Goal: Task Accomplishment & Management: Manage account settings

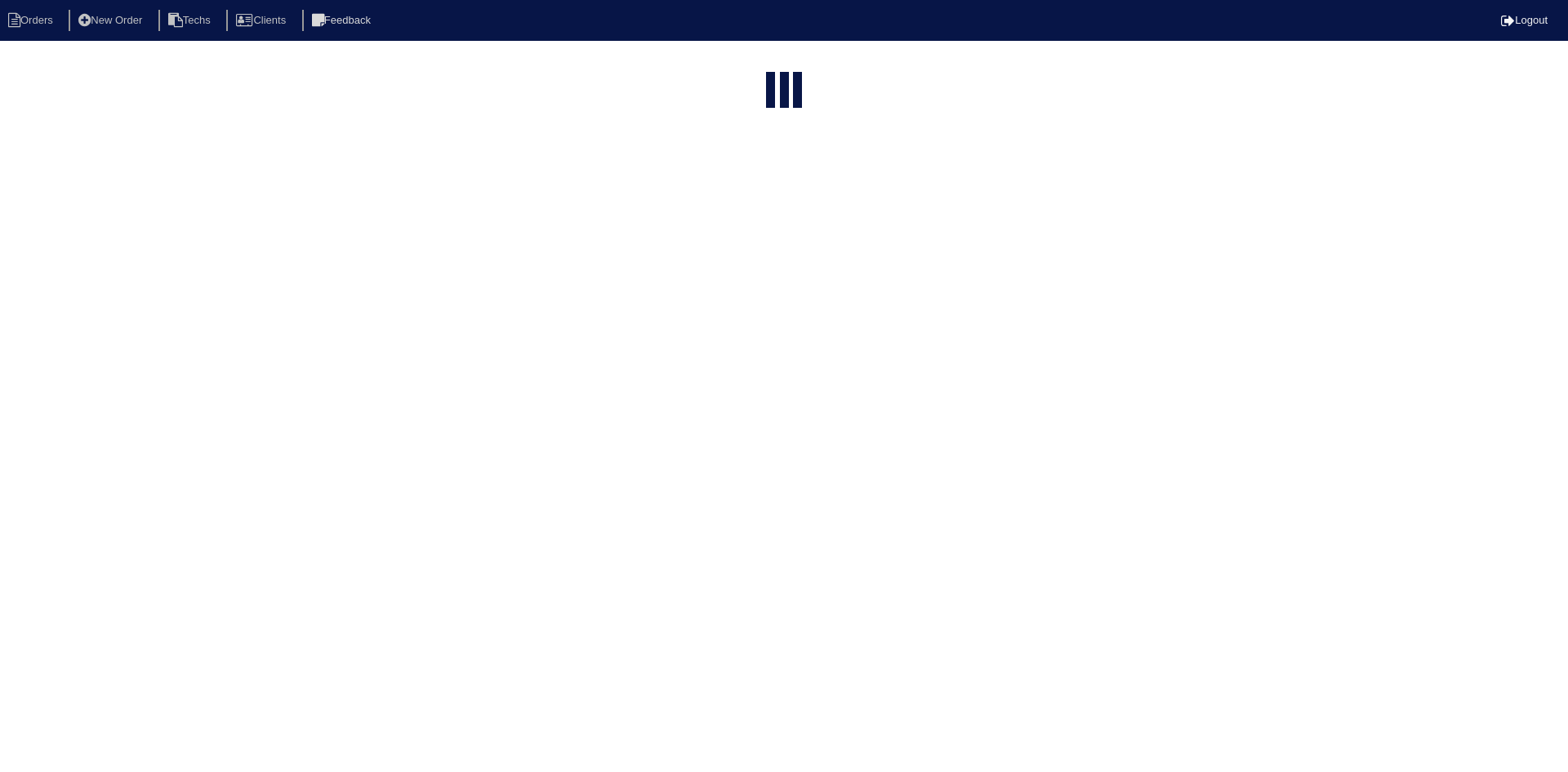
select select "15"
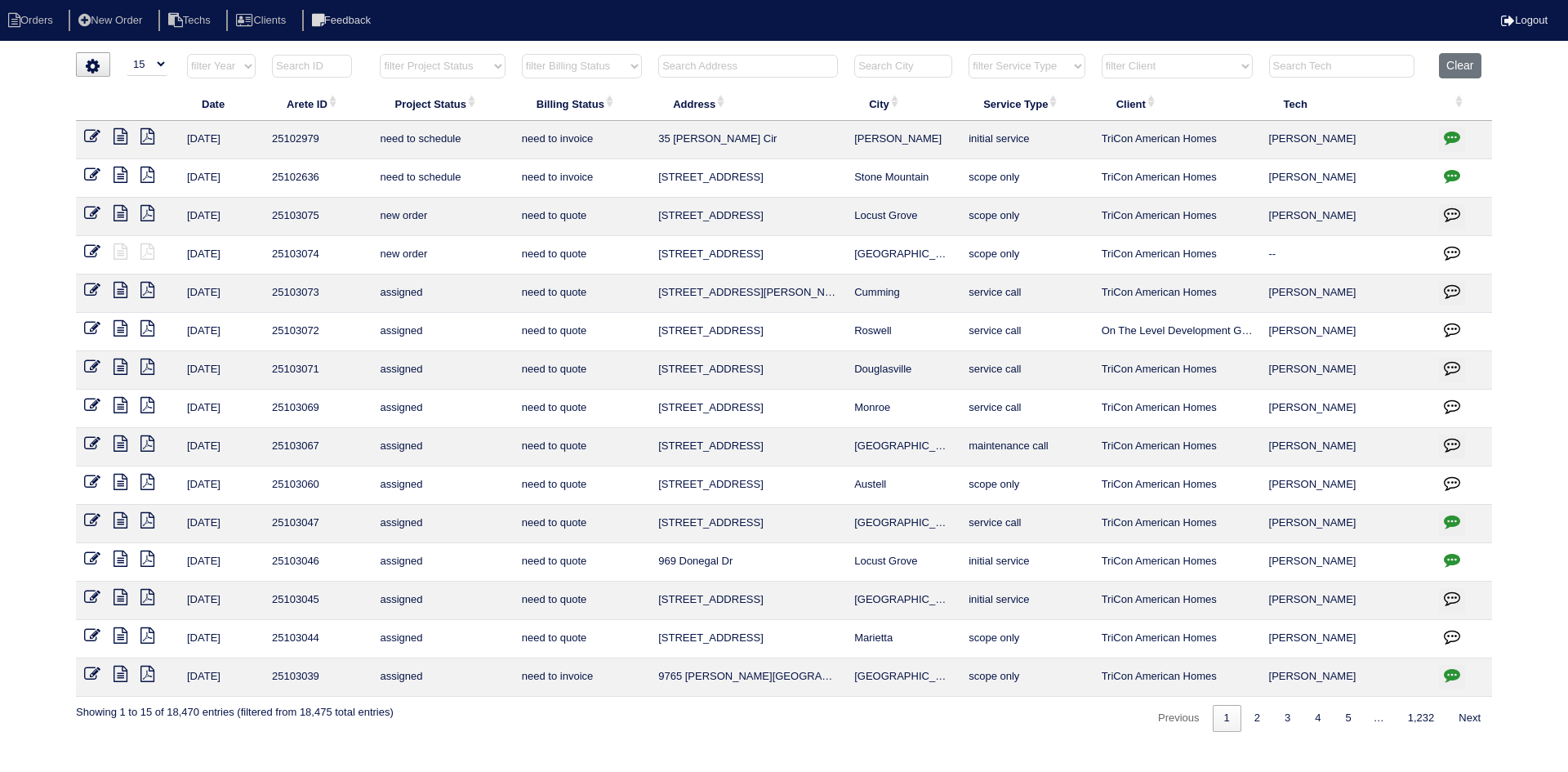
click at [798, 64] on input "text" at bounding box center [748, 67] width 179 height 23
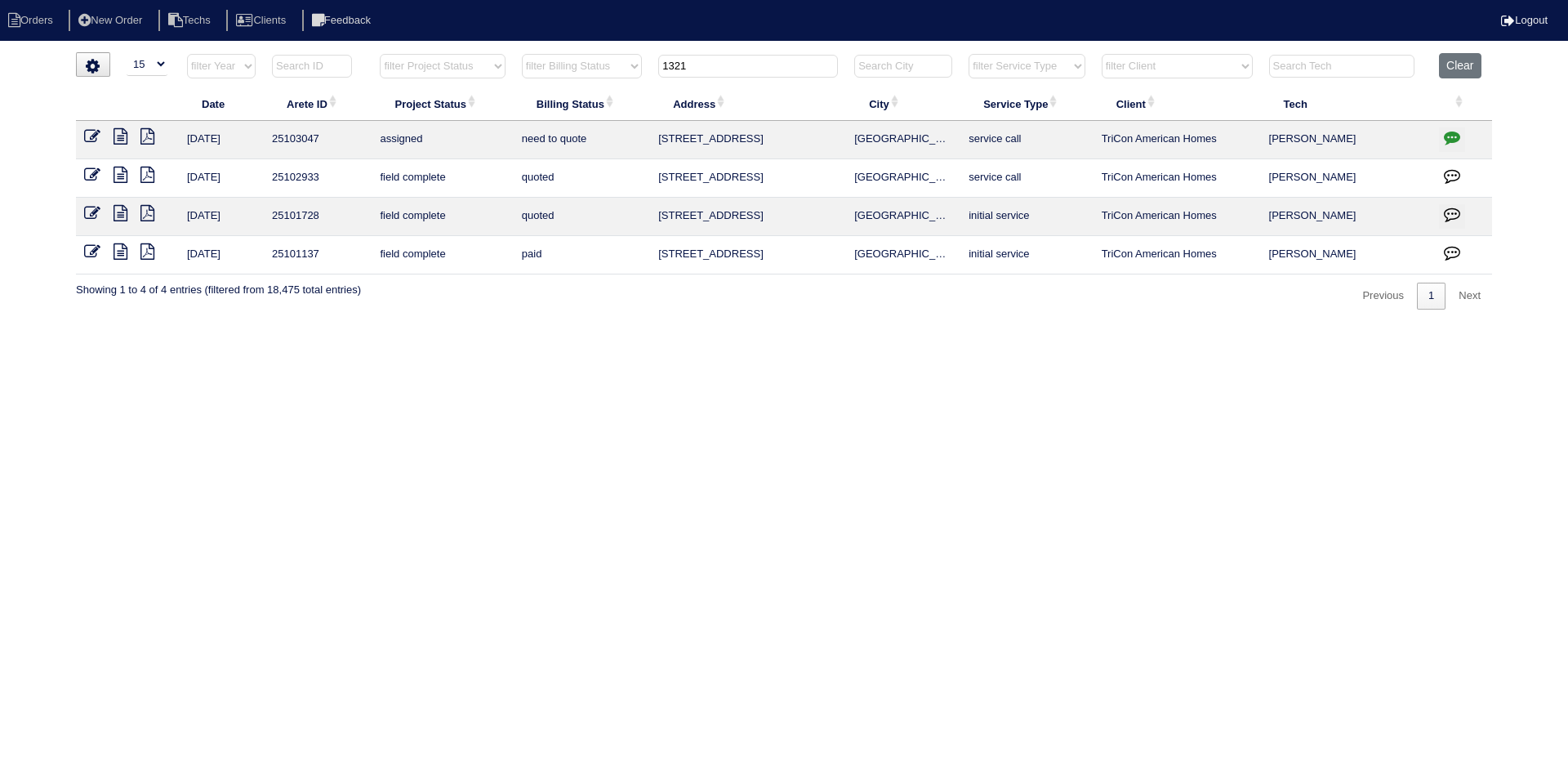
type input "1321"
click at [1453, 135] on icon "button" at bounding box center [1452, 137] width 16 height 16
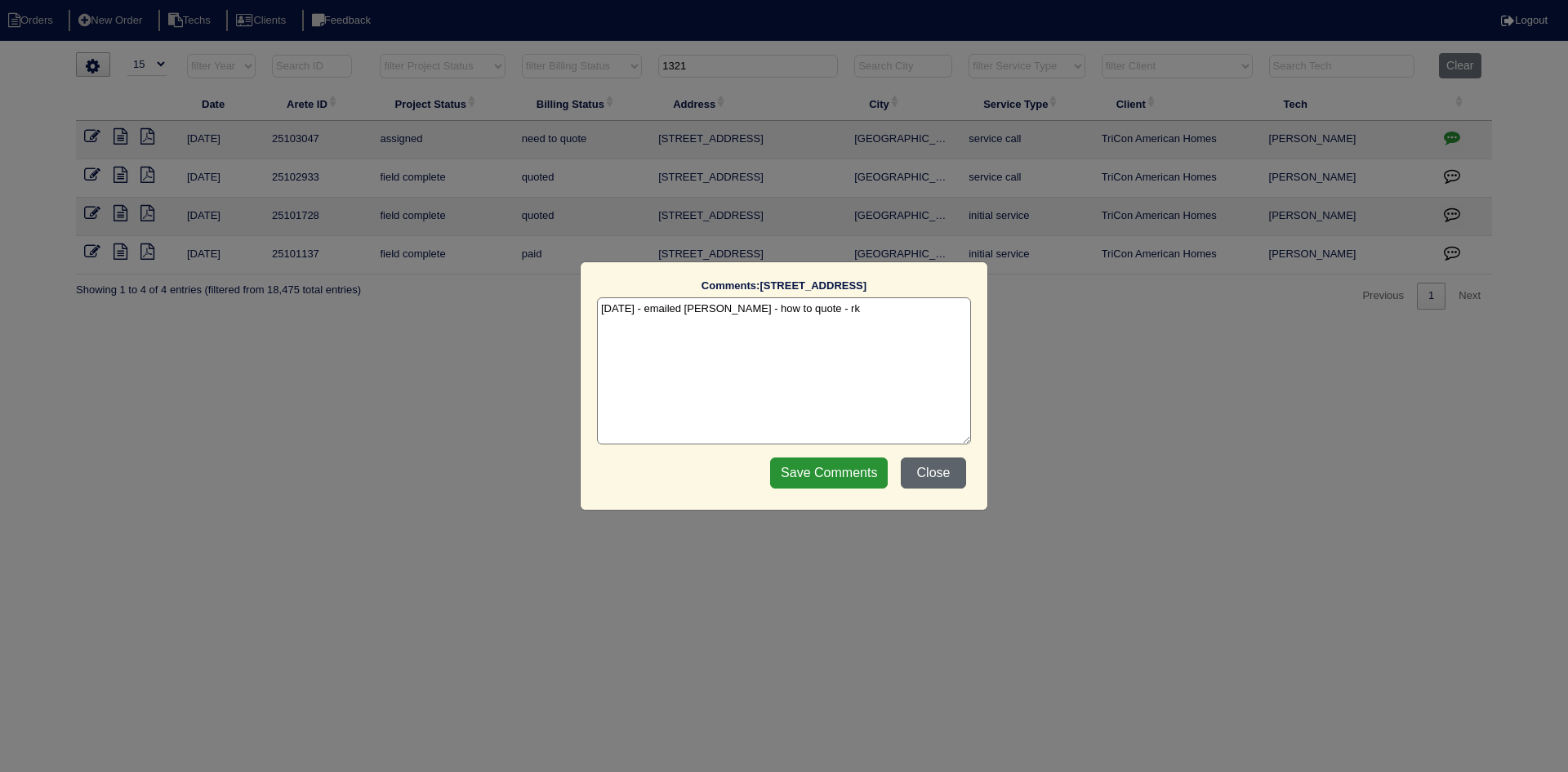
click at [944, 477] on button "Close" at bounding box center [933, 473] width 66 height 31
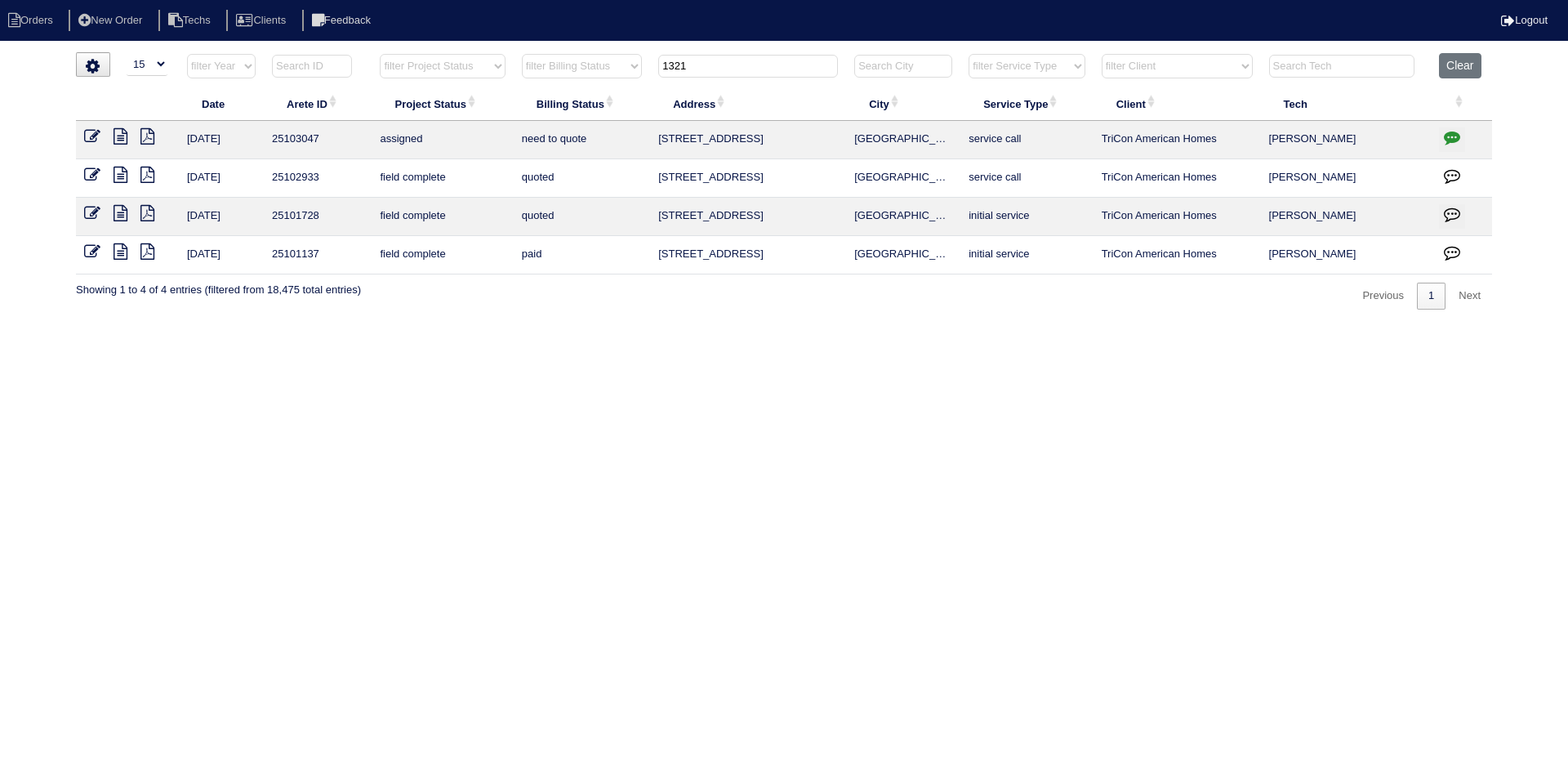
click at [118, 132] on icon at bounding box center [121, 136] width 14 height 16
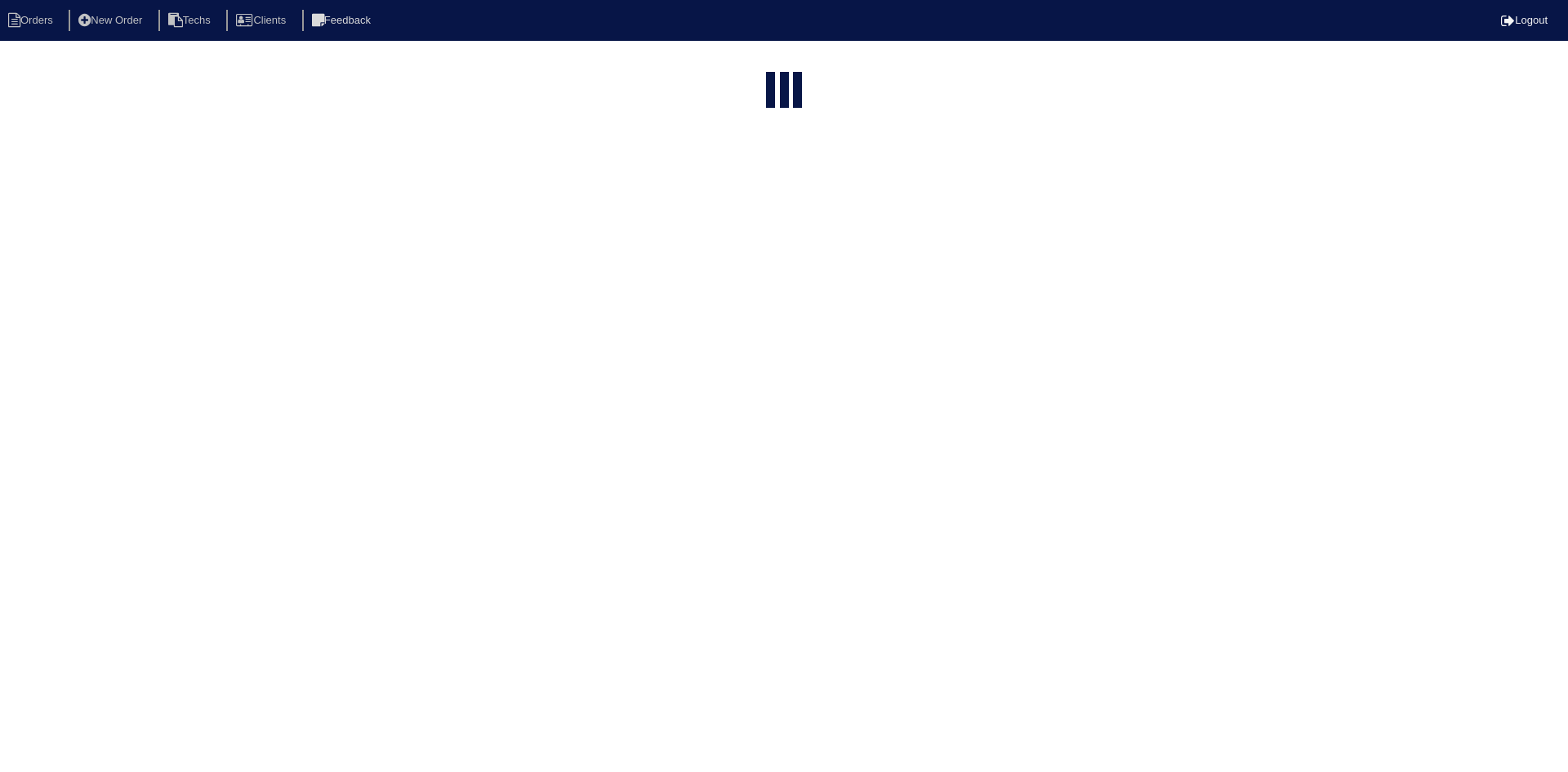
select select "15"
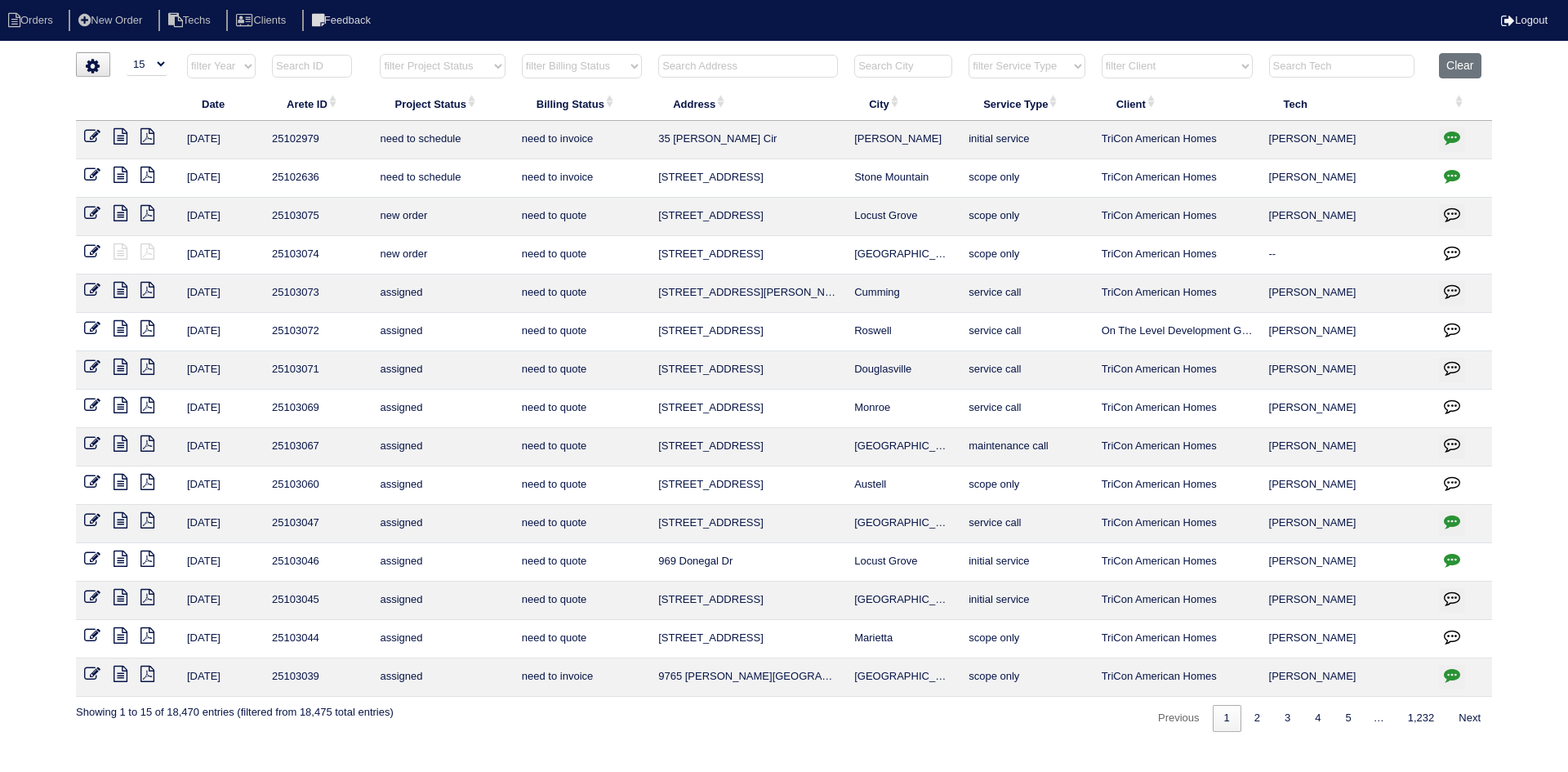
click at [730, 62] on input "text" at bounding box center [748, 67] width 179 height 23
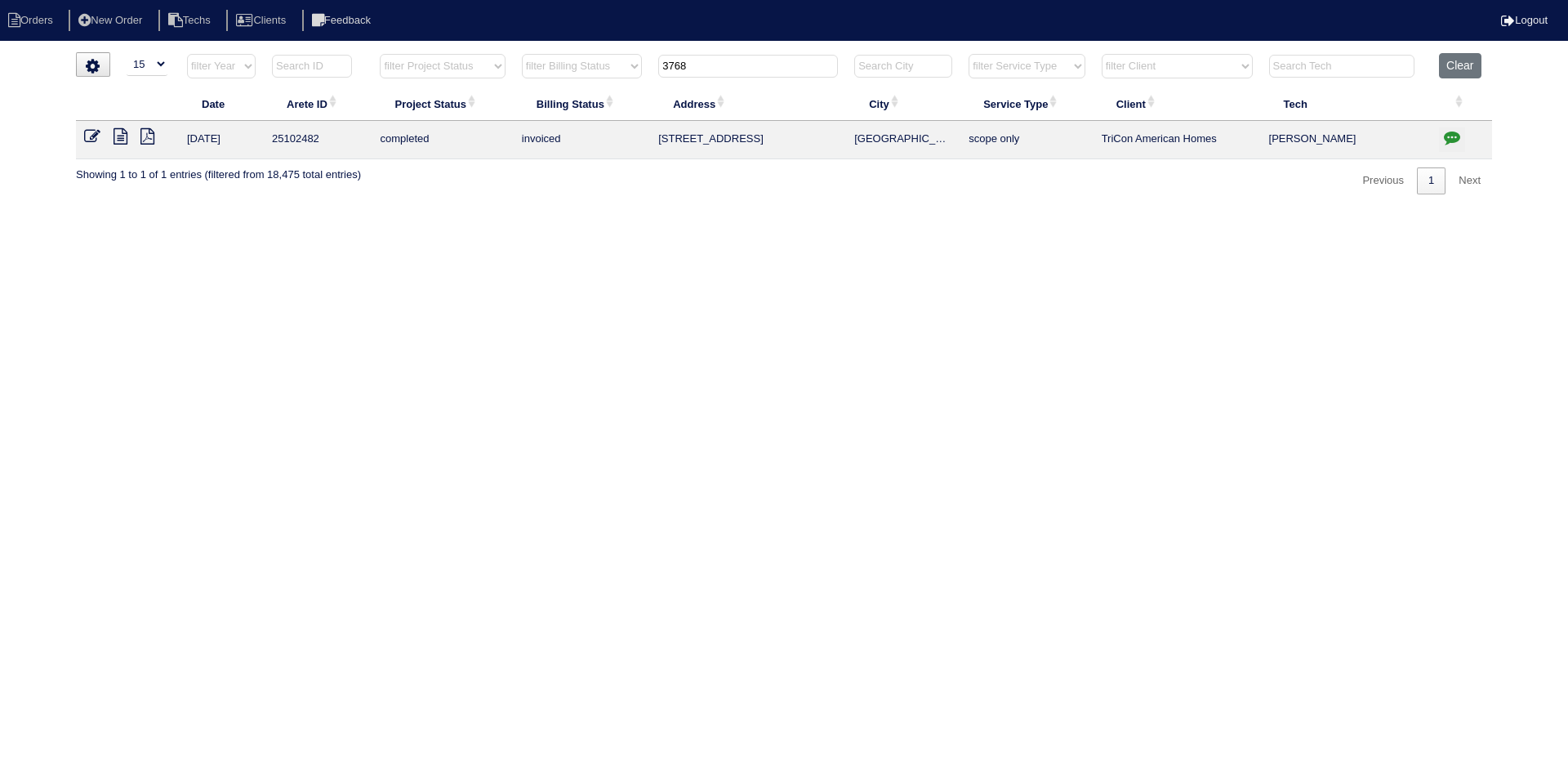
type input "3768"
click at [1454, 131] on icon "button" at bounding box center [1452, 137] width 16 height 16
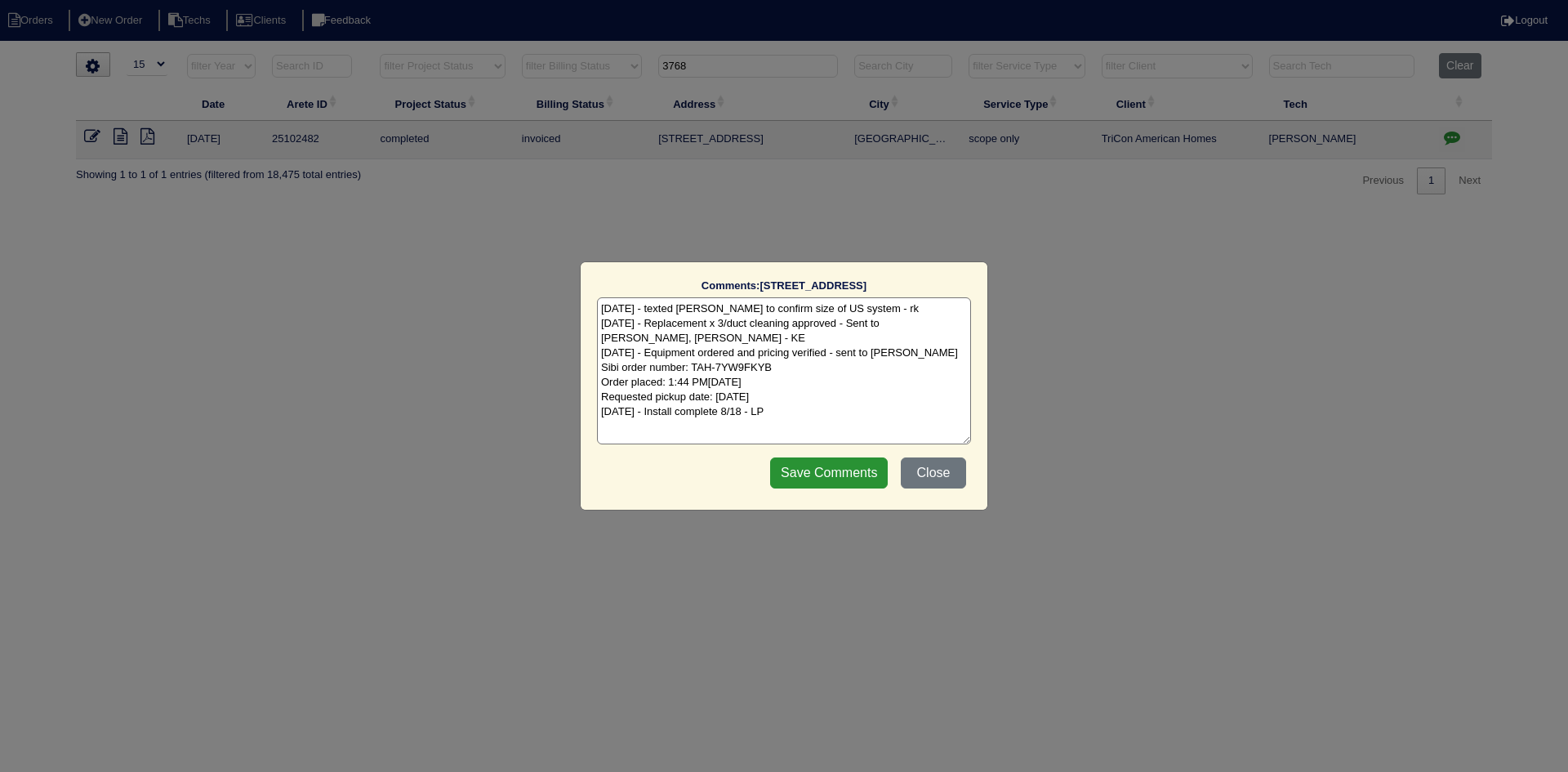
click at [780, 409] on textarea "7/15/25 - texted Payton to confirm size of US system - rk 8/11/25 - Replacement…" at bounding box center [783, 371] width 374 height 147
type textarea "7/15/25 - texted Payton to confirm size of US system - rk 8/11/25 - Replacement…"
click at [814, 467] on input "Save Comments" at bounding box center [828, 473] width 117 height 31
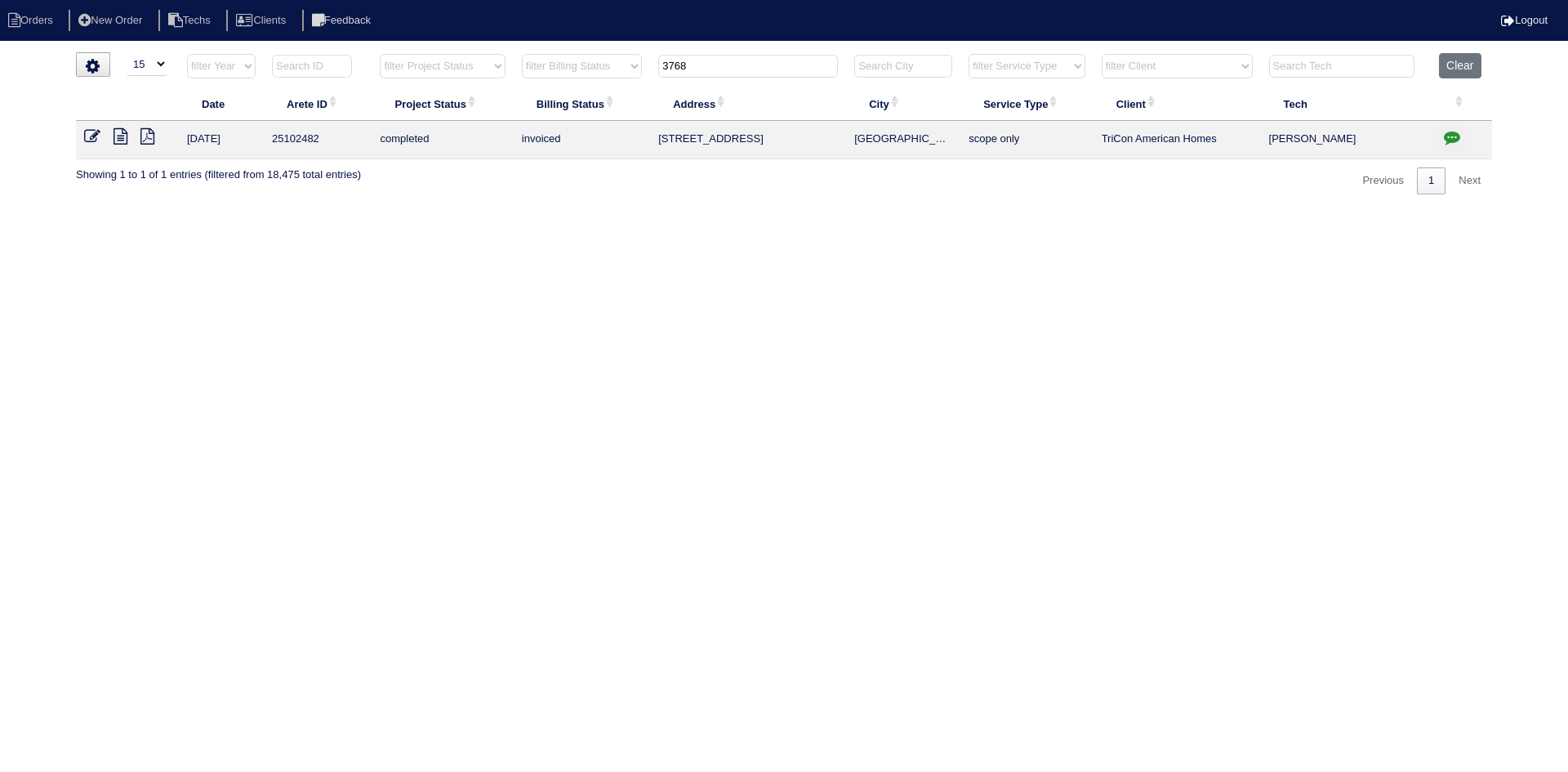
click at [710, 68] on input "3768" at bounding box center [748, 67] width 179 height 23
paste input "5 Carmody Circle"
type input "35 Carmody C"
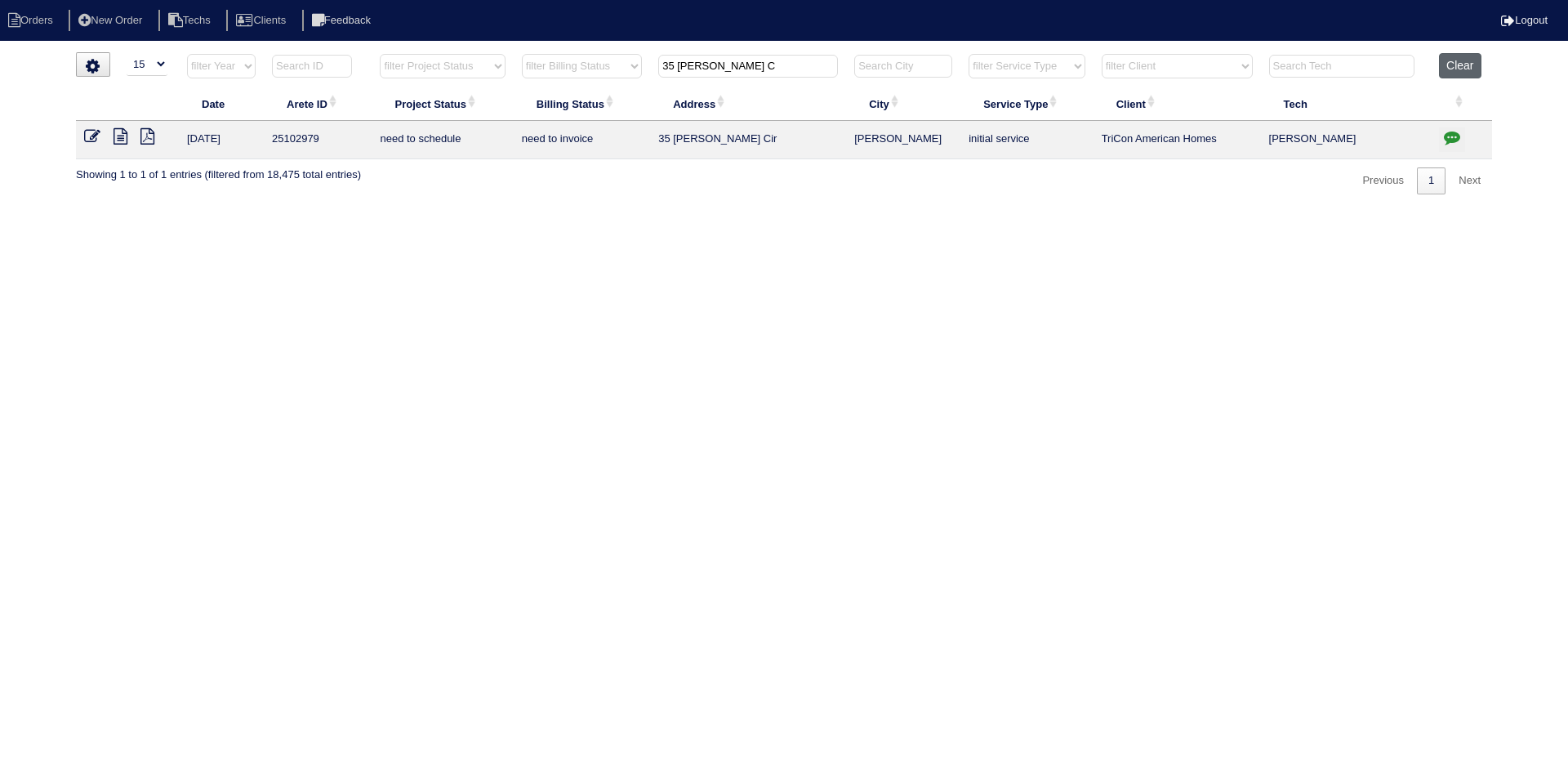
click at [1461, 63] on button "Clear" at bounding box center [1460, 66] width 42 height 26
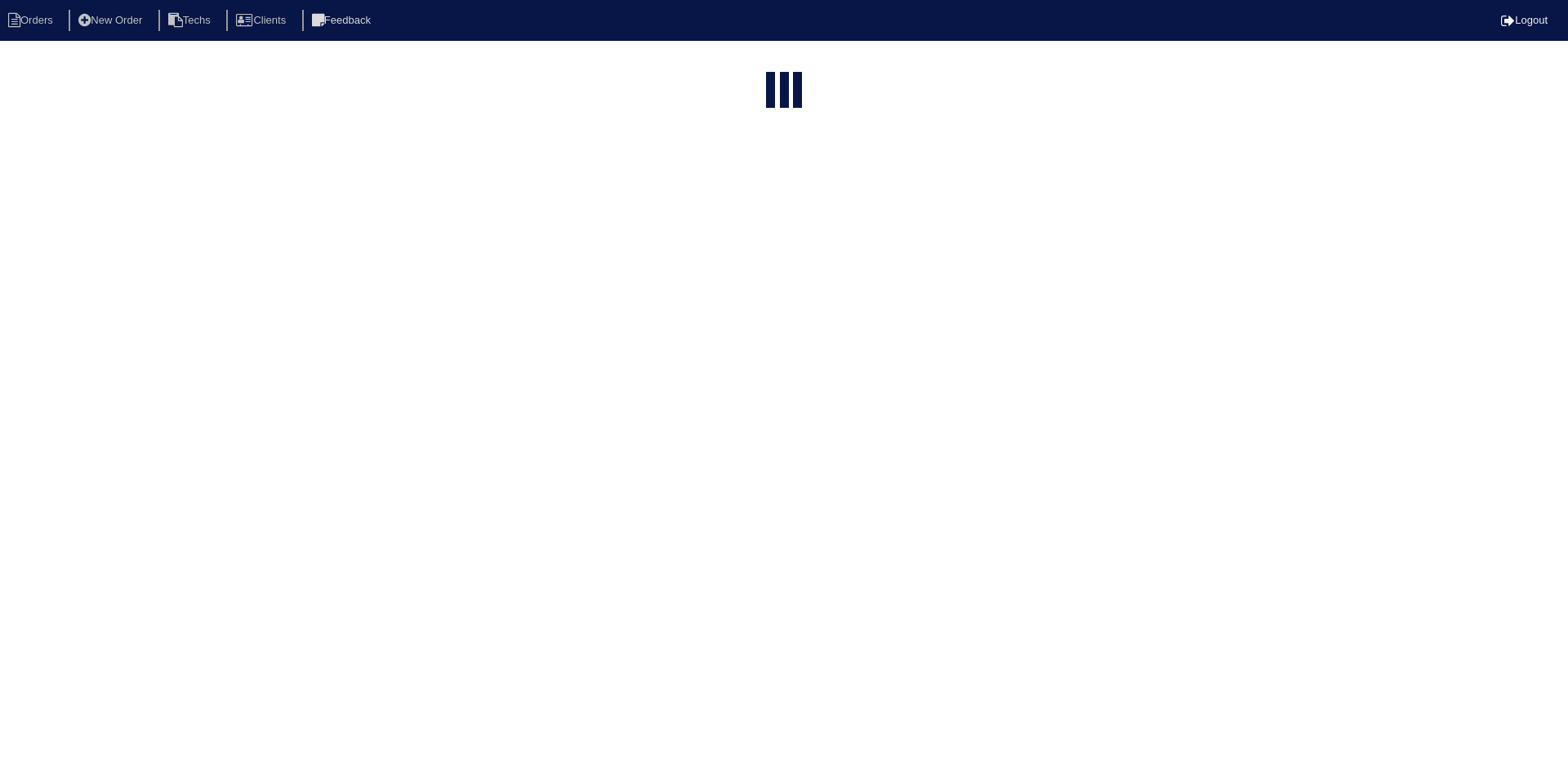
select select "15"
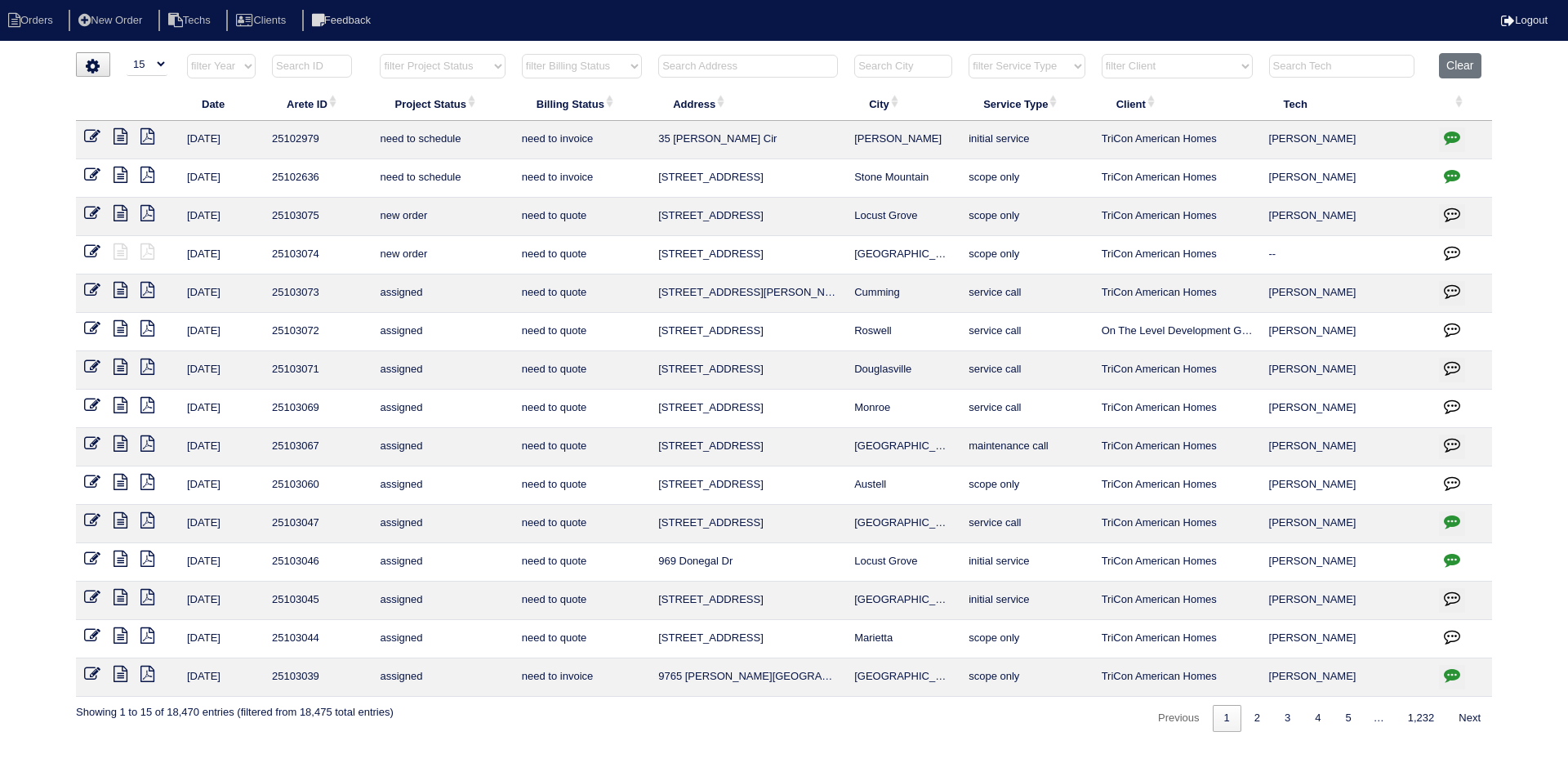
click at [701, 67] on input "text" at bounding box center [748, 67] width 179 height 23
paste input "35 Carmody Circle"
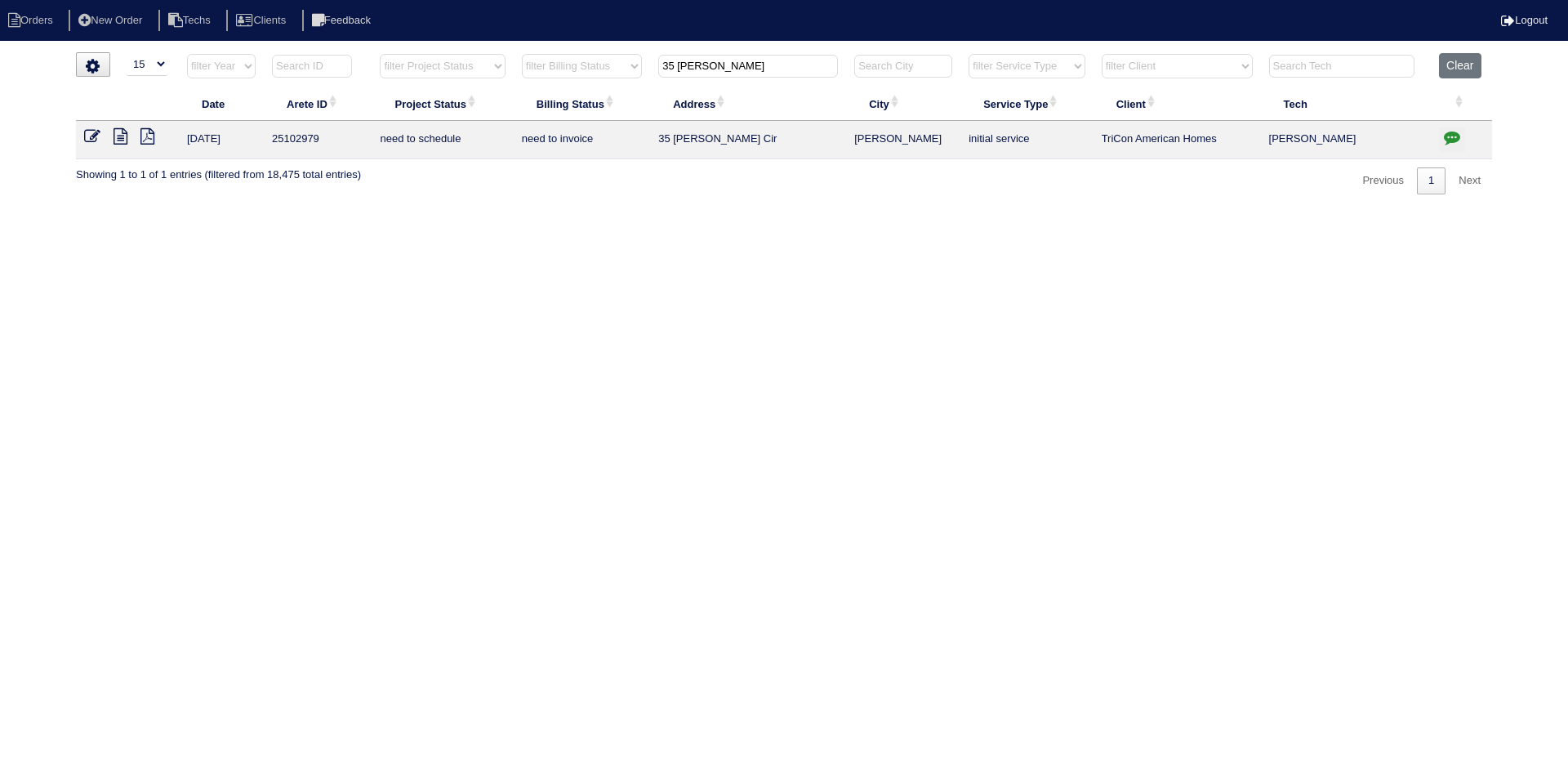
type input "35 Carmody Ci"
click at [117, 139] on icon at bounding box center [121, 136] width 14 height 16
click at [1451, 136] on icon "button" at bounding box center [1452, 137] width 16 height 16
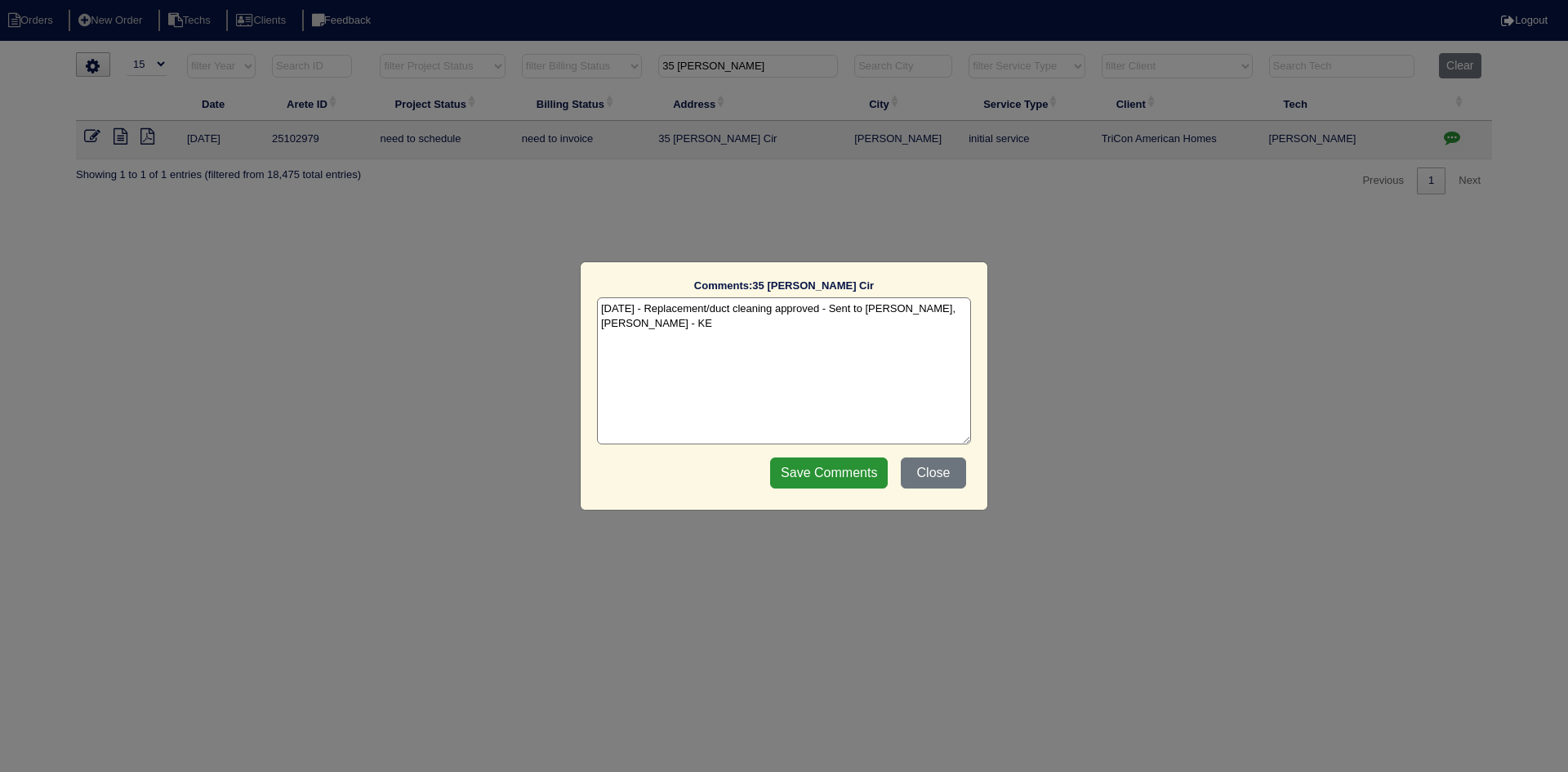
click at [652, 328] on textarea "8/19/25 - Replacement/duct cleaning approved - Sent to Dan, Payton, Reeca - KE" at bounding box center [783, 371] width 374 height 147
paste textarea "Equipment ordered and pricing verified Sibi order number: TAH-5S6FLE26 Order pl…"
click at [850, 341] on textarea "8/19/25 - Replacement/duct cleaning approved - Sent to Dan, Payton, Reeca - KE …" at bounding box center [783, 371] width 374 height 147
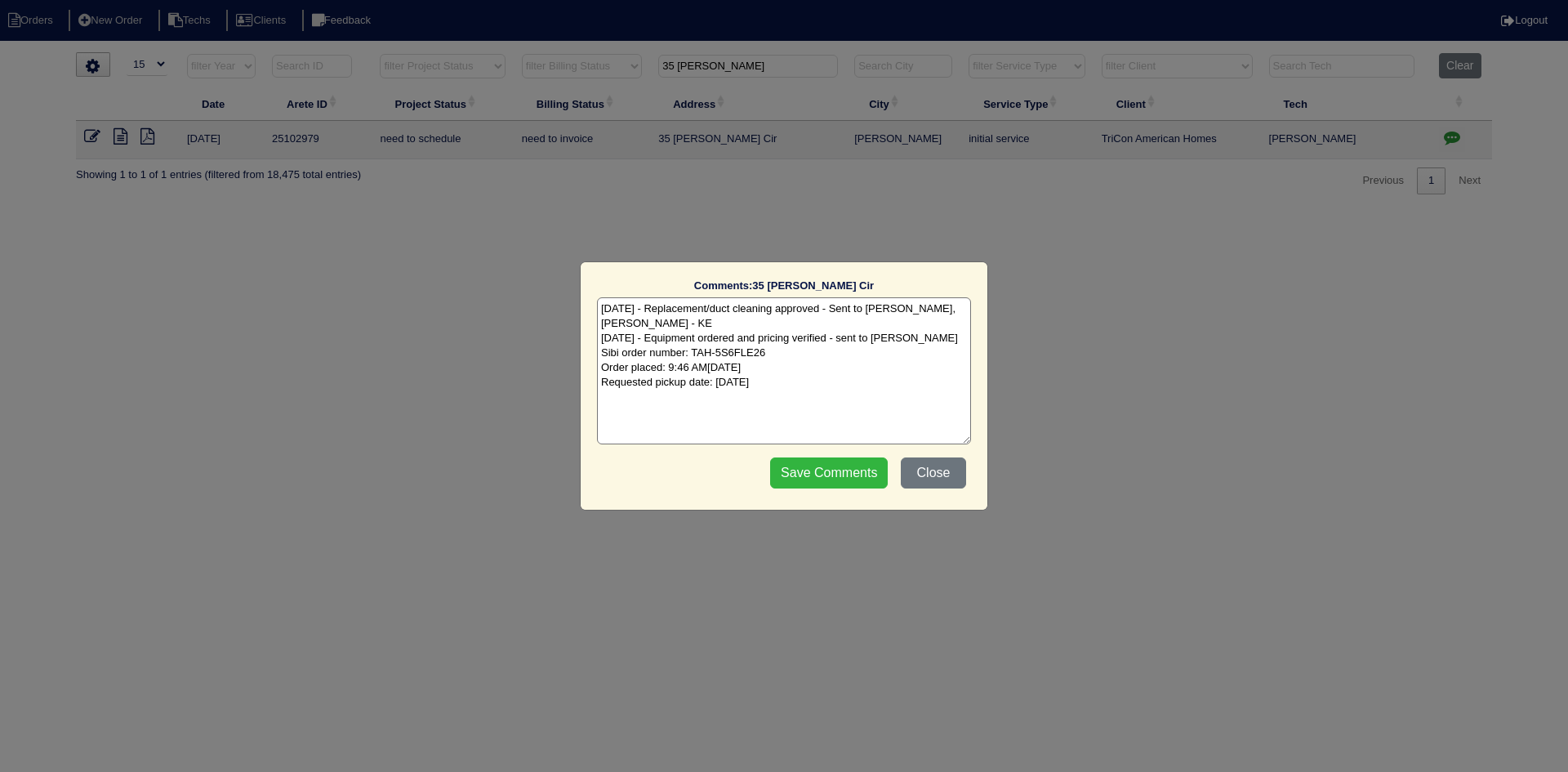
type textarea "8/19/25 - Replacement/duct cleaning approved - Sent to Dan, Payton, Reeca - KE …"
click at [789, 474] on input "Save Comments" at bounding box center [828, 473] width 117 height 31
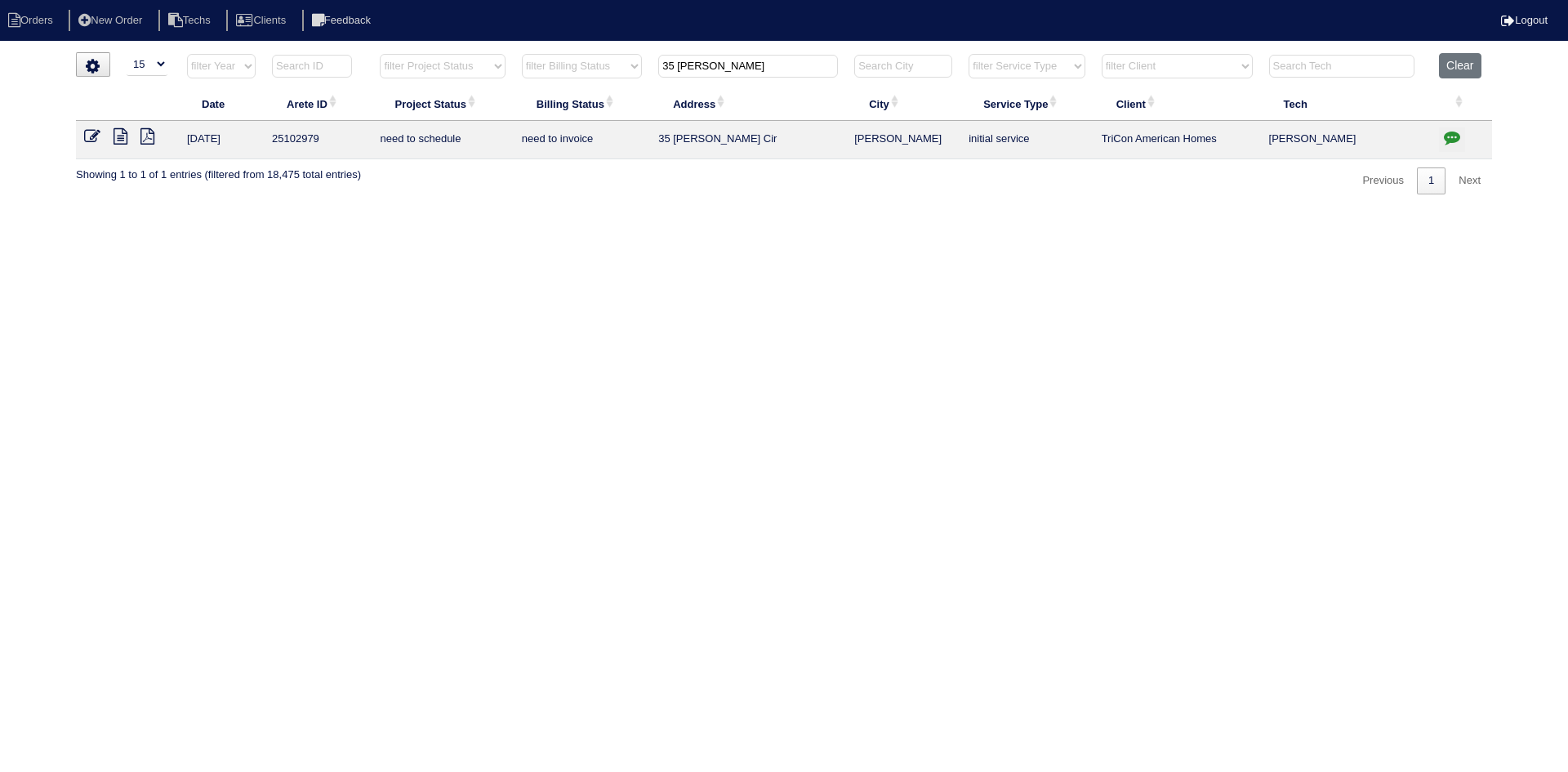
click at [761, 63] on input "35 Carmody Ci" at bounding box center [748, 67] width 179 height 23
type input "39 sage"
click at [1460, 59] on button "Clear" at bounding box center [1460, 66] width 42 height 26
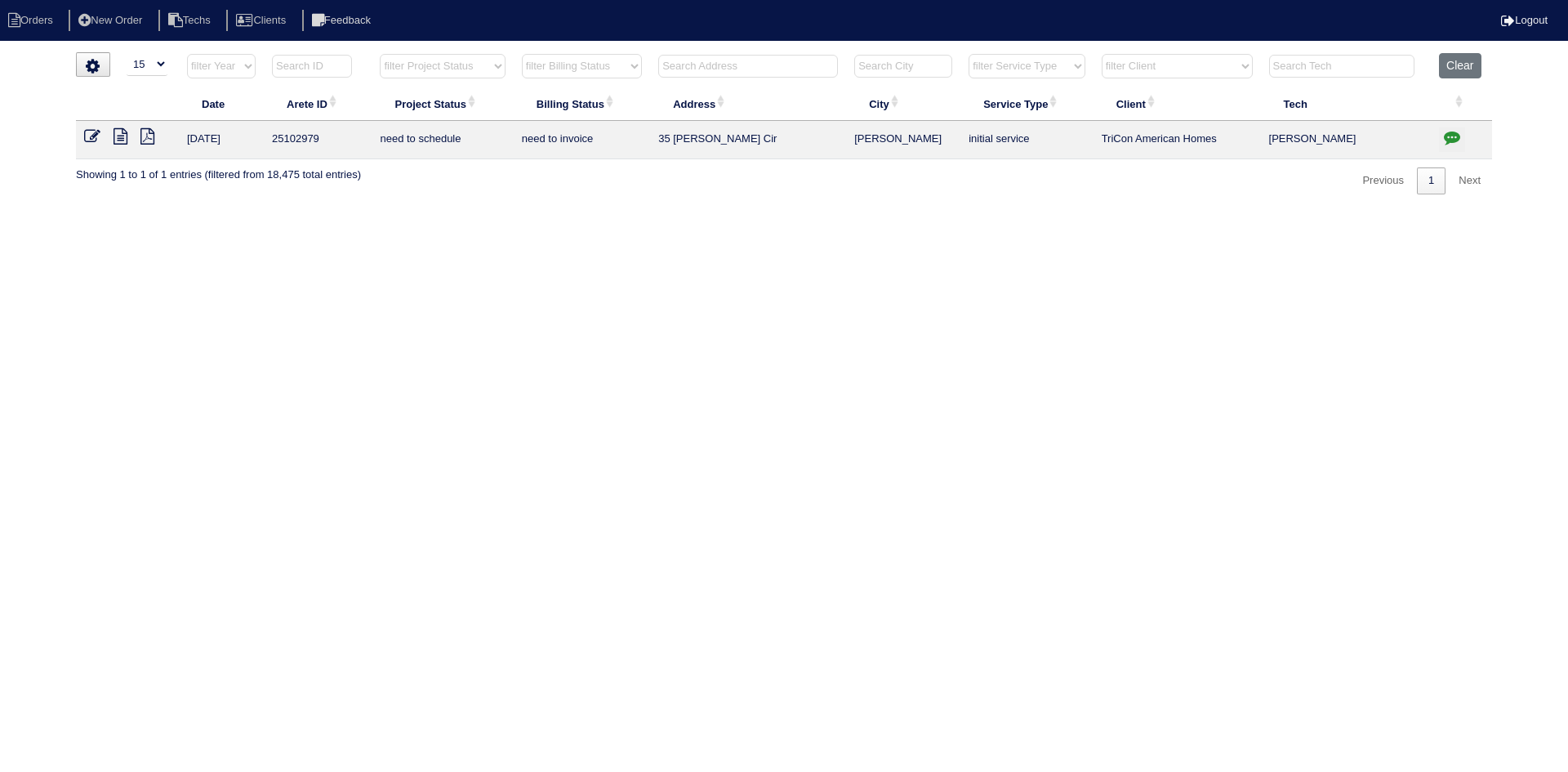
type input "39 sage"
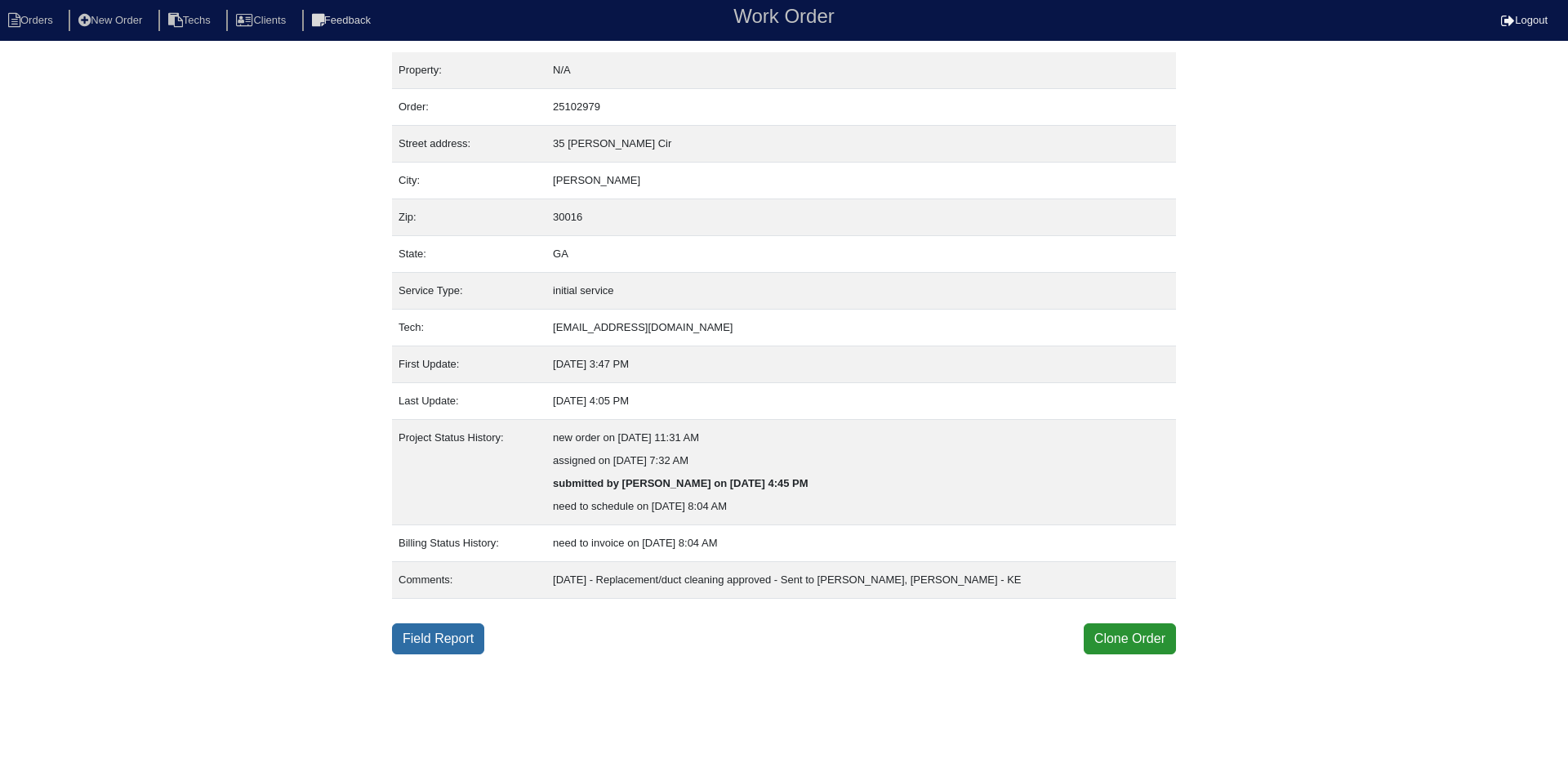
click at [444, 637] on link "Field Report" at bounding box center [438, 639] width 92 height 31
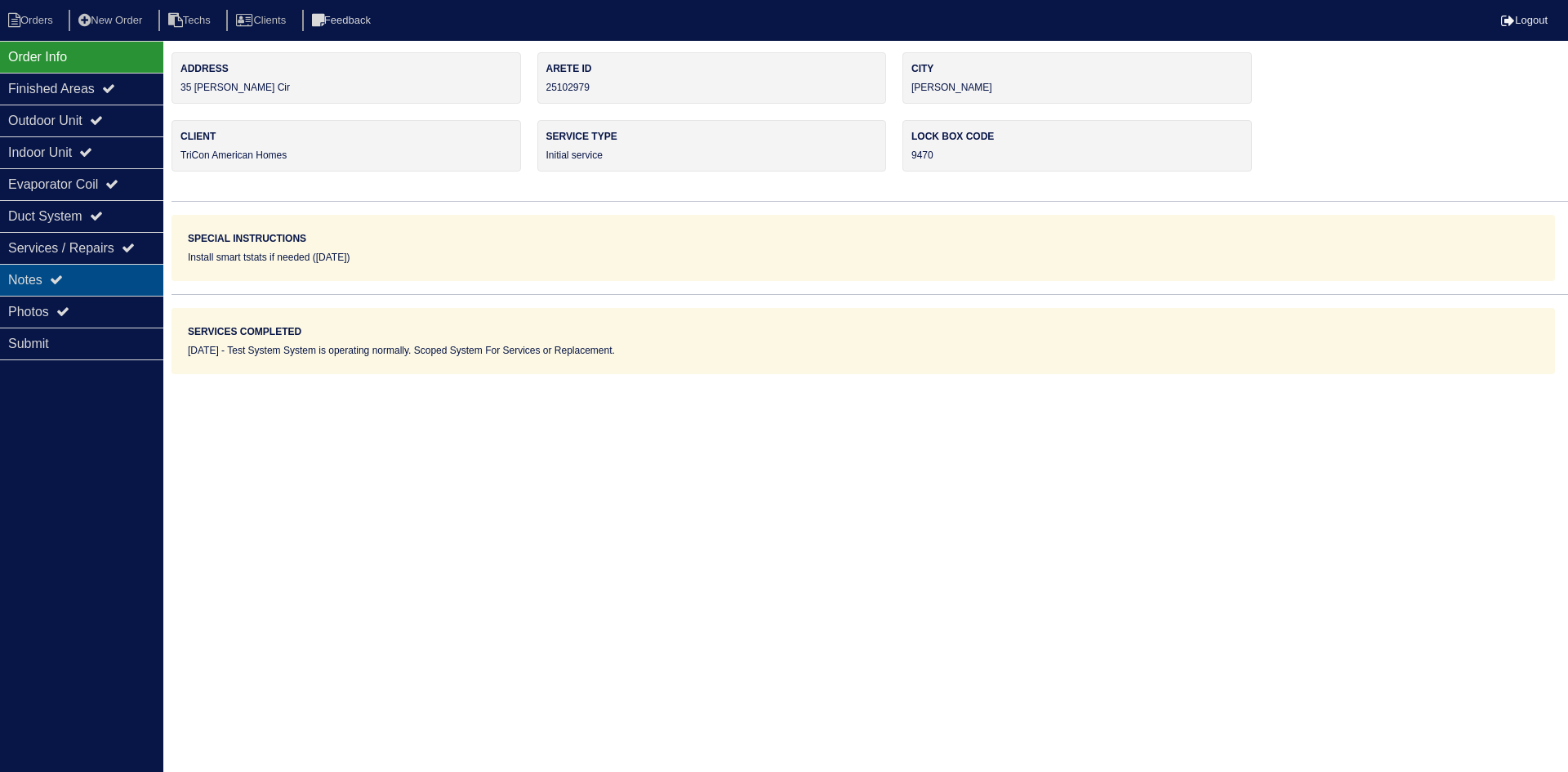
click at [105, 280] on div "Notes" at bounding box center [82, 280] width 163 height 32
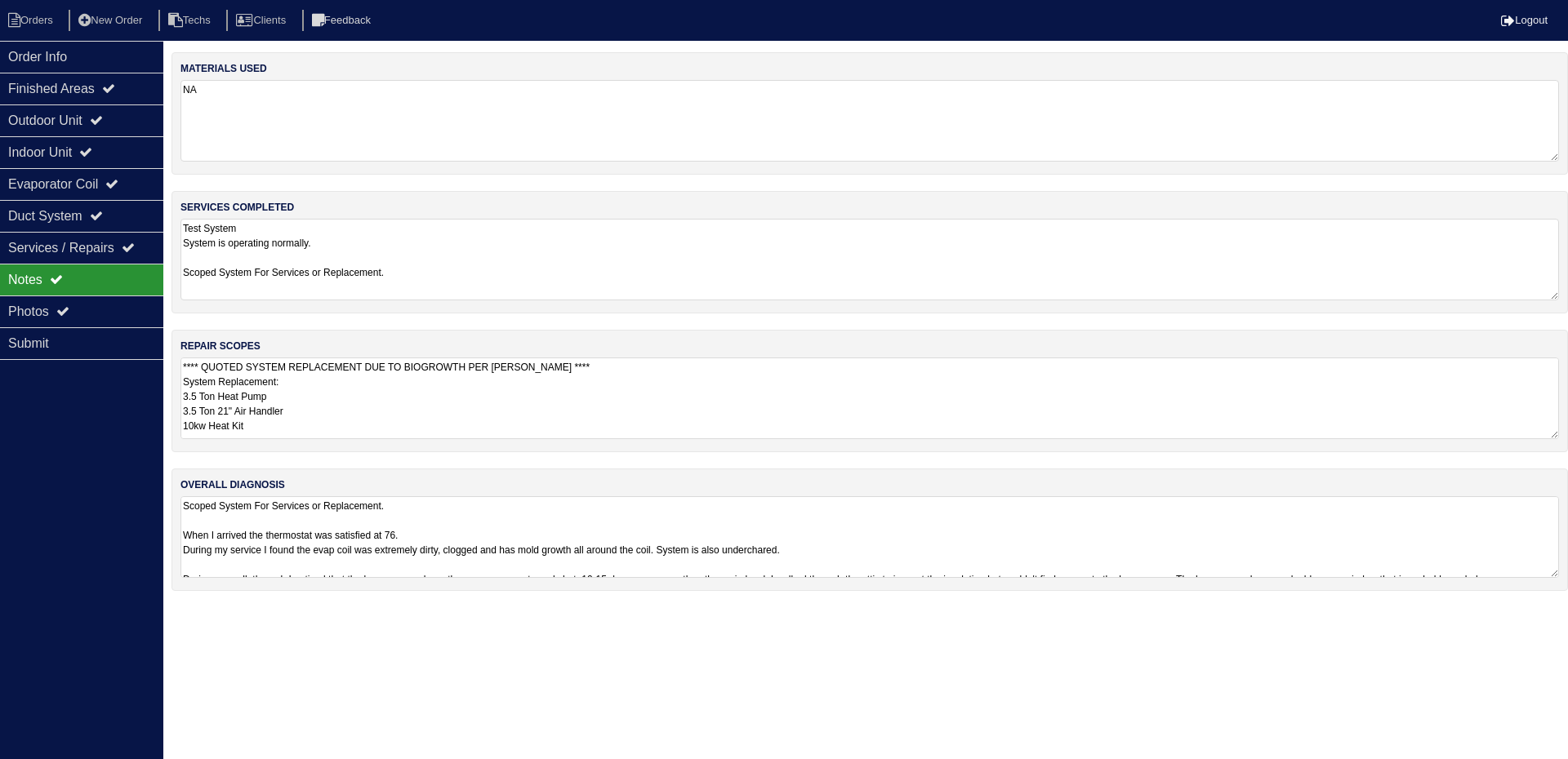
click at [475, 401] on textarea "**** QUOTED SYSTEM REPLACEMENT DUE TO BIOGROWTH PER [PERSON_NAME] **** System R…" at bounding box center [869, 399] width 1378 height 82
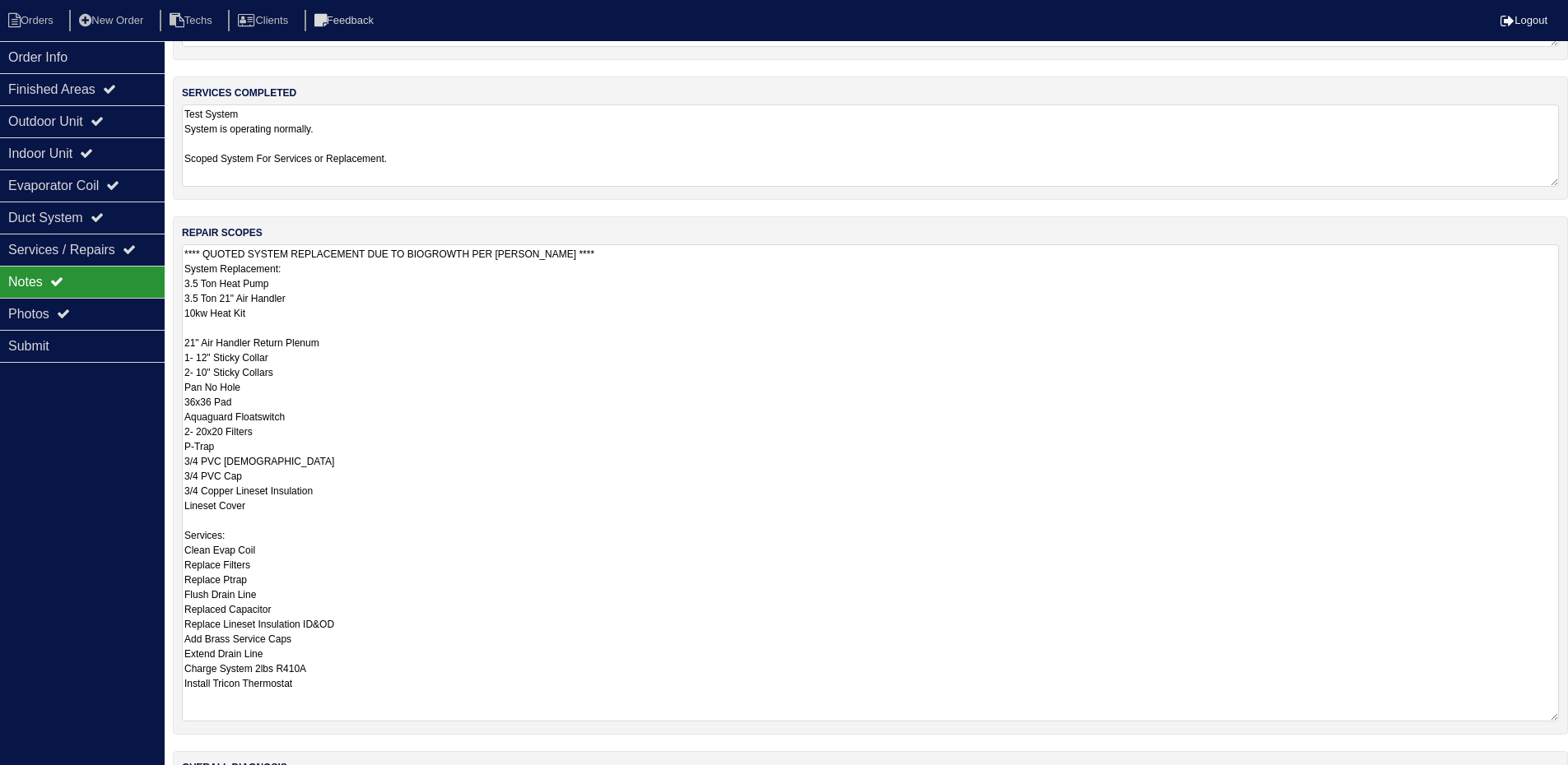
scroll to position [242, 0]
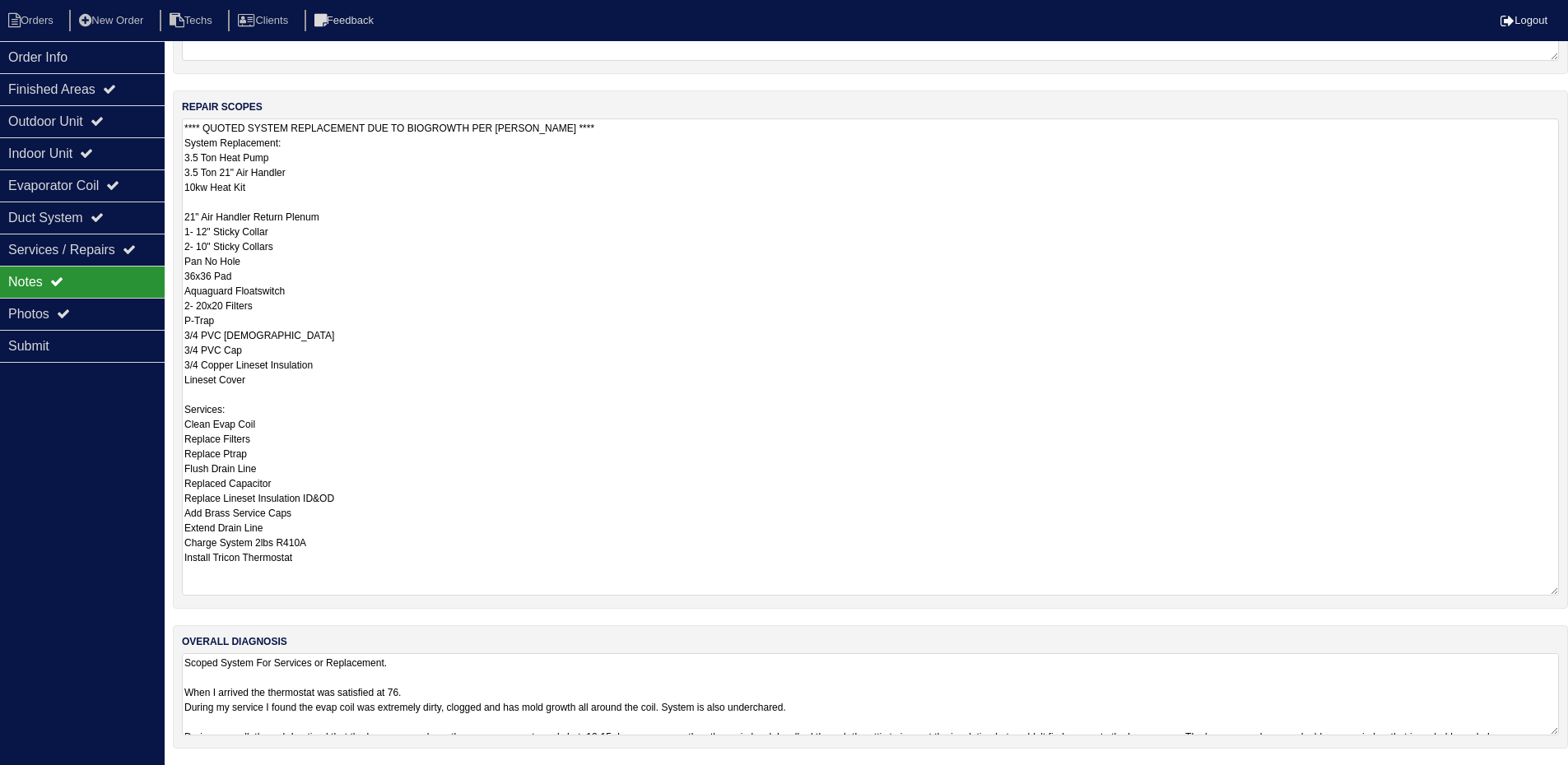
drag, startPoint x: 188, startPoint y: 393, endPoint x: 387, endPoint y: 569, distance: 265.7
click at [387, 569] on textarea "**** QUOTED SYSTEM REPLACEMENT DUE TO BIOGROWTH PER [PERSON_NAME] **** System R…" at bounding box center [870, 356] width 1377 height 477
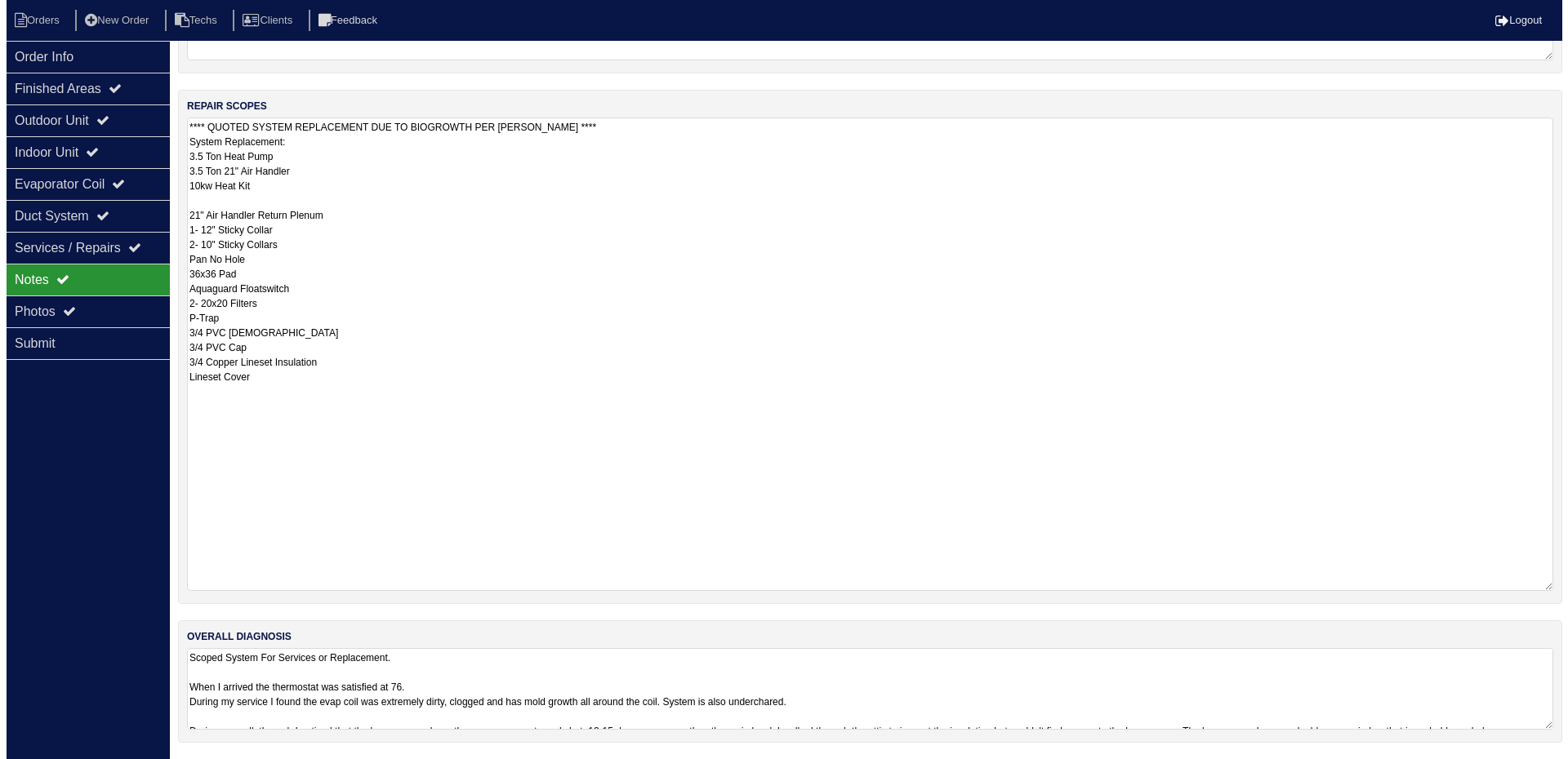
scroll to position [0, 0]
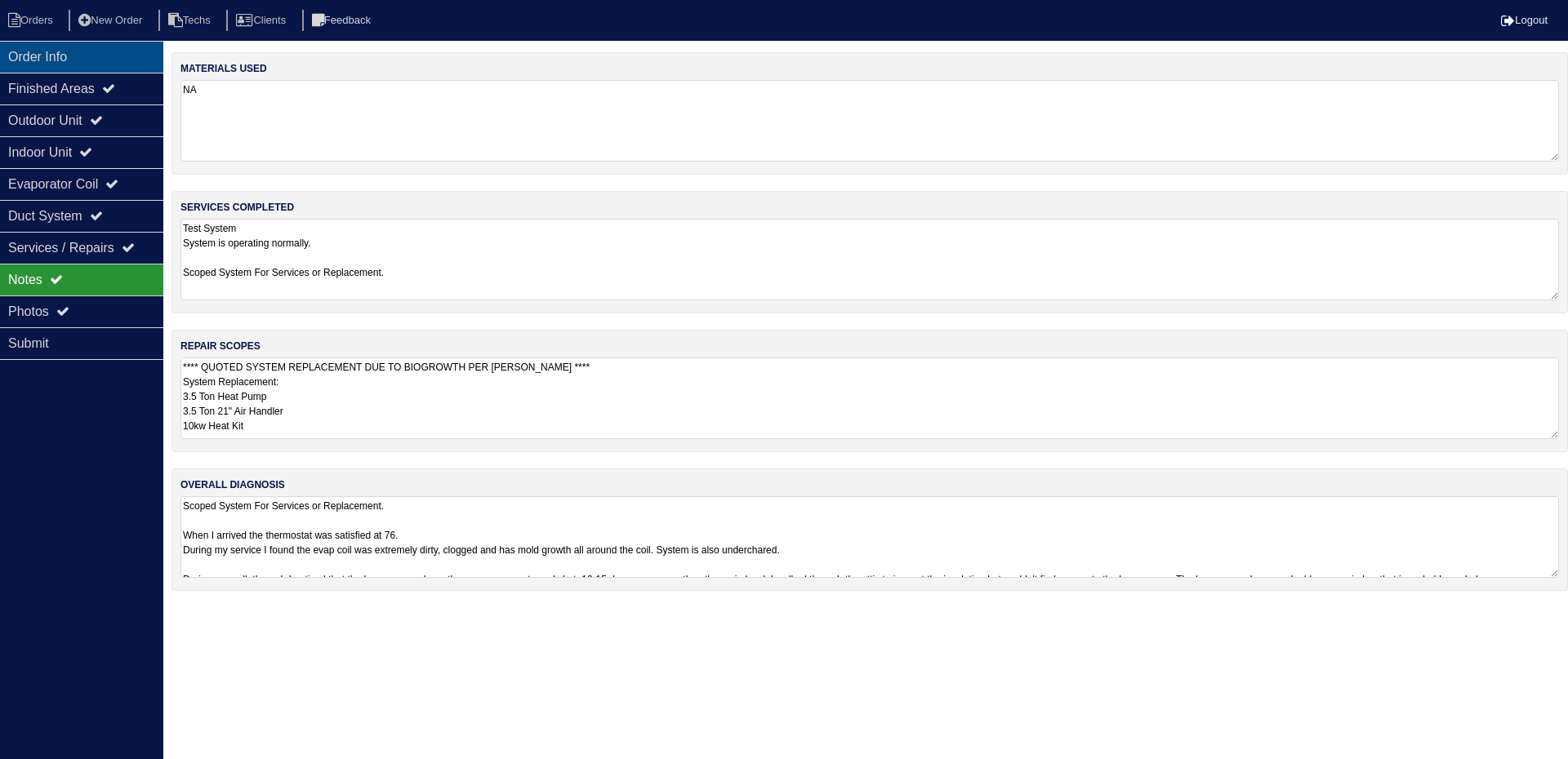
click at [69, 57] on div "Order Info" at bounding box center [82, 57] width 163 height 32
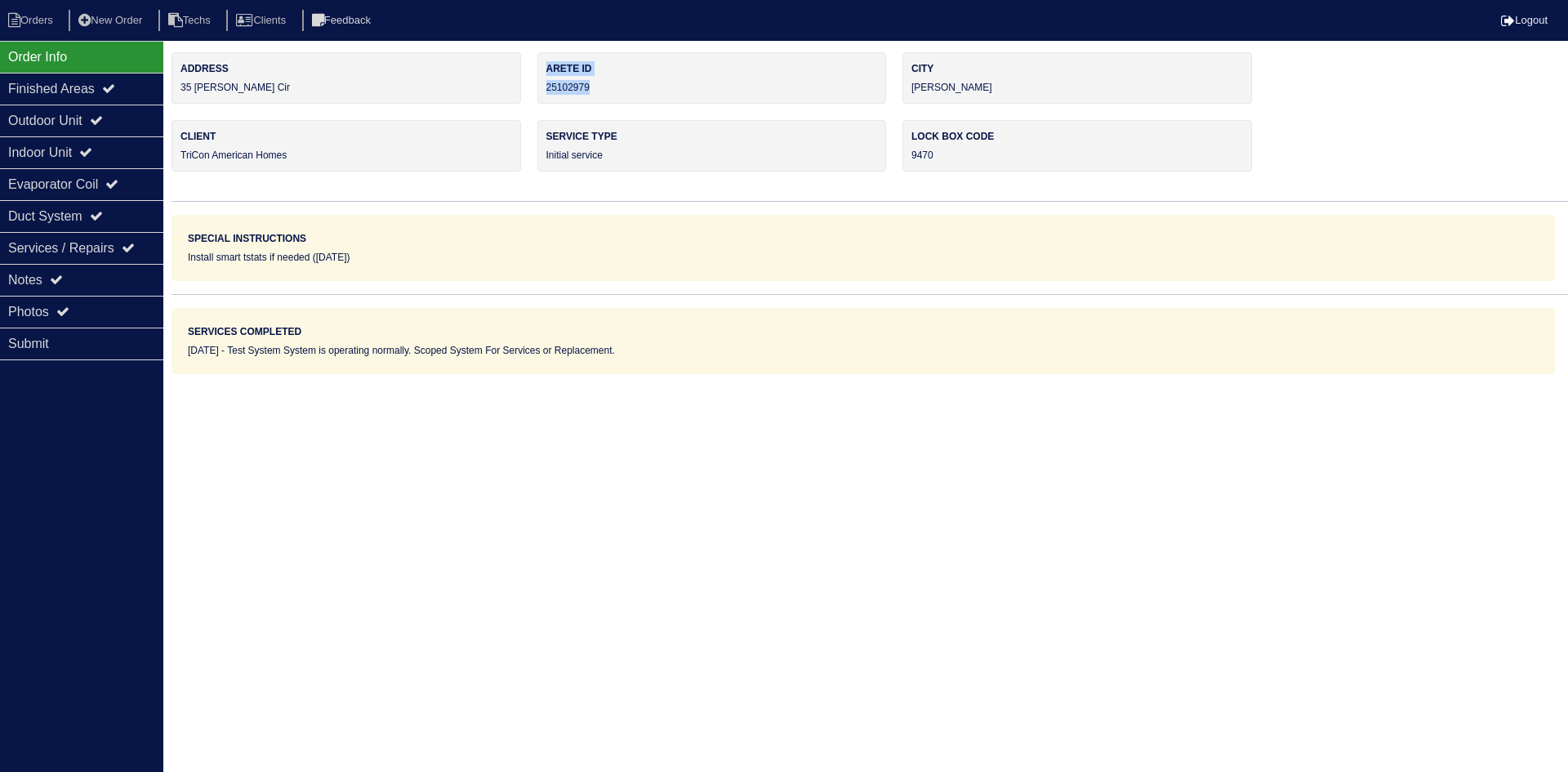
drag, startPoint x: 606, startPoint y: 87, endPoint x: 535, endPoint y: 92, distance: 71.2
click at [535, 92] on div "Address 35 Carmody Cir Arete ID 25102979 City Covington Client TriCon American …" at bounding box center [869, 213] width 1397 height 322
click at [639, 84] on div "Arete ID 25102979" at bounding box center [712, 78] width 350 height 52
drag, startPoint x: 599, startPoint y: 85, endPoint x: 544, endPoint y: 92, distance: 55.4
click at [544, 92] on div "Arete ID 25102979" at bounding box center [712, 78] width 350 height 52
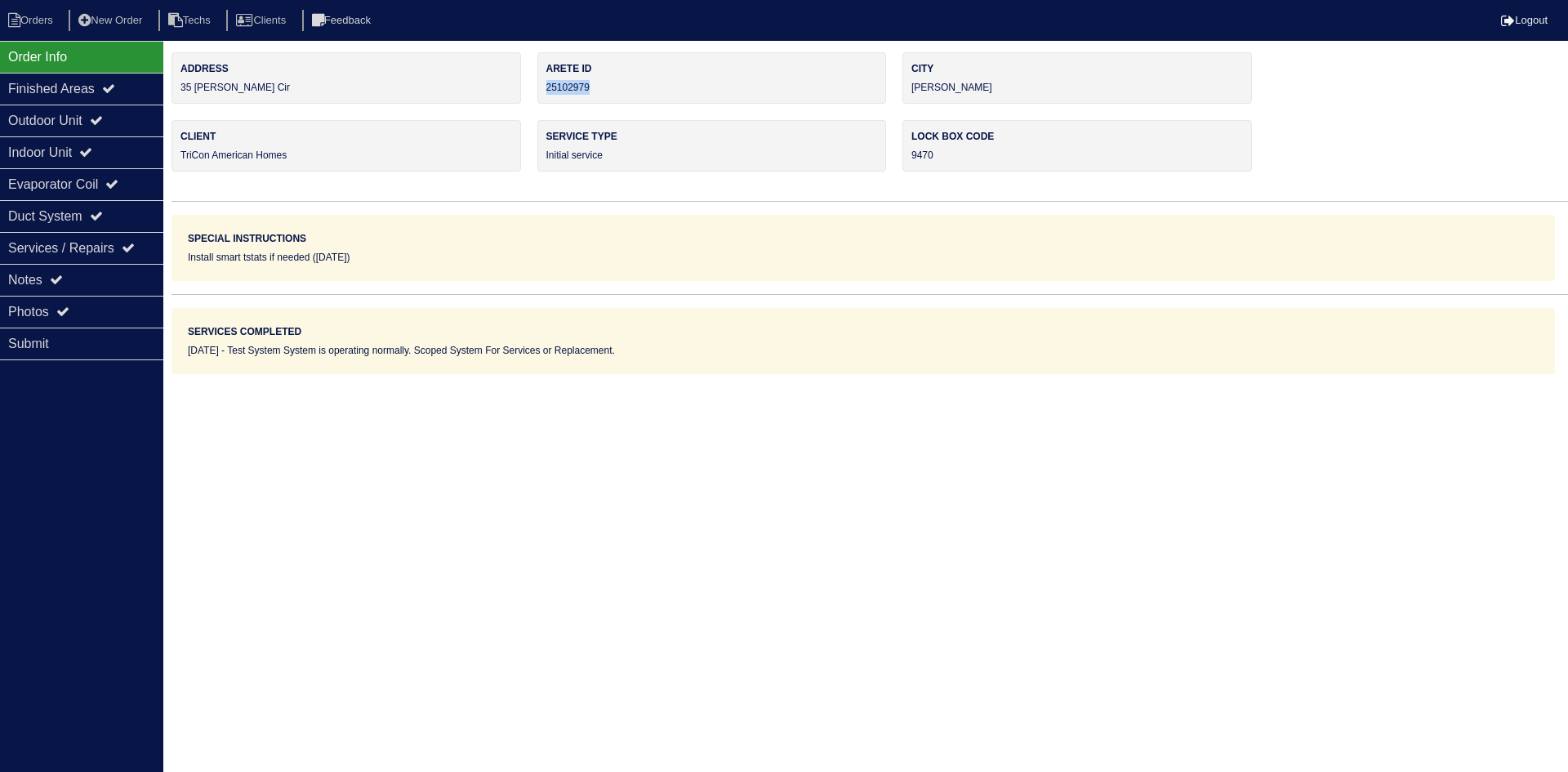
copy div "25102979"
drag, startPoint x: 109, startPoint y: 282, endPoint x: 123, endPoint y: 282, distance: 14.0
click at [109, 282] on div "Notes" at bounding box center [82, 280] width 163 height 32
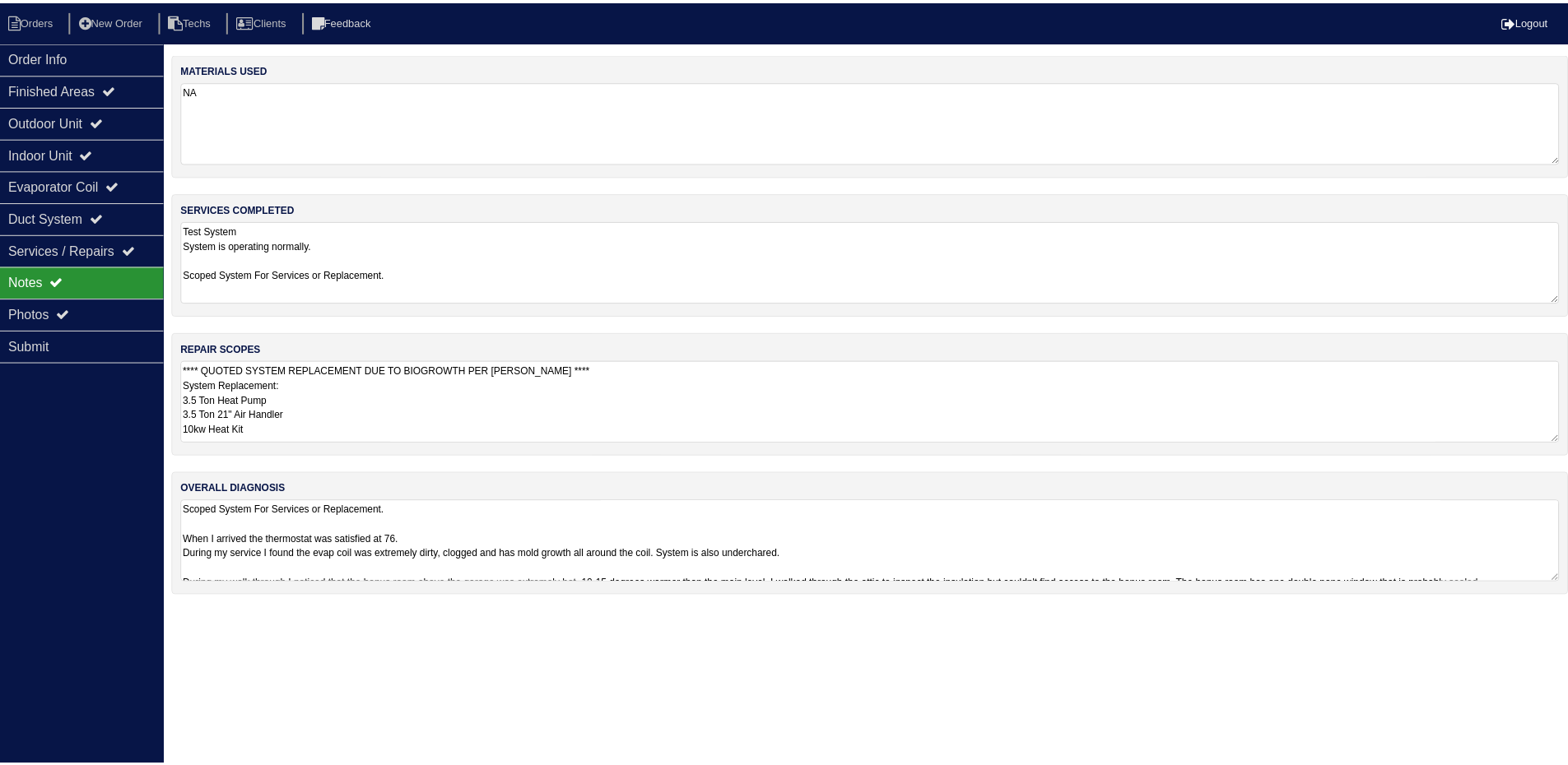
scroll to position [219, 0]
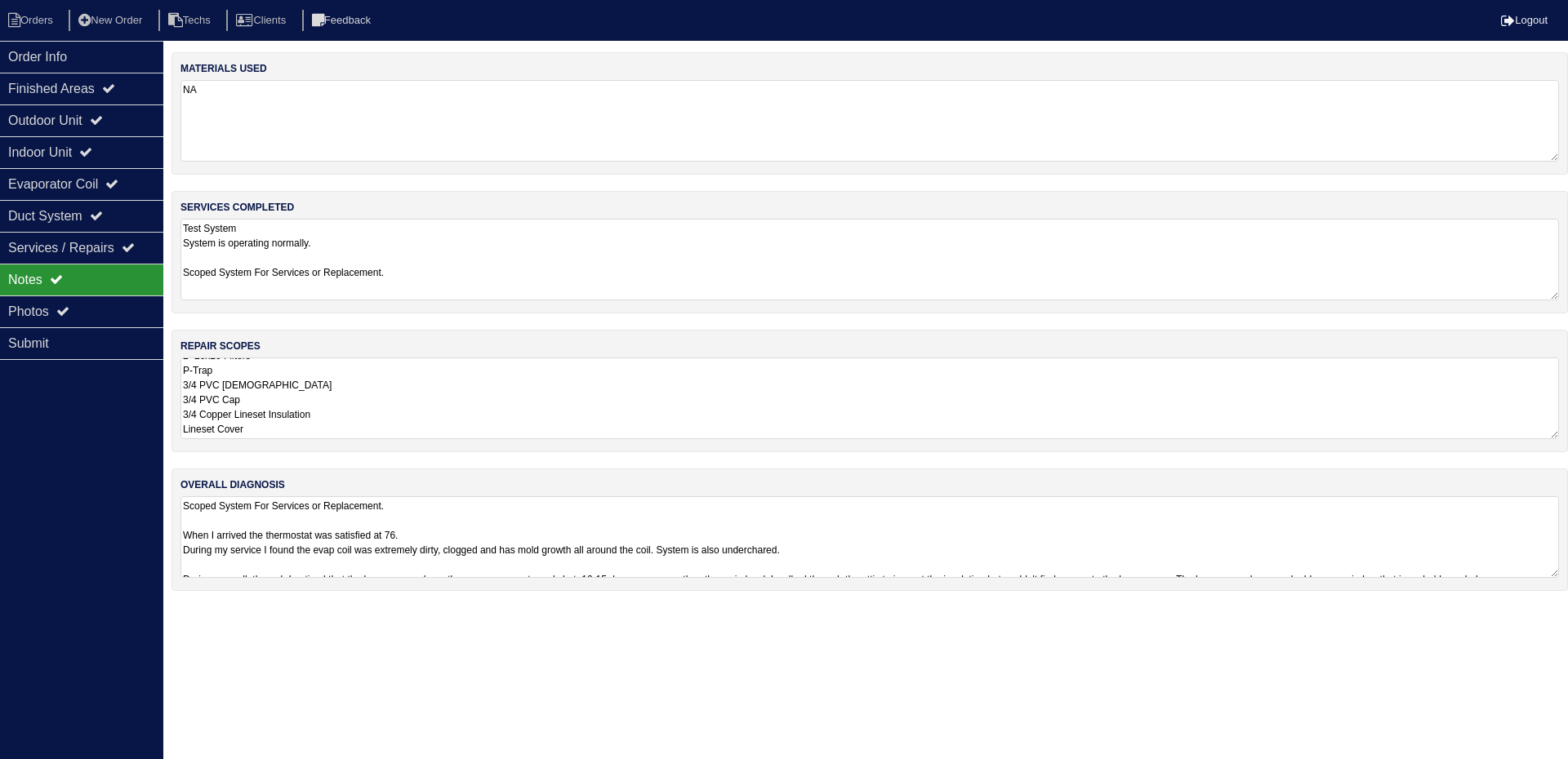
click at [209, 422] on textarea "**** QUOTED SYSTEM REPLACEMENT DUE TO BIOGROWTH PER PAYTON - RK **** System Rep…" at bounding box center [869, 399] width 1378 height 82
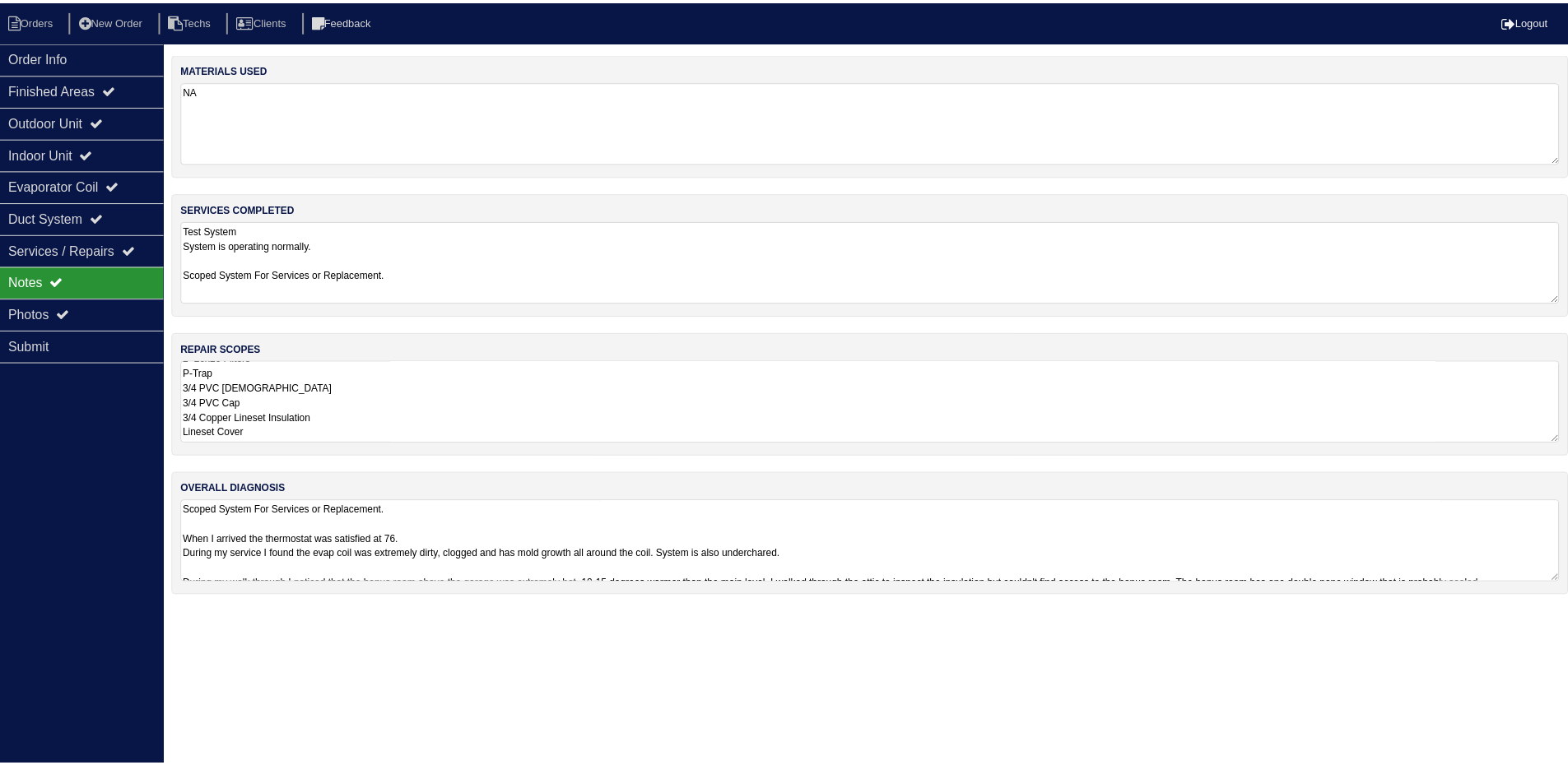
scroll to position [2, 0]
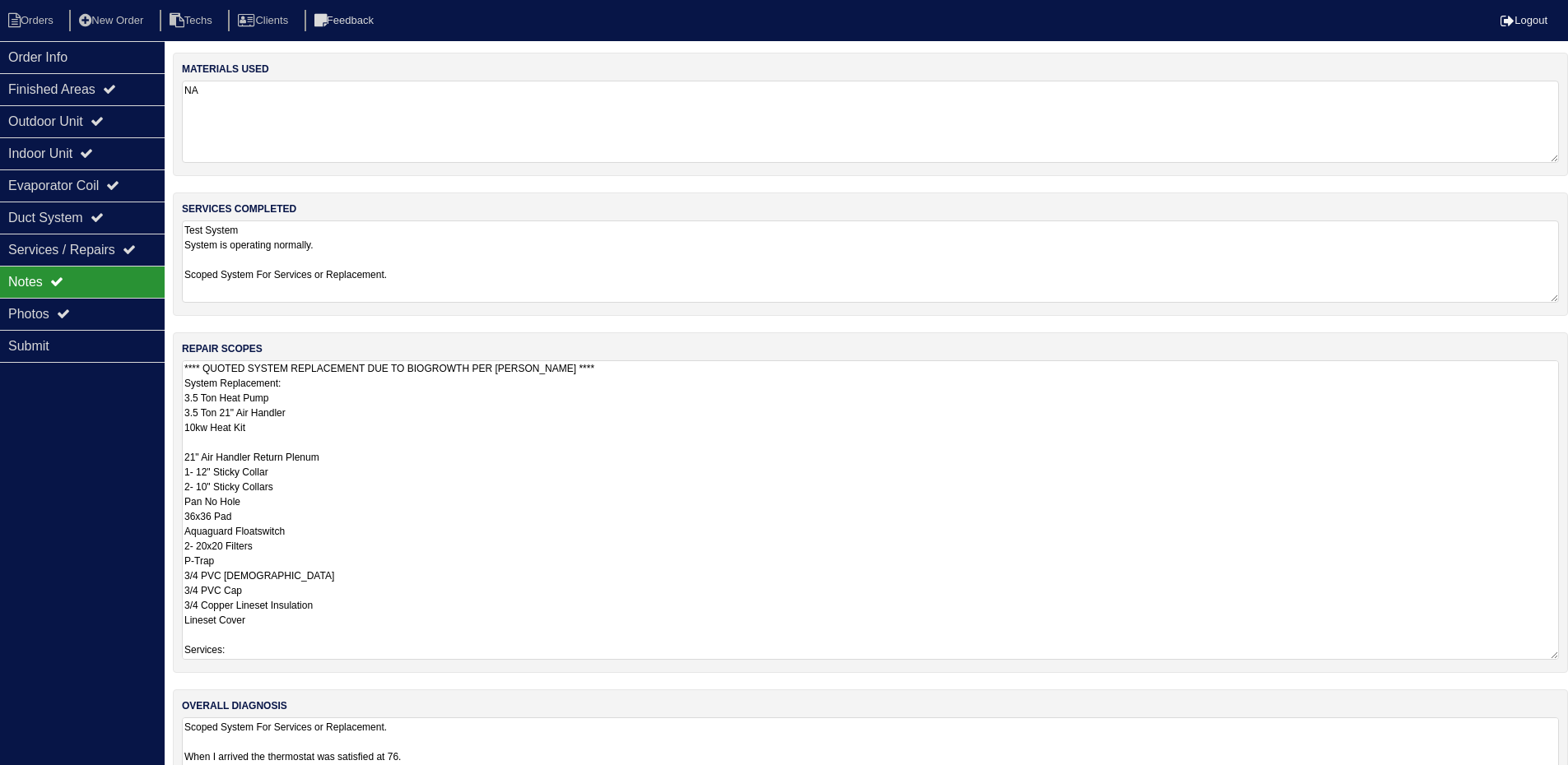
click at [565, 493] on textarea "**** QUOTED SYSTEM REPLACEMENT DUE TO BIOGROWTH PER PAYTON - RK **** System Rep…" at bounding box center [870, 510] width 1377 height 300
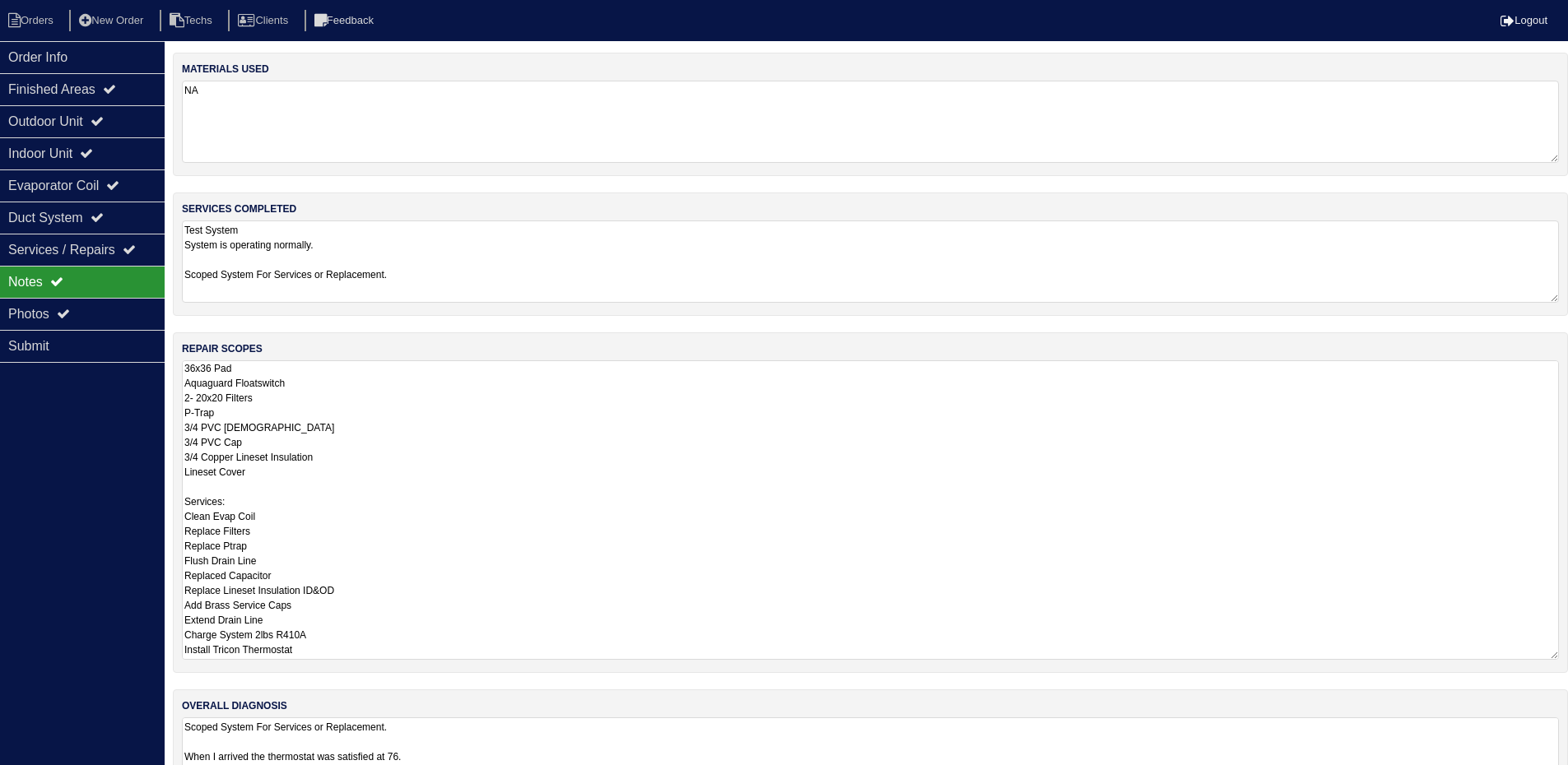
scroll to position [179, 0]
click at [269, 448] on textarea "**** QUOTED SYSTEM REPLACEMENT DUE TO BIOGROWTH PER PAYTON - RK **** System Rep…" at bounding box center [870, 510] width 1377 height 300
drag, startPoint x: 189, startPoint y: 477, endPoint x: 354, endPoint y: 617, distance: 216.4
click at [354, 617] on textarea "**** QUOTED SYSTEM REPLACEMENT DUE TO BIOGROWTH PER PAYTON - RK **** System Rep…" at bounding box center [870, 510] width 1377 height 300
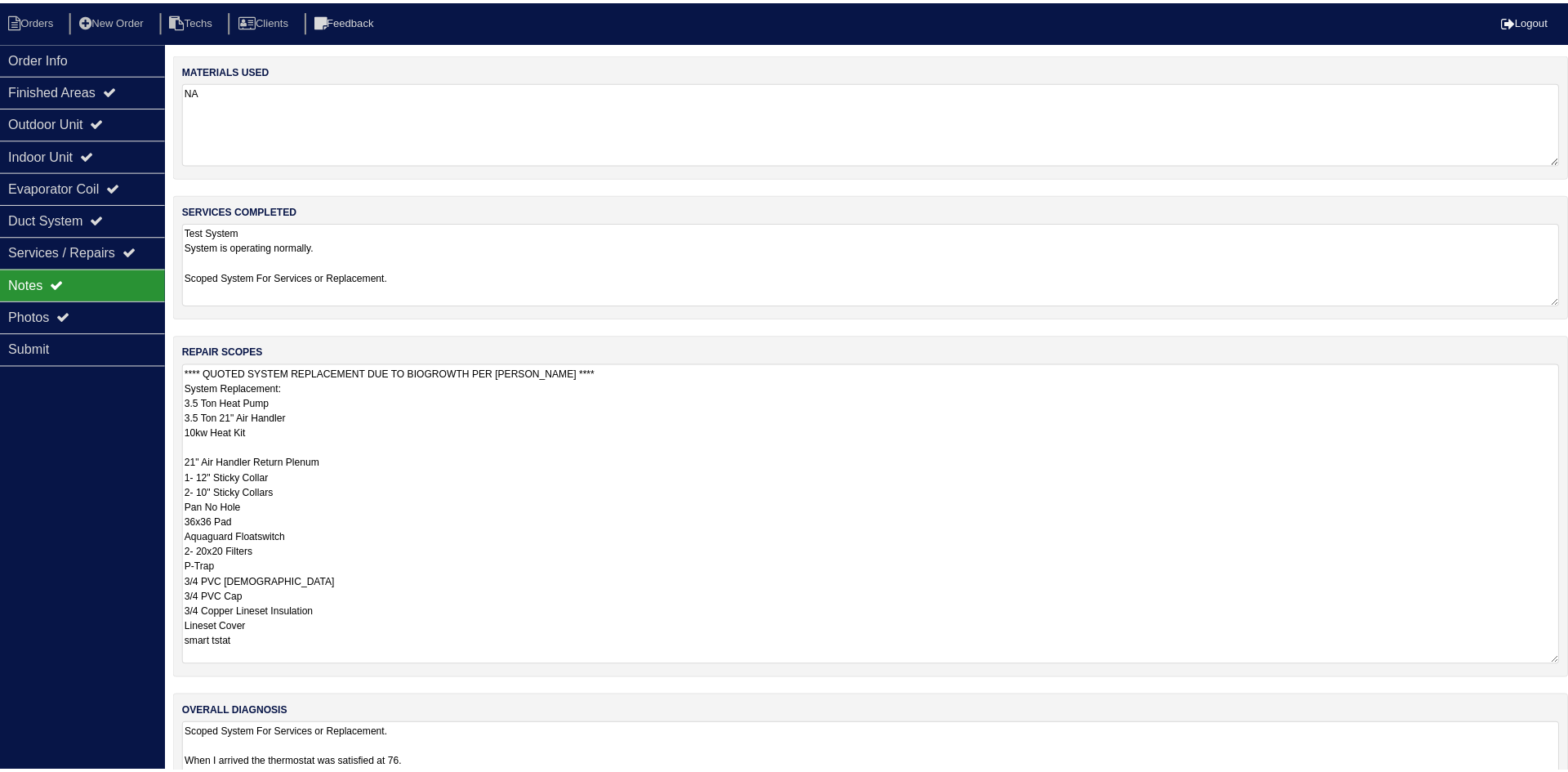
scroll to position [31, 0]
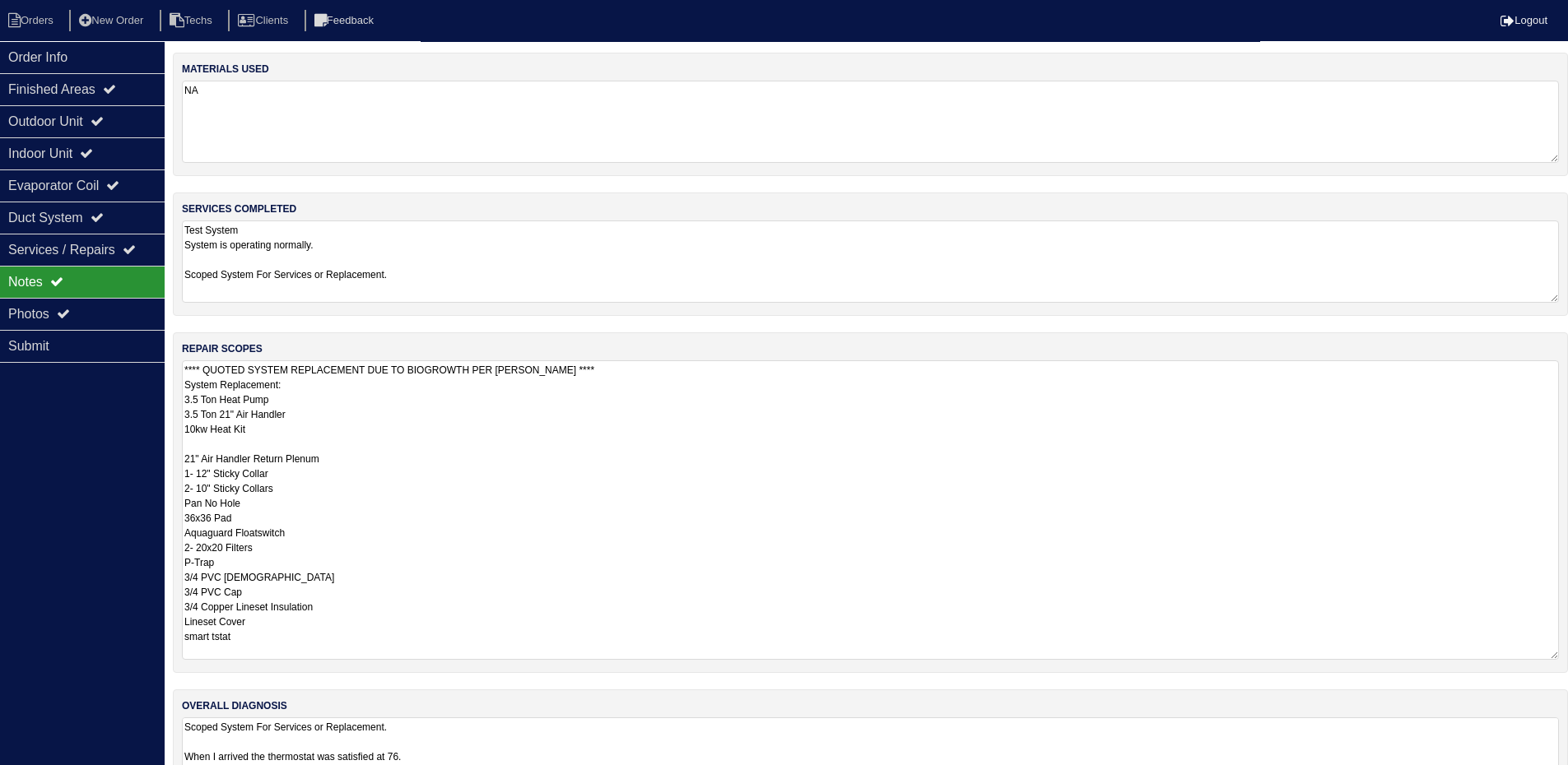
type textarea "**** QUOTED SYSTEM REPLACEMENT DUE TO BIOGROWTH PER PAYTON - RK **** System Rep…"
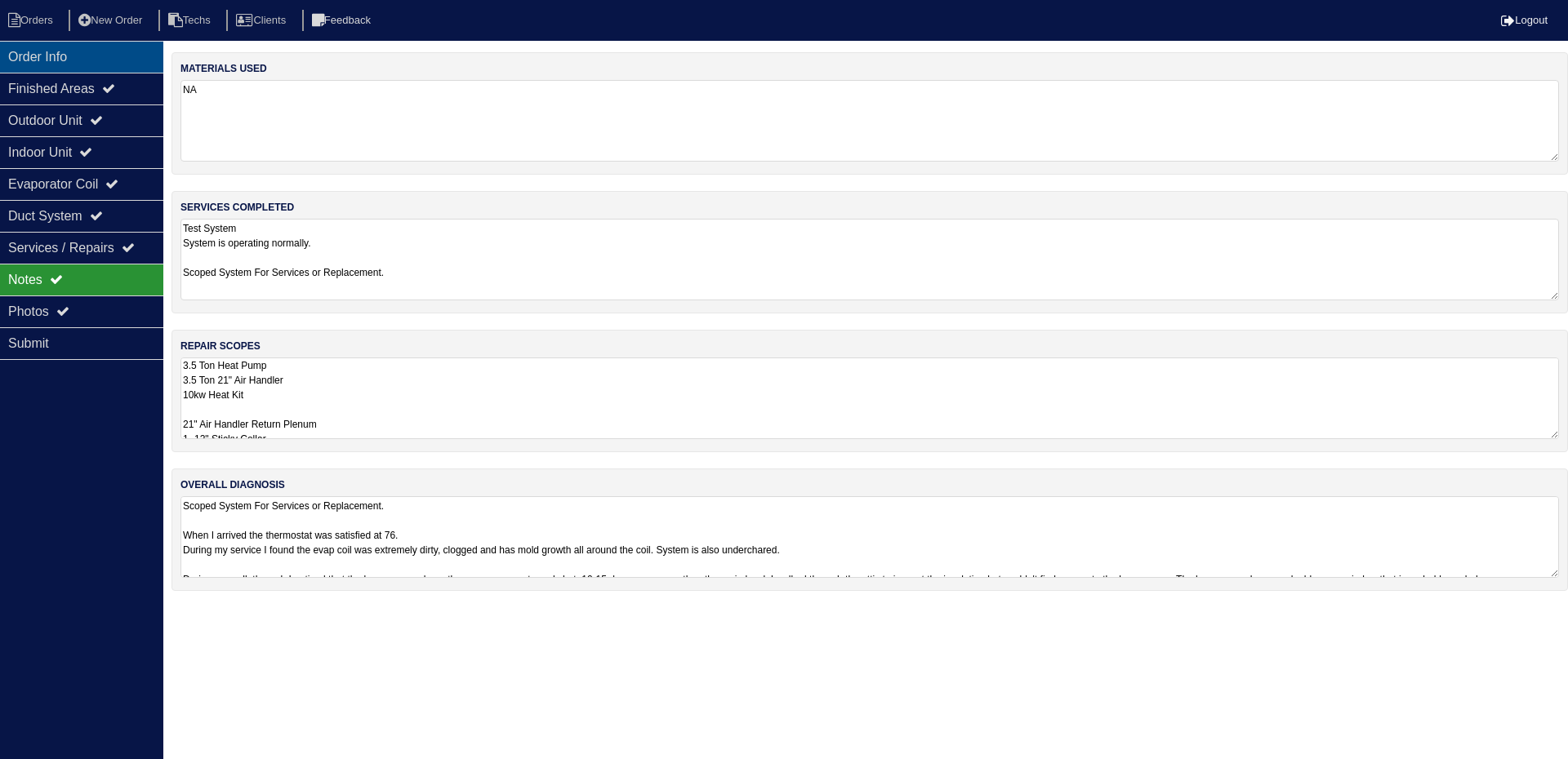
click at [36, 60] on div "Order Info" at bounding box center [82, 57] width 163 height 32
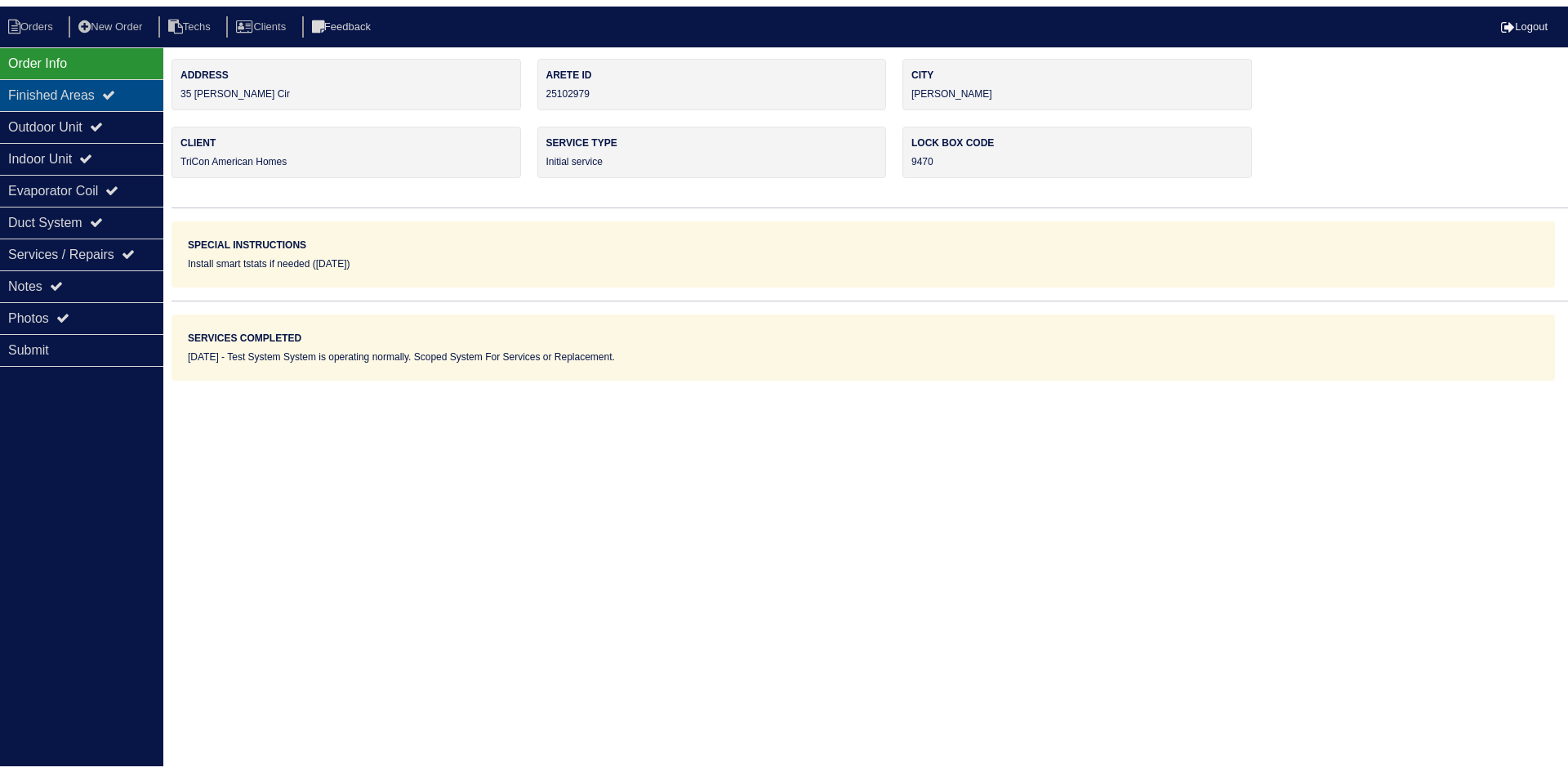
scroll to position [0, 0]
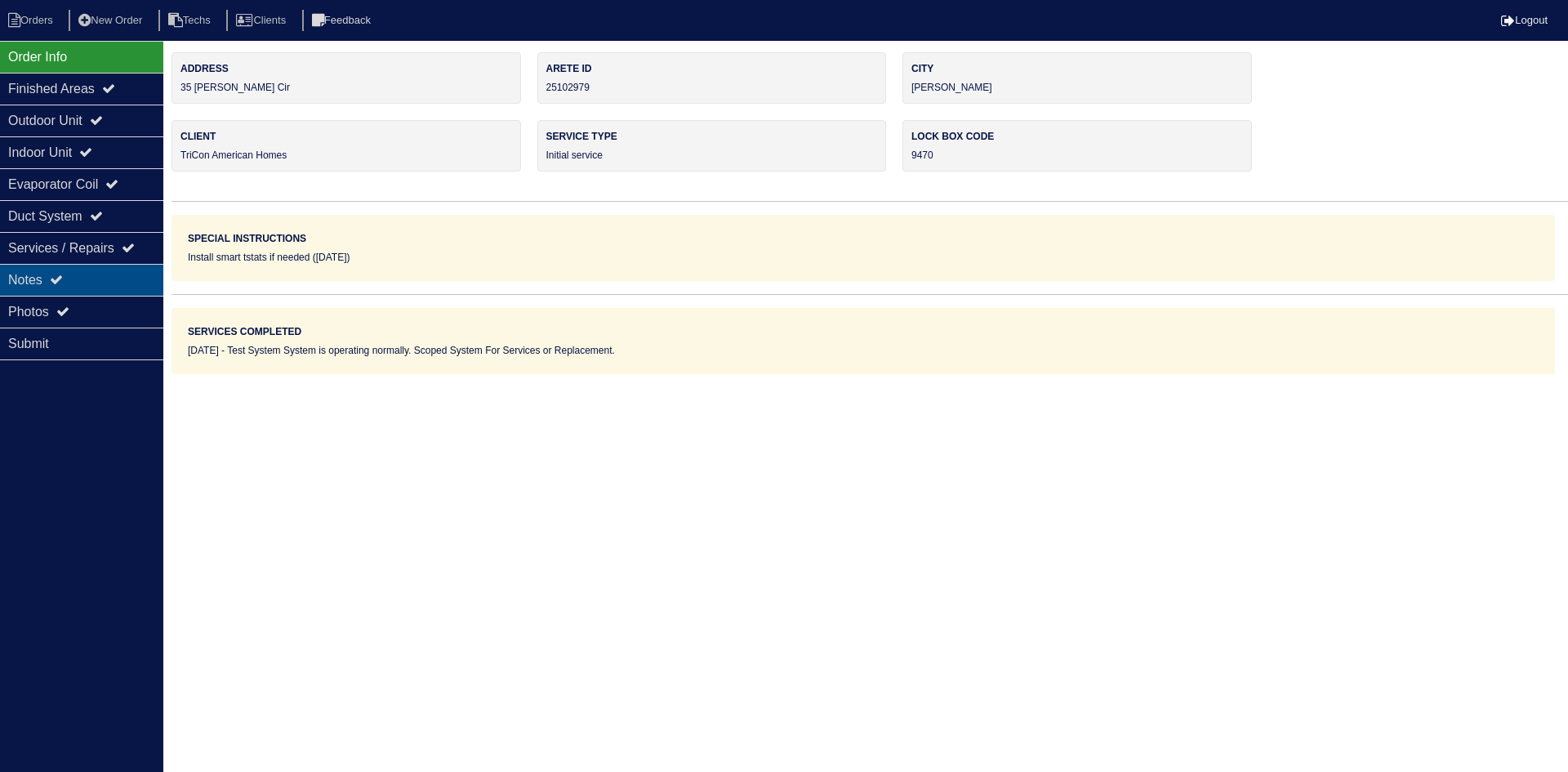
drag, startPoint x: 62, startPoint y: 275, endPoint x: 75, endPoint y: 274, distance: 13.0
click at [63, 274] on icon at bounding box center [56, 279] width 13 height 13
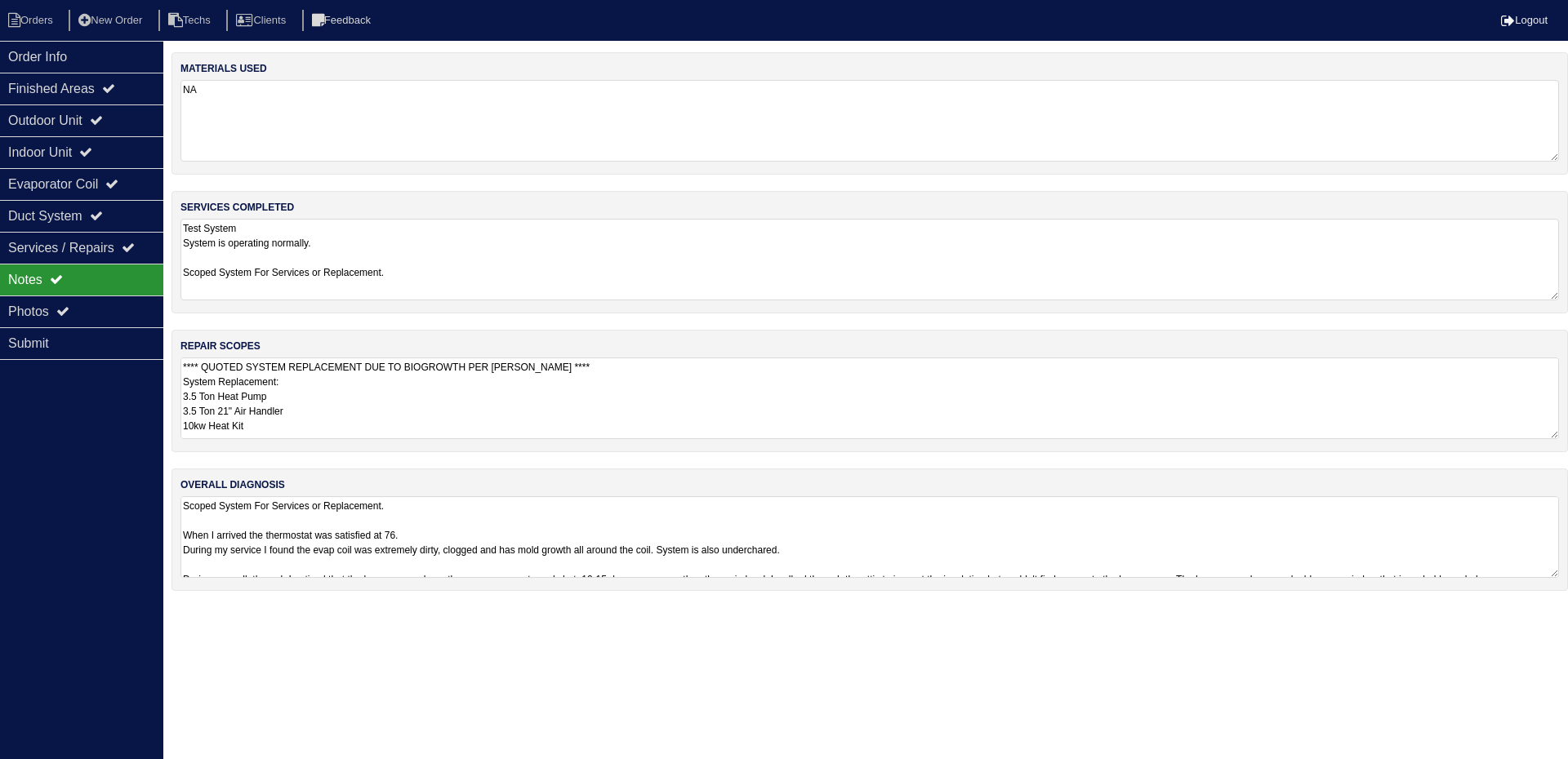
click at [585, 386] on textarea "**** QUOTED SYSTEM REPLACEMENT DUE TO BIOGROWTH PER PAYTON - RK **** System Rep…" at bounding box center [869, 399] width 1378 height 82
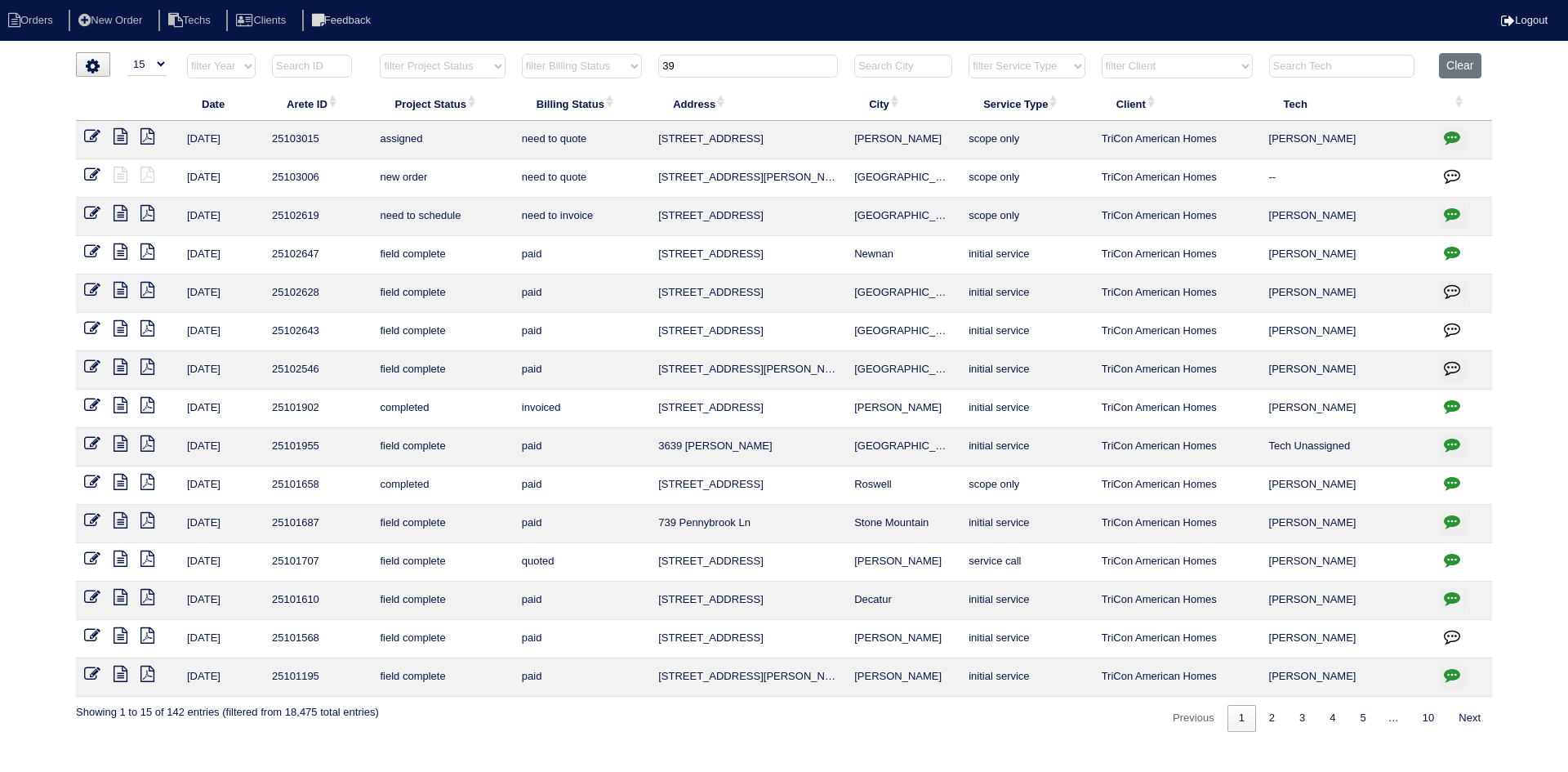
select select "15"
type input "39"
click at [1451, 211] on icon "button" at bounding box center [1452, 214] width 16 height 16
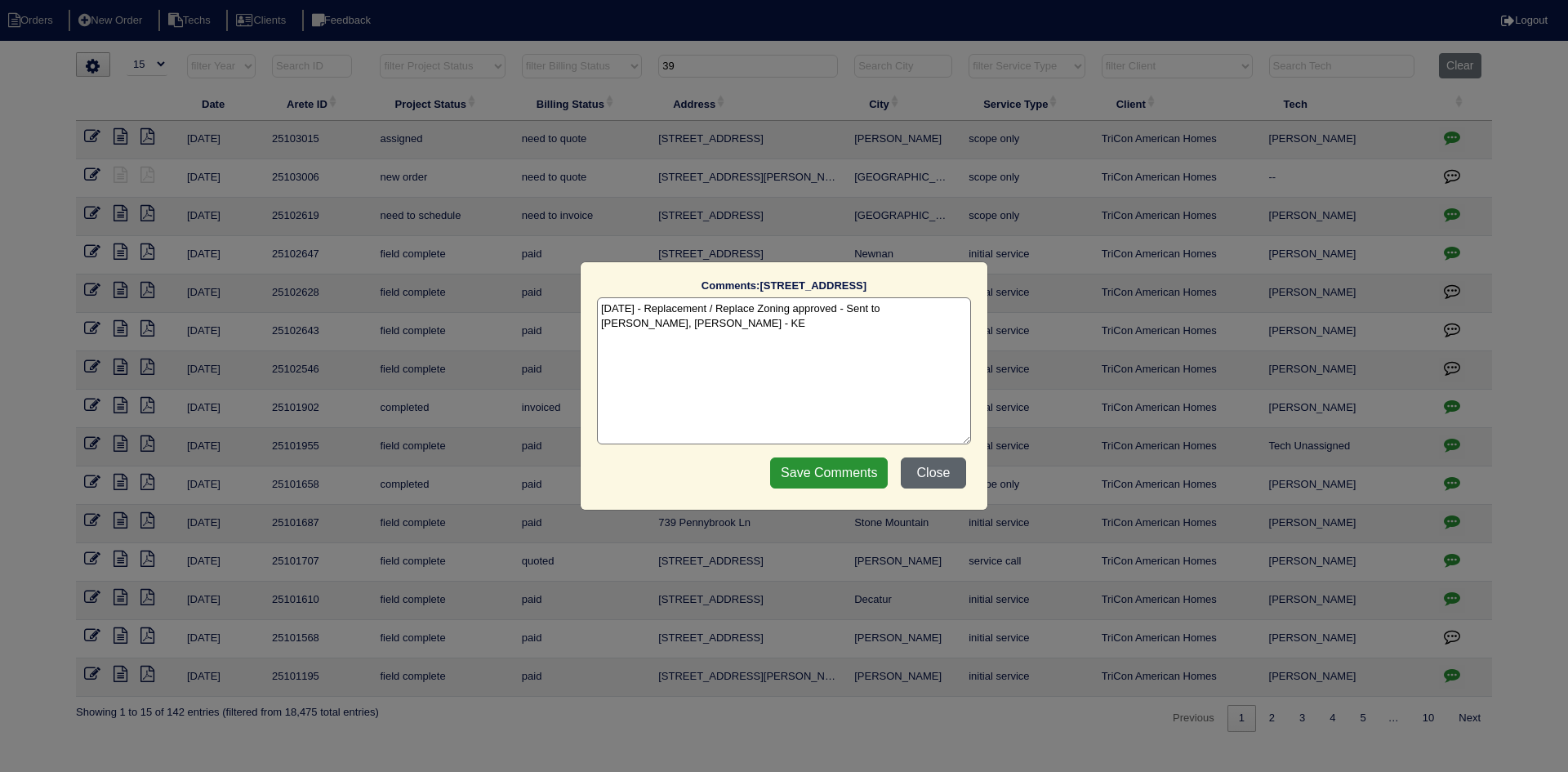
click at [942, 467] on button "Close" at bounding box center [933, 473] width 66 height 31
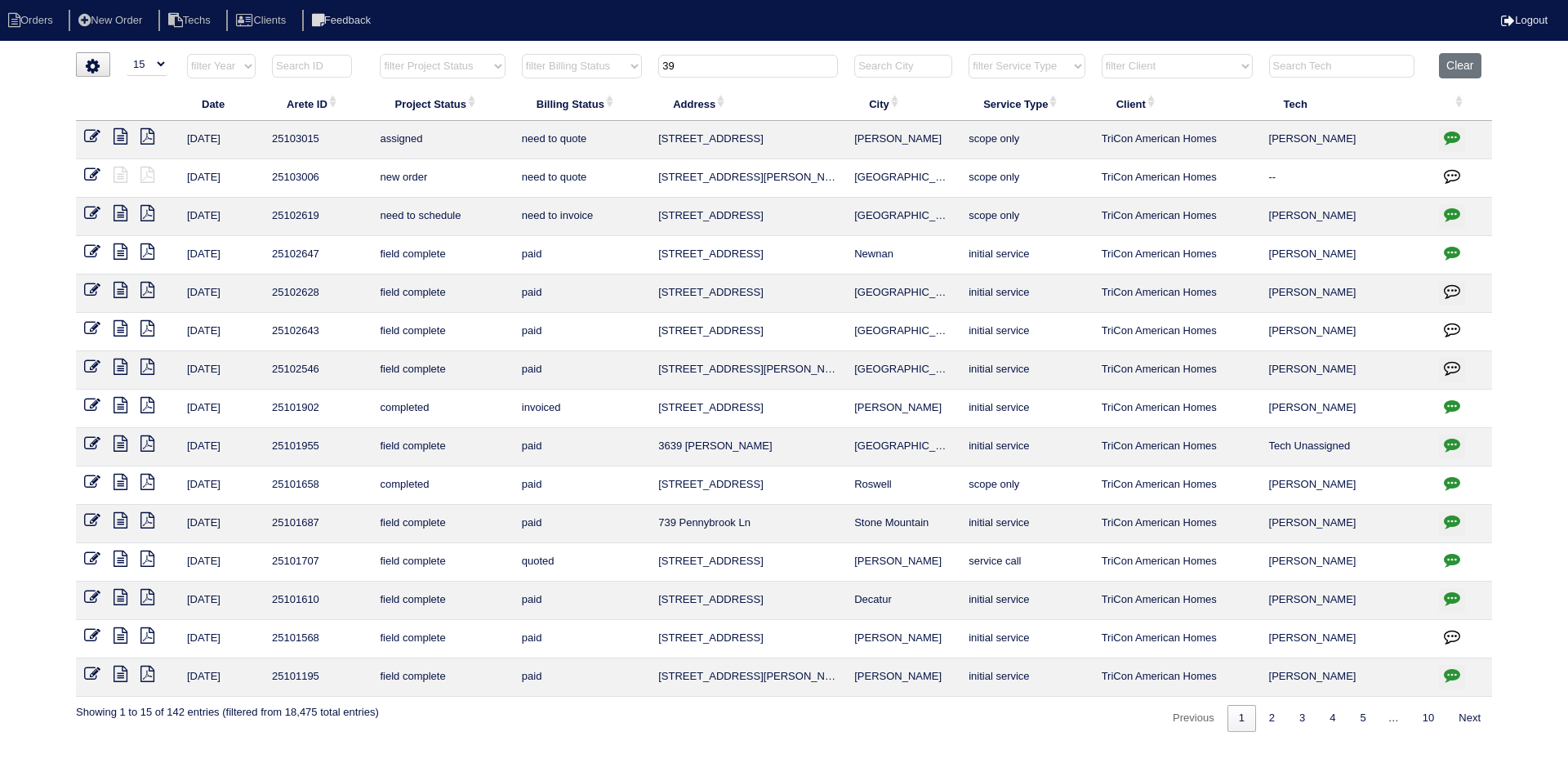
click at [119, 216] on icon at bounding box center [121, 213] width 14 height 16
click at [1454, 211] on icon "button" at bounding box center [1452, 214] width 16 height 16
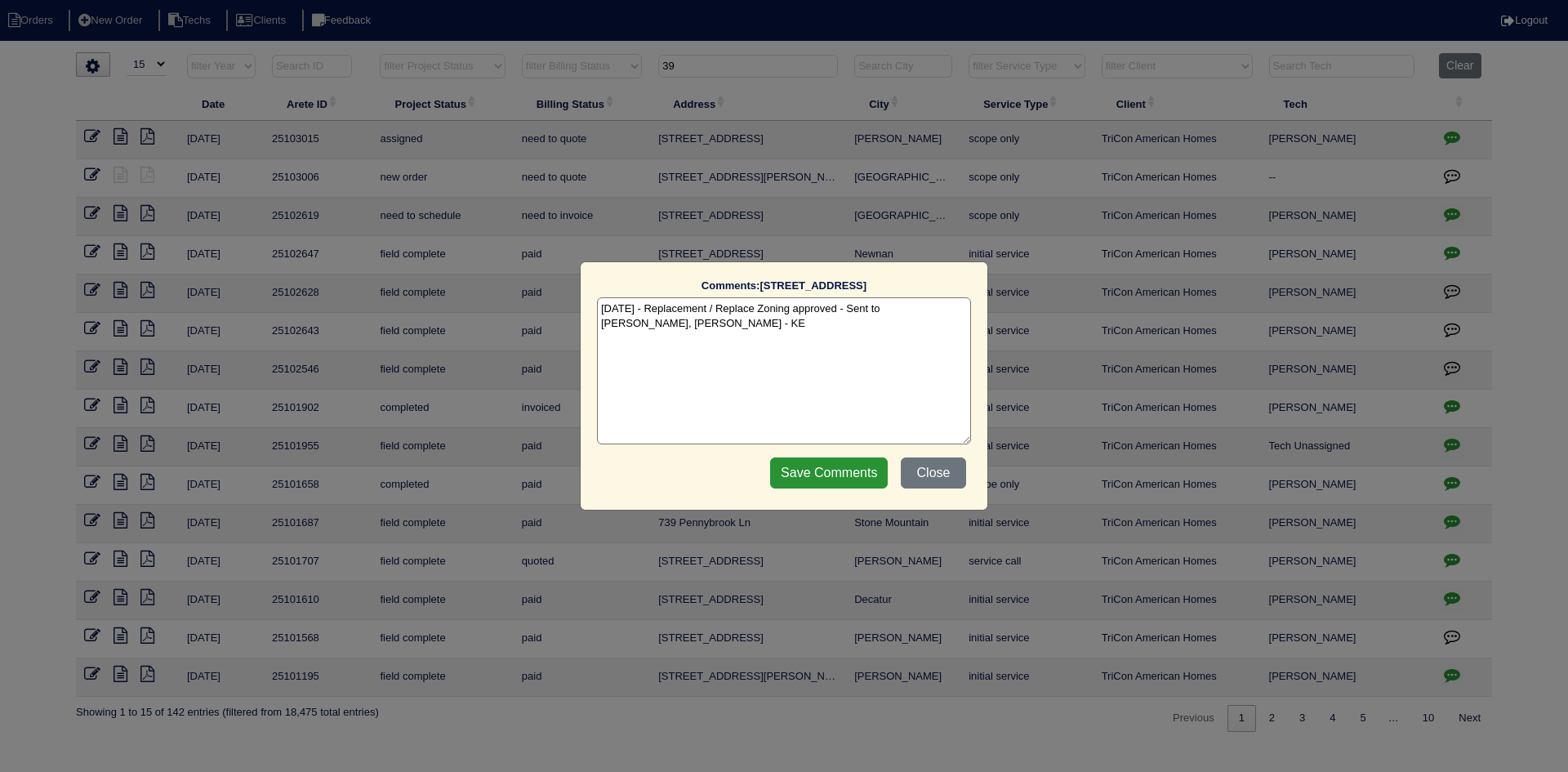
click at [717, 331] on textarea "[DATE] - Replacement / Replace Zoning approved - Sent to [PERSON_NAME], [PERSON…" at bounding box center [783, 371] width 374 height 147
paste textarea "Equipment ordered and pricing verified Sibi order number: TAH-GZL568G5 Order pl…"
click at [890, 341] on textarea "8/6/25 - Replacement / Replace Zoning approved - Sent to Dan, Payton, Reeca - K…" at bounding box center [783, 371] width 374 height 147
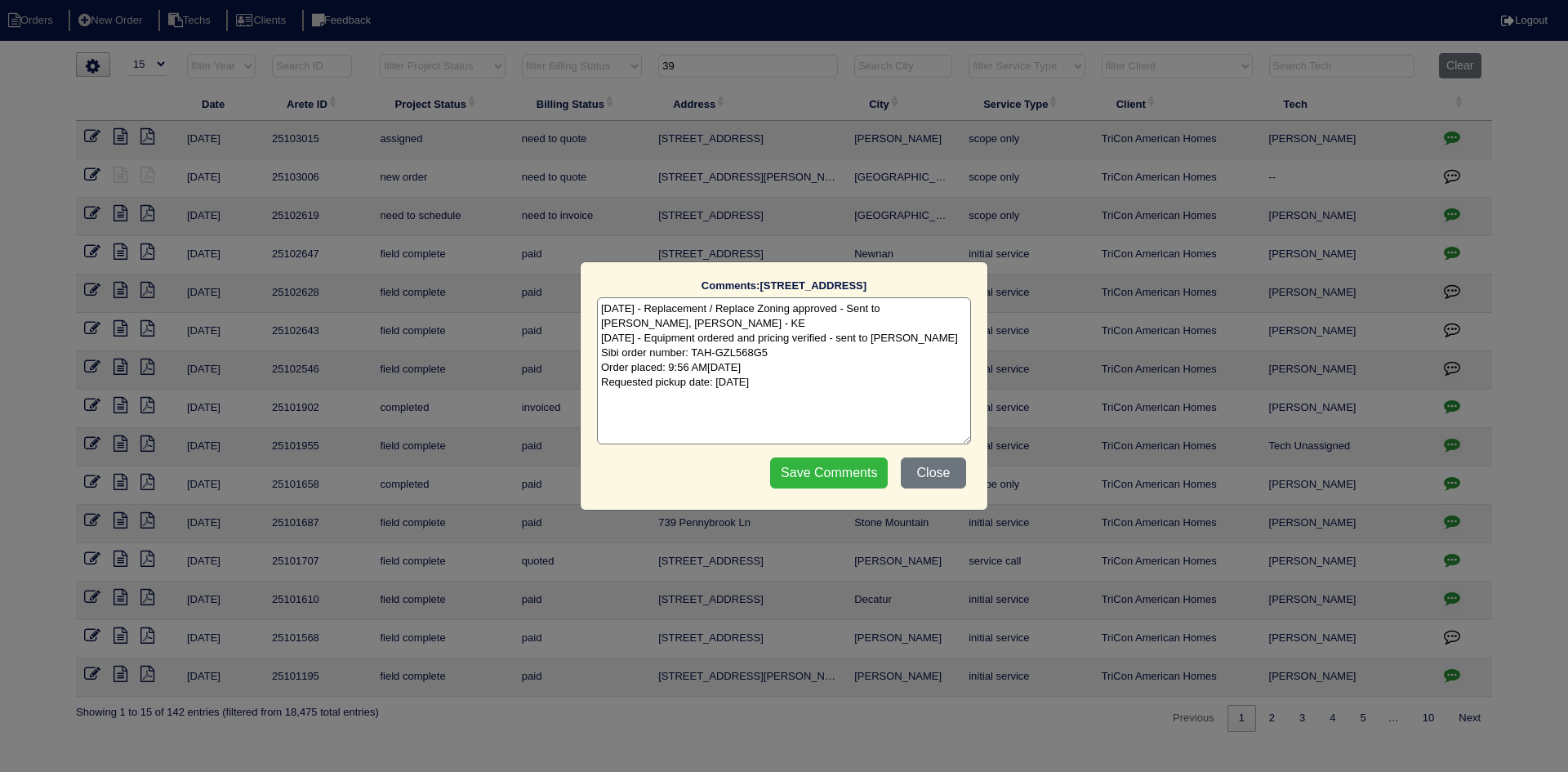
type textarea "8/6/25 - Replacement / Replace Zoning approved - Sent to Dan, Payton, Reeca - K…"
click at [787, 473] on input "Save Comments" at bounding box center [828, 473] width 117 height 31
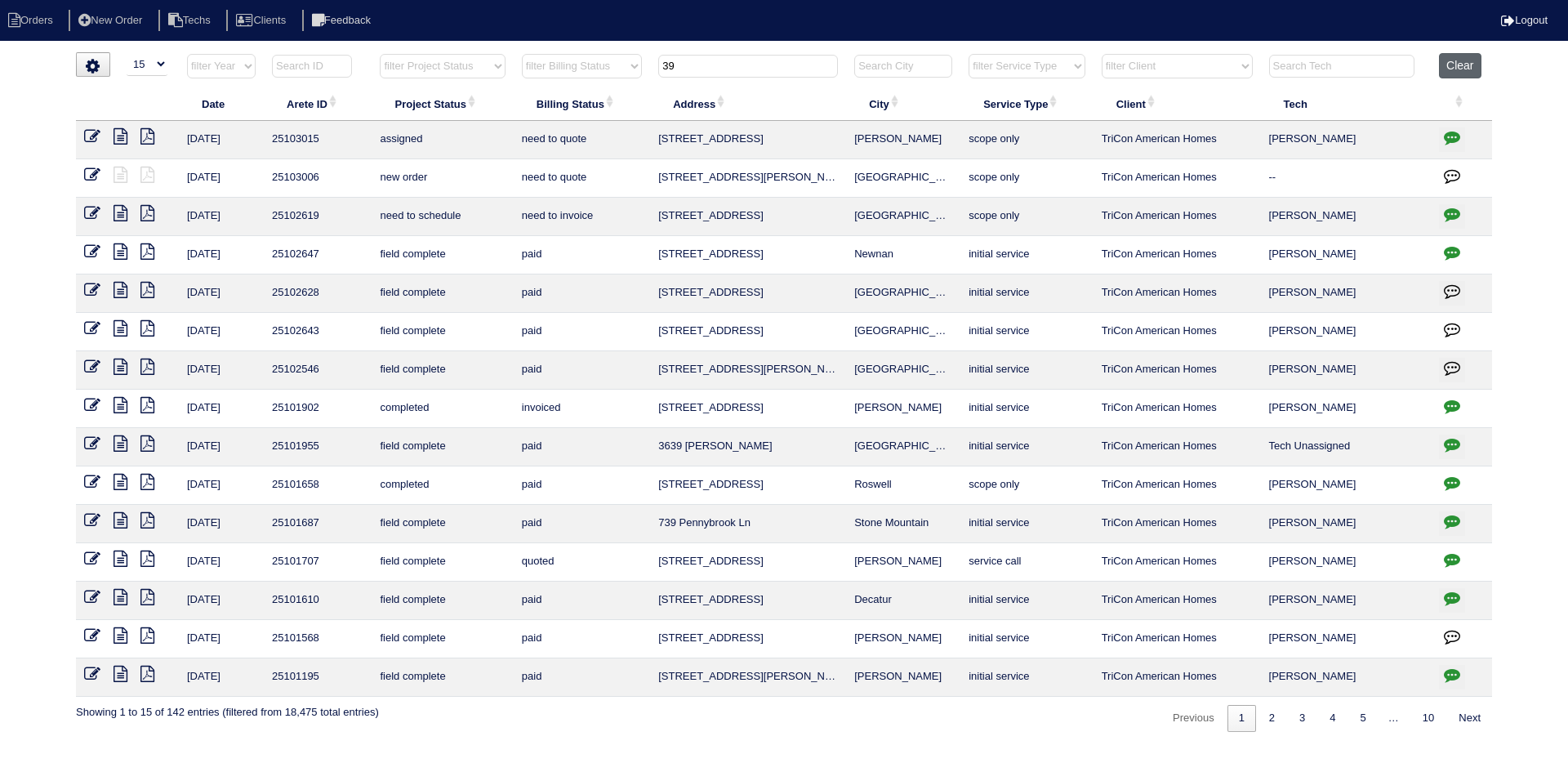
click at [1453, 62] on button "Clear" at bounding box center [1460, 66] width 42 height 26
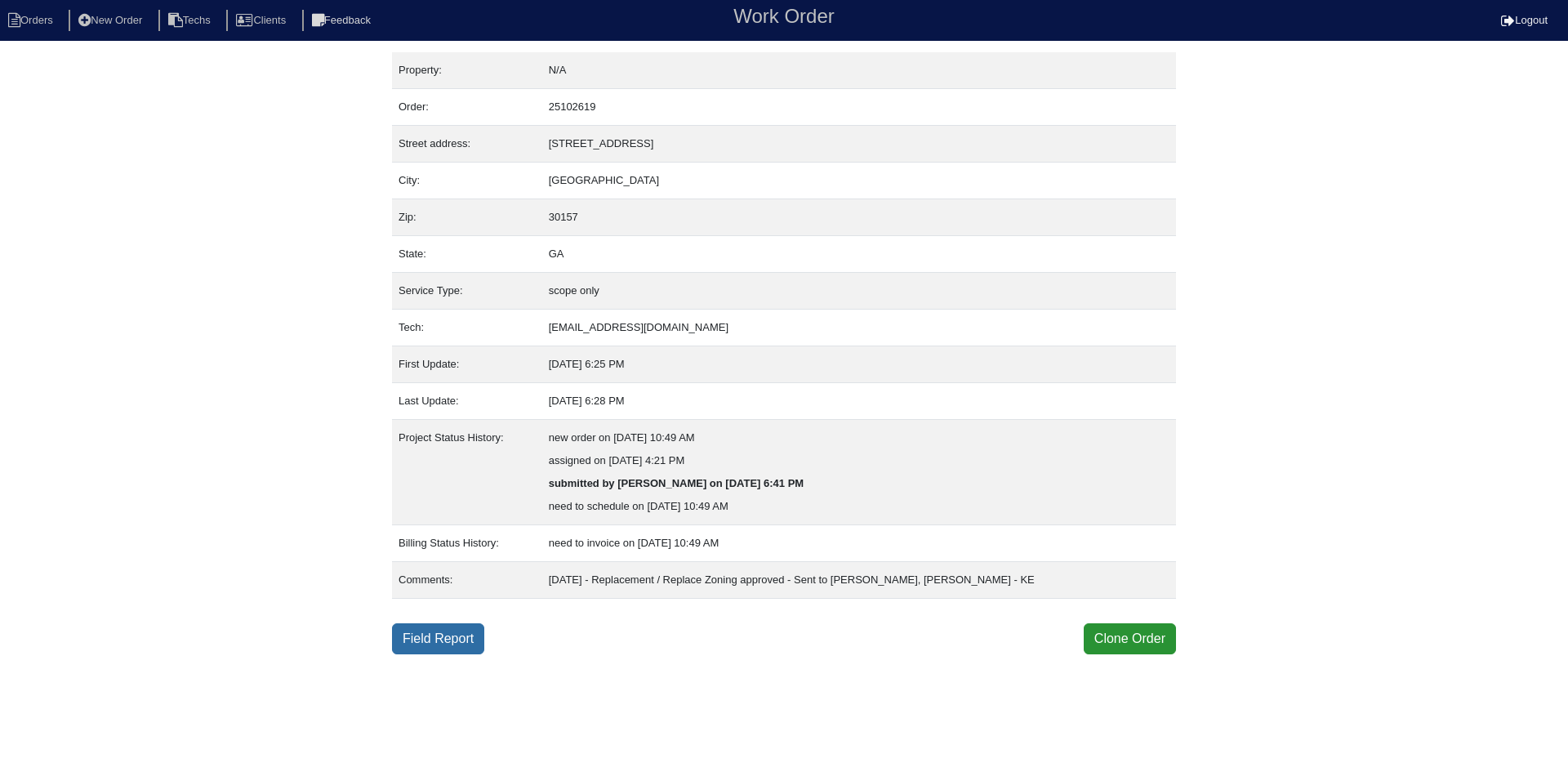
click at [442, 634] on link "Field Report" at bounding box center [438, 639] width 92 height 31
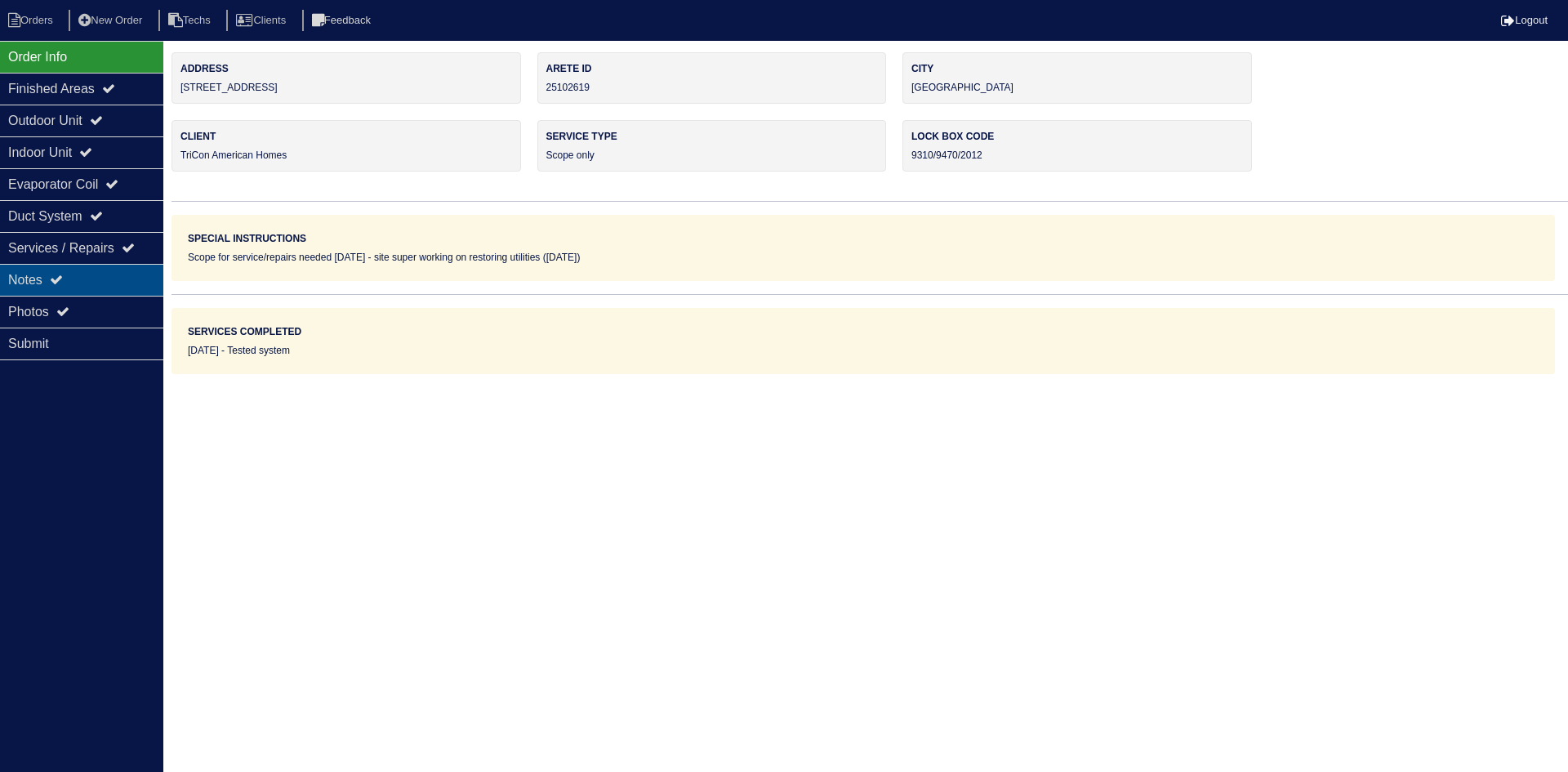
click at [112, 277] on div "Notes" at bounding box center [82, 280] width 163 height 32
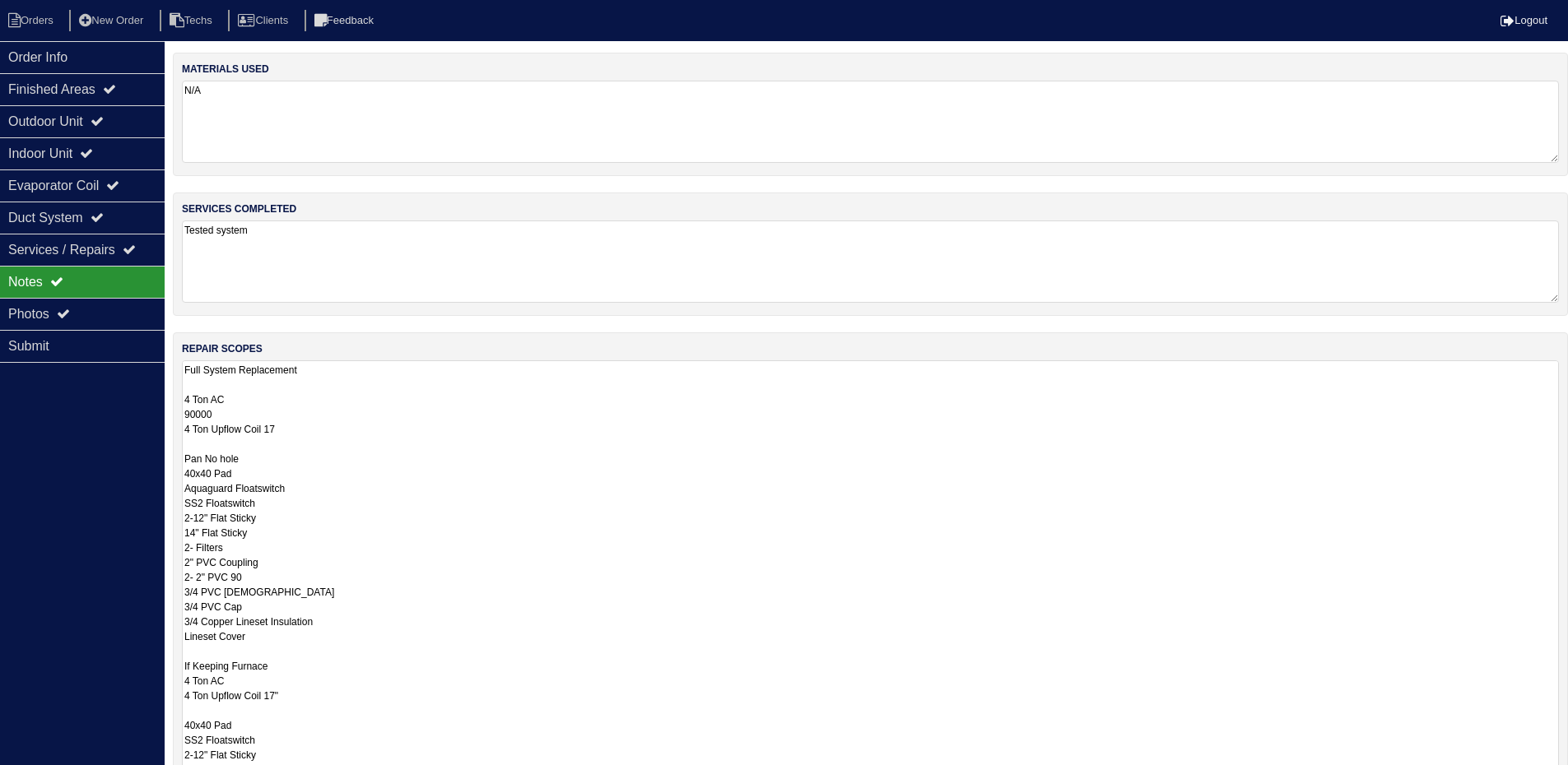
drag, startPoint x: 1567, startPoint y: 438, endPoint x: 1543, endPoint y: 780, distance: 342.8
click at [1543, 777] on html "Orders New Order Techs Clients Feedback Logout Orders New Order Users Clients M…" at bounding box center [784, 477] width 1568 height 955
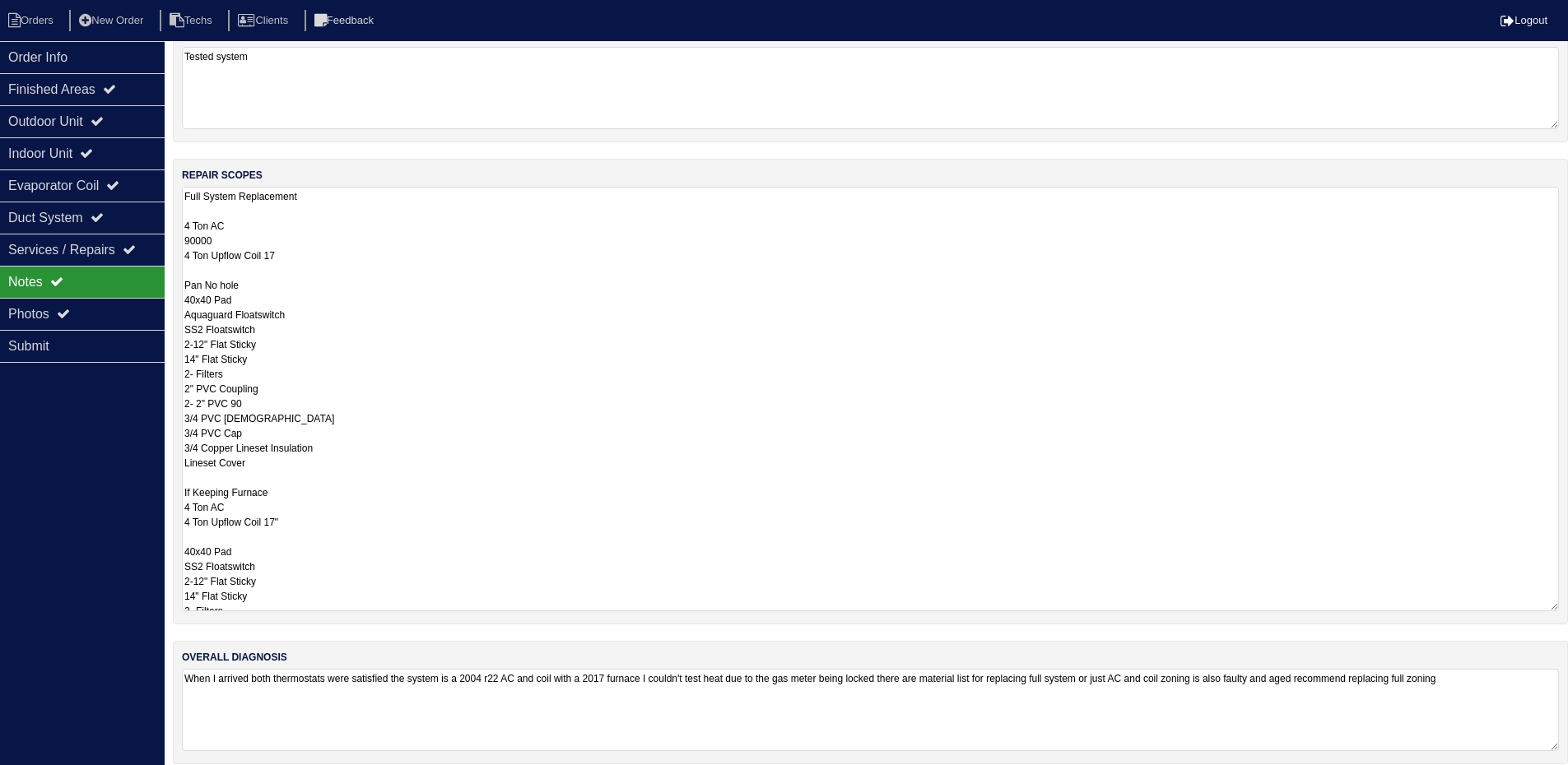
scroll to position [190, 0]
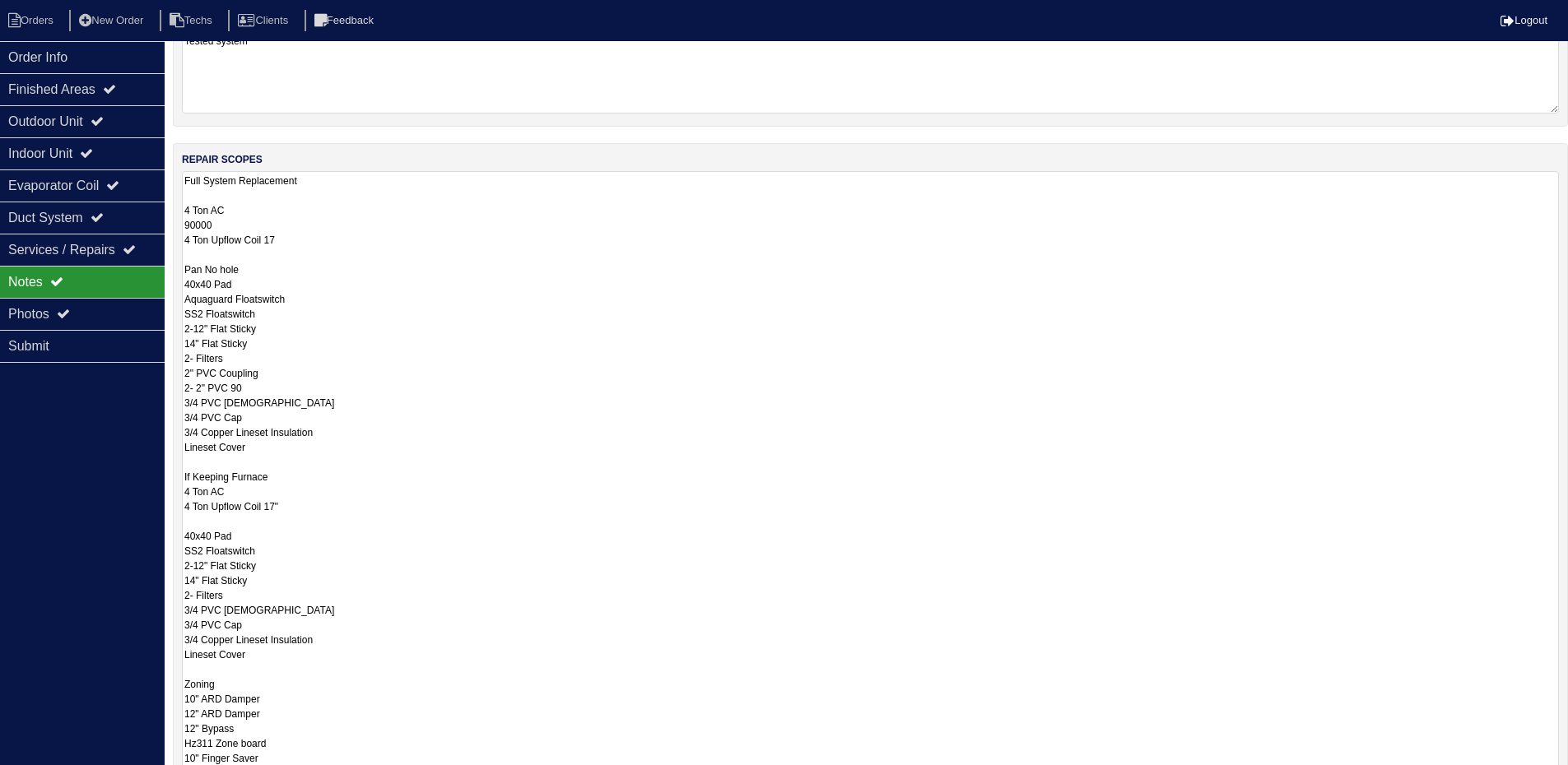
drag, startPoint x: 1555, startPoint y: 591, endPoint x: 1556, endPoint y: 798, distance: 207.0
click at [1556, 777] on html "Orders New Order Techs Clients Feedback Logout Orders New Order Users Clients M…" at bounding box center [784, 391] width 1568 height 1161
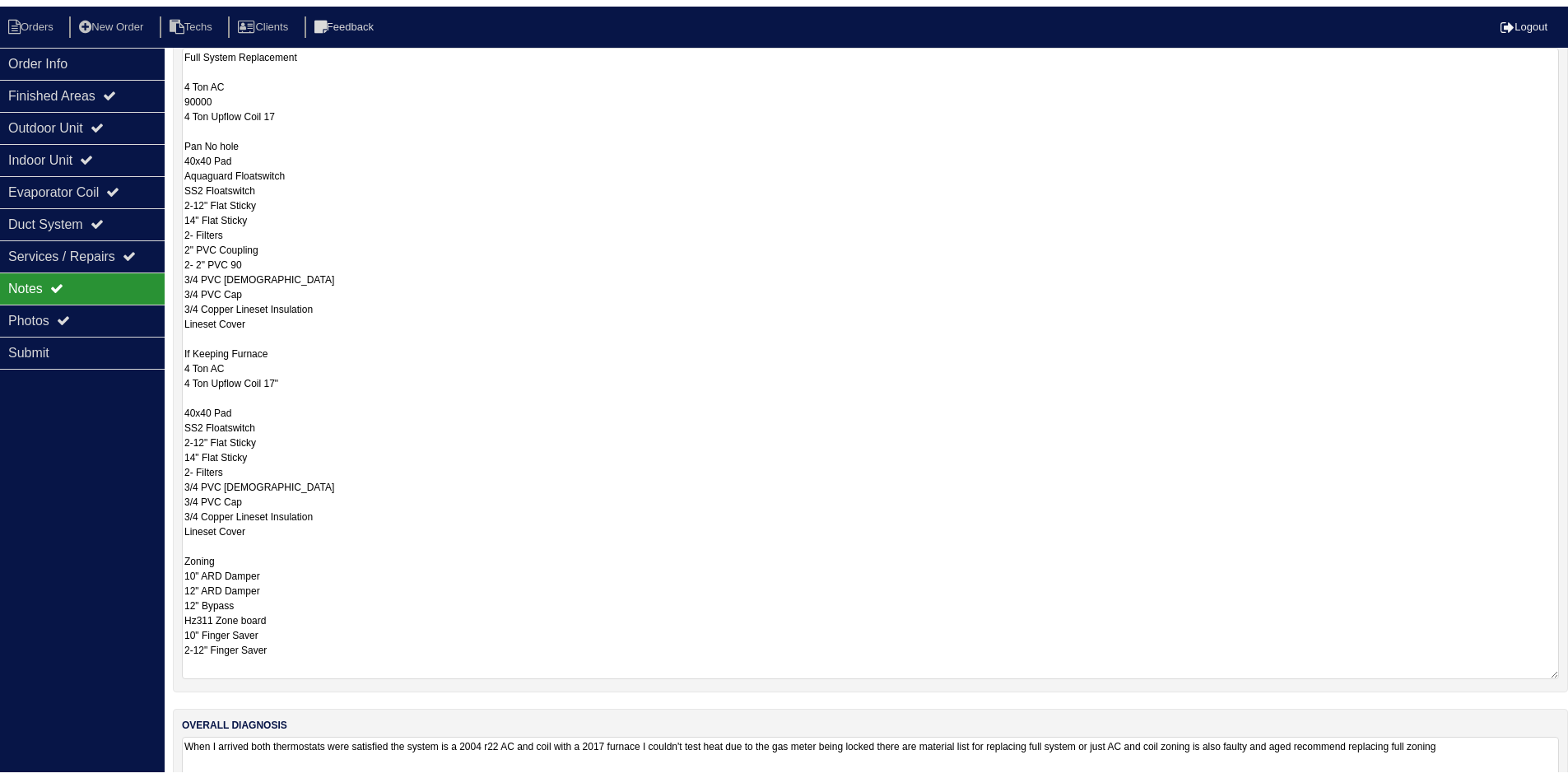
scroll to position [231, 0]
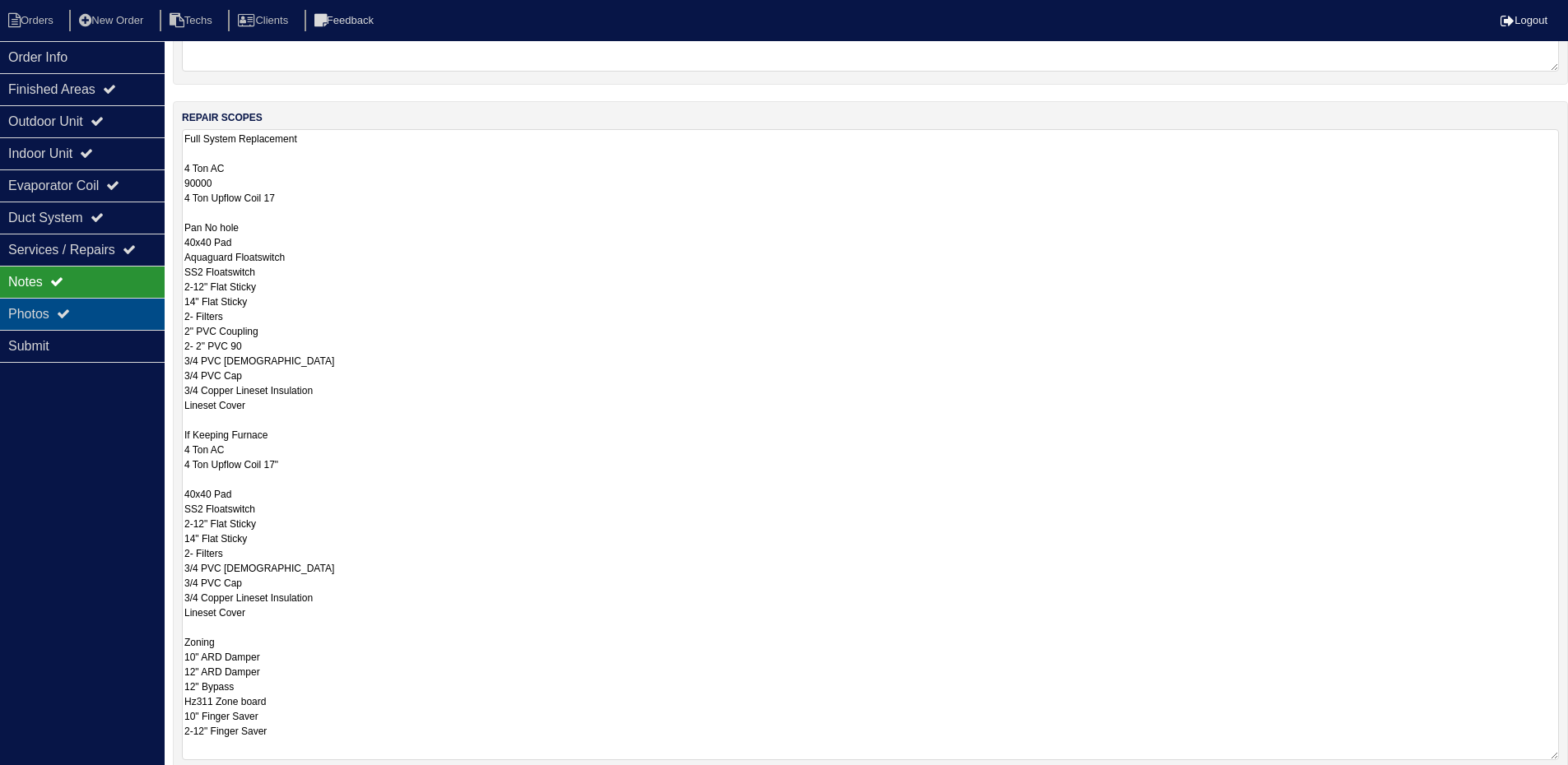
click at [84, 310] on div "Photos" at bounding box center [82, 314] width 165 height 32
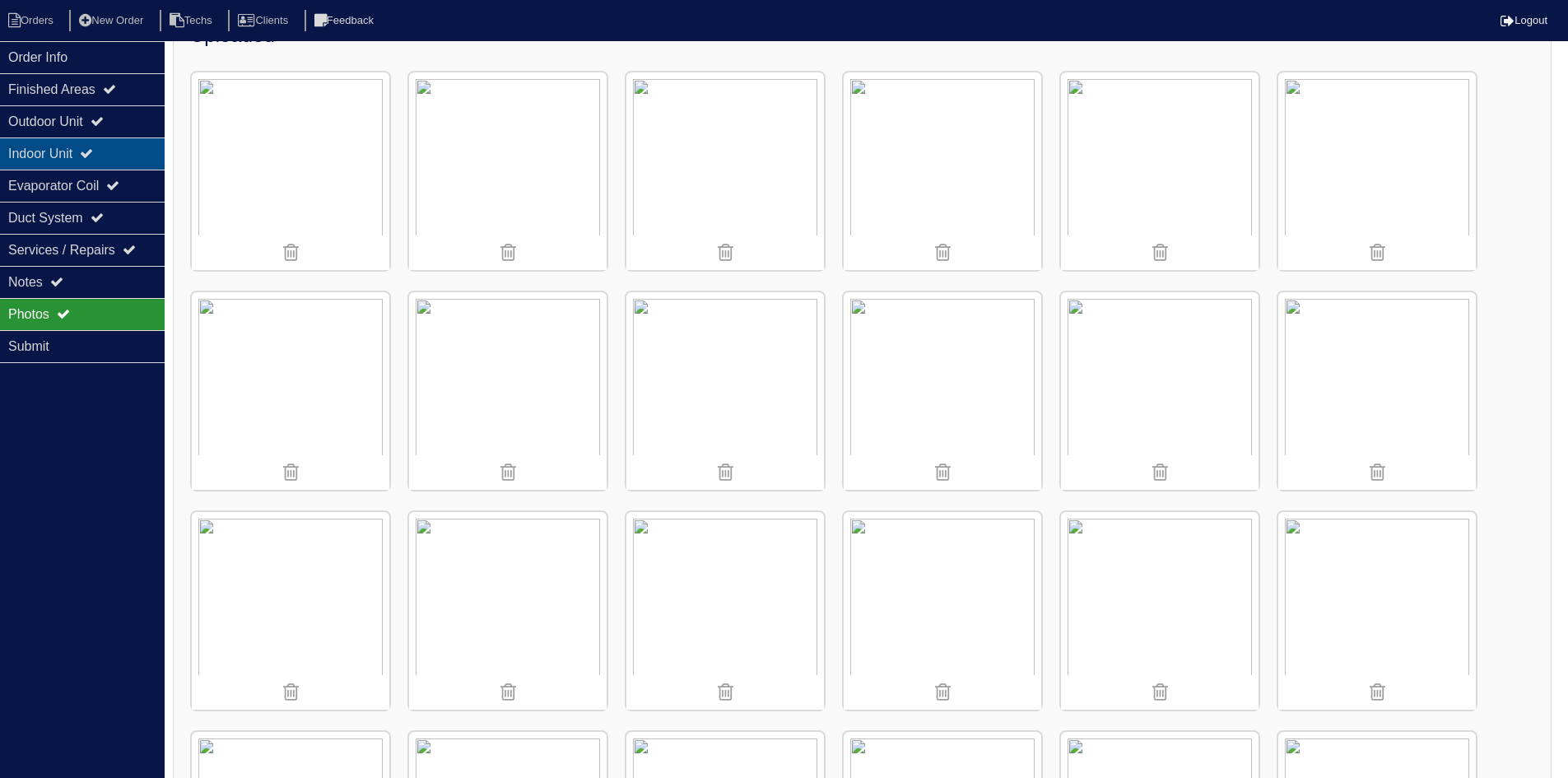
click at [61, 158] on div "Indoor Unit" at bounding box center [82, 154] width 165 height 32
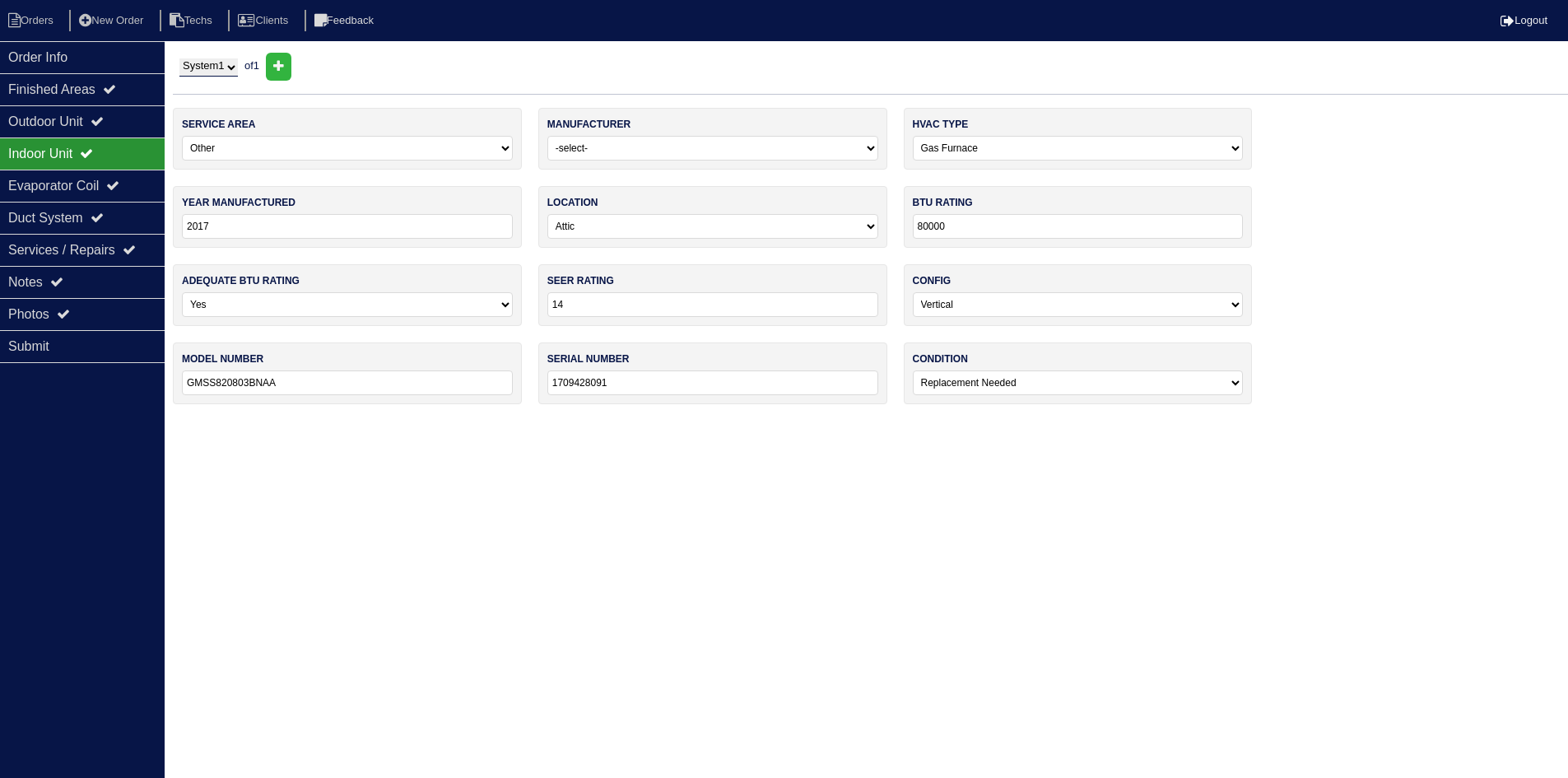
scroll to position [0, 0]
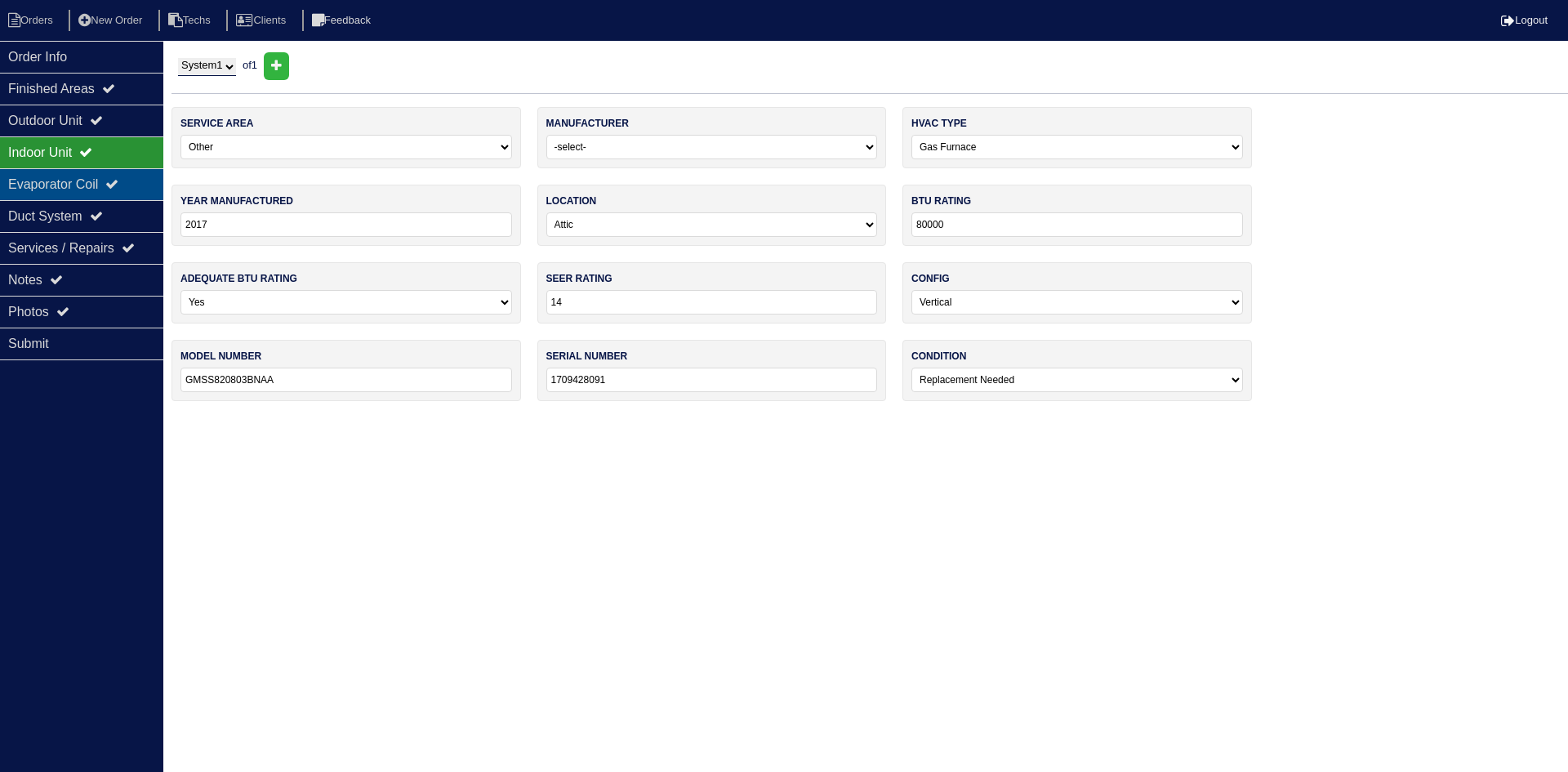
click at [89, 182] on div "Evaporator Coil" at bounding box center [82, 184] width 163 height 32
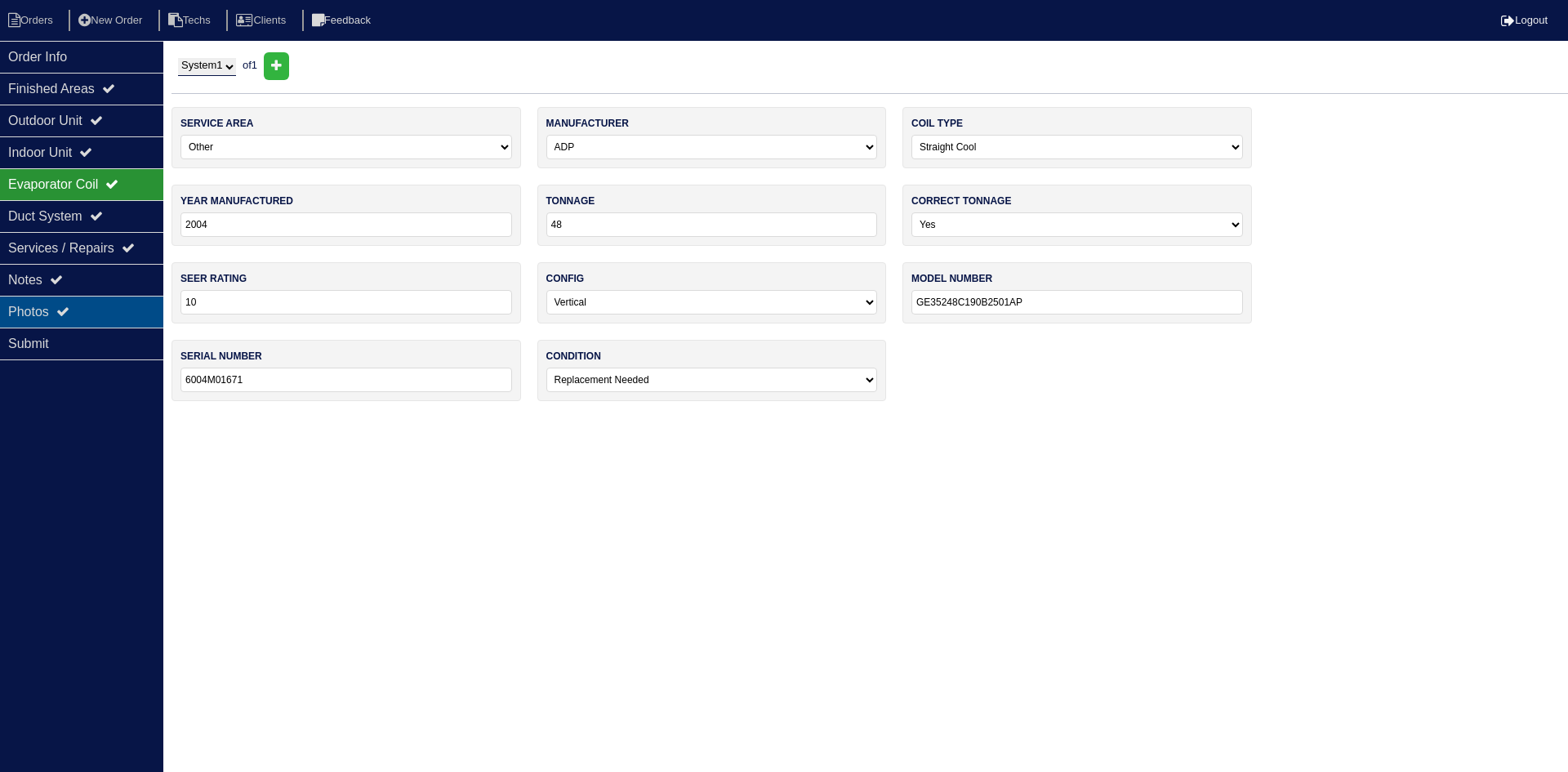
click at [89, 310] on div "Photos" at bounding box center [82, 312] width 163 height 32
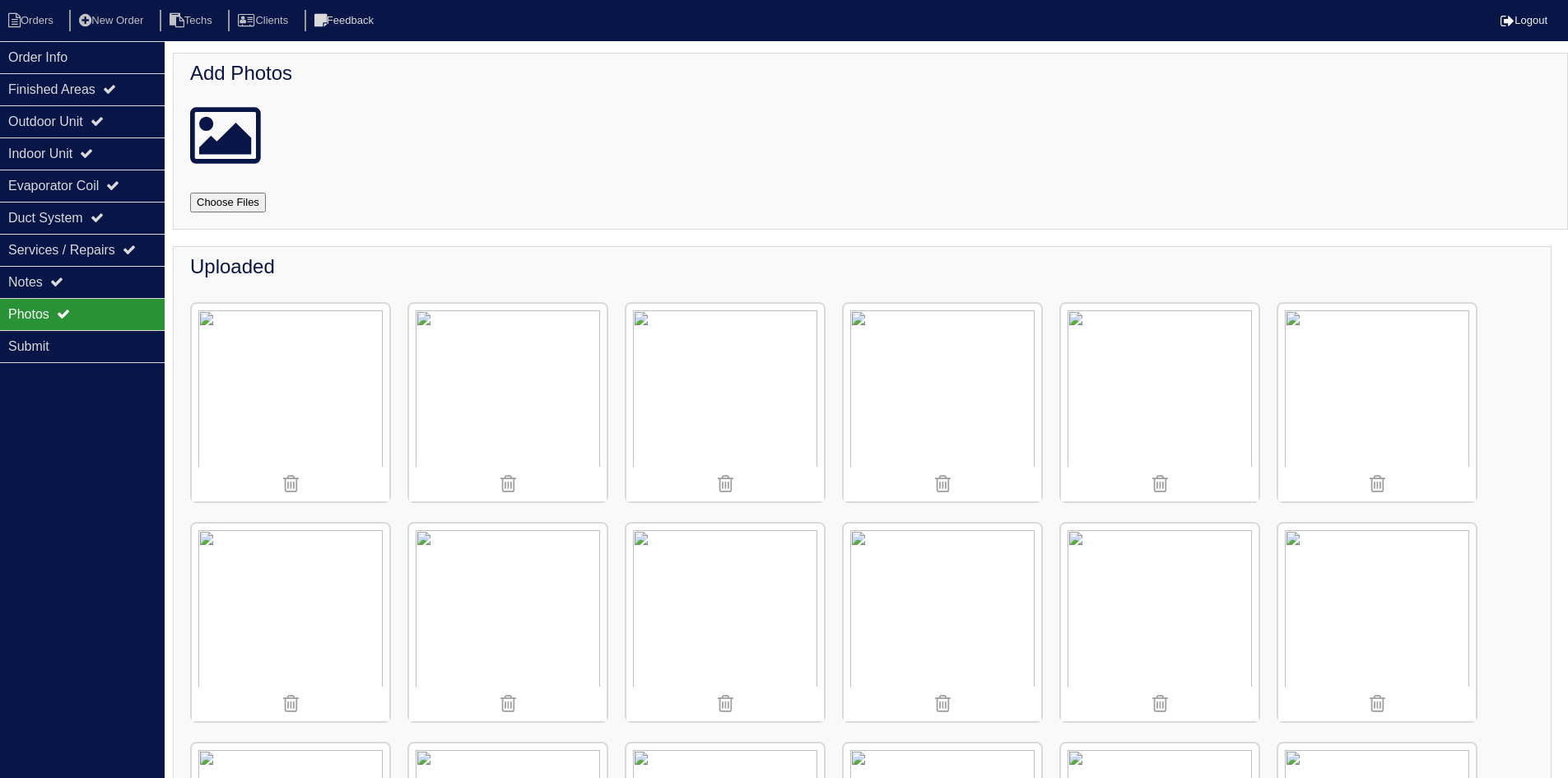
click at [926, 396] on img at bounding box center [942, 402] width 198 height 198
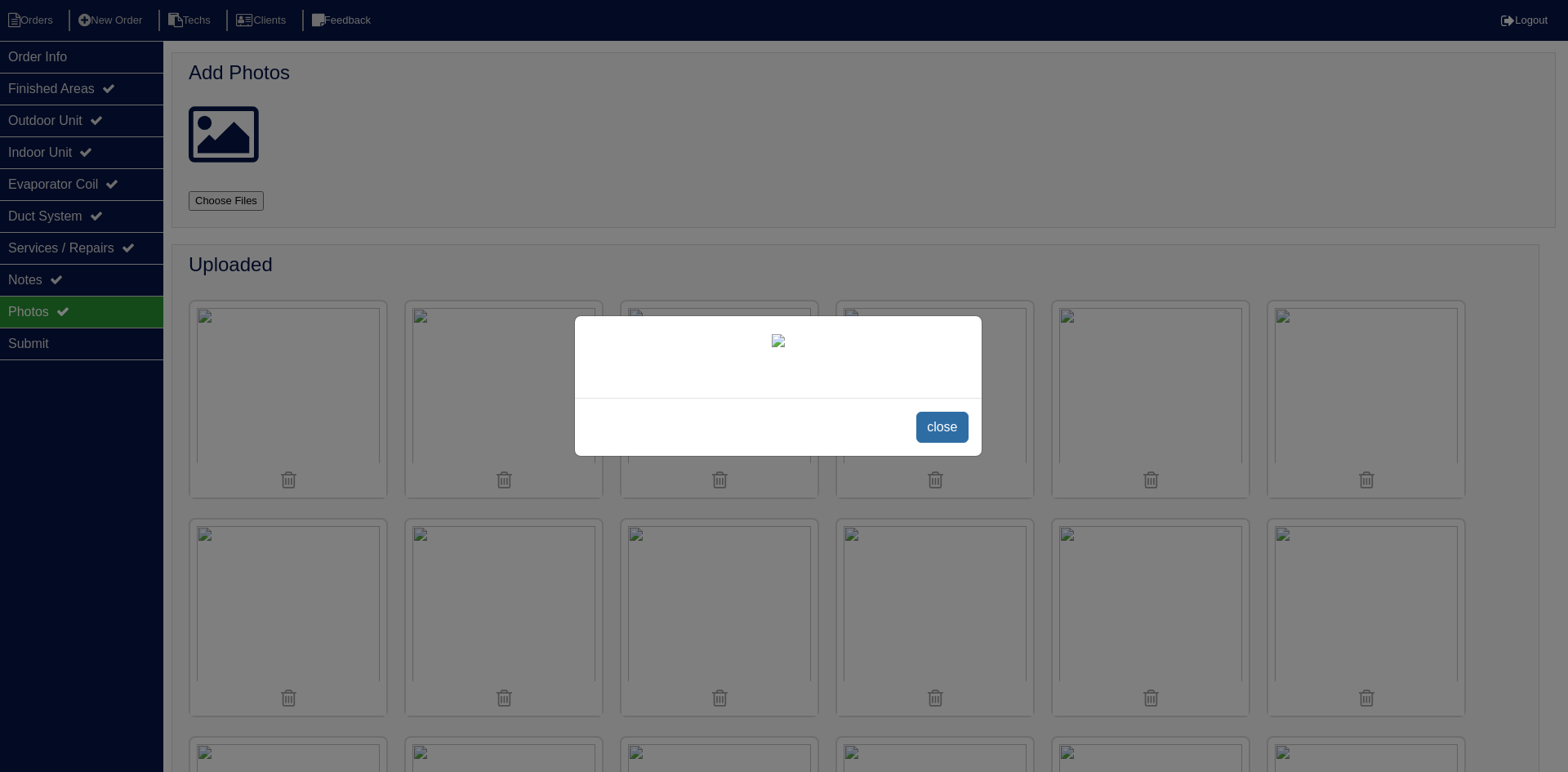
click at [938, 442] on span "close" at bounding box center [942, 427] width 51 height 31
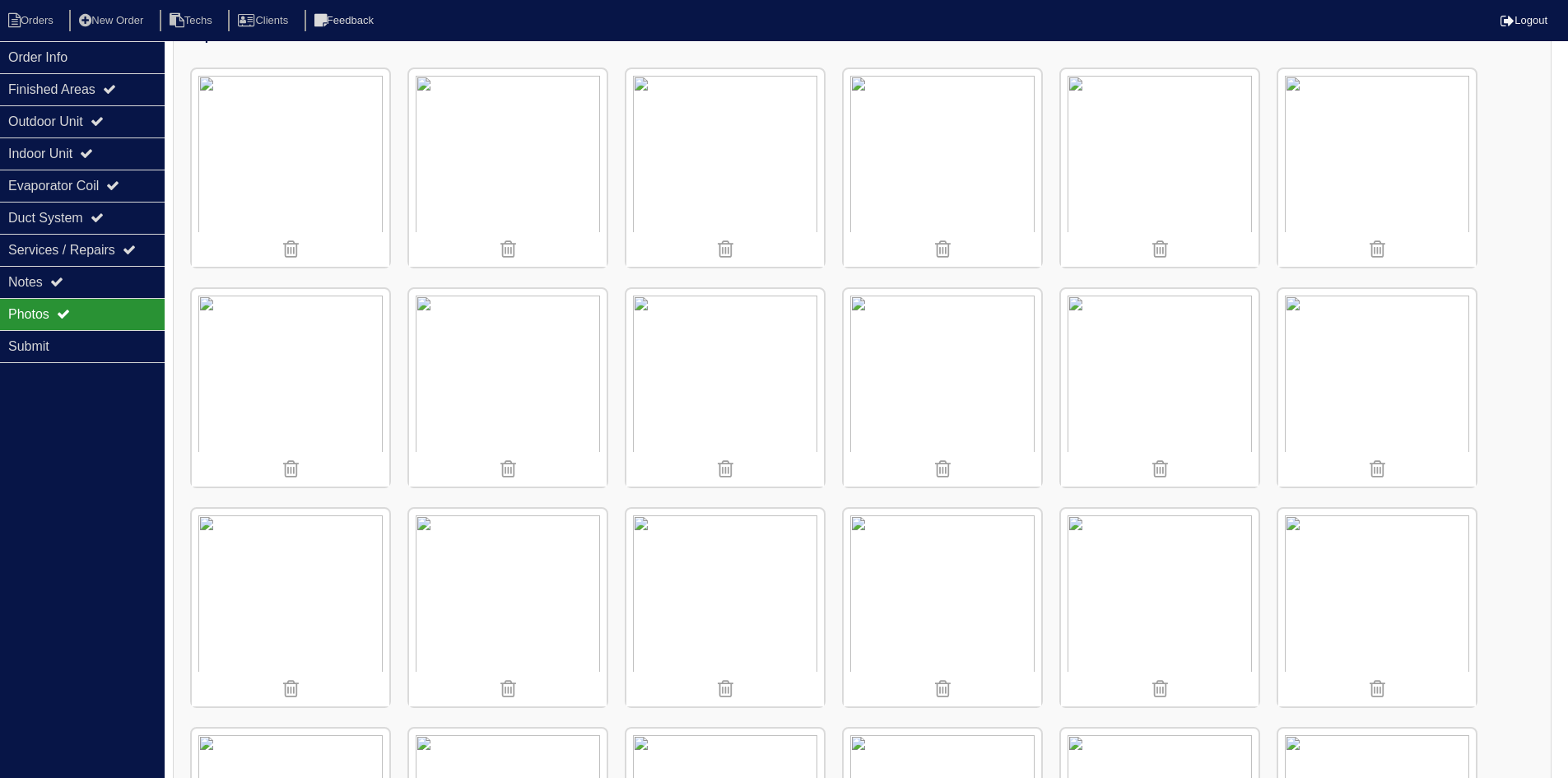
scroll to position [247, 0]
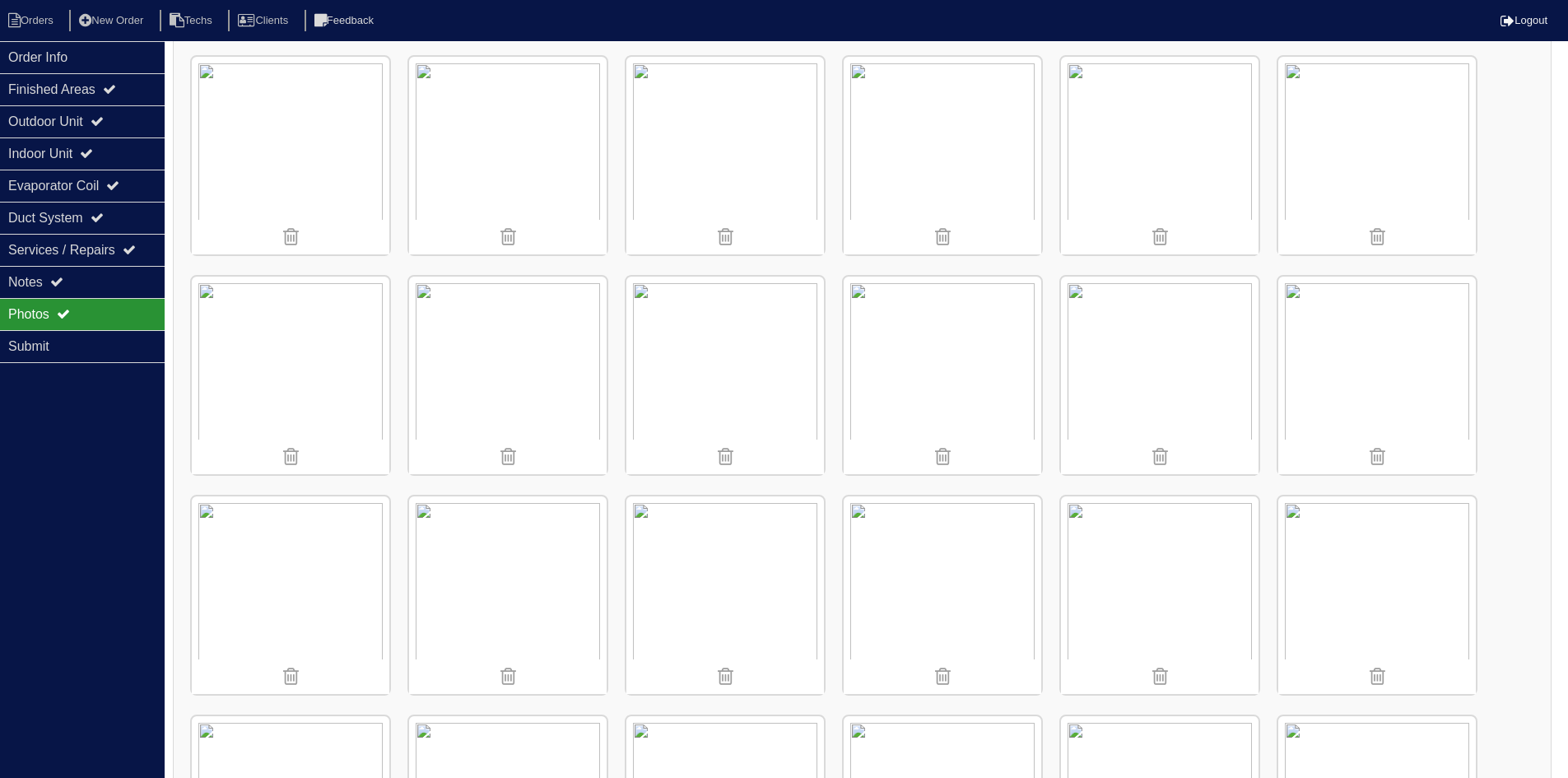
click at [304, 355] on img at bounding box center [290, 375] width 198 height 198
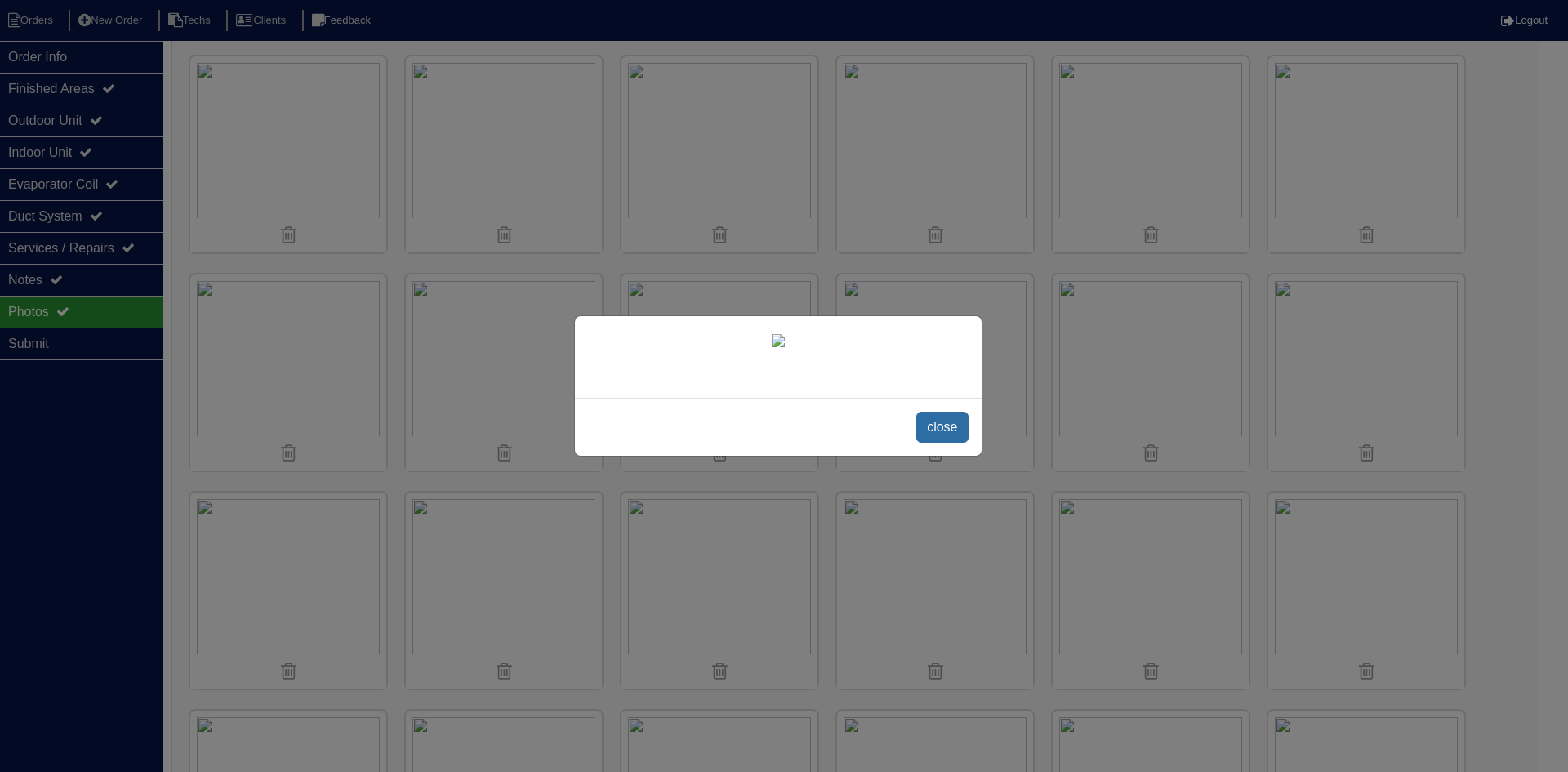
click at [930, 442] on span "close" at bounding box center [942, 427] width 51 height 31
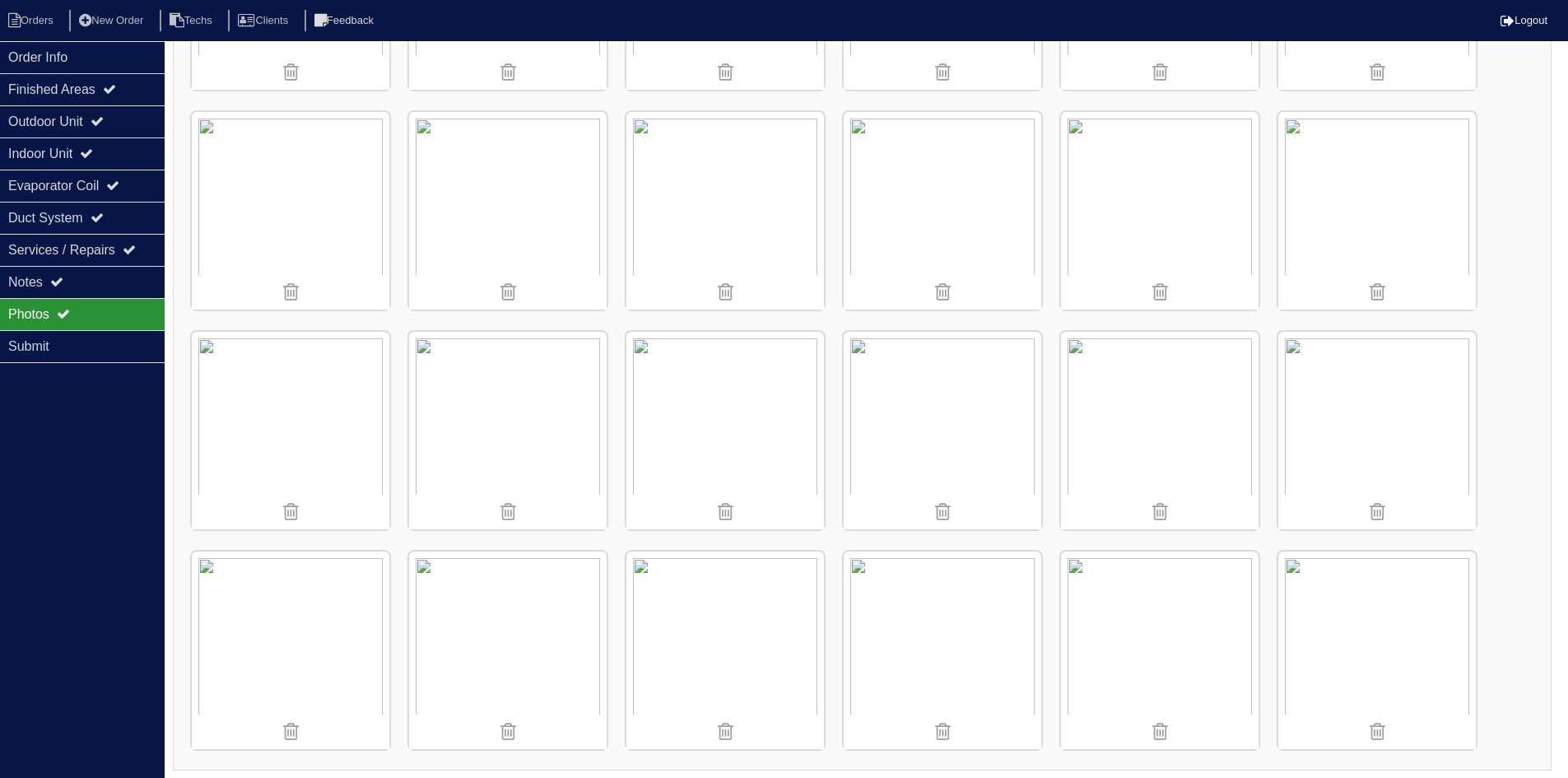
scroll to position [856, 0]
click at [510, 408] on img at bounding box center [507, 426] width 198 height 198
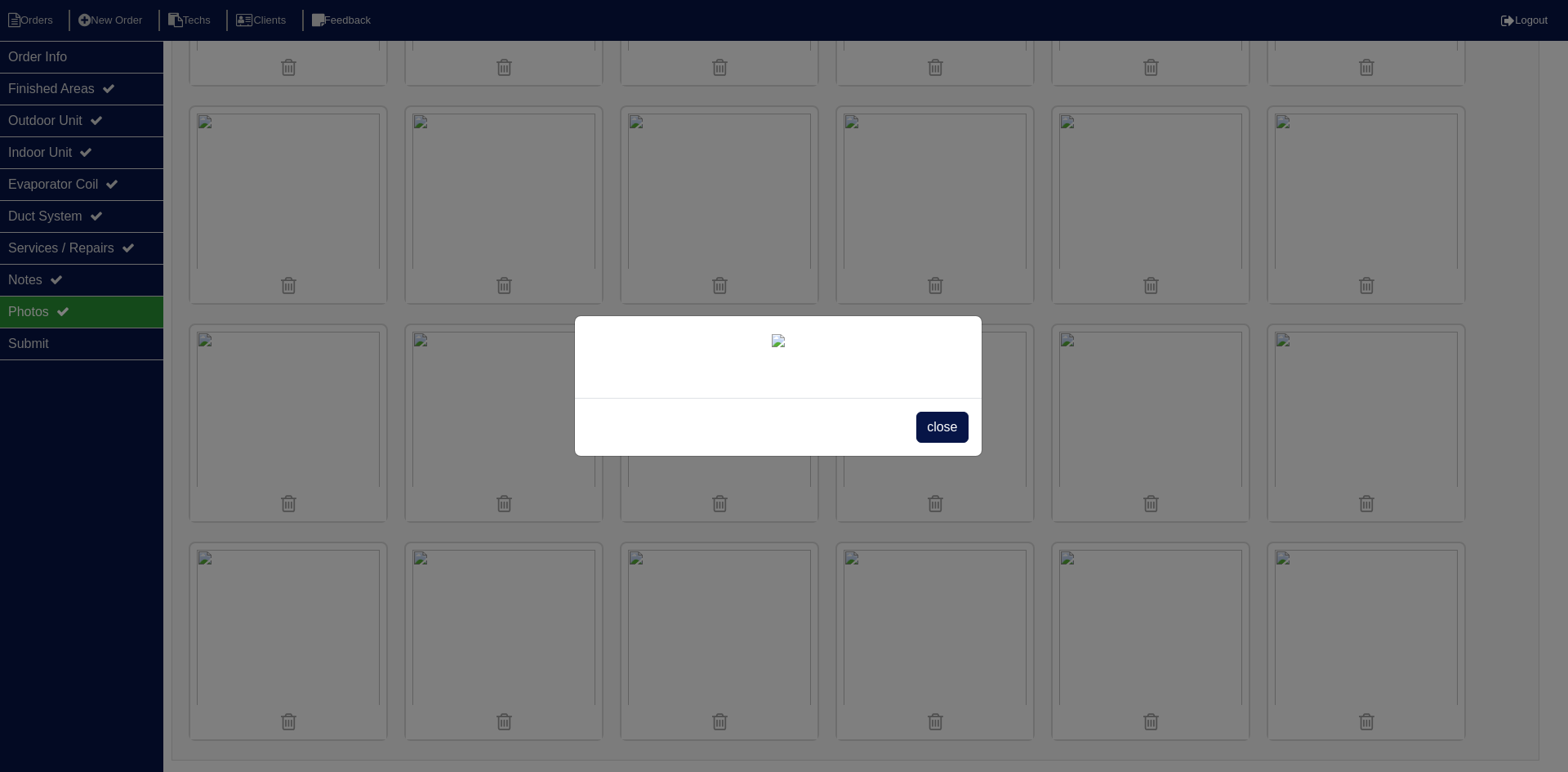
click at [945, 442] on span "close" at bounding box center [942, 427] width 51 height 31
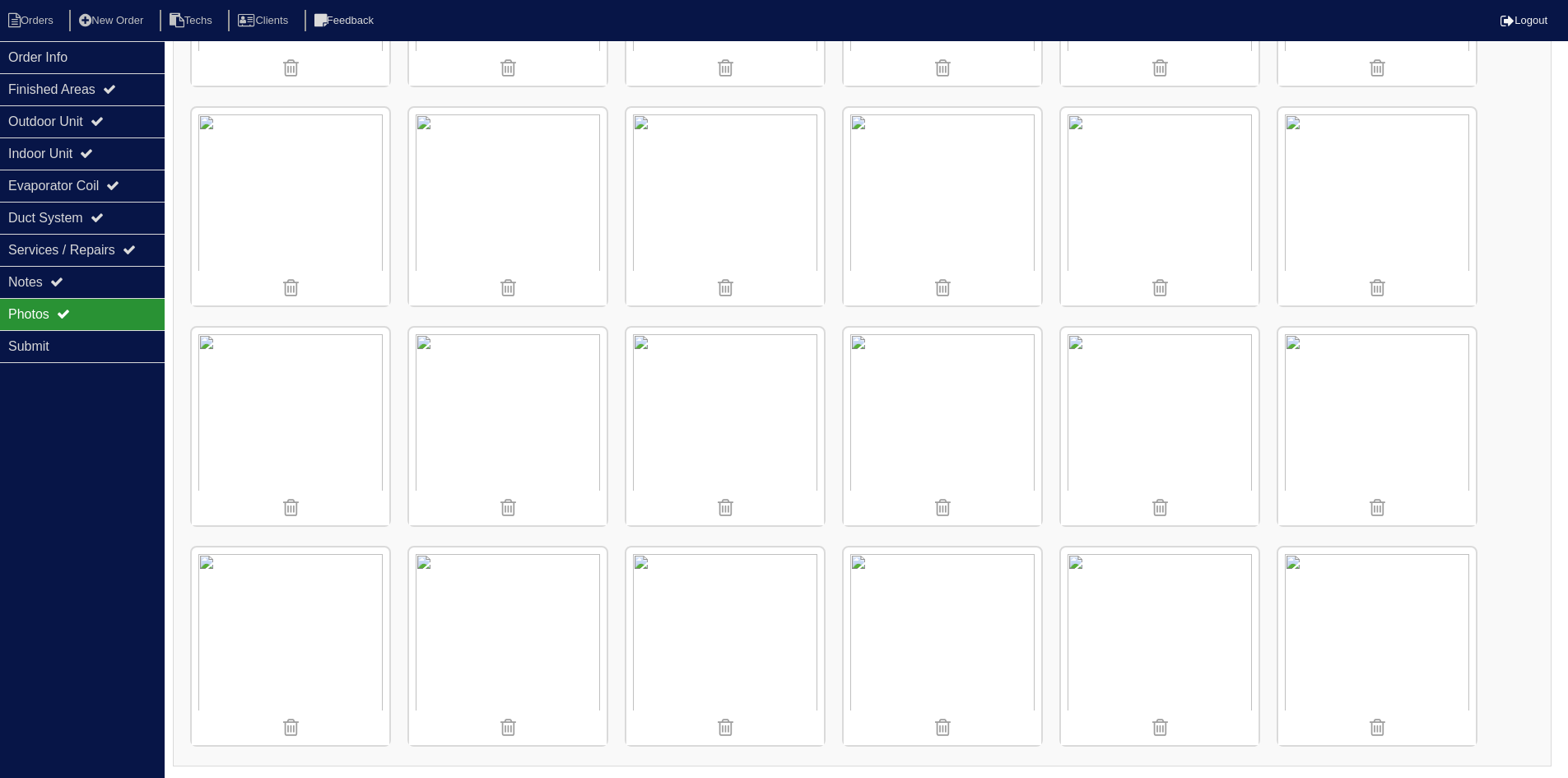
click at [539, 436] on img at bounding box center [507, 426] width 198 height 198
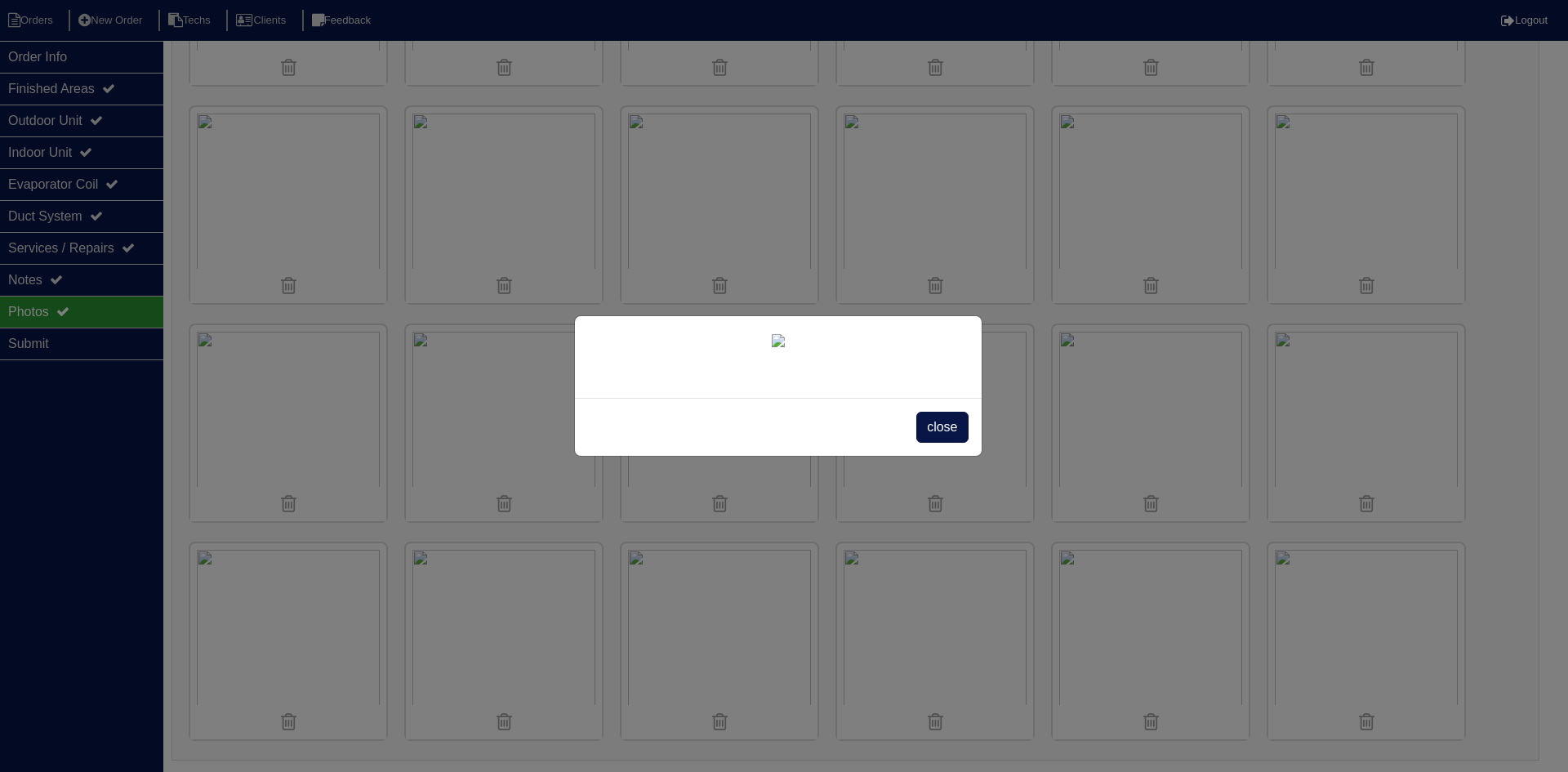
click at [944, 442] on span "close" at bounding box center [942, 427] width 51 height 31
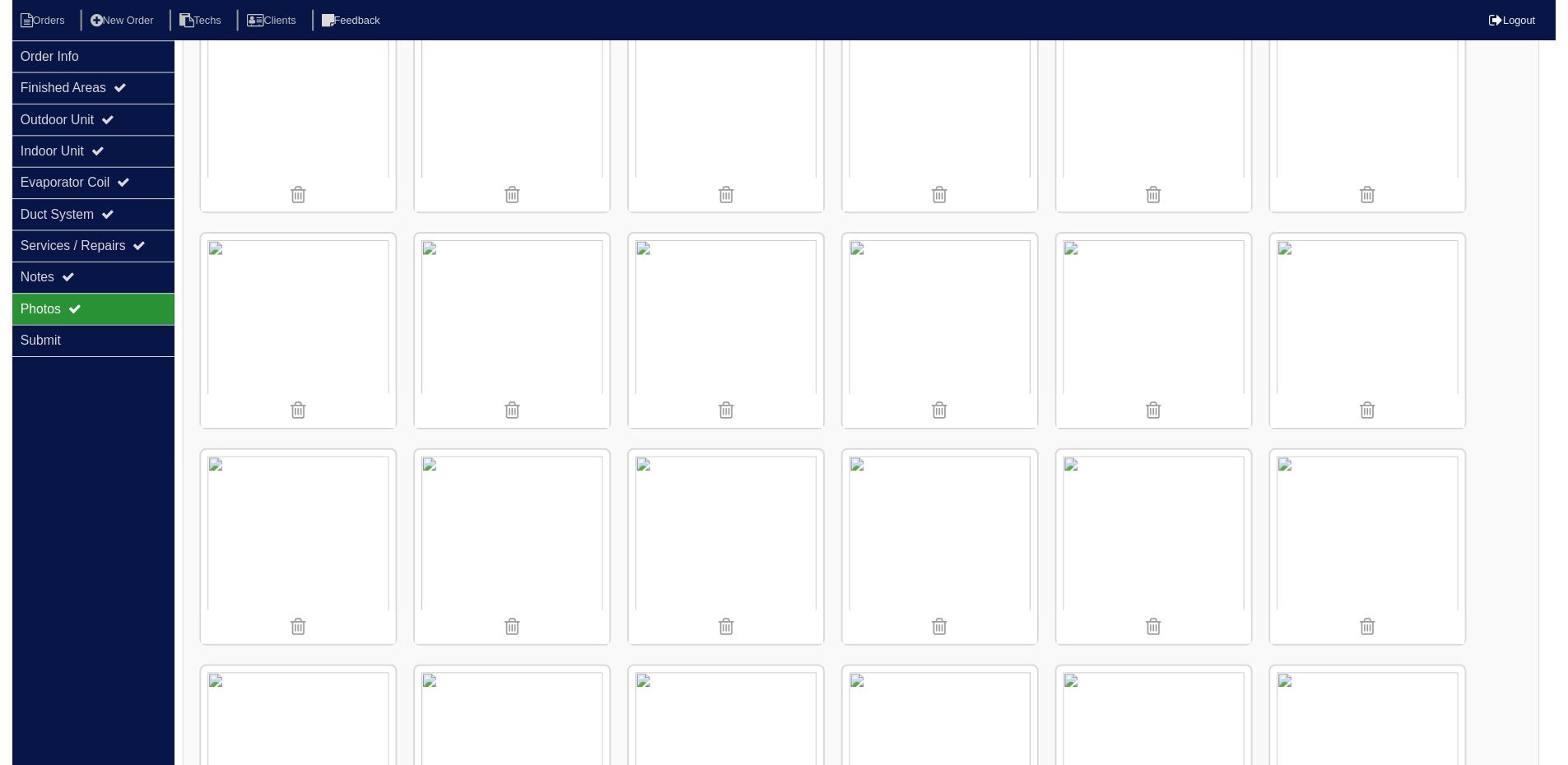
scroll to position [279, 0]
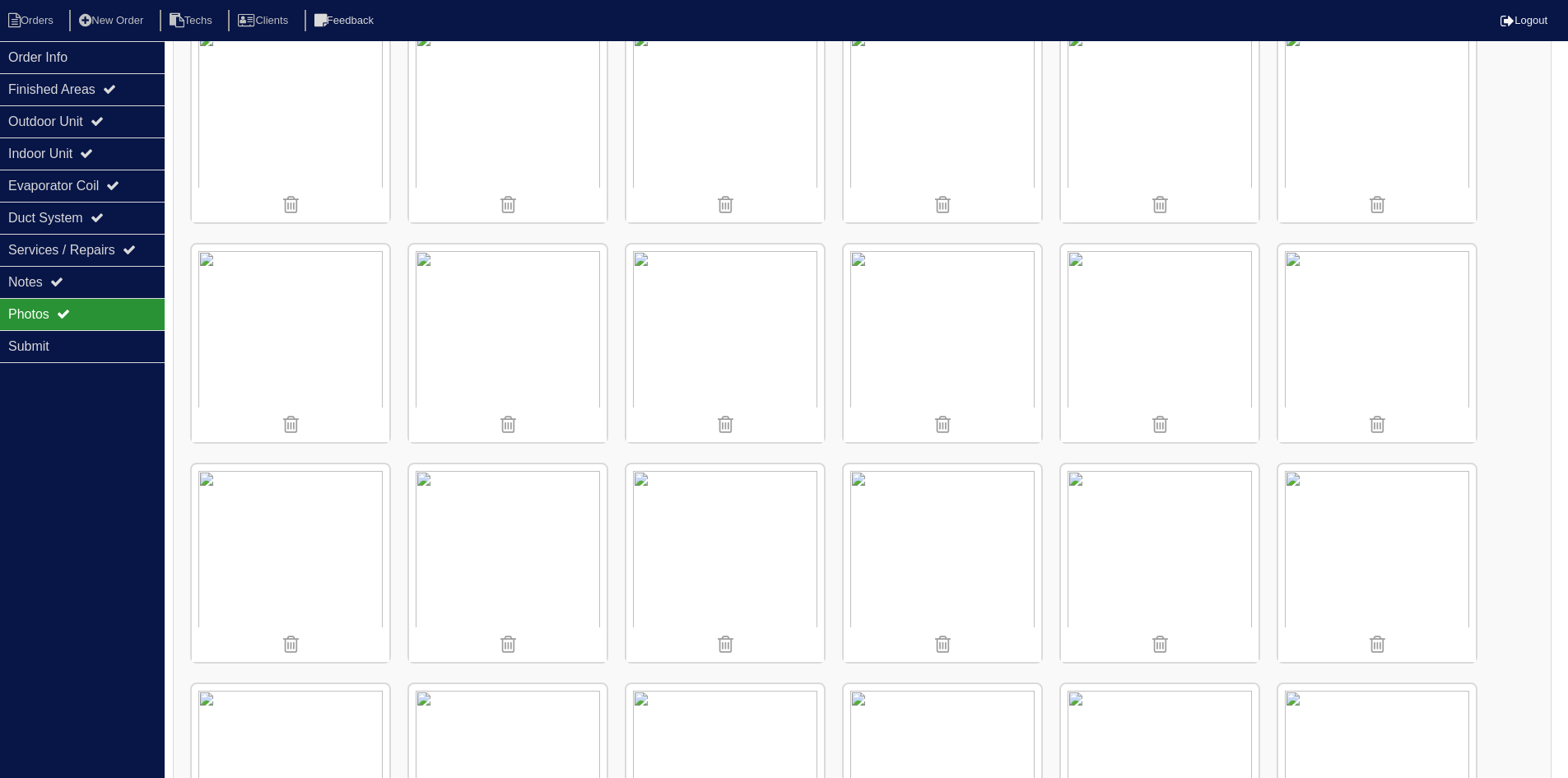
click at [952, 159] on img at bounding box center [942, 124] width 198 height 198
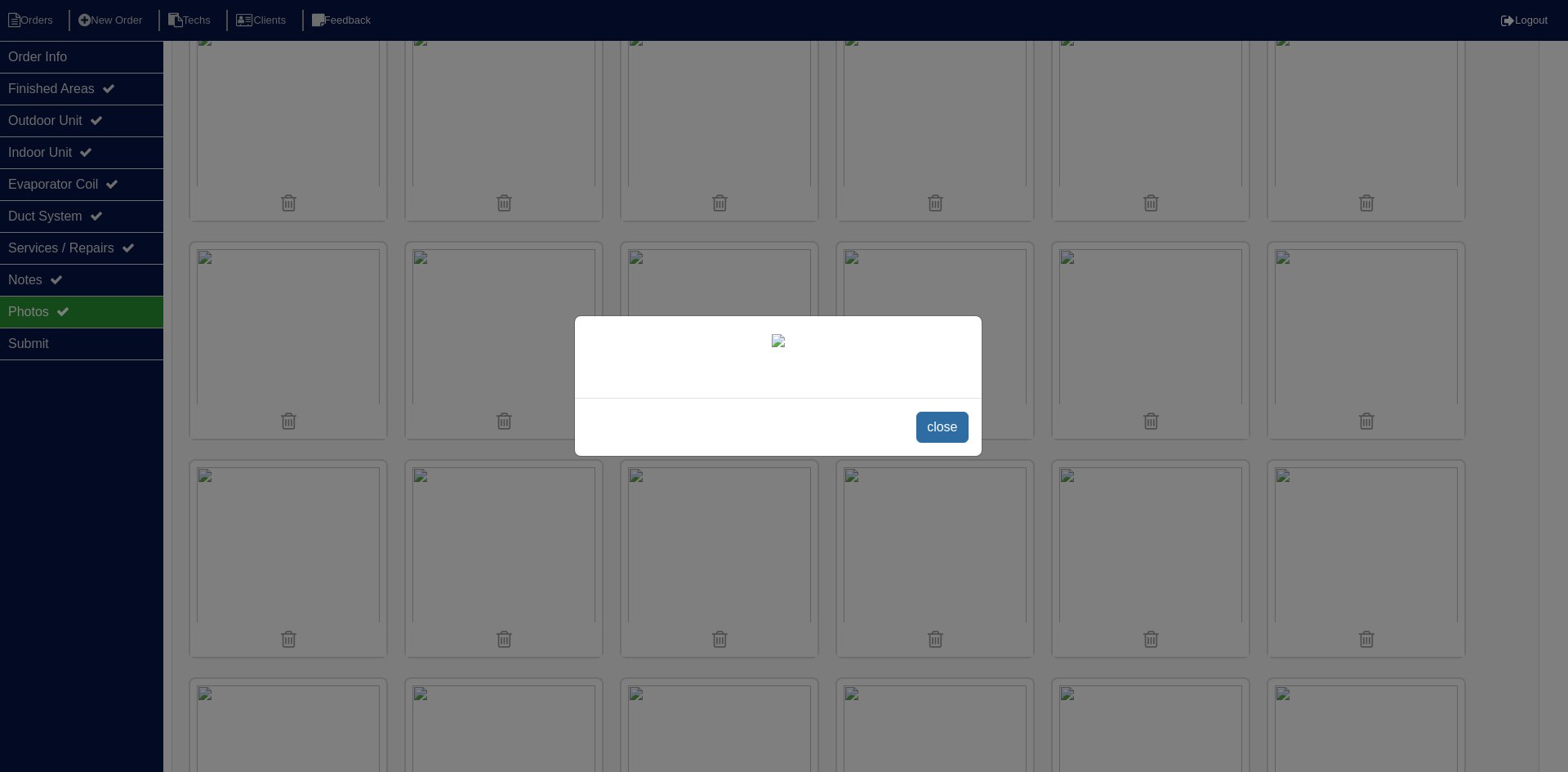
click at [933, 442] on span "close" at bounding box center [942, 427] width 51 height 31
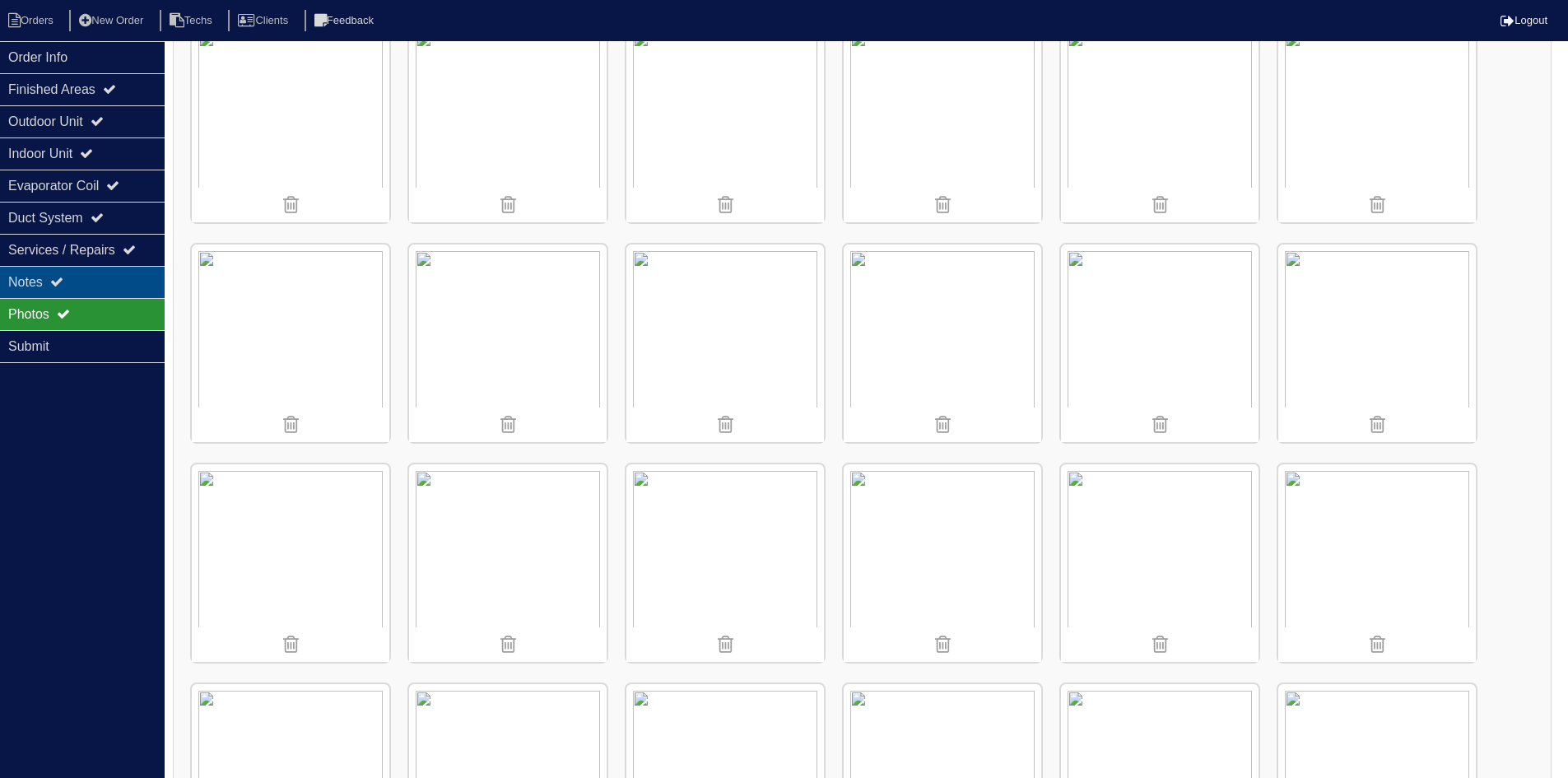
click at [108, 281] on div "Notes" at bounding box center [82, 282] width 165 height 32
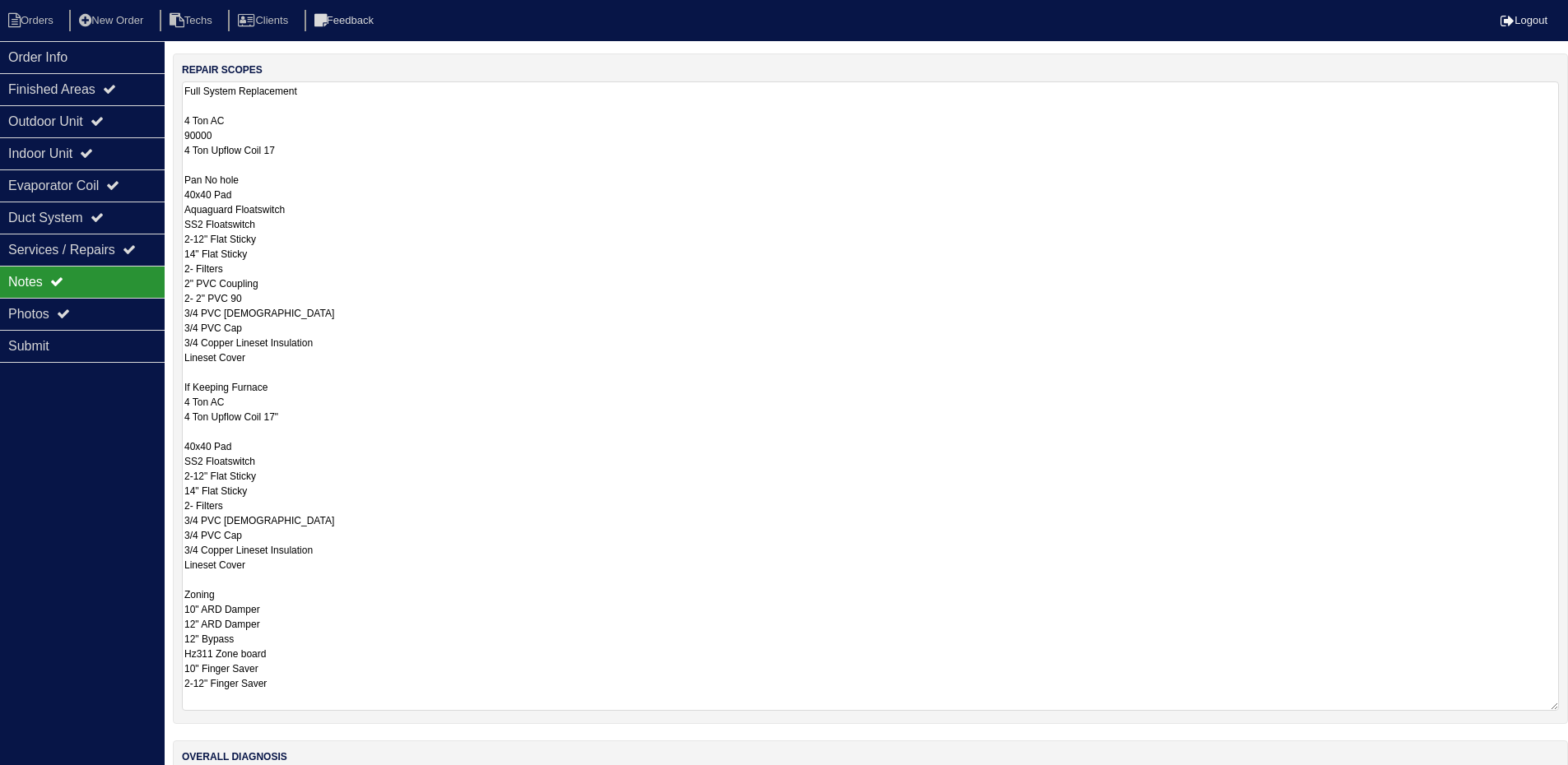
click at [277, 149] on textarea "Full System Replacement 4 Ton AC 90000 4 Ton Upflow Coil 17 Pan No hole 40x40 P…" at bounding box center [870, 396] width 1377 height 630
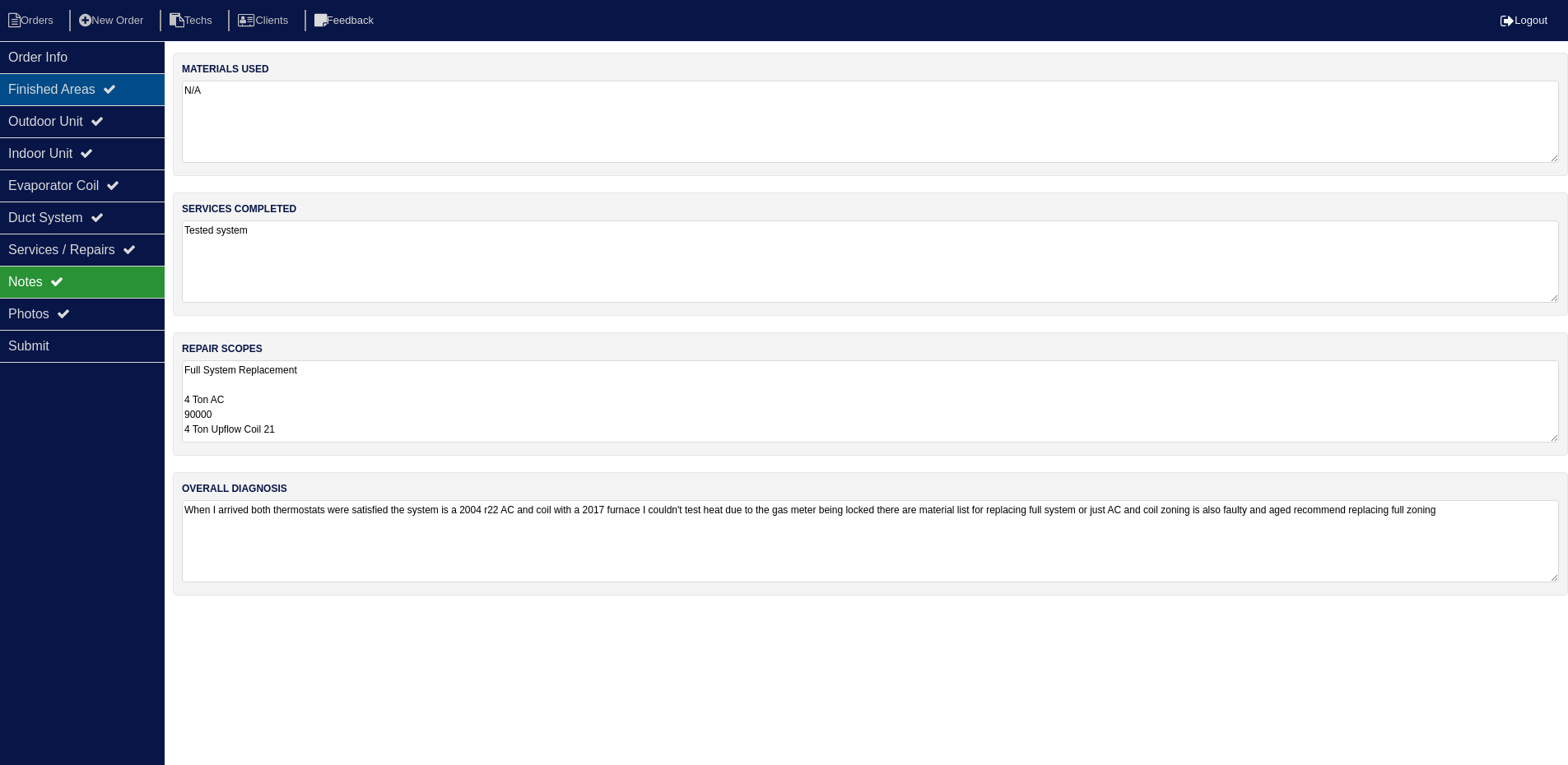
scroll to position [0, 0]
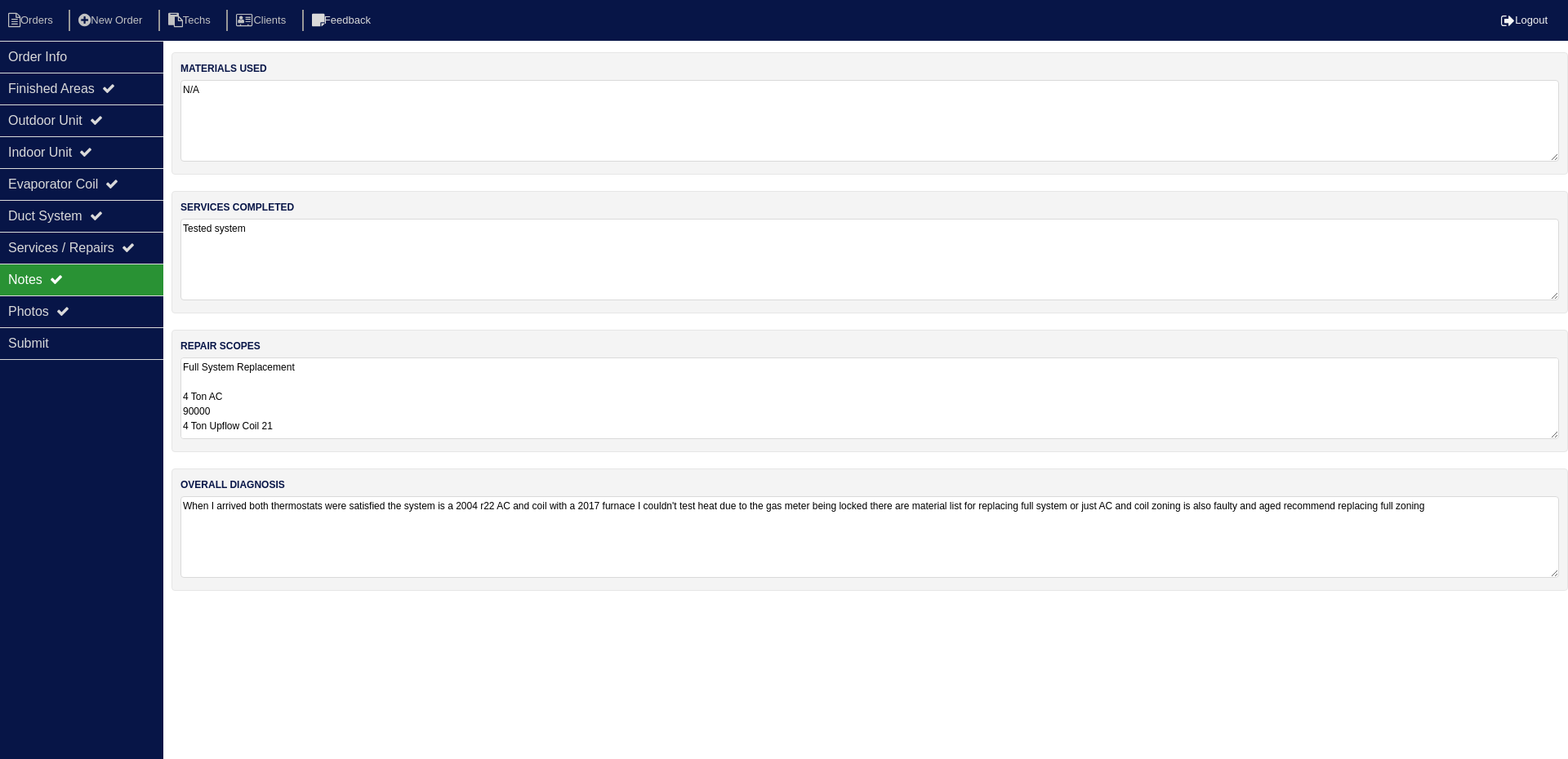
click at [428, 400] on textarea "Full System Replacement 4 Ton AC 90000 4 Ton Upflow Coil 21 Pan No hole 40x40 P…" at bounding box center [869, 399] width 1378 height 82
click at [81, 55] on div "Order Info" at bounding box center [82, 57] width 163 height 32
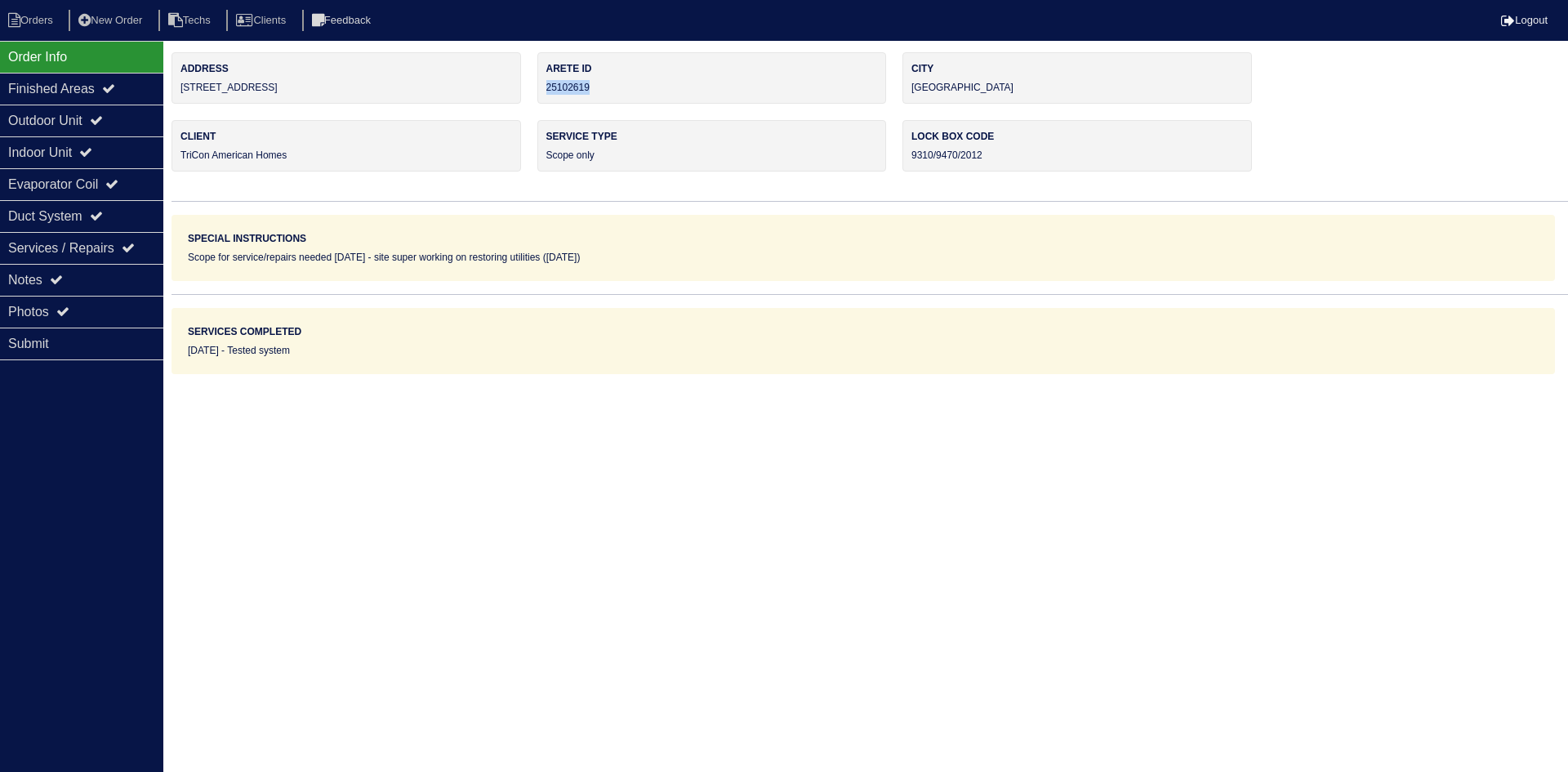
drag, startPoint x: 565, startPoint y: 92, endPoint x: 546, endPoint y: 94, distance: 19.1
click at [546, 94] on div "Arete ID 25102619" at bounding box center [712, 78] width 350 height 52
copy div "25102619"
click at [98, 273] on div "Notes" at bounding box center [82, 280] width 163 height 32
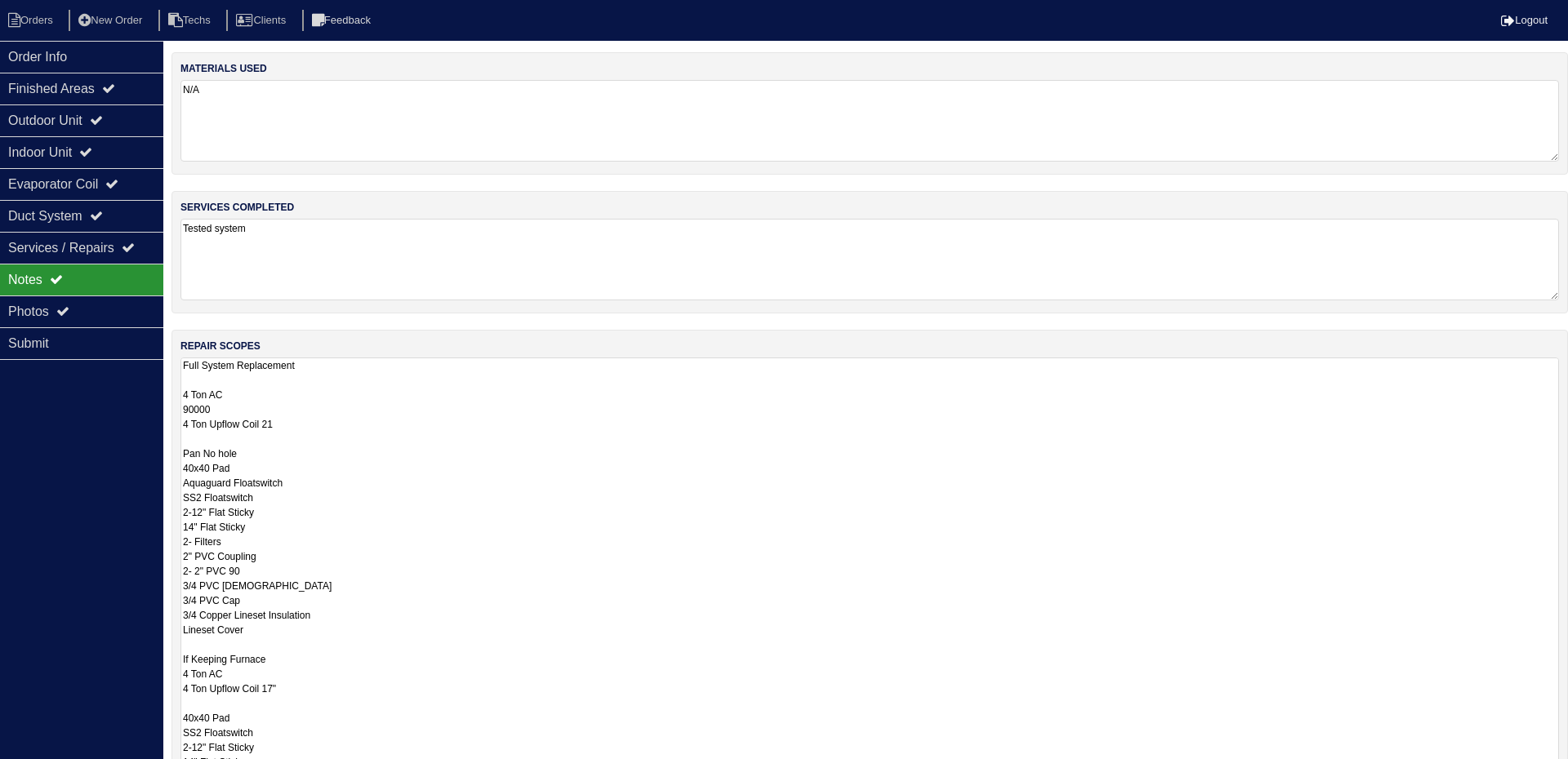
click at [614, 391] on textarea "Full System Replacement 4 Ton AC 90000 4 Ton Upflow Coil 21 Pan No hole 40x40 P…" at bounding box center [869, 660] width 1378 height 605
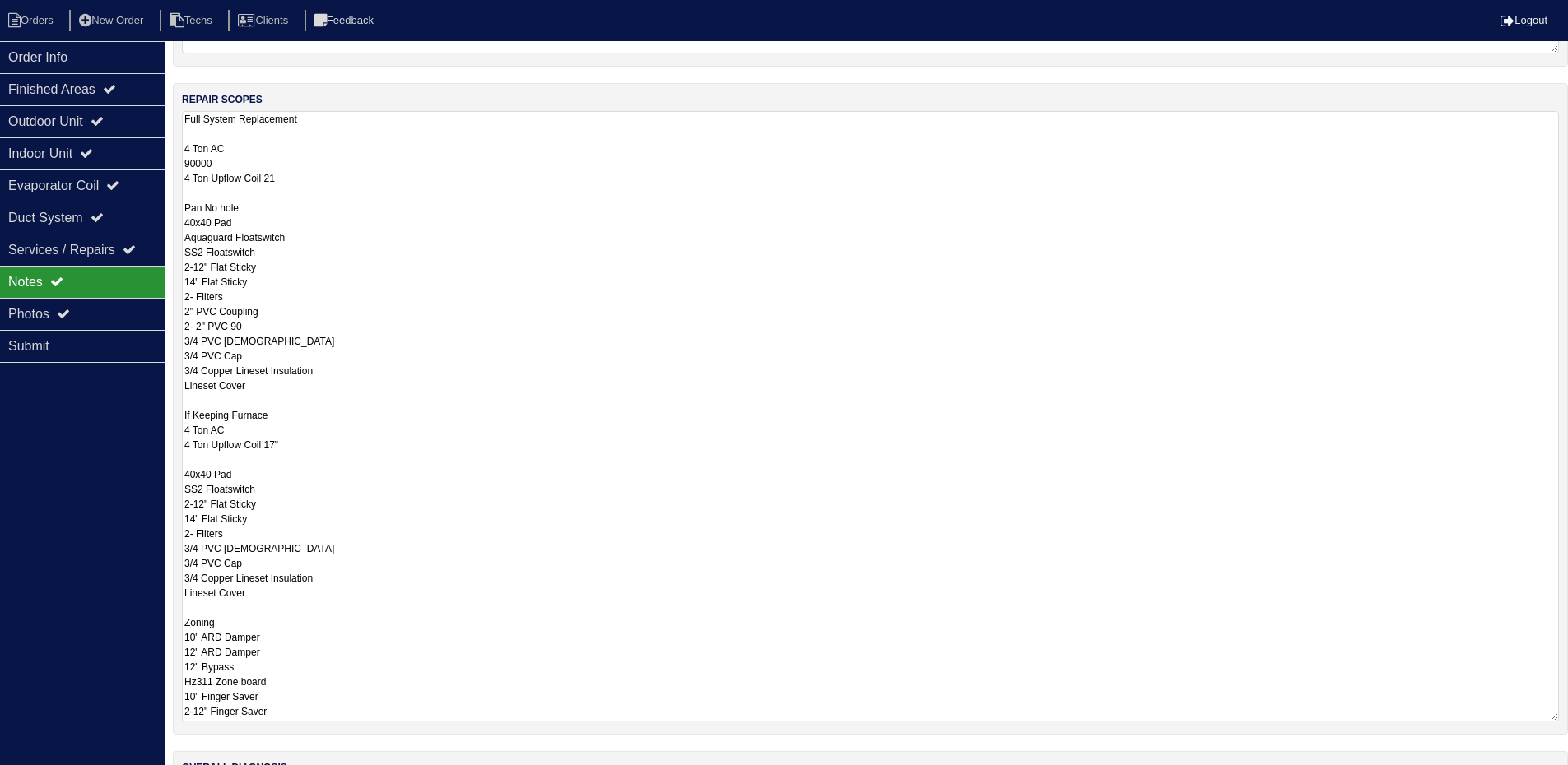
scroll to position [329, 0]
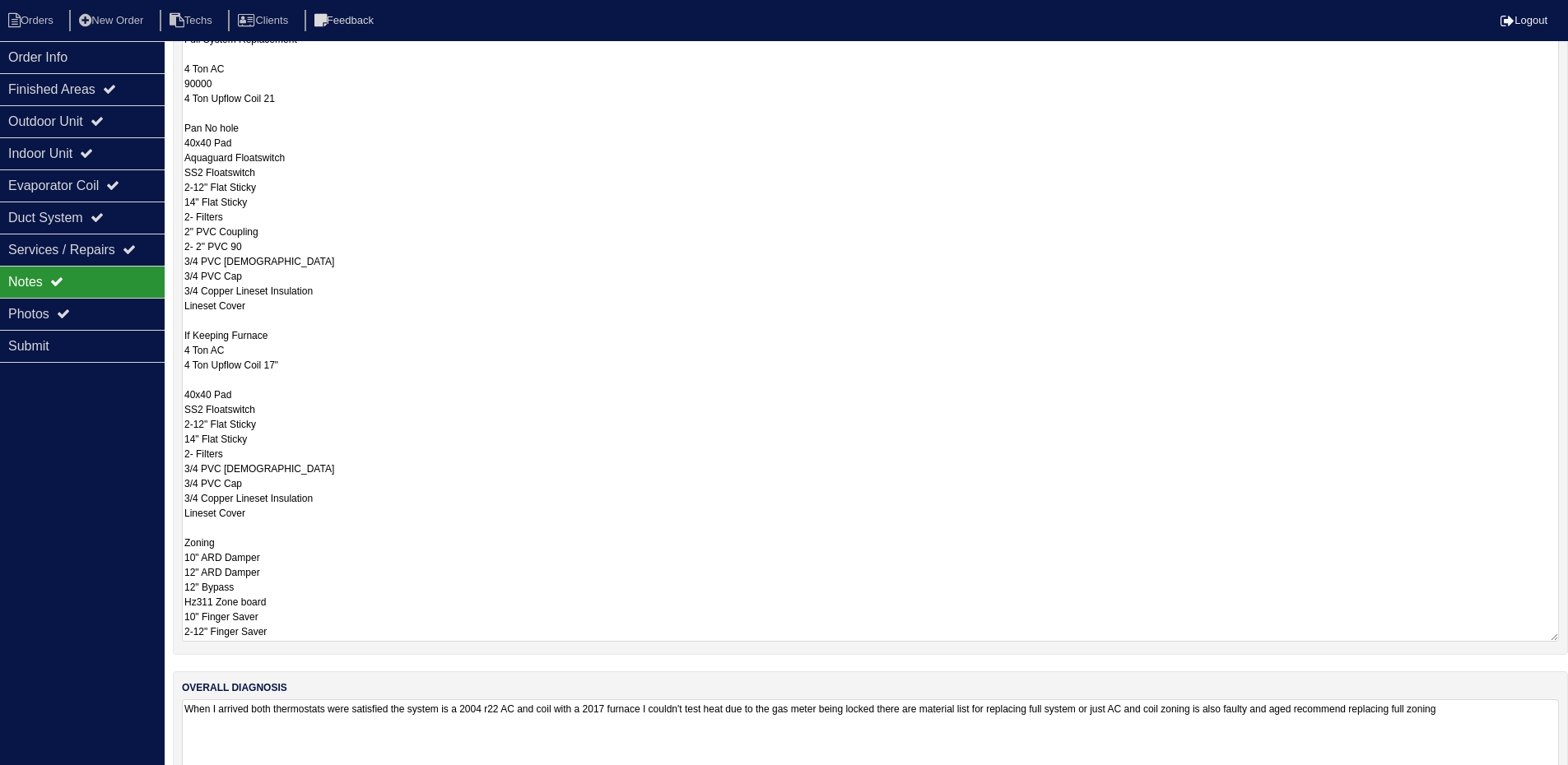
drag, startPoint x: 186, startPoint y: 320, endPoint x: 265, endPoint y: 518, distance: 213.2
click at [265, 518] on textarea "Full System Replacement 4 Ton AC 90000 4 Ton Upflow Coil 21 Pan No hole 40x40 P…" at bounding box center [870, 336] width 1377 height 610
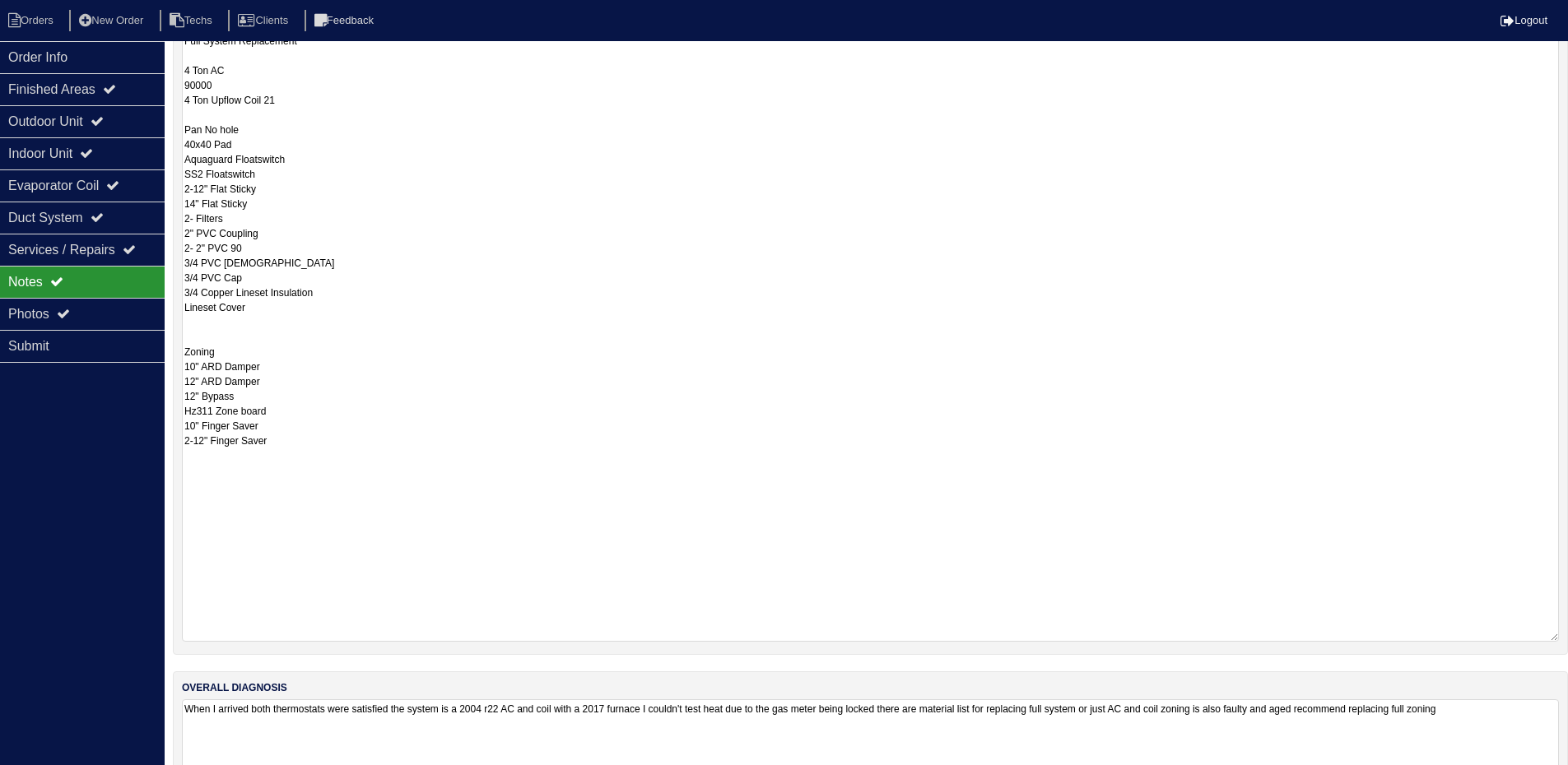
scroll to position [0, 0]
click at [130, 311] on div "Photos" at bounding box center [82, 314] width 165 height 32
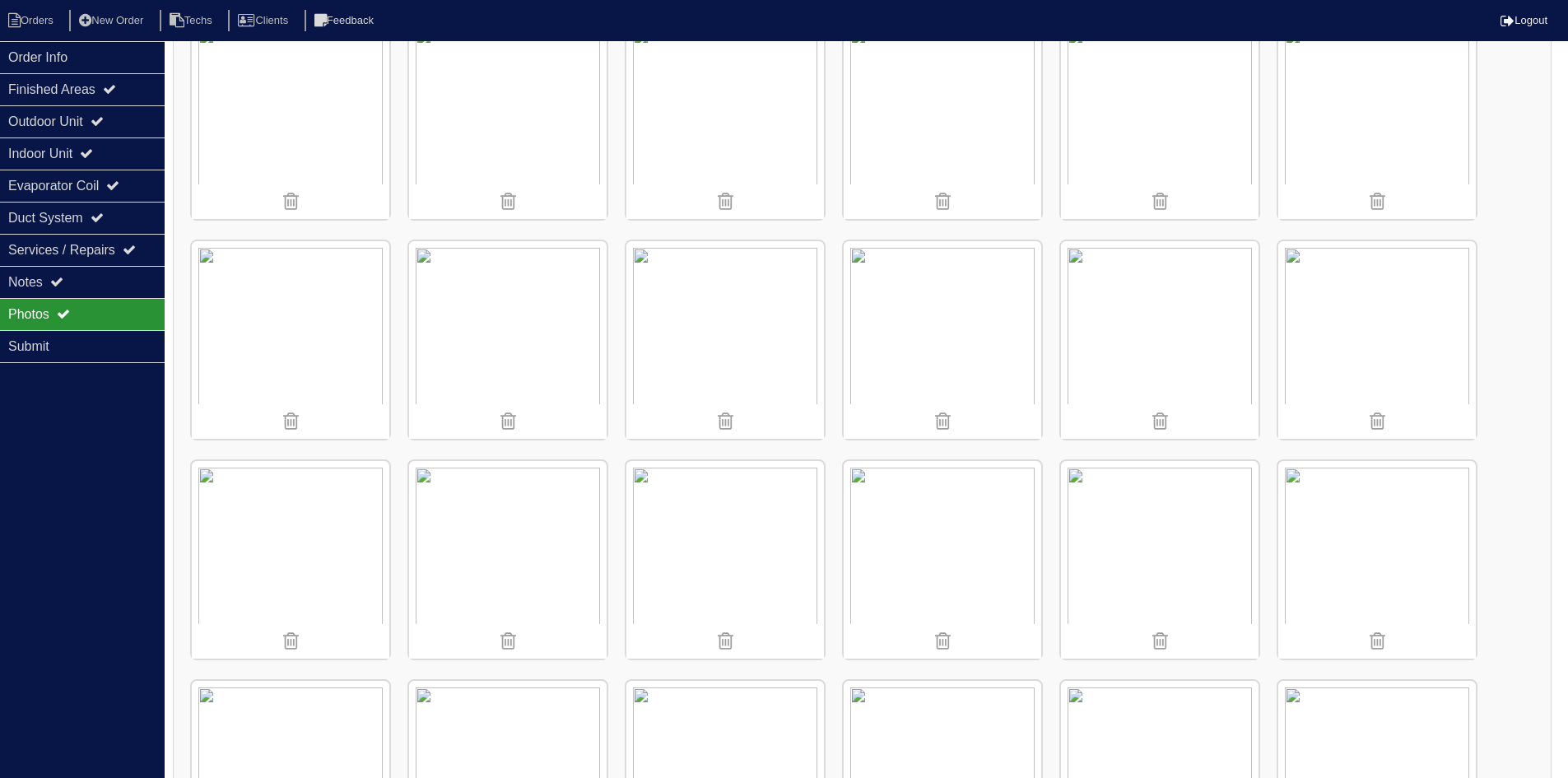
scroll to position [856, 0]
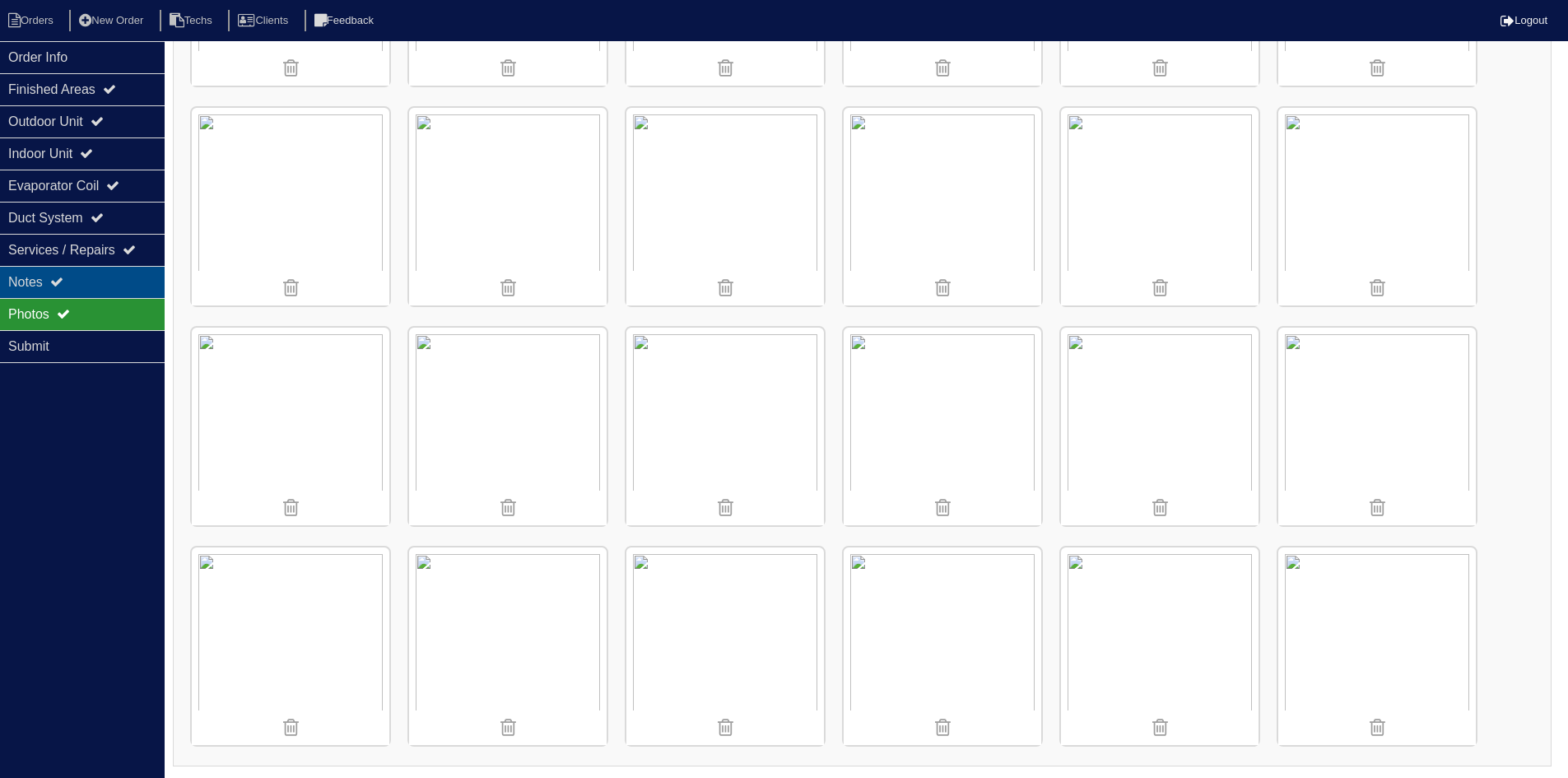
click at [129, 282] on div "Notes" at bounding box center [82, 282] width 165 height 32
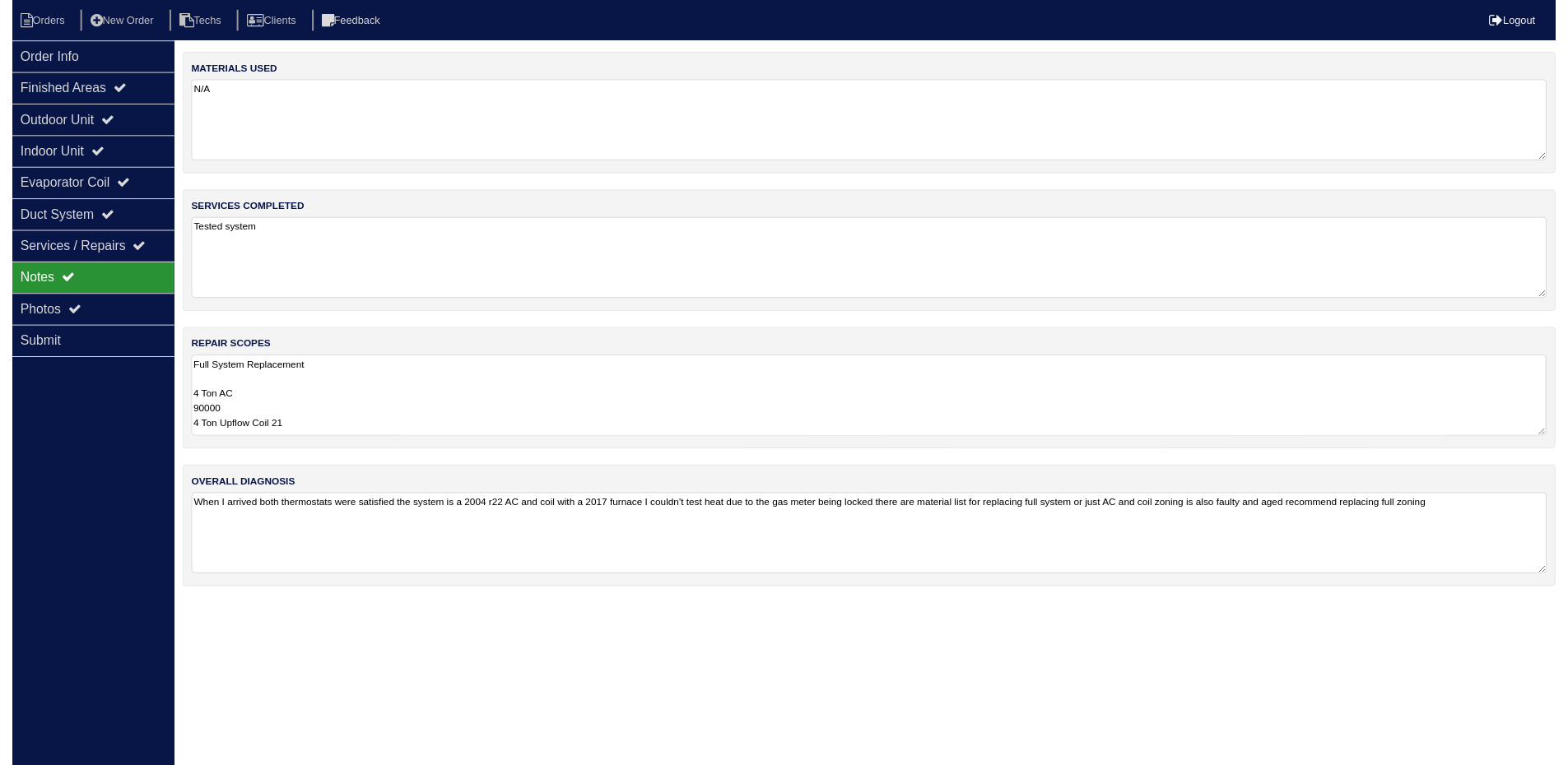
scroll to position [0, 0]
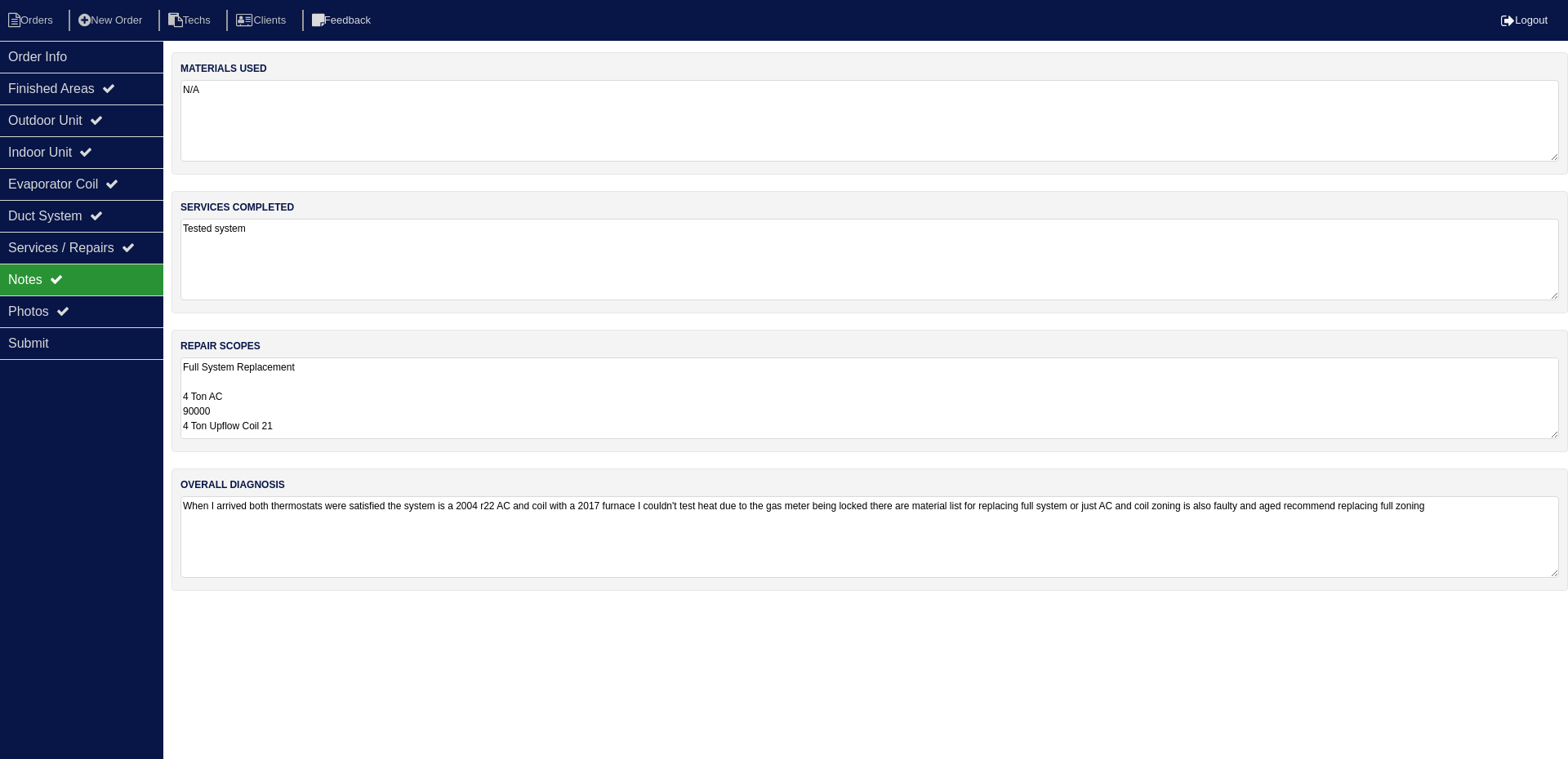
click at [388, 400] on textarea "Full System Replacement 4 Ton AC 90000 4 Ton Upflow Coil 21 Pan No hole 40x40 P…" at bounding box center [869, 399] width 1378 height 82
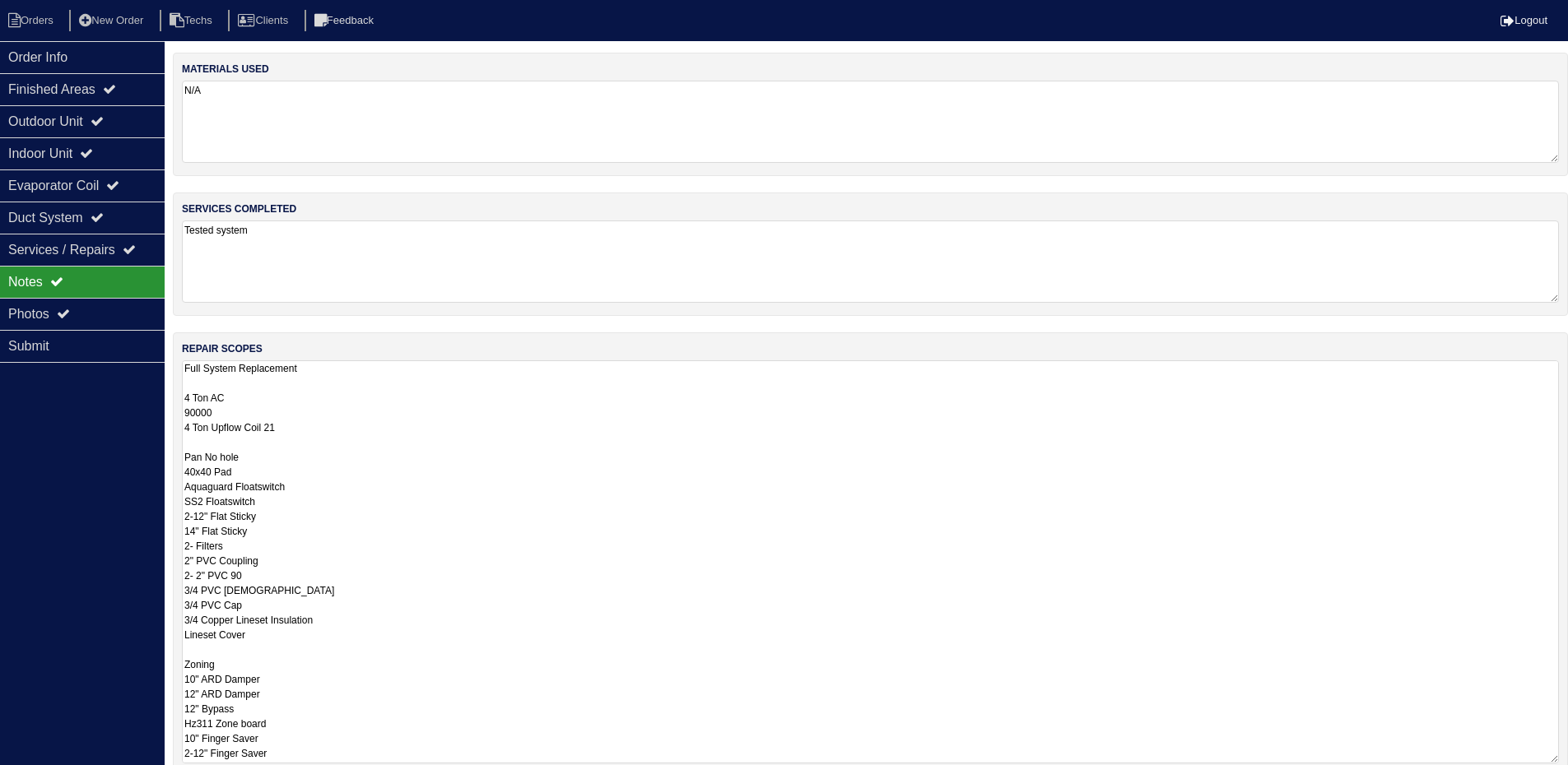
scroll to position [82, 0]
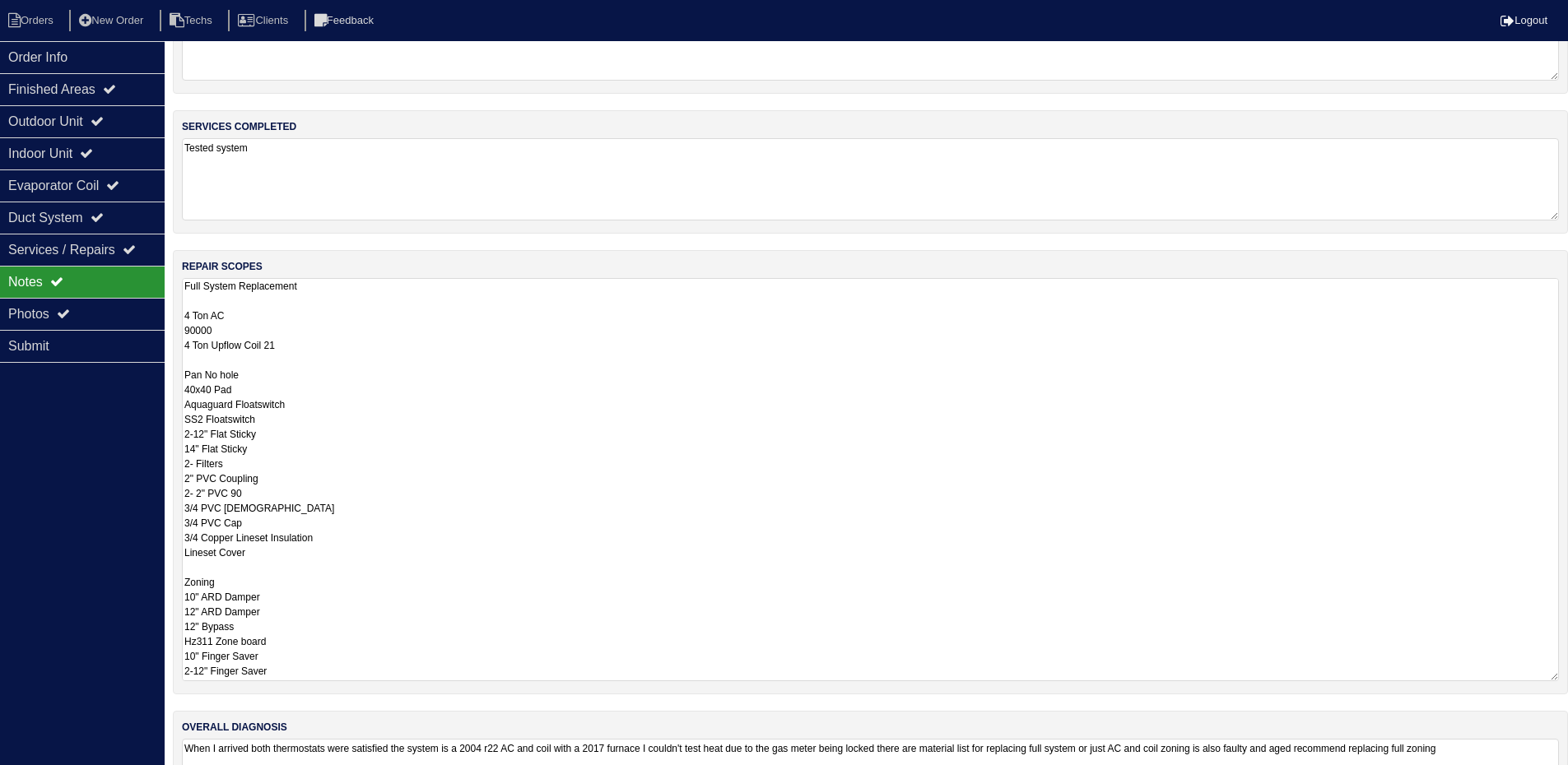
click at [282, 553] on textarea "Full System Replacement 4 Ton AC 90000 4 Ton Upflow Coil 21 Pan No hole 40x40 P…" at bounding box center [870, 480] width 1377 height 404
type textarea "Full System Replacement 4 Ton AC 90000 4 Ton Upflow Coil 21 Pan No hole 40x40 P…"
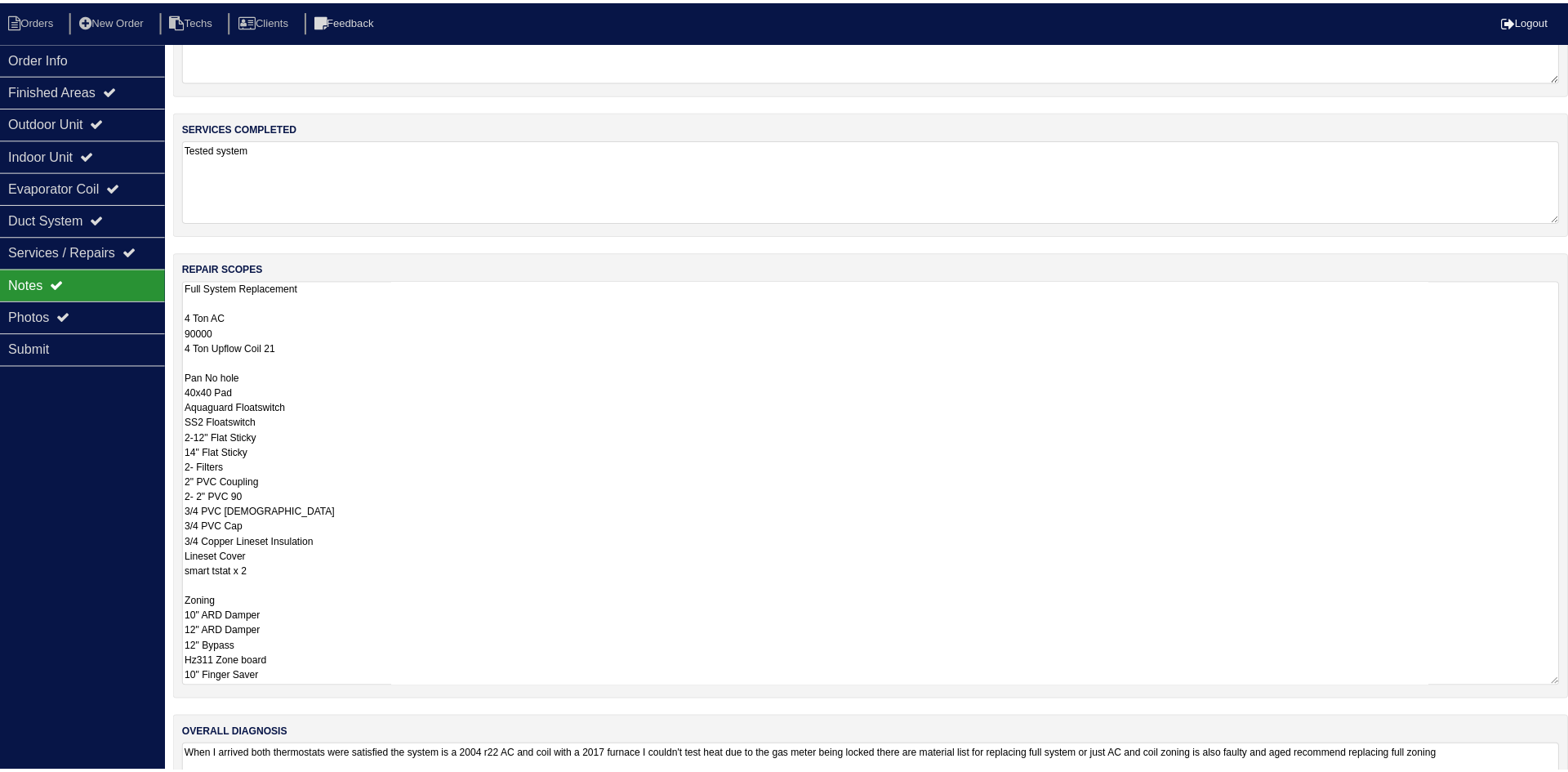
scroll to position [0, 0]
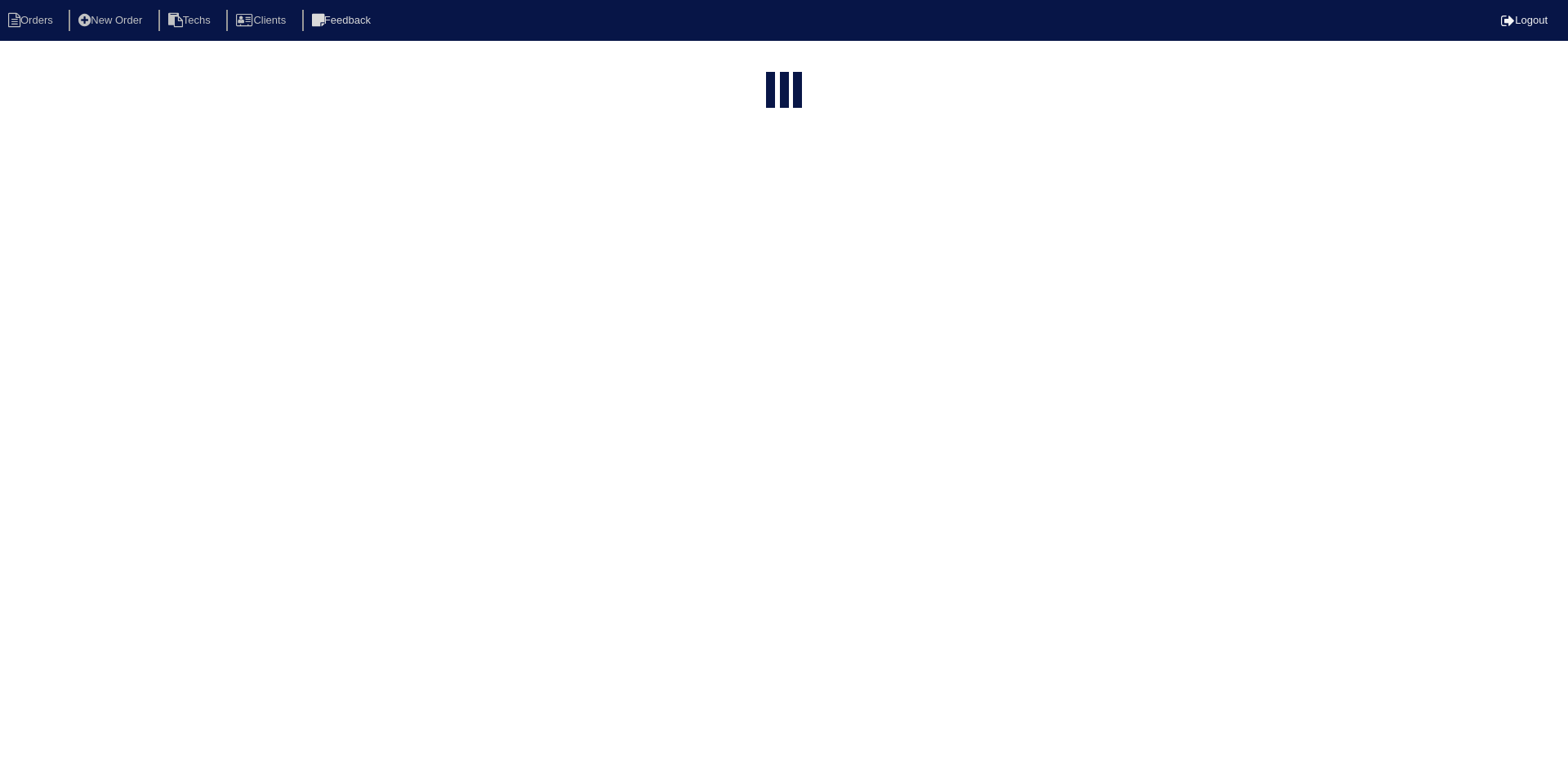
select select "15"
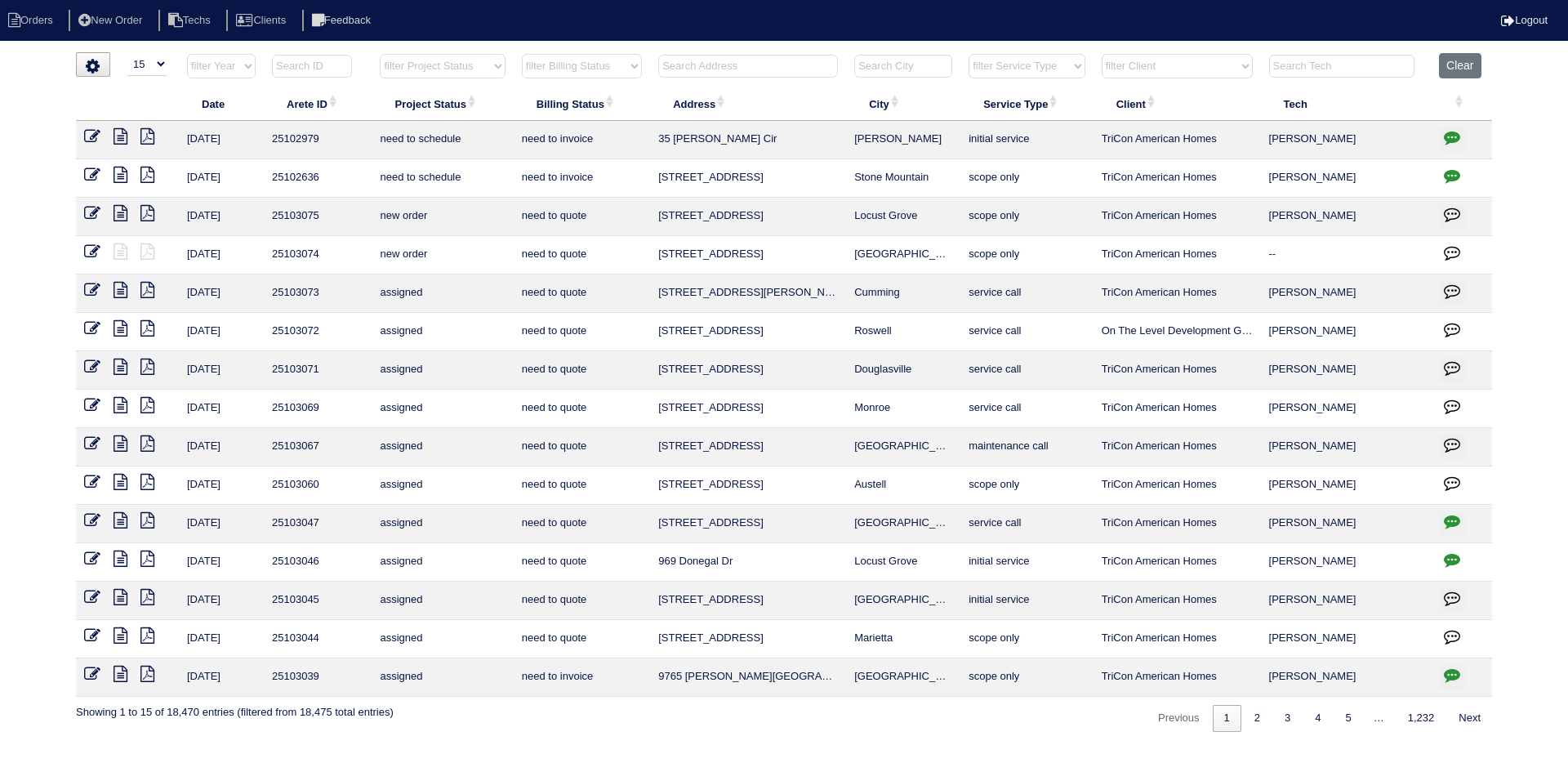
click at [476, 64] on select "filter Project Status -- Any Project Status -- new order assigned in progress f…" at bounding box center [442, 67] width 125 height 25
click at [380, 54] on select "filter Project Status -- Any Project Status -- new order assigned in progress f…" at bounding box center [442, 67] width 125 height 25
select select "field complete"
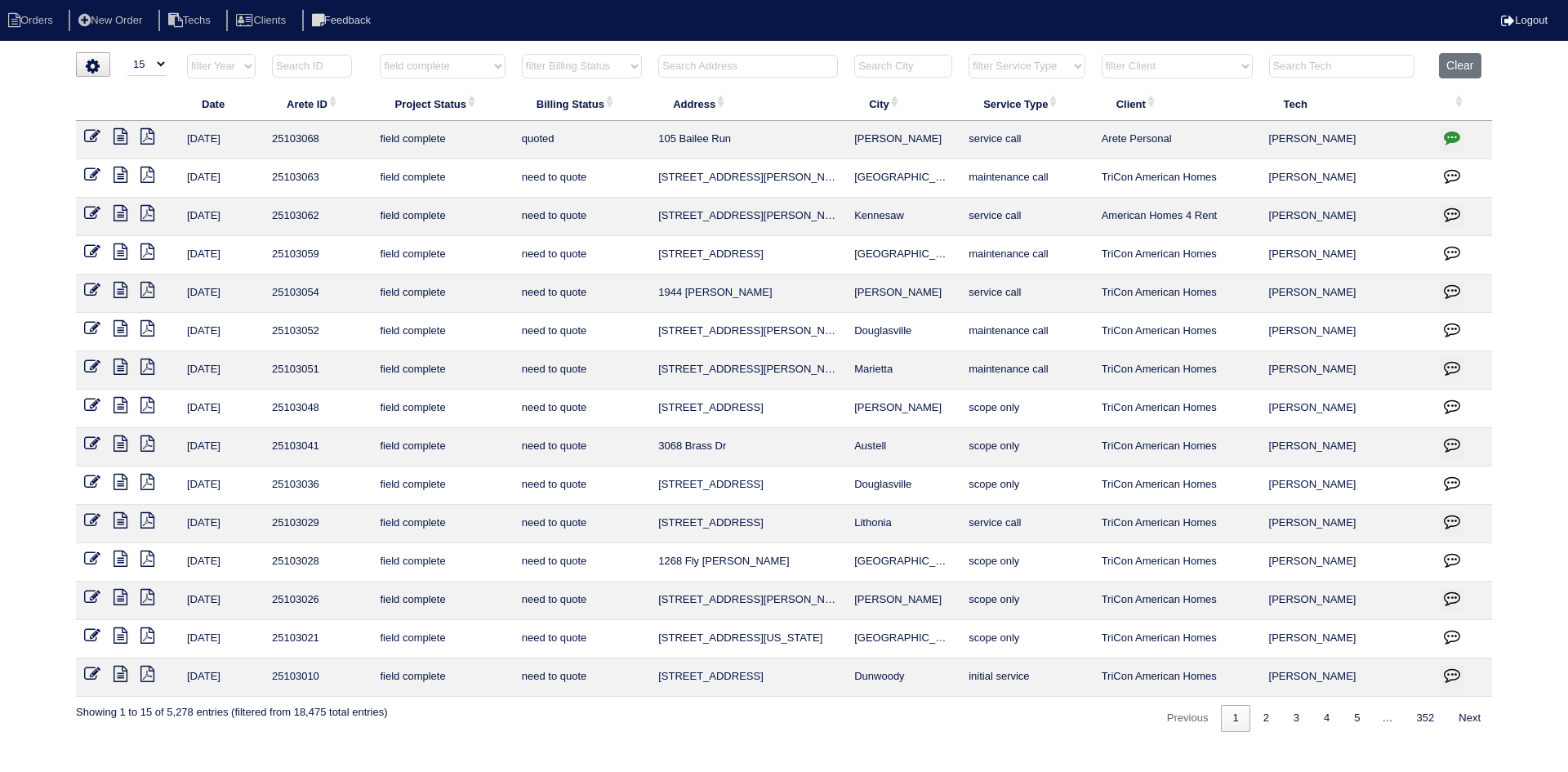
click at [623, 60] on select "filter Billing Status -- Any Billing Status -- need to quote quoted need to inv…" at bounding box center [582, 67] width 120 height 25
select select "need to quote"
click at [522, 54] on select "filter Billing Status -- Any Billing Status -- need to quote quoted need to inv…" at bounding box center [582, 67] width 120 height 25
select select "field complete"
select select "need to quote"
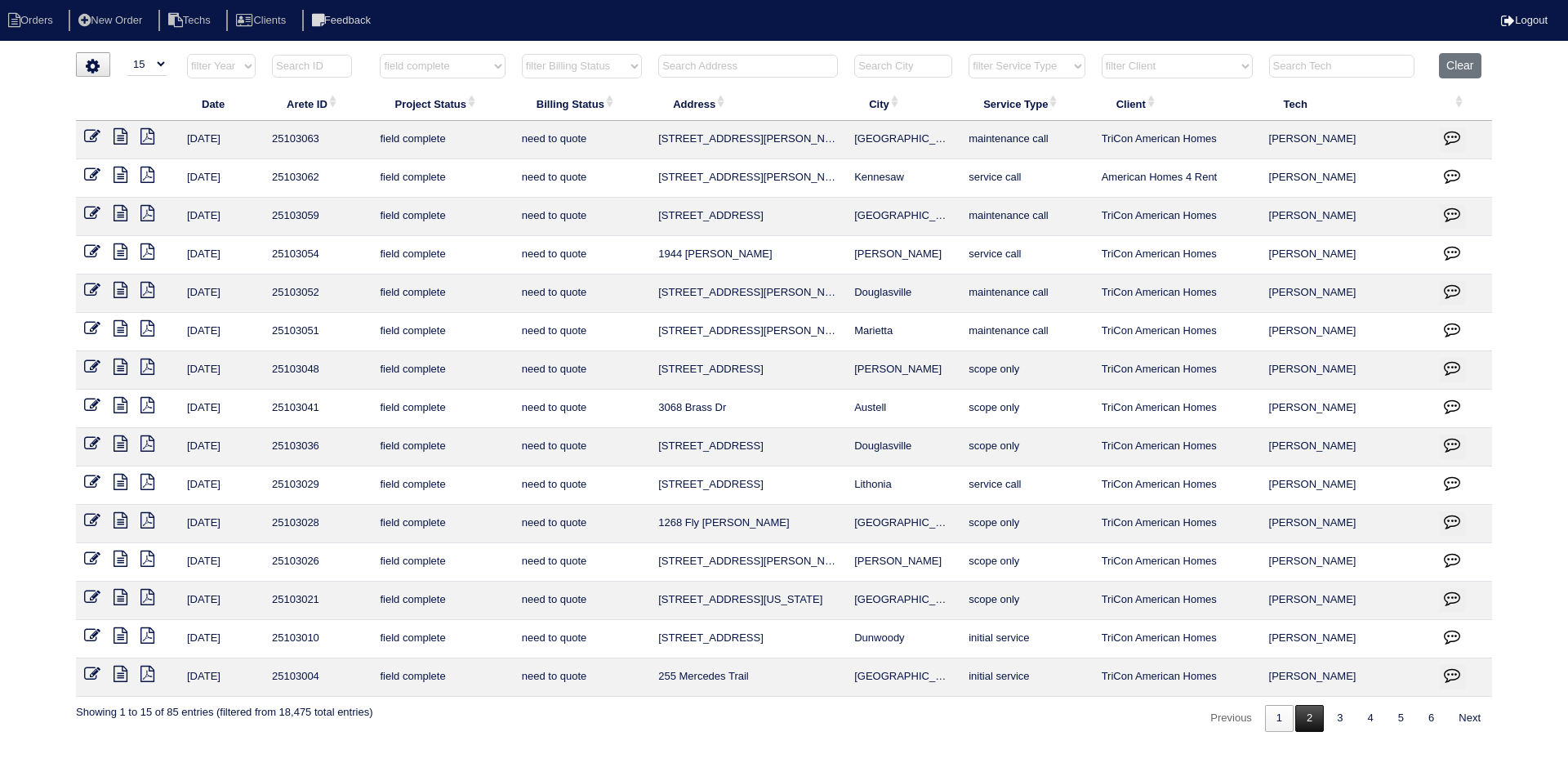
click at [1313, 719] on link "2" at bounding box center [1310, 719] width 28 height 27
select select "field complete"
select select "need to quote"
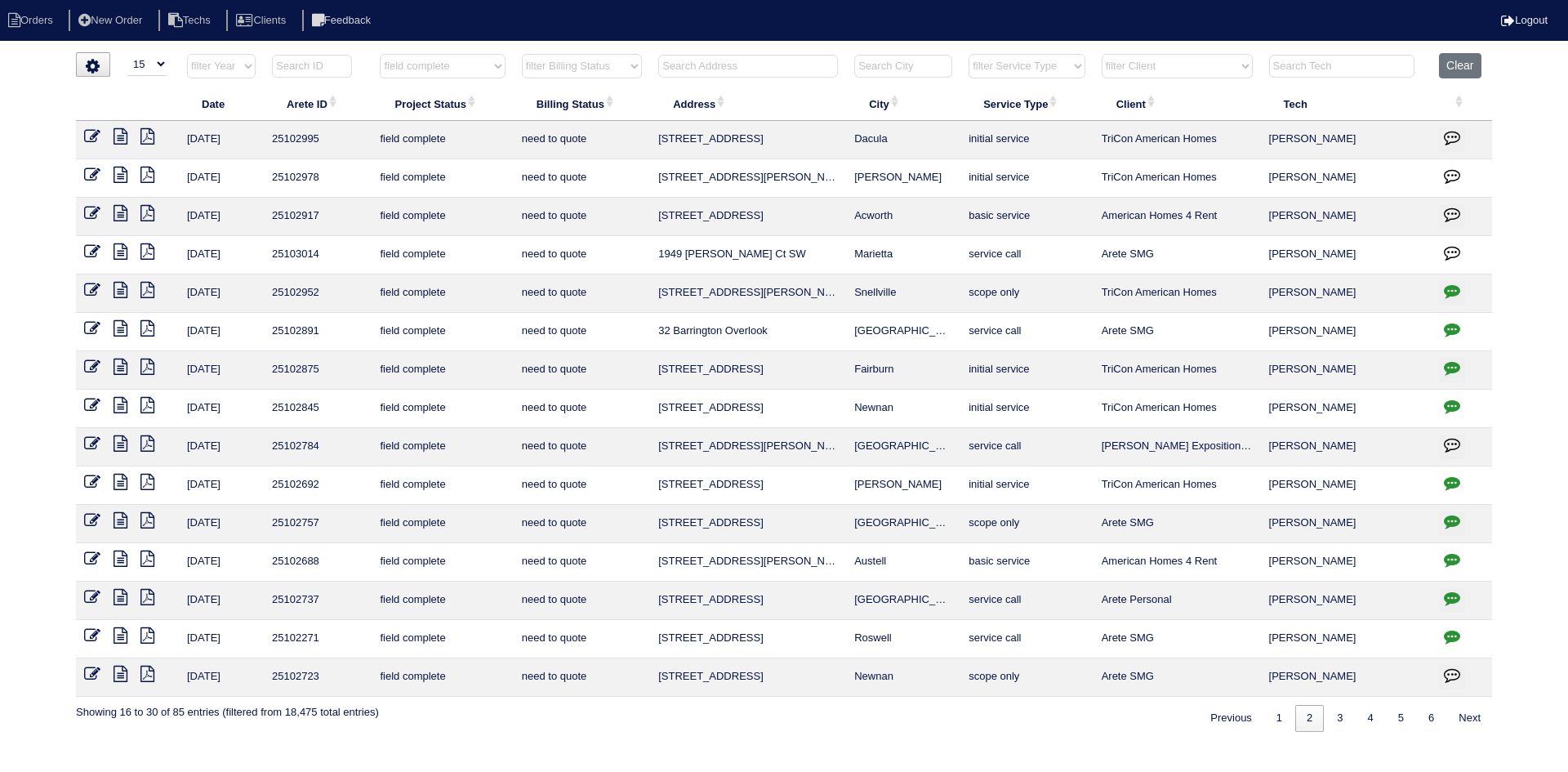
click at [718, 62] on input "text" at bounding box center [748, 67] width 179 height 23
type input "4107"
click at [1461, 59] on button "Clear" at bounding box center [1460, 66] width 42 height 26
select select
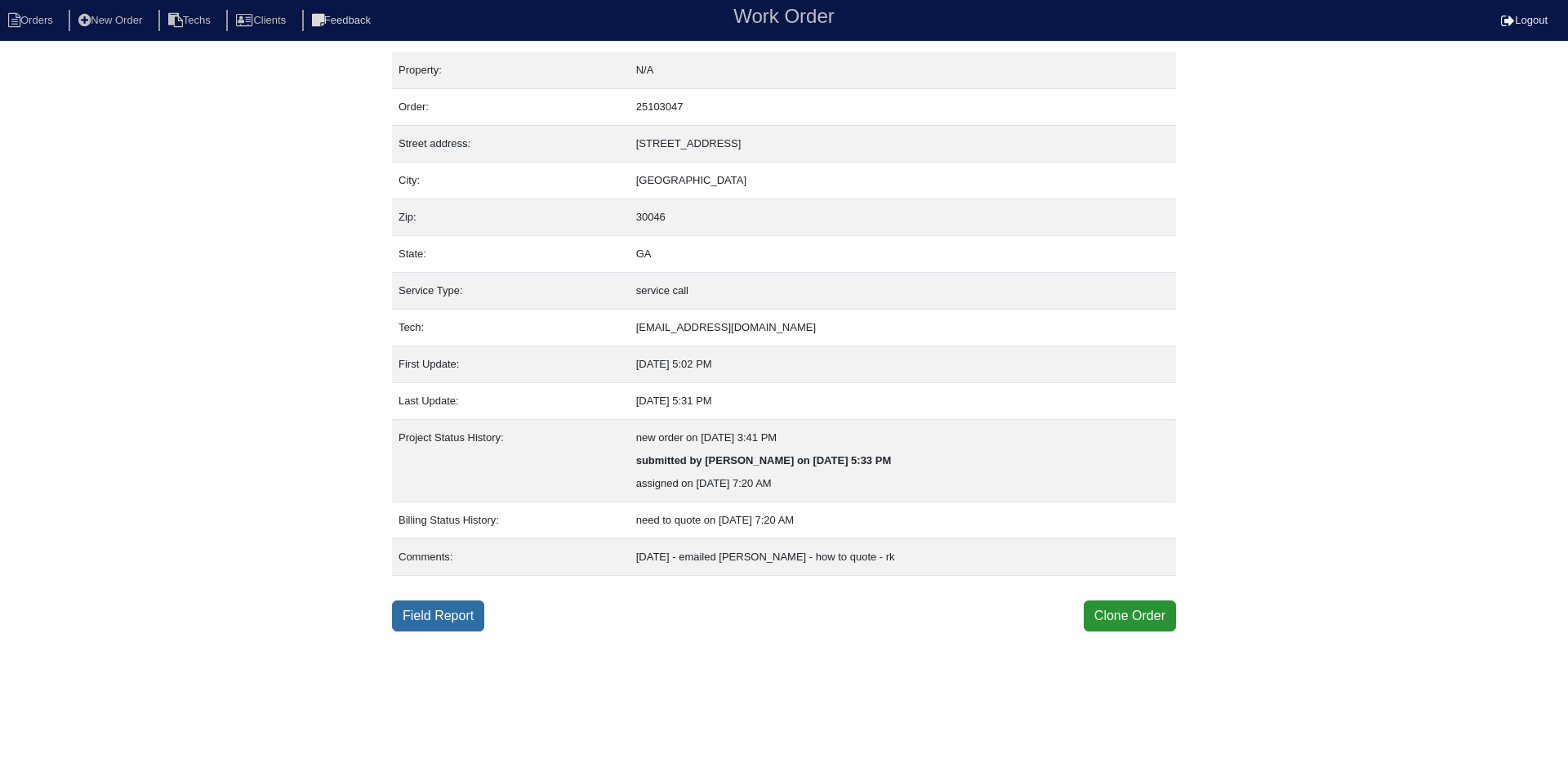
click at [421, 616] on link "Field Report" at bounding box center [438, 616] width 92 height 31
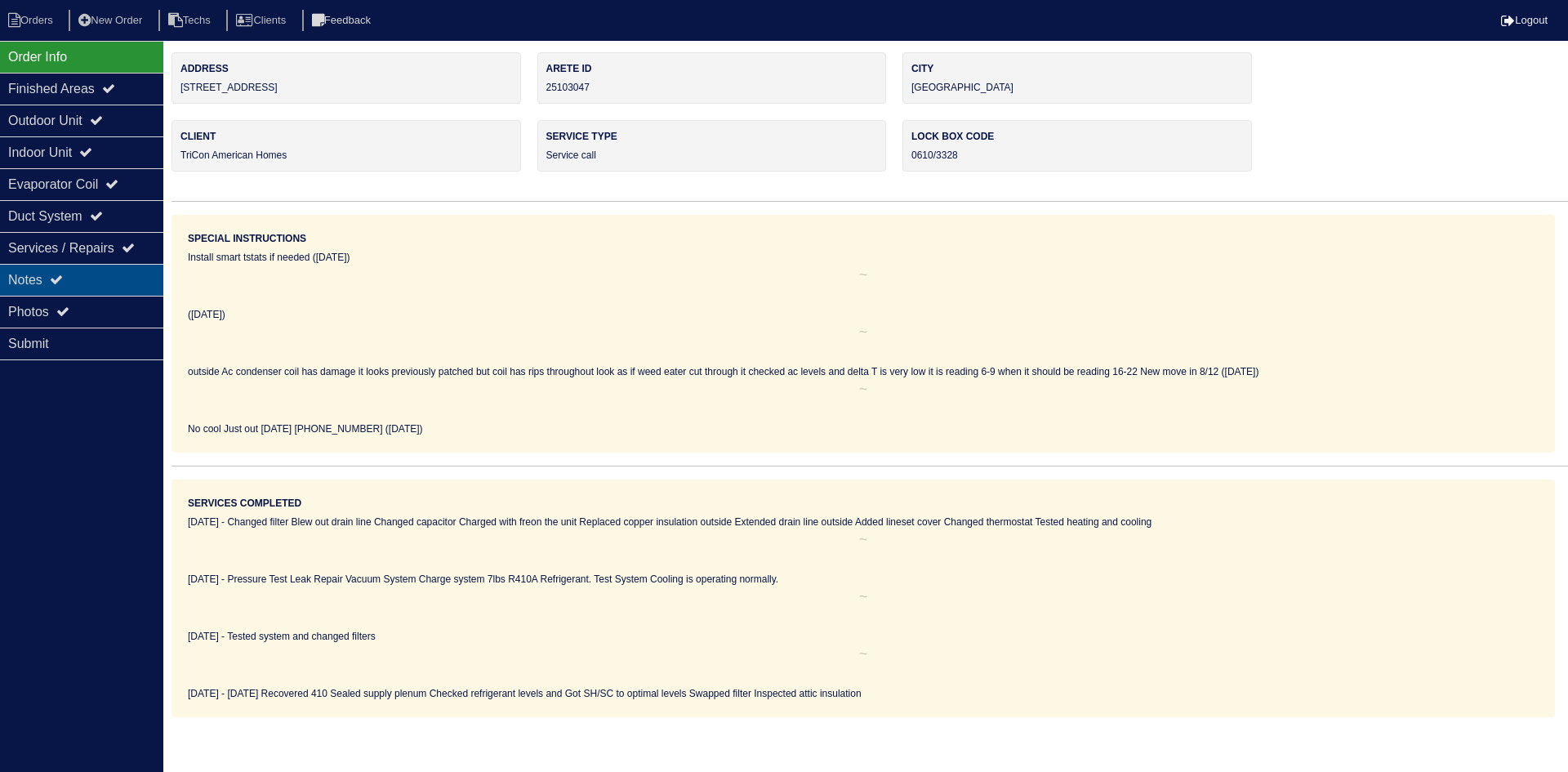
click at [138, 289] on div "Notes" at bounding box center [82, 280] width 163 height 32
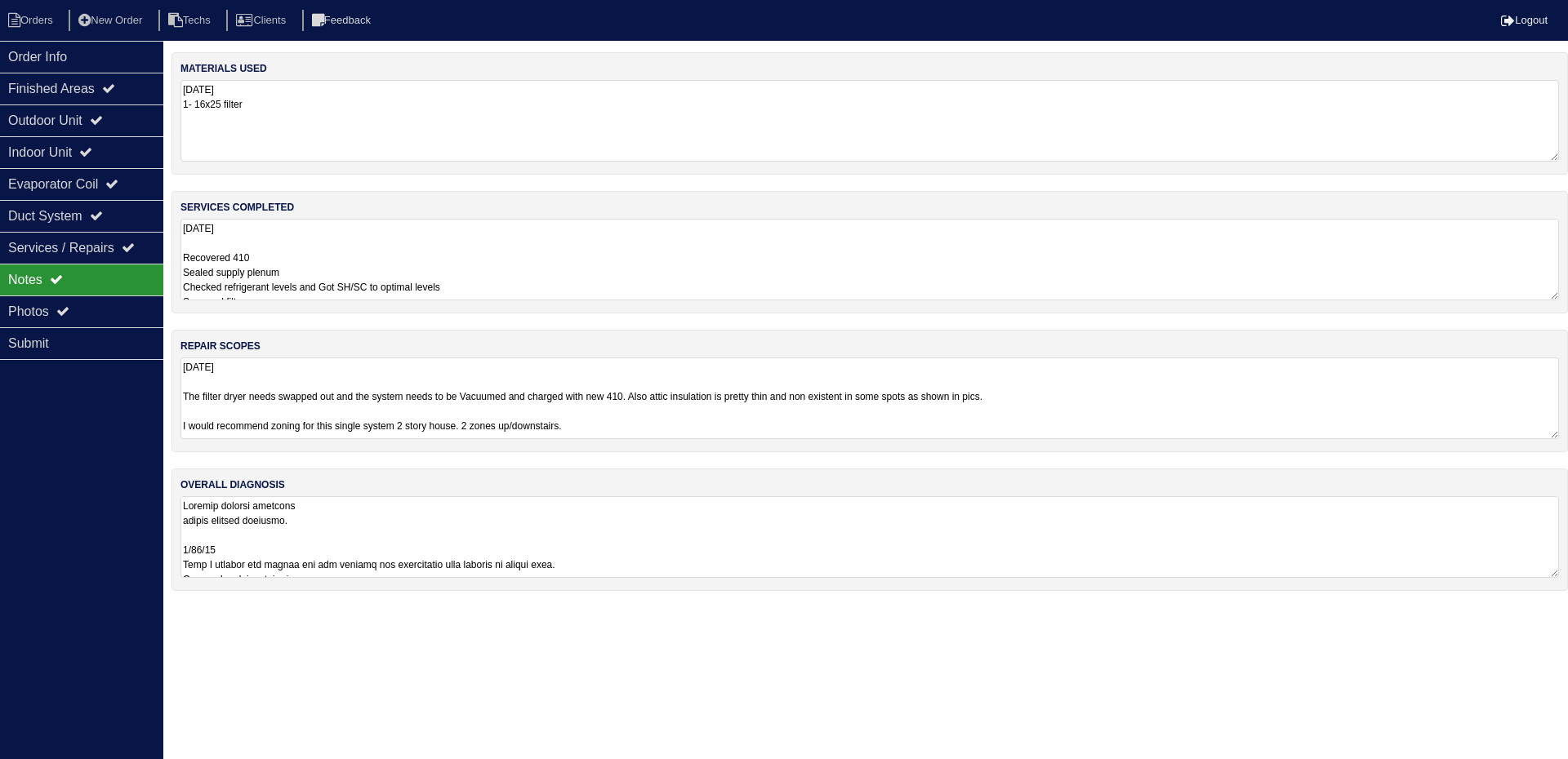
click at [1158, 401] on textarea "[DATE] The filter dryer needs swapped out and the system needs to be Vacuumed a…" at bounding box center [869, 399] width 1378 height 82
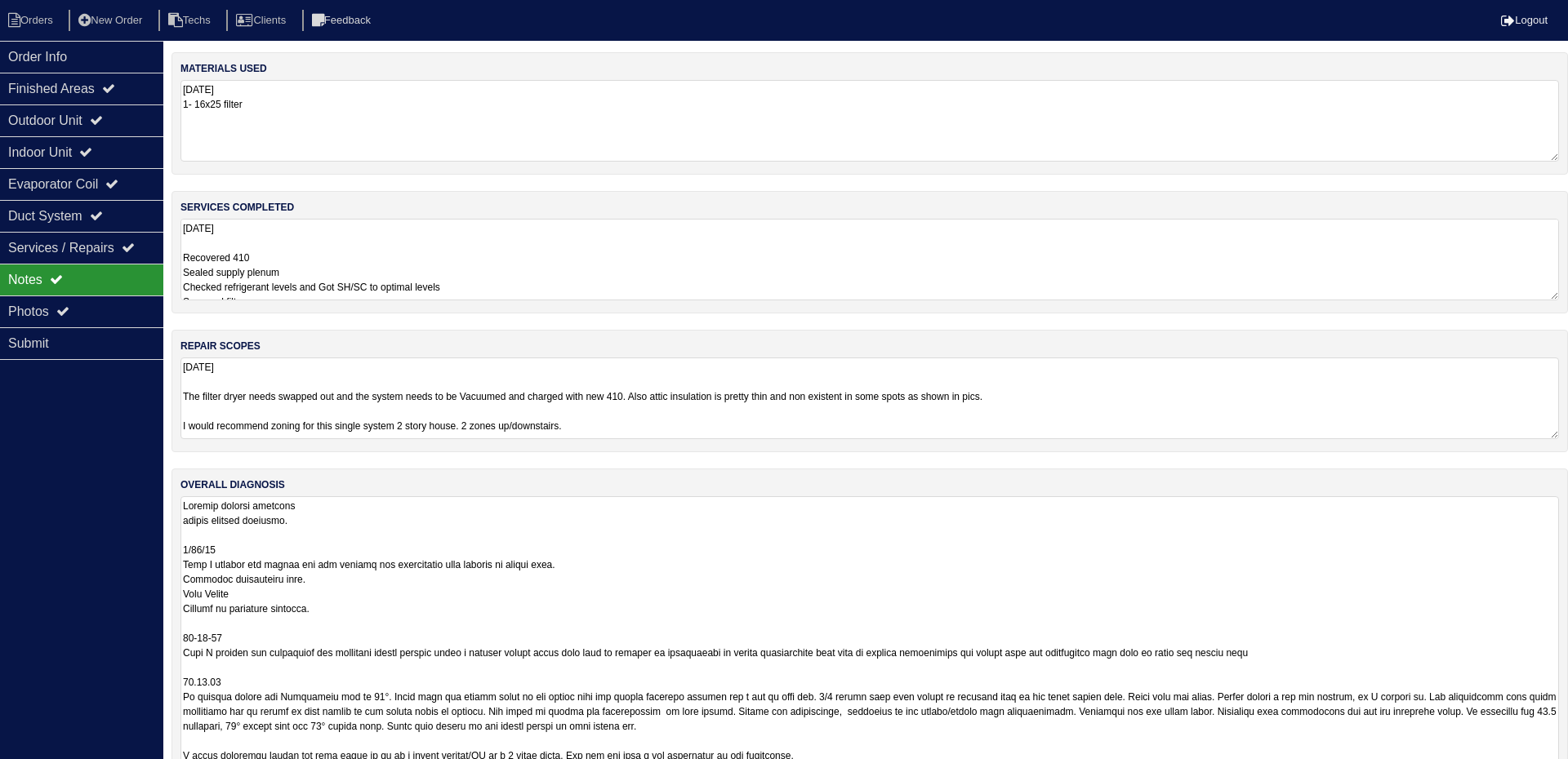
click at [957, 513] on textarea at bounding box center [869, 637] width 1378 height 282
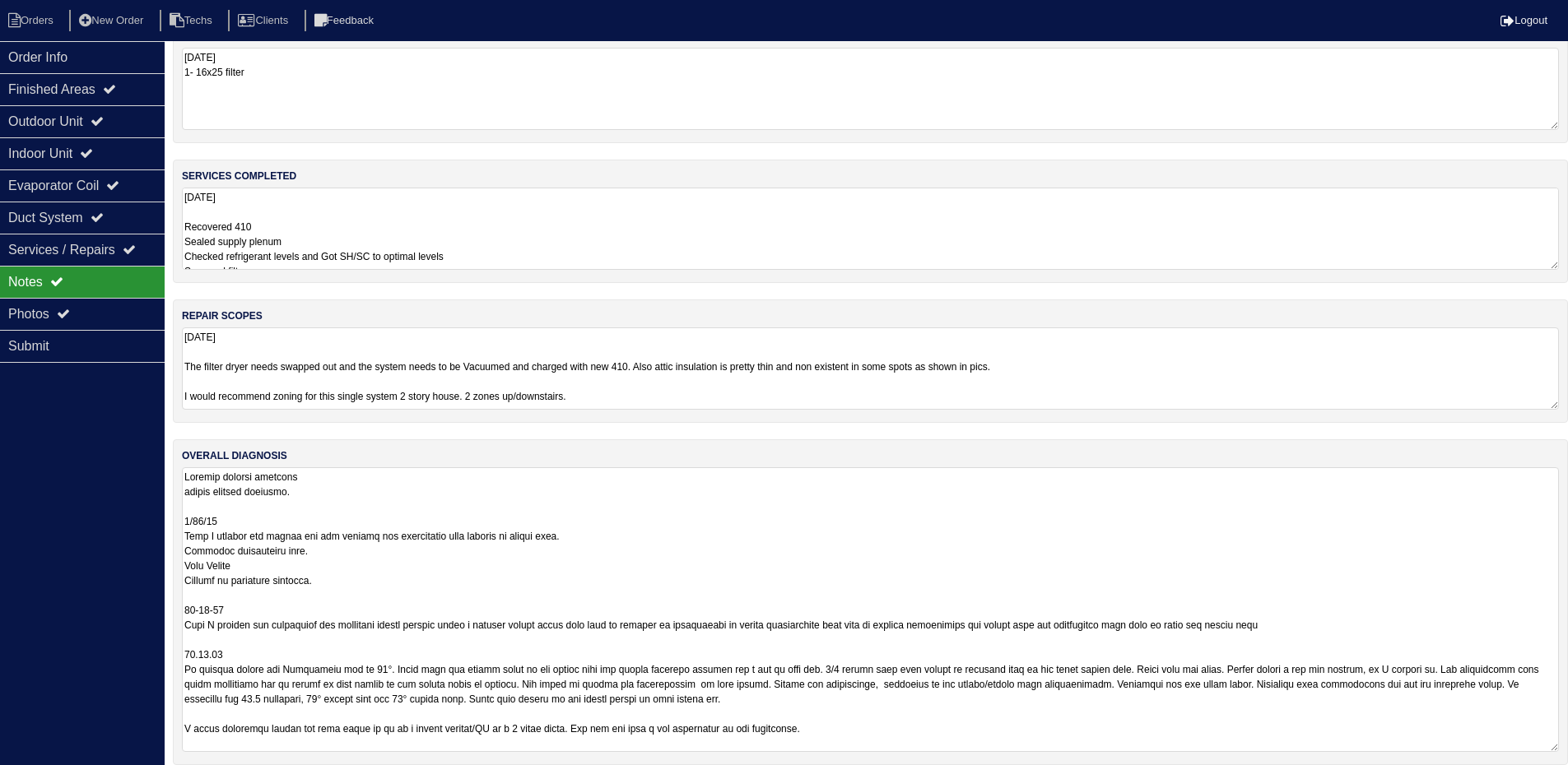
scroll to position [49, 0]
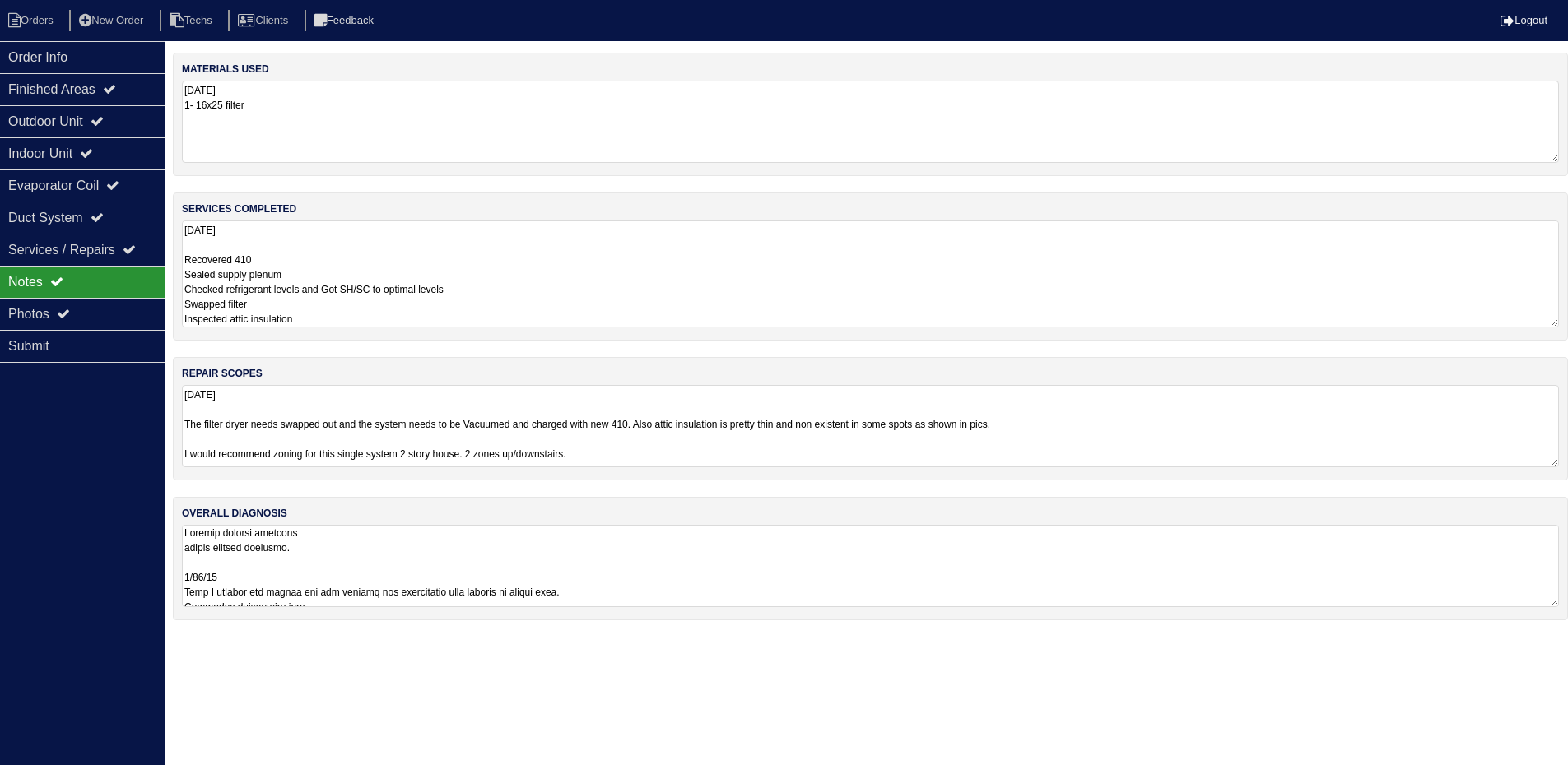
click at [949, 217] on div "services completed 8.15.25 Recovered 410 Sealed supply plenum Checked refrigera…" at bounding box center [870, 267] width 1395 height 149
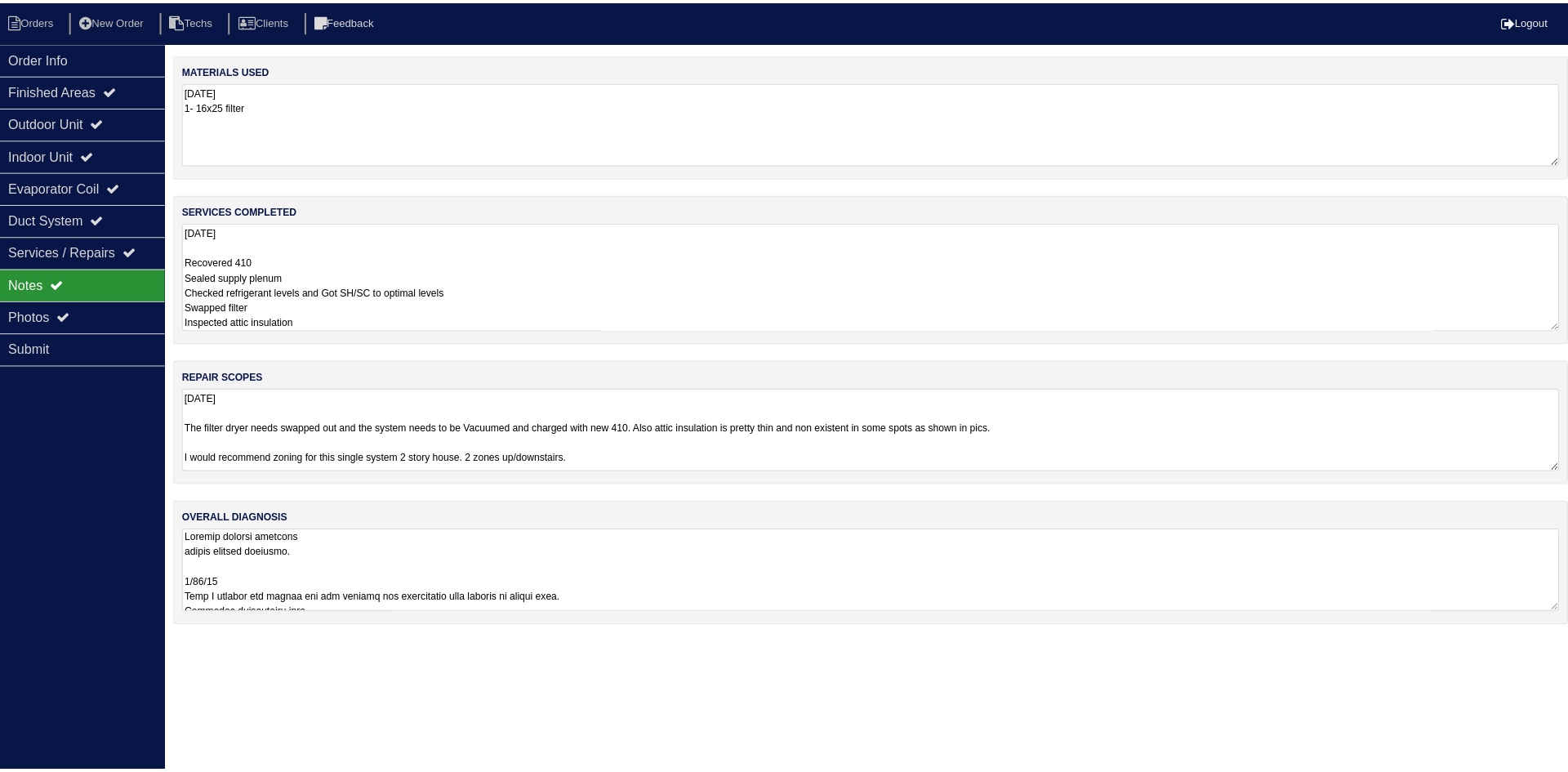
scroll to position [0, 0]
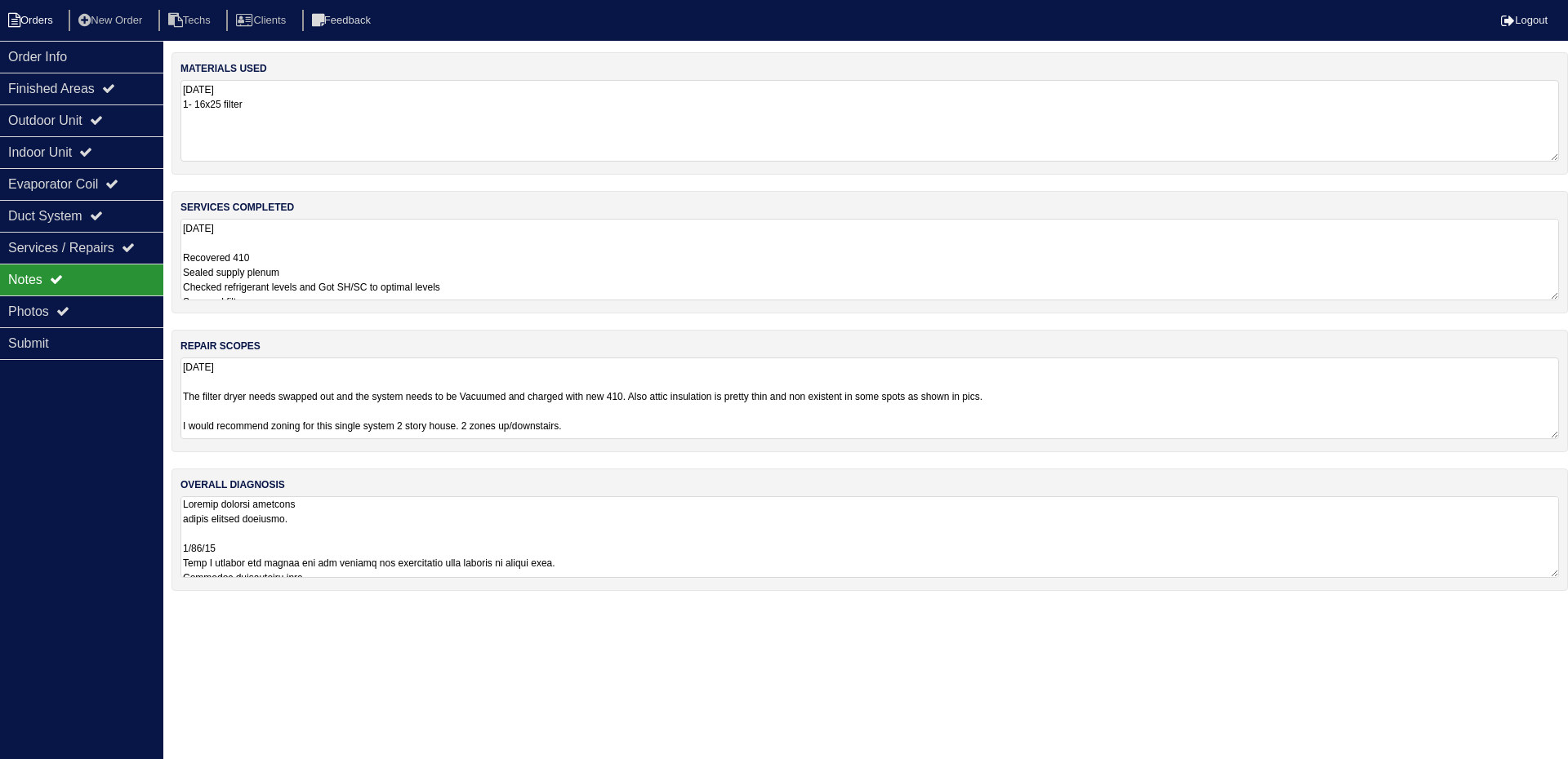
click at [36, 15] on li "Orders" at bounding box center [33, 20] width 66 height 22
select select "15"
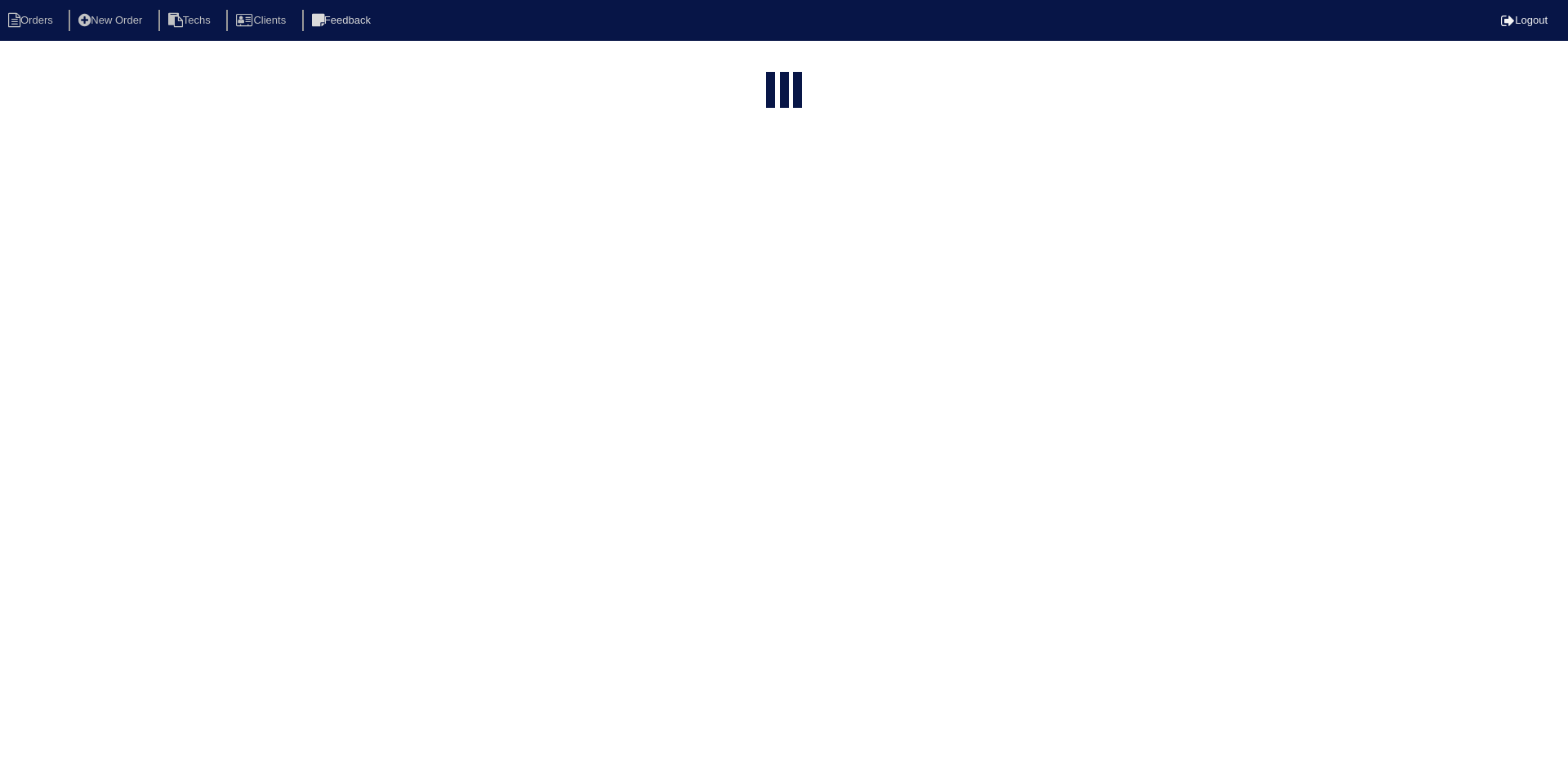
type input "1321"
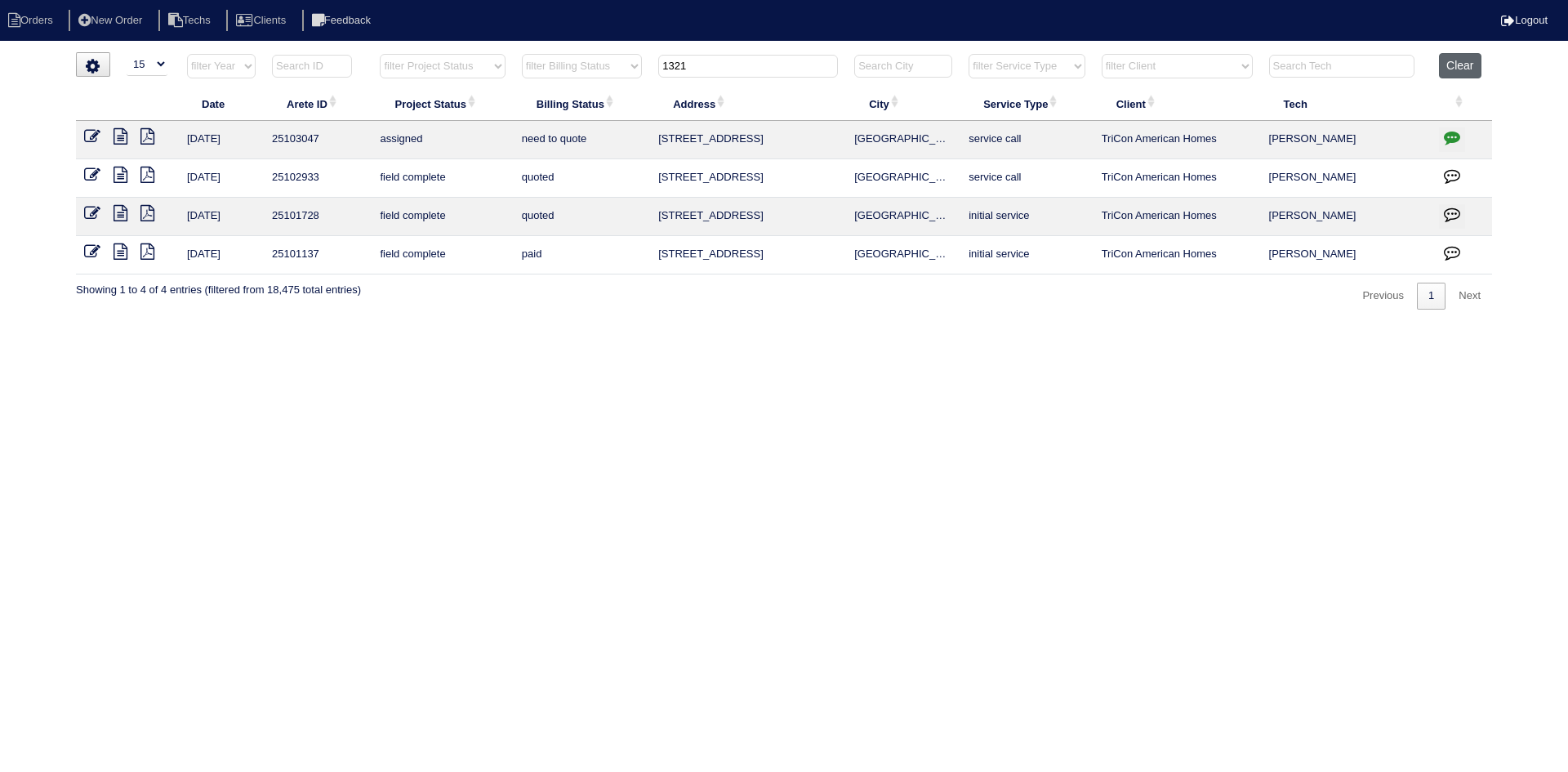
click at [1453, 68] on button "Clear" at bounding box center [1460, 66] width 42 height 26
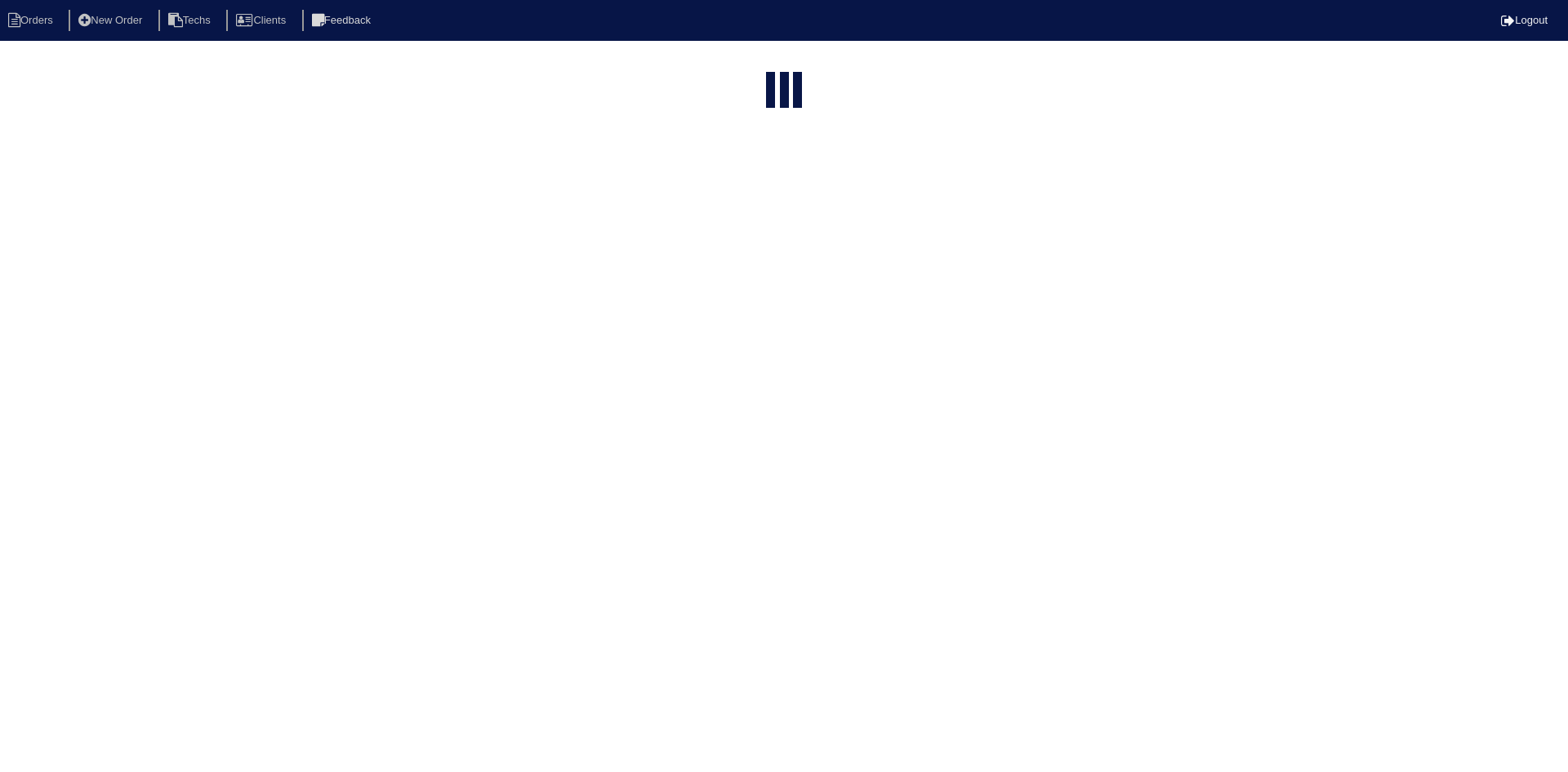
select select "15"
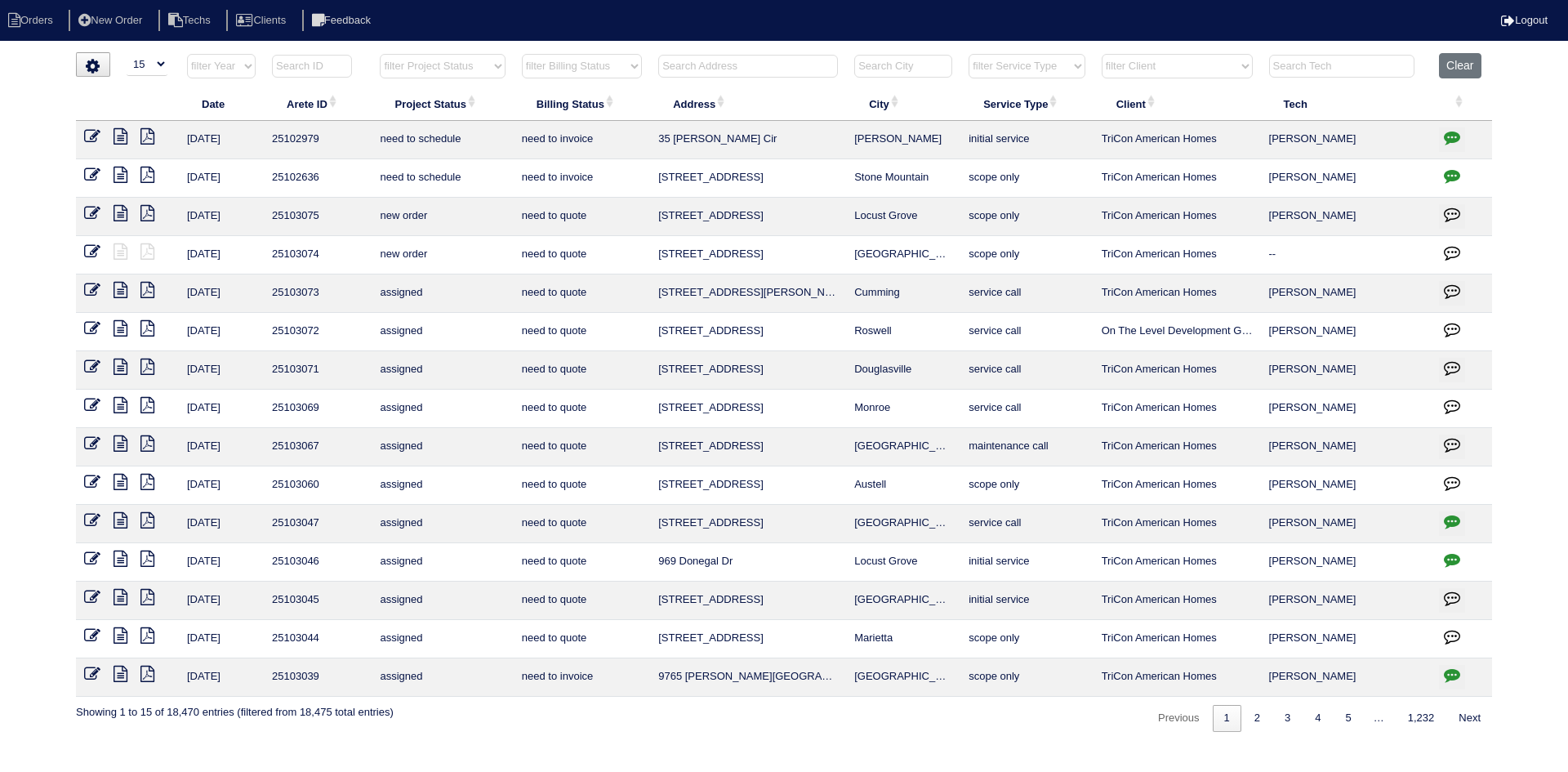
click at [744, 58] on input "text" at bounding box center [748, 67] width 179 height 23
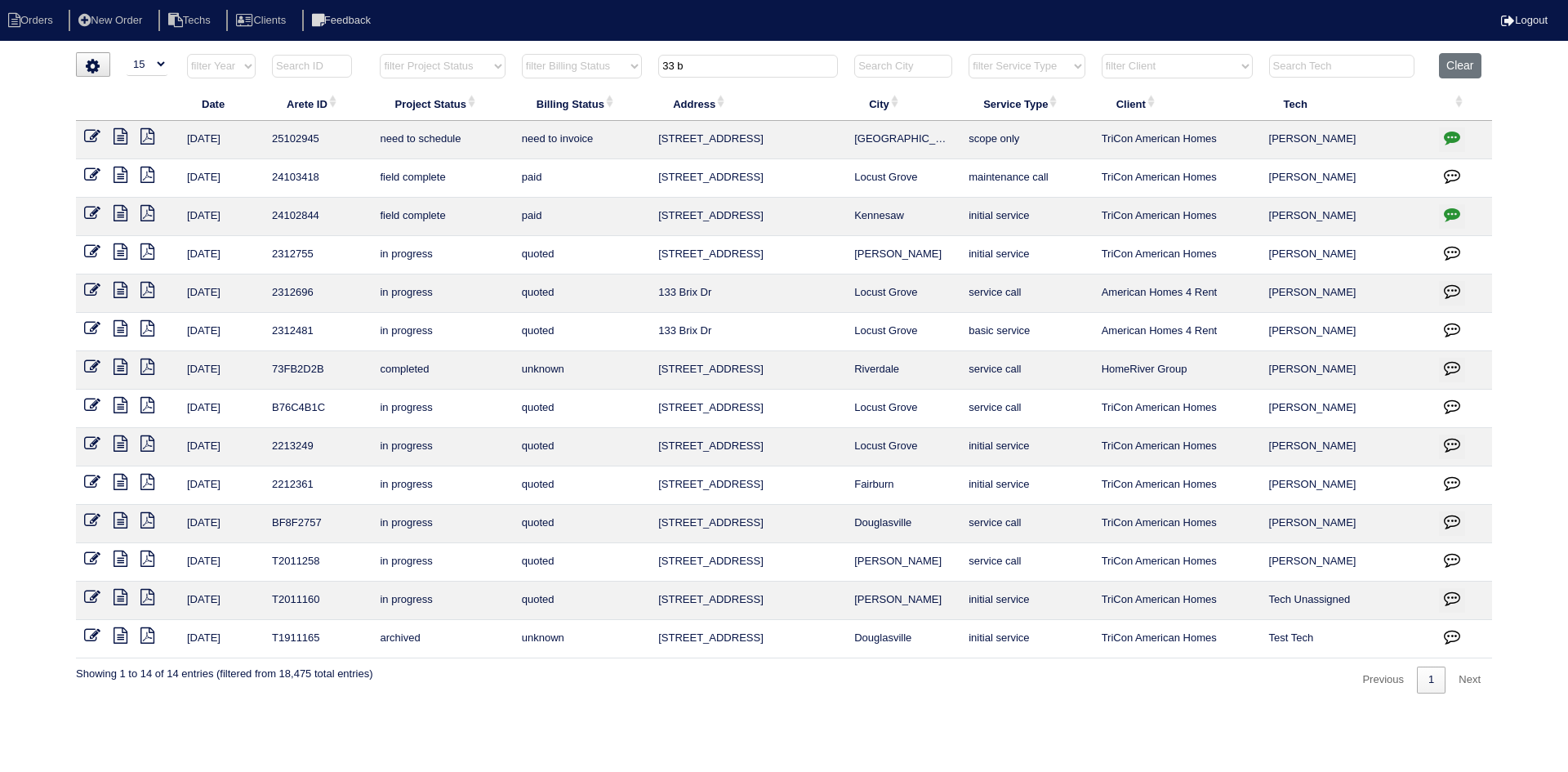
type input "33 b"
click at [118, 134] on icon at bounding box center [121, 136] width 14 height 16
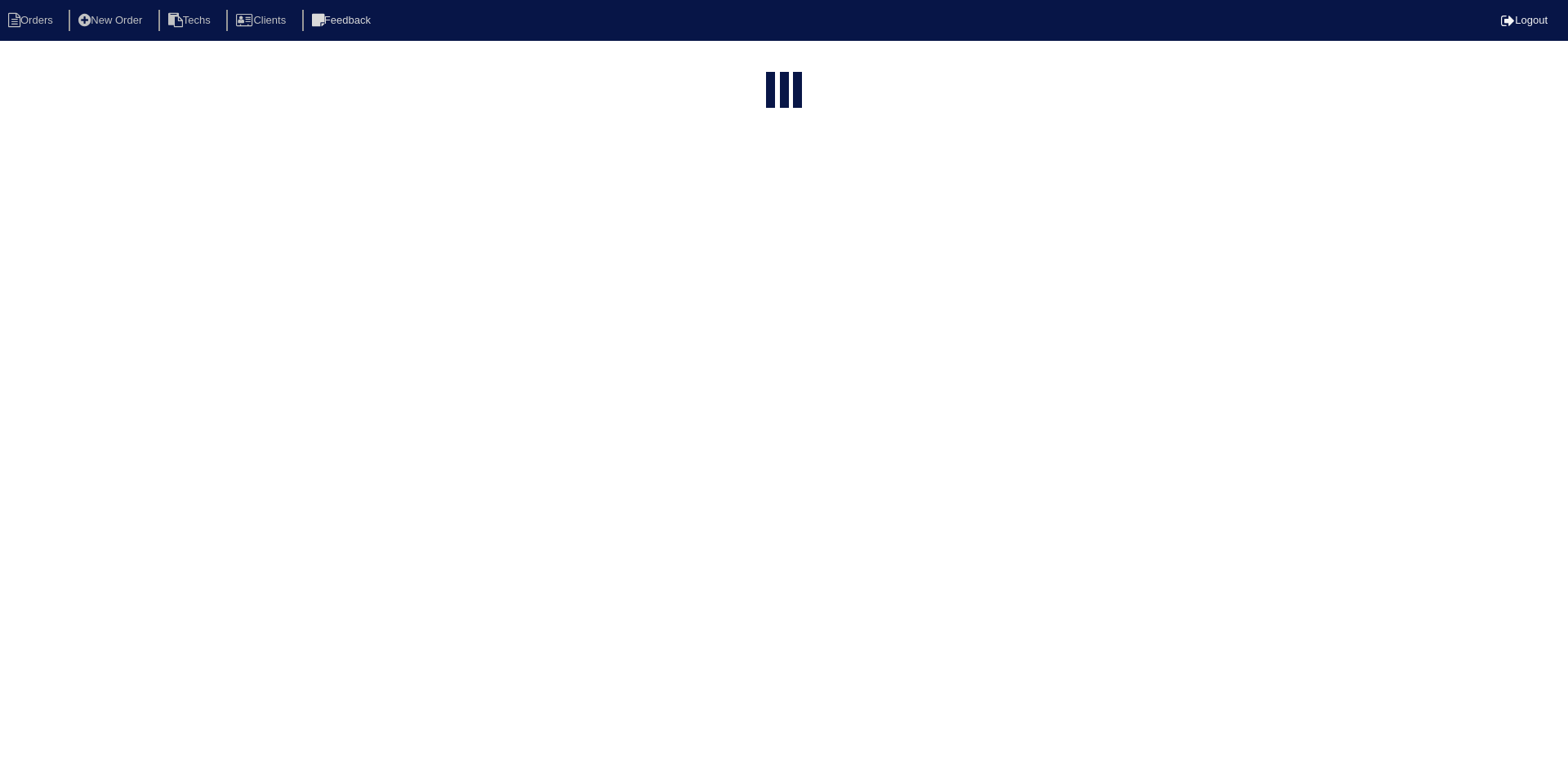
select select "15"
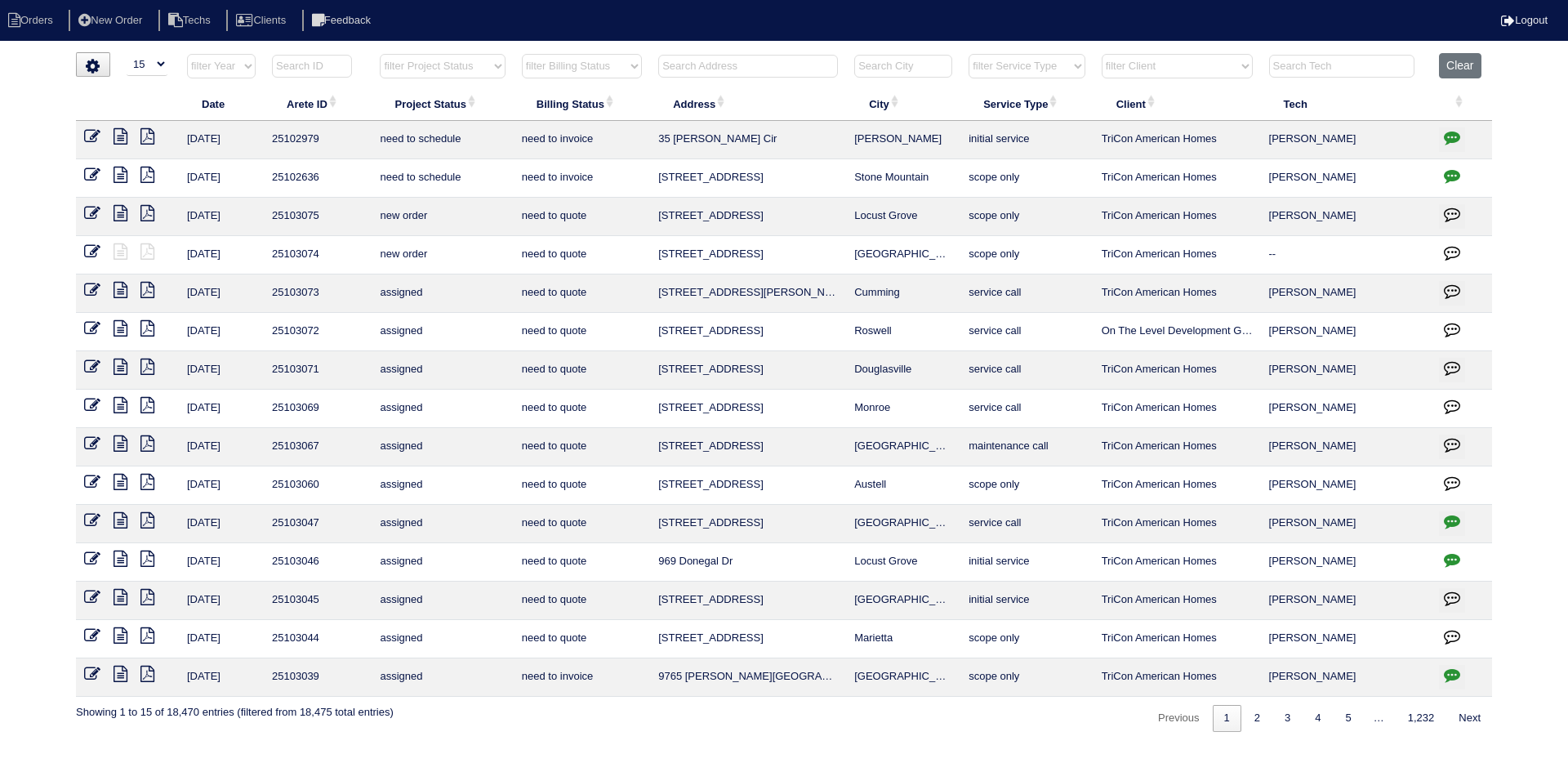
click at [715, 63] on input "text" at bounding box center [748, 67] width 179 height 23
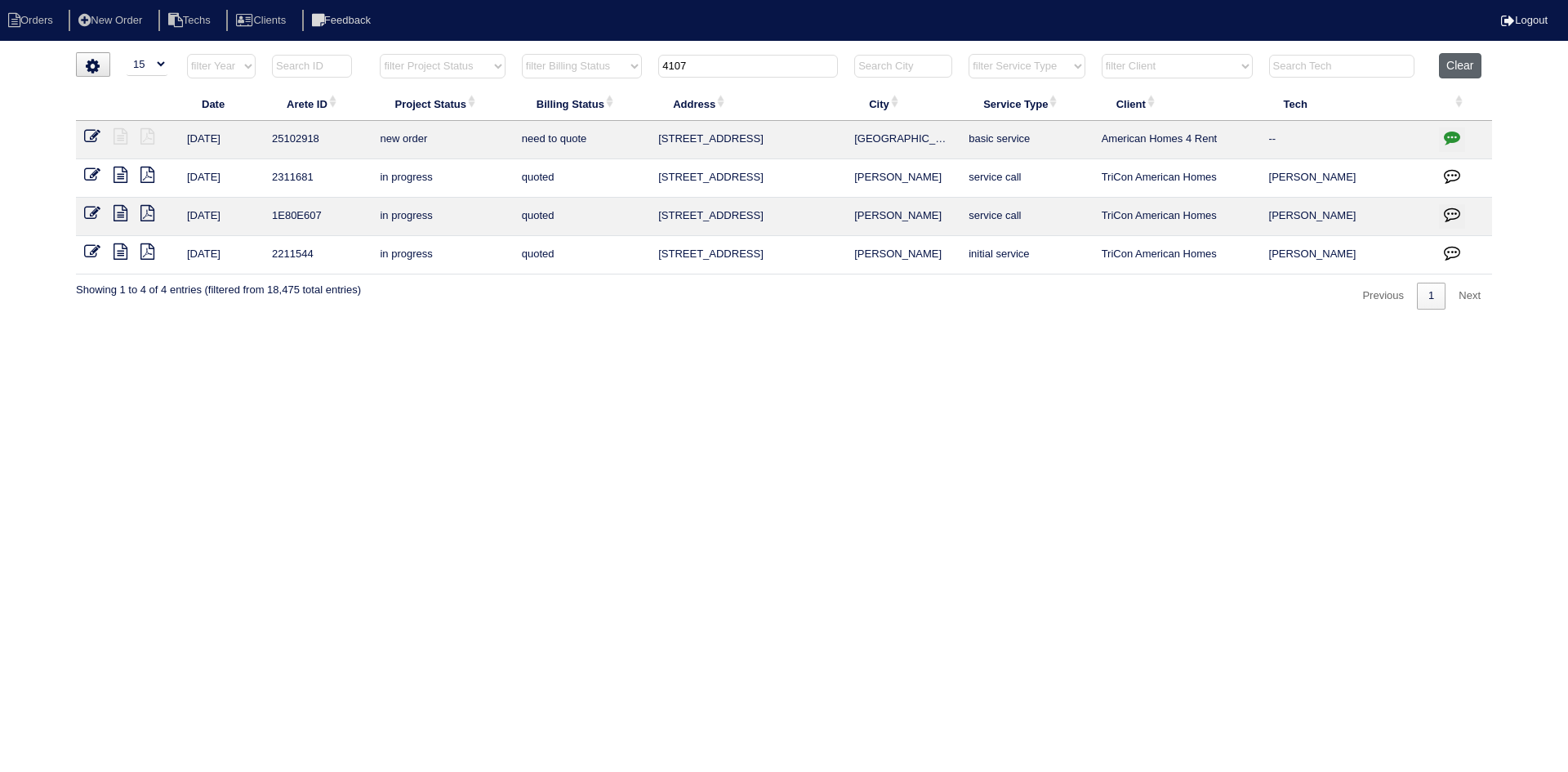
type input "4107"
click at [1469, 66] on button "Clear" at bounding box center [1460, 66] width 42 height 26
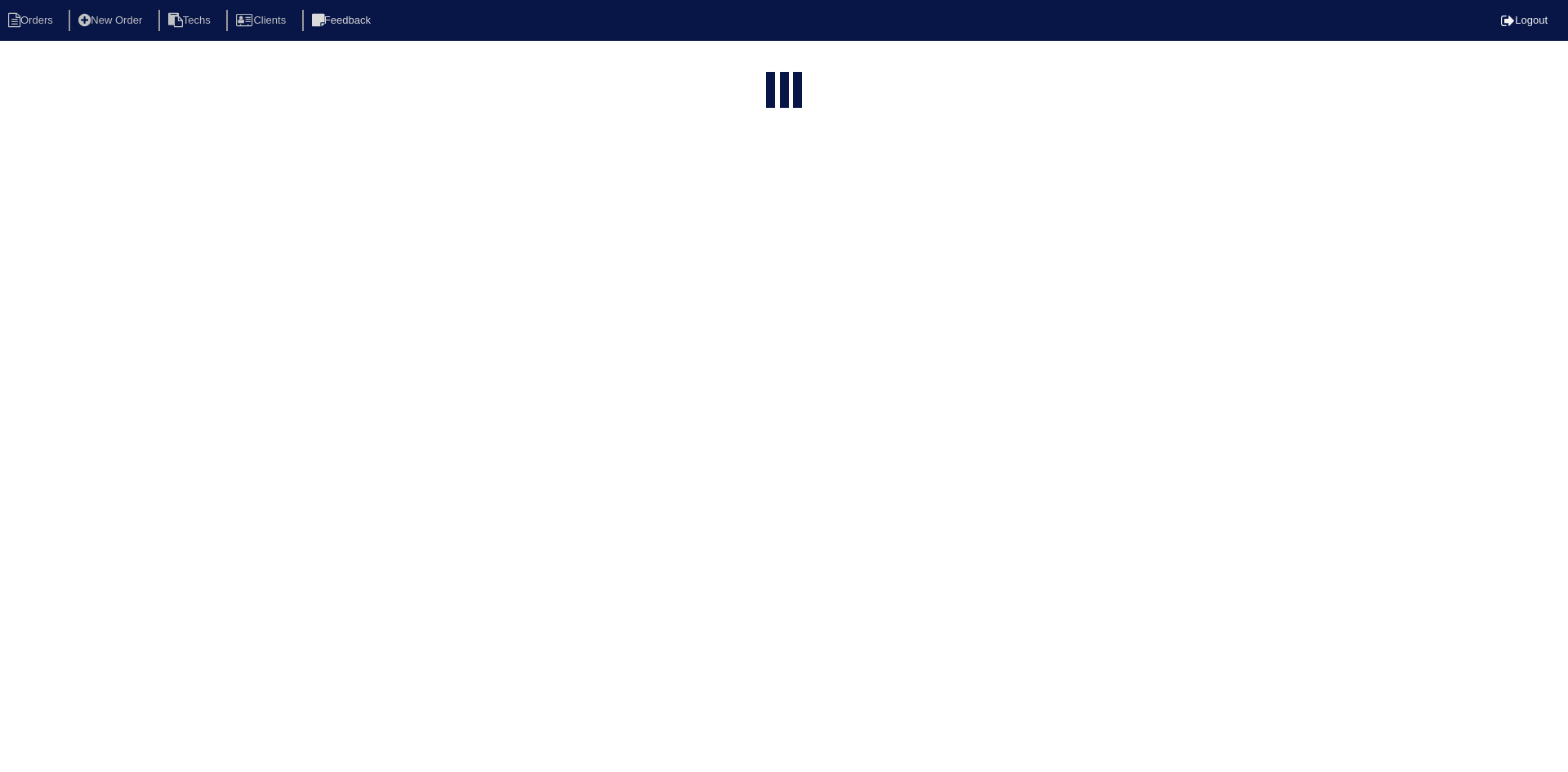
select select "15"
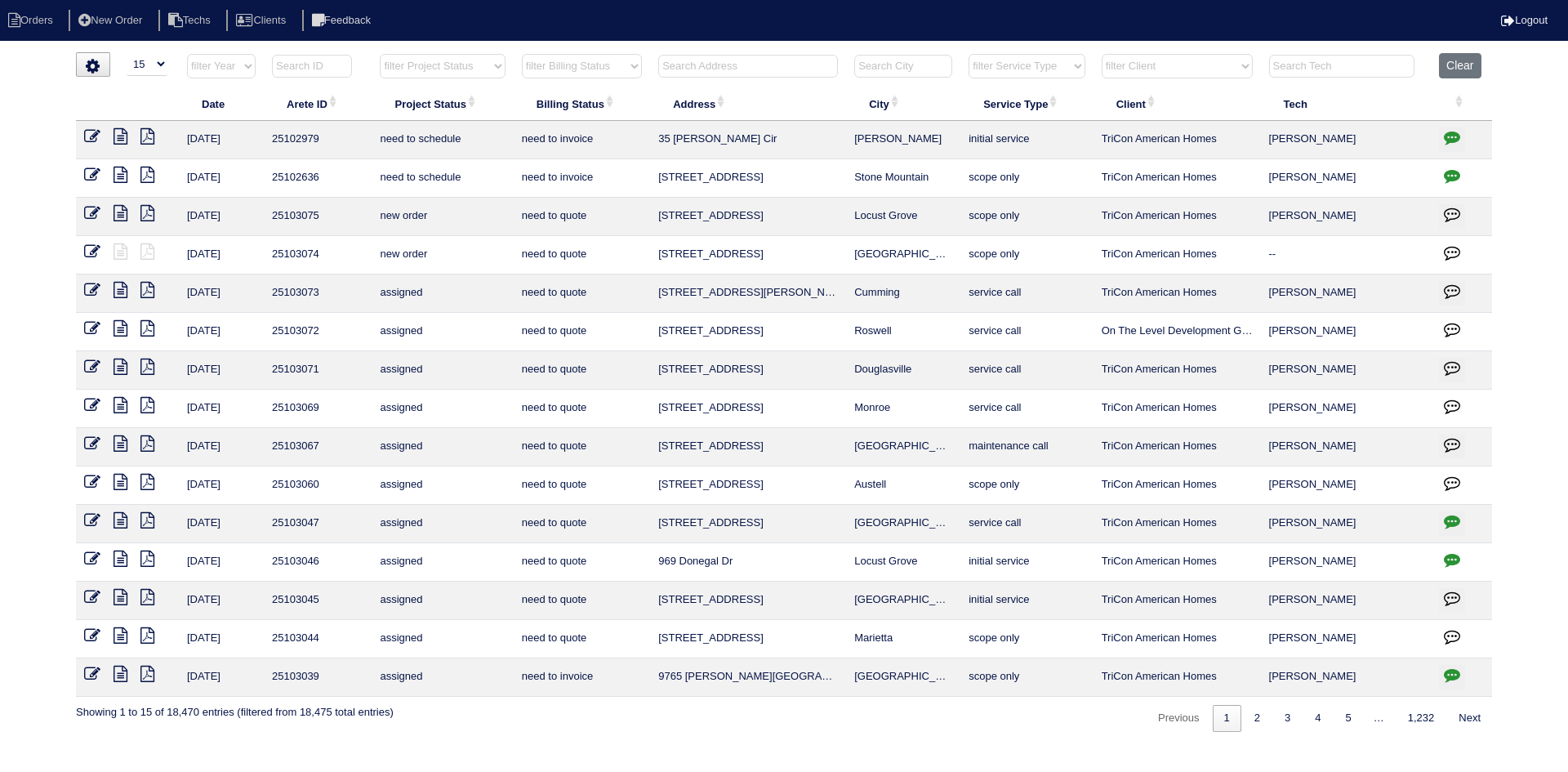
drag, startPoint x: 483, startPoint y: 67, endPoint x: 483, endPoint y: 77, distance: 10.0
click at [483, 67] on select "filter Project Status -- Any Project Status -- new order assigned in progress f…" at bounding box center [442, 67] width 125 height 25
click at [380, 54] on select "filter Project Status -- Any Project Status -- new order assigned in progress f…" at bounding box center [442, 67] width 125 height 25
select select "field complete"
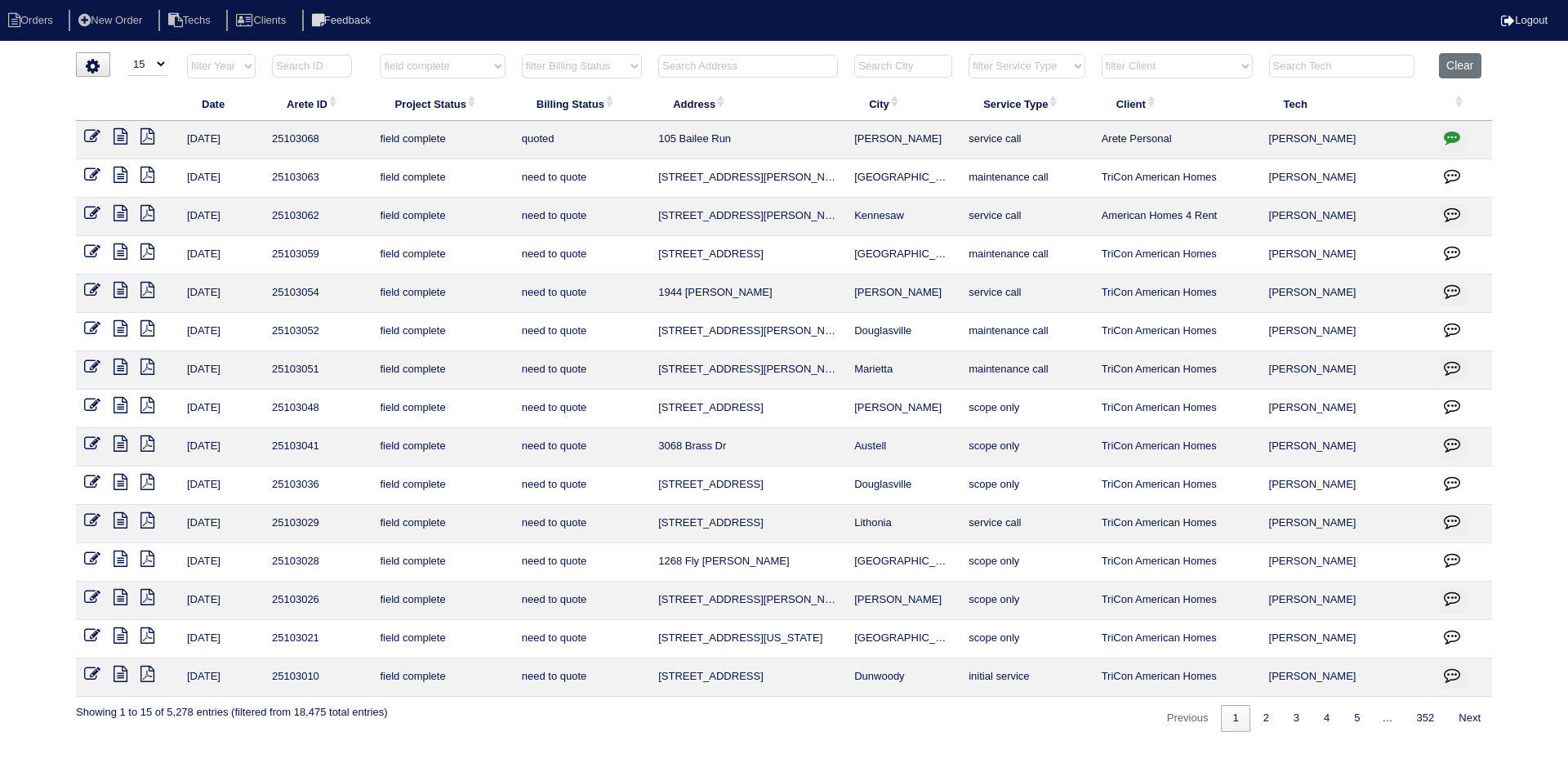
click at [614, 63] on select "filter Billing Status -- Any Billing Status -- need to quote quoted need to inv…" at bounding box center [582, 67] width 120 height 25
select select "need to quote"
click at [522, 54] on select "filter Billing Status -- Any Billing Status -- need to quote quoted need to inv…" at bounding box center [582, 67] width 120 height 25
select select "field complete"
select select "need to quote"
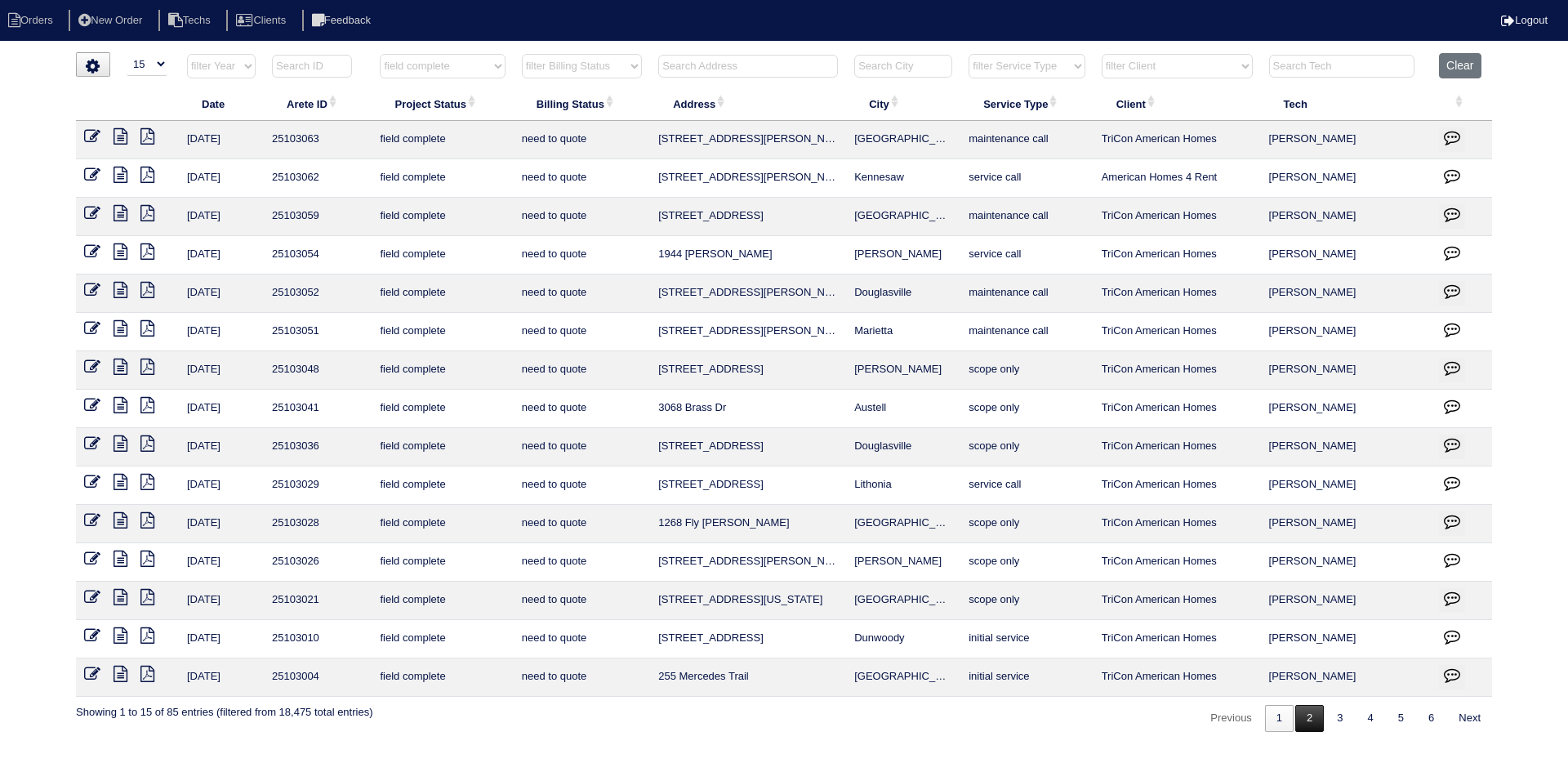
click at [1305, 724] on link "2" at bounding box center [1310, 719] width 28 height 27
select select "field complete"
select select "need to quote"
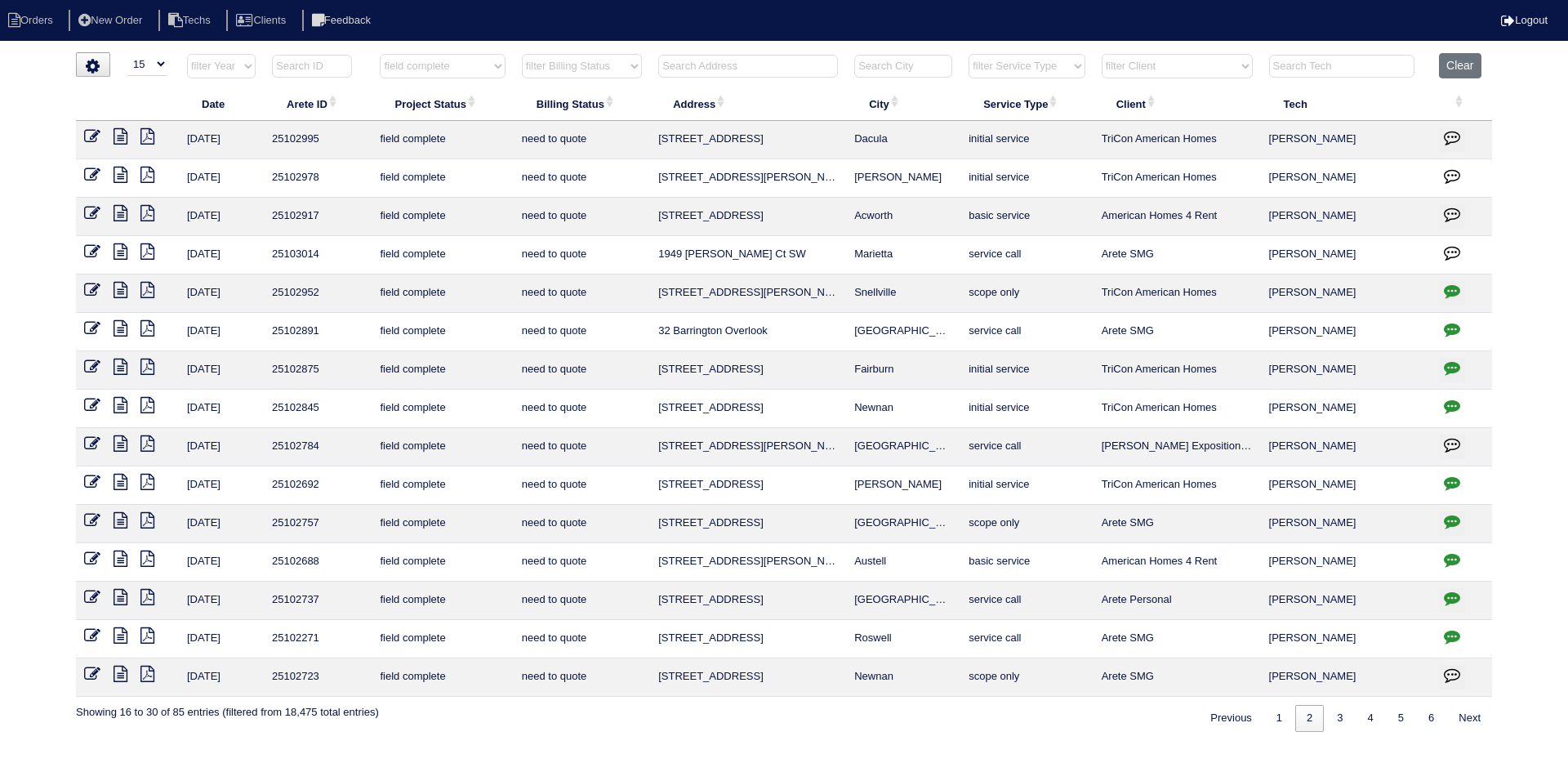
click at [123, 178] on icon at bounding box center [121, 175] width 14 height 16
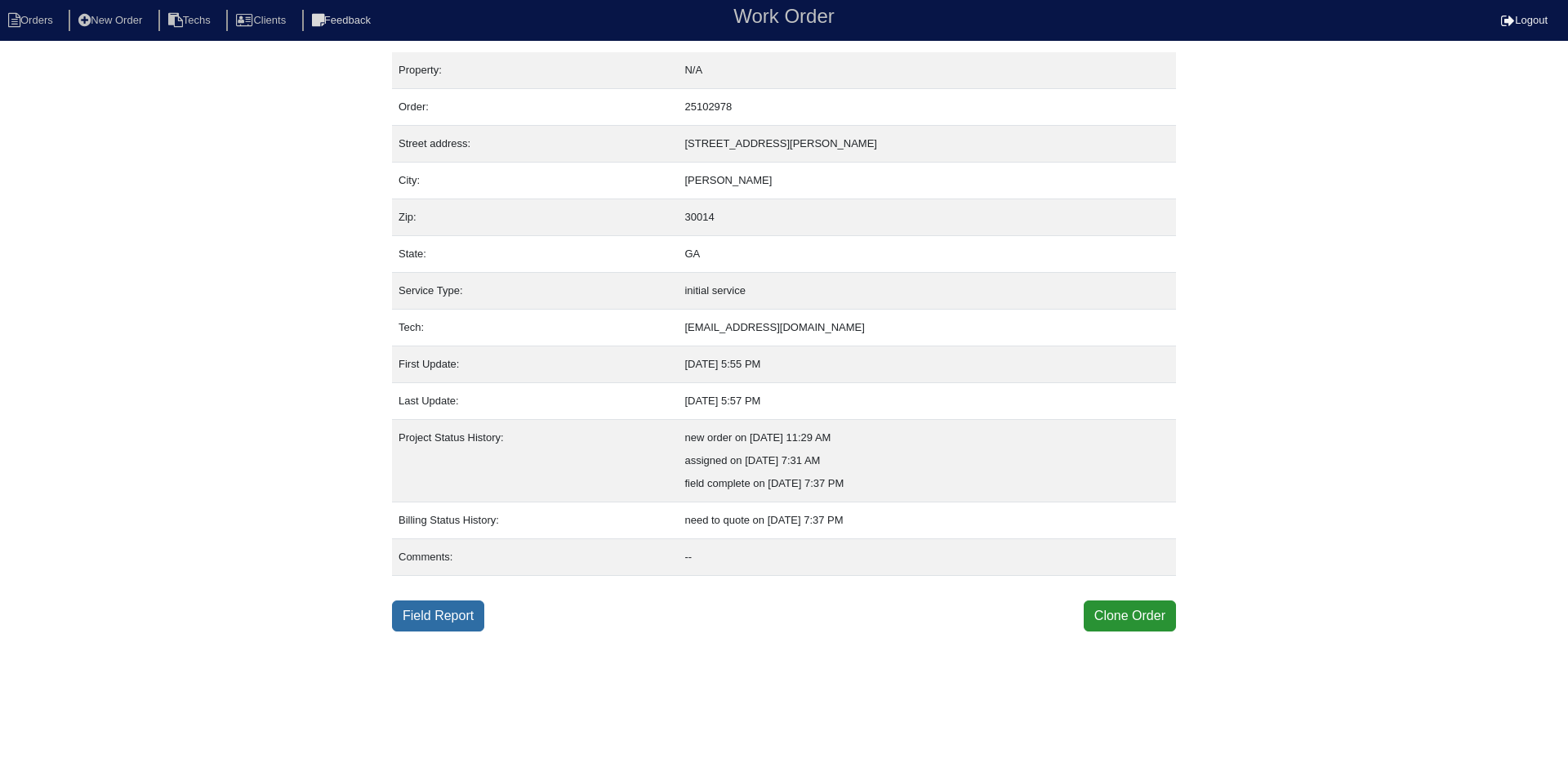
click at [421, 617] on link "Field Report" at bounding box center [438, 616] width 92 height 31
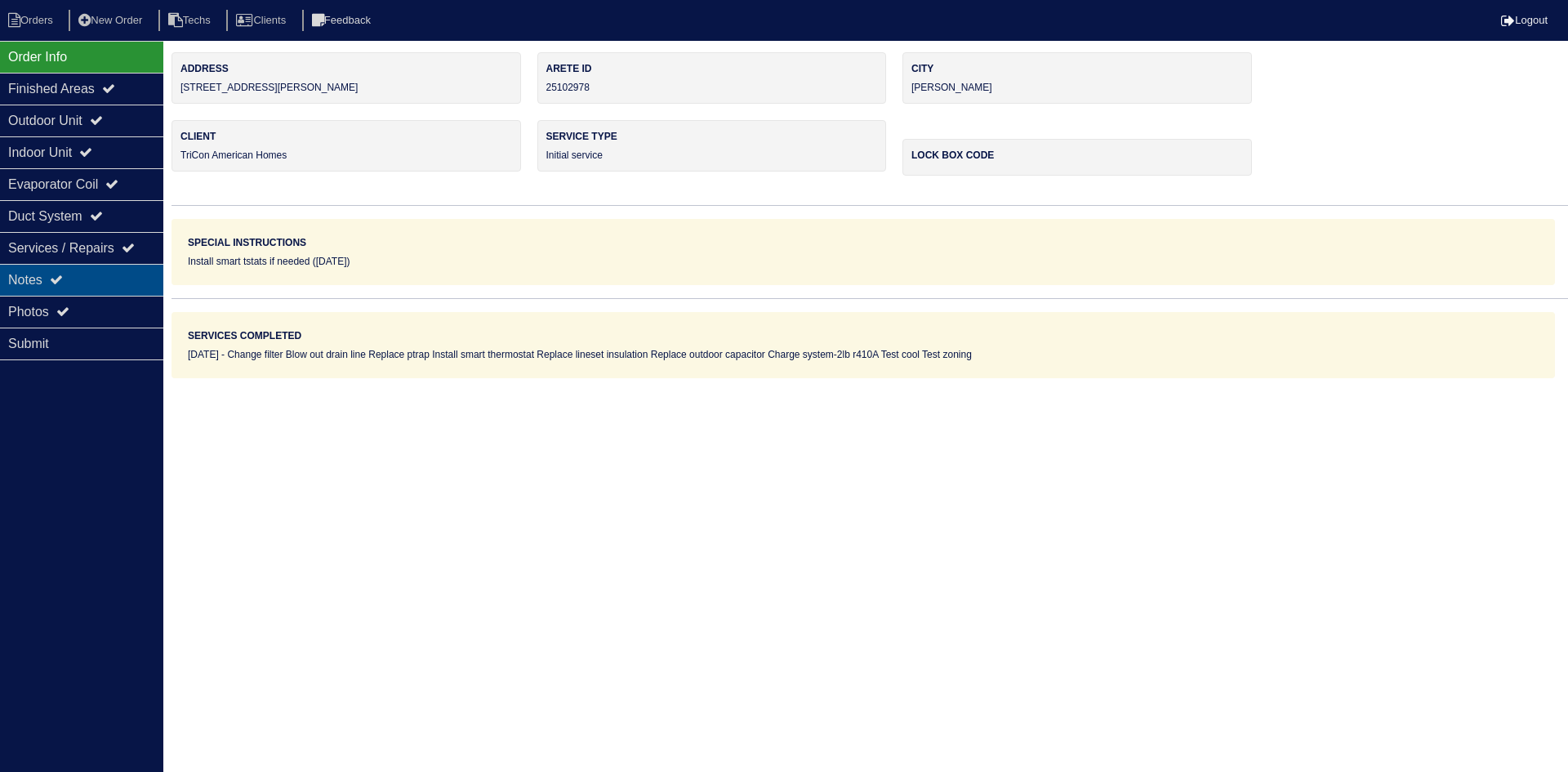
click at [96, 271] on div "Notes" at bounding box center [82, 280] width 163 height 32
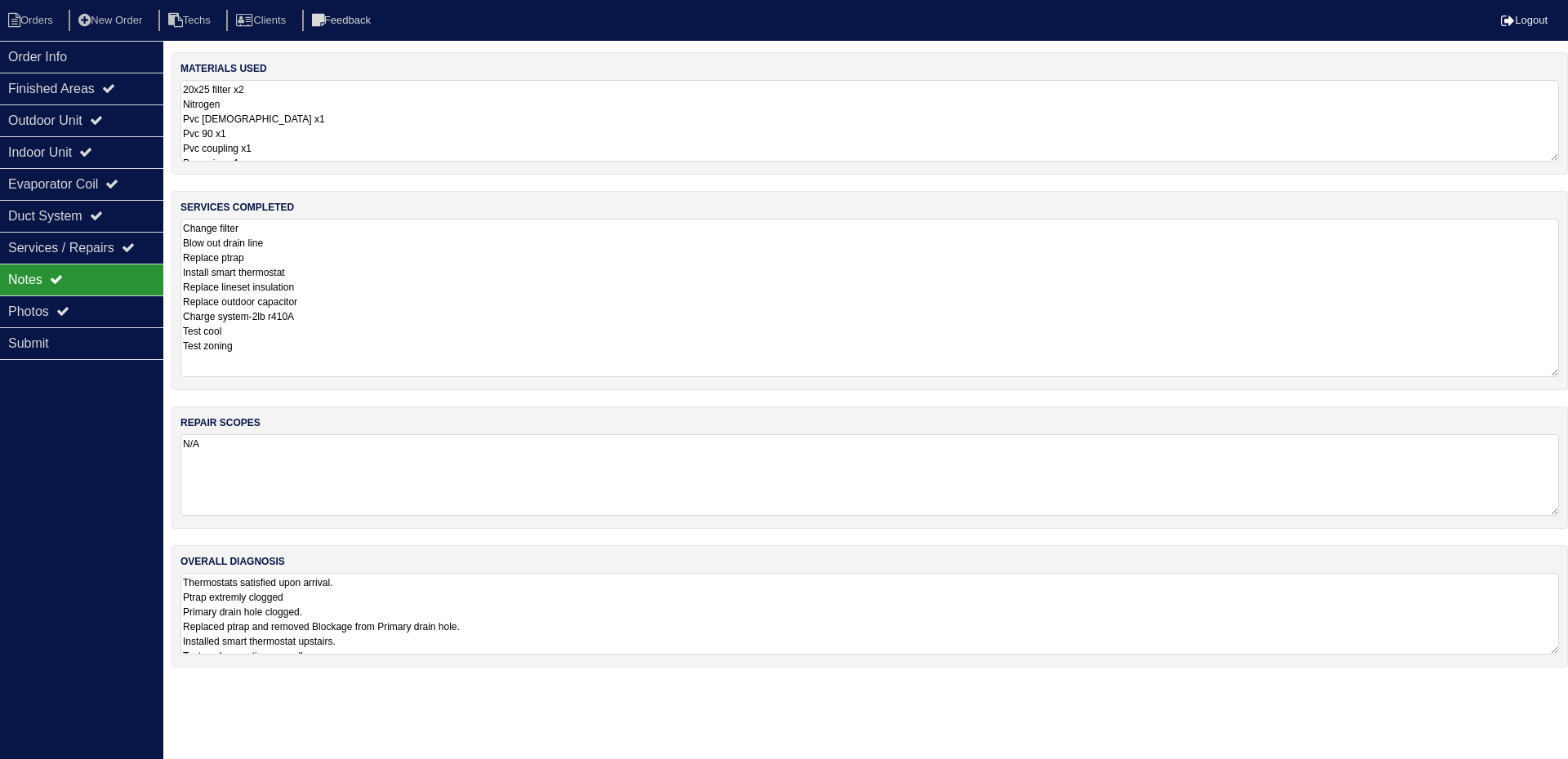
drag, startPoint x: 1553, startPoint y: 295, endPoint x: 1567, endPoint y: 365, distance: 71.4
click at [1567, 365] on div "services completed Change filter Blow out drain line Replace ptrap Install smar…" at bounding box center [869, 290] width 1397 height 199
drag, startPoint x: 1554, startPoint y: 640, endPoint x: 1553, endPoint y: 698, distance: 58.0
click at [1553, 701] on textarea "Thermostats satisfied upon arrival. Ptrap extremly clogged Primary drain hole c…" at bounding box center [869, 639] width 1378 height 146
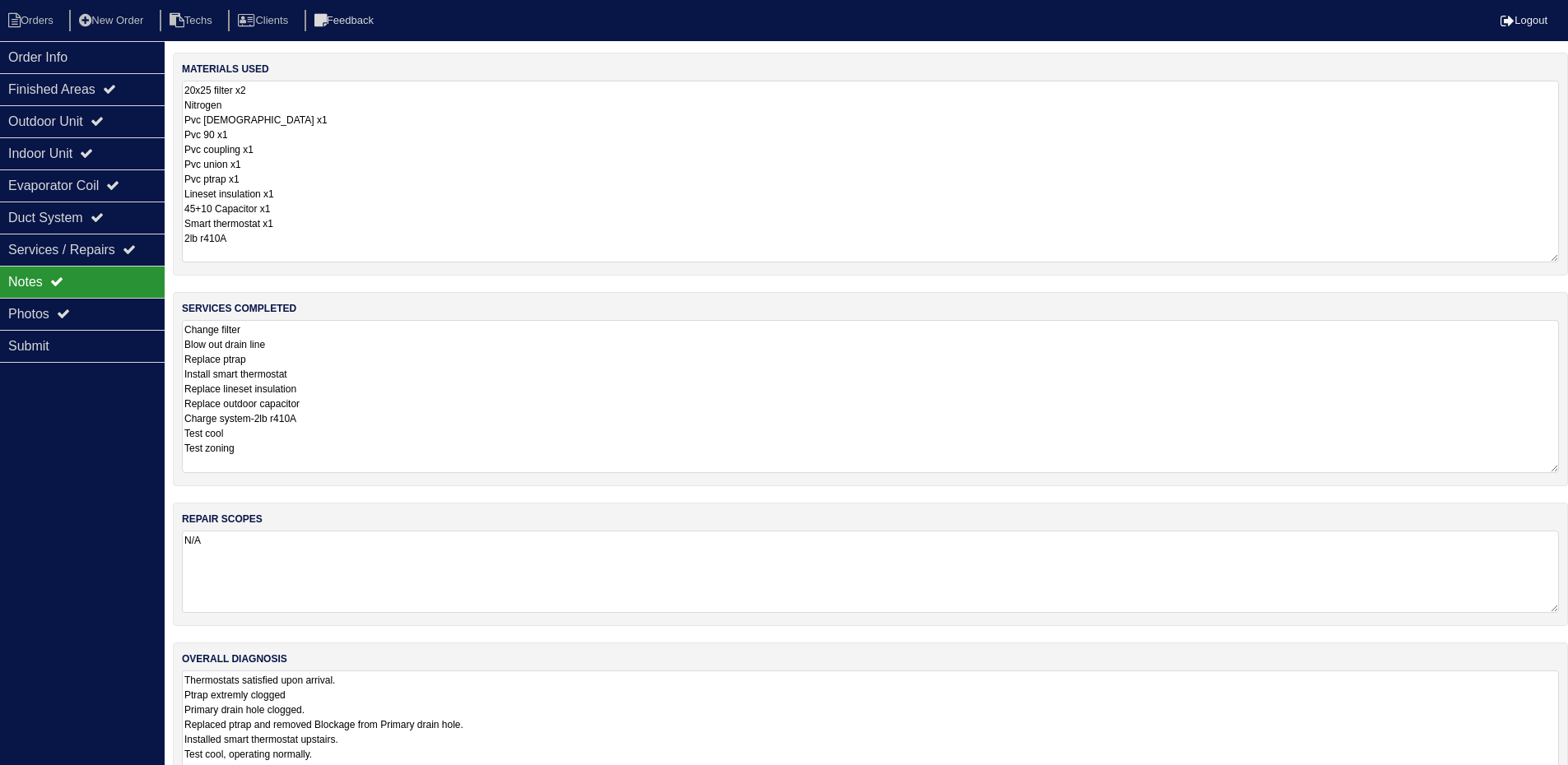
drag, startPoint x: 1565, startPoint y: 158, endPoint x: 1571, endPoint y: 258, distance: 100.2
click at [1568, 258] on html "Orders New Order Techs Clients Feedback Logout Orders New Order Users Clients M…" at bounding box center [784, 422] width 1568 height 845
click at [122, 118] on div "Outdoor Unit" at bounding box center [82, 122] width 165 height 32
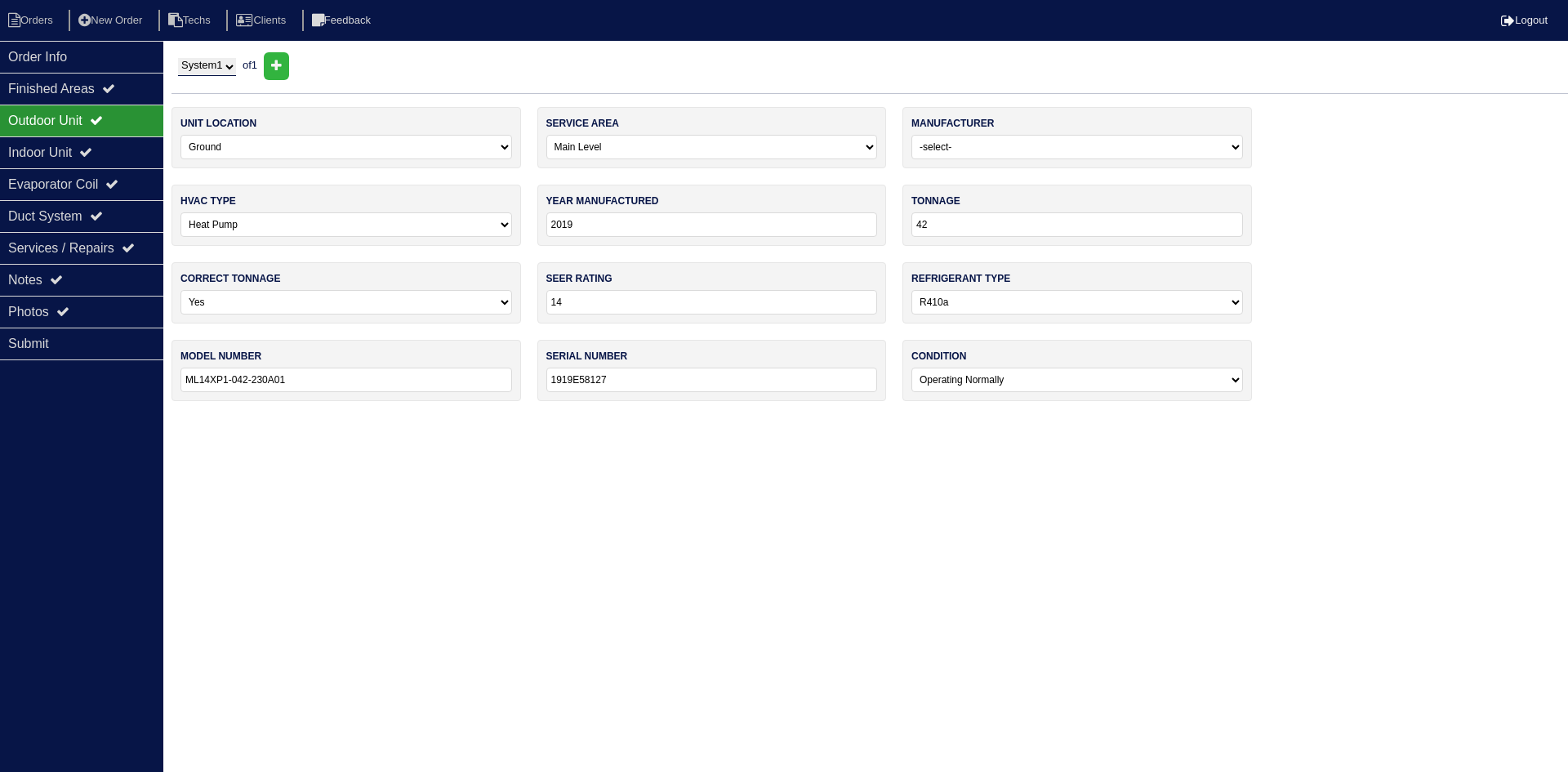
click at [117, 131] on div "Outdoor Unit" at bounding box center [82, 121] width 163 height 32
drag, startPoint x: 108, startPoint y: 148, endPoint x: 113, endPoint y: 138, distance: 11.2
click at [111, 147] on div "Indoor Unit" at bounding box center [82, 153] width 163 height 32
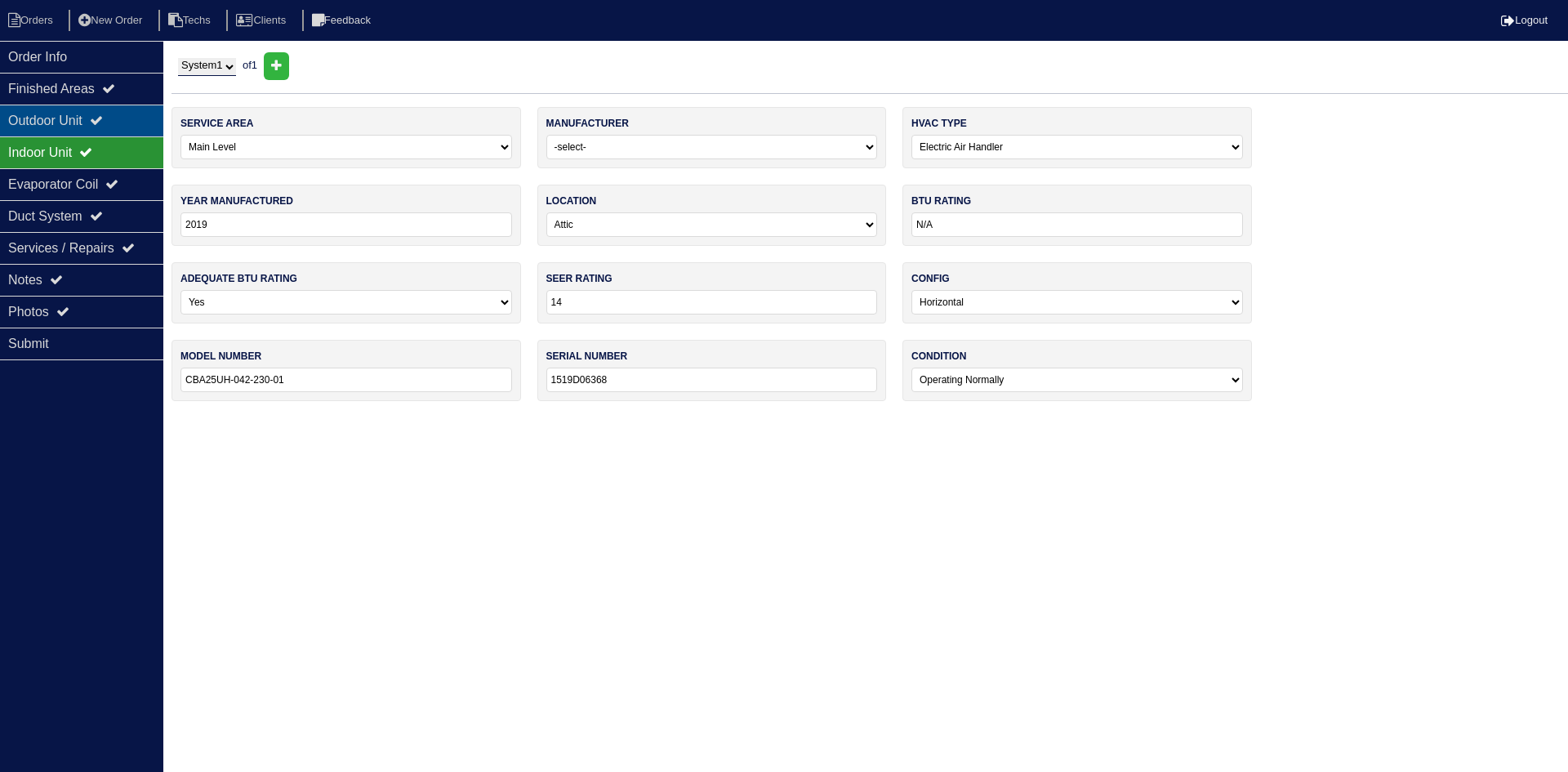
click at [103, 122] on icon at bounding box center [96, 120] width 13 height 13
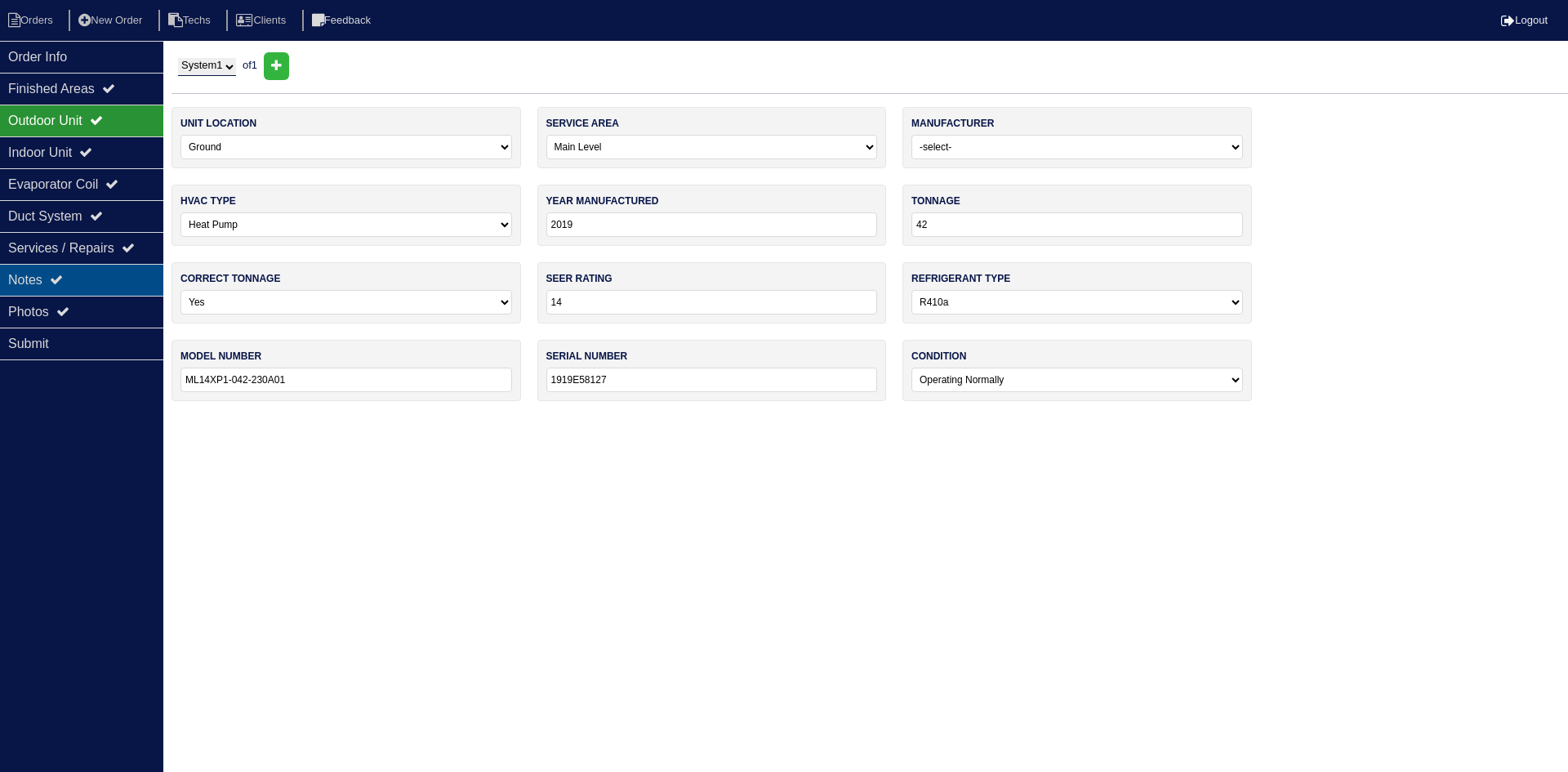
click at [58, 278] on icon at bounding box center [56, 279] width 13 height 13
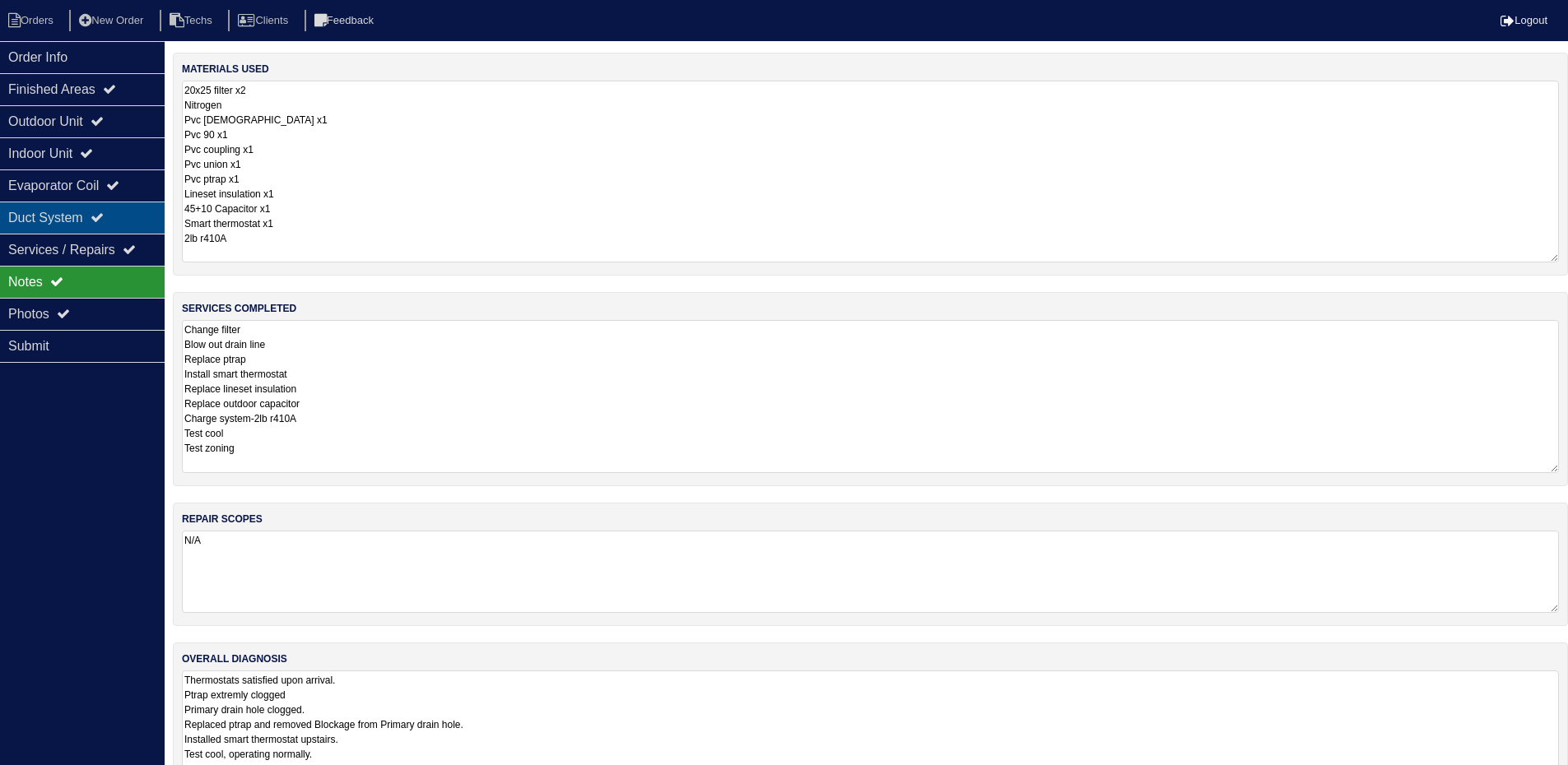
click at [118, 219] on div "Duct System" at bounding box center [82, 217] width 165 height 32
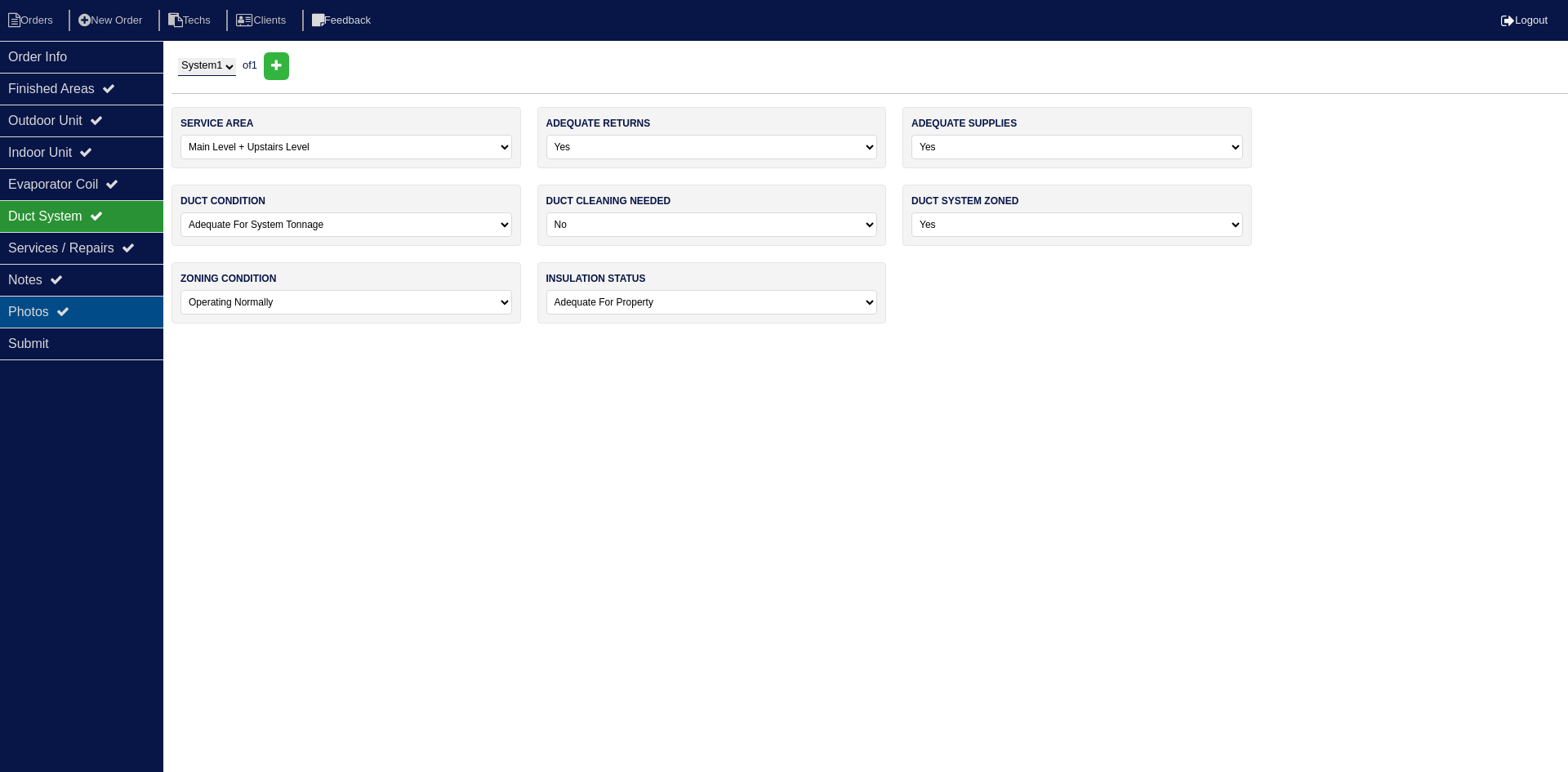
click at [107, 306] on div "Photos" at bounding box center [82, 312] width 163 height 32
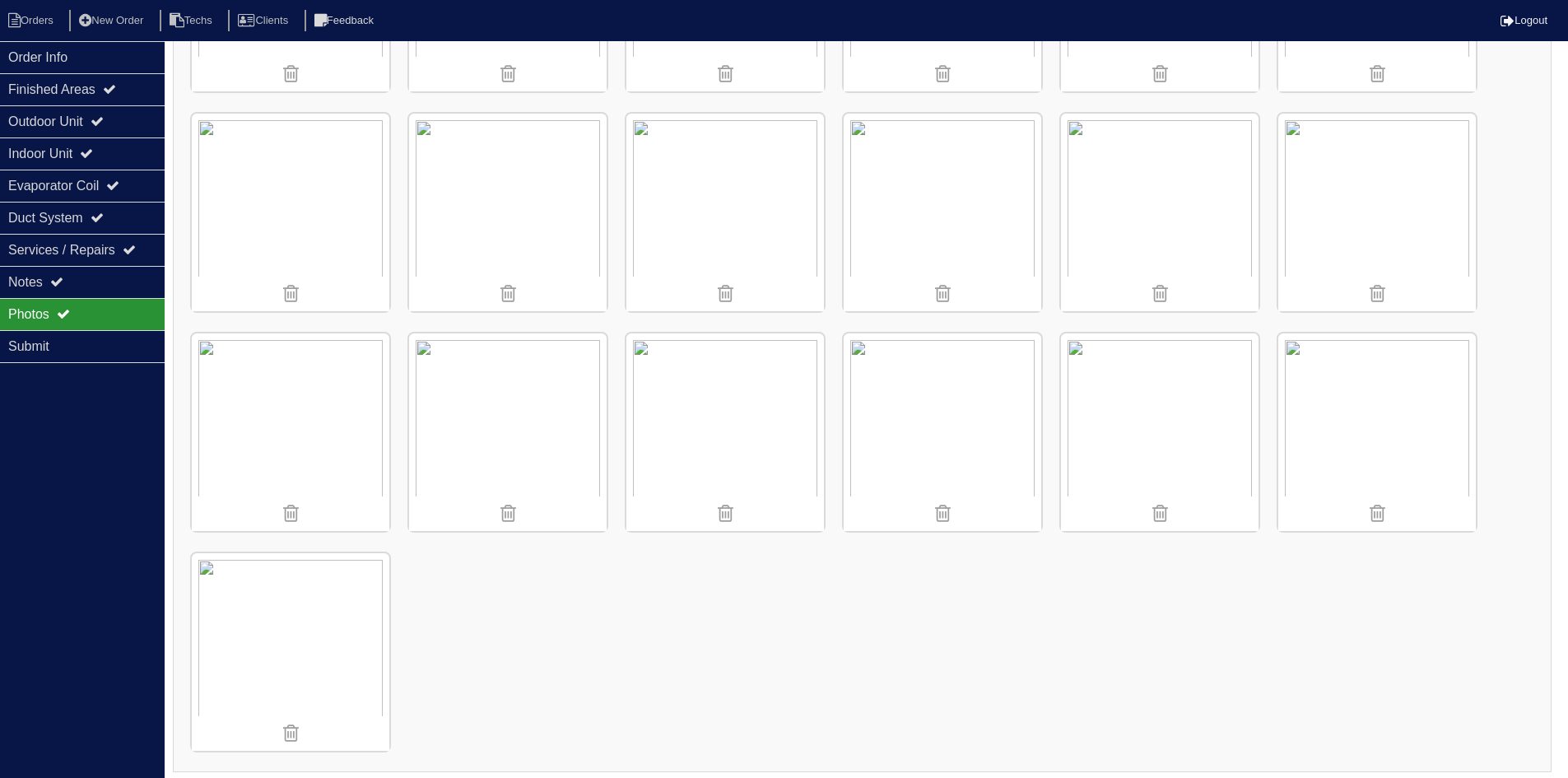
scroll to position [1731, 0]
click at [30, 14] on li "Orders" at bounding box center [33, 21] width 66 height 22
select select "15"
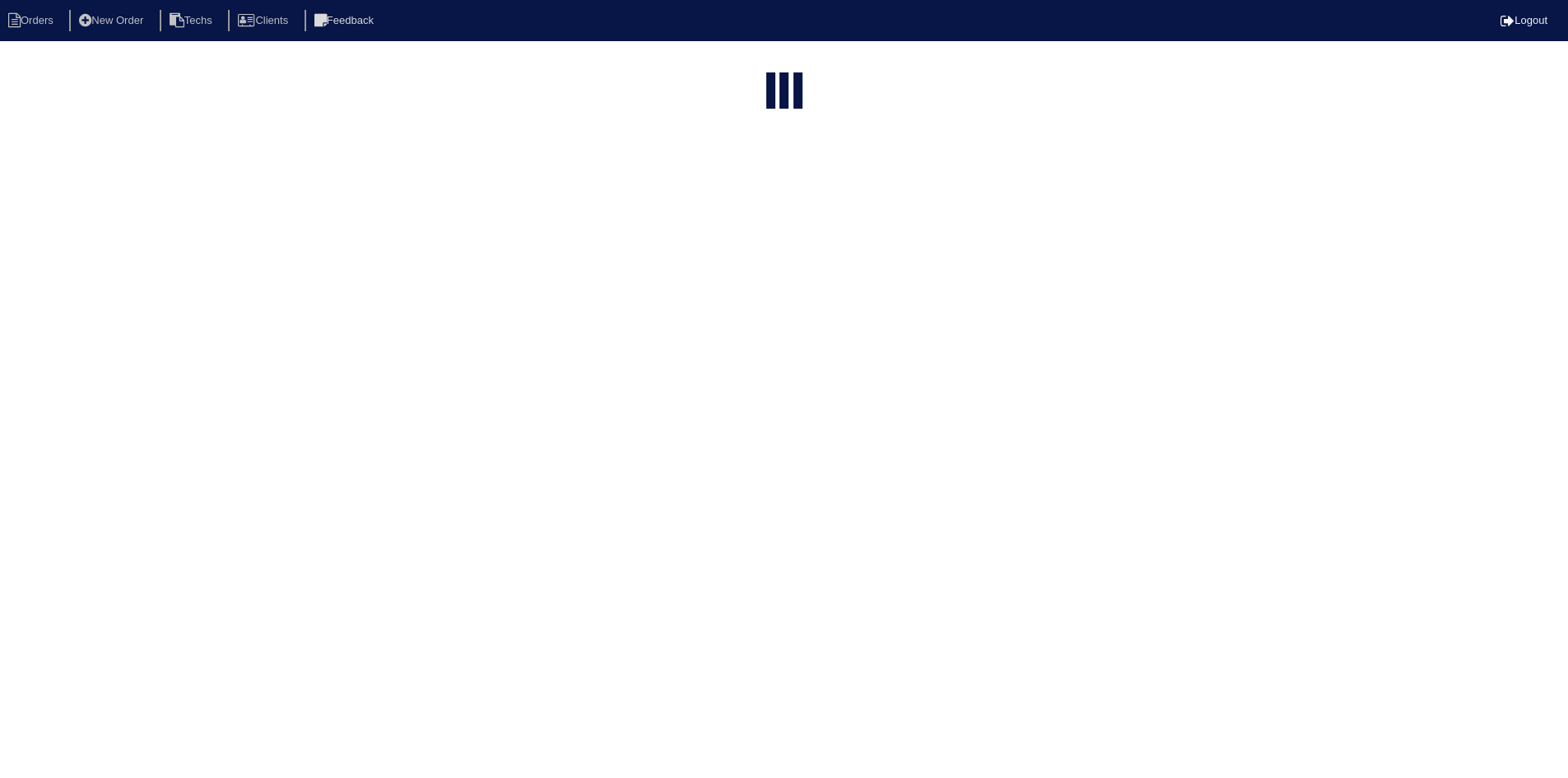
select select "field complete"
select select "need to quote"
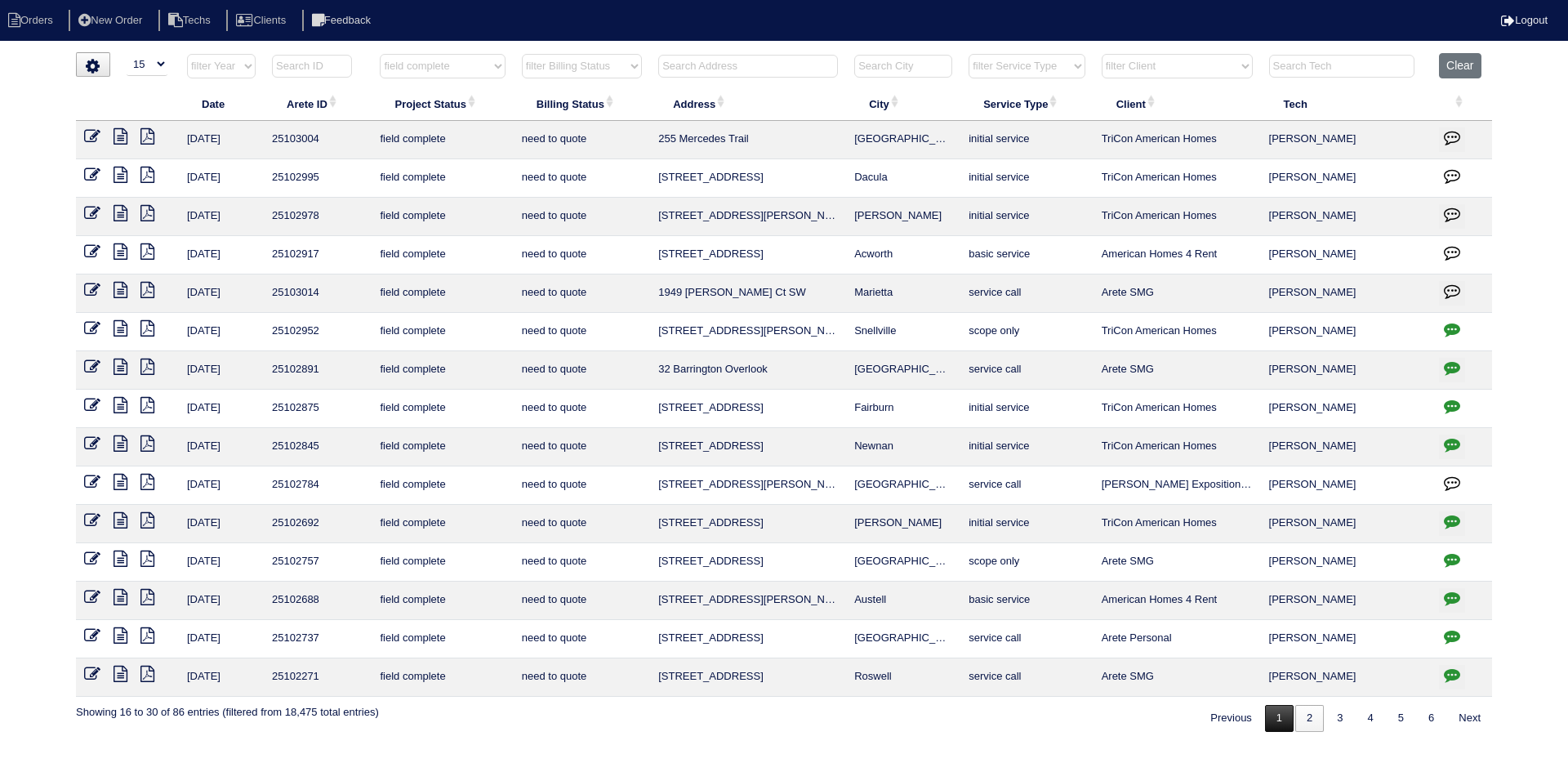
click at [1271, 717] on link "1" at bounding box center [1279, 719] width 28 height 27
select select "field complete"
select select "need to quote"
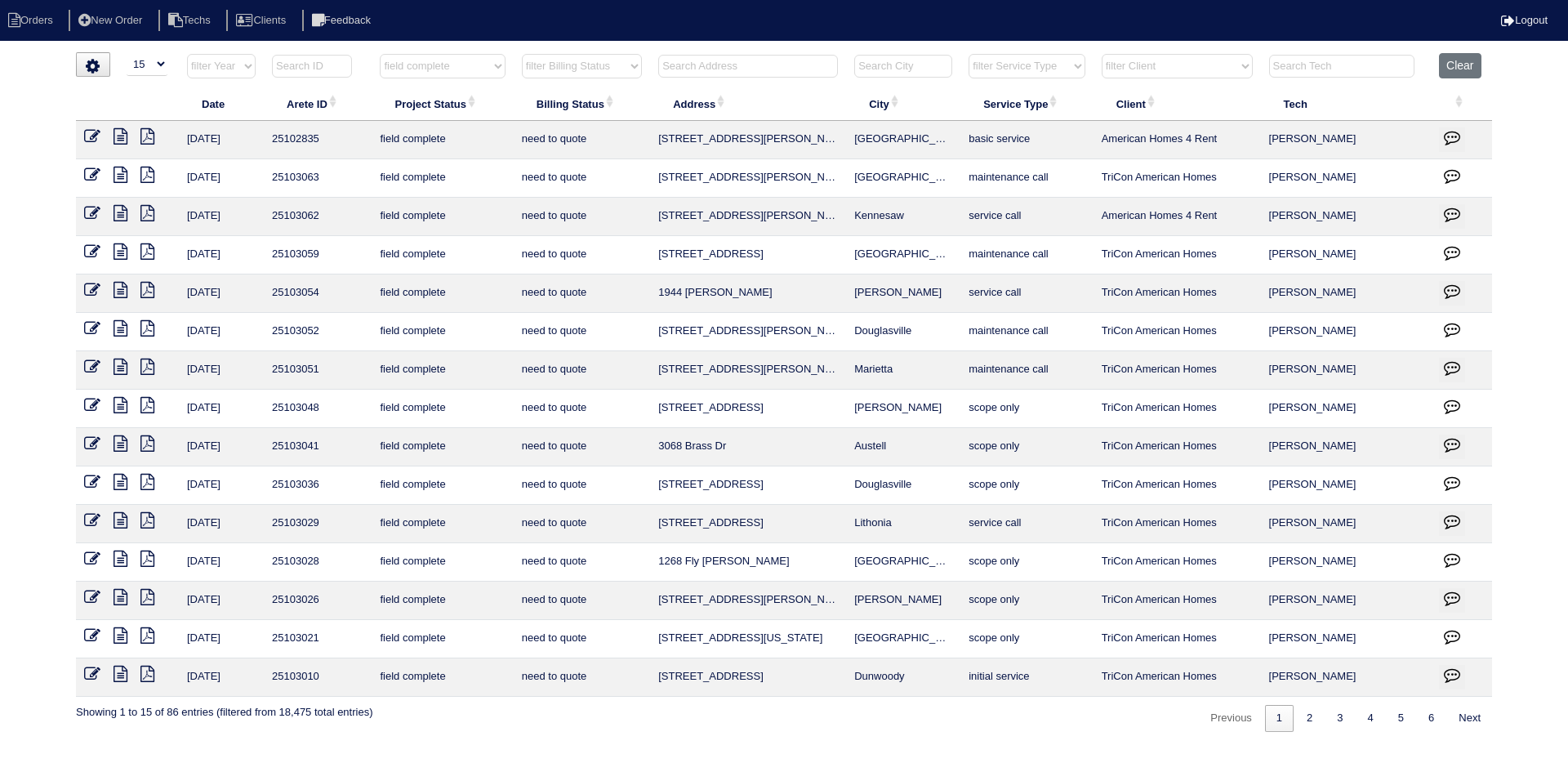
click at [117, 633] on icon at bounding box center [121, 635] width 14 height 16
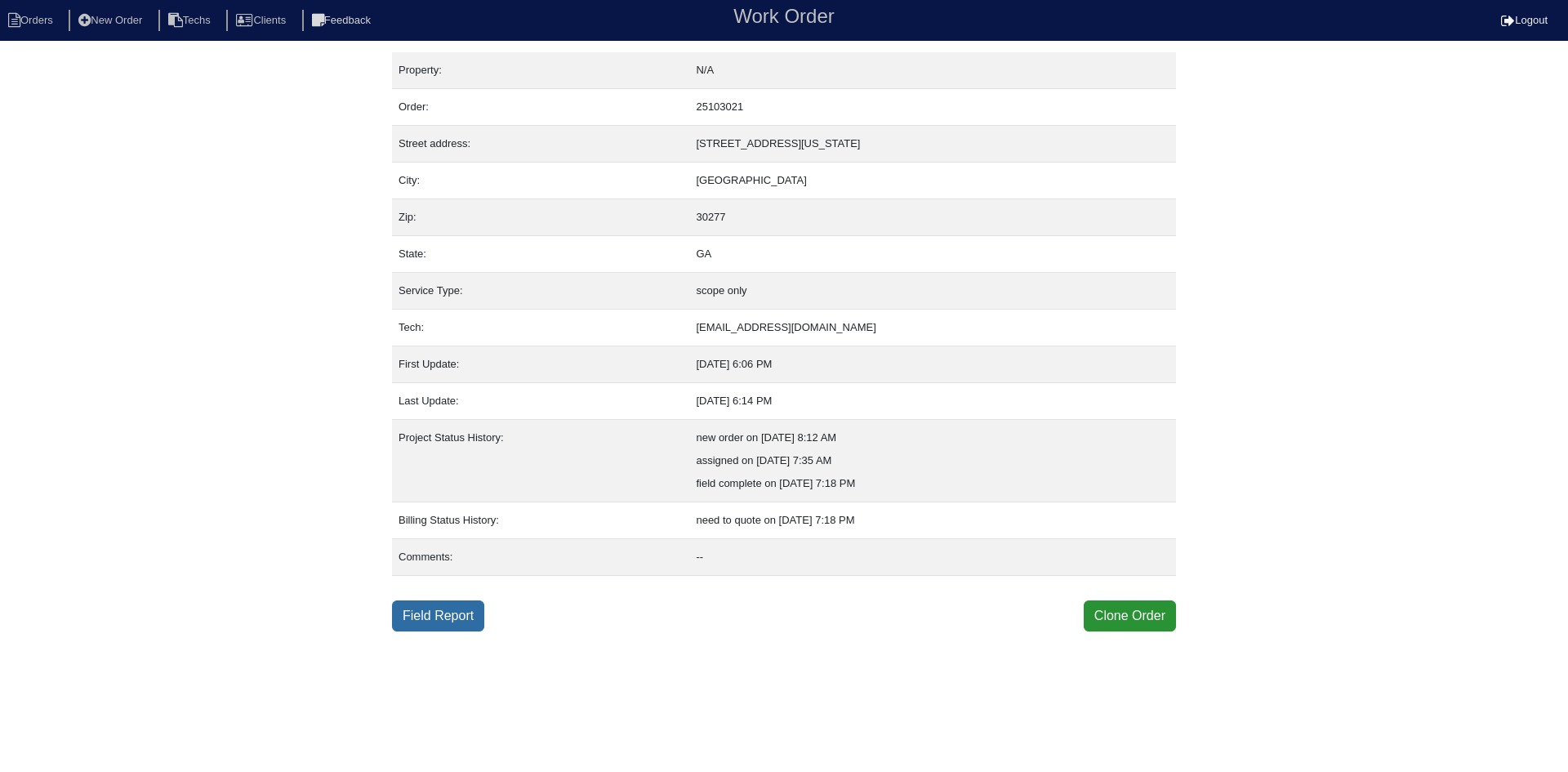
click at [448, 617] on link "Field Report" at bounding box center [438, 616] width 92 height 31
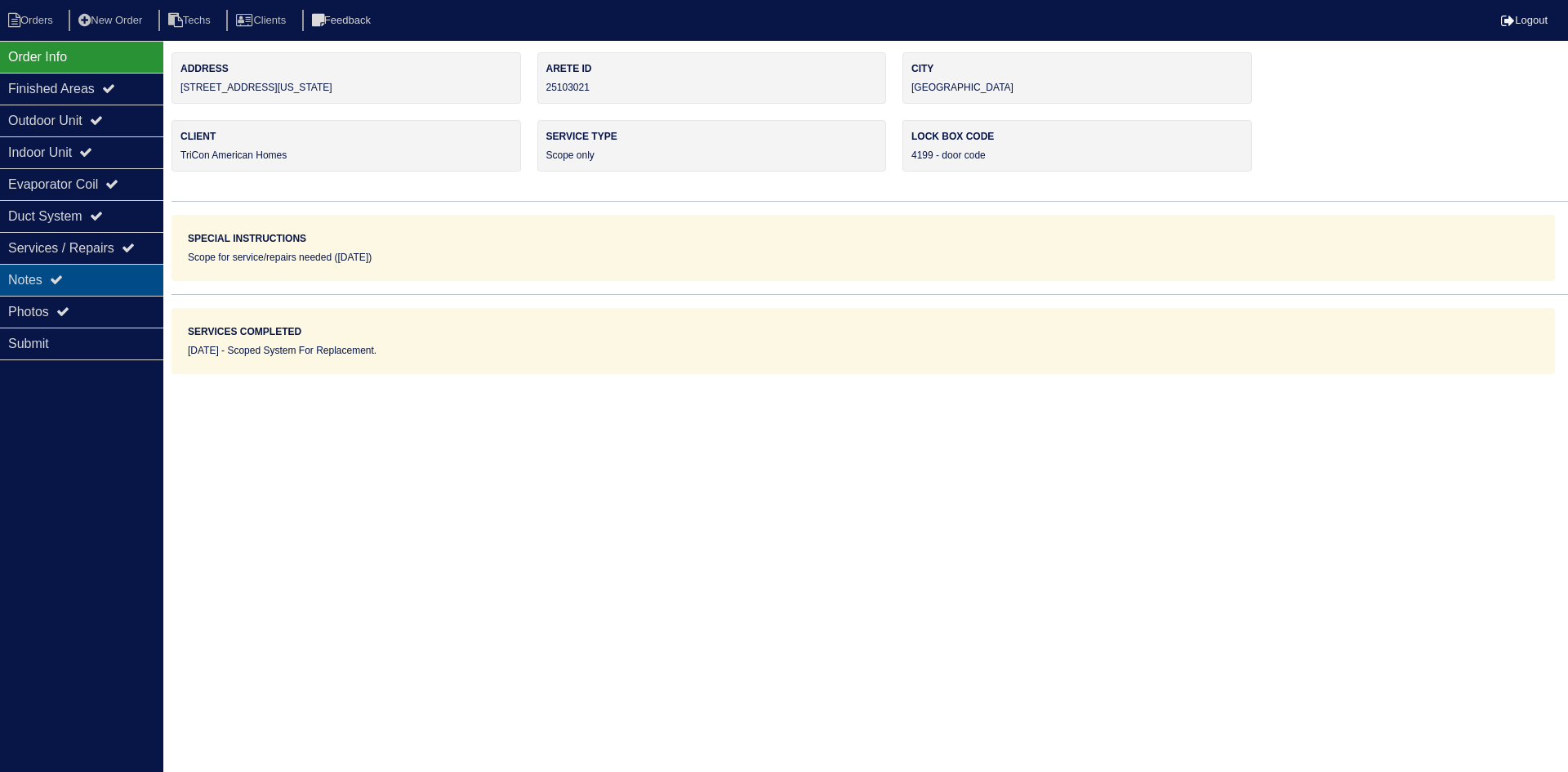
click at [44, 275] on div "Notes" at bounding box center [82, 280] width 163 height 32
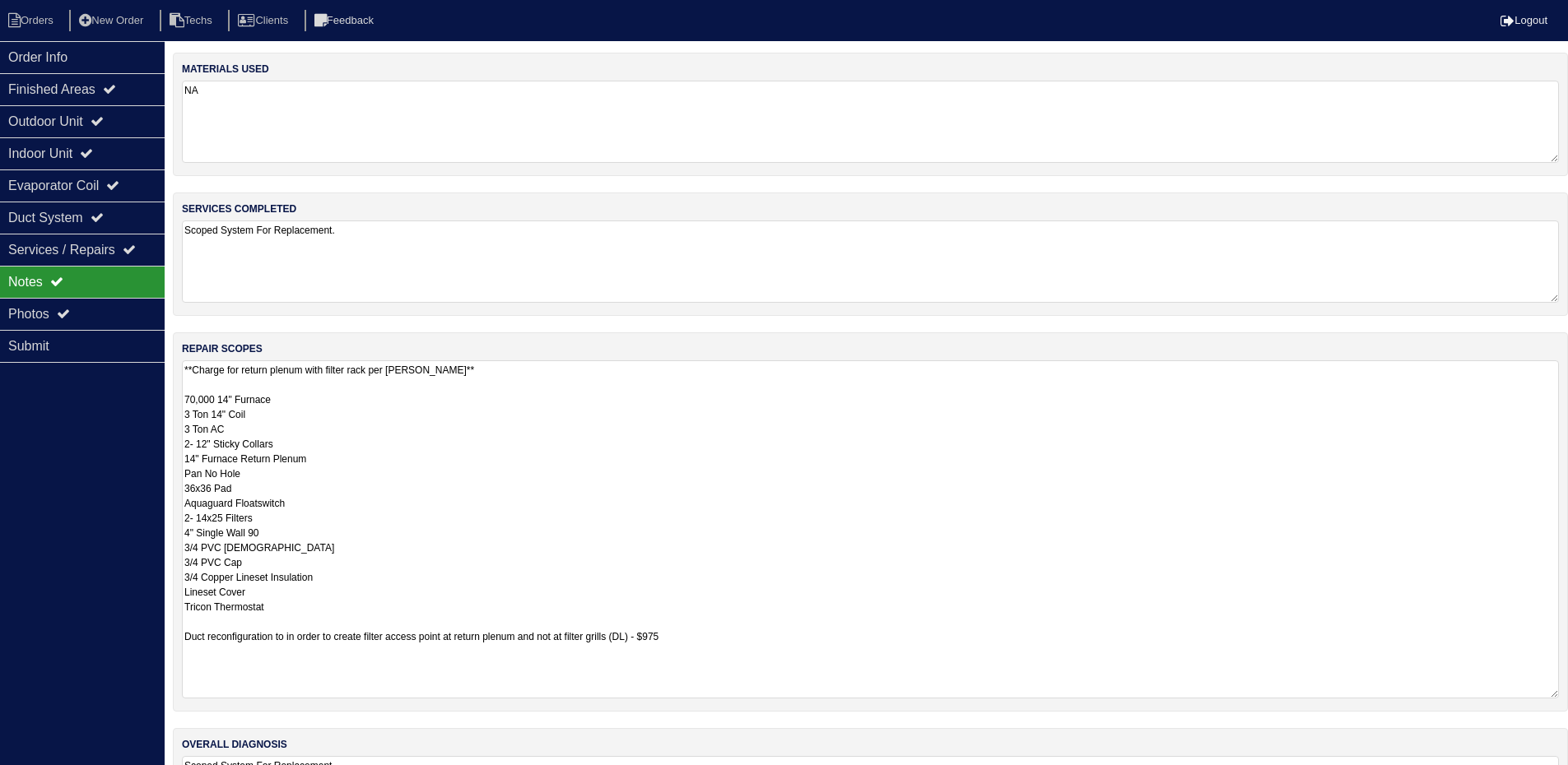
drag, startPoint x: 1564, startPoint y: 439, endPoint x: 1580, endPoint y: 696, distance: 257.5
click at [1568, 696] on html "Orders New Order Techs Clients Feedback Logout Orders New Order Users Clients M…" at bounding box center [784, 434] width 1568 height 868
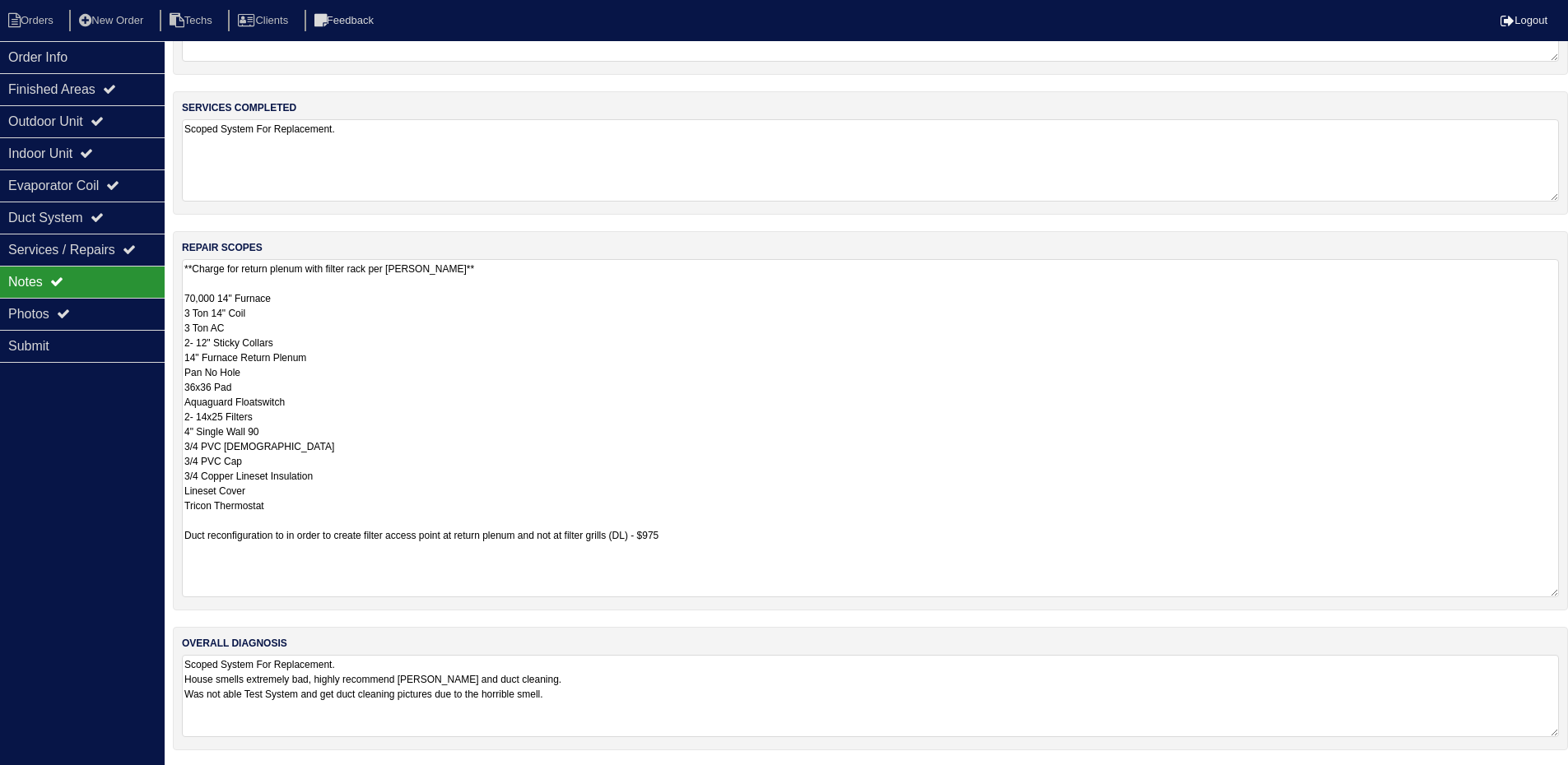
scroll to position [103, 0]
drag, startPoint x: 98, startPoint y: 115, endPoint x: 98, endPoint y: 127, distance: 12.0
click at [98, 115] on div "Outdoor Unit" at bounding box center [82, 122] width 165 height 32
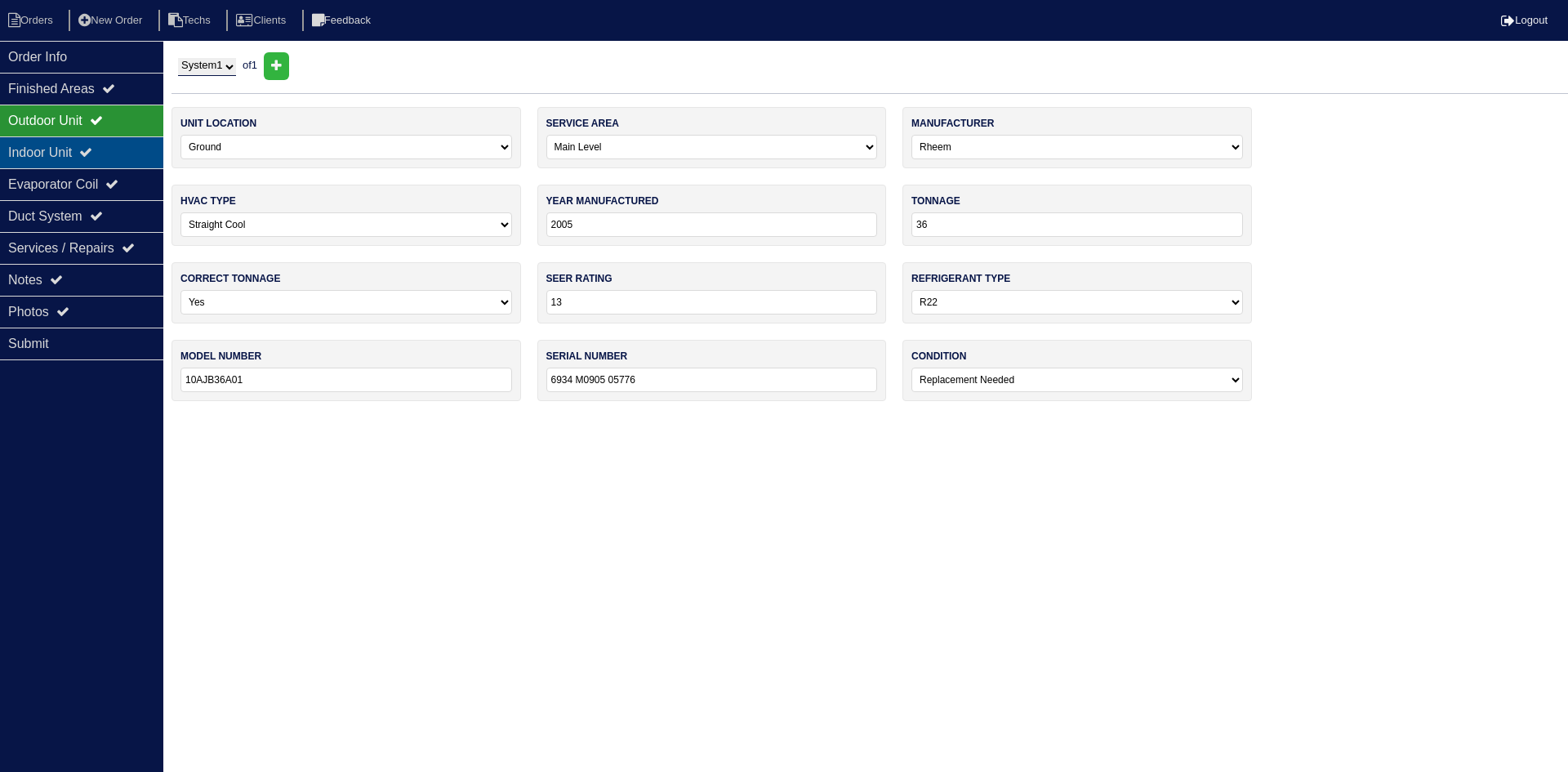
click at [92, 151] on icon at bounding box center [85, 152] width 13 height 13
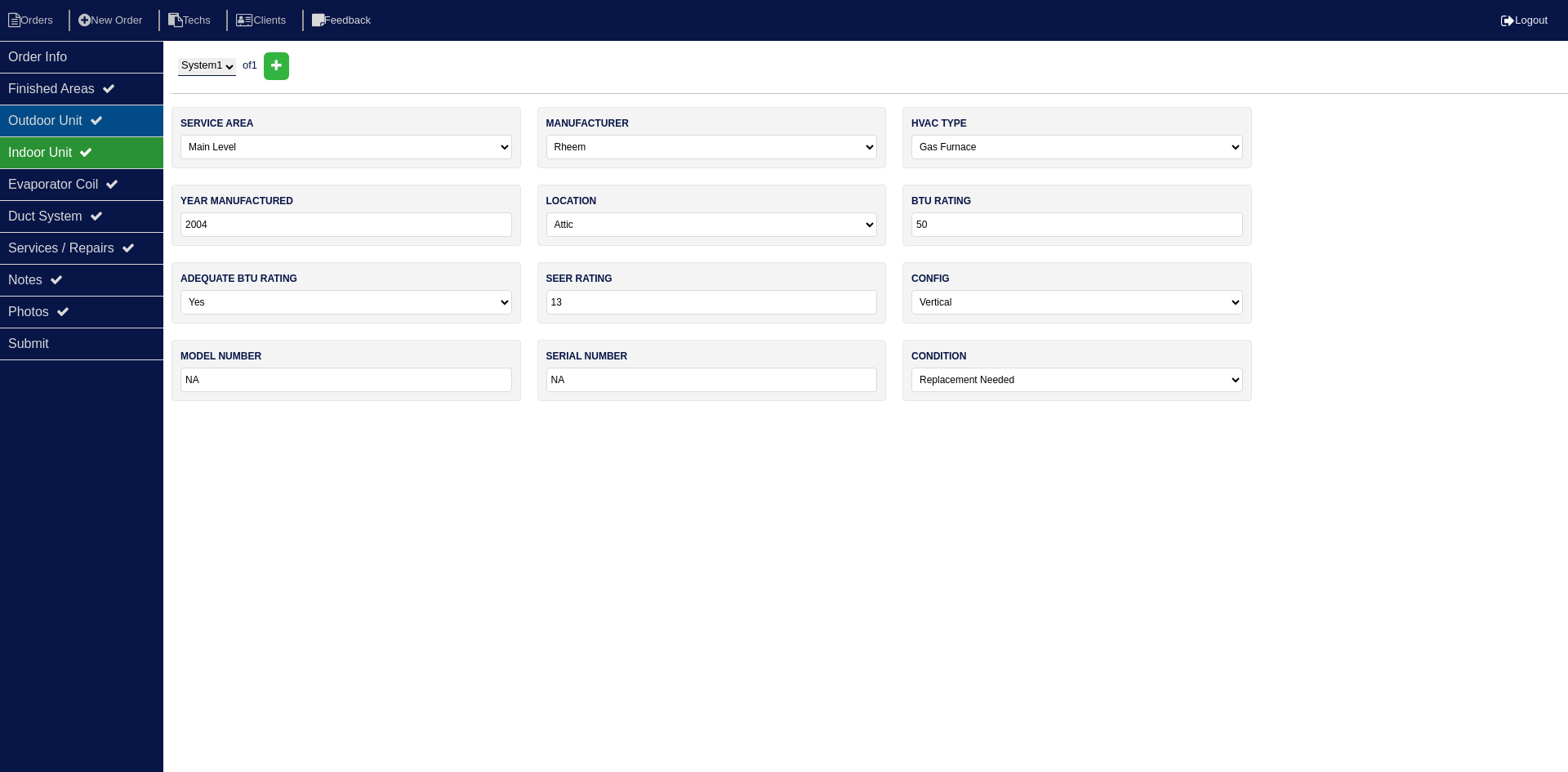
click at [95, 114] on div "Outdoor Unit" at bounding box center [82, 121] width 163 height 32
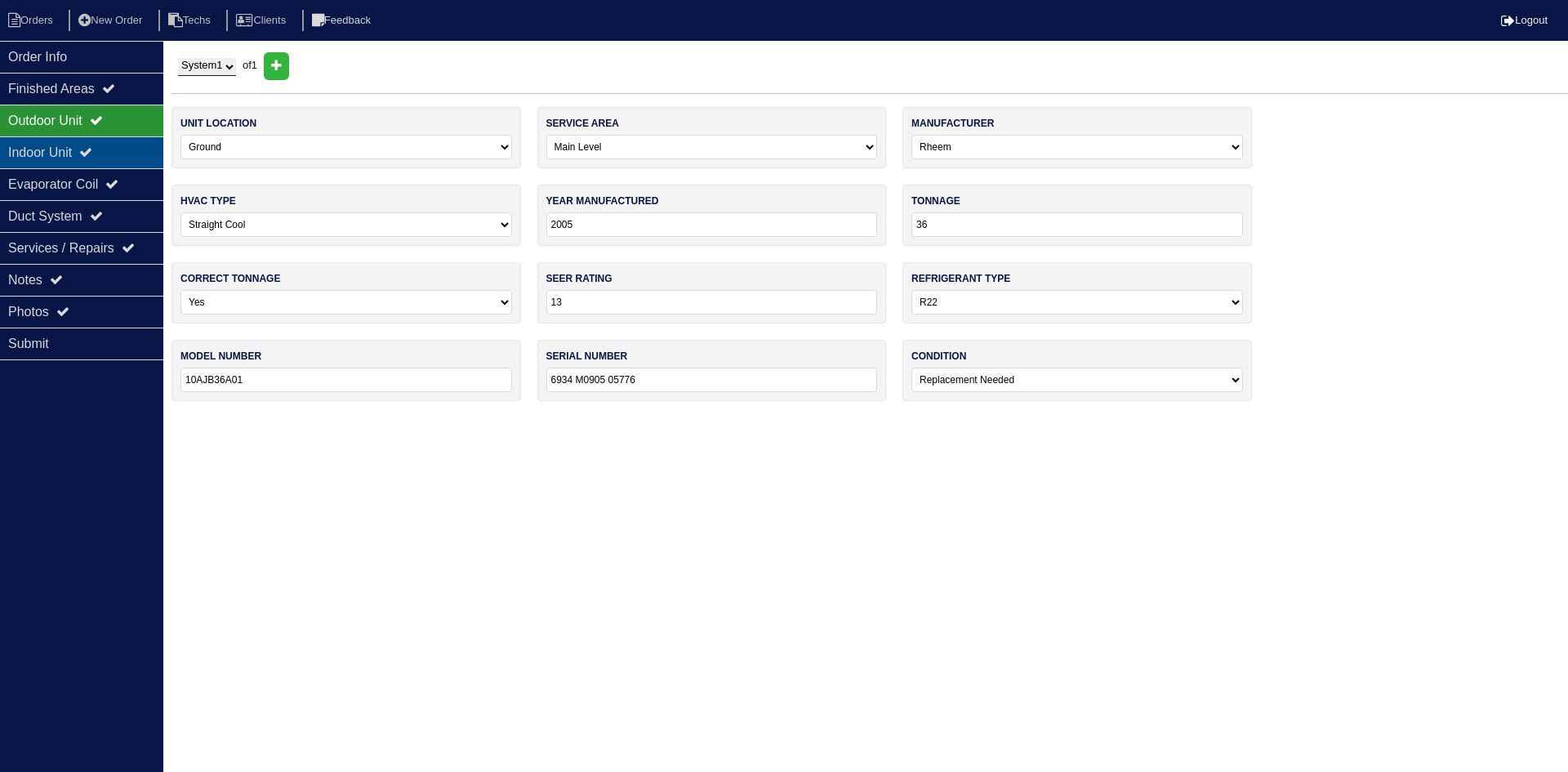
click at [92, 155] on icon at bounding box center [85, 152] width 13 height 13
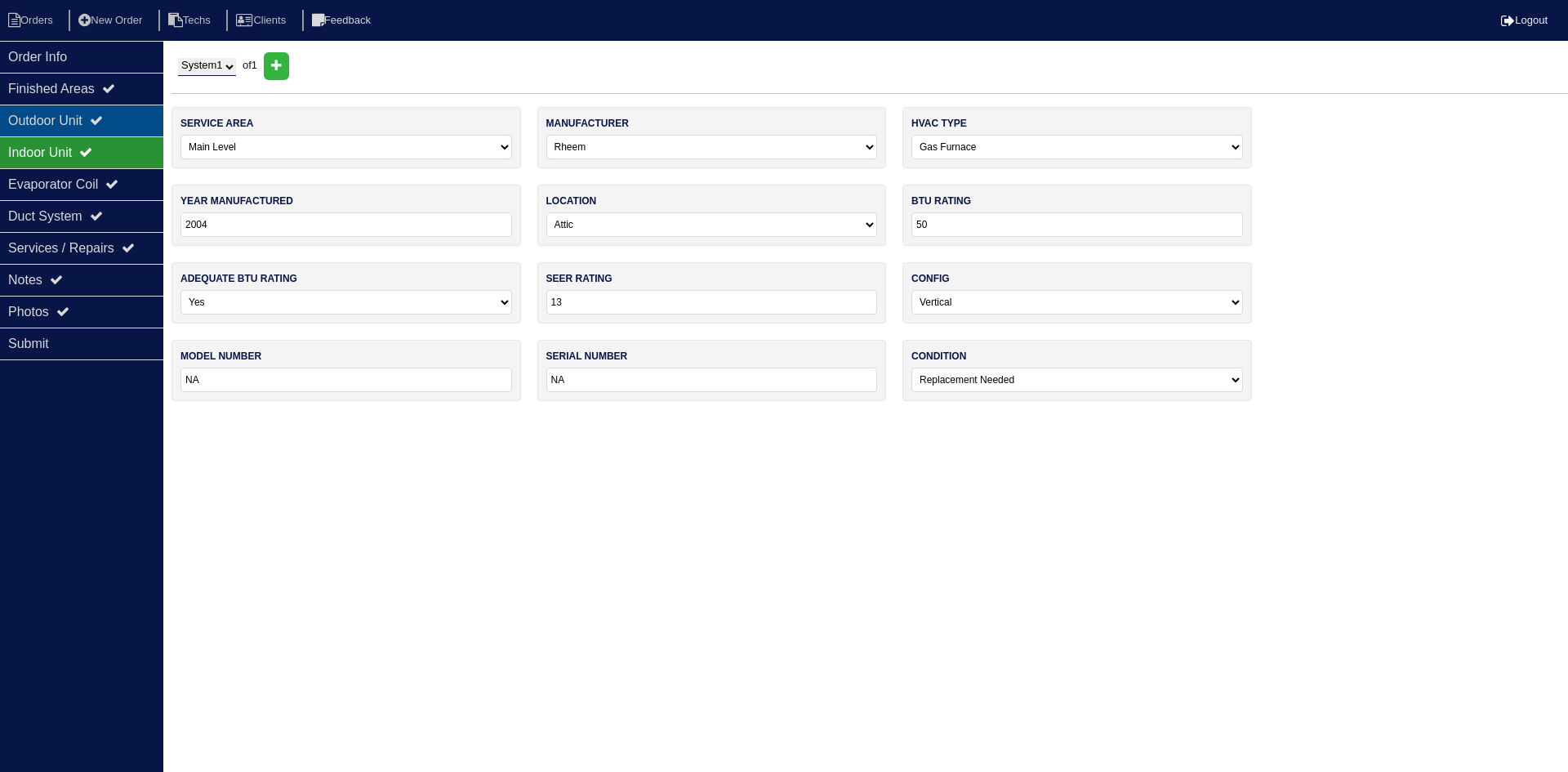
drag, startPoint x: 98, startPoint y: 121, endPoint x: 75, endPoint y: 123, distance: 23.1
click at [98, 120] on div "Outdoor Unit" at bounding box center [82, 121] width 163 height 32
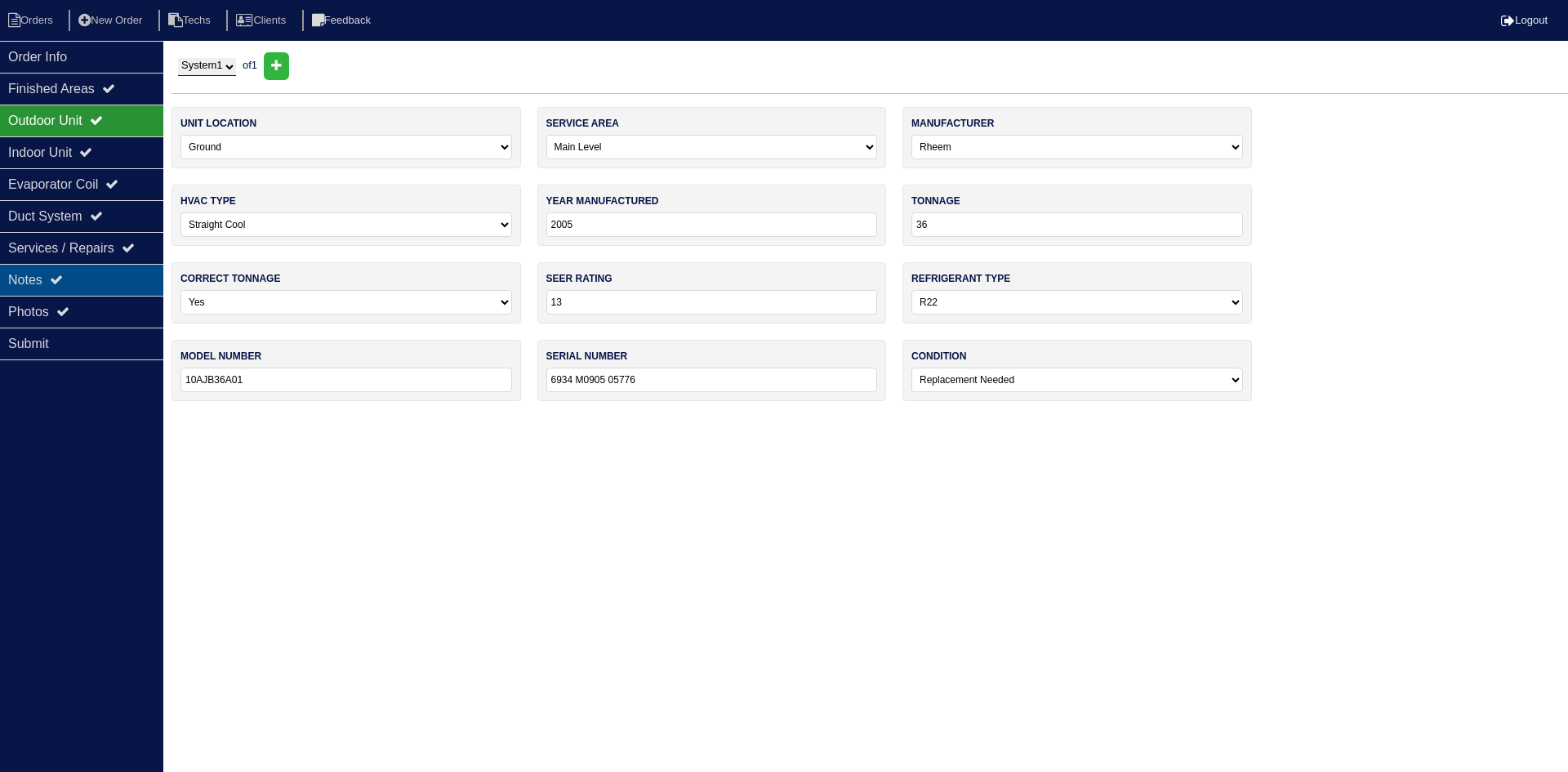
click at [75, 277] on div "Notes" at bounding box center [82, 280] width 163 height 32
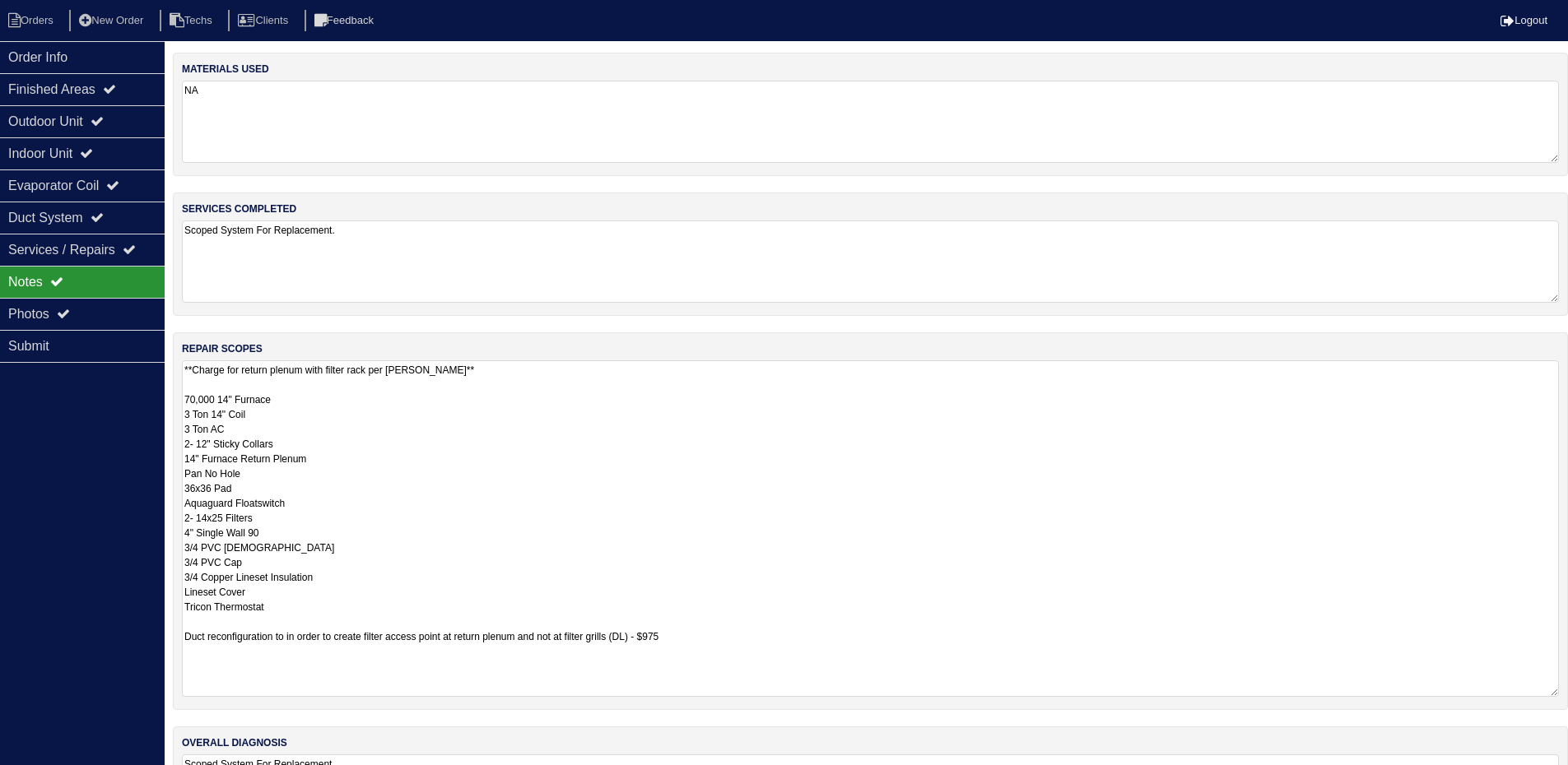
drag, startPoint x: 680, startPoint y: 636, endPoint x: 180, endPoint y: 632, distance: 500.0
click at [180, 632] on div "repair scopes **Charge for return plenum with filter rack per Dan** 70,000 14" …" at bounding box center [870, 522] width 1395 height 378
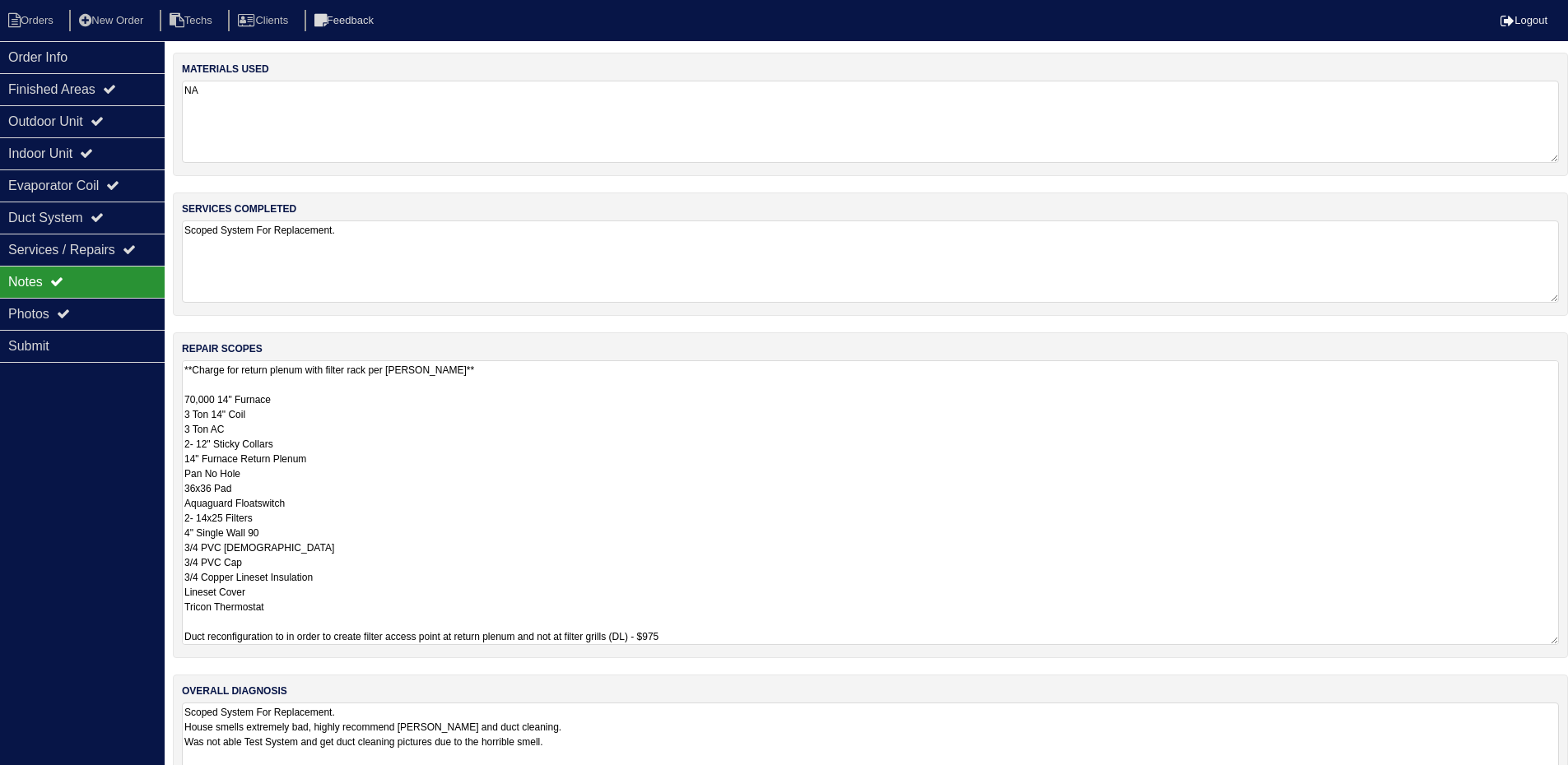
click at [1567, 440] on div "repair scopes **Charge for return plenum with filter rack per Dan** 70,000 14" …" at bounding box center [870, 496] width 1395 height 326
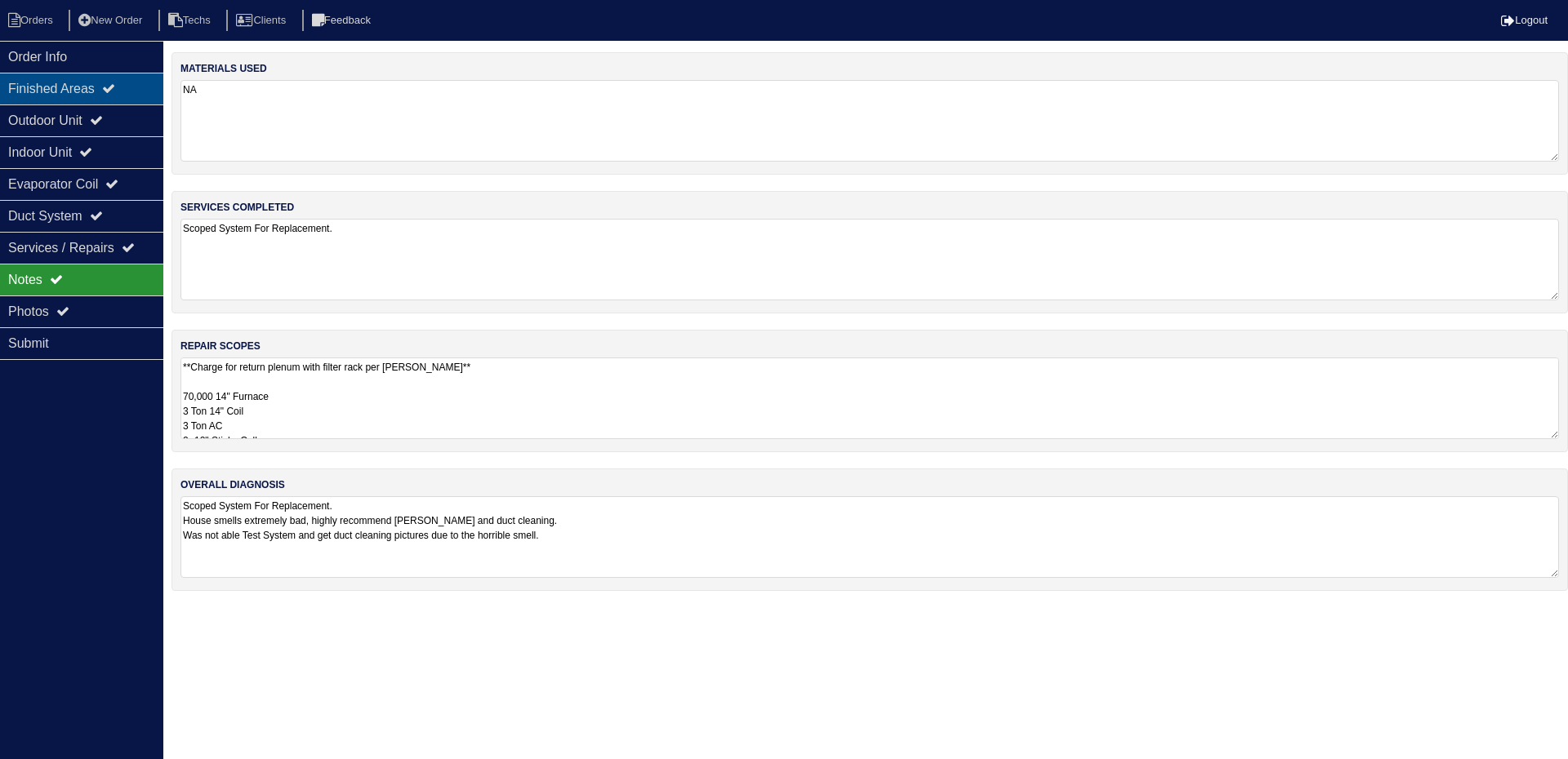
click at [97, 76] on div "Finished Areas" at bounding box center [82, 89] width 163 height 32
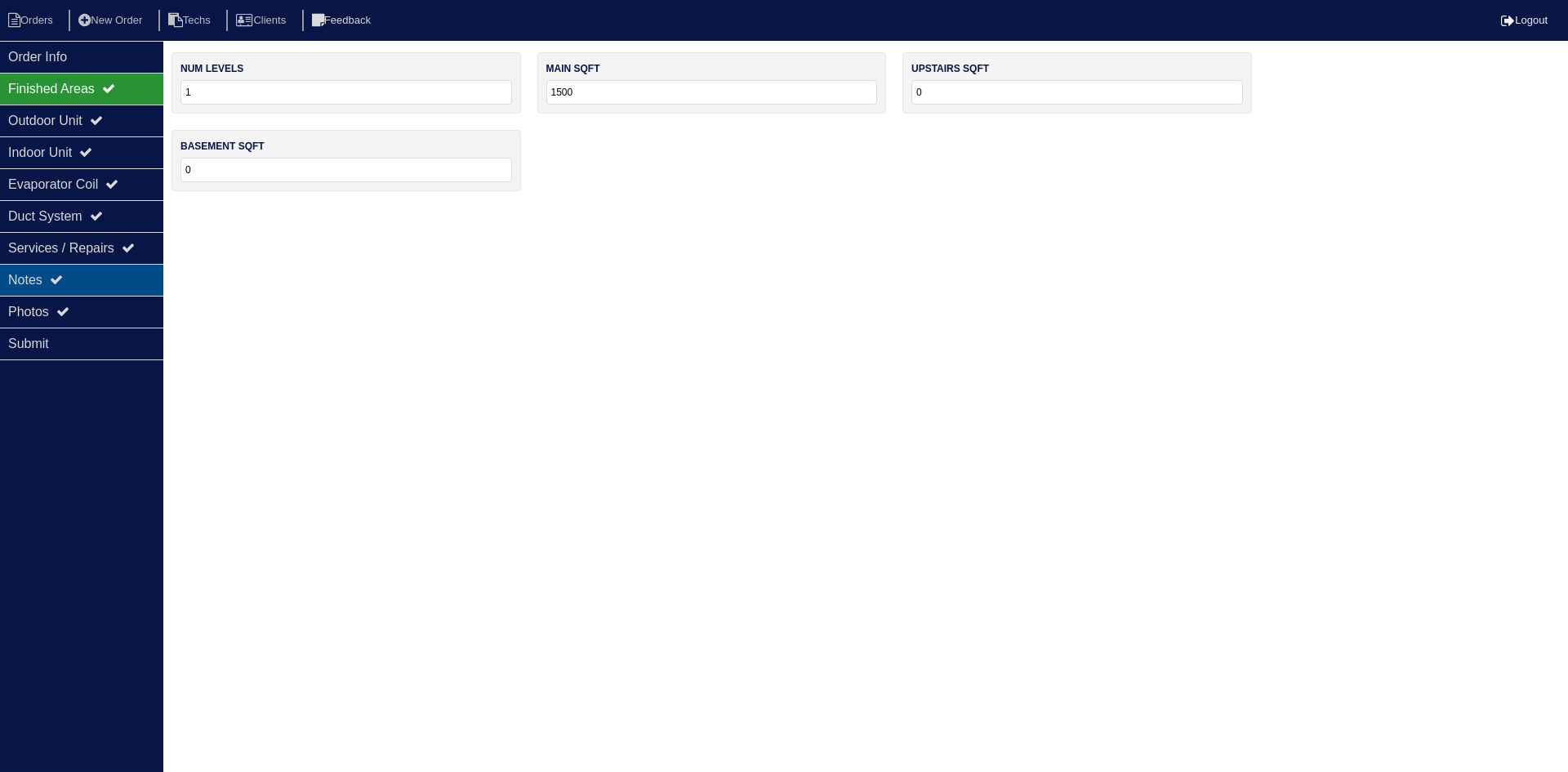
click at [71, 280] on div "Notes" at bounding box center [82, 280] width 163 height 32
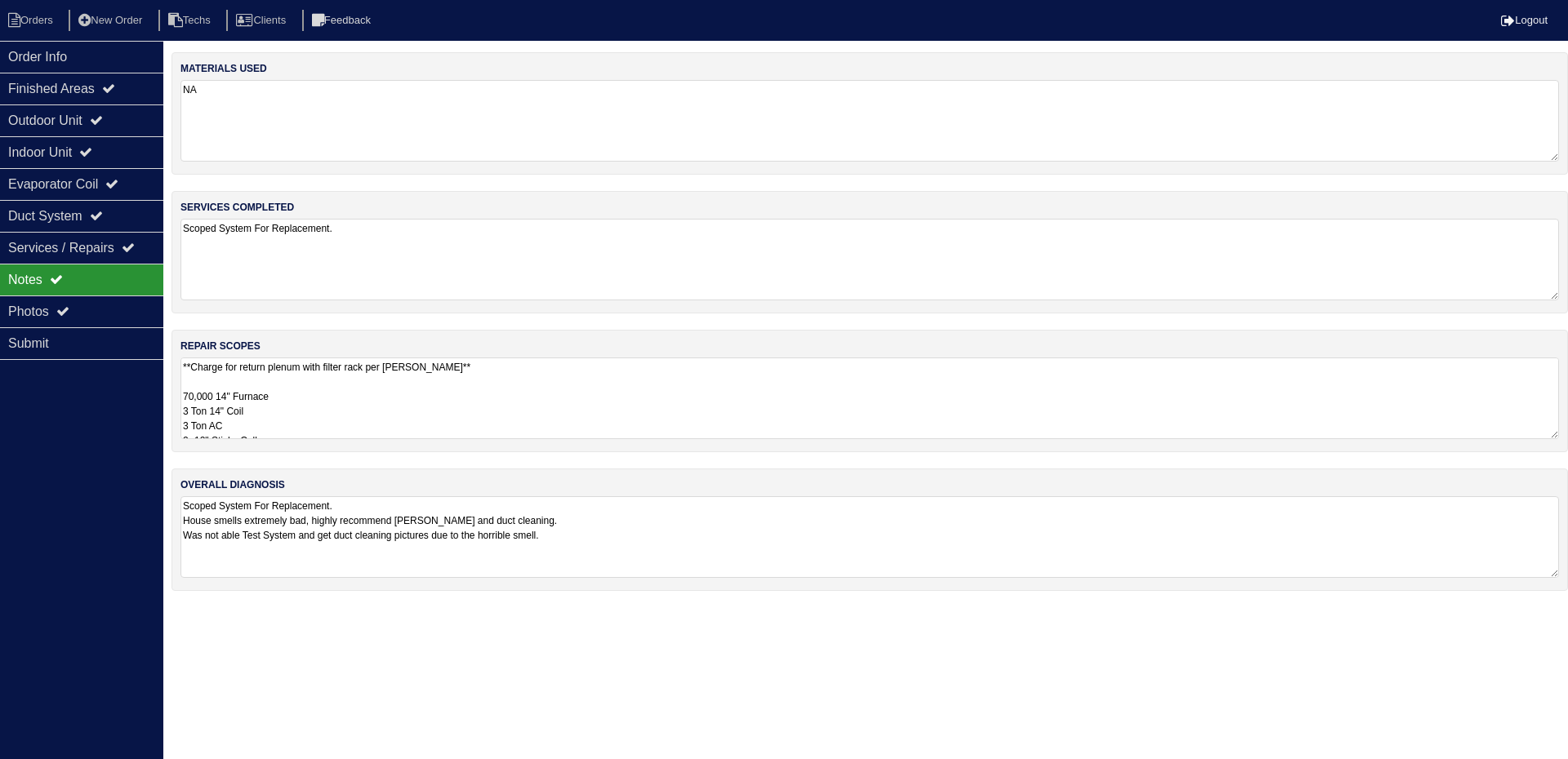
click at [398, 401] on textarea "**Charge for return plenum with filter rack per Dan** 70,000 14" Furnace 3 Ton …" at bounding box center [869, 399] width 1378 height 82
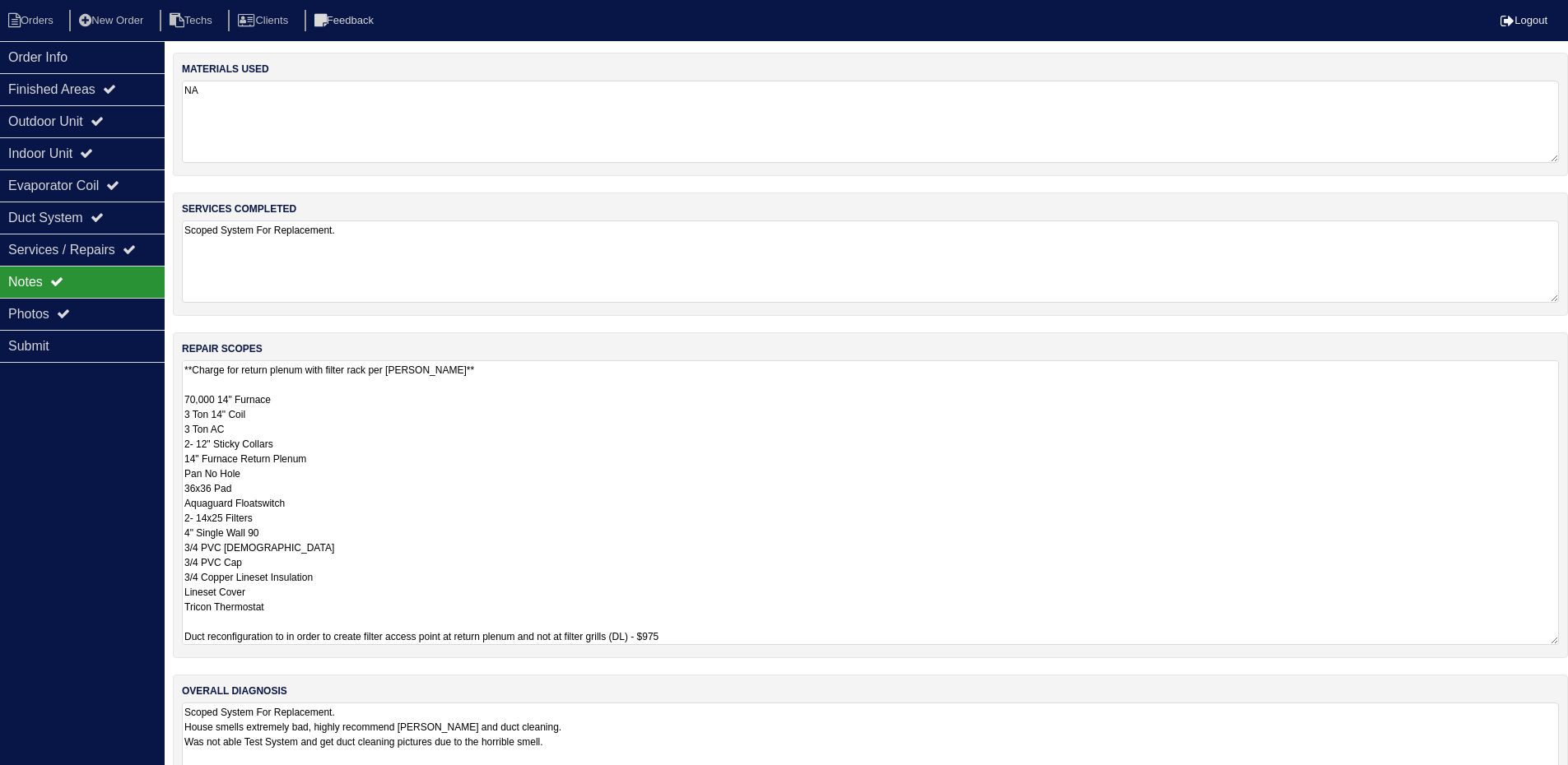
click at [262, 430] on textarea "**Charge for return plenum with filter rack per Dan** 70,000 14" Furnace 3 Ton …" at bounding box center [870, 503] width 1377 height 285
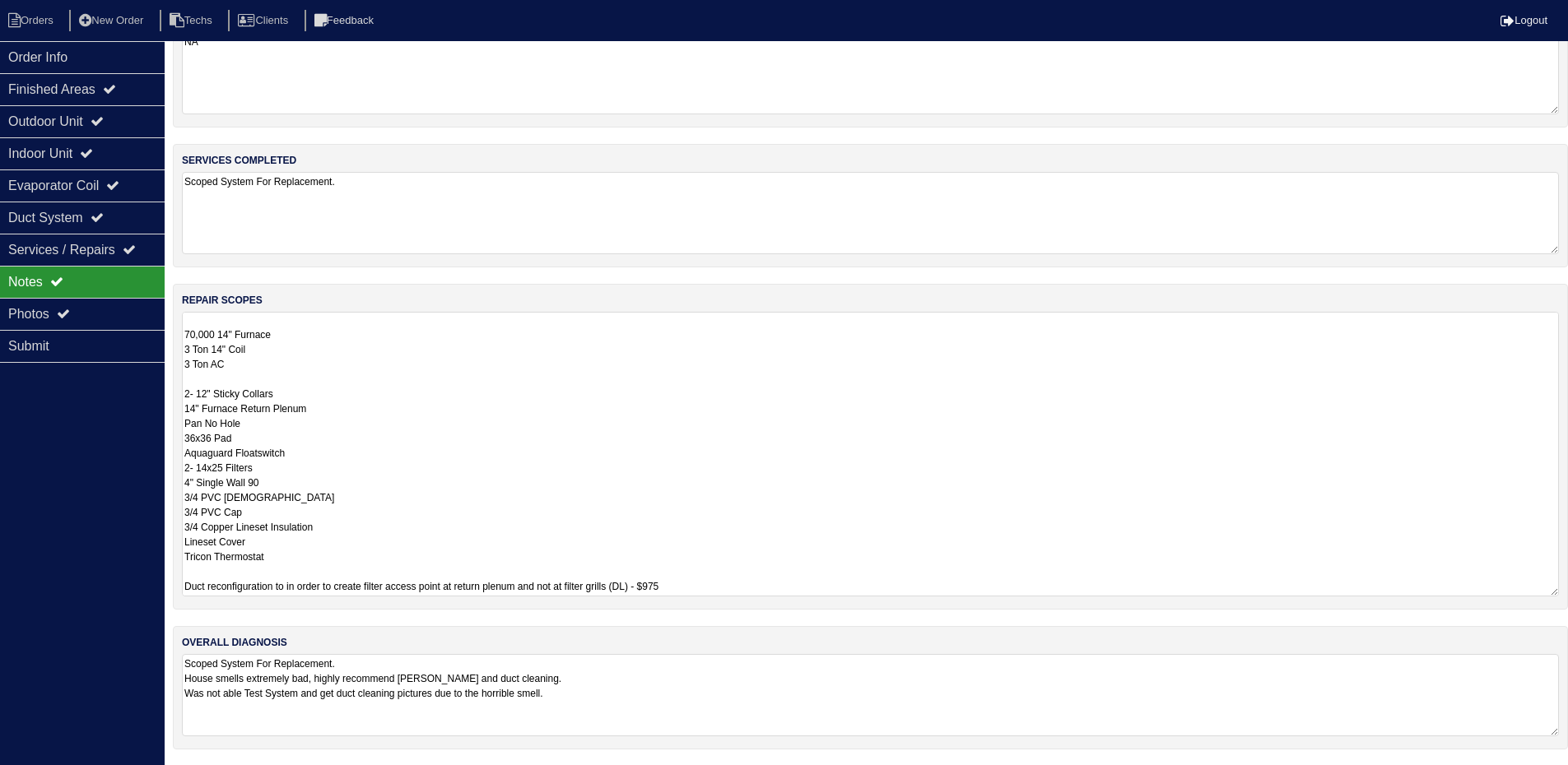
scroll to position [49, 0]
type textarea "**Charge for return plenum with filter rack per Dan** 70,000 14" Furnace 3 Ton …"
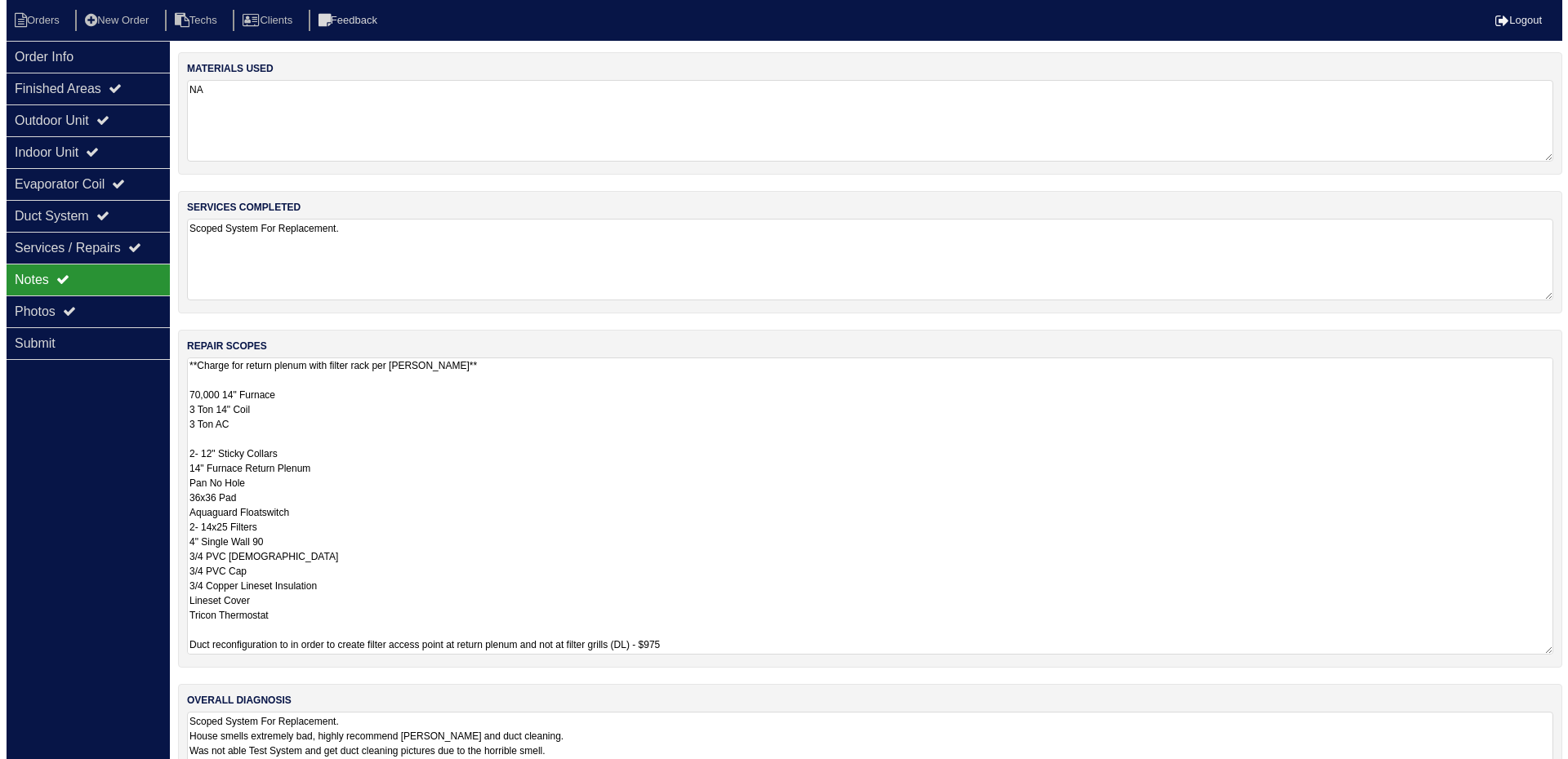
scroll to position [2, 0]
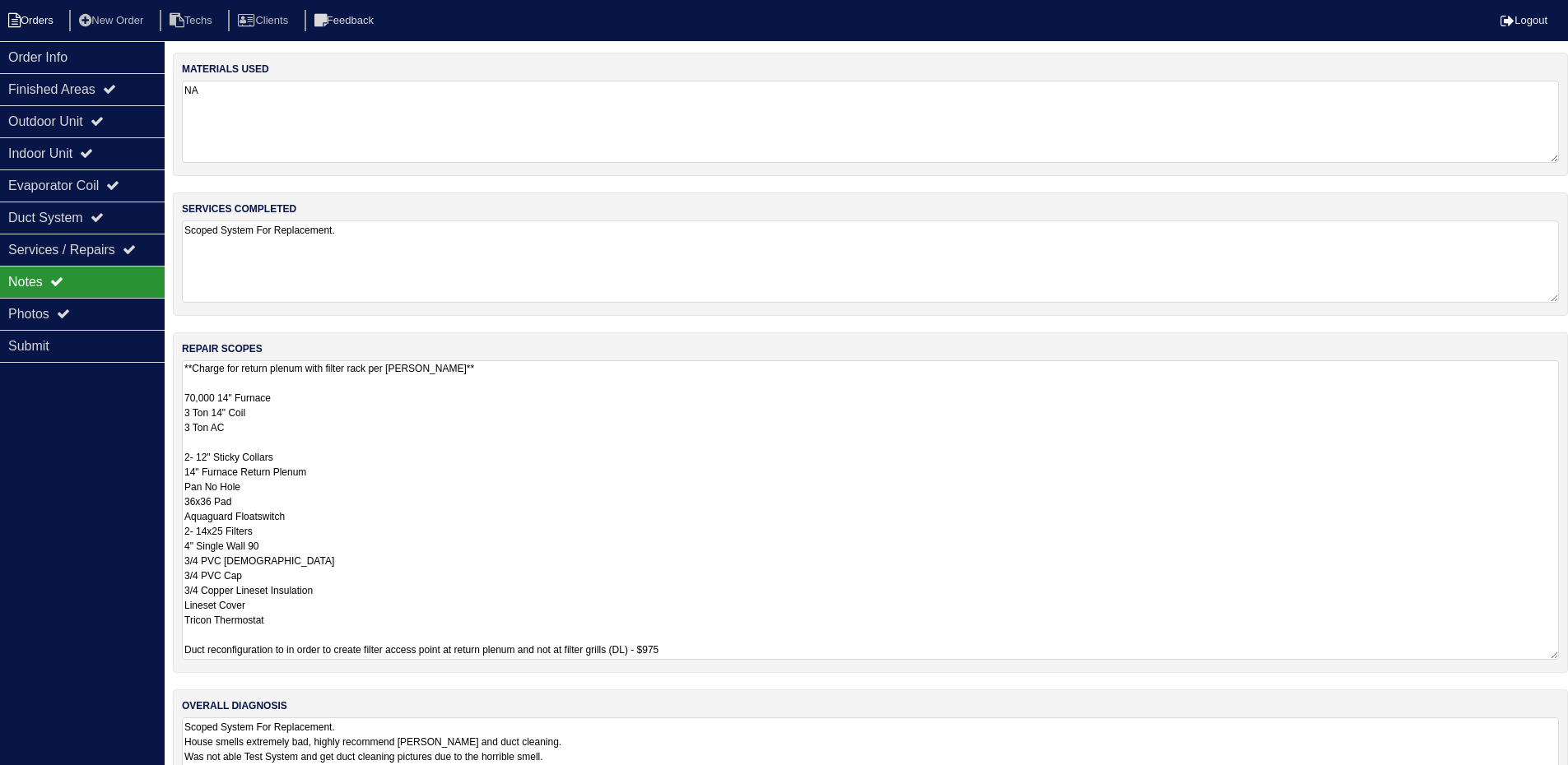
click at [23, 21] on li "Orders" at bounding box center [33, 21] width 66 height 22
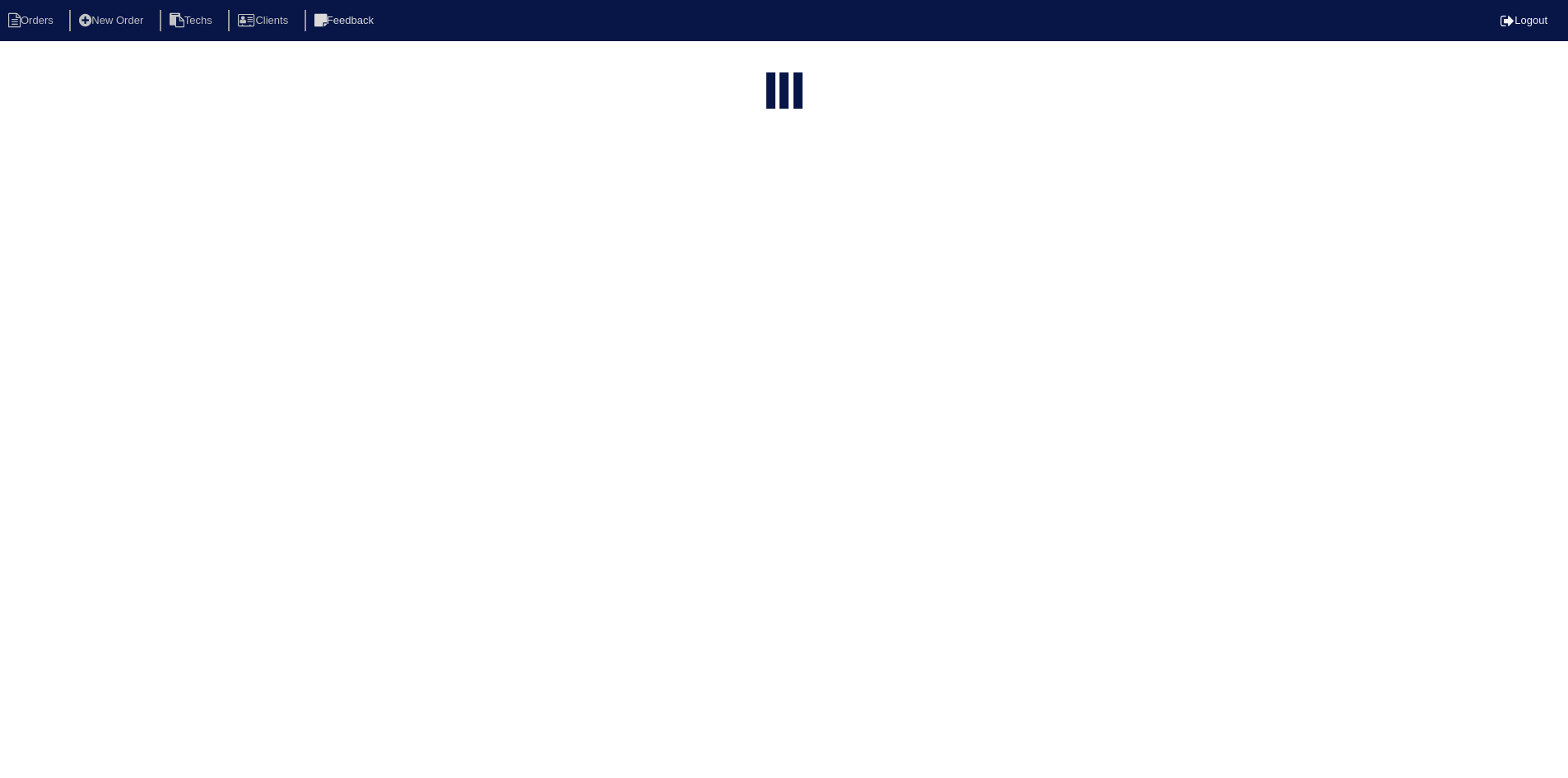
select select "15"
select select "field complete"
select select "need to quote"
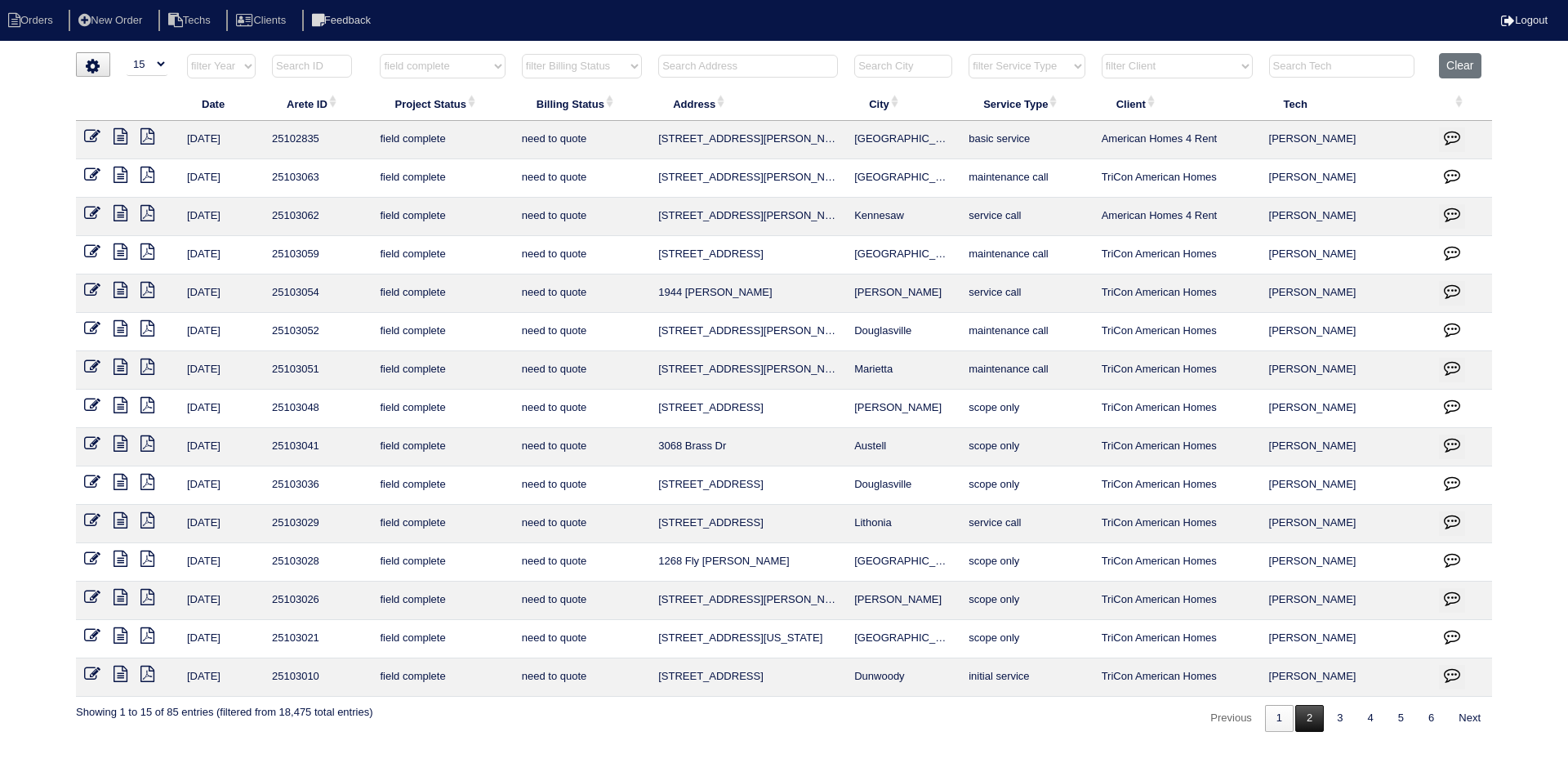
click at [1297, 722] on link "2" at bounding box center [1310, 719] width 28 height 27
select select "field complete"
select select "need to quote"
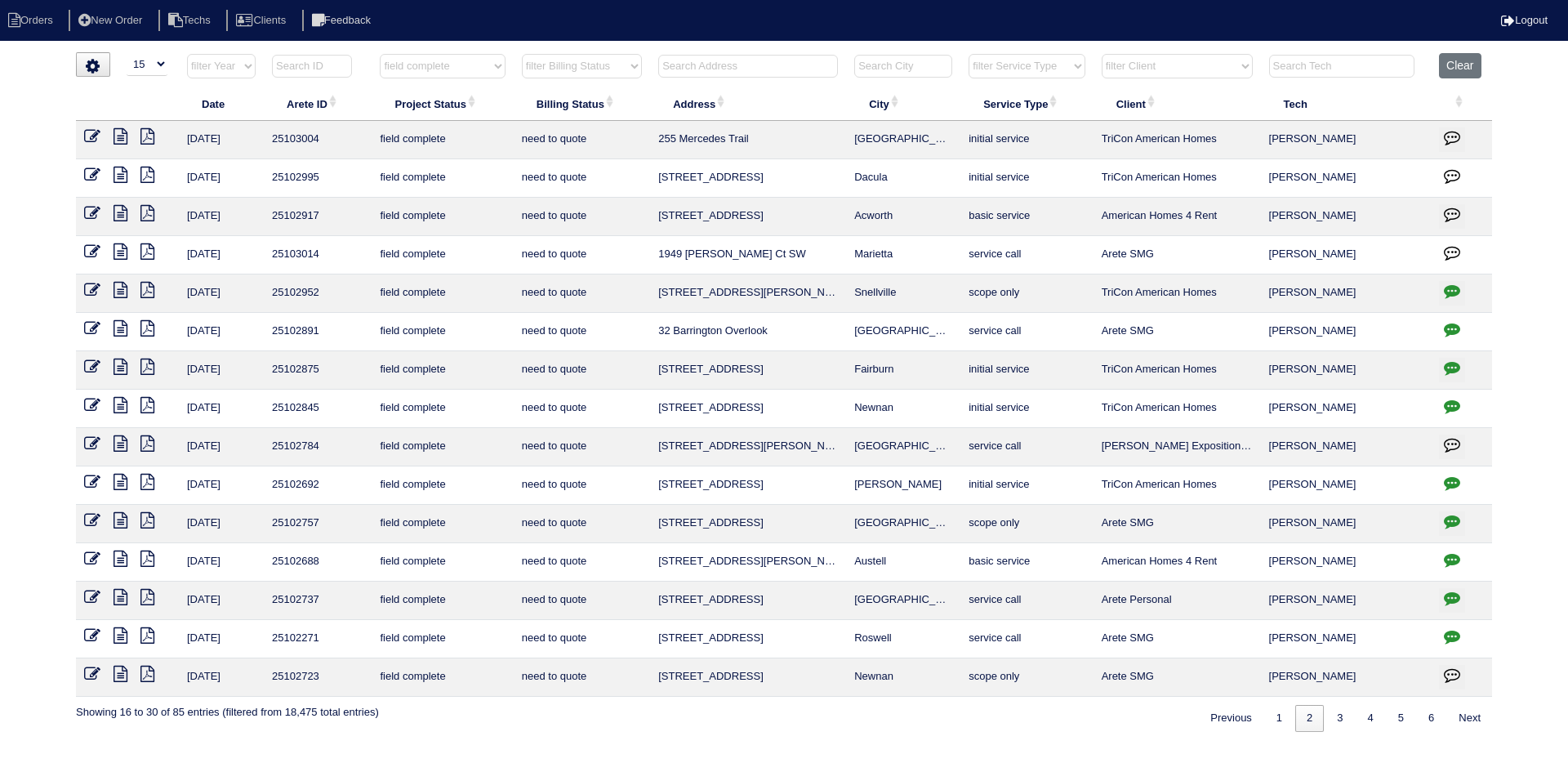
click at [148, 175] on icon at bounding box center [147, 175] width 14 height 16
click at [118, 175] on icon at bounding box center [121, 175] width 14 height 16
click at [1451, 175] on icon "button" at bounding box center [1452, 176] width 16 height 16
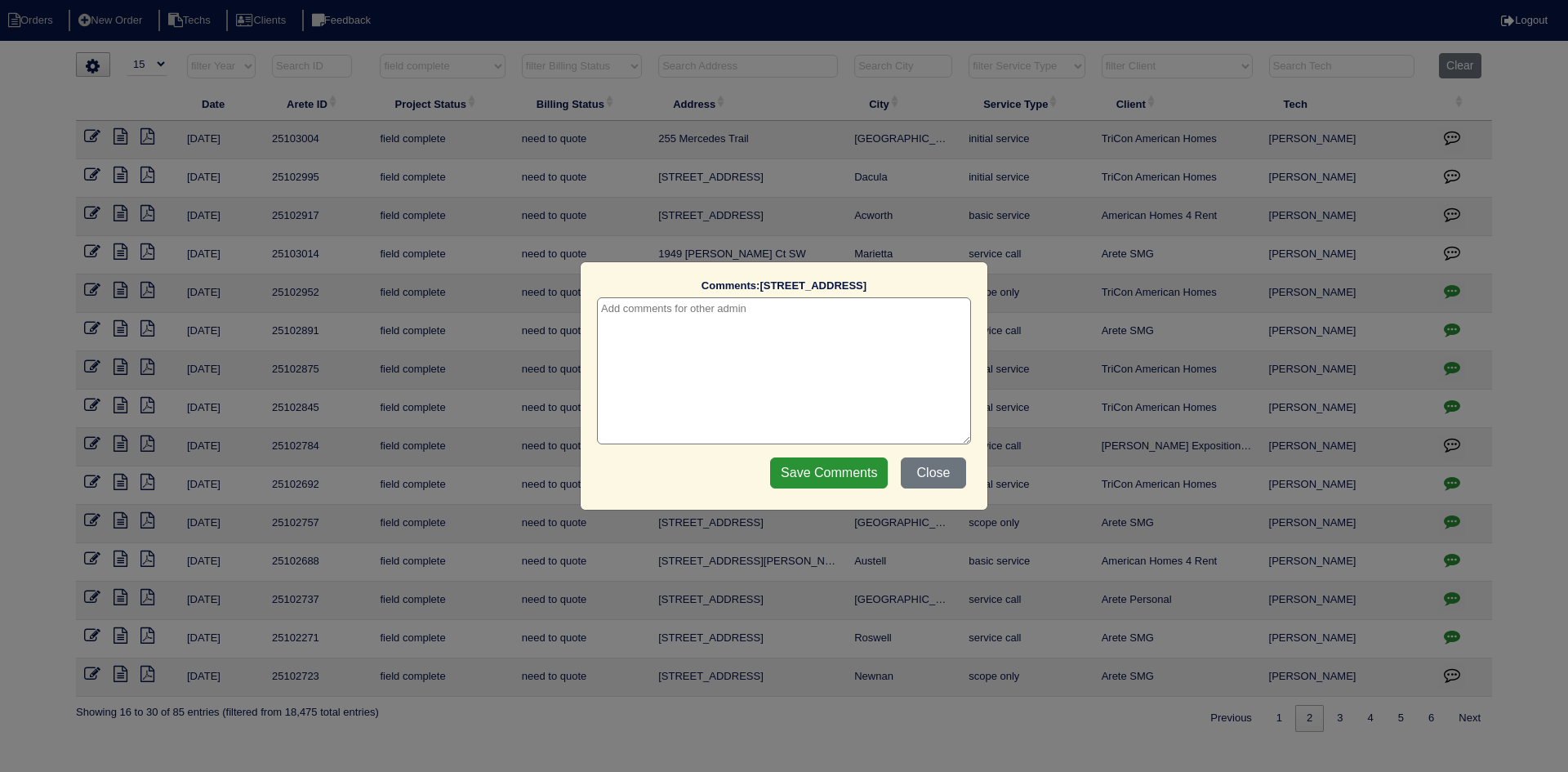
click at [786, 311] on textarea at bounding box center [783, 371] width 374 height 147
type textarea "8/19/25 - texted Matt for tstat pics - need to talk to Payton about bypass - rk"
click at [798, 473] on input "Save Comments" at bounding box center [828, 473] width 117 height 31
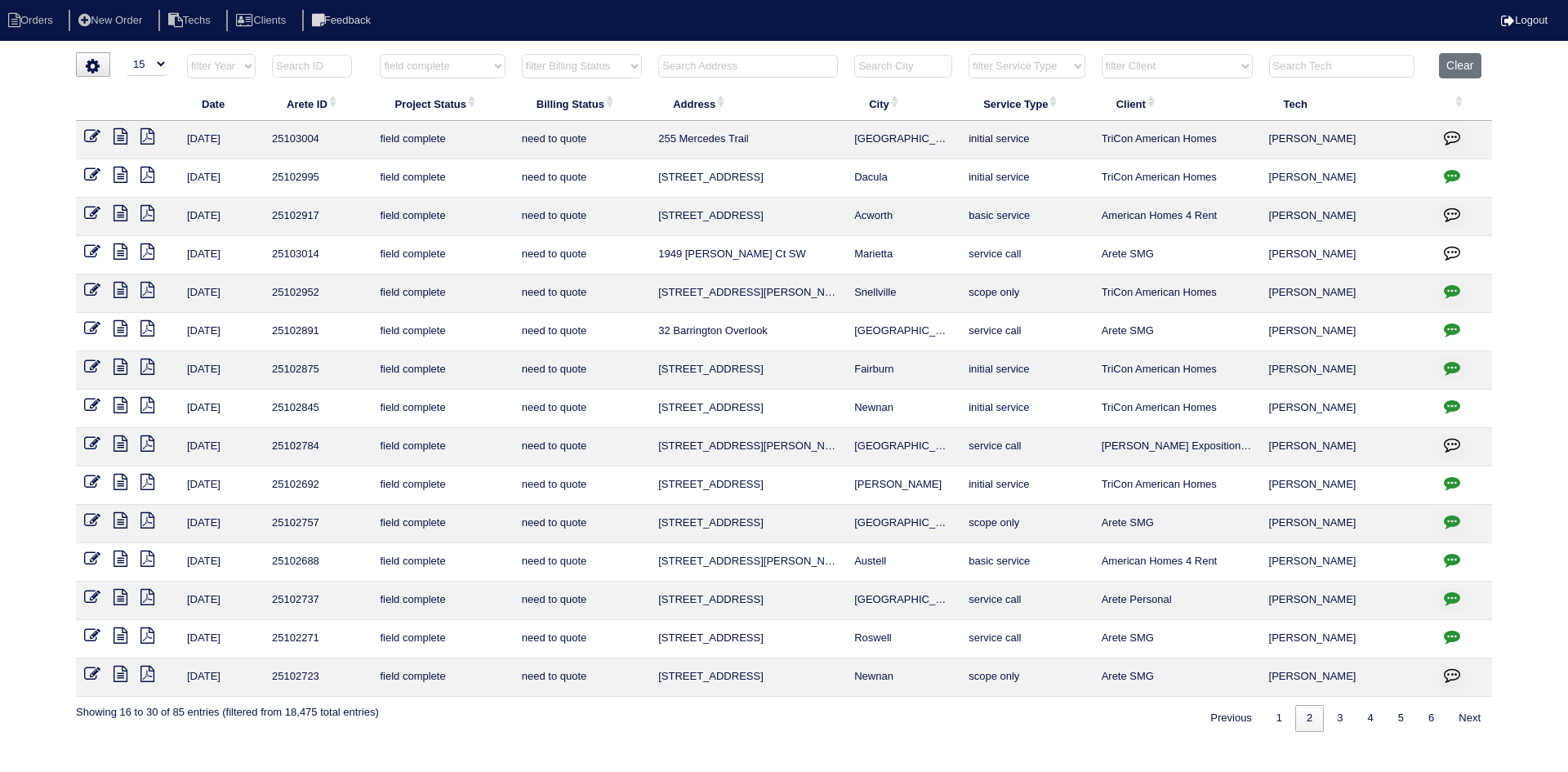
click at [117, 132] on icon at bounding box center [121, 136] width 14 height 16
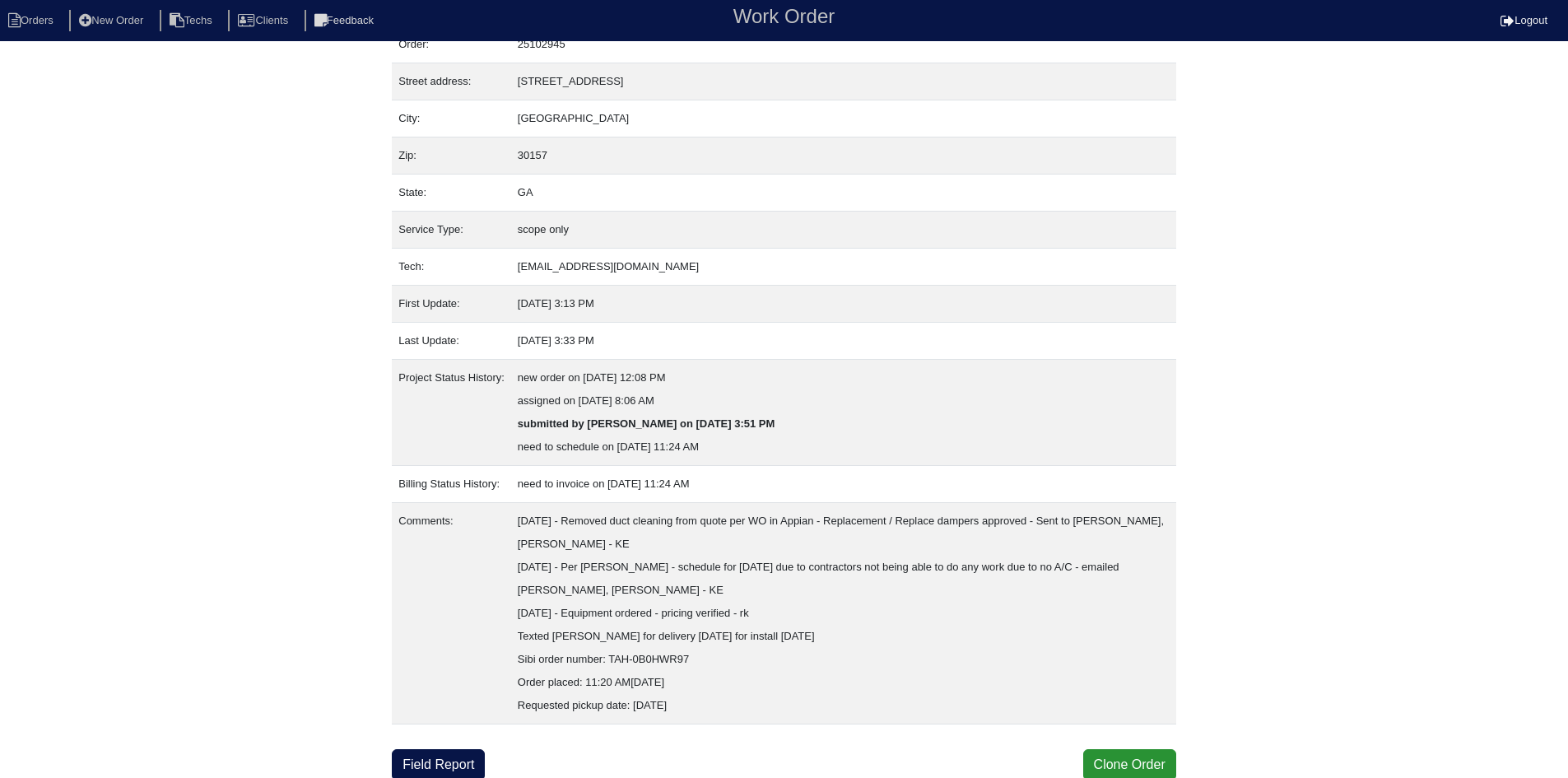
scroll to position [66, 0]
click at [434, 765] on link "Field Report" at bounding box center [439, 762] width 93 height 31
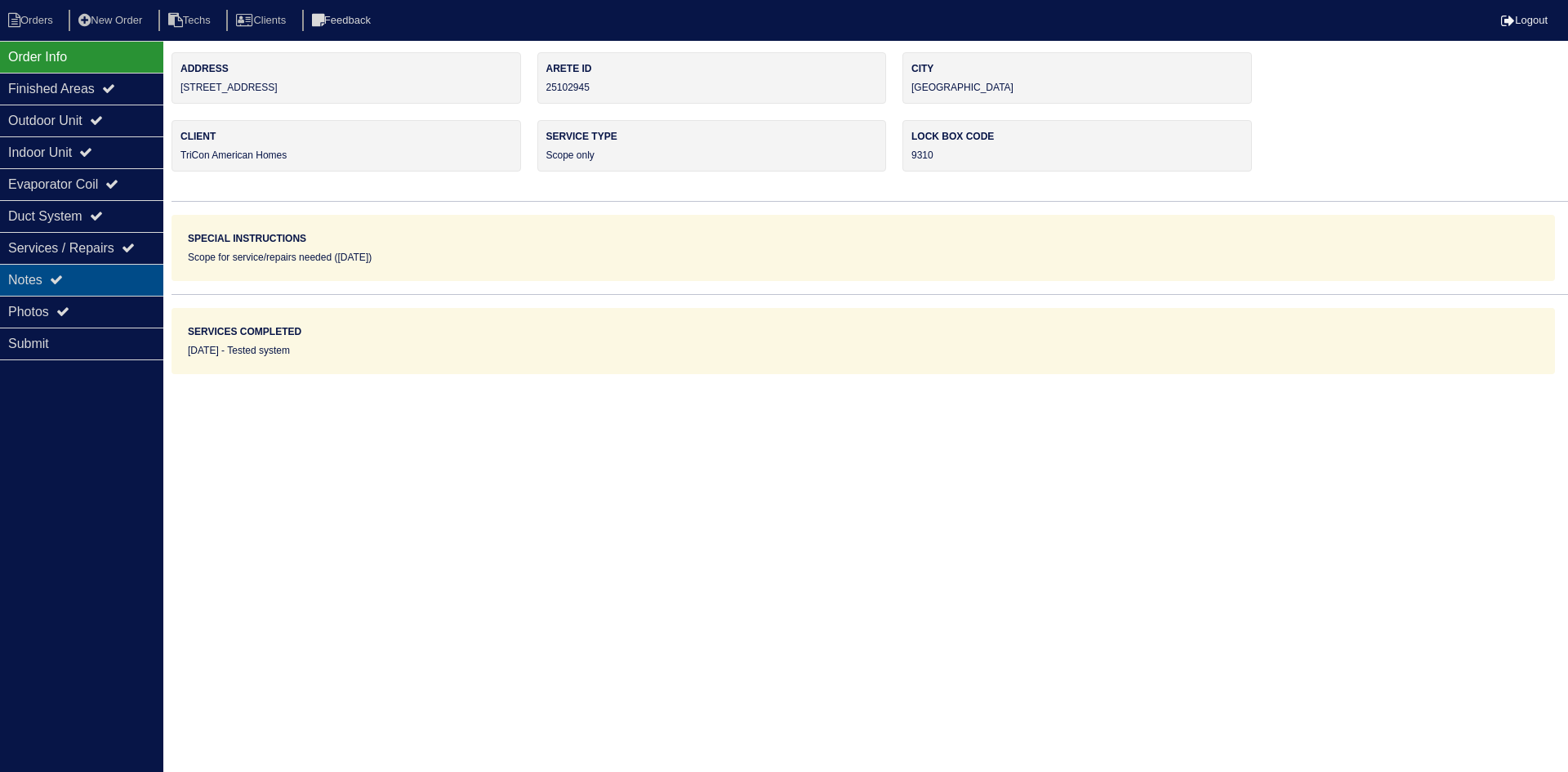
click at [86, 277] on div "Notes" at bounding box center [82, 280] width 163 height 32
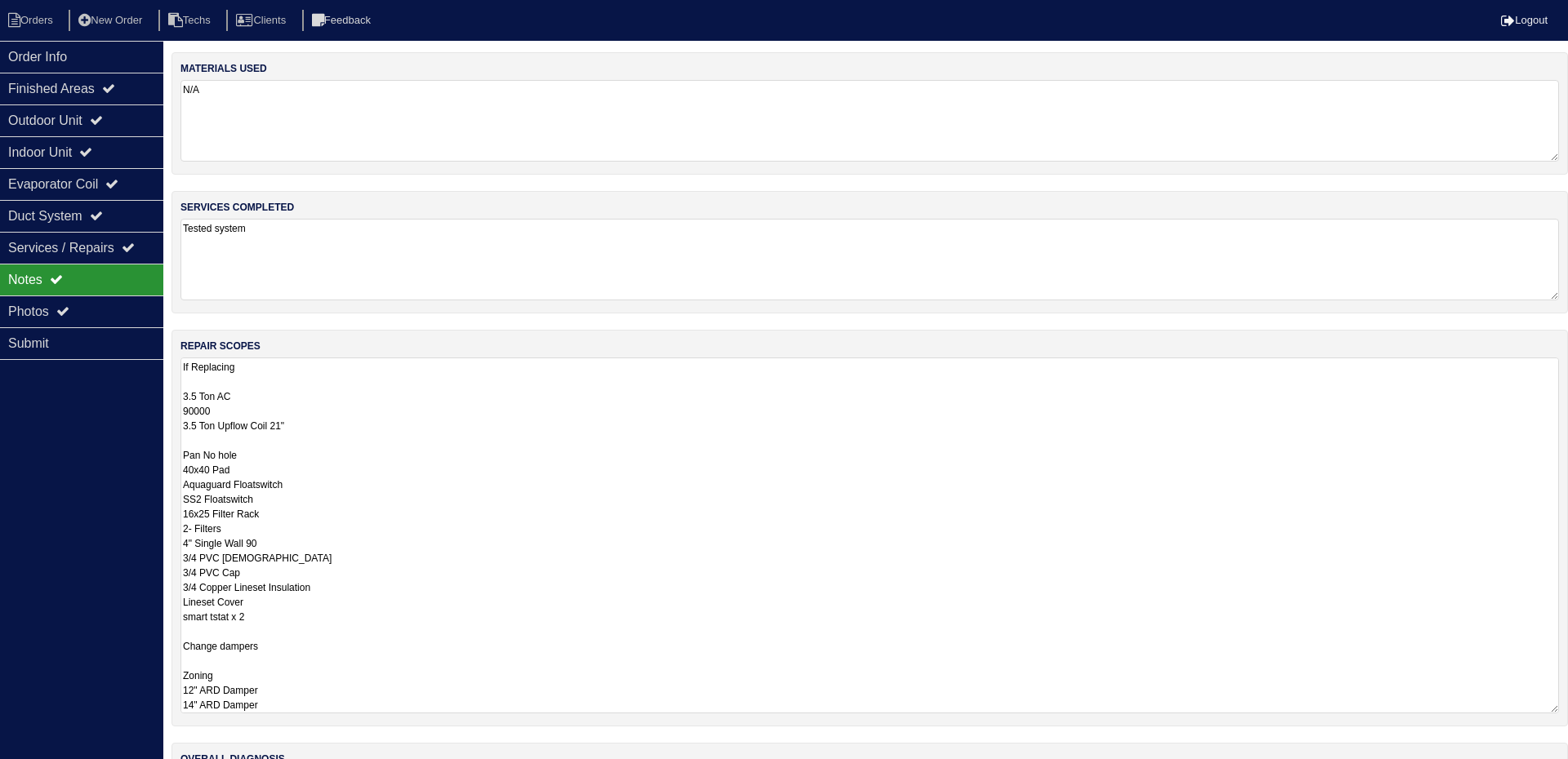
click at [574, 401] on textarea "If Replacing 3.5 Ton AC 90000 3.5 Ton Upflow Coil 21" Pan No hole 40x40 Pad Aqu…" at bounding box center [869, 535] width 1378 height 356
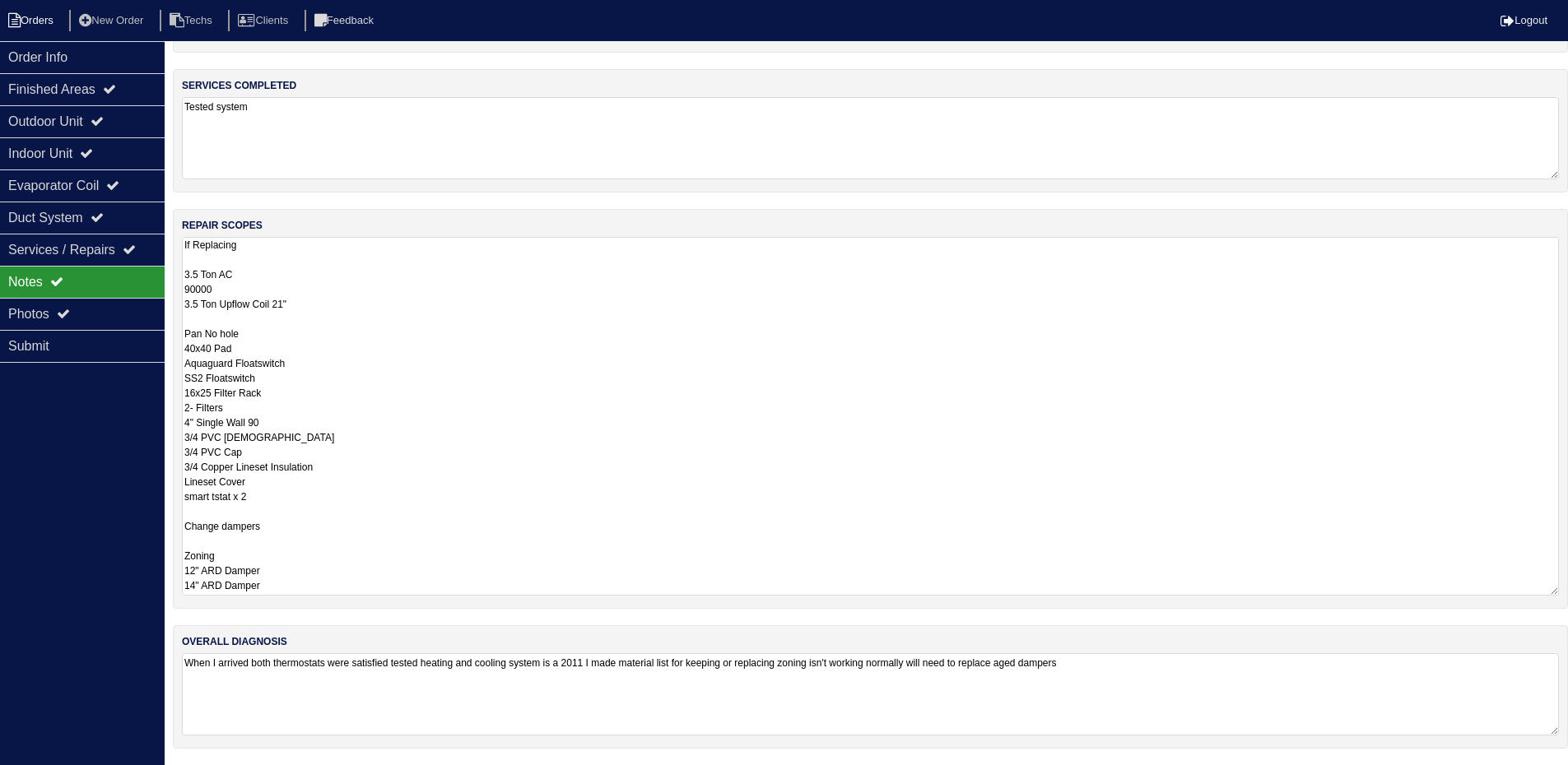
click at [42, 13] on li "Orders" at bounding box center [33, 21] width 66 height 22
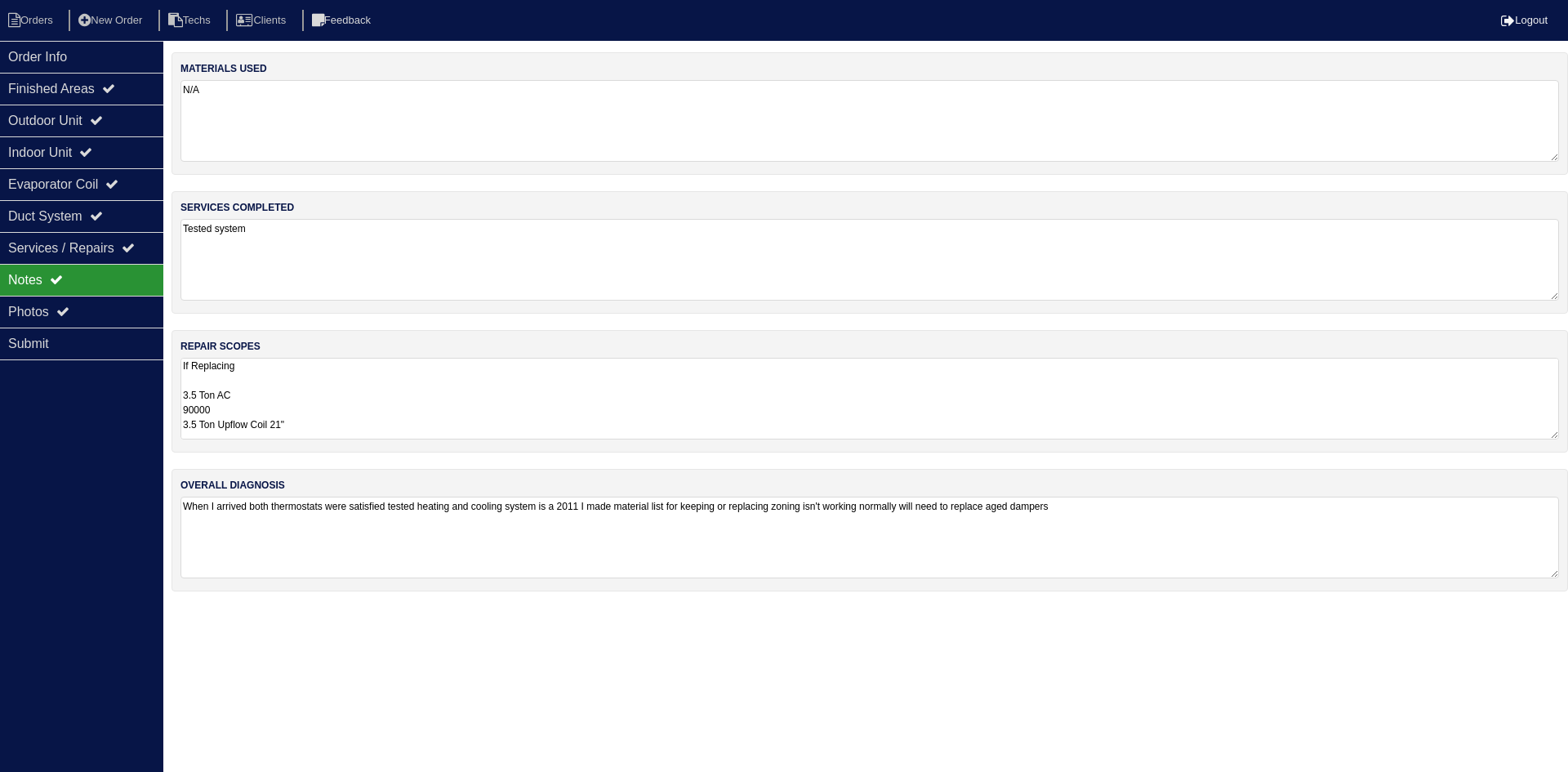
select select "15"
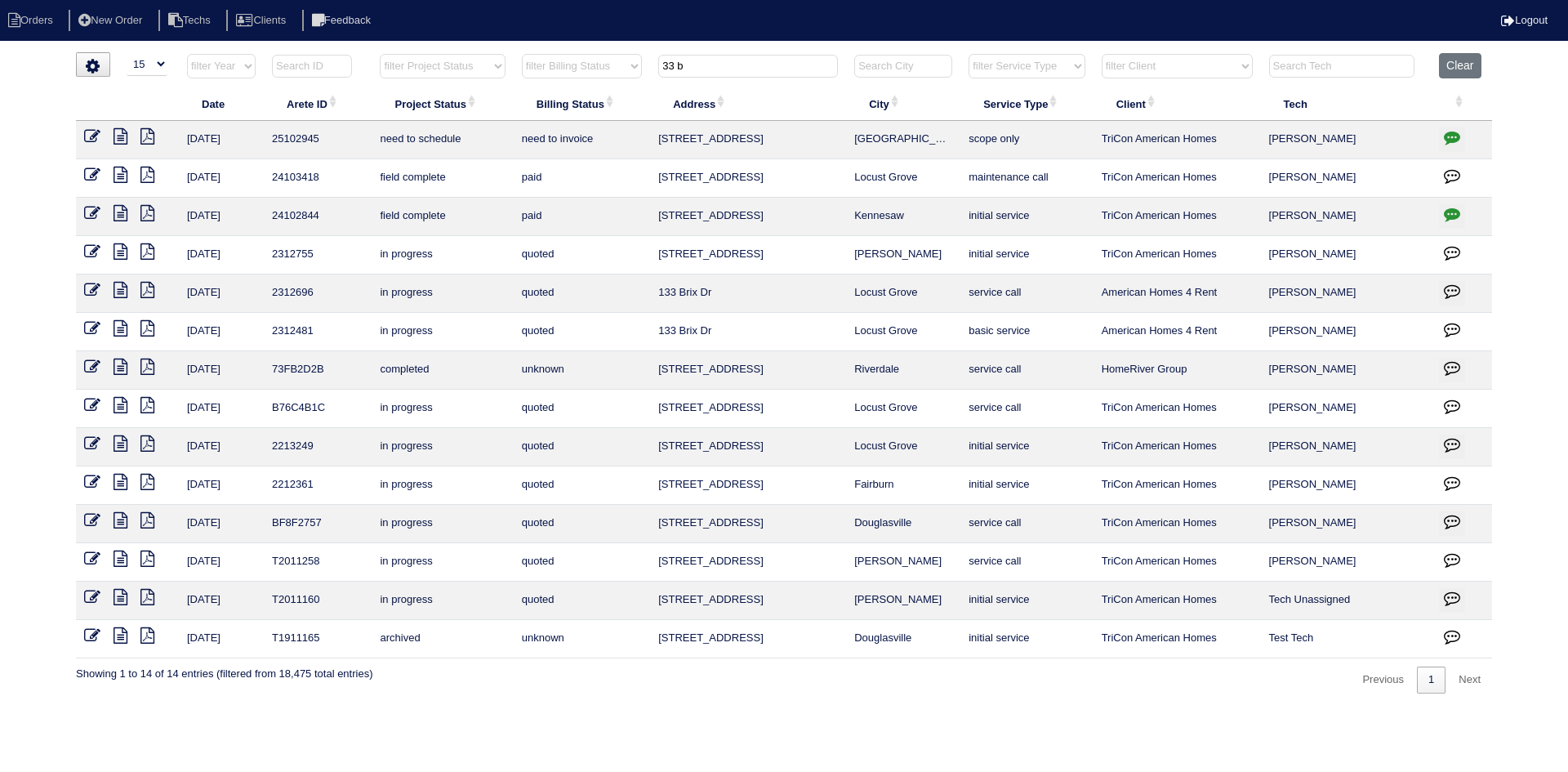
click at [712, 70] on input "33 b" at bounding box center [748, 67] width 179 height 23
click at [712, 69] on input "33 b" at bounding box center [748, 67] width 179 height 23
paste input "2615 Sandstone Drive"
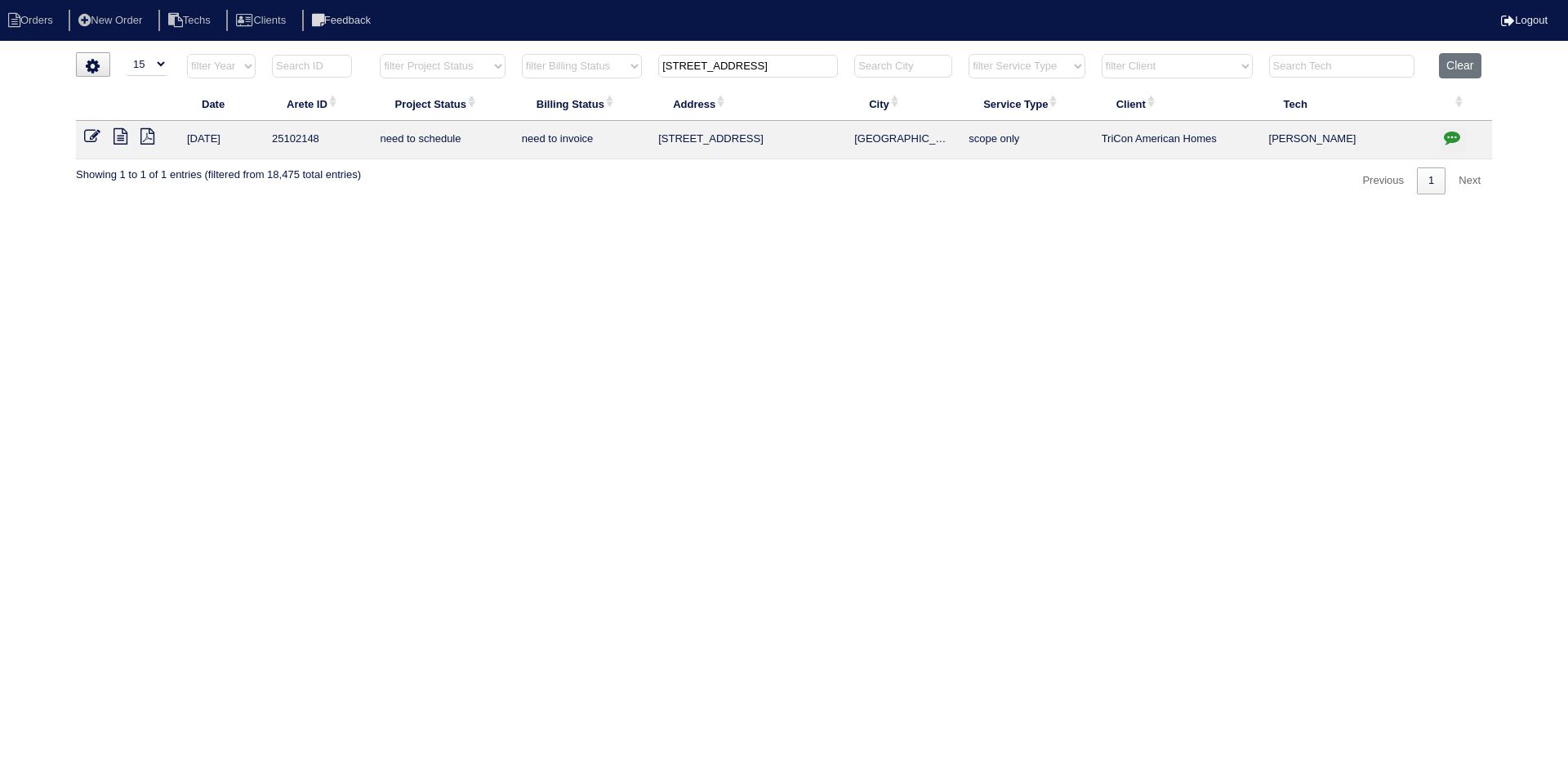
type input "[STREET_ADDRESS]"
click at [118, 134] on icon at bounding box center [121, 136] width 14 height 16
click at [1452, 132] on icon "button" at bounding box center [1452, 137] width 16 height 16
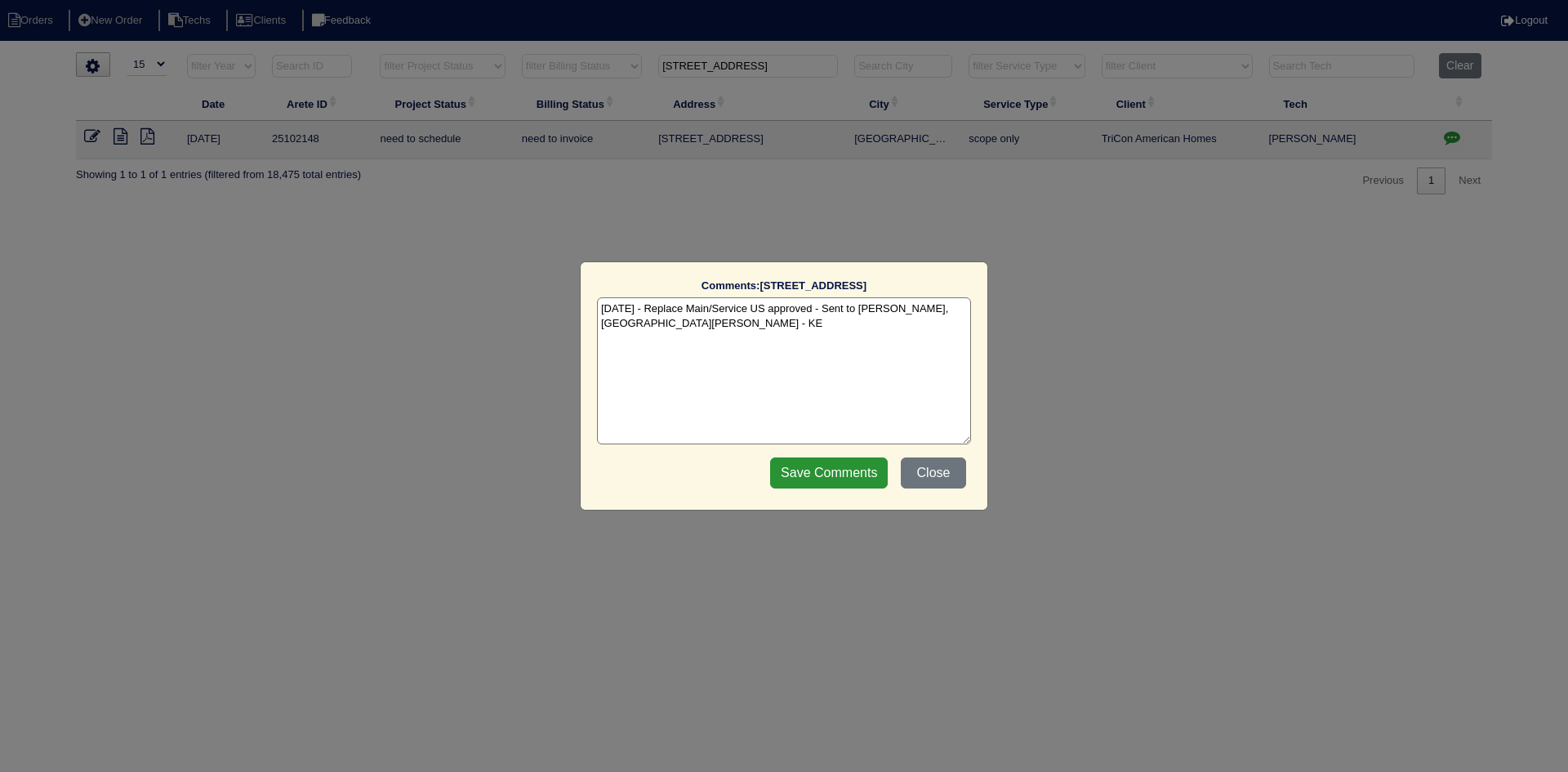
click at [636, 325] on textarea "8/15/25 - Replace Main/Service US approved - Sent to Dan, Payton, Reeca - KE" at bounding box center [783, 371] width 374 height 147
paste textarea "Equipment ordered - pricing verified Sibi order number: TAH-1IZB8E9Q Order plac…"
click at [842, 341] on textarea "8/15/25 - Replace Main/Service US approved - Sent to Dan, Payton, Reeca - KE 8/…" at bounding box center [783, 371] width 374 height 147
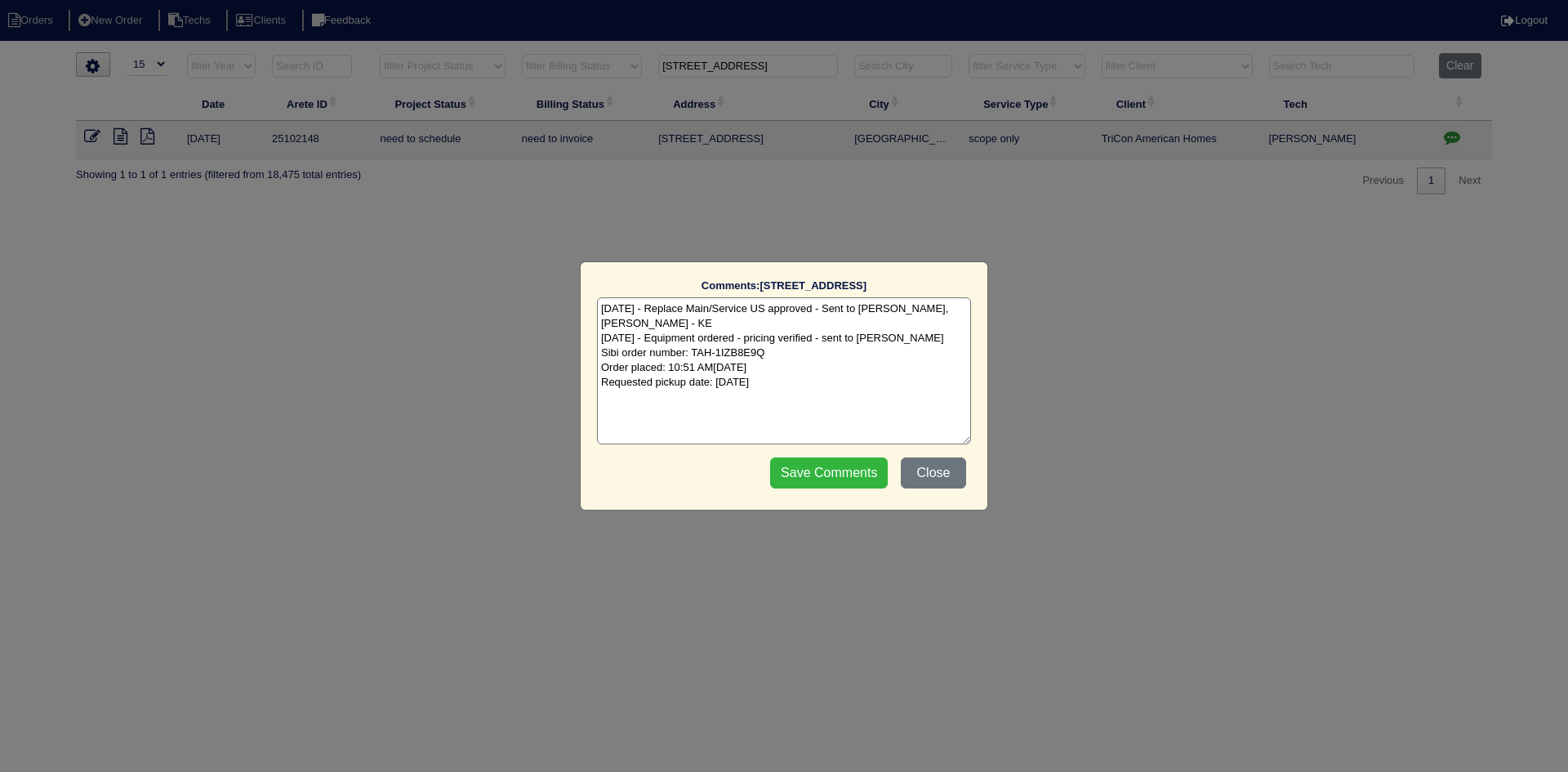
type textarea "8/15/25 - Replace Main/Service US approved - Sent to Dan, Payton, Reeca - KE 8/…"
click at [812, 478] on input "Save Comments" at bounding box center [828, 473] width 117 height 31
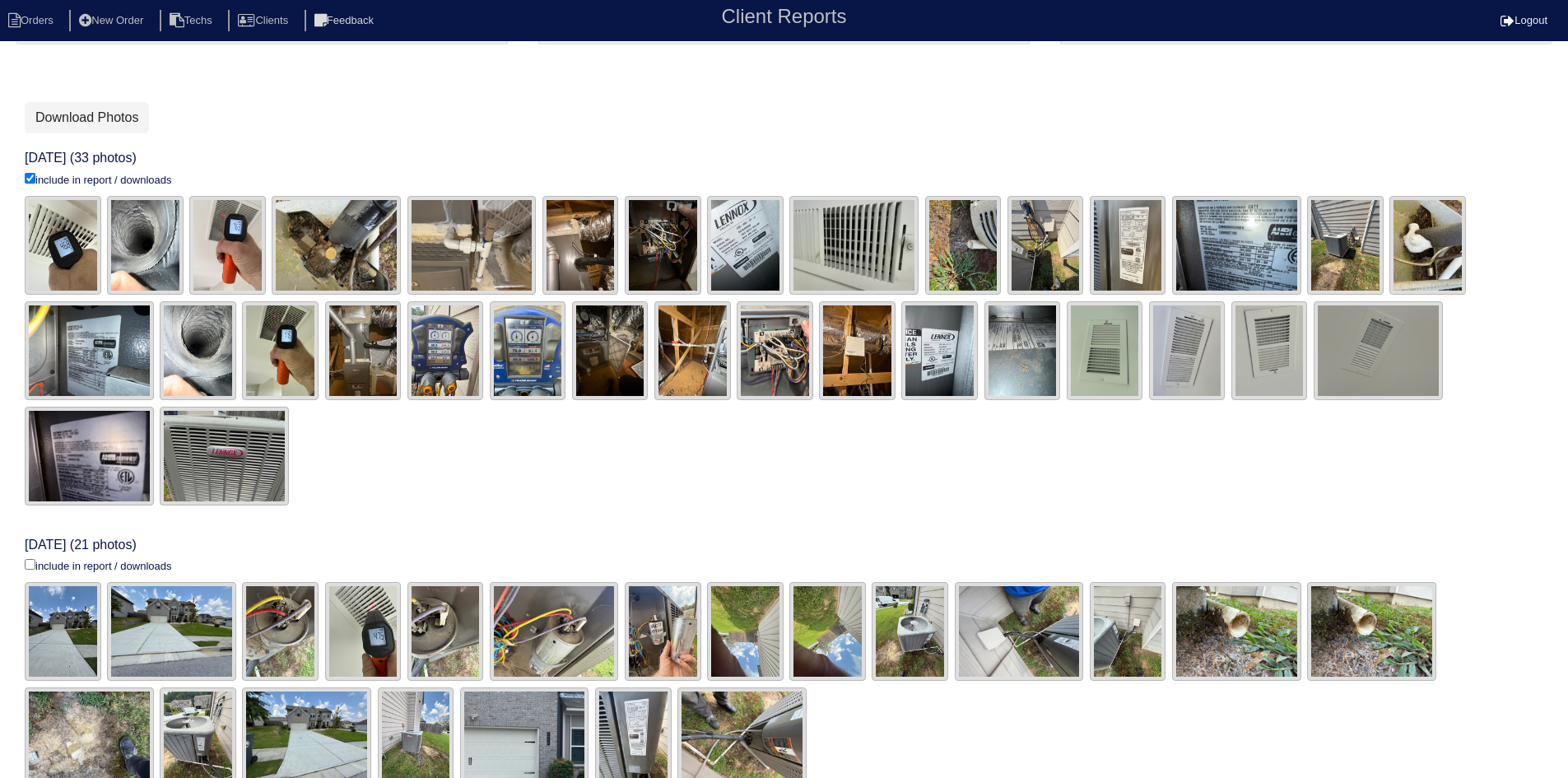
scroll to position [329, 0]
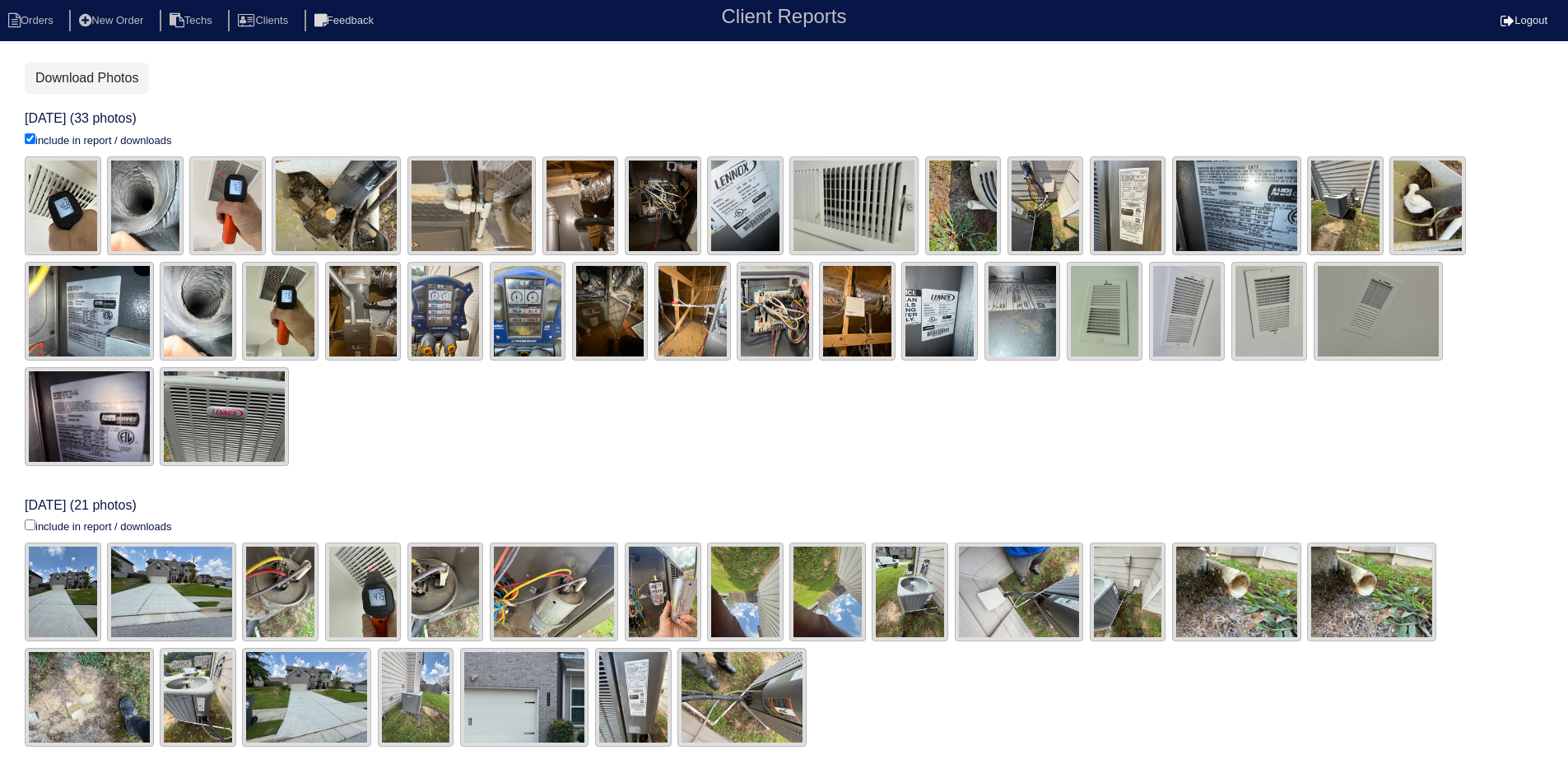
click at [30, 144] on input "include in report / downloads" at bounding box center [30, 139] width 11 height 11
checkbox input "true"
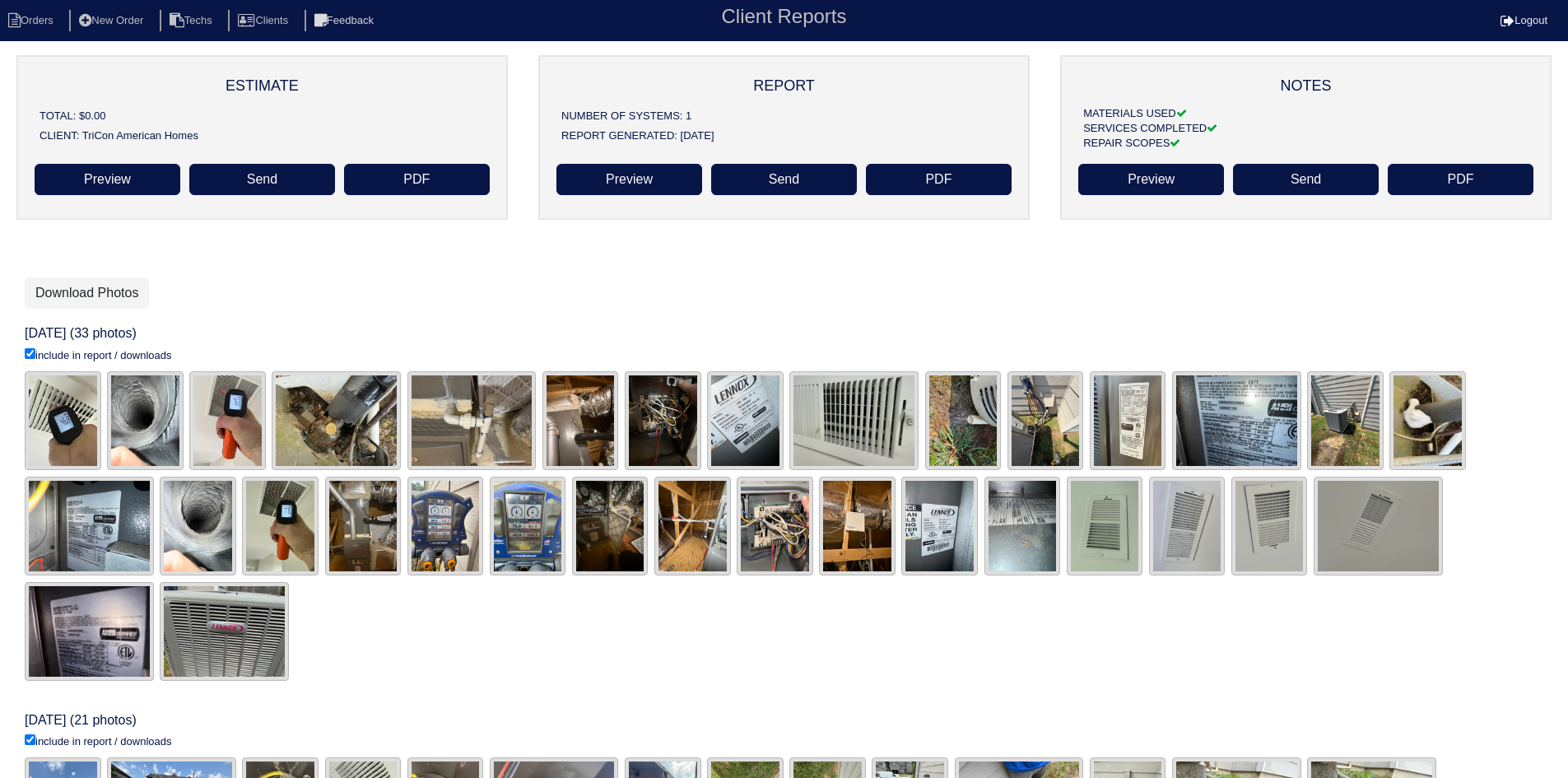
scroll to position [0, 0]
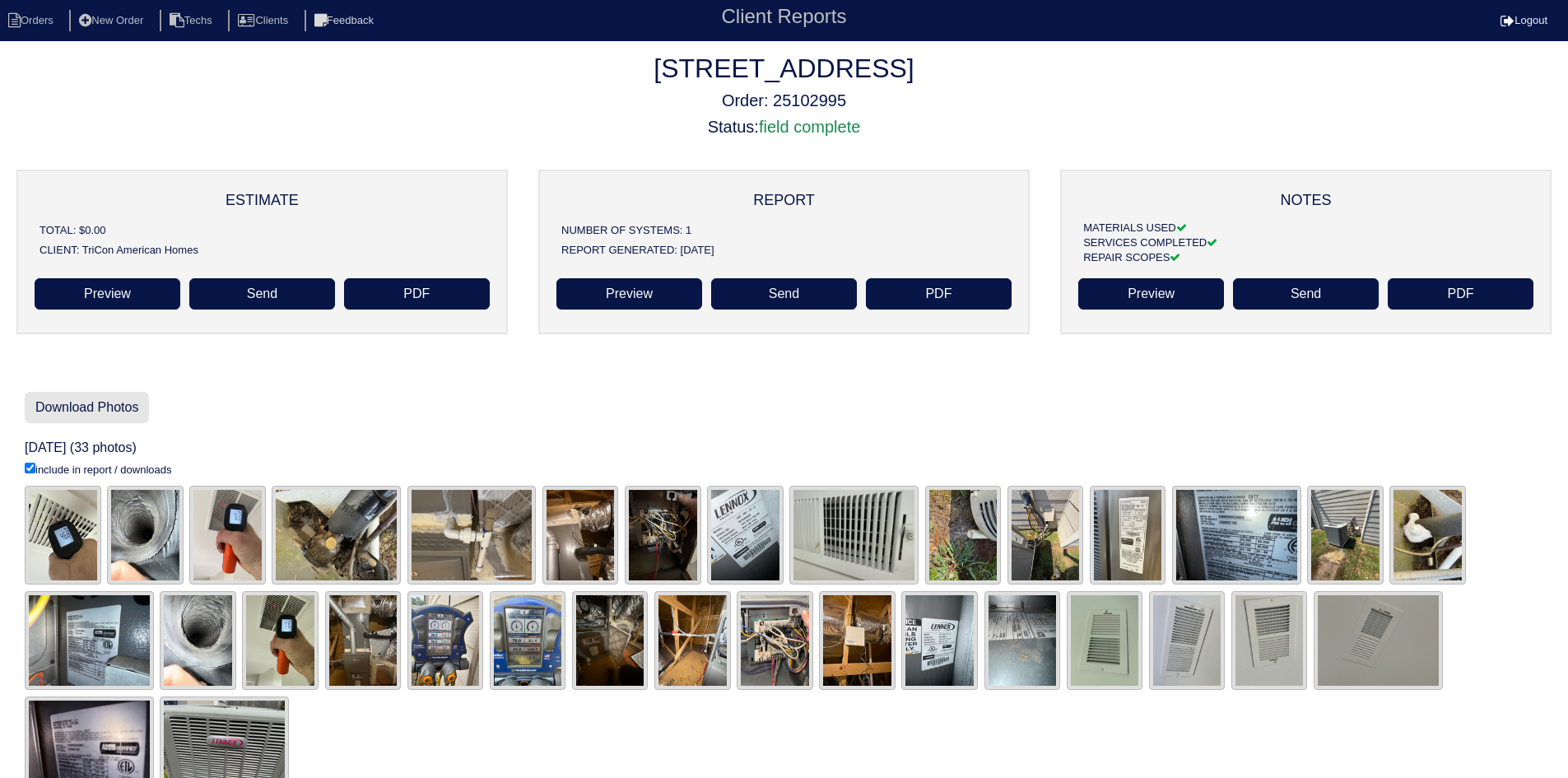
click at [96, 402] on link "Download Photos" at bounding box center [87, 407] width 124 height 31
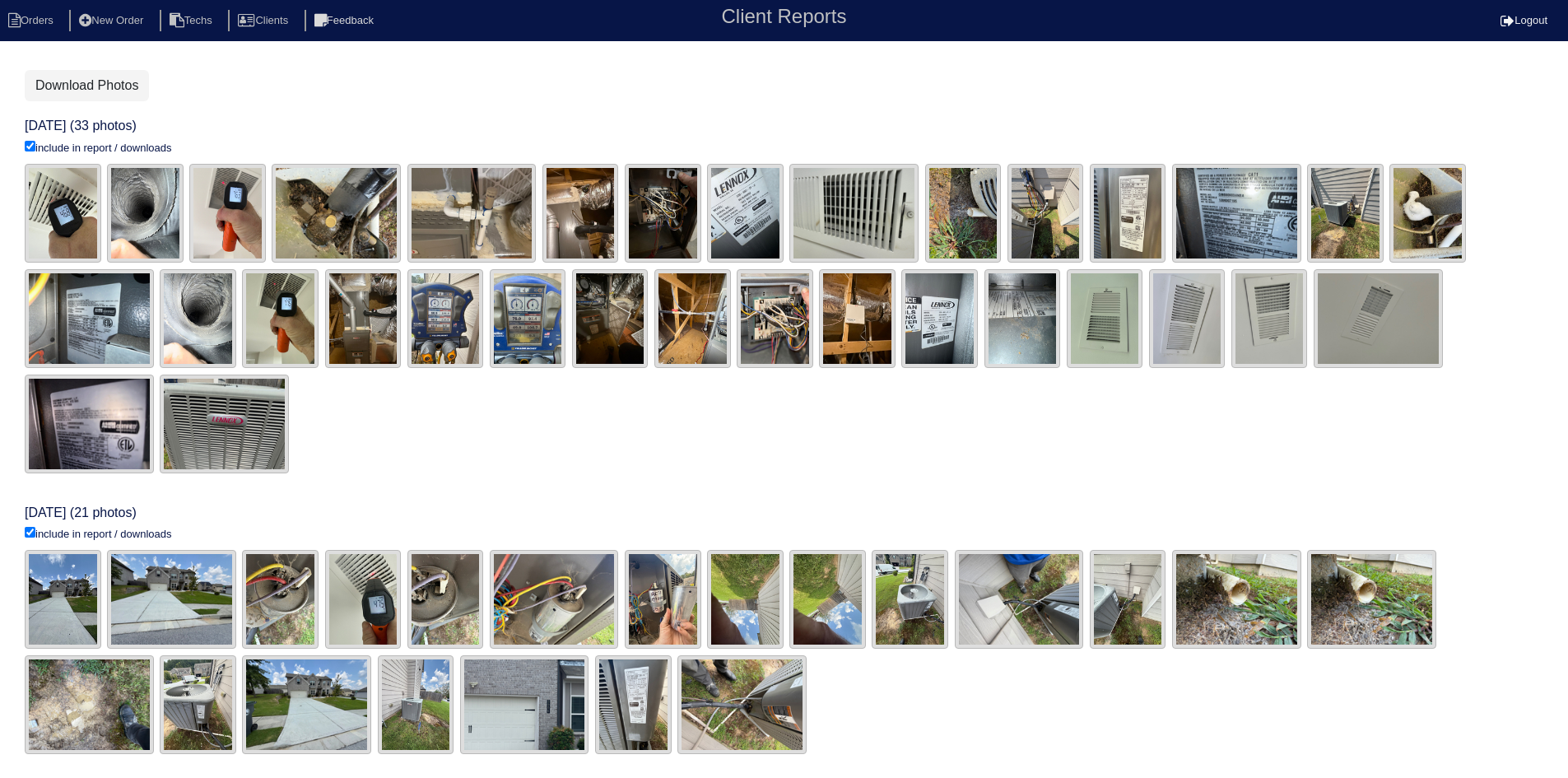
scroll to position [329, 0]
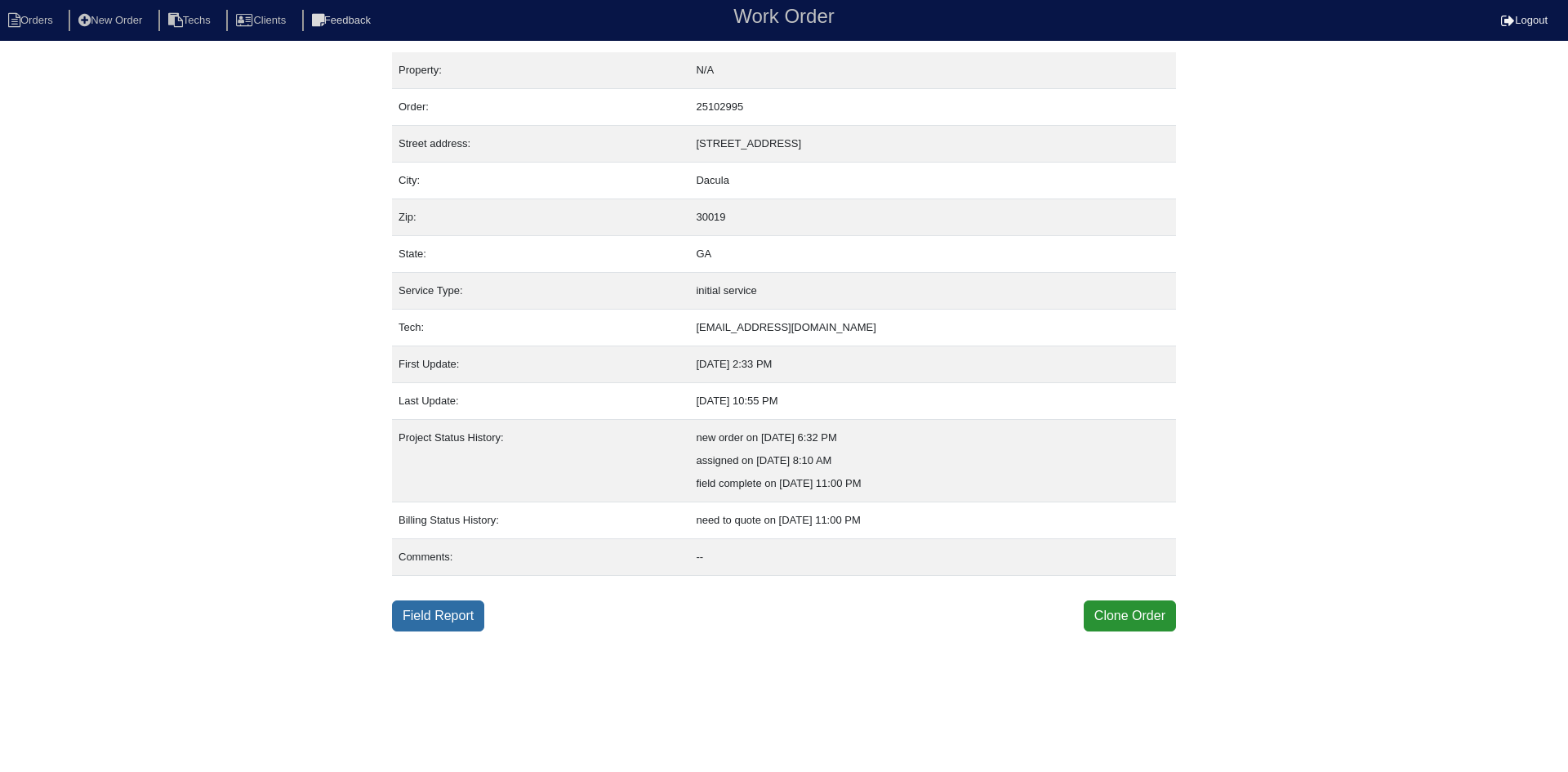
click at [447, 618] on link "Field Report" at bounding box center [438, 616] width 92 height 31
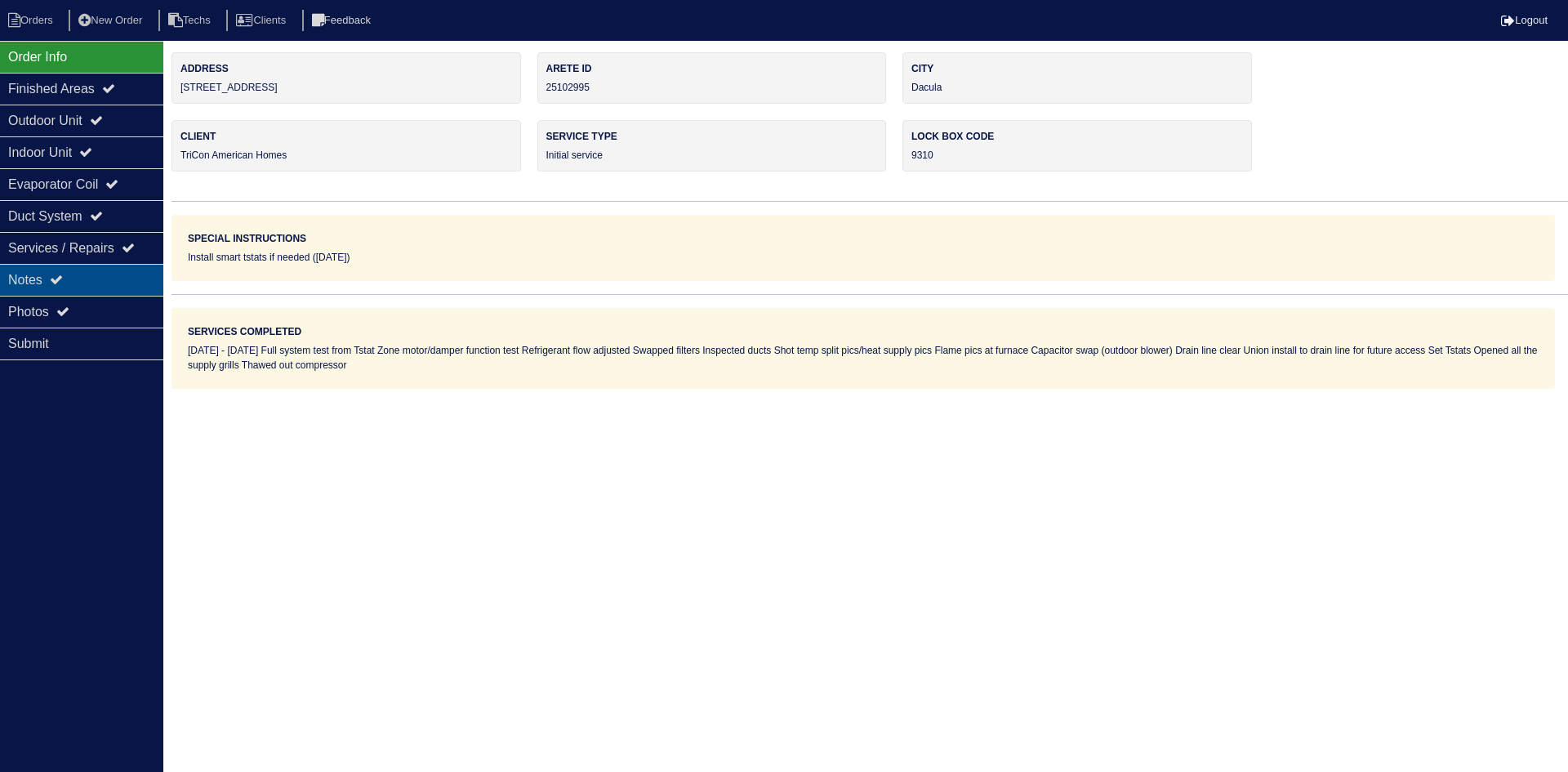
click at [117, 286] on div "Notes" at bounding box center [82, 280] width 163 height 32
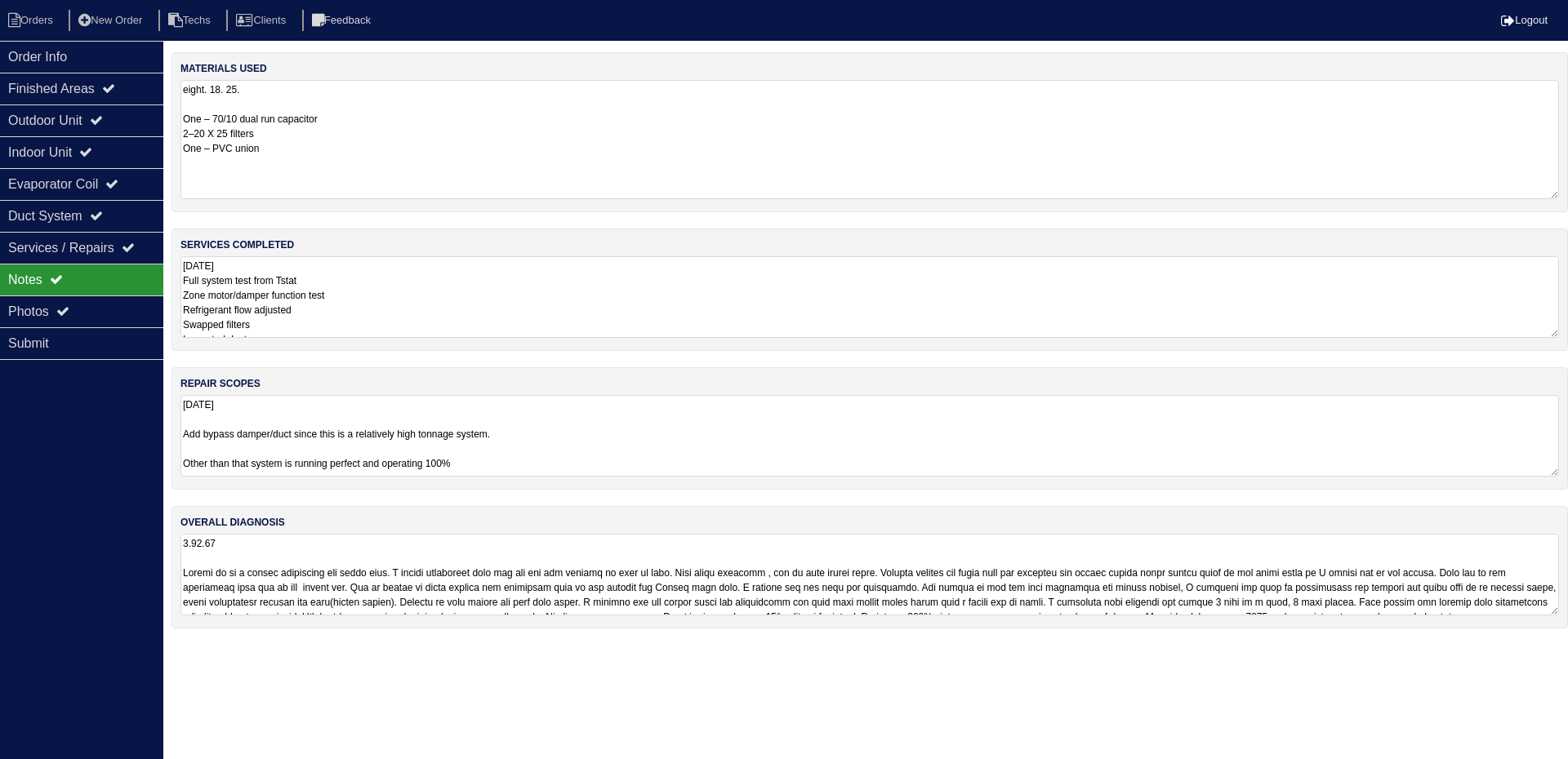
drag, startPoint x: 1556, startPoint y: 154, endPoint x: 1551, endPoint y: 191, distance: 37.3
click at [1551, 191] on textarea "eight. 18. 25. One – 70/10 dual run capacitor 2–20 X 25 filters One – PVC union" at bounding box center [869, 139] width 1378 height 119
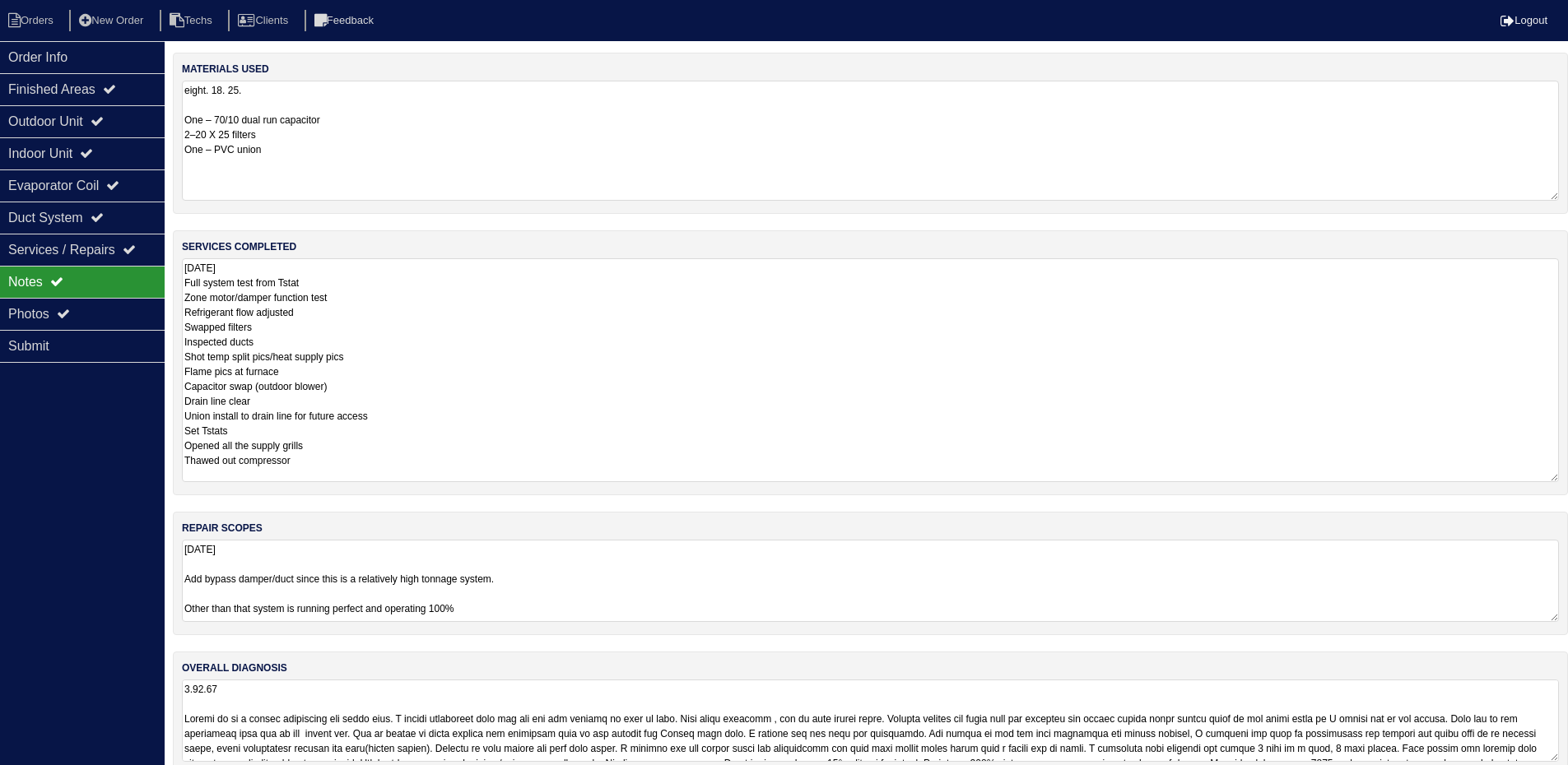
drag, startPoint x: 1564, startPoint y: 336, endPoint x: 1575, endPoint y: 478, distance: 142.4
click at [1568, 478] on html "Orders New Order Techs Clients Feedback Logout Orders New Order Users Clients M…" at bounding box center [784, 395] width 1568 height 792
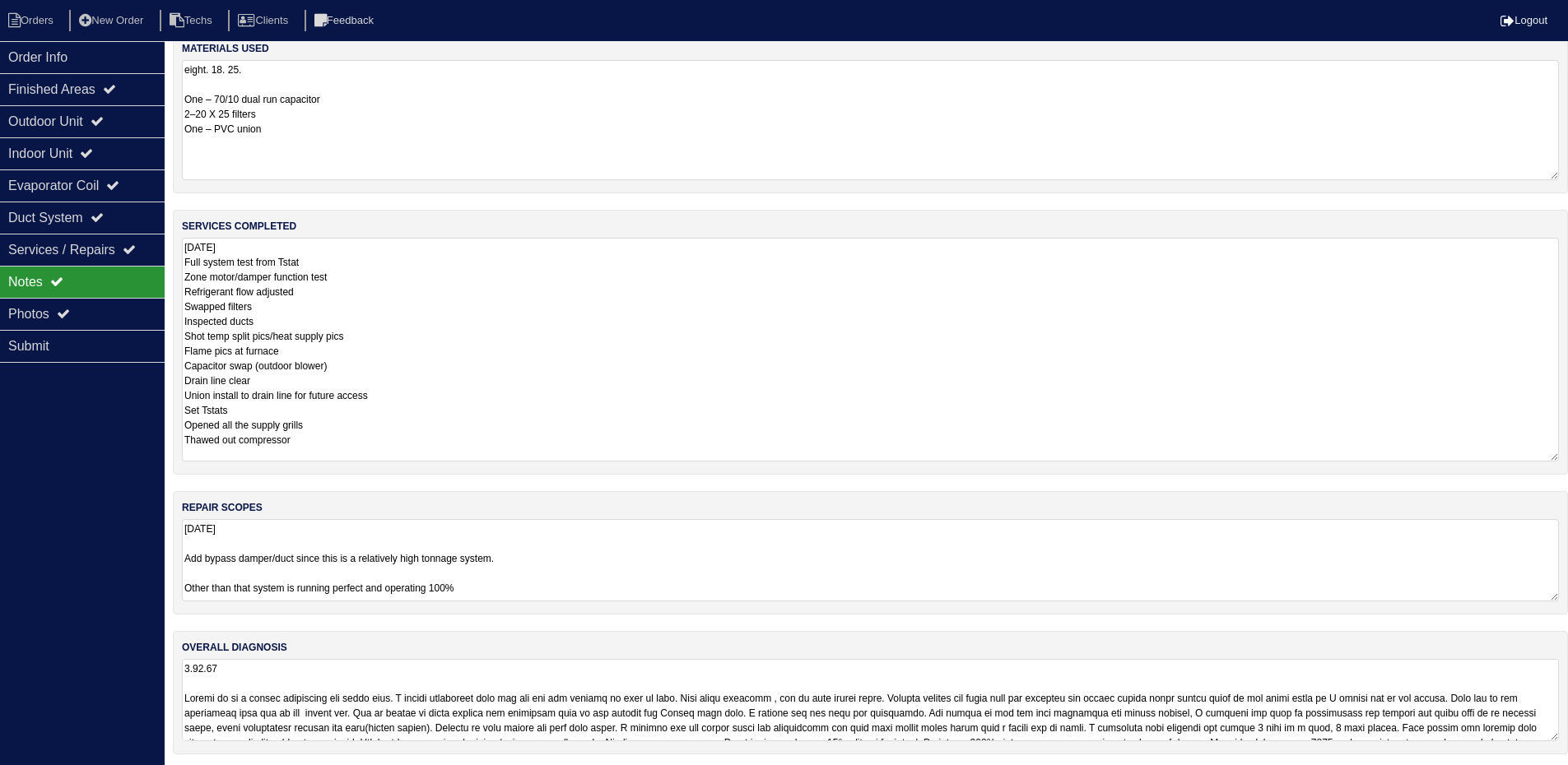
scroll to position [26, 0]
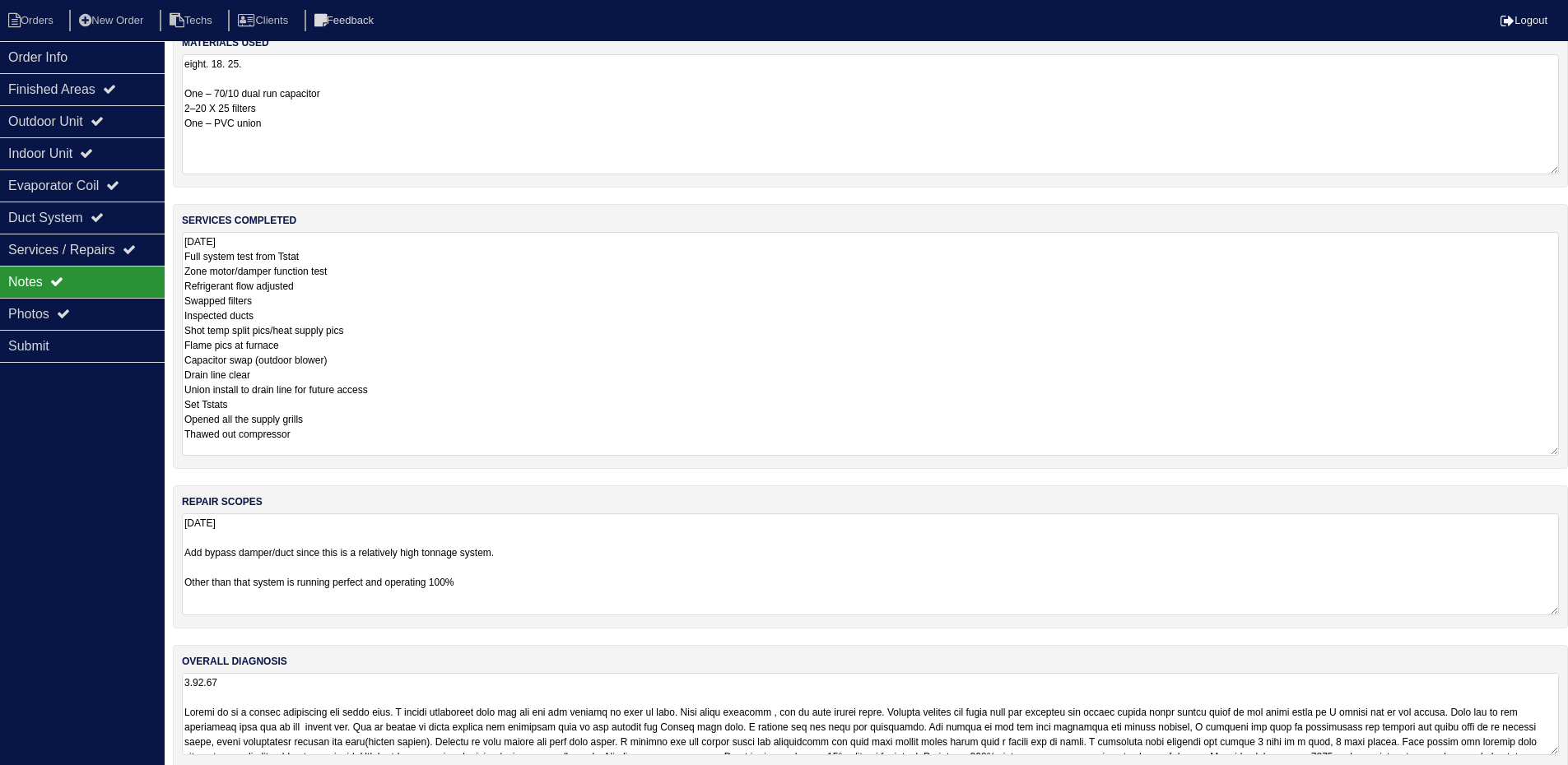
drag, startPoint x: 1554, startPoint y: 590, endPoint x: 1548, endPoint y: 609, distance: 19.9
click at [1548, 609] on textarea "[DATE] Add bypass damper/duct since this is a relatively high tonnage system. O…" at bounding box center [870, 565] width 1377 height 102
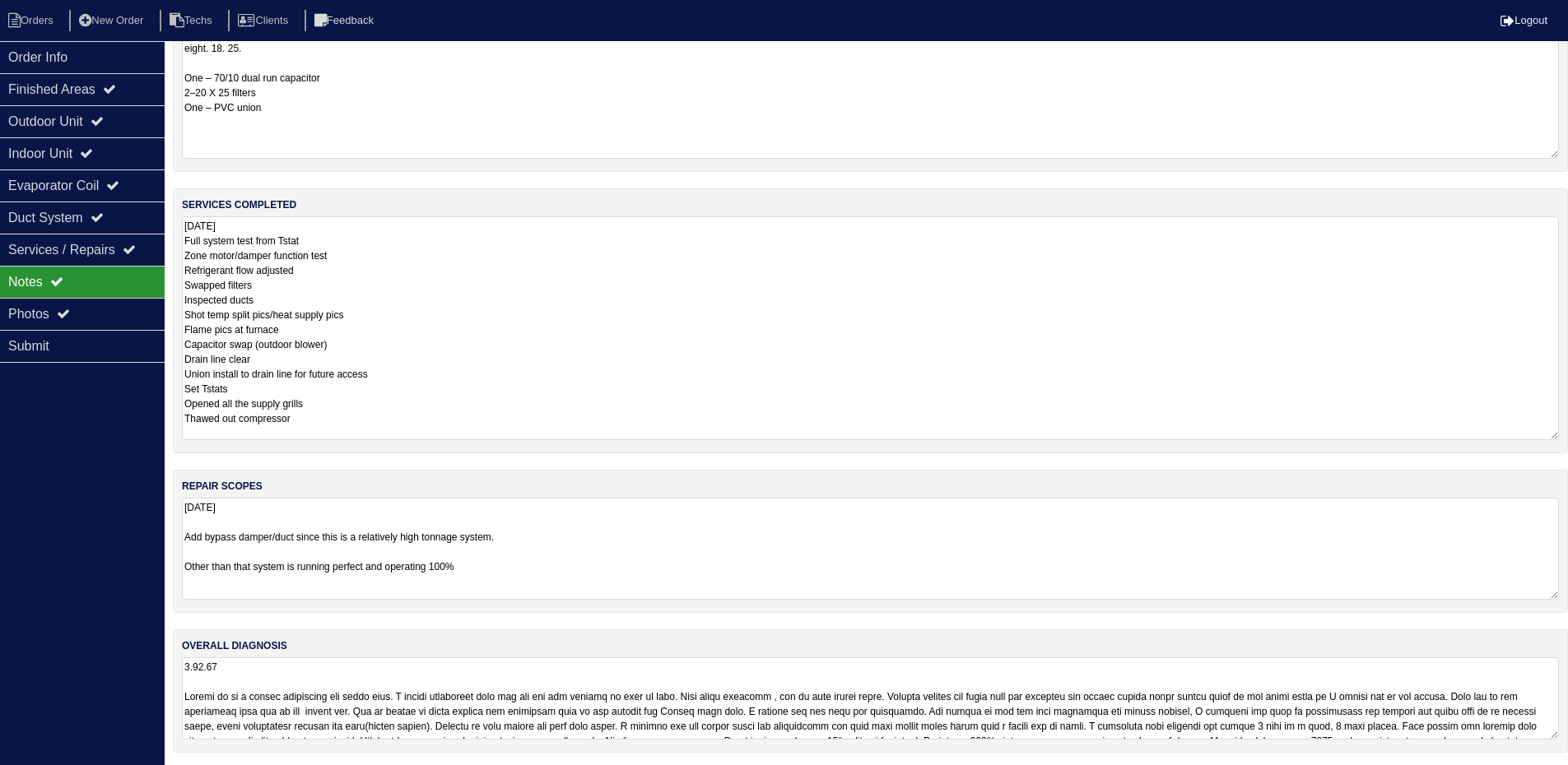
scroll to position [47, 0]
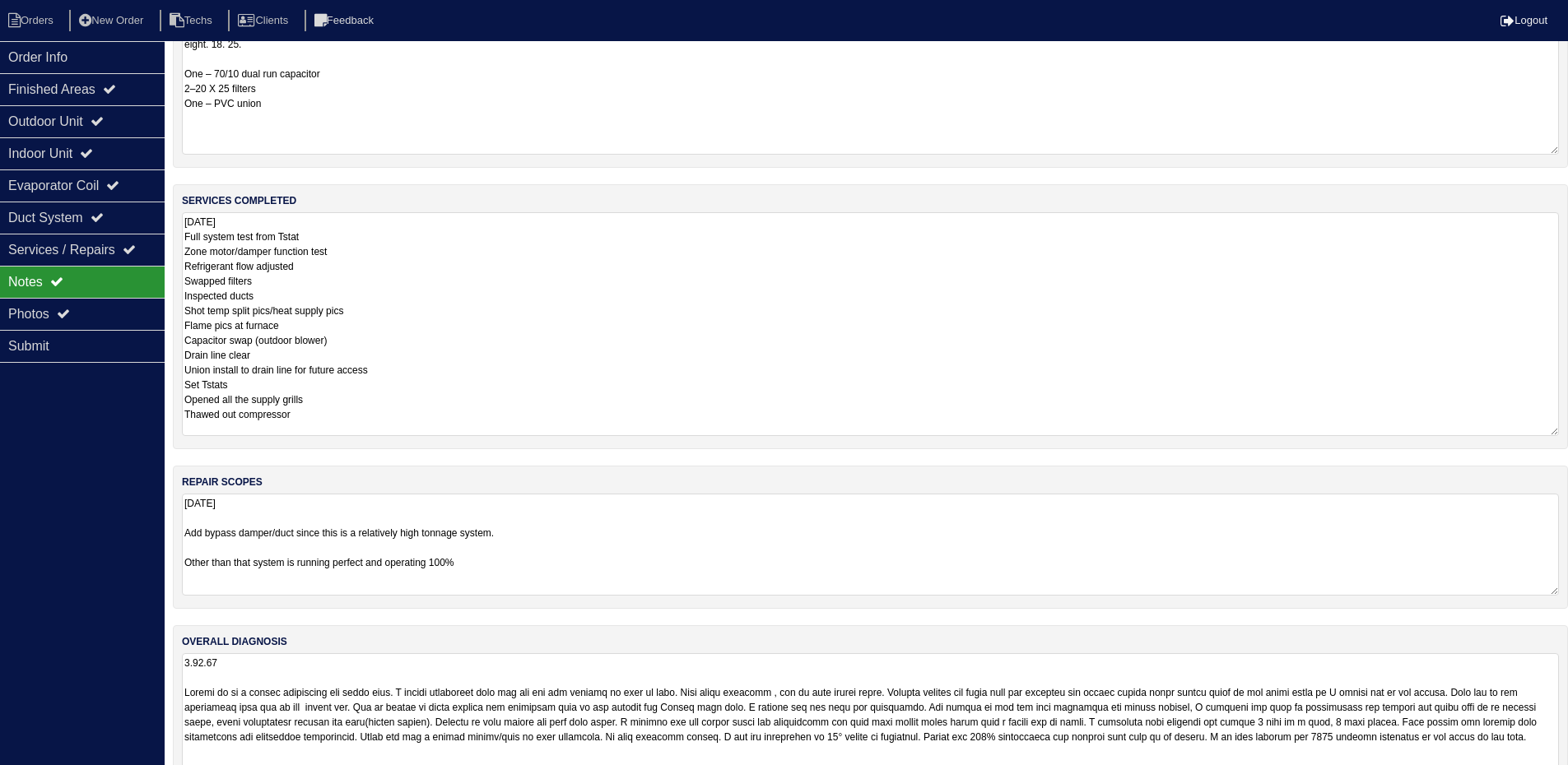
drag, startPoint x: 1552, startPoint y: 733, endPoint x: 1564, endPoint y: 718, distance: 19.2
click at [1549, 777] on html "Orders New Order Techs Clients Feedback Logout Orders New Order Users Clients M…" at bounding box center [784, 395] width 1568 height 884
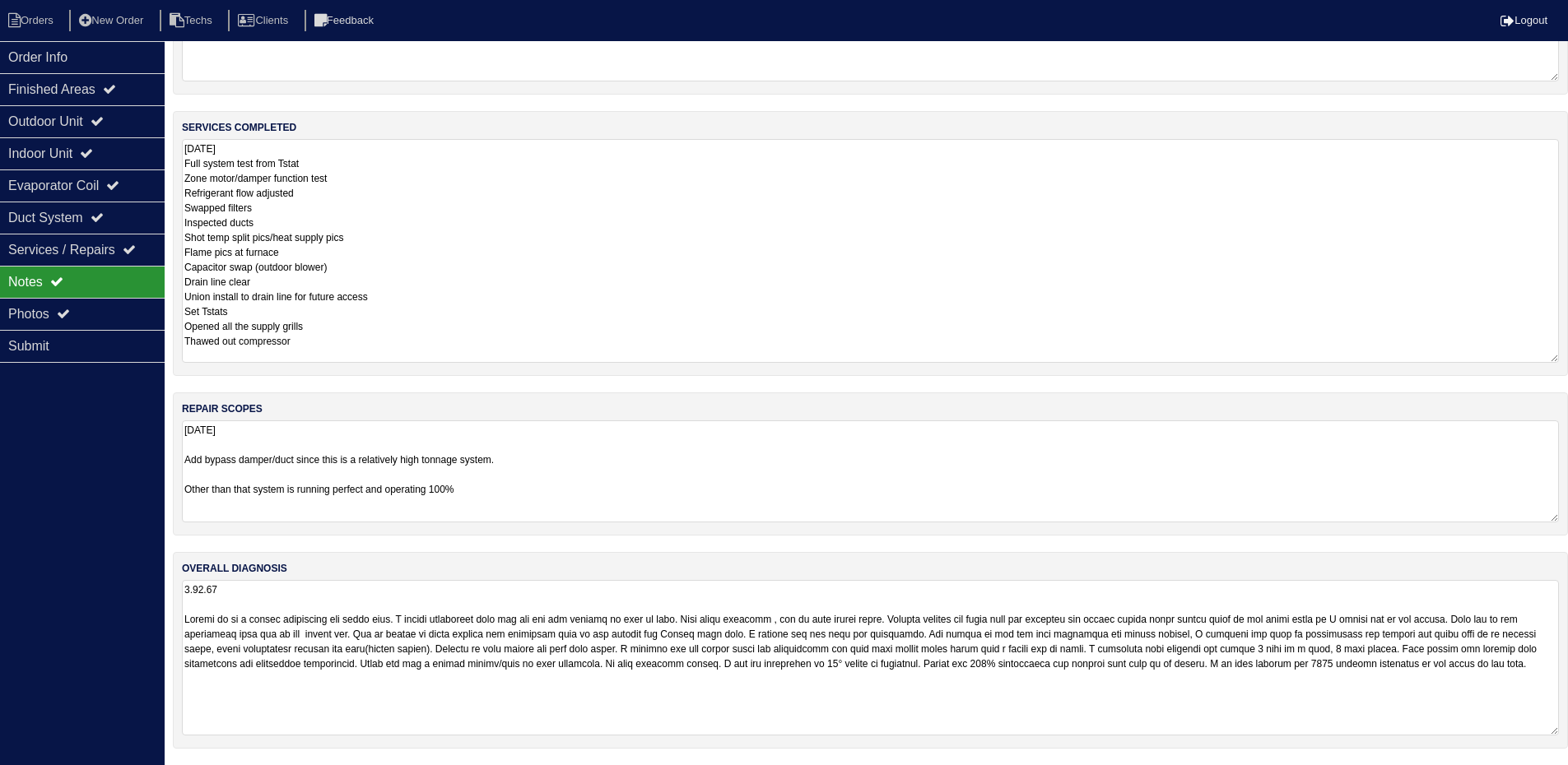
scroll to position [0, 0]
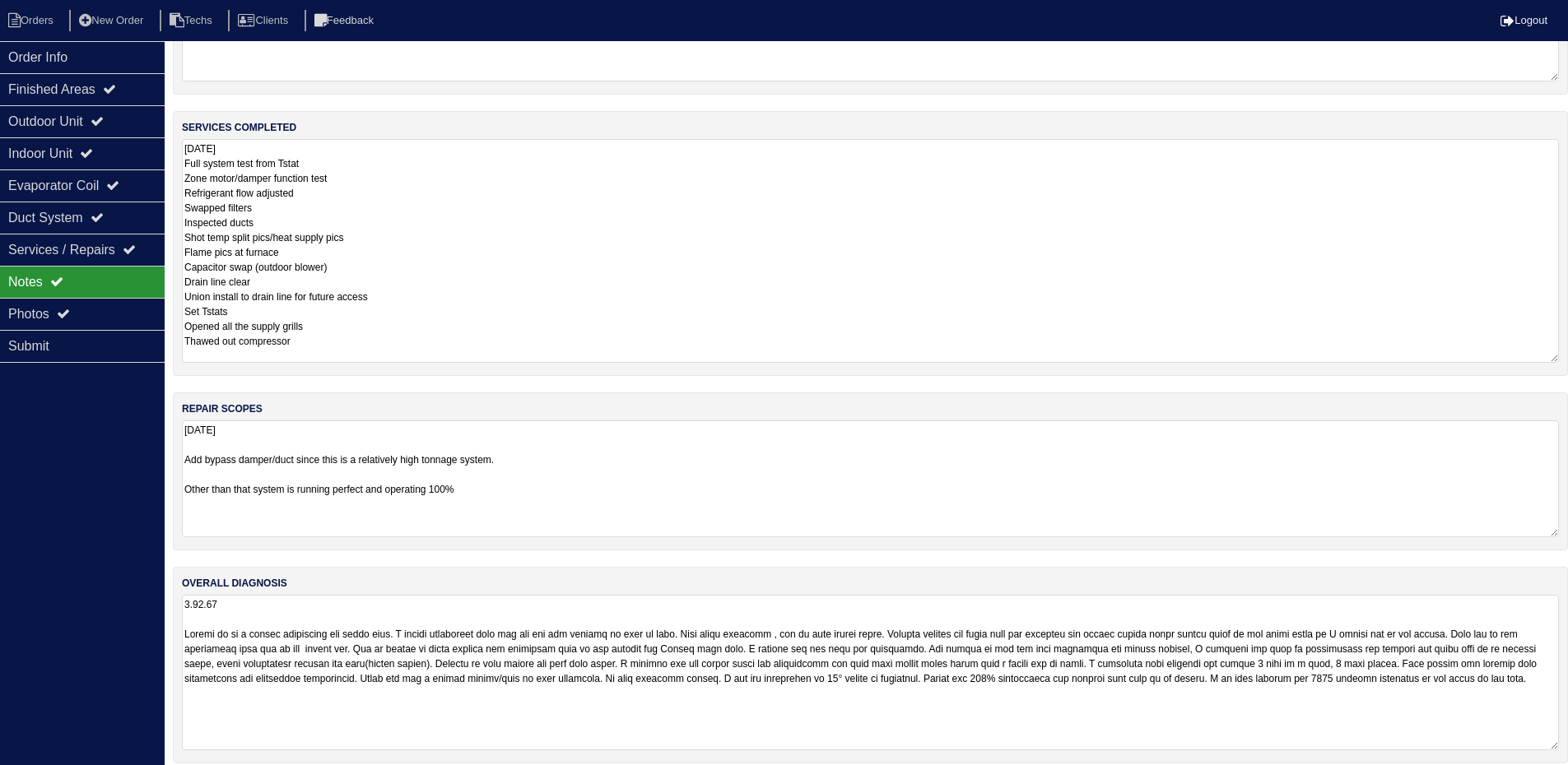
drag, startPoint x: 1553, startPoint y: 519, endPoint x: 1550, endPoint y: 534, distance: 15.3
click at [1550, 534] on textarea "[DATE] Add bypass damper/duct since this is a relatively high tonnage system. O…" at bounding box center [870, 479] width 1377 height 117
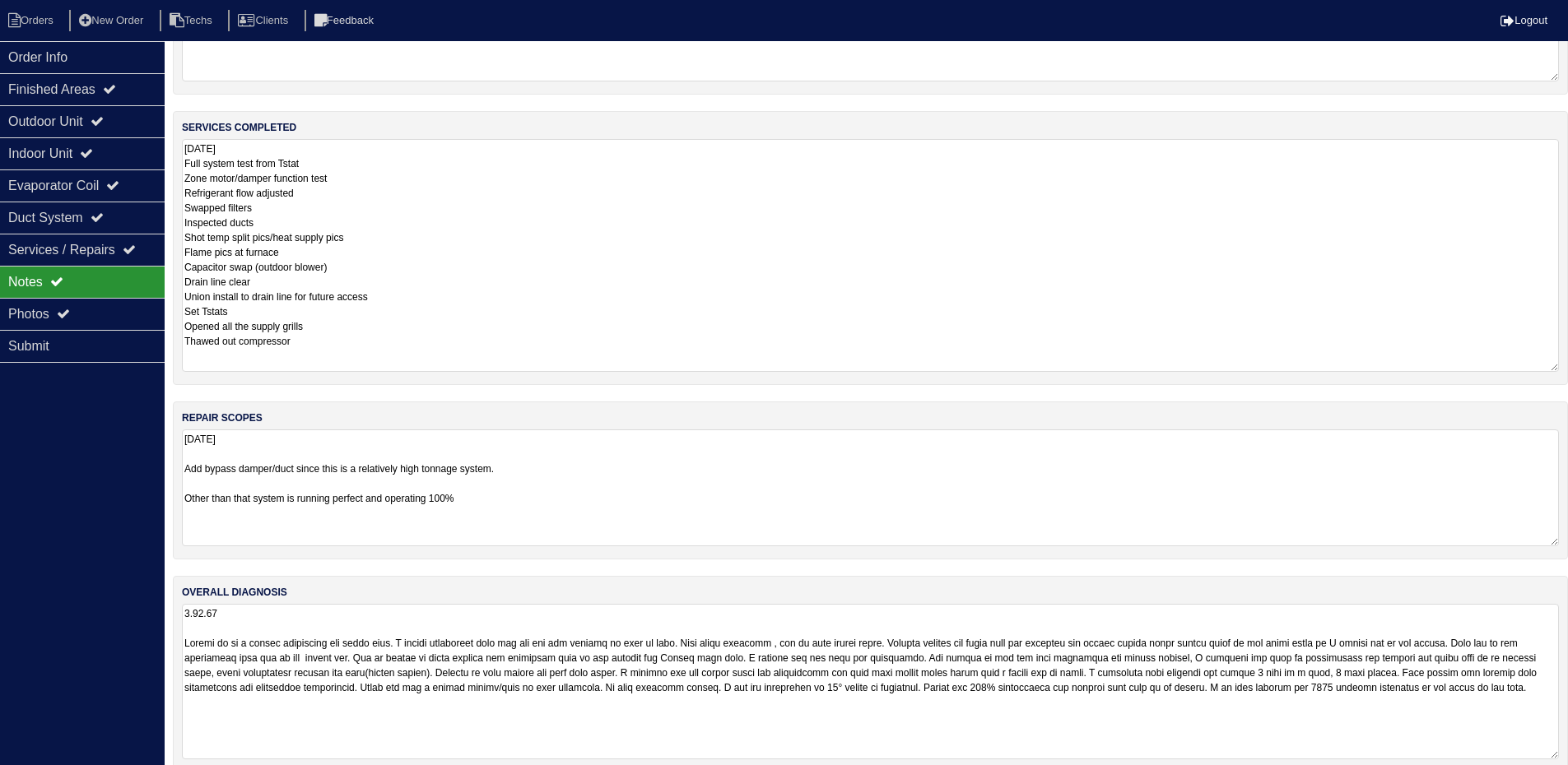
drag, startPoint x: 1555, startPoint y: 357, endPoint x: 1553, endPoint y: 366, distance: 9.2
click at [1553, 366] on textarea "[DATE] Full system test from Tstat Zone motor/damper function test Refrigerant …" at bounding box center [870, 255] width 1377 height 233
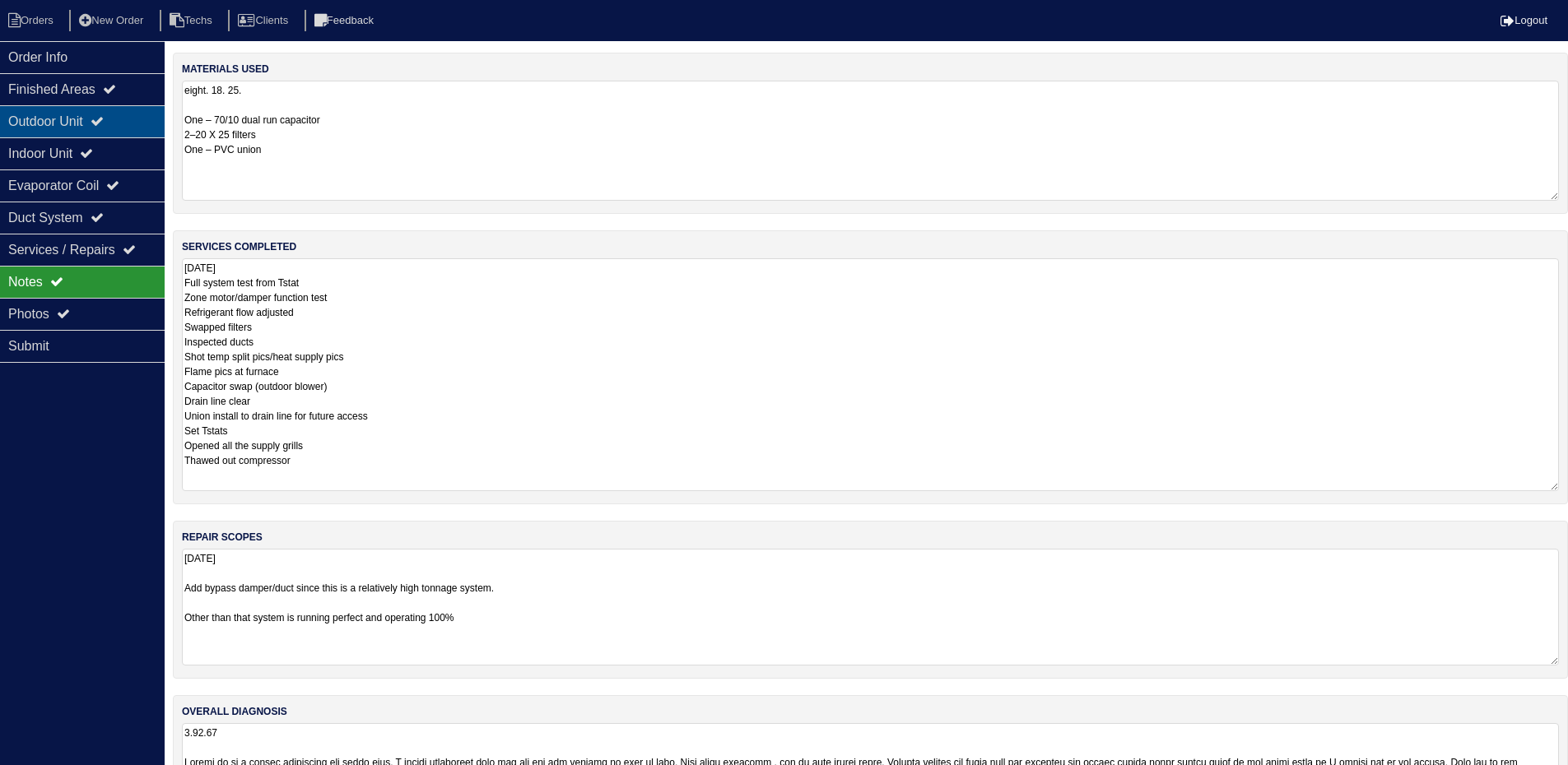
click at [131, 120] on div "Outdoor Unit" at bounding box center [82, 122] width 165 height 32
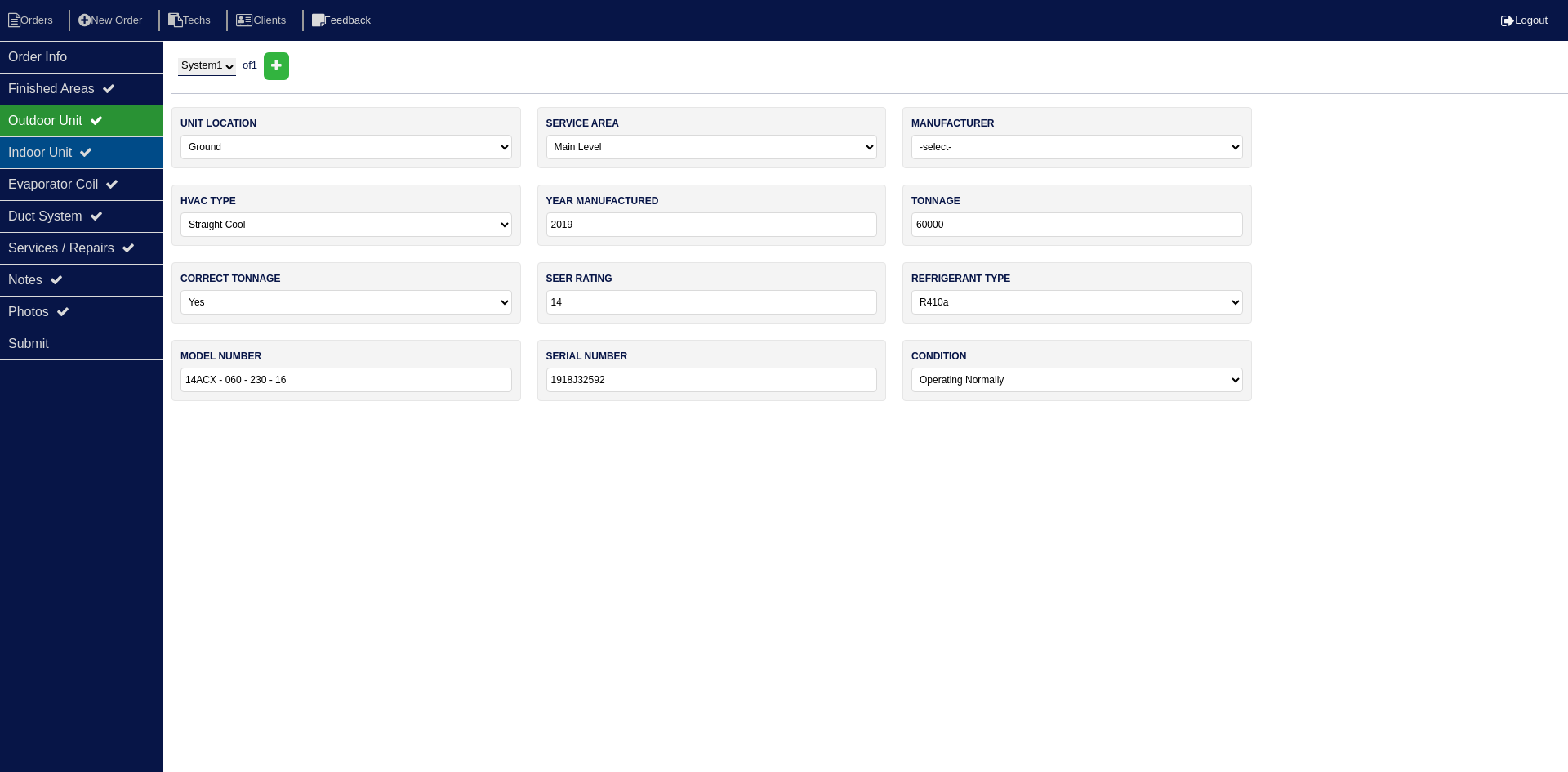
click at [122, 147] on div "Indoor Unit" at bounding box center [82, 153] width 163 height 32
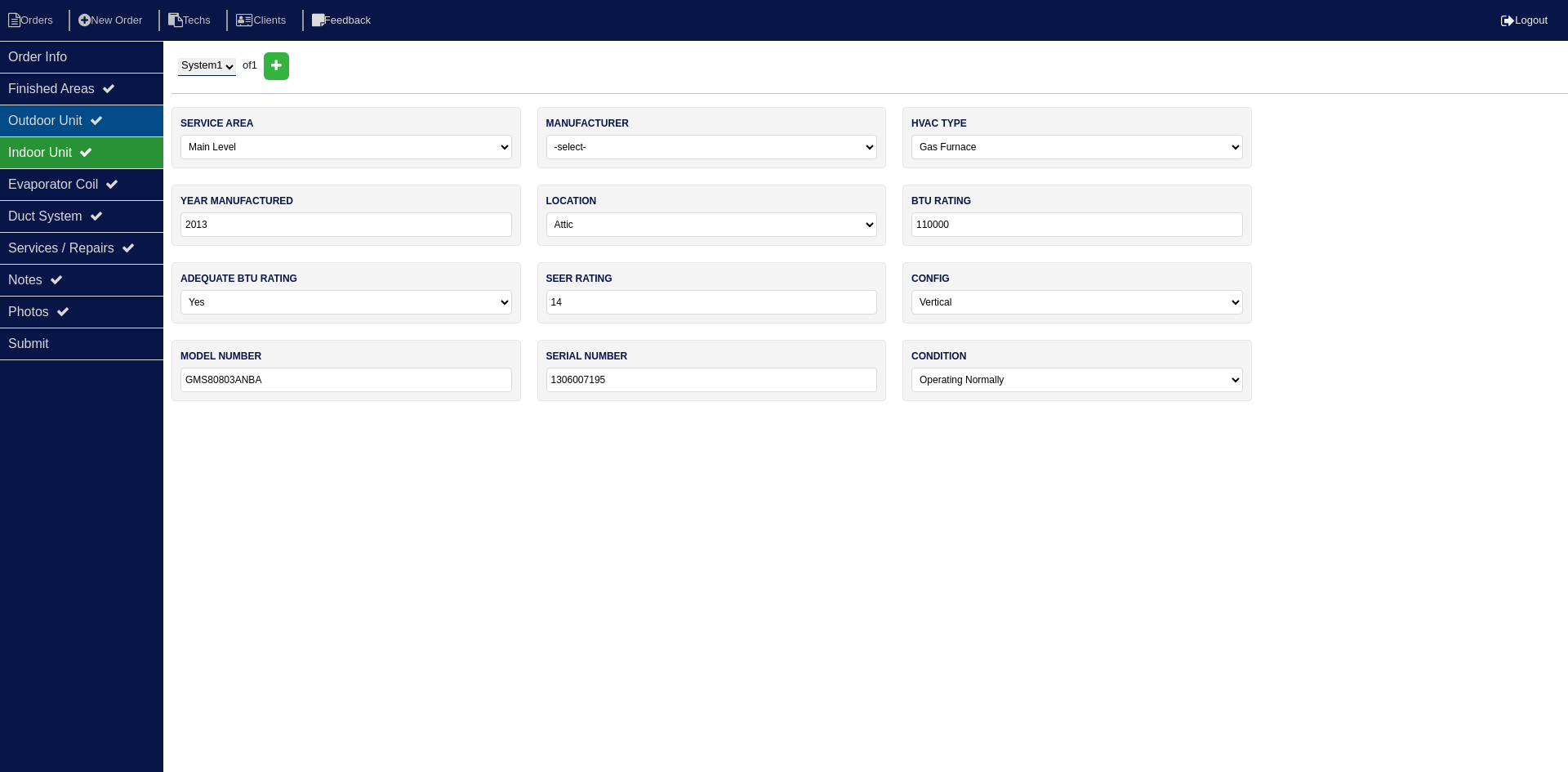
click at [117, 119] on div "Outdoor Unit" at bounding box center [82, 121] width 163 height 32
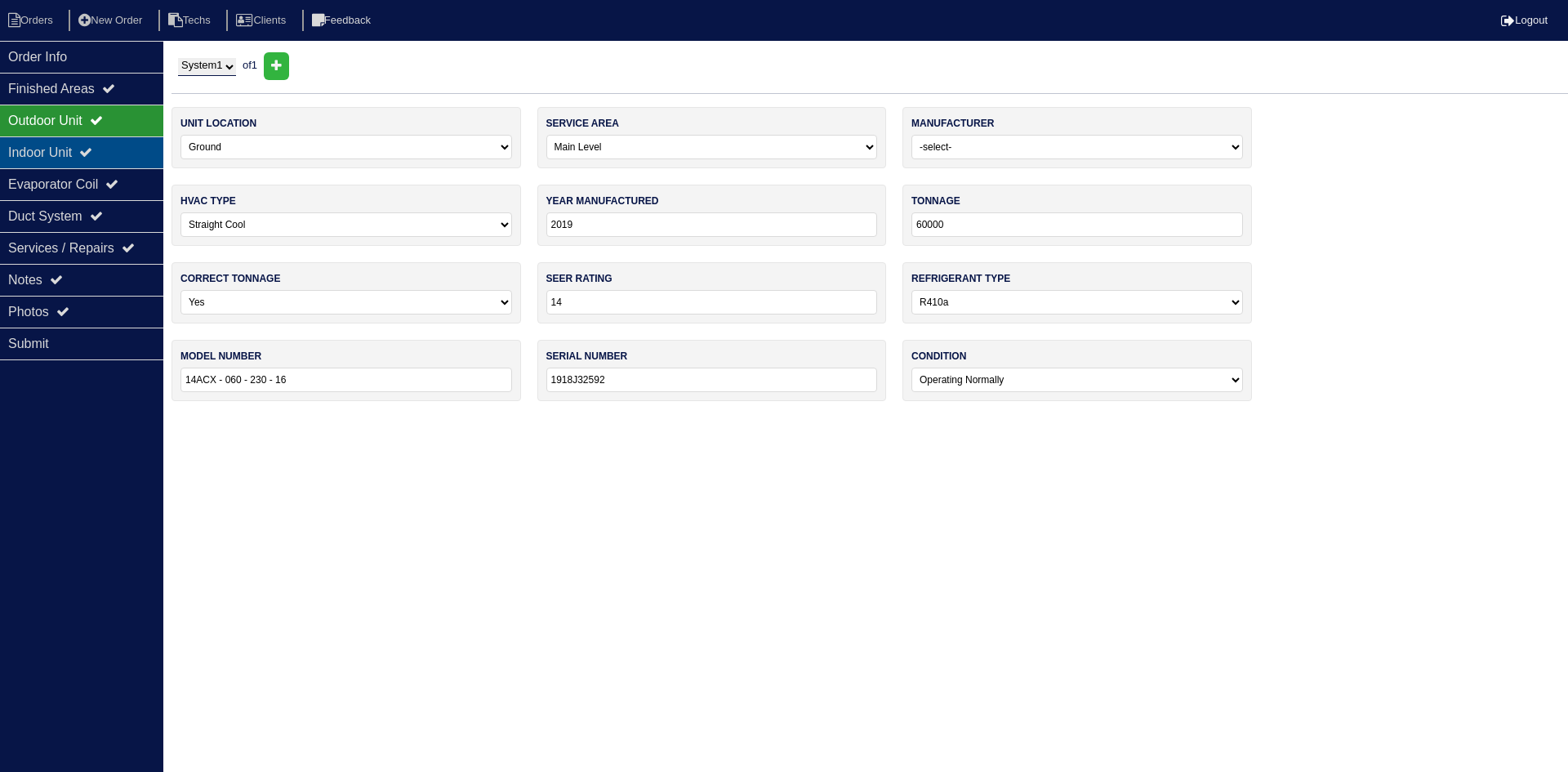
click at [52, 151] on div "Indoor Unit" at bounding box center [82, 153] width 163 height 32
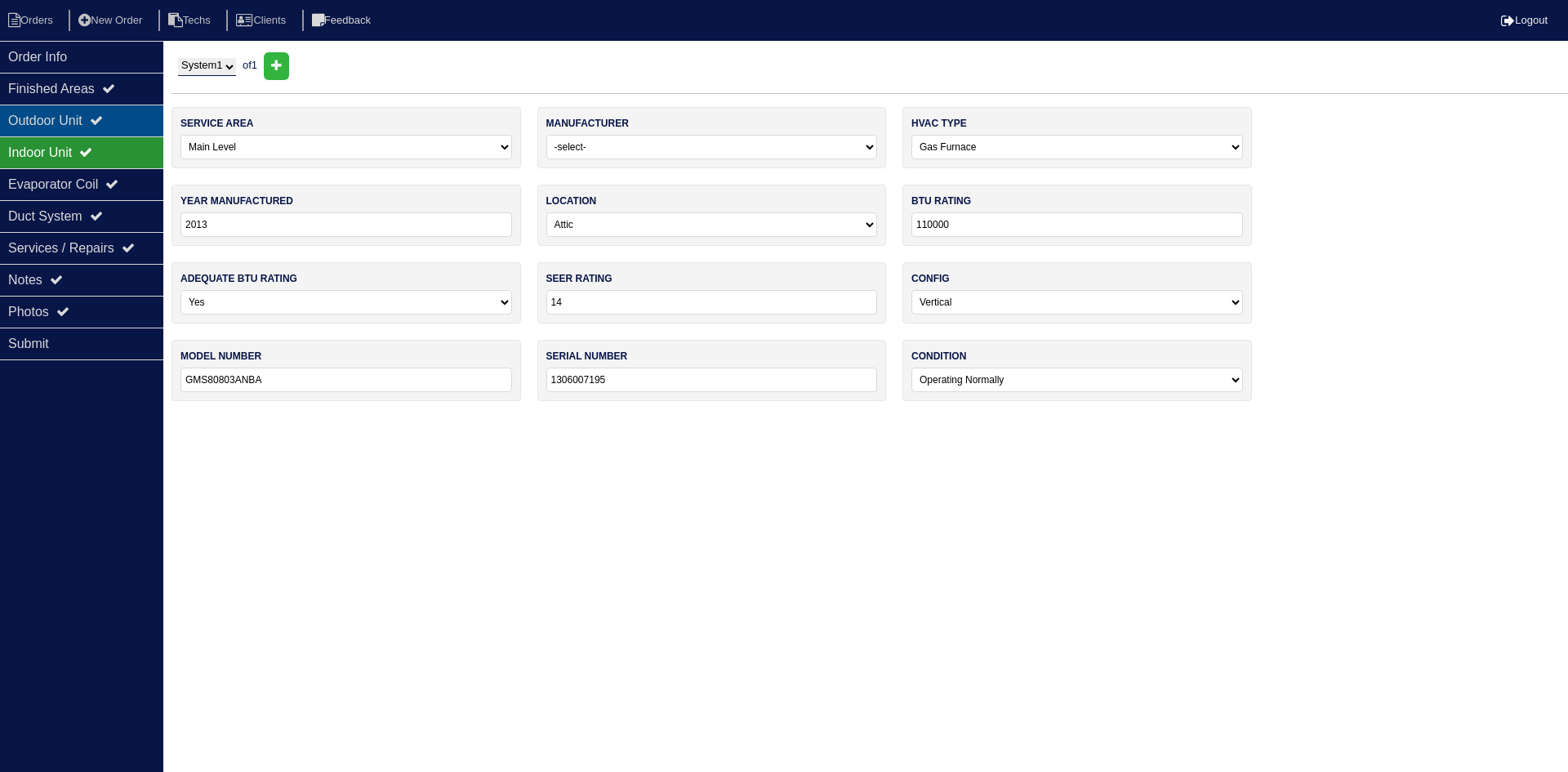
click at [46, 123] on div "Outdoor Unit" at bounding box center [82, 121] width 163 height 32
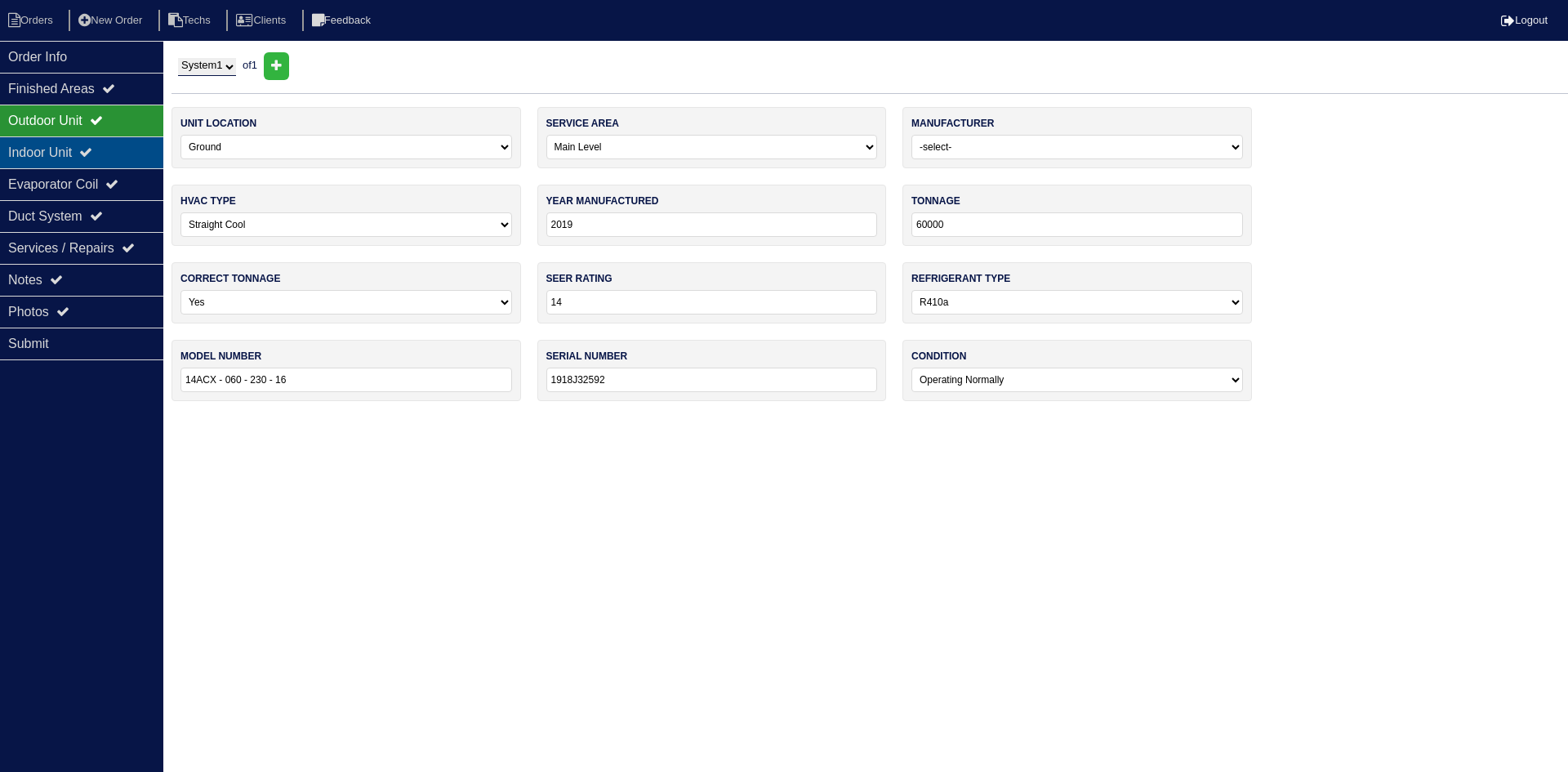
click at [111, 144] on div "Indoor Unit" at bounding box center [82, 153] width 163 height 32
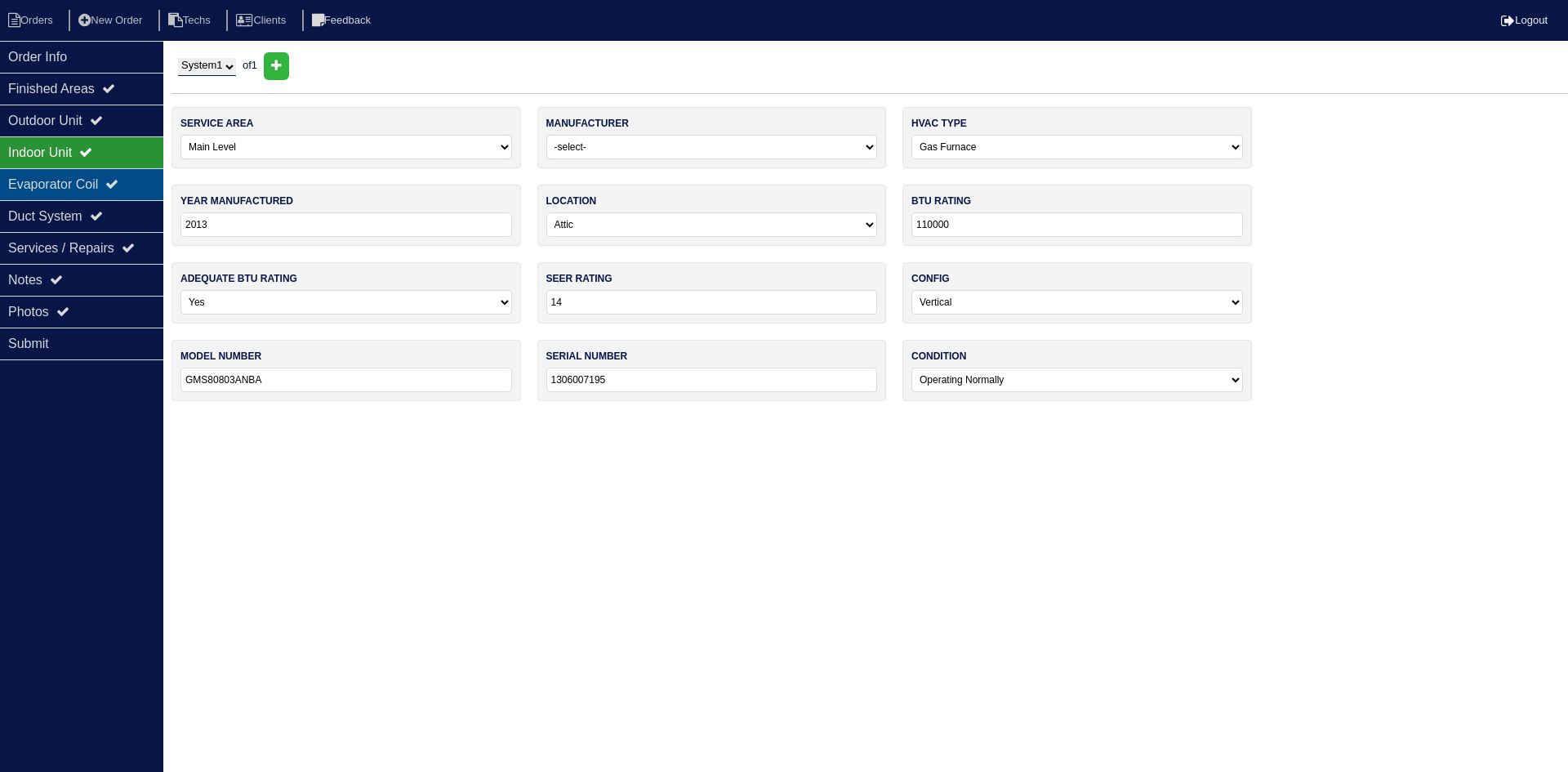
click at [63, 185] on div "Evaporator Coil" at bounding box center [82, 184] width 163 height 32
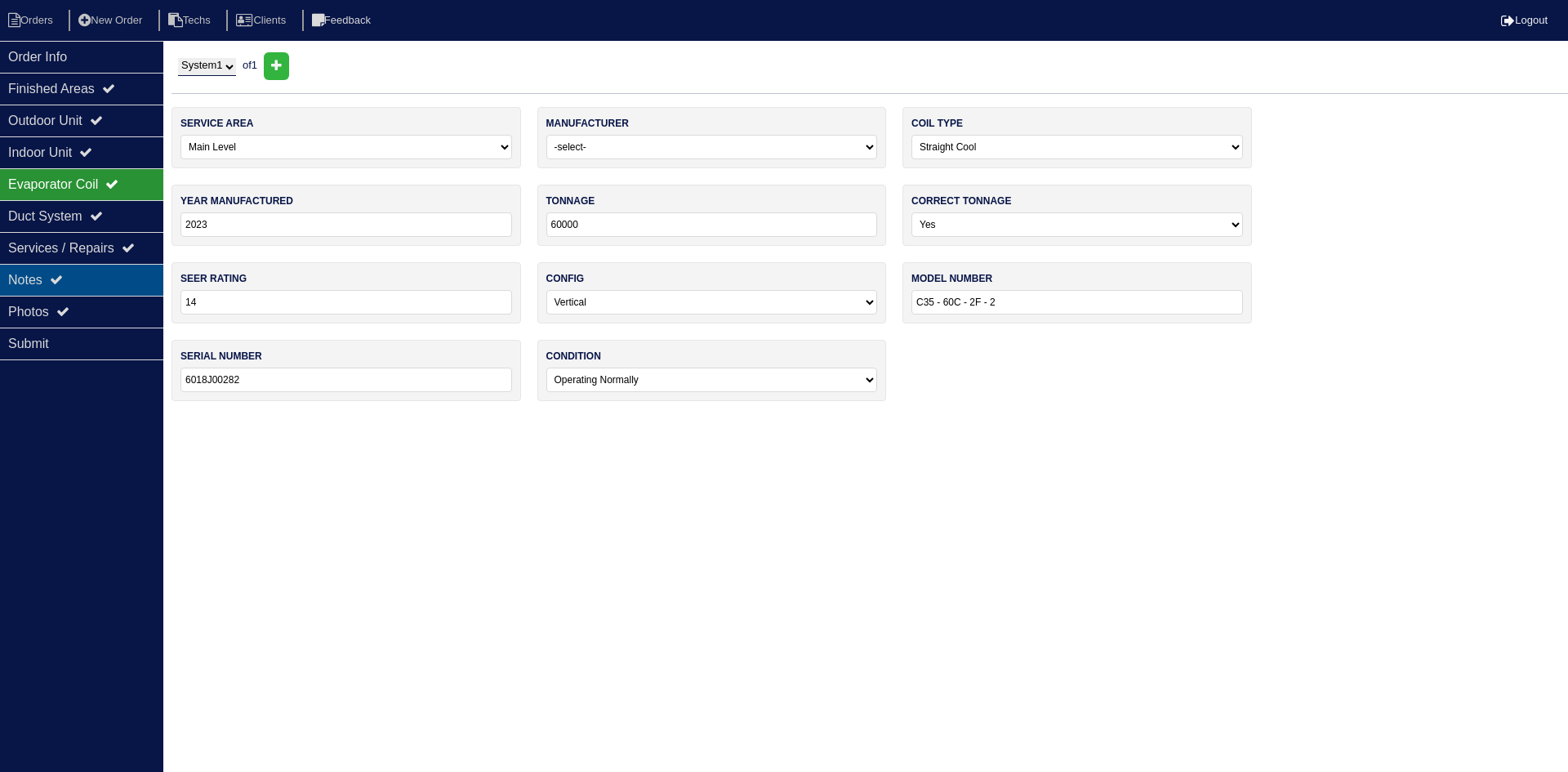
click at [103, 279] on div "Notes" at bounding box center [82, 280] width 163 height 32
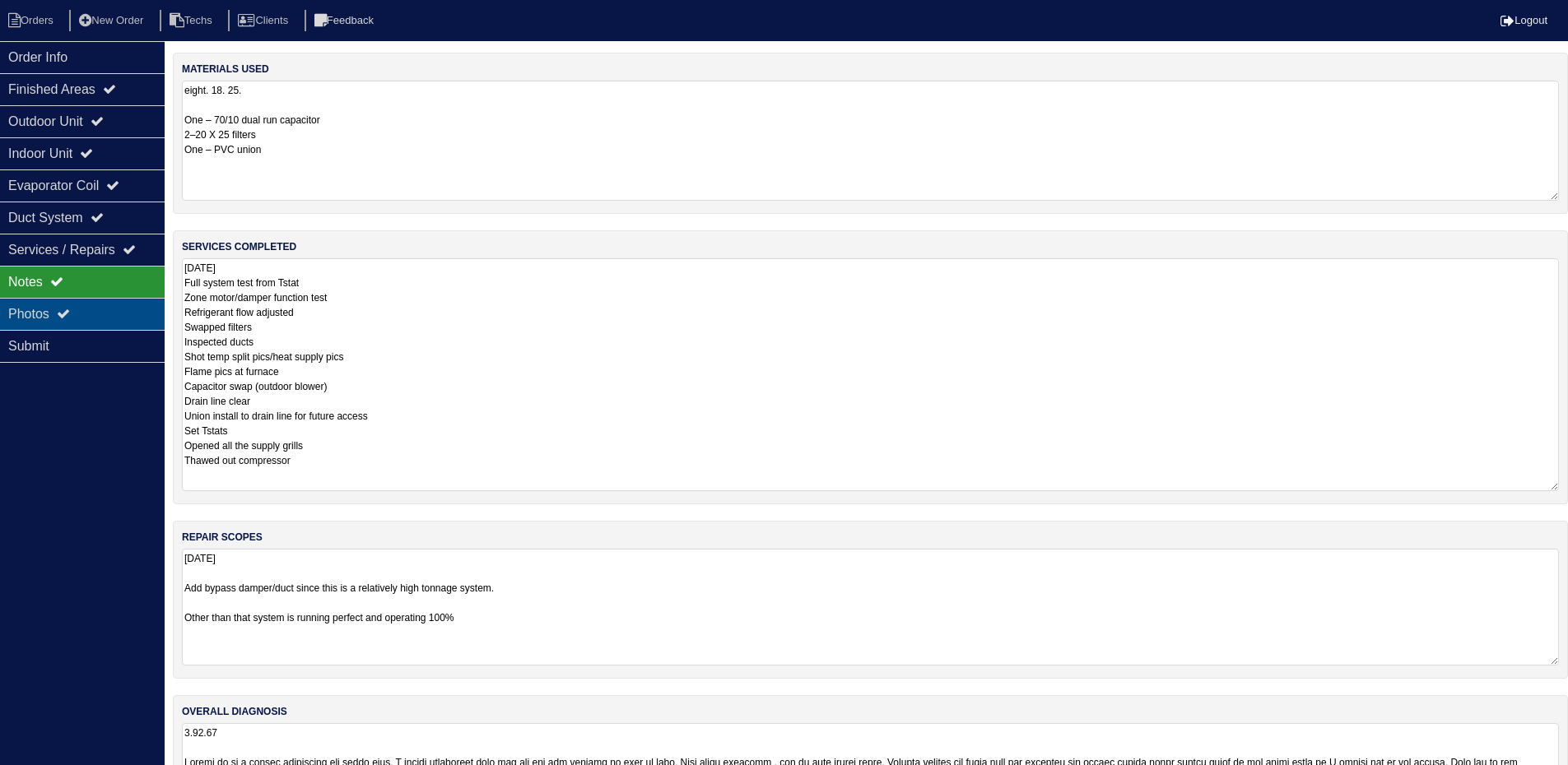
click at [126, 305] on div "Photos" at bounding box center [82, 314] width 165 height 32
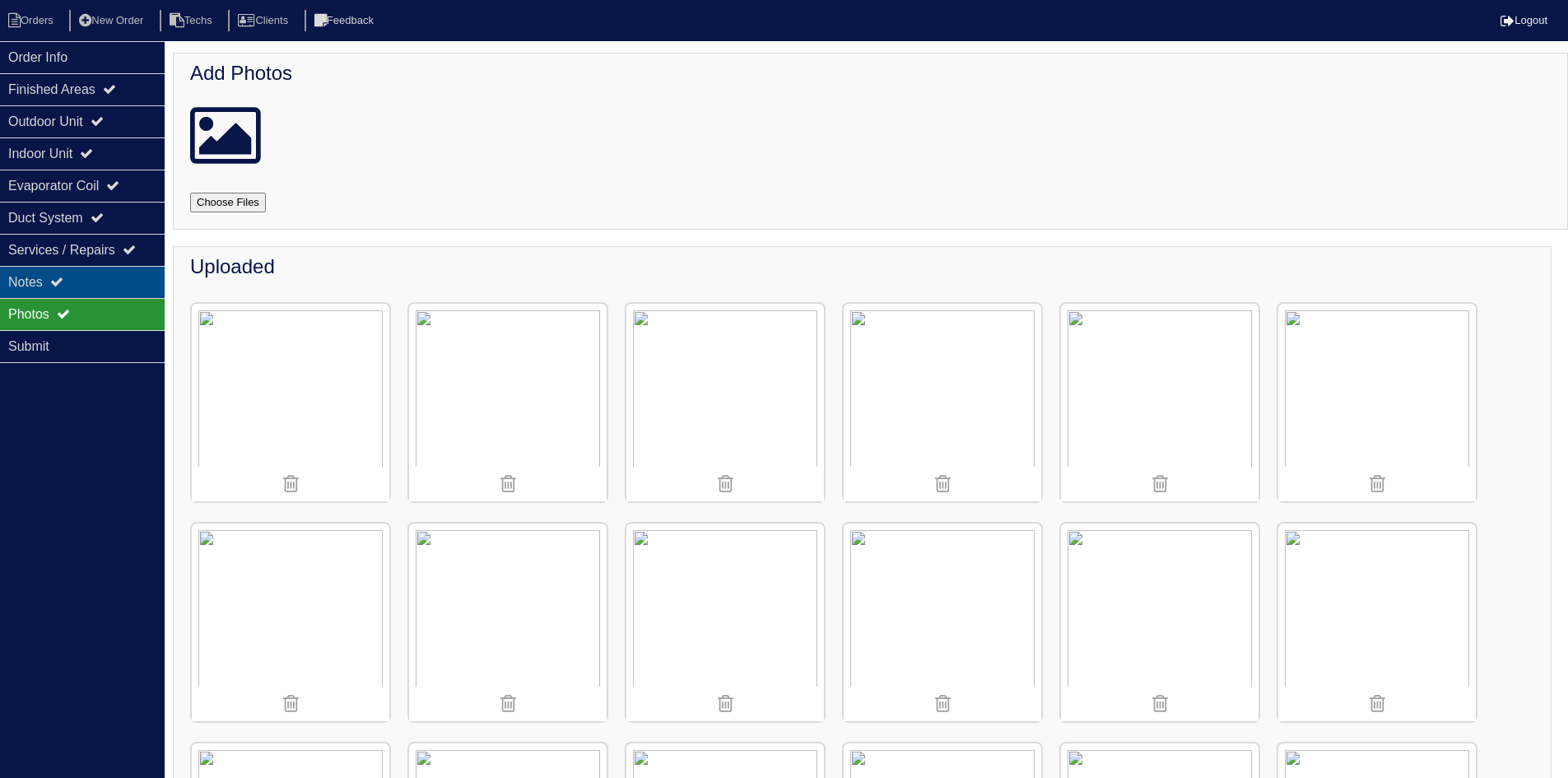
click at [87, 281] on div "Notes" at bounding box center [82, 282] width 165 height 32
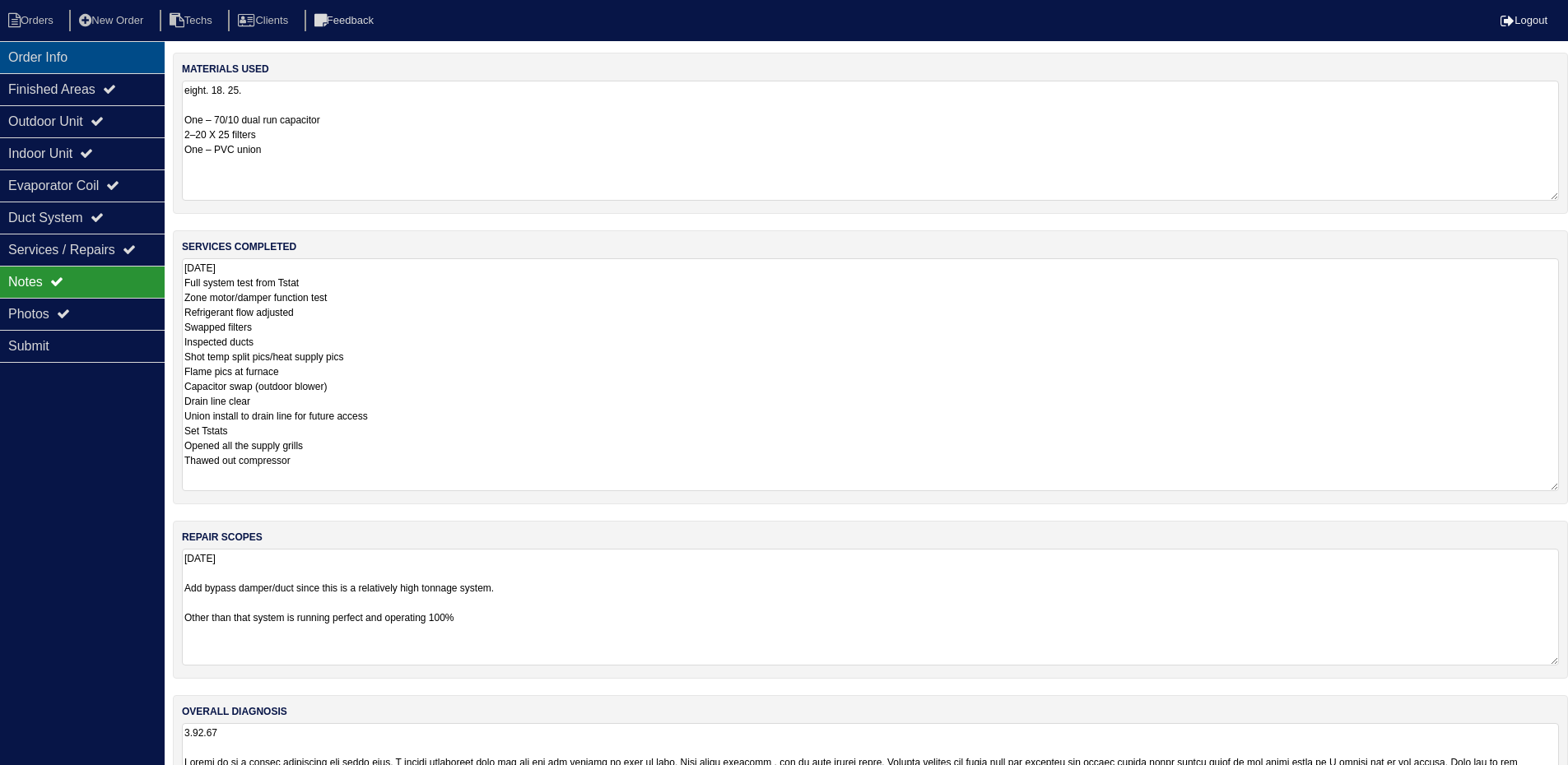
click at [107, 61] on div "Order Info" at bounding box center [82, 57] width 165 height 32
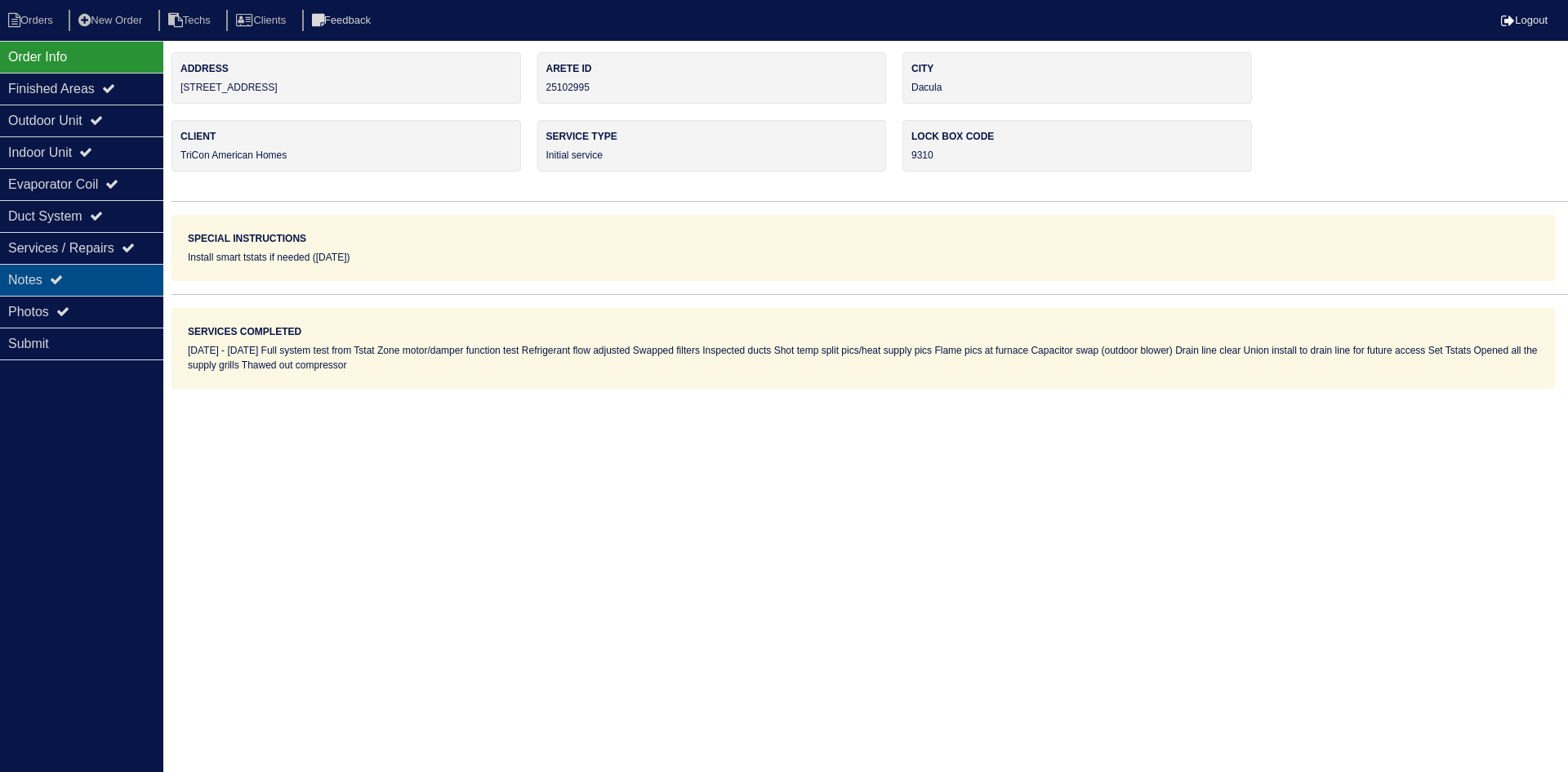
click at [97, 274] on div "Notes" at bounding box center [82, 280] width 163 height 32
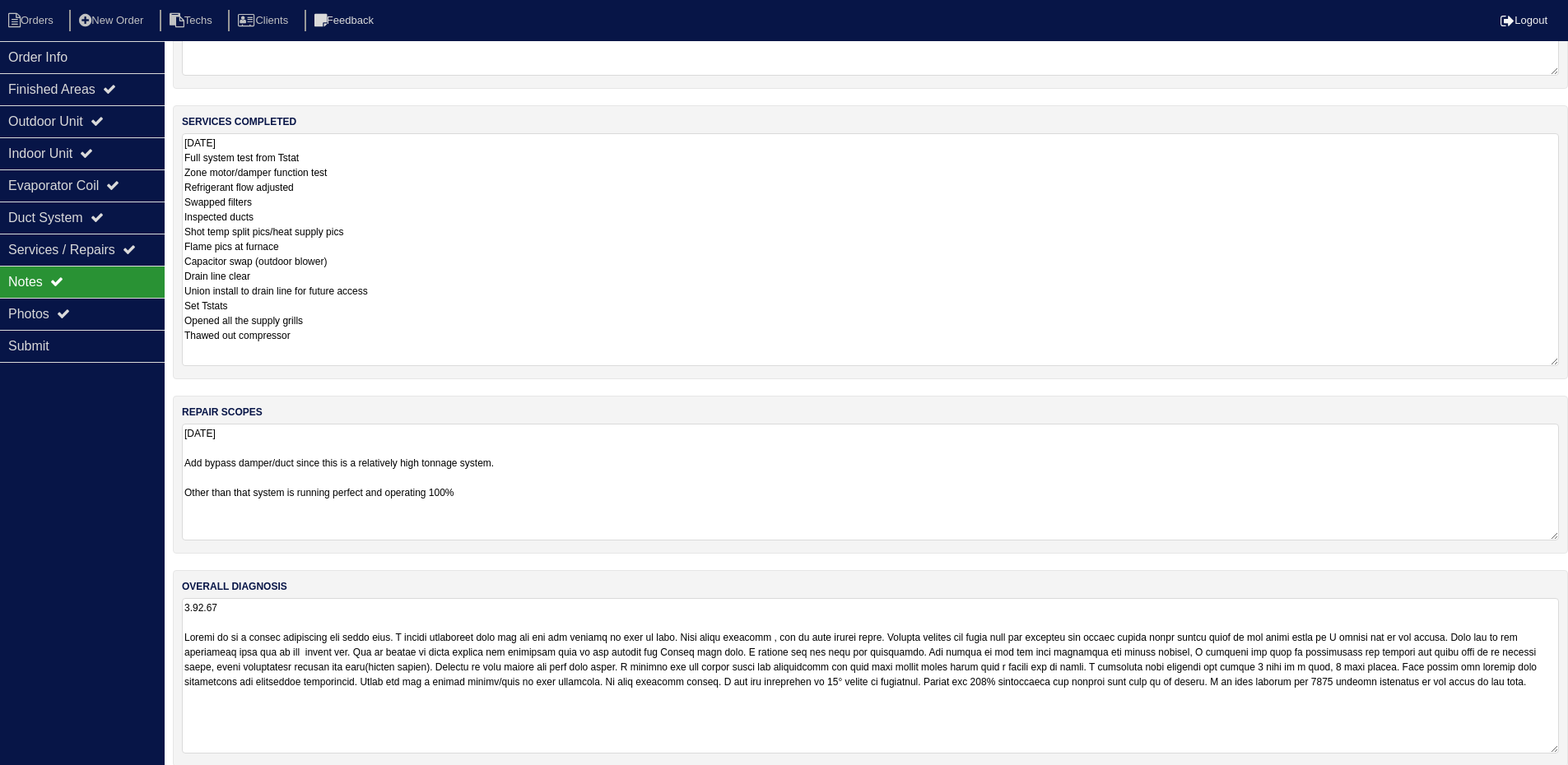
scroll to position [143, 0]
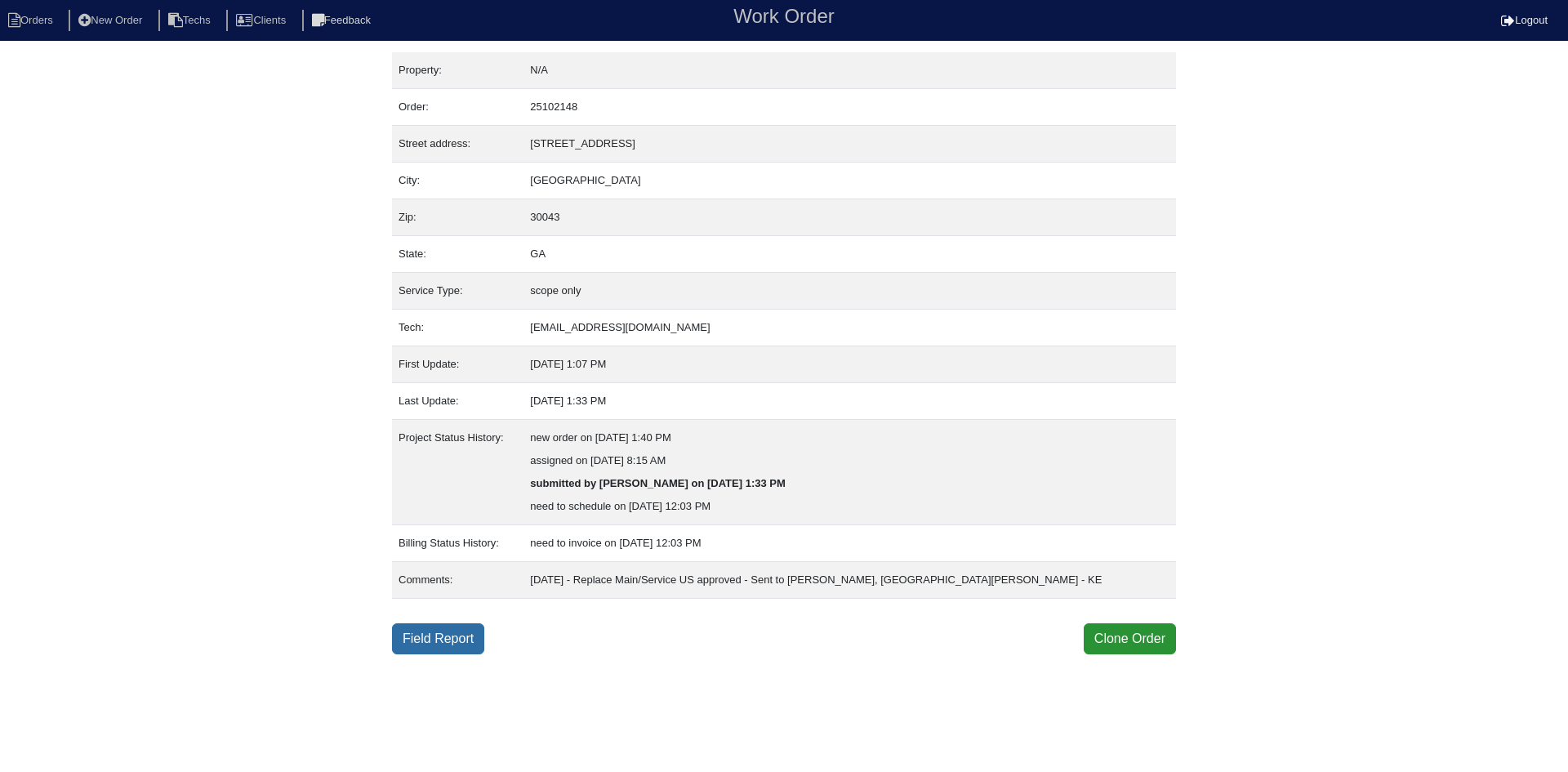
click at [418, 639] on link "Field Report" at bounding box center [438, 639] width 92 height 31
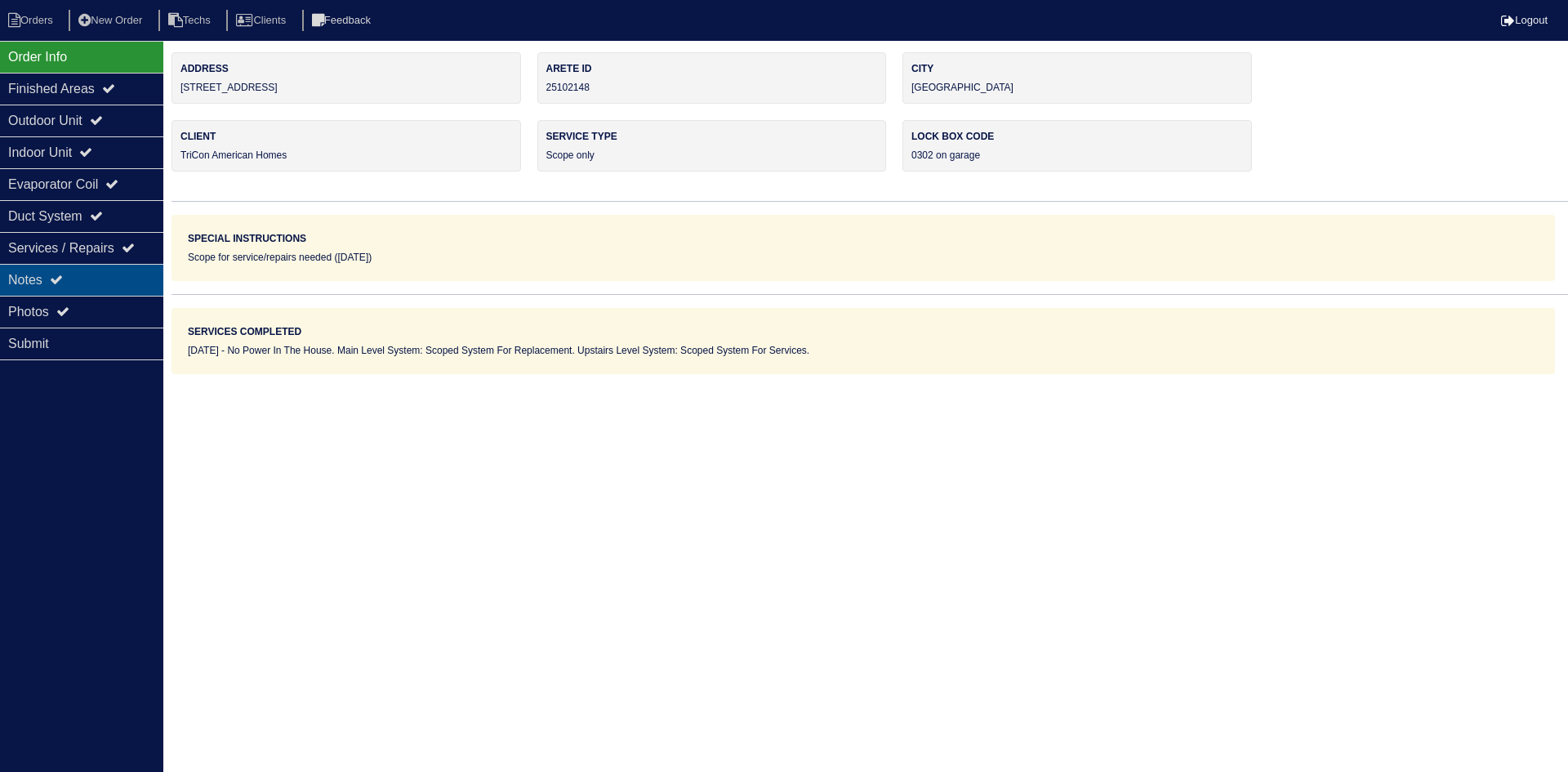
click at [107, 276] on div "Notes" at bounding box center [82, 280] width 163 height 32
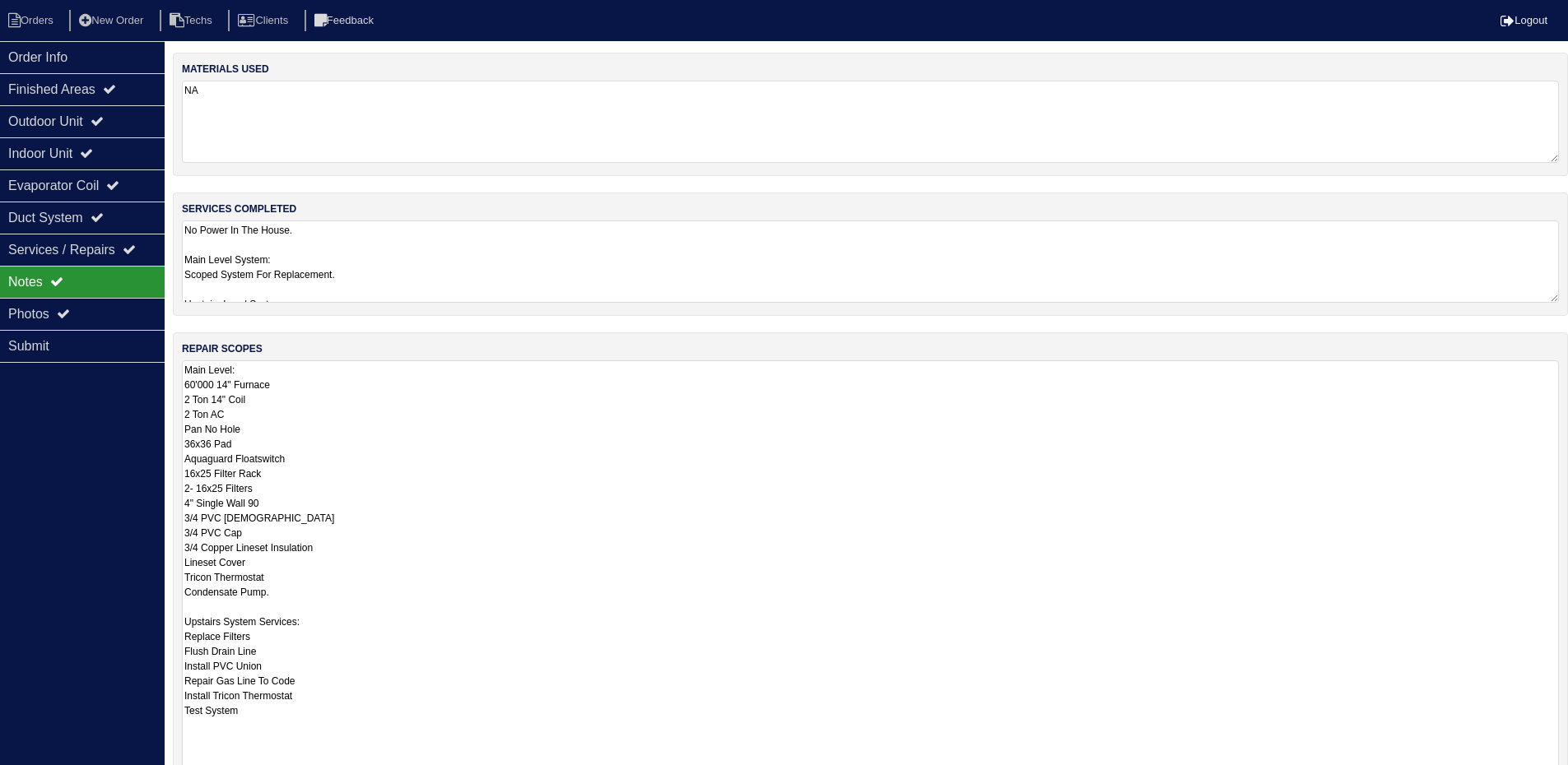
drag, startPoint x: 1564, startPoint y: 439, endPoint x: 1231, endPoint y: 658, distance: 398.6
click at [1502, 746] on textarea "Main Level: 60'000 14" Furnace 2 Ton 14" Coil 2 Ton AC Pan No Hole 36x36 Pad Aq…" at bounding box center [870, 573] width 1377 height 425
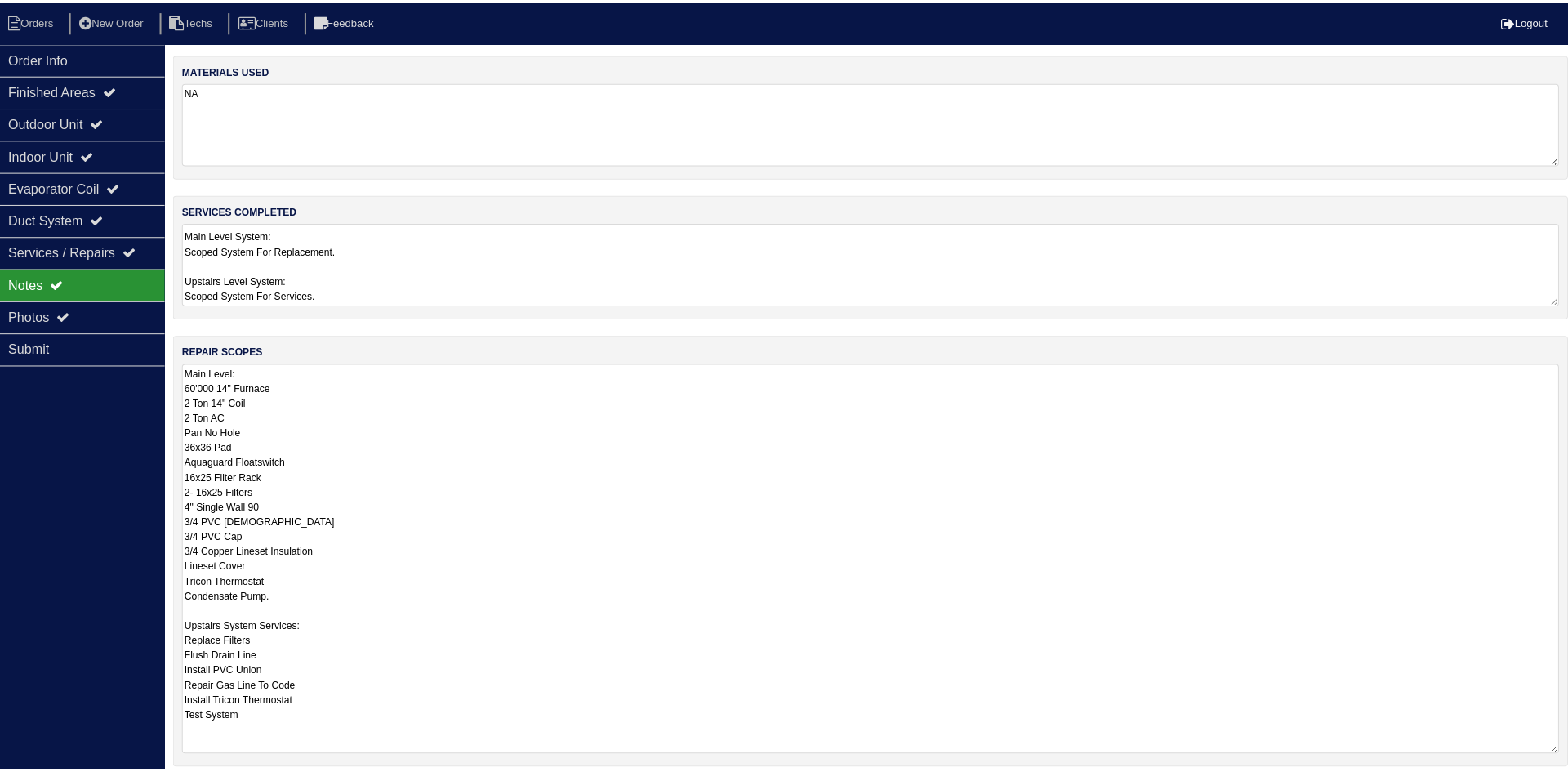
scroll to position [1, 0]
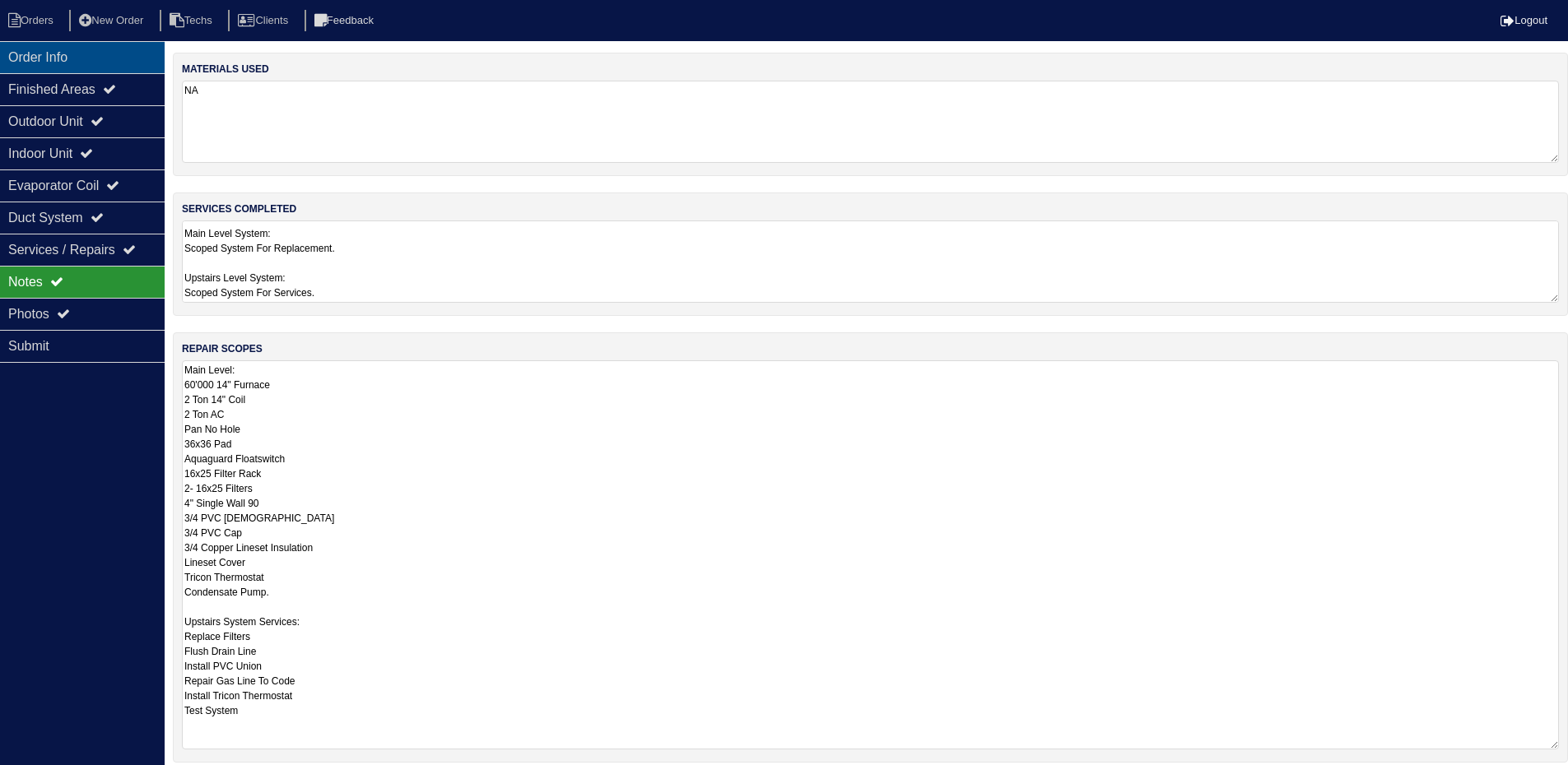
click at [85, 59] on div "Order Info" at bounding box center [82, 57] width 165 height 32
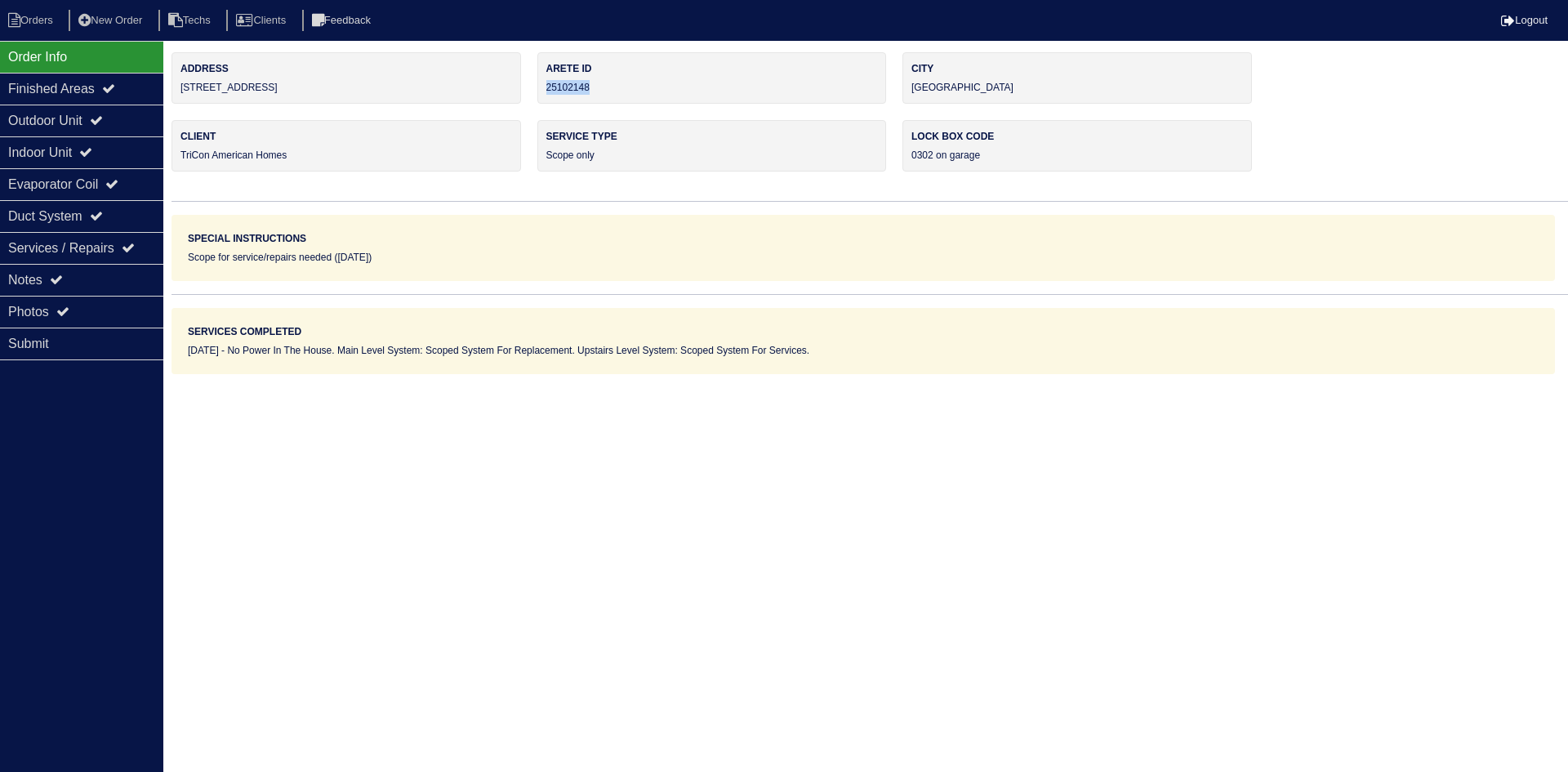
drag, startPoint x: 600, startPoint y: 84, endPoint x: 546, endPoint y: 88, distance: 54.1
click at [546, 88] on div "Arete ID 25102148" at bounding box center [712, 78] width 350 height 52
copy div "25102148"
click at [104, 270] on div "Notes" at bounding box center [82, 280] width 163 height 32
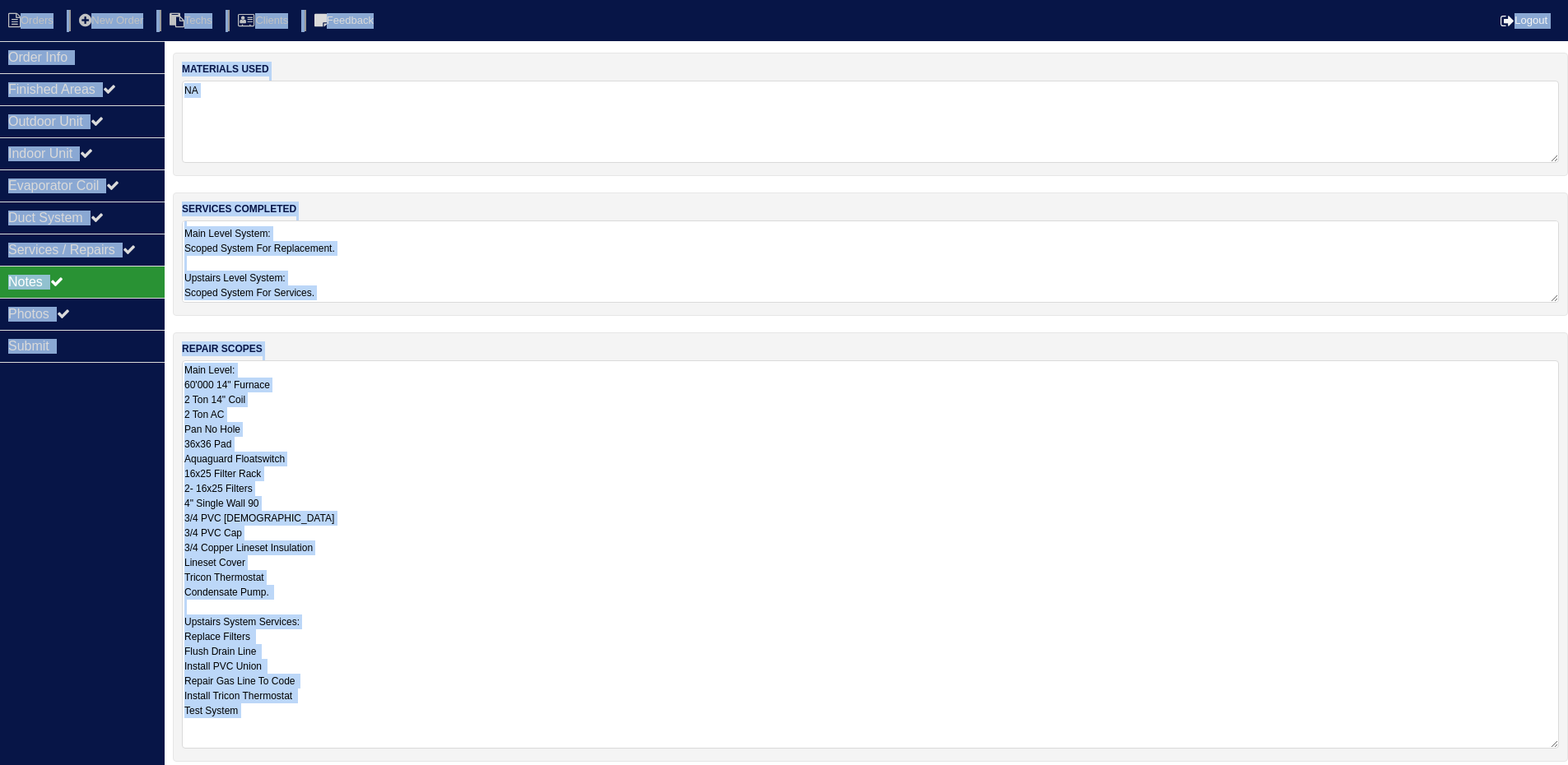
click at [471, 463] on textarea "Main Level: 60'000 14" Furnace 2 Ton 14" Coil 2 Ton AC Pan No Hole 36x36 Pad Aq…" at bounding box center [870, 555] width 1377 height 388
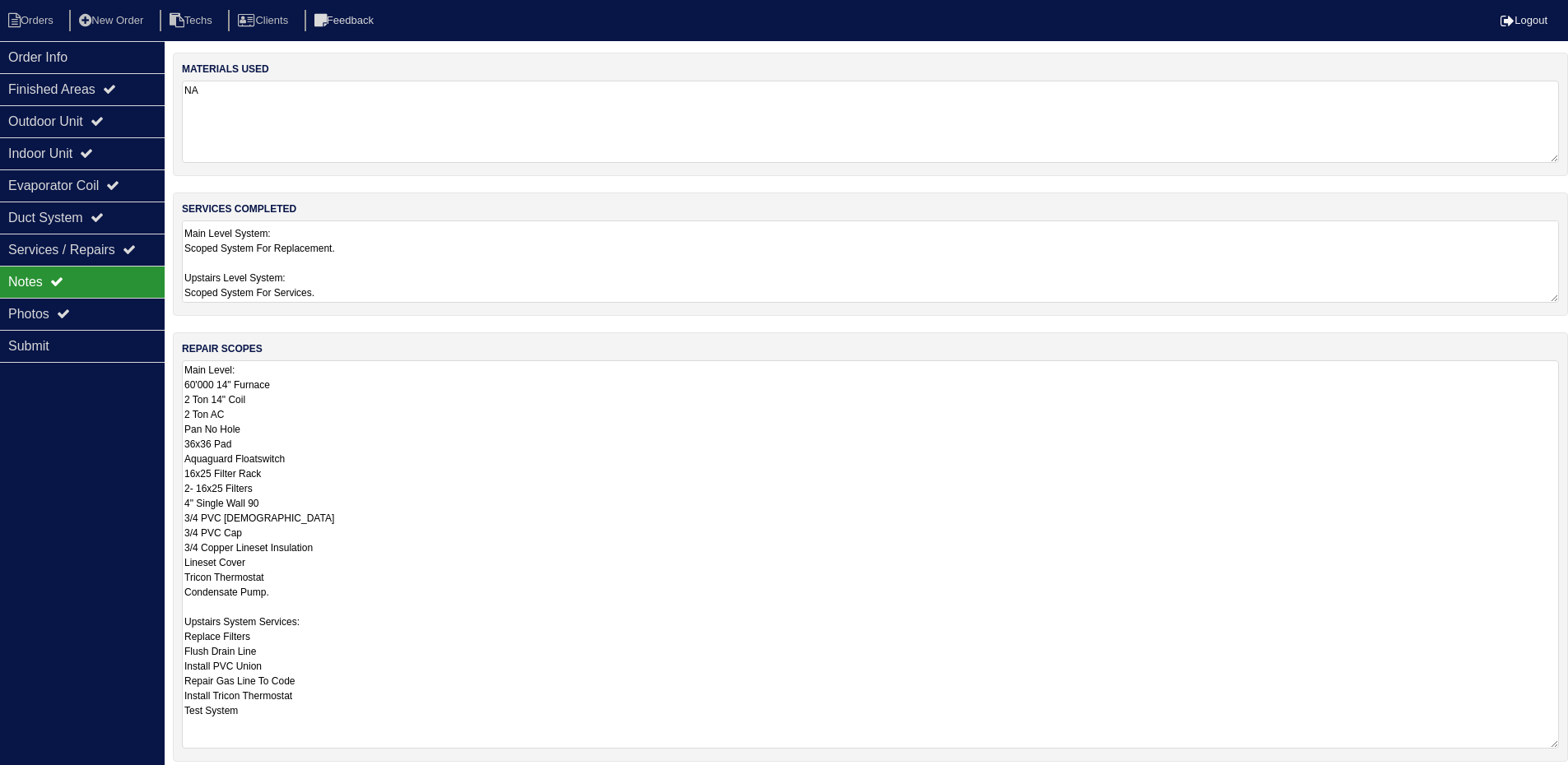
click at [448, 441] on textarea "Main Level: 60'000 14" Furnace 2 Ton 14" Coil 2 Ton AC Pan No Hole 36x36 Pad Aq…" at bounding box center [870, 555] width 1377 height 388
click at [495, 439] on textarea "Main Level: 60'000 14" Furnace 2 Ton 14" Coil 2 Ton AC Pan No Hole 36x36 Pad Aq…" at bounding box center [870, 555] width 1377 height 388
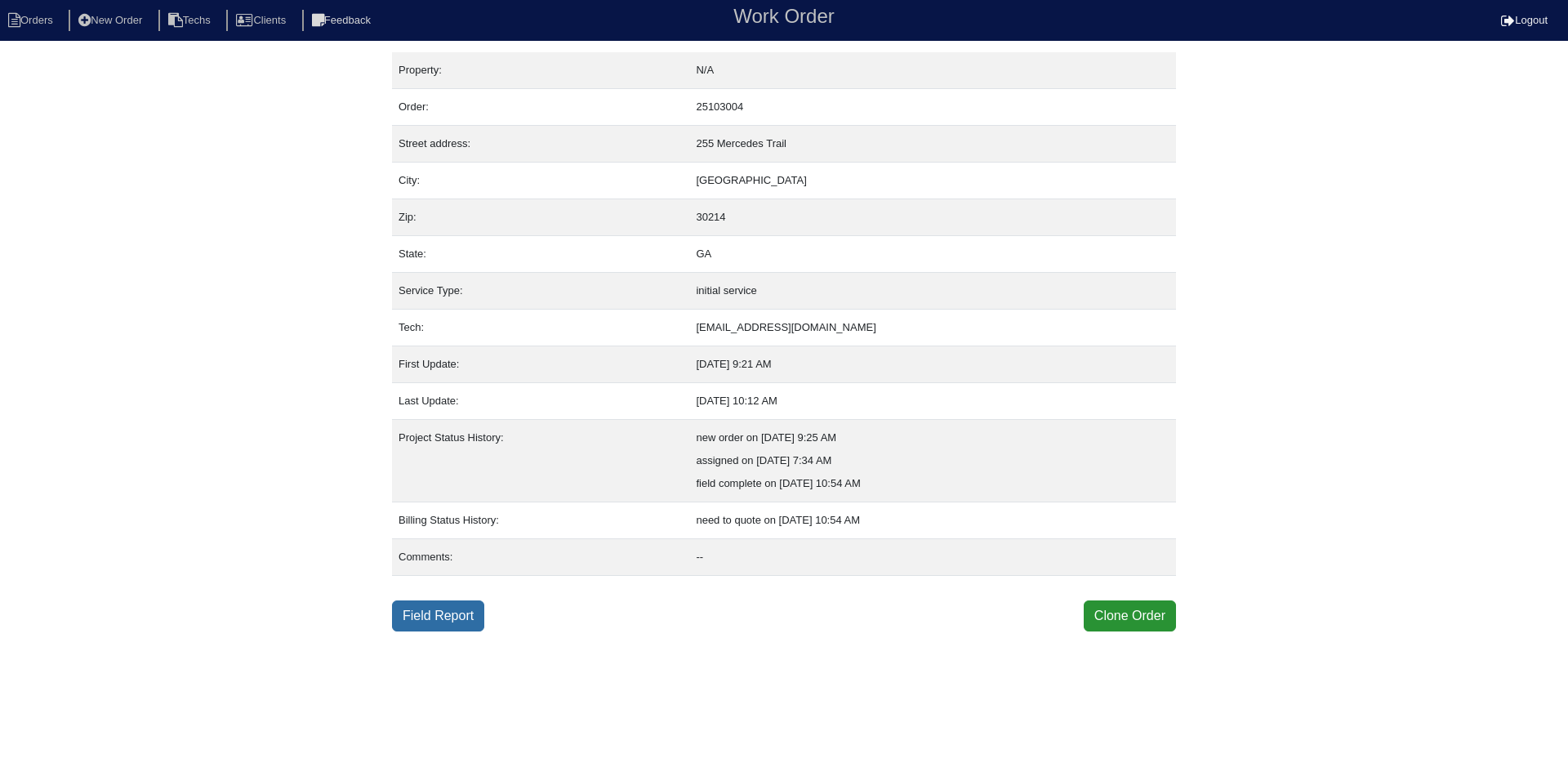
click at [464, 609] on link "Field Report" at bounding box center [438, 616] width 92 height 31
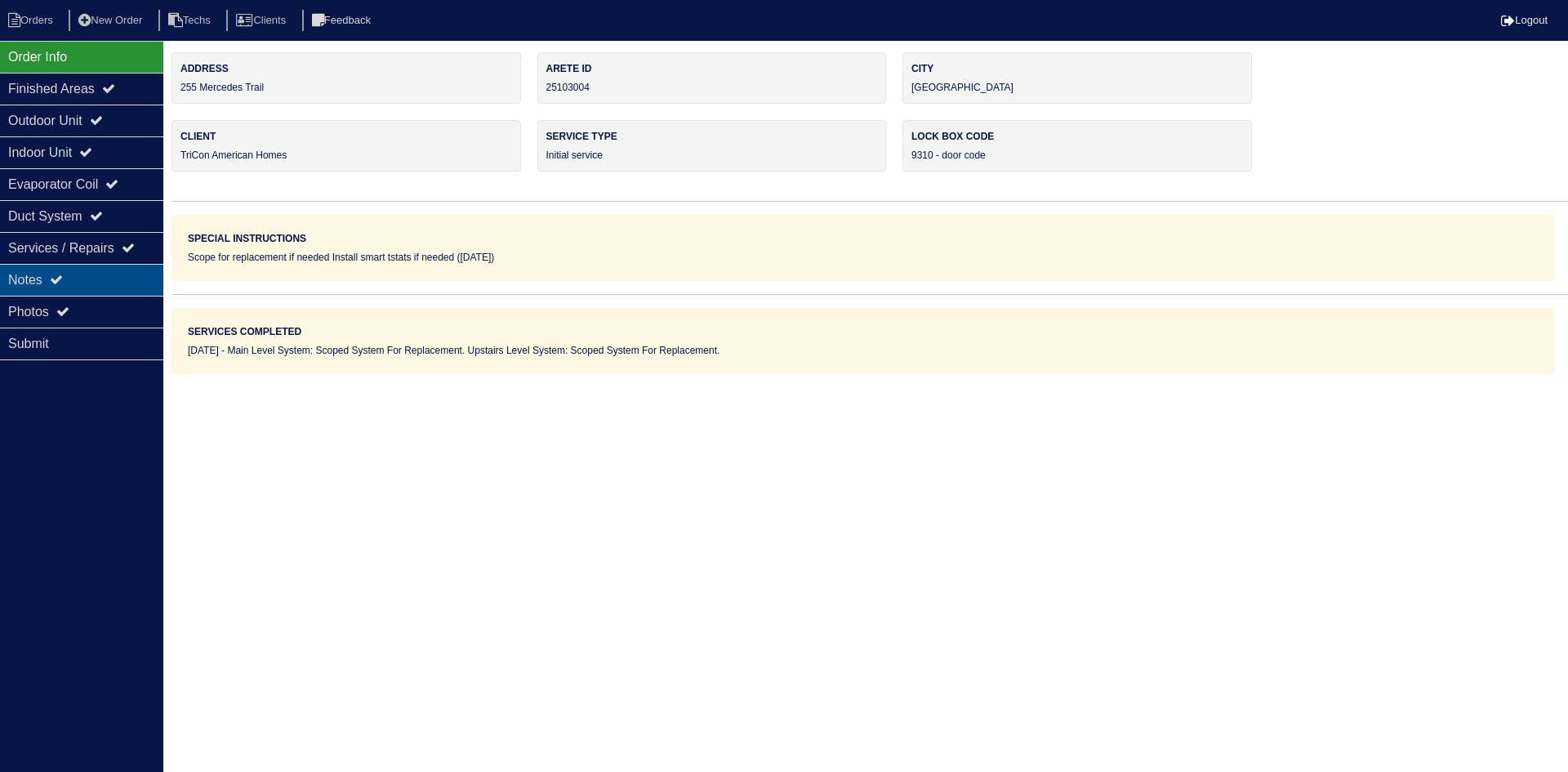
click at [83, 275] on div "Notes" at bounding box center [82, 280] width 163 height 32
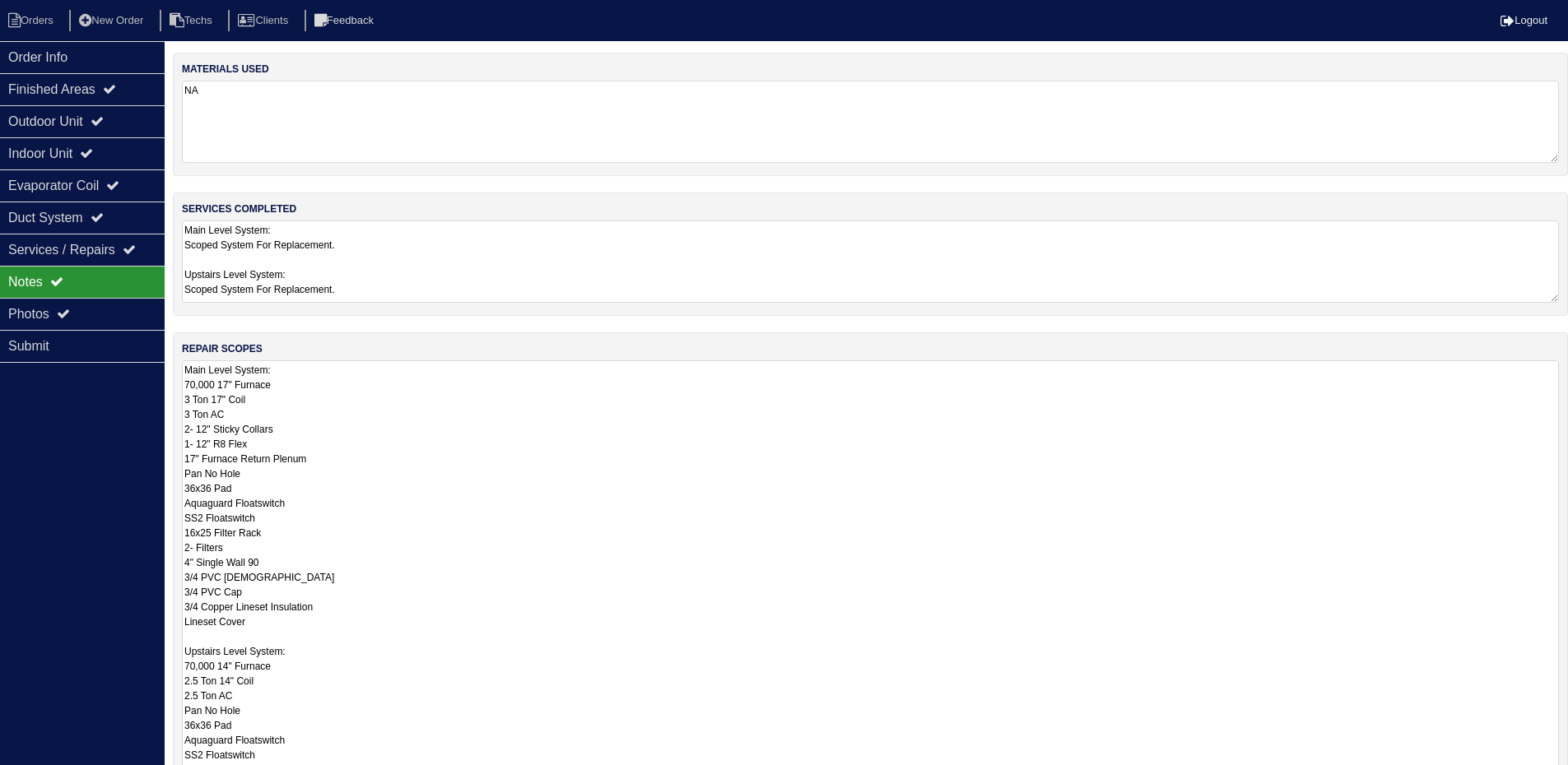
drag, startPoint x: 1566, startPoint y: 437, endPoint x: 1451, endPoint y: 711, distance: 297.2
click at [1566, 777] on html "Orders New Order Techs Clients Feedback Logout Orders New Order Users Clients M…" at bounding box center [784, 496] width 1568 height 991
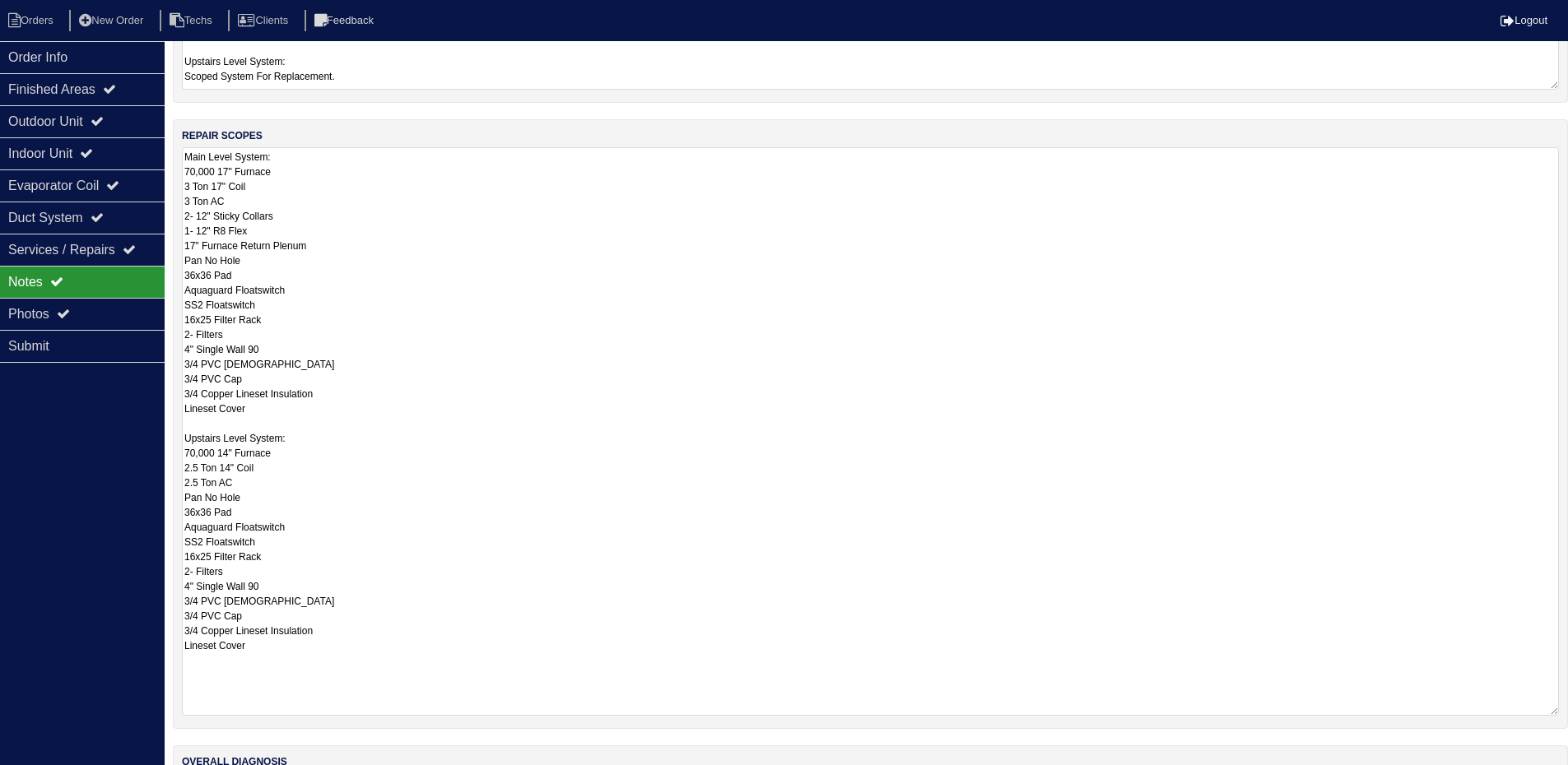
drag, startPoint x: 1553, startPoint y: 590, endPoint x: 1325, endPoint y: 588, distance: 228.0
click at [1567, 702] on div "repair scopes Main Level System: 70,000 17" Furnace 3 Ton 17" Coil 3 Ton AC 2- …" at bounding box center [870, 424] width 1395 height 610
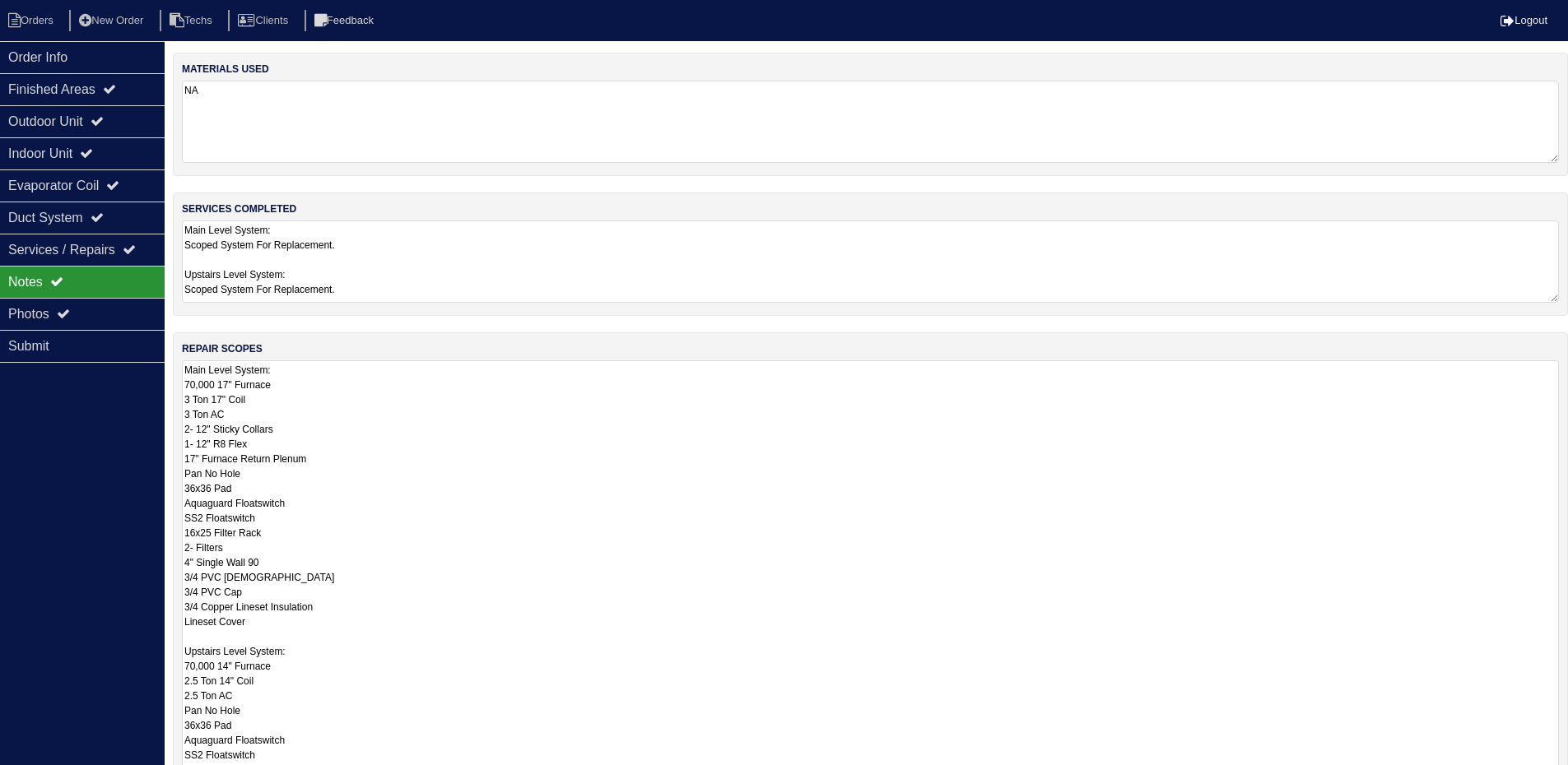
click at [998, 251] on textarea "Main Level System: Scoped System For Replacement. Upstairs Level System: Scoped…" at bounding box center [870, 261] width 1377 height 82
click at [104, 118] on icon at bounding box center [97, 121] width 13 height 13
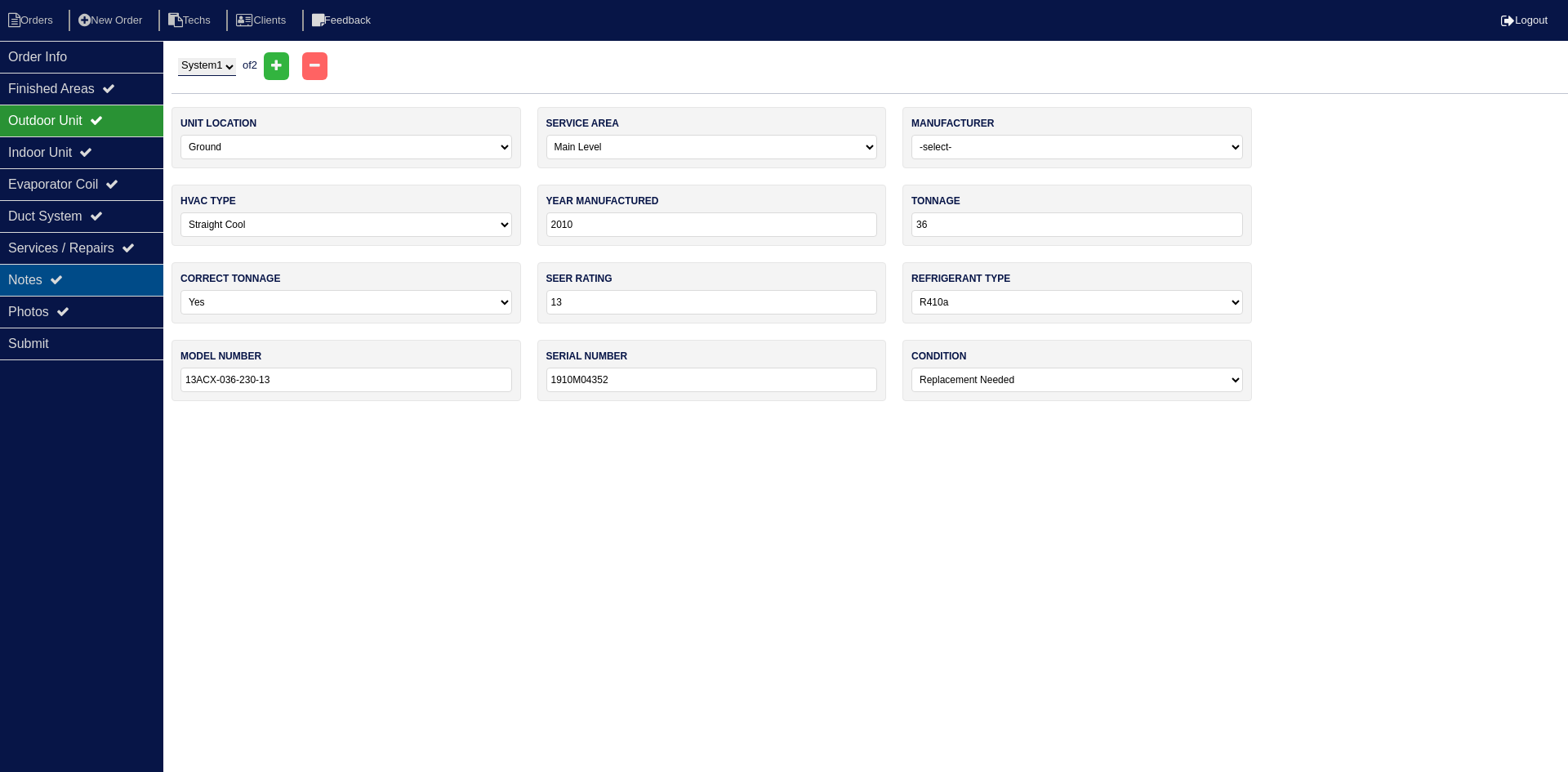
click at [72, 280] on div "Notes" at bounding box center [82, 280] width 163 height 32
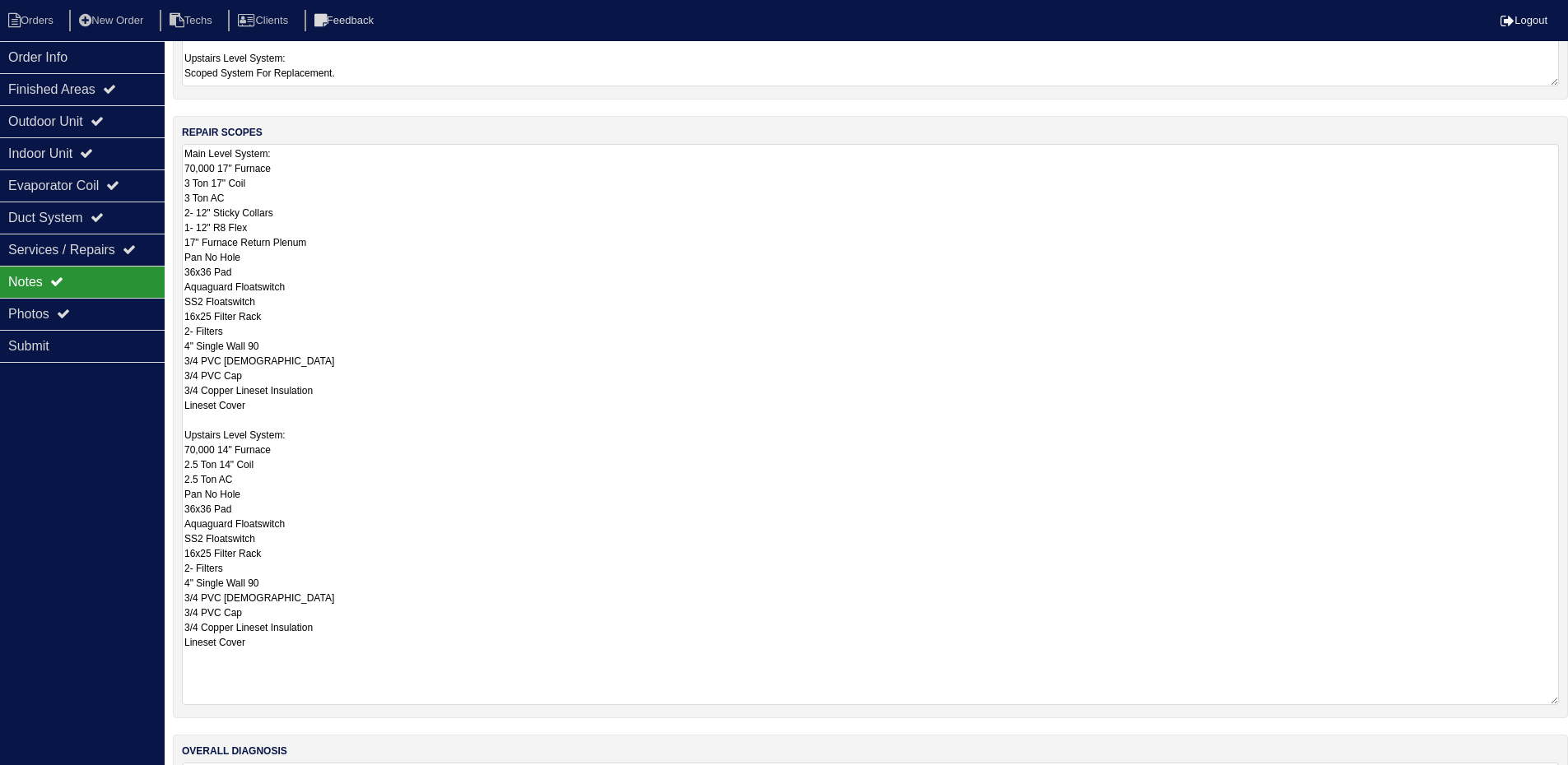
scroll to position [247, 0]
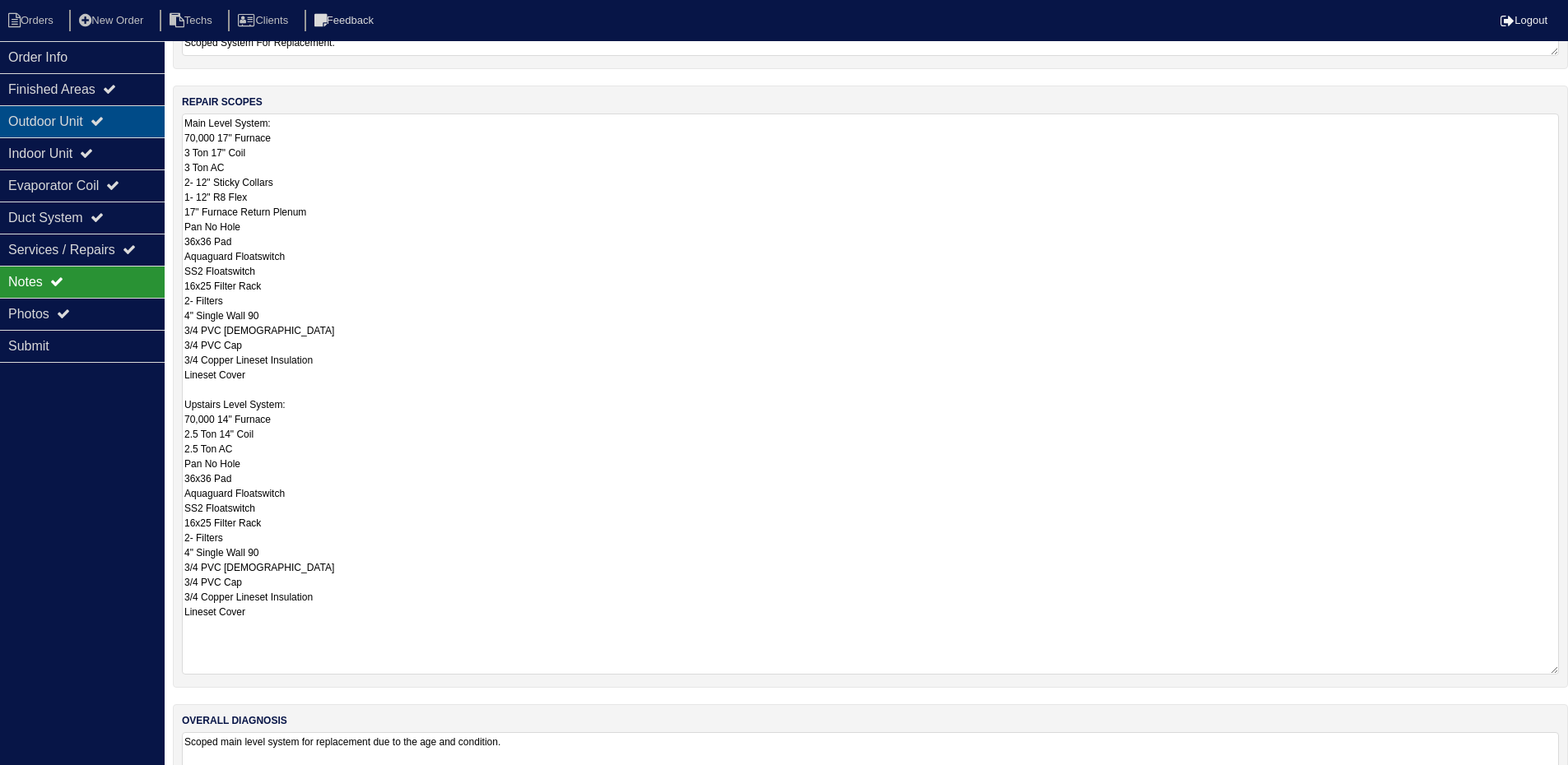
click at [132, 118] on div "Outdoor Unit" at bounding box center [82, 122] width 165 height 32
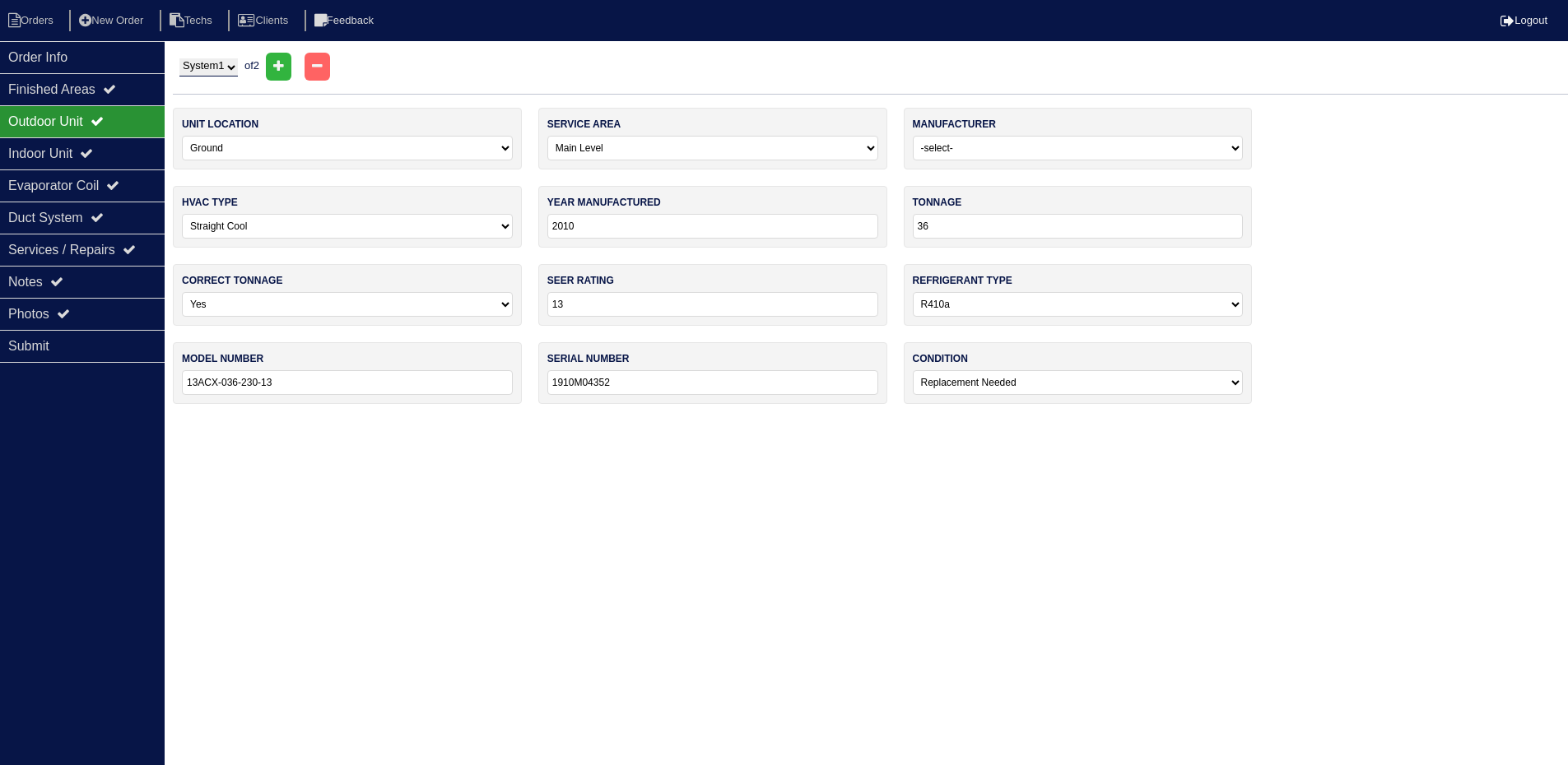
scroll to position [0, 0]
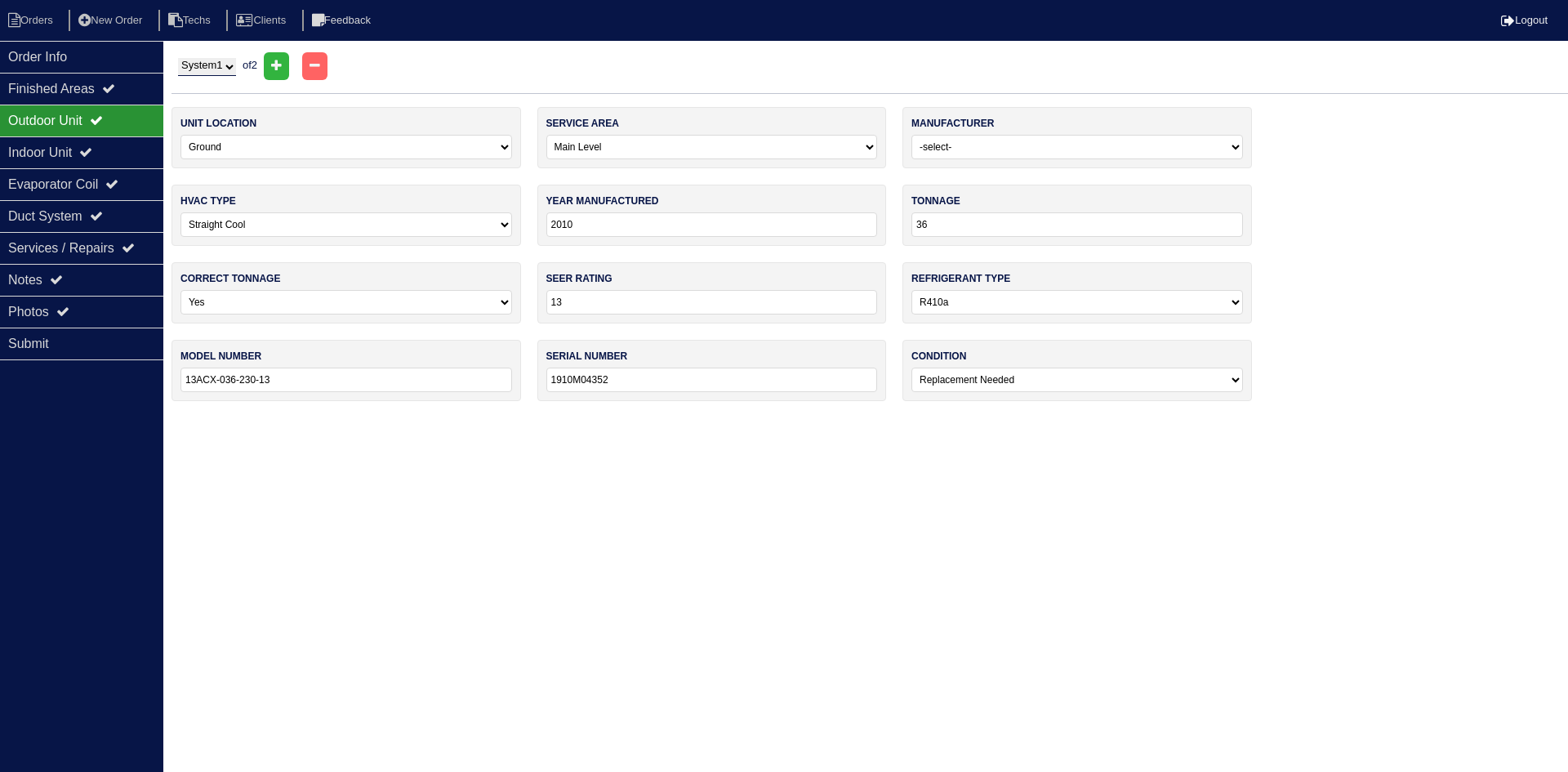
drag, startPoint x: 218, startPoint y: 60, endPoint x: 224, endPoint y: 76, distance: 17.1
click at [218, 60] on select "System 1 System 2" at bounding box center [206, 67] width 58 height 18
select select "2"
click at [178, 58] on select "System 1 System 2" at bounding box center [206, 67] width 58 height 18
select select "1"
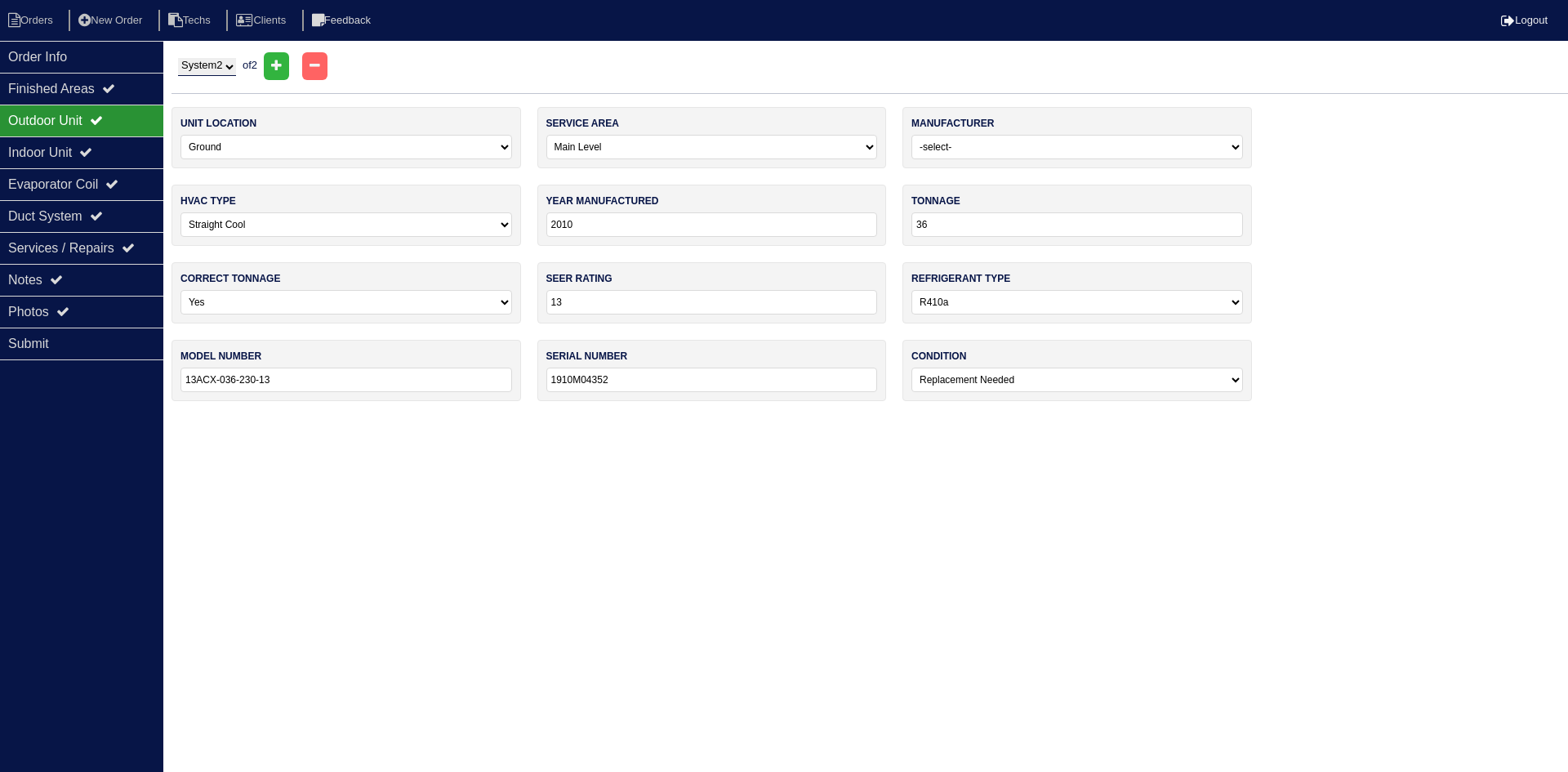
type input "2006"
type input "30"
select select "0"
type input "13ACD-030-230-02"
type input "5807D34454"
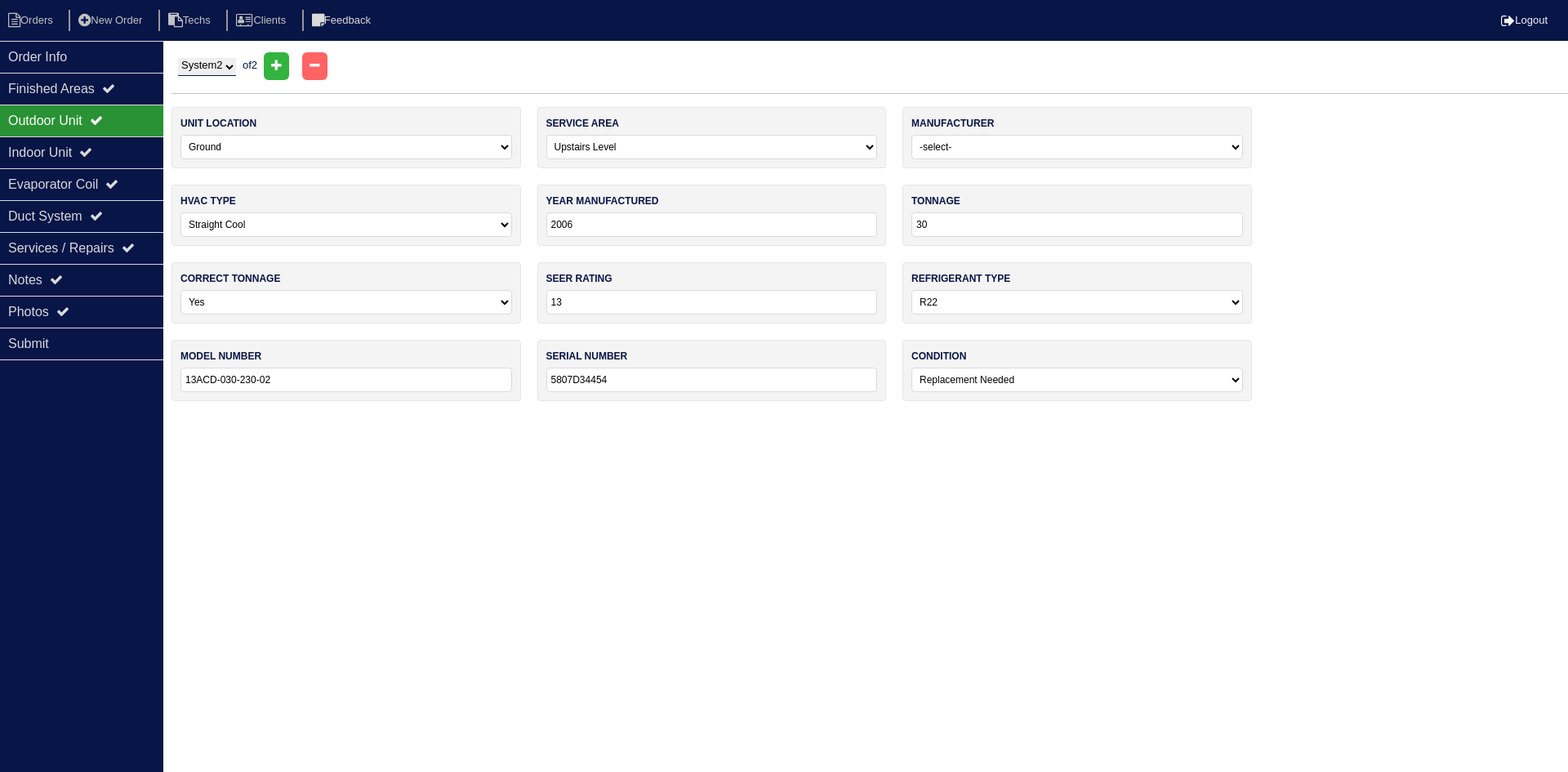
click at [198, 66] on select "System 1 System 2" at bounding box center [206, 67] width 58 height 18
select select "1"
click at [178, 58] on select "System 1 System 2" at bounding box center [206, 67] width 58 height 18
select select "0"
type input "2010"
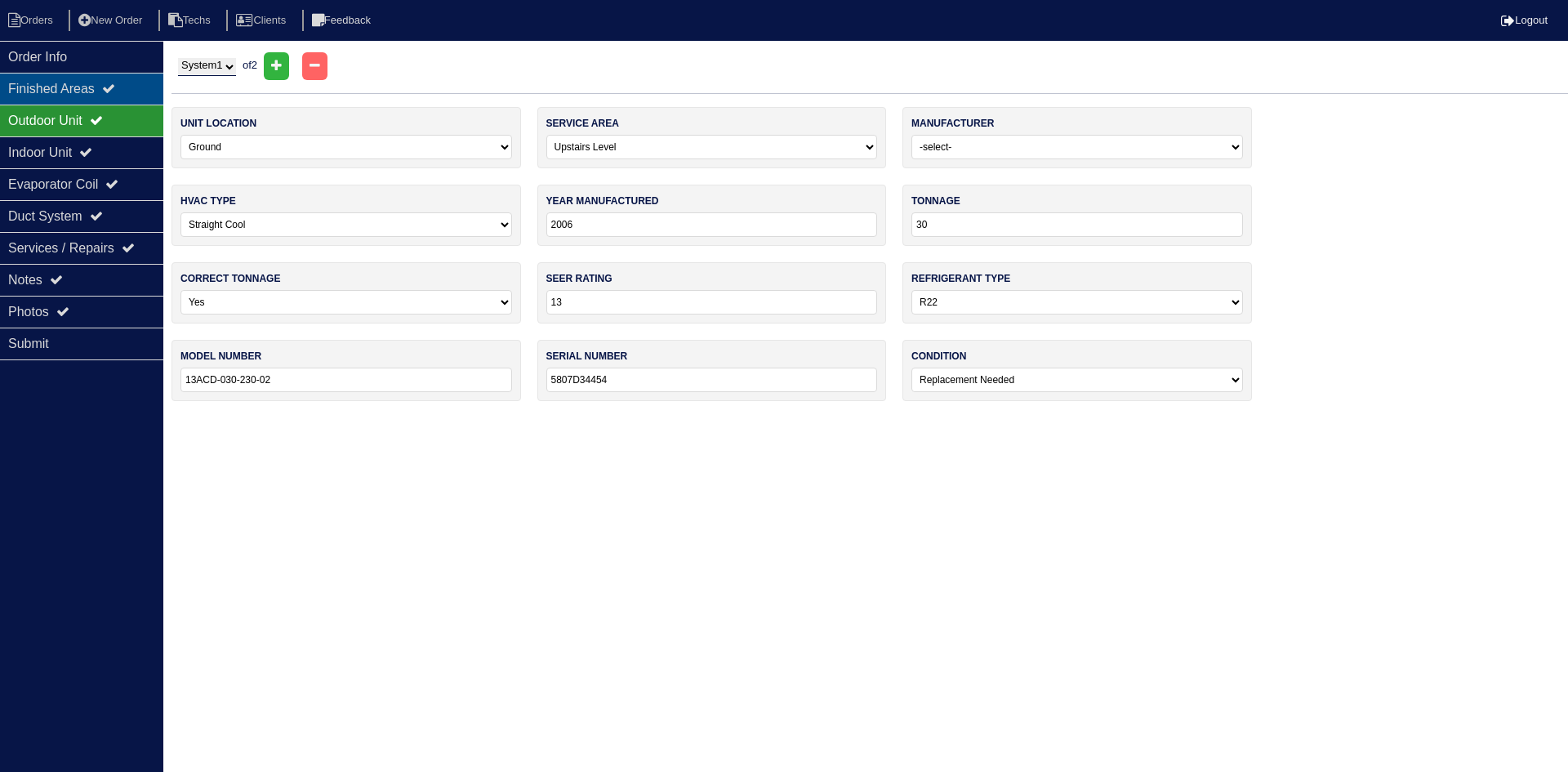
type input "36"
select select "1"
type input "13ACX-036-230-13"
type input "1910M04352"
click at [35, 270] on div "Notes" at bounding box center [82, 280] width 163 height 32
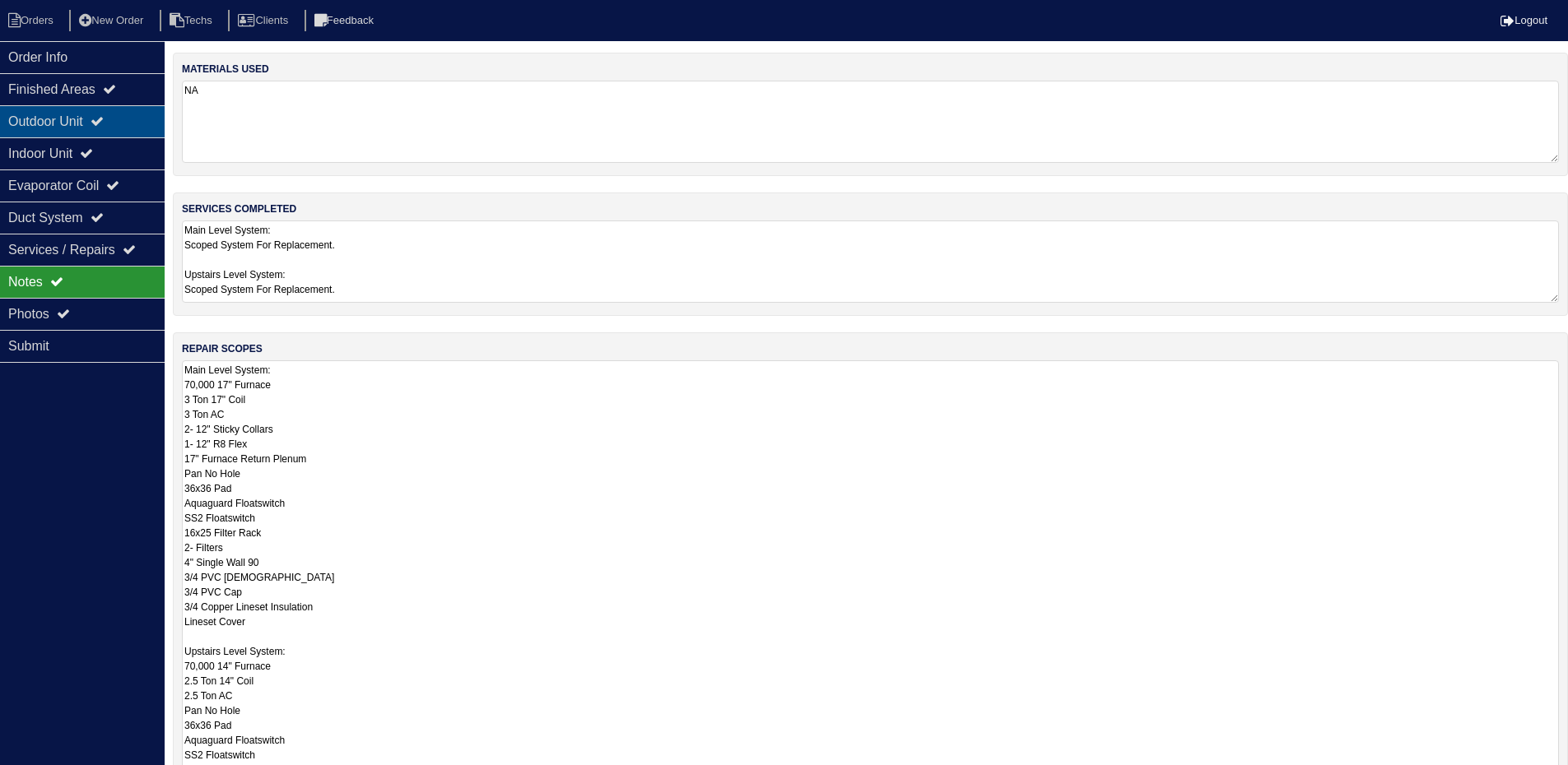
click at [124, 126] on div "Outdoor Unit" at bounding box center [82, 122] width 165 height 32
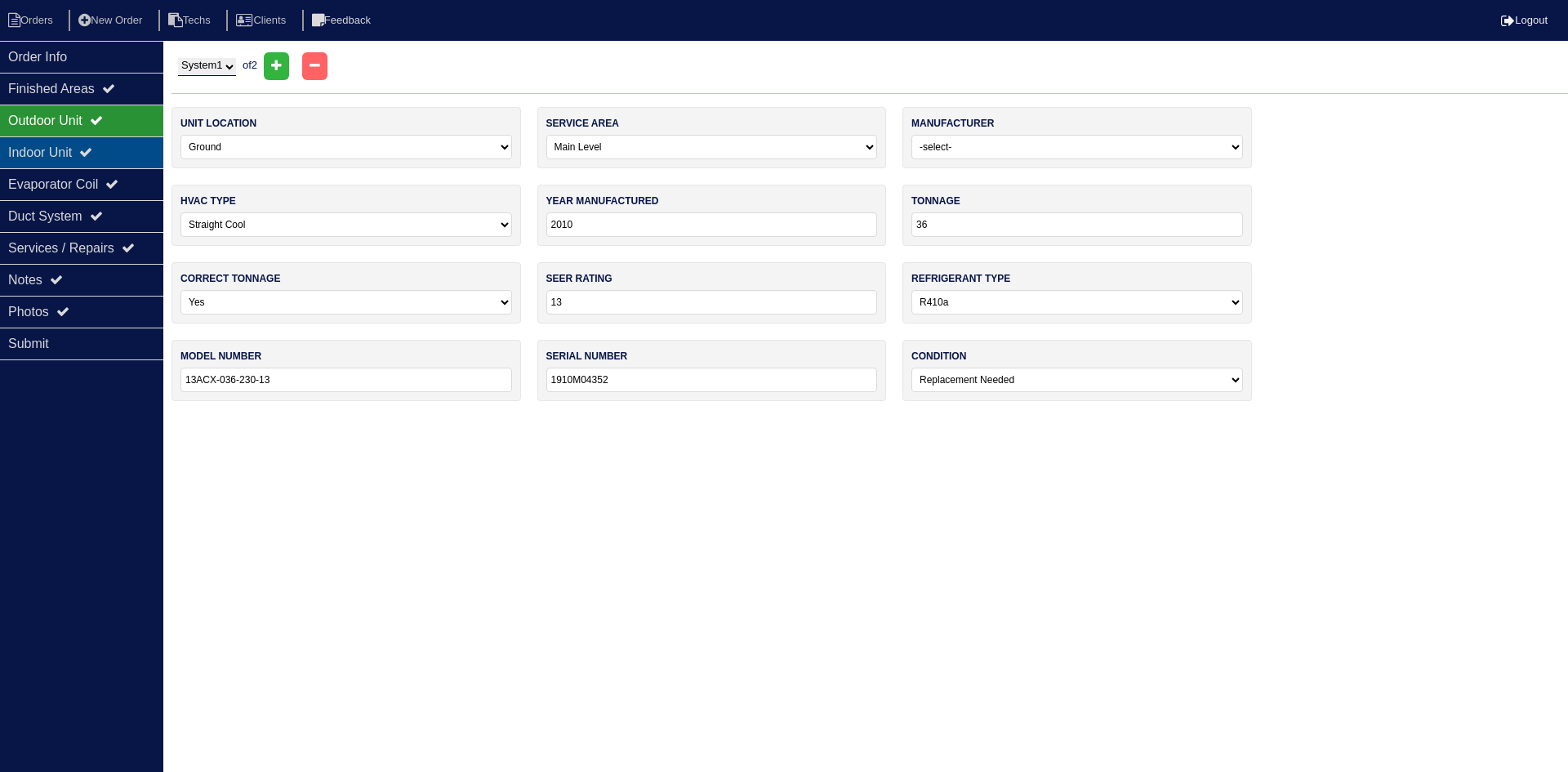
click at [100, 163] on div "Indoor Unit" at bounding box center [82, 153] width 163 height 32
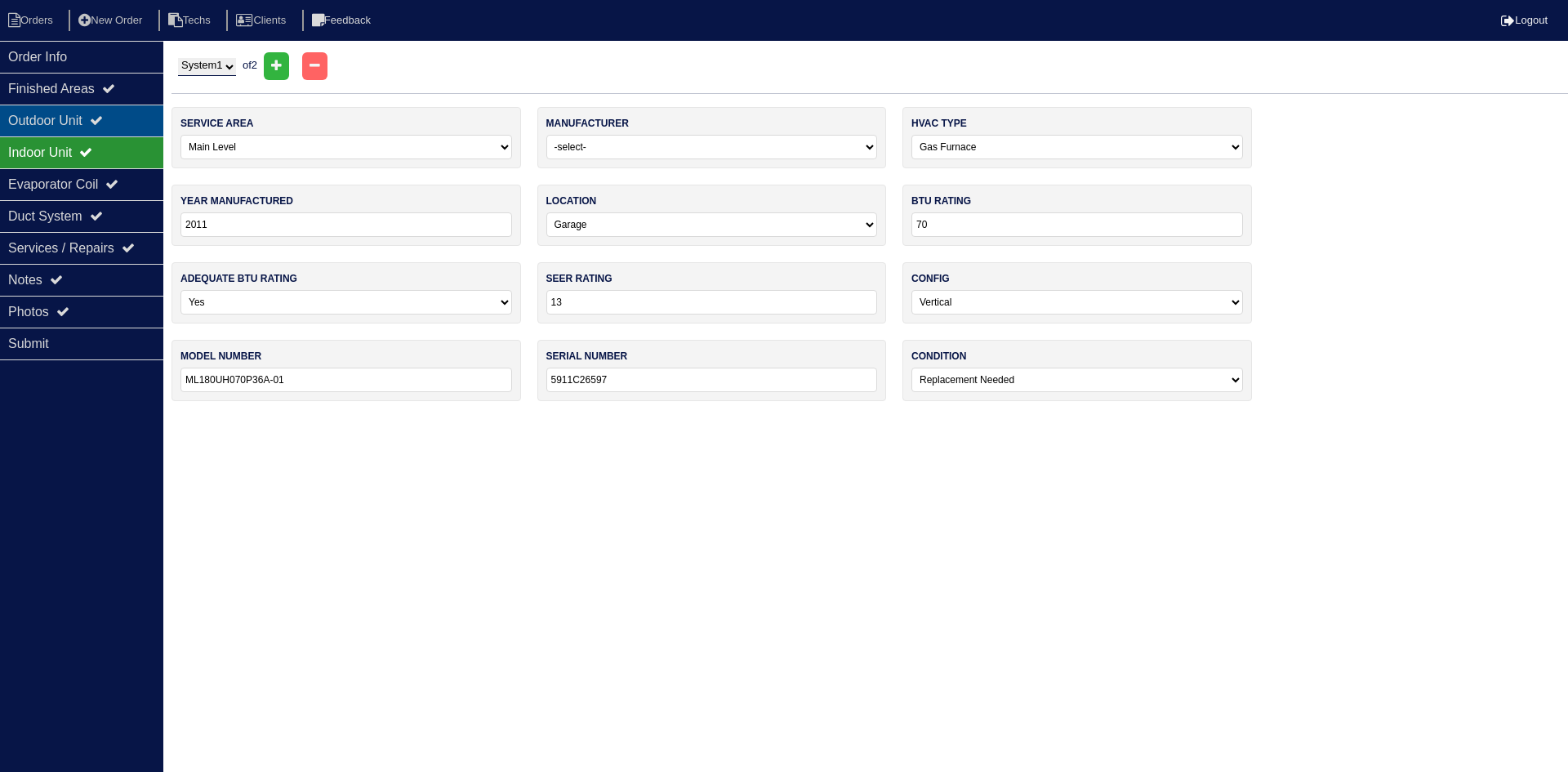
click at [103, 118] on icon at bounding box center [96, 120] width 13 height 13
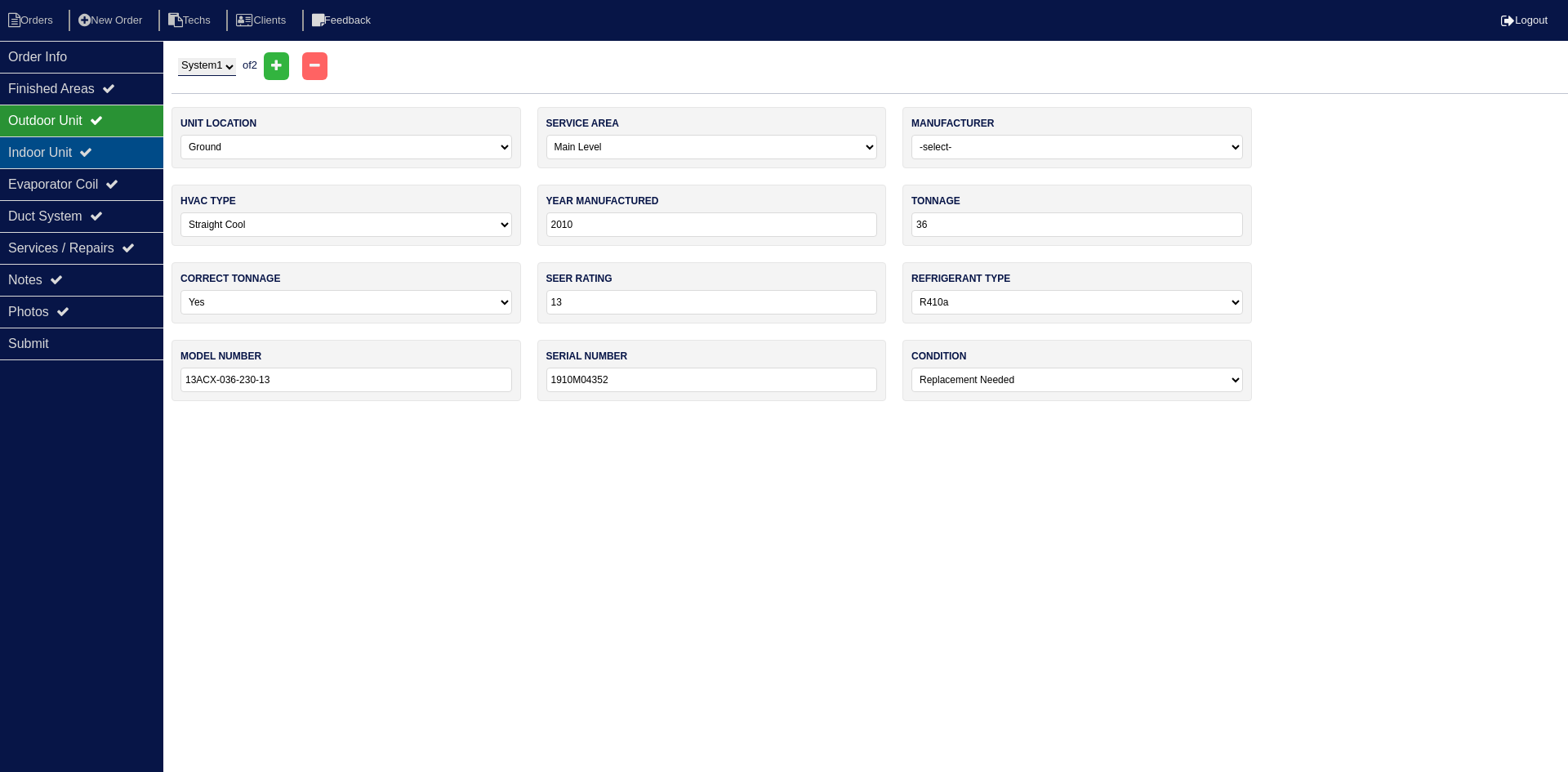
click at [138, 157] on div "Indoor Unit" at bounding box center [82, 153] width 163 height 32
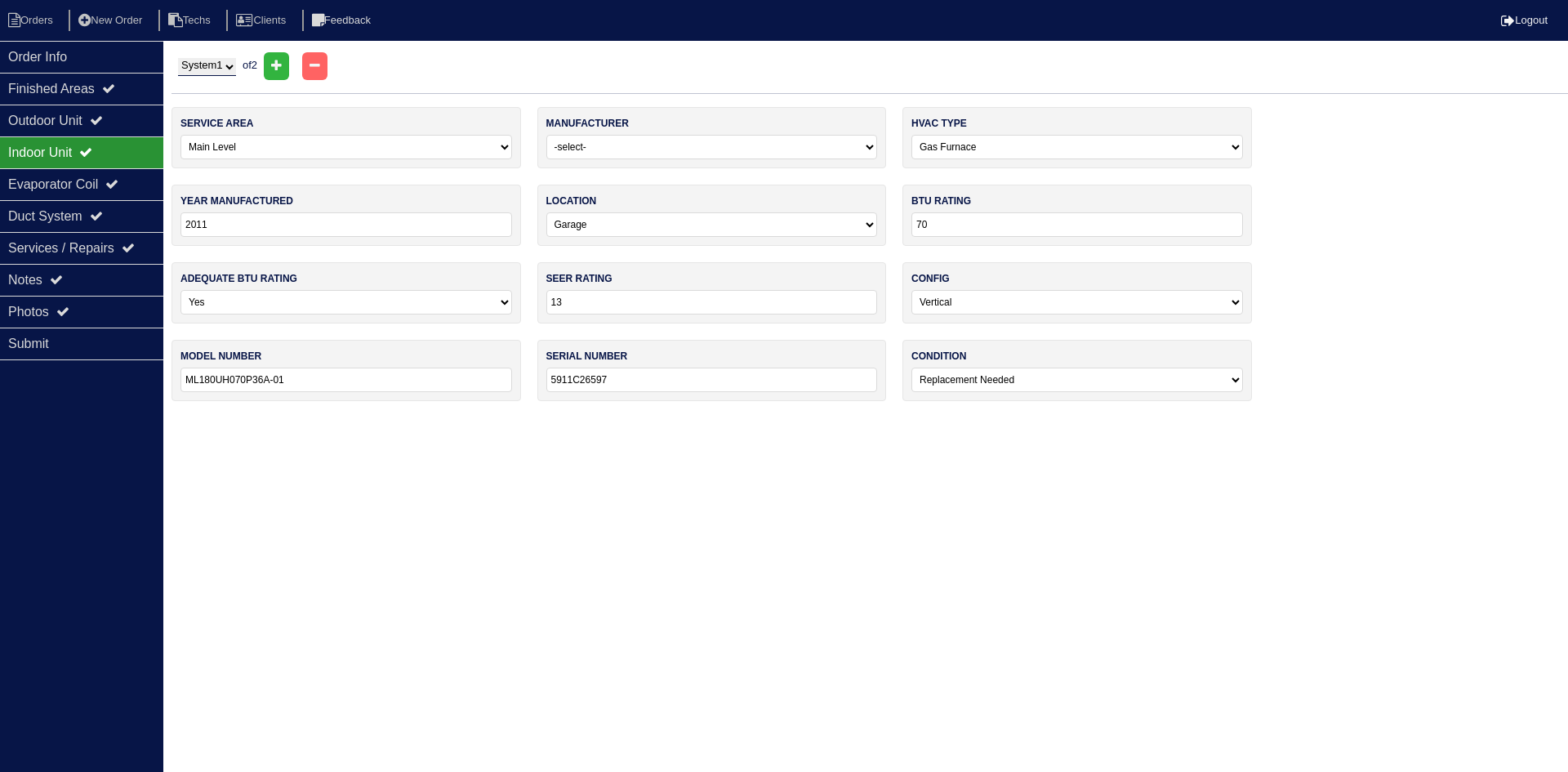
drag, startPoint x: 229, startPoint y: 60, endPoint x: 229, endPoint y: 74, distance: 14.0
click at [229, 60] on select "System 1 System 2" at bounding box center [206, 67] width 58 height 18
select select "2"
click at [178, 58] on select "System 1 System 2" at bounding box center [206, 67] width 58 height 18
select select "1"
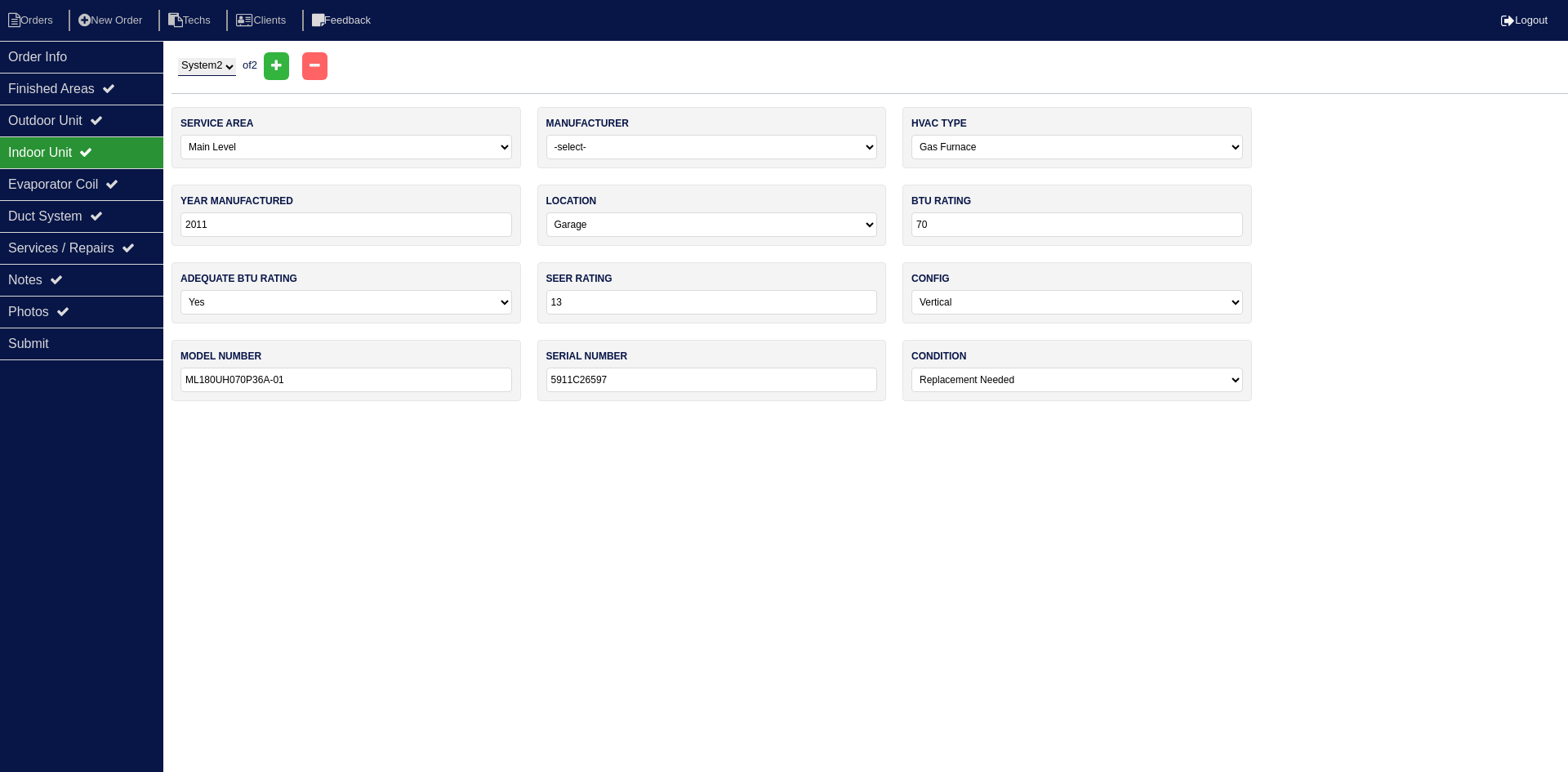
type input "2006"
type input "30"
select select "0"
type input "13ACD-030-230-02"
type input "5807D34454"
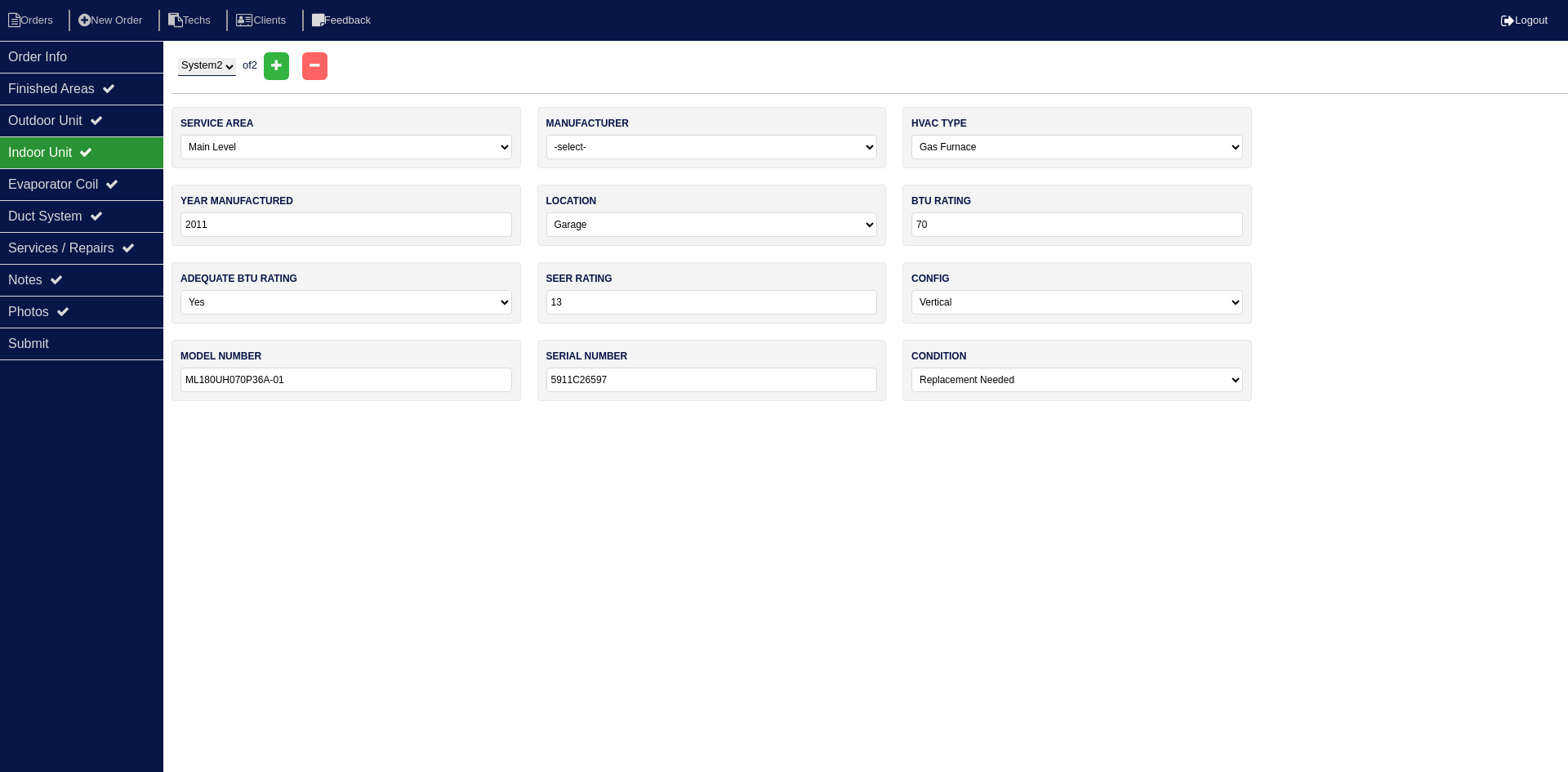
select select "1"
type input "2007"
select select "0"
type input "G40UH-36A-070-15"
type input "5907017388"
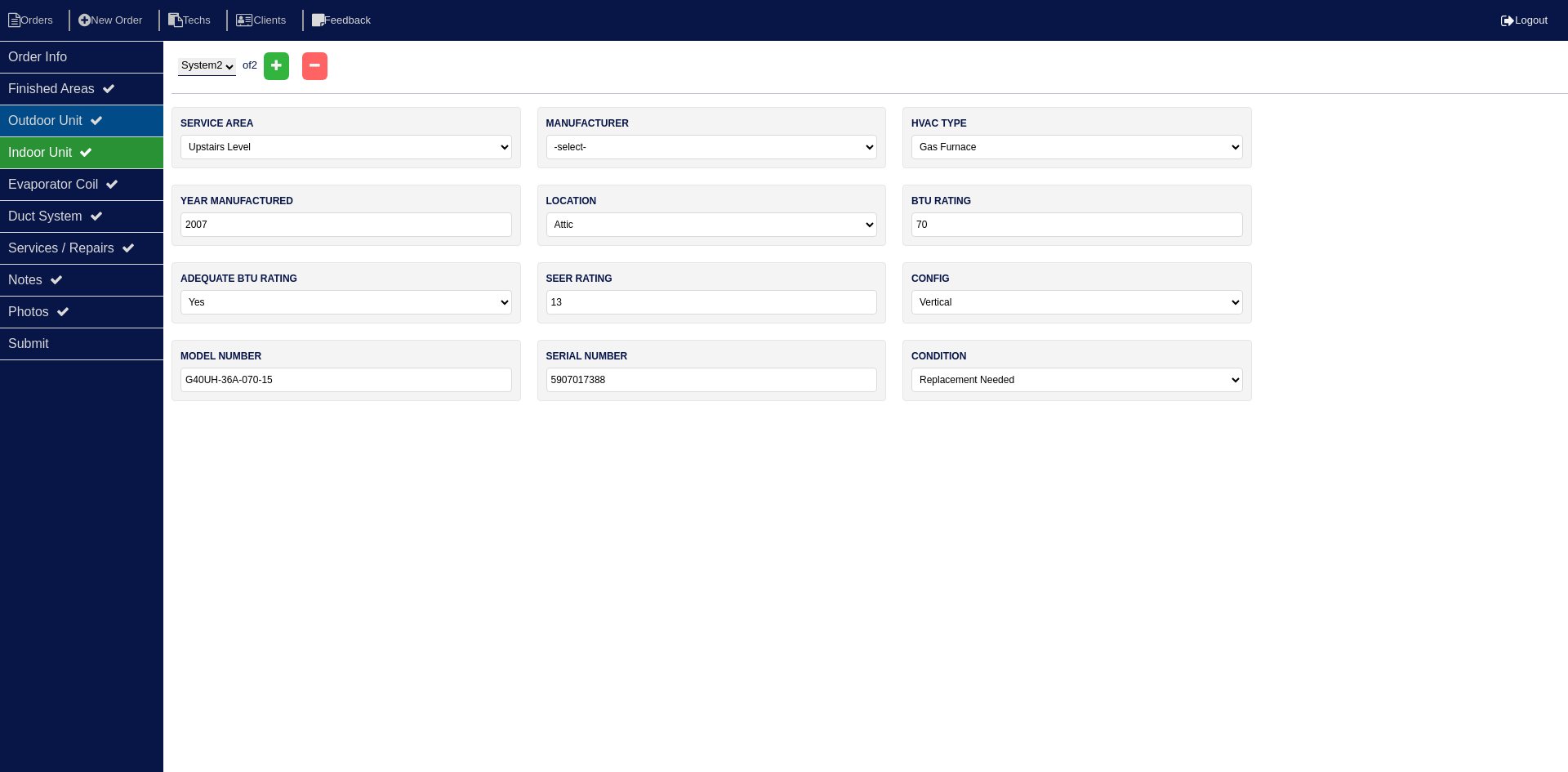
click at [120, 116] on div "Outdoor Unit" at bounding box center [82, 121] width 163 height 32
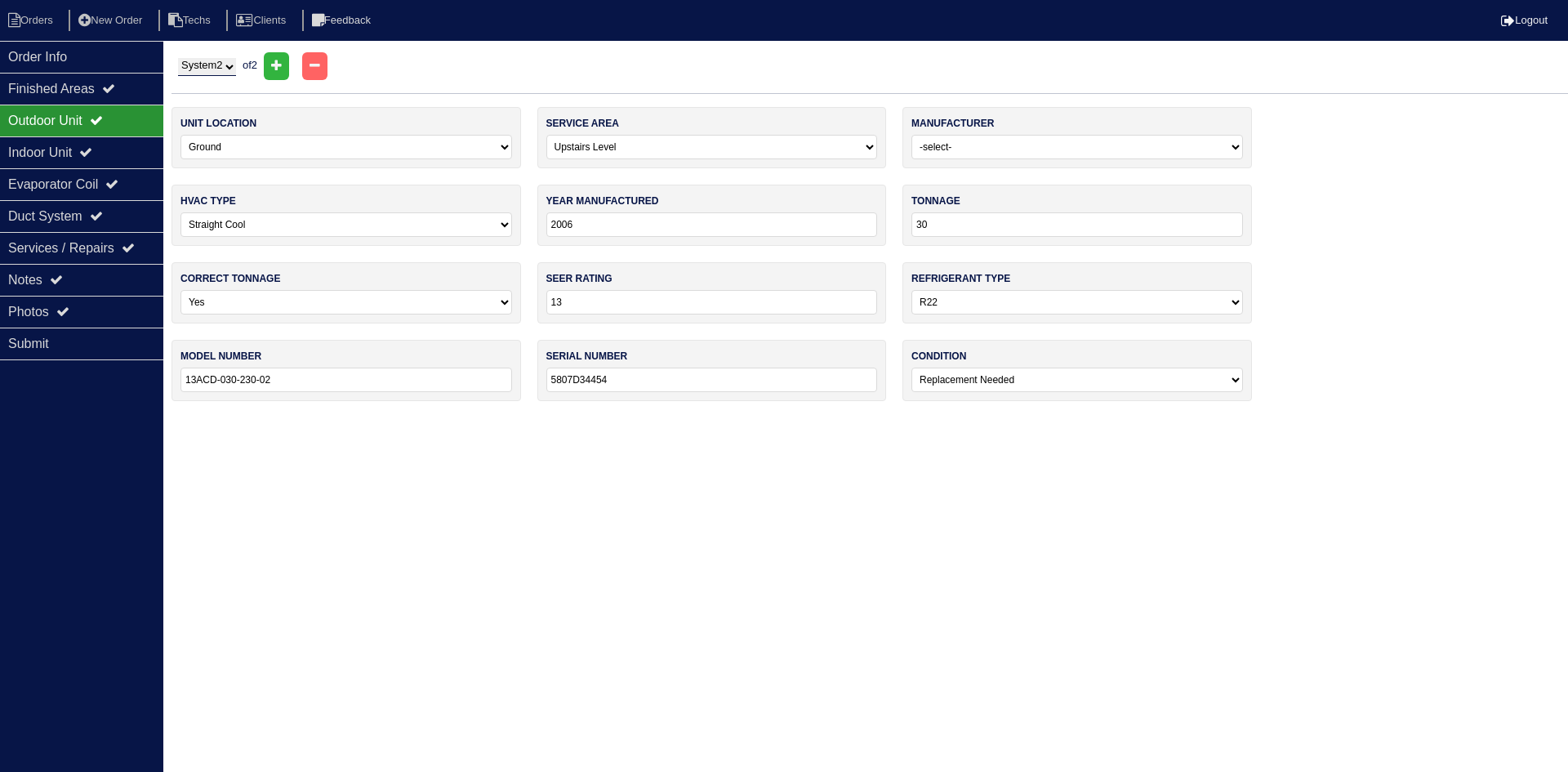
click at [582, 227] on input "2006" at bounding box center [711, 225] width 331 height 25
type input "2007"
click at [70, 151] on div "Indoor Unit" at bounding box center [82, 153] width 163 height 32
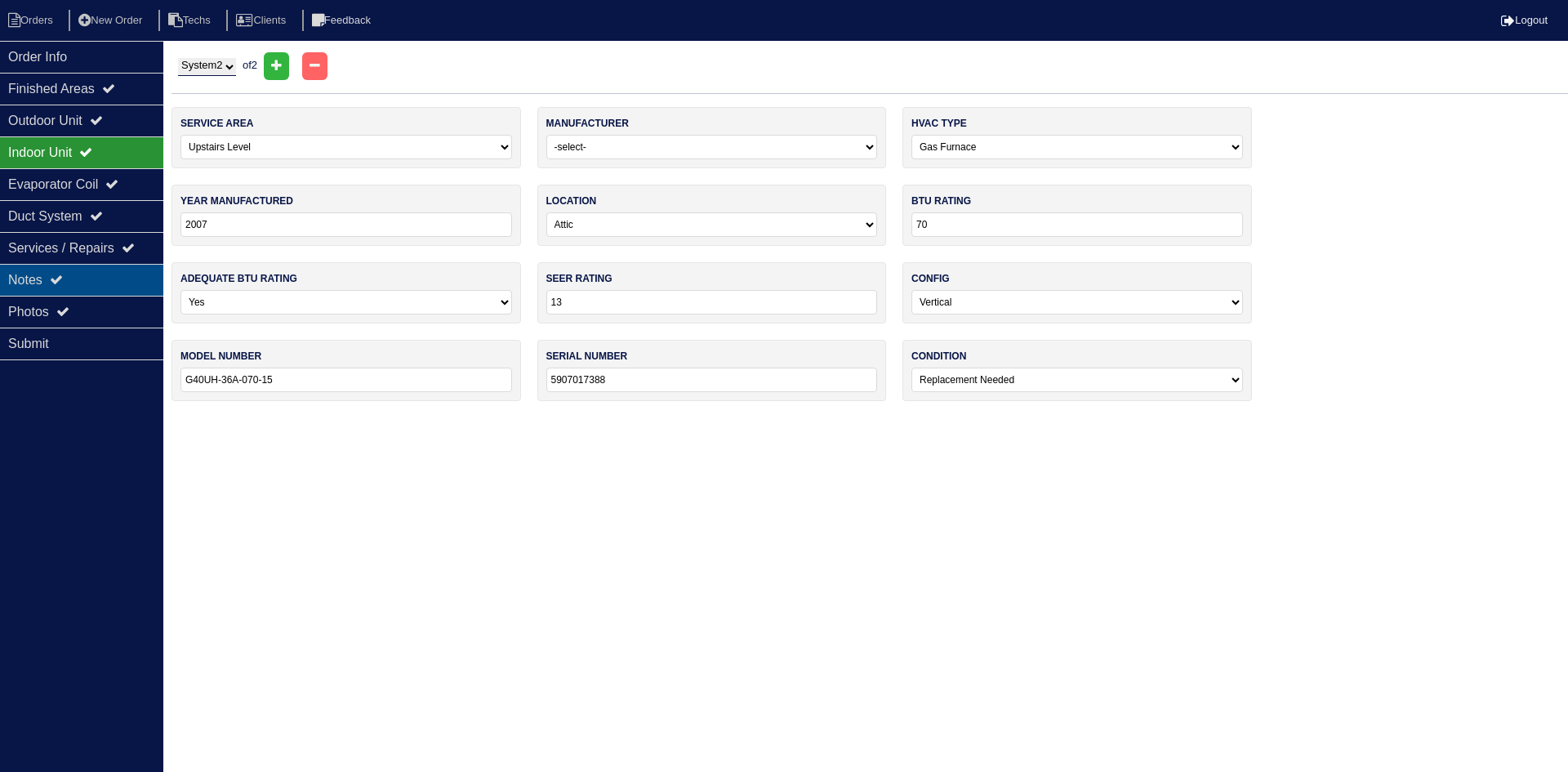
click at [121, 284] on div "Notes" at bounding box center [82, 280] width 163 height 32
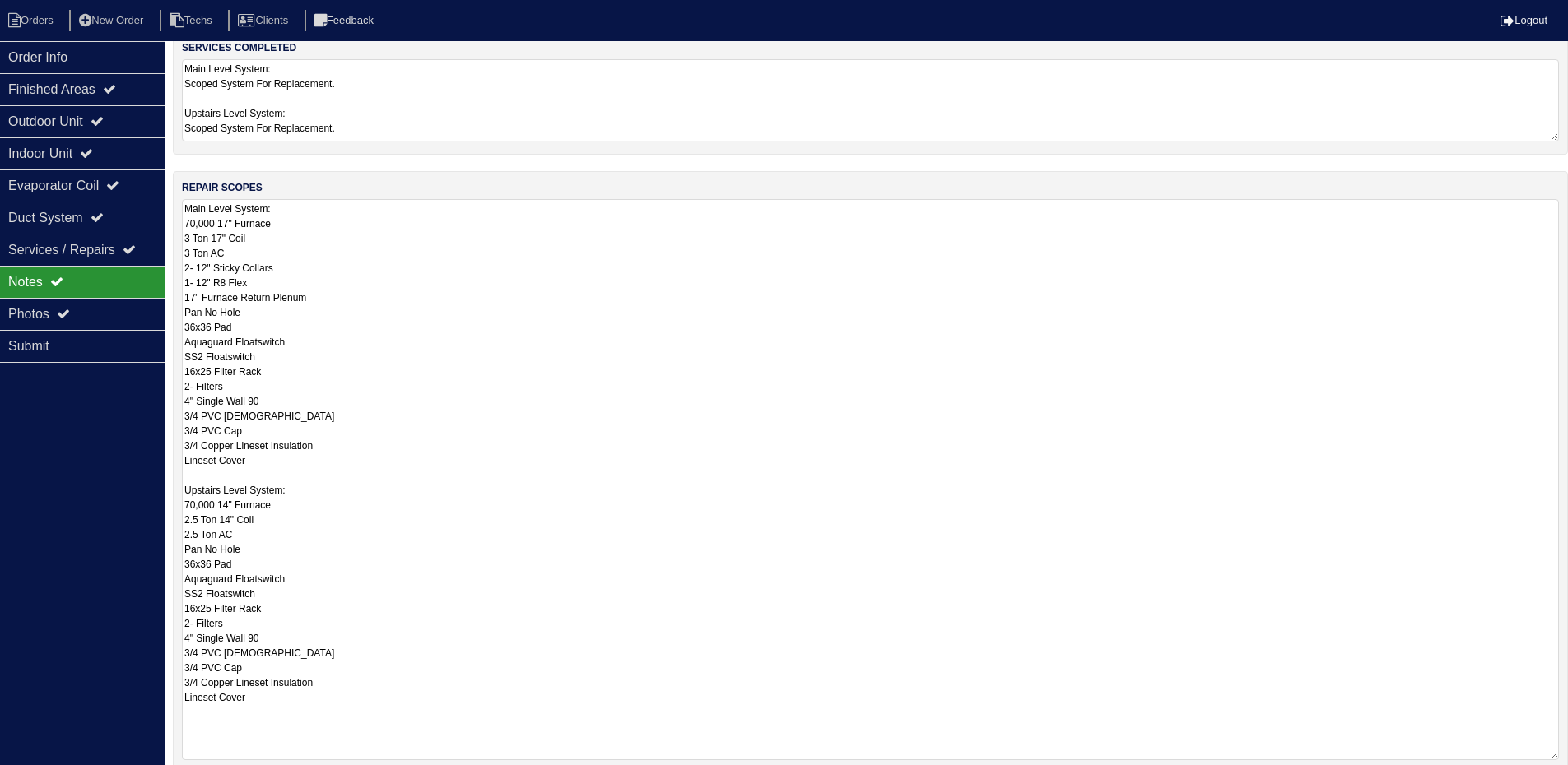
scroll to position [79, 0]
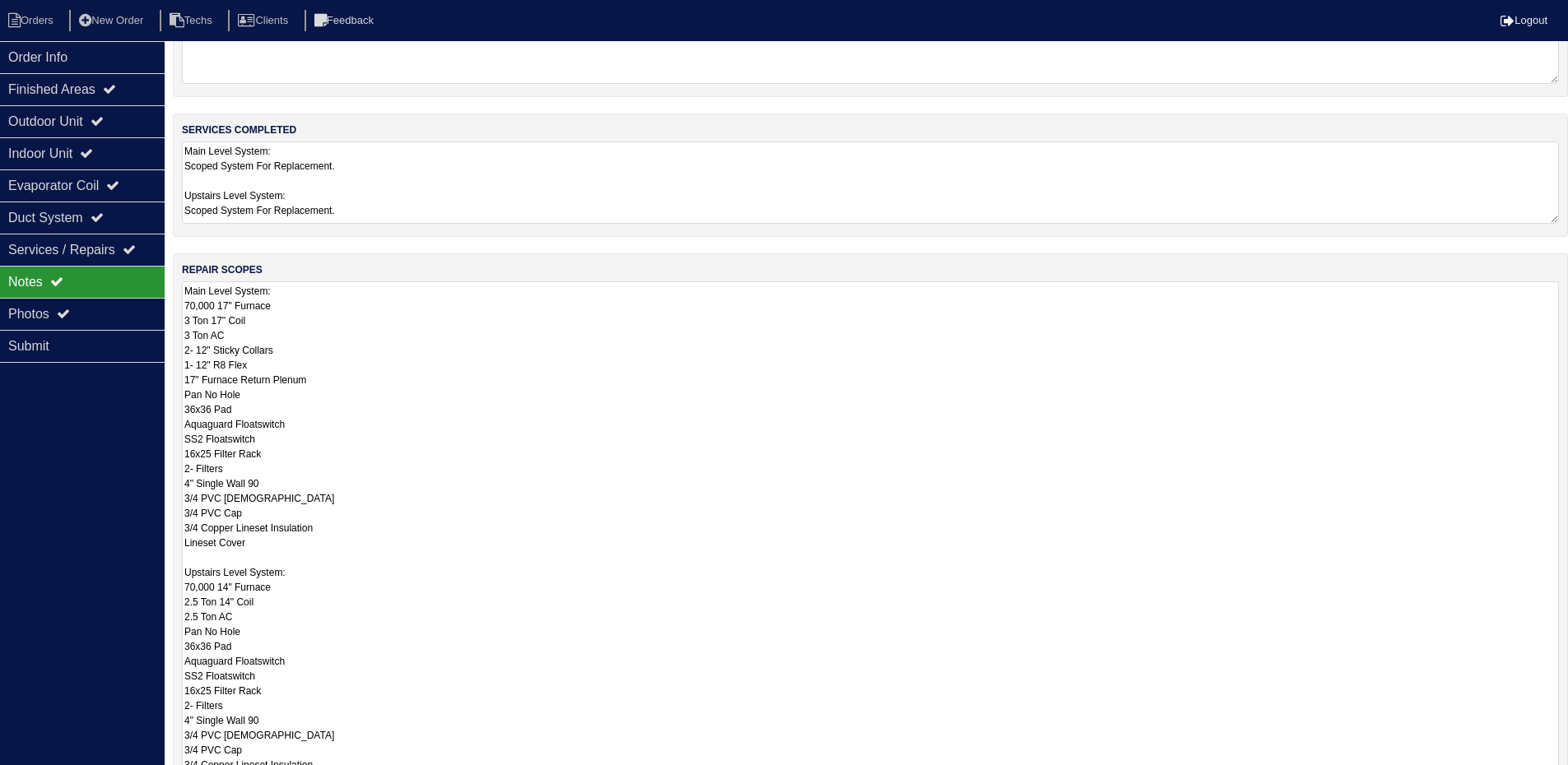
click at [669, 402] on textarea "Main Level System: 70,000 17" Furnace 3 Ton 17" Coil 3 Ton AC 2- 12" Sticky Col…" at bounding box center [870, 562] width 1377 height 561
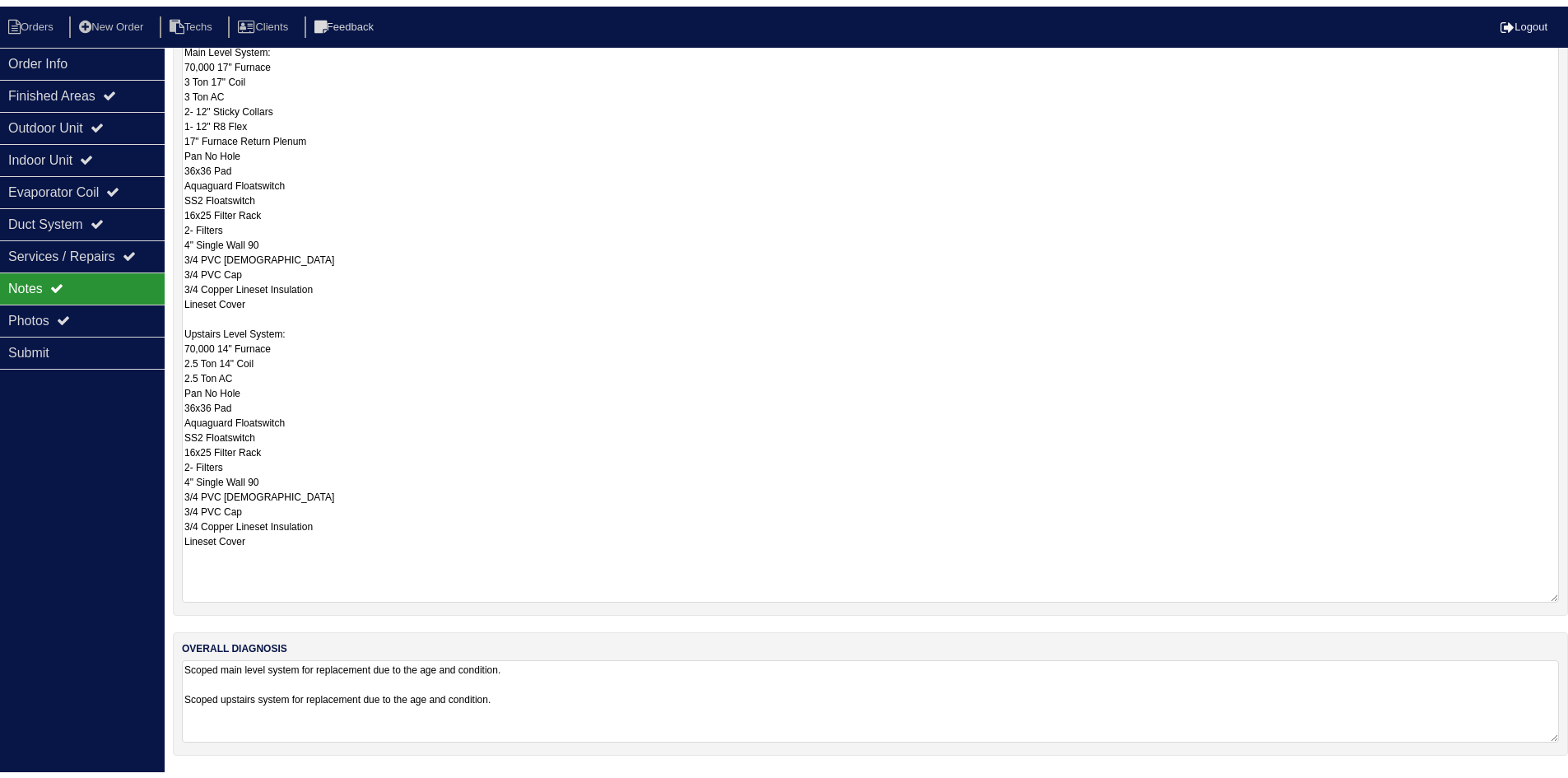
scroll to position [0, 0]
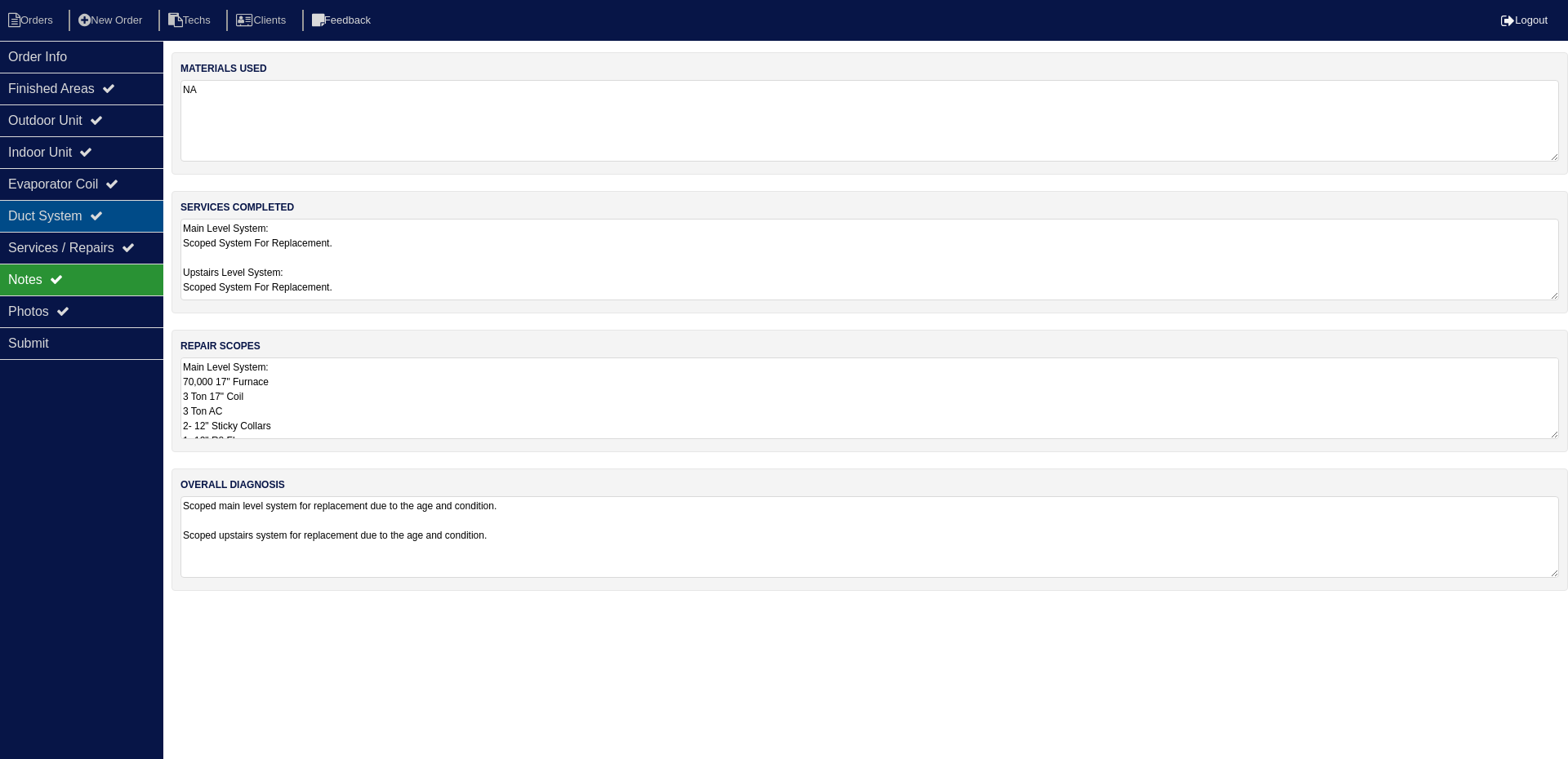
click at [84, 216] on div "Duct System" at bounding box center [82, 216] width 163 height 32
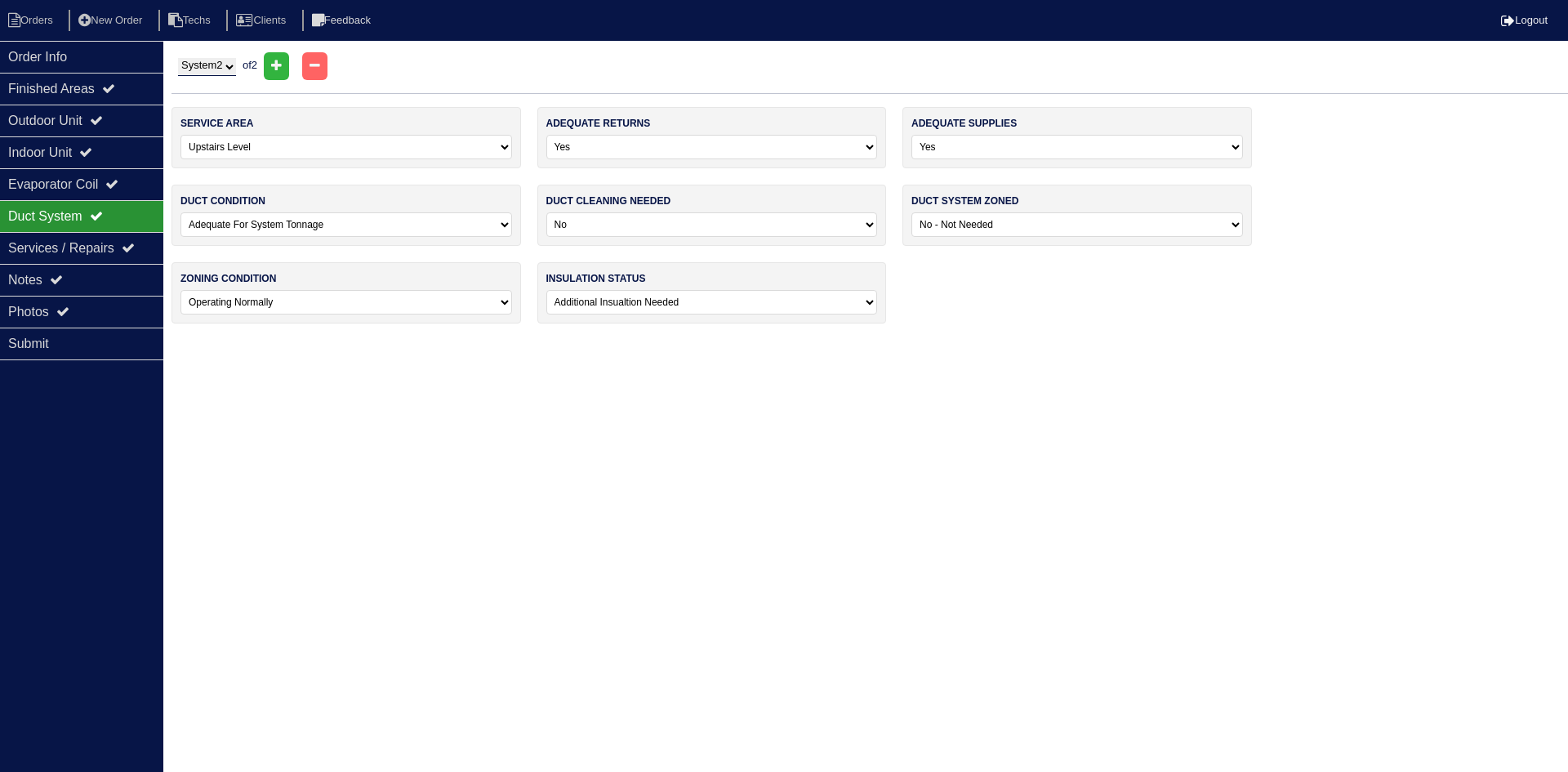
click at [233, 70] on select "System 1 System 2" at bounding box center [206, 67] width 58 height 18
select select "1"
click at [178, 58] on select "System 1 System 2" at bounding box center [206, 67] width 58 height 18
select select "0"
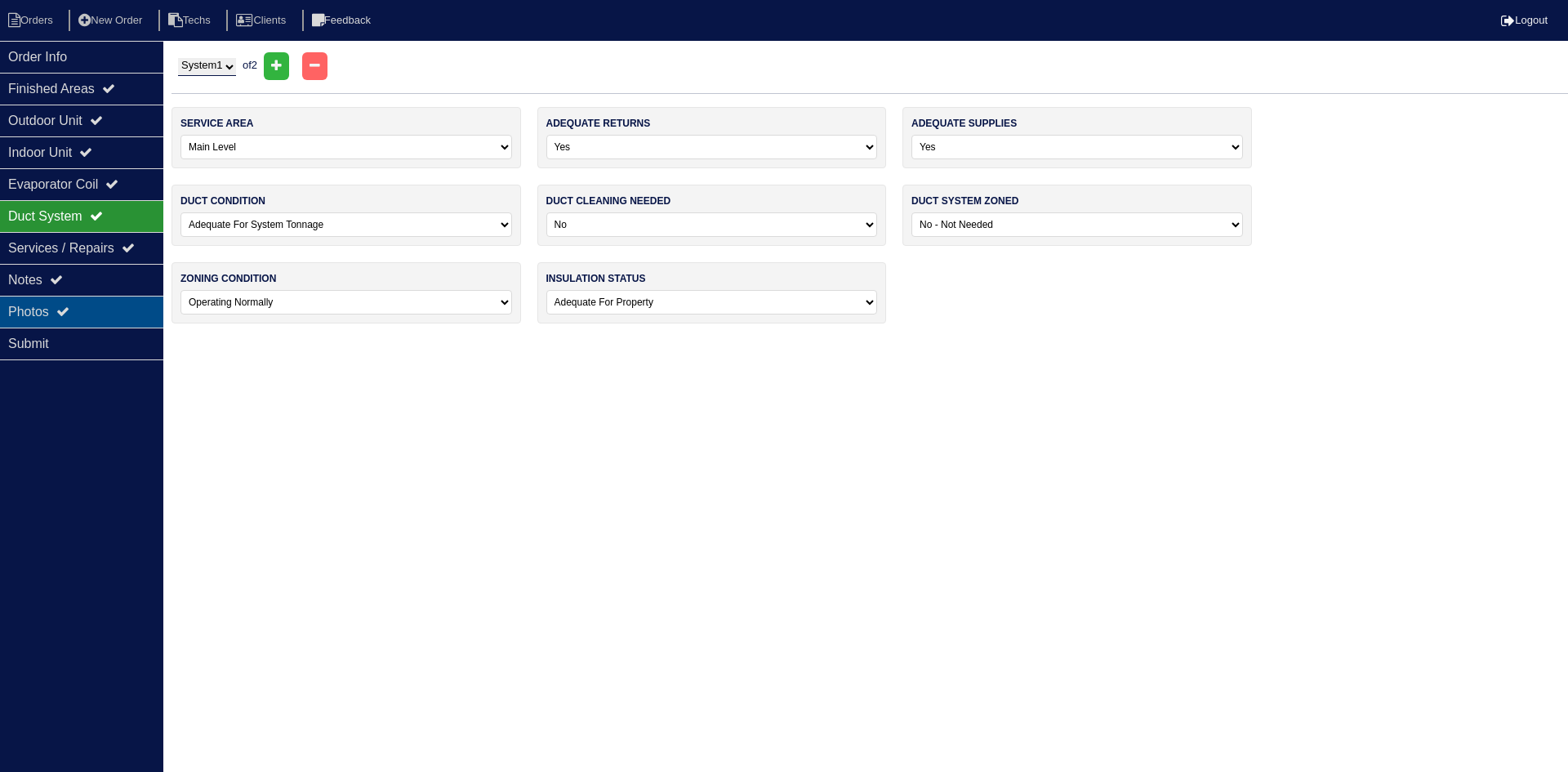
click at [88, 302] on div "Photos" at bounding box center [82, 312] width 163 height 32
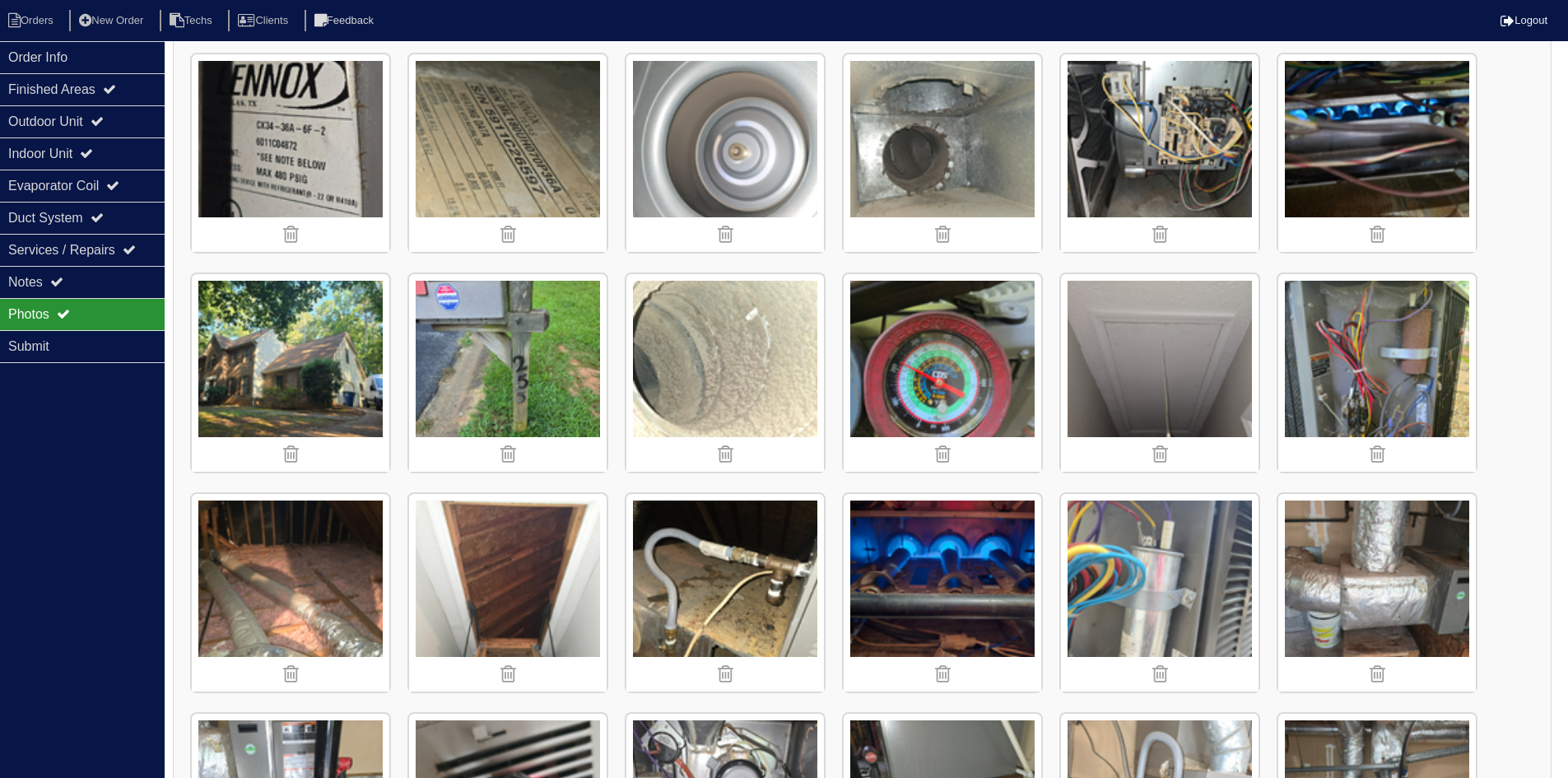
scroll to position [1235, 0]
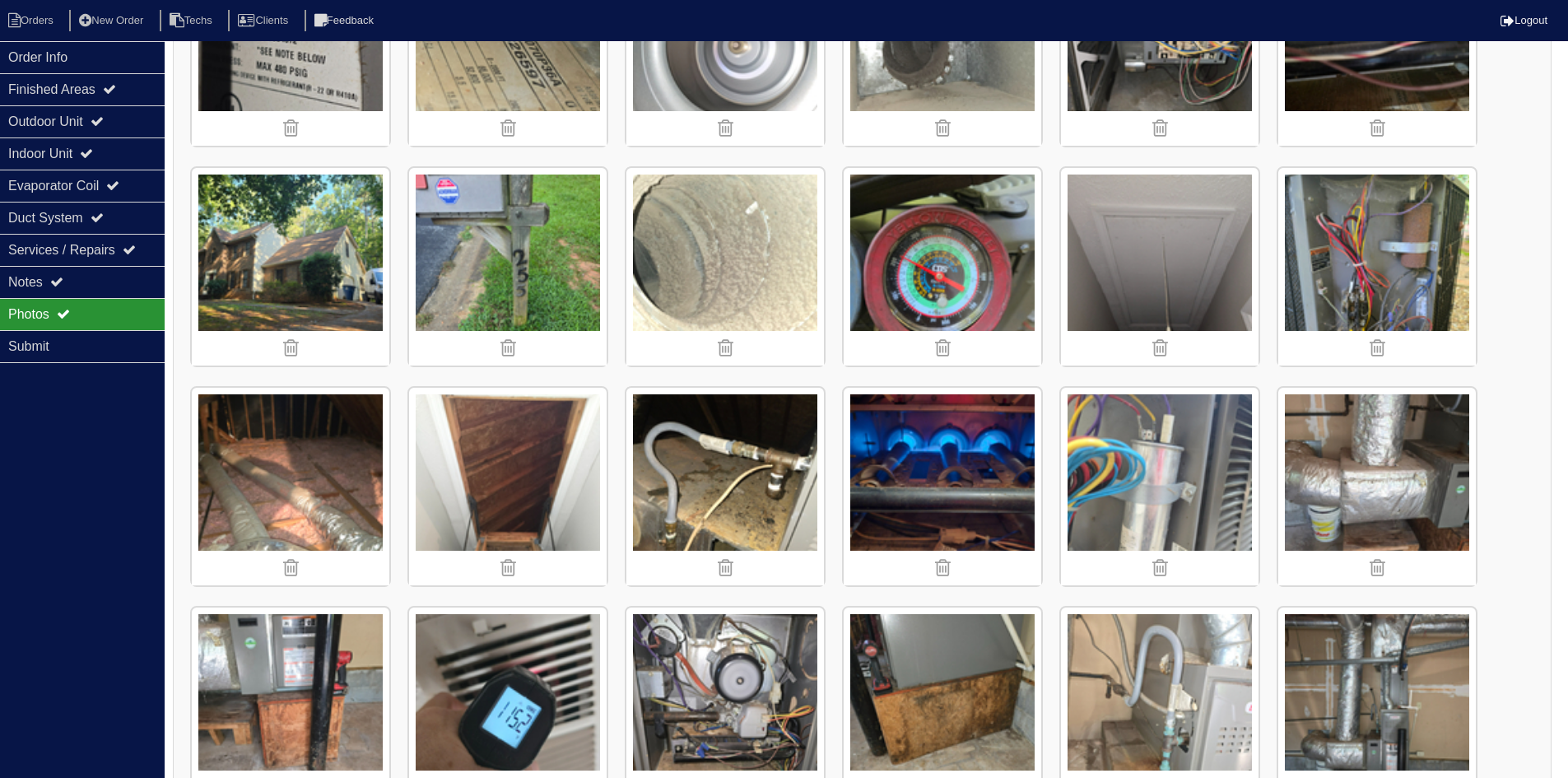
click at [741, 302] on img at bounding box center [725, 267] width 198 height 198
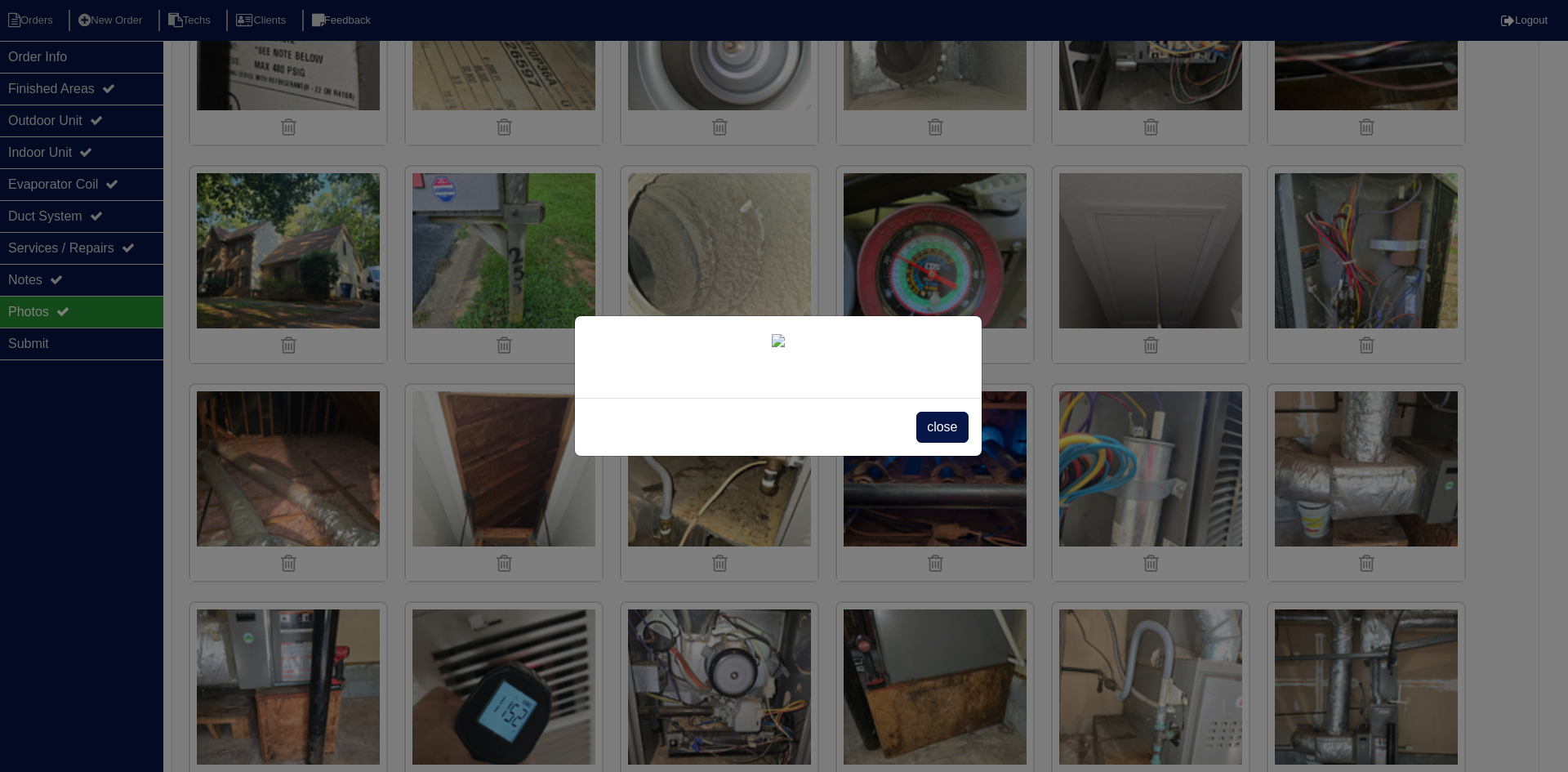
click at [930, 442] on span "close" at bounding box center [942, 427] width 51 height 31
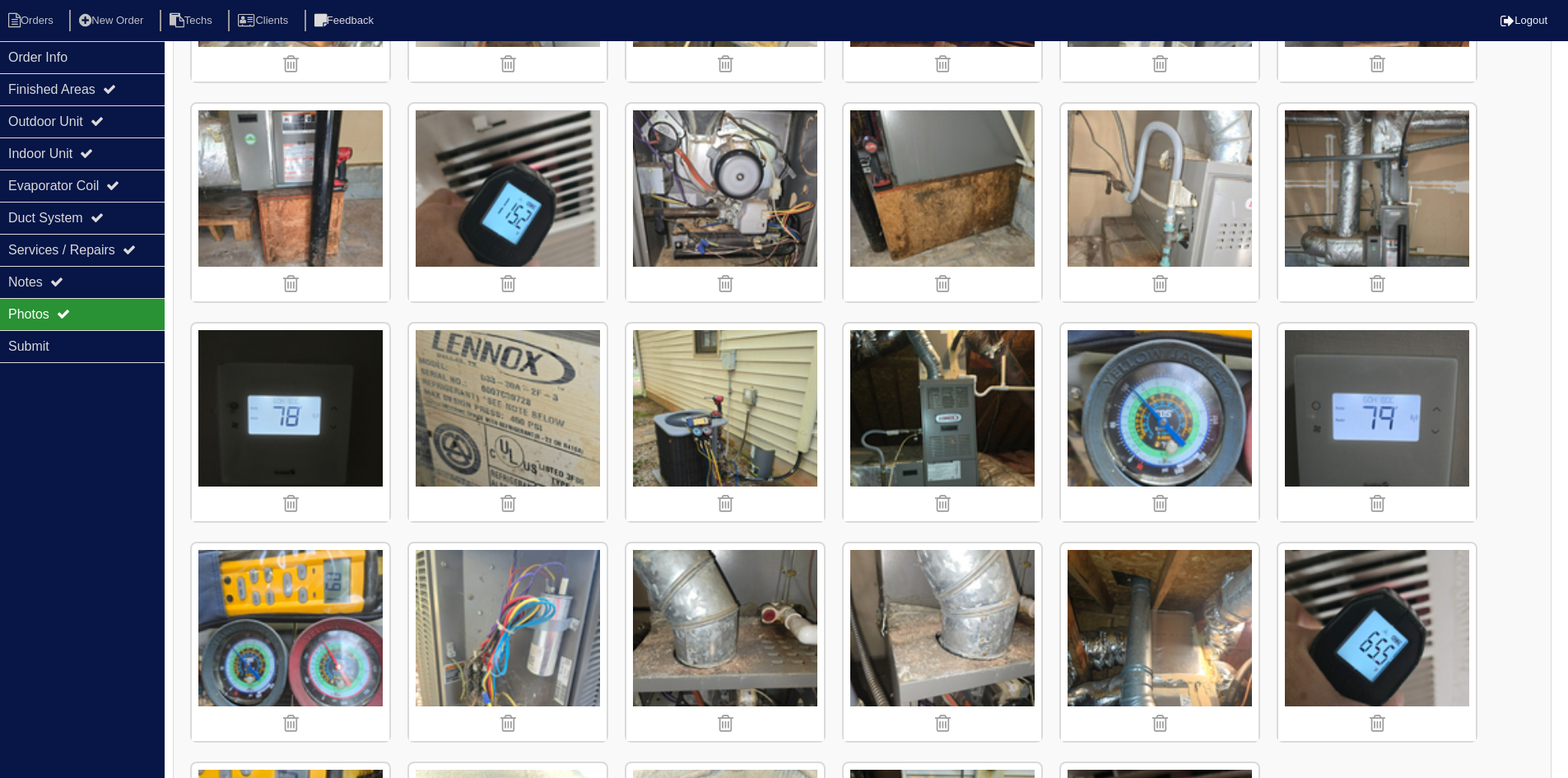
scroll to position [1951, 0]
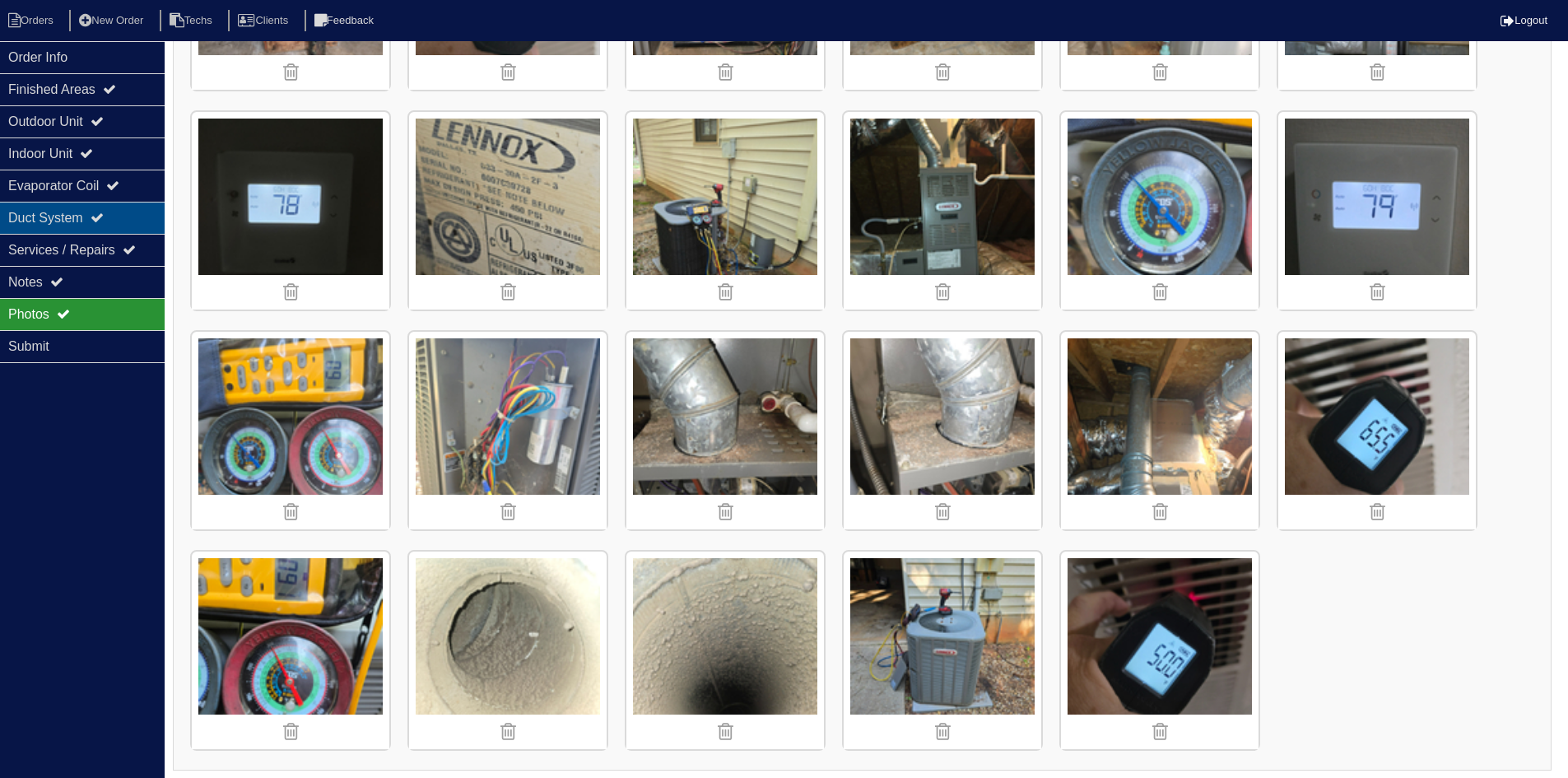
click at [124, 205] on div "Duct System" at bounding box center [82, 218] width 165 height 32
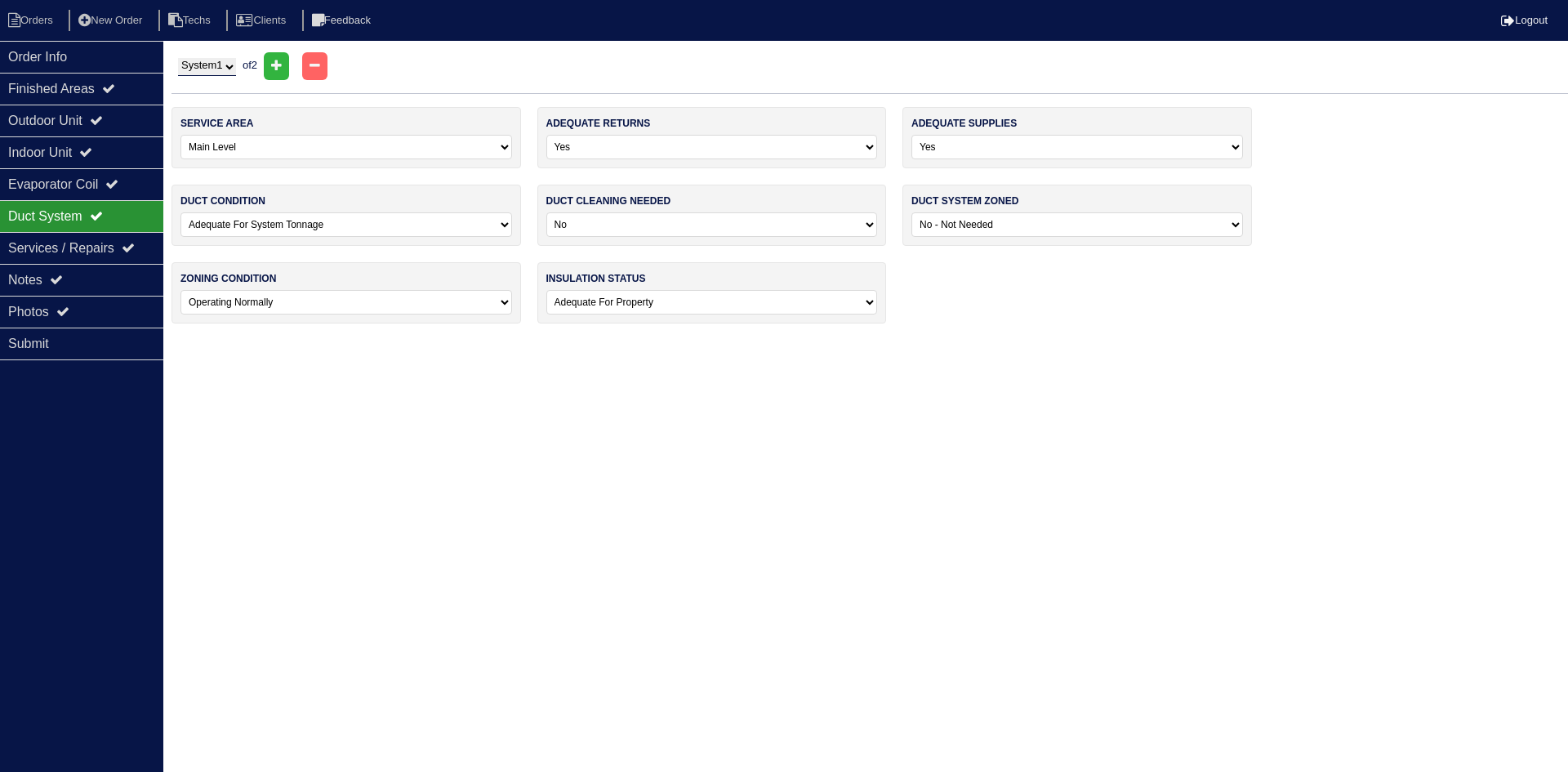
click at [726, 227] on select "-select- No Yes - Recommended But Not Required Yes - Highly Recommended" at bounding box center [711, 225] width 331 height 25
select select "1"
click at [546, 212] on select "-select- No Yes - Recommended But Not Required Yes - Highly Recommended" at bounding box center [711, 225] width 331 height 25
click at [219, 61] on select "System 1 System 2" at bounding box center [206, 67] width 58 height 18
select select "2"
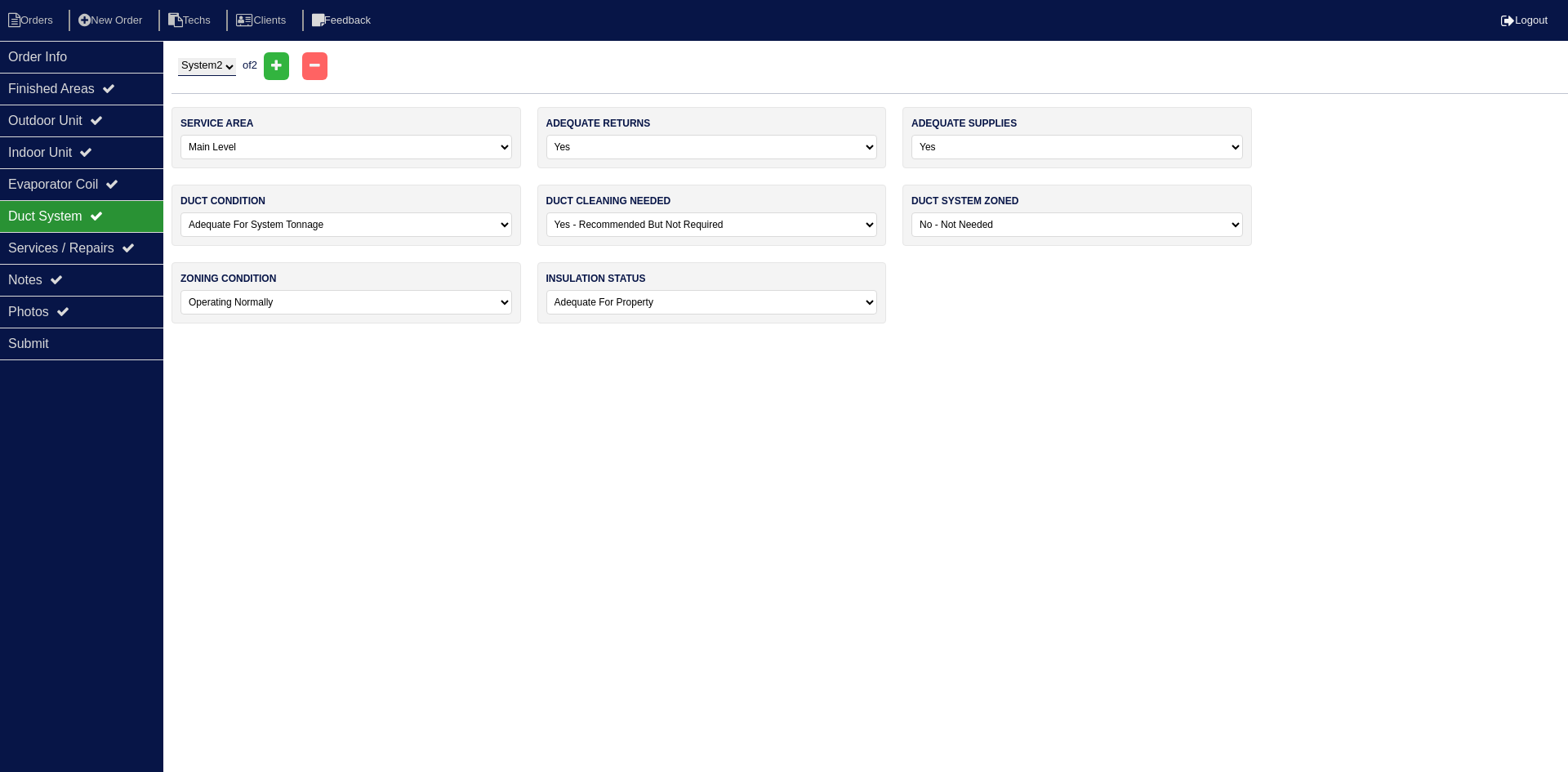
click at [178, 58] on select "System 1 System 2" at bounding box center [206, 67] width 58 height 18
select select "1"
select select "0"
select select "1"
click at [674, 218] on select "-select- No Yes - Recommended But Not Required Yes - Highly Recommended" at bounding box center [711, 225] width 331 height 25
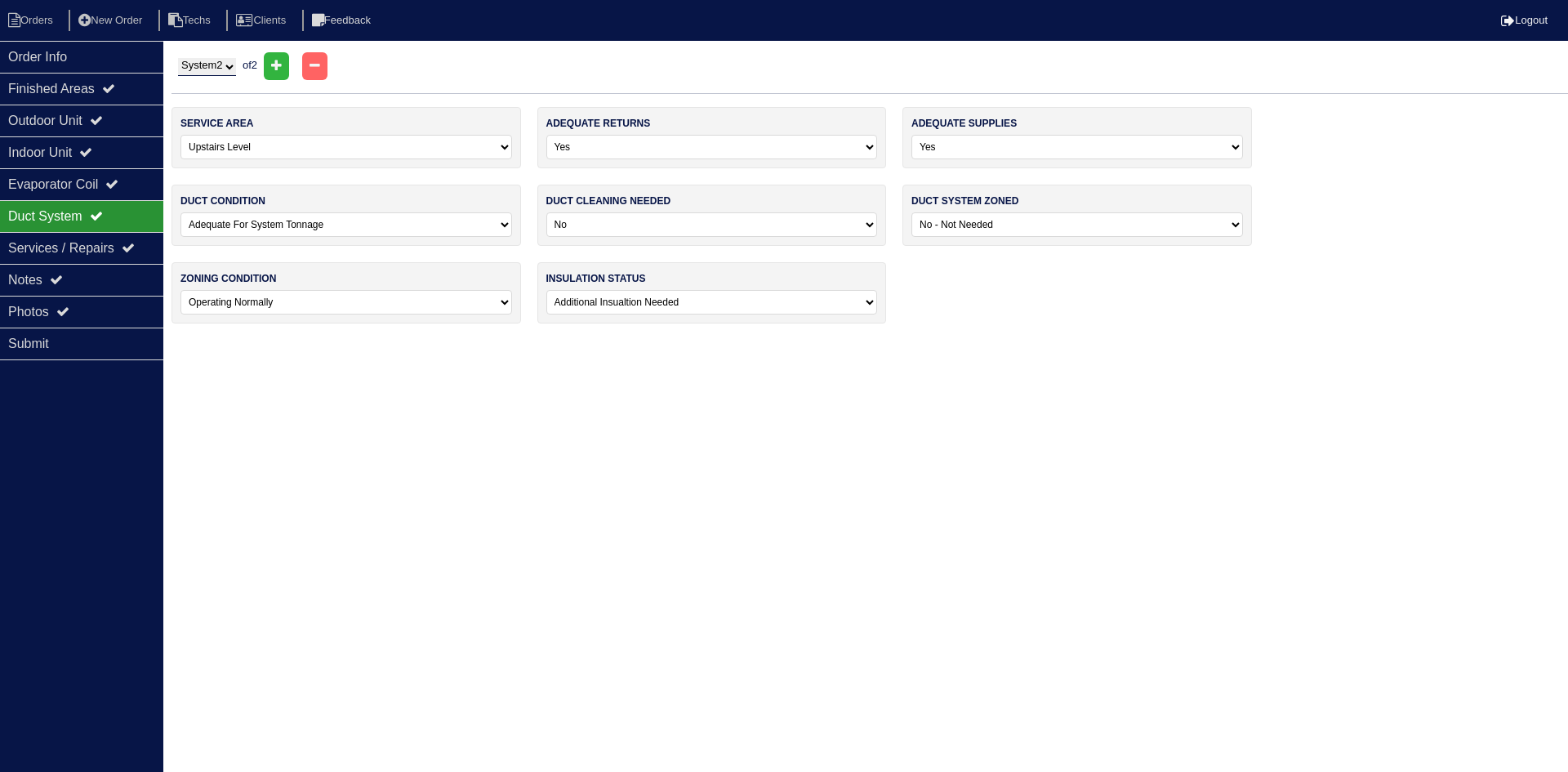
select select "1"
click at [546, 212] on select "-select- No Yes - Recommended But Not Required Yes - Highly Recommended" at bounding box center [711, 225] width 331 height 25
click at [89, 300] on div "Photos" at bounding box center [82, 312] width 163 height 32
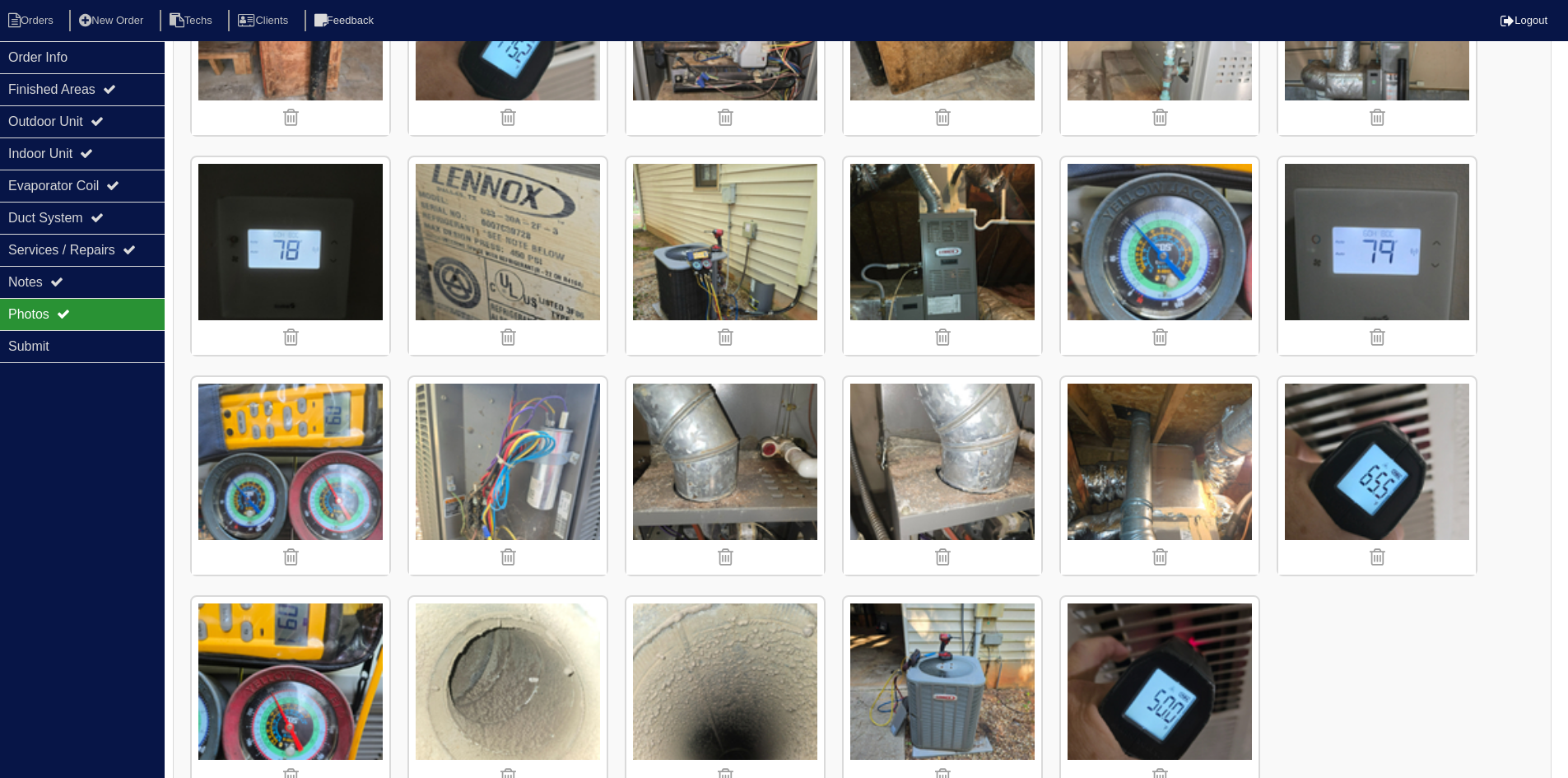
scroll to position [1951, 0]
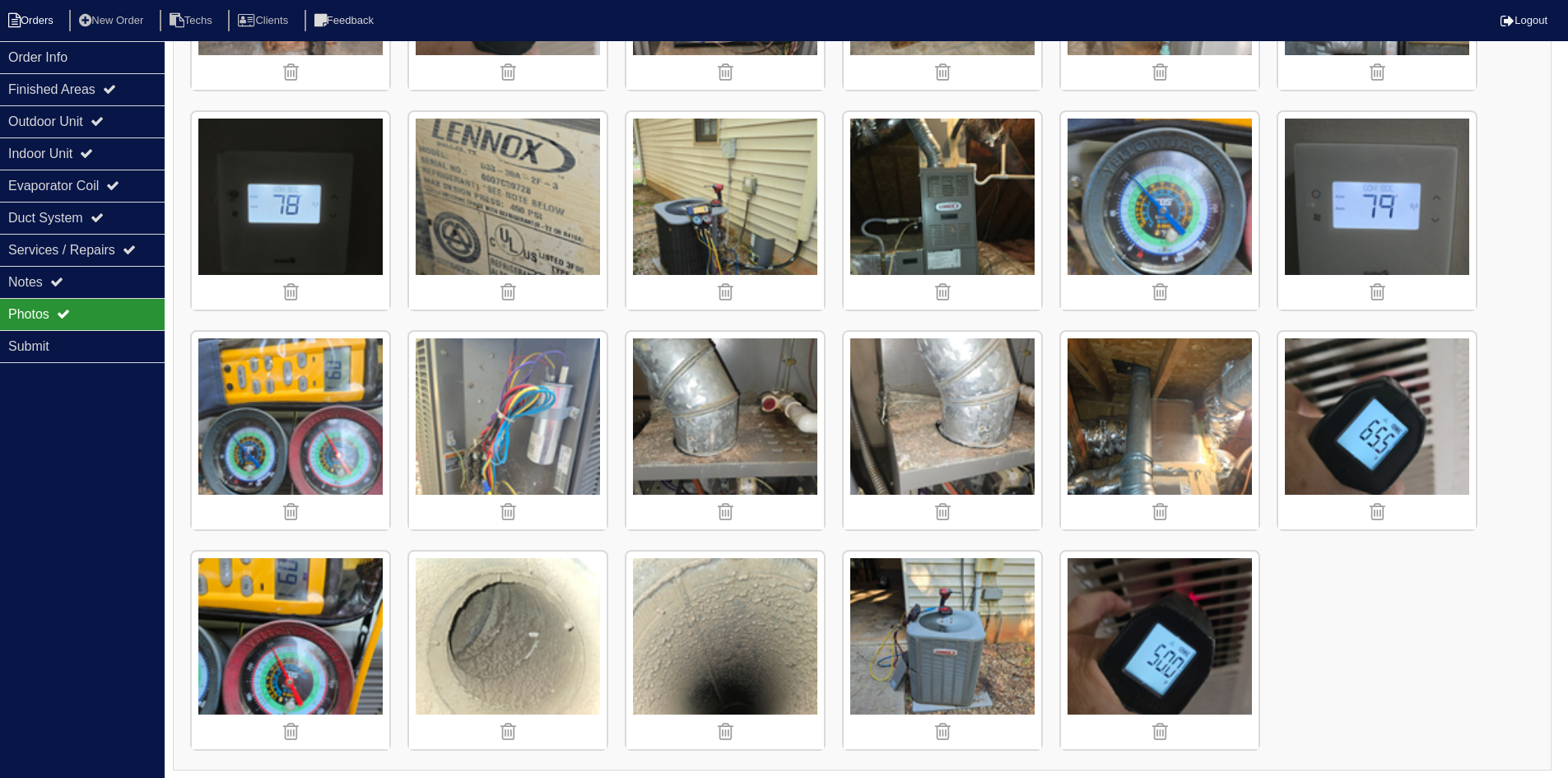
click at [16, 22] on icon at bounding box center [14, 21] width 13 height 15
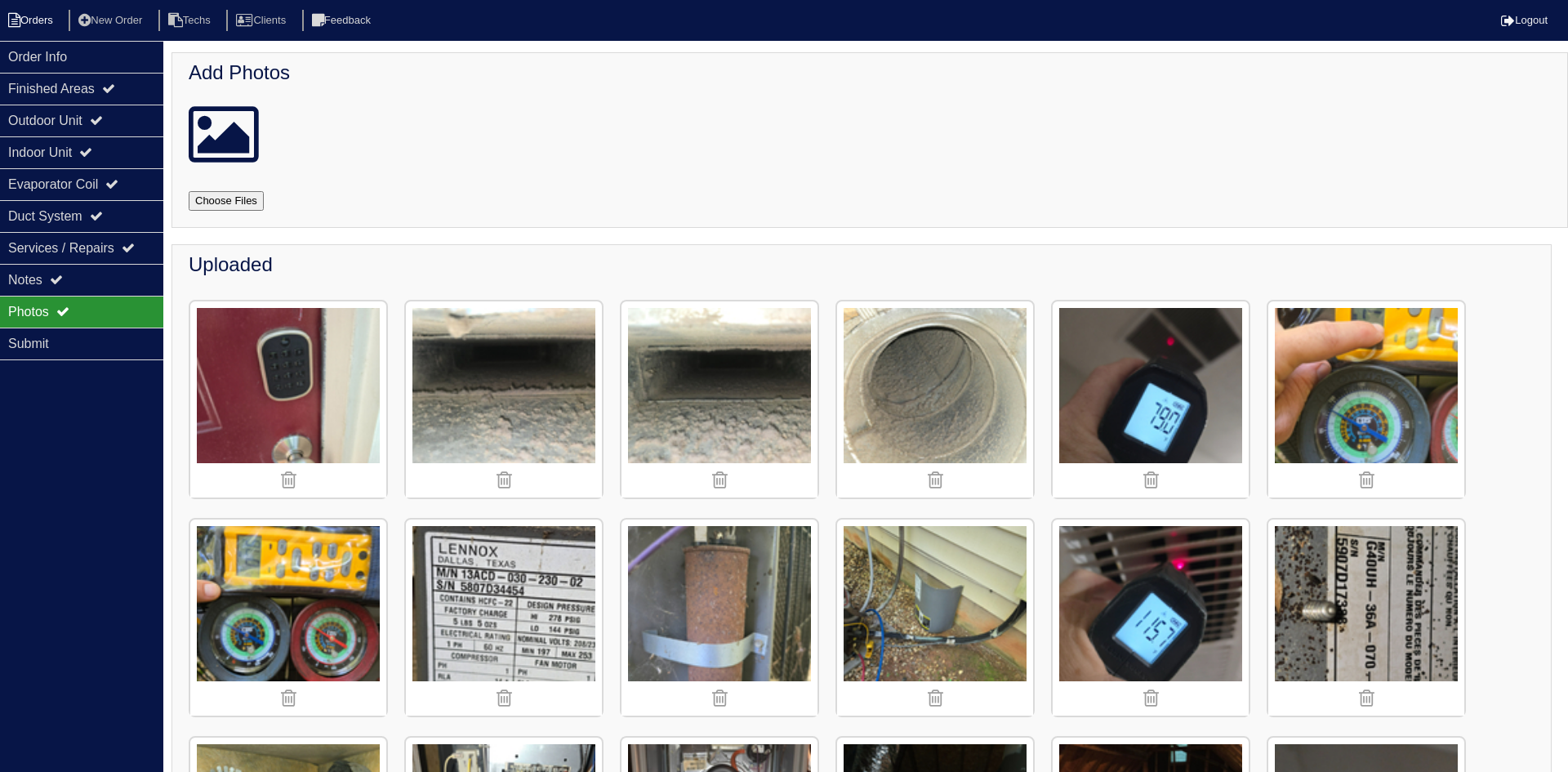
select select "15"
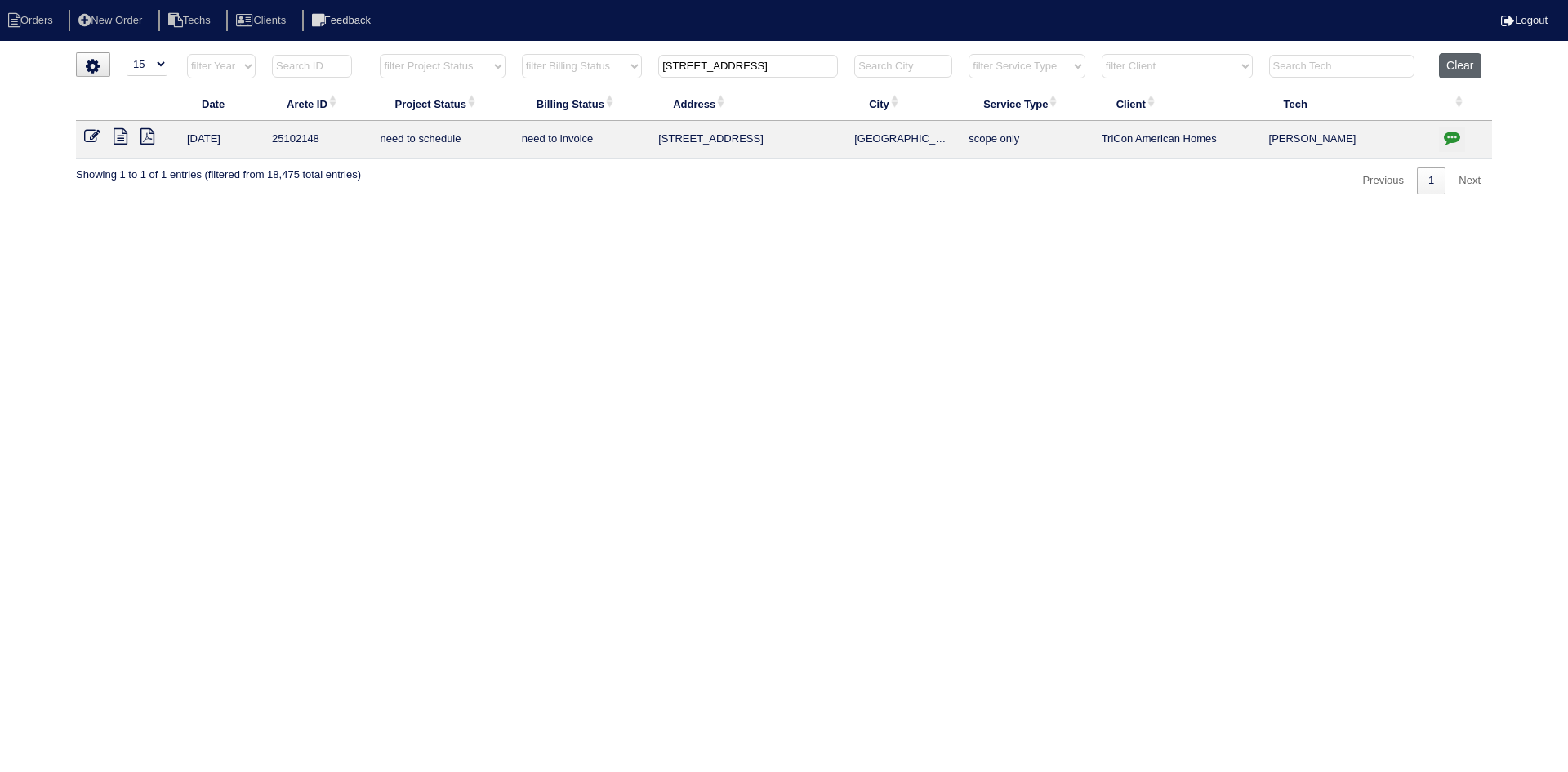
click at [1477, 63] on button "Clear" at bounding box center [1460, 66] width 42 height 26
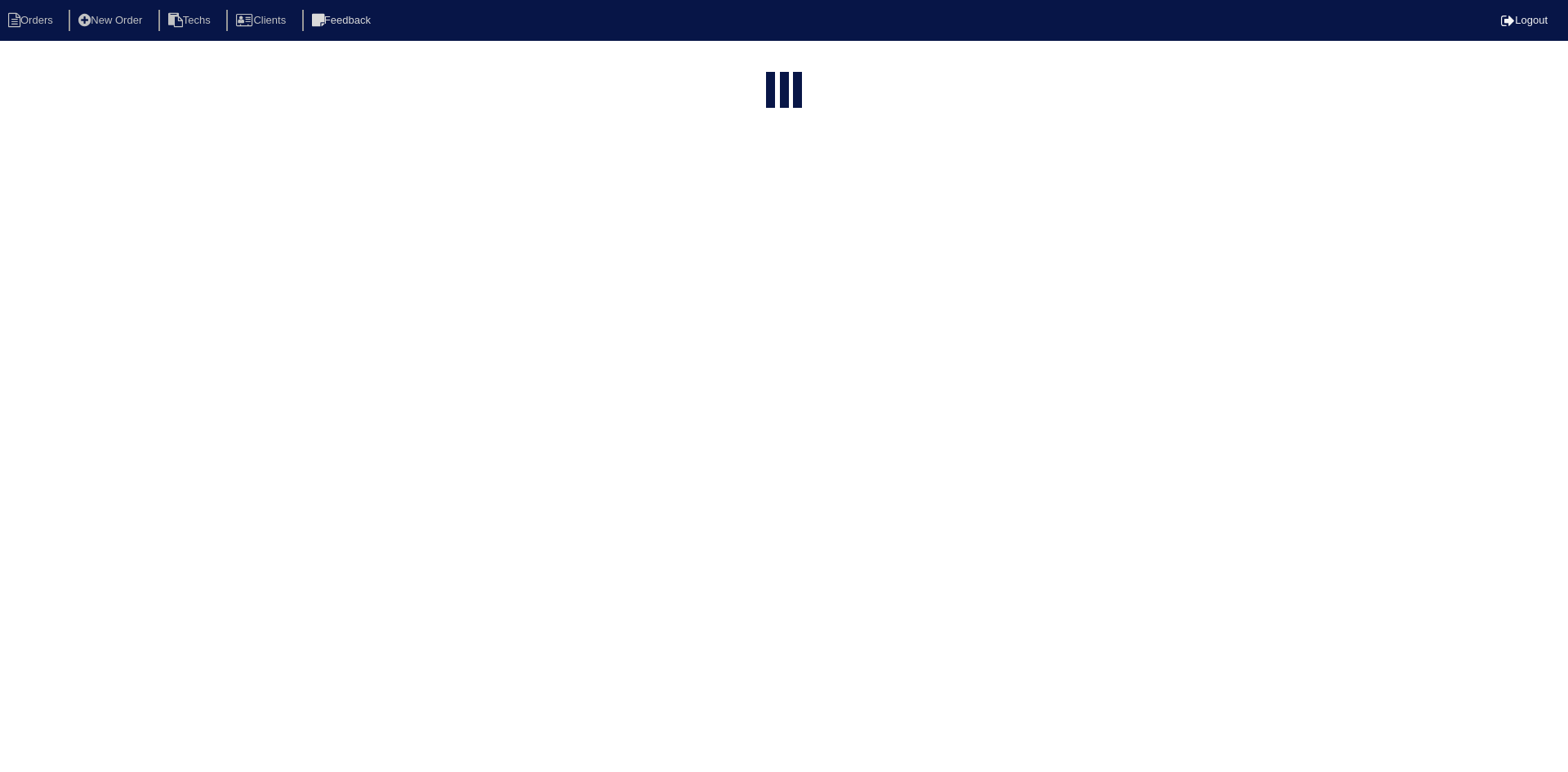
select select "15"
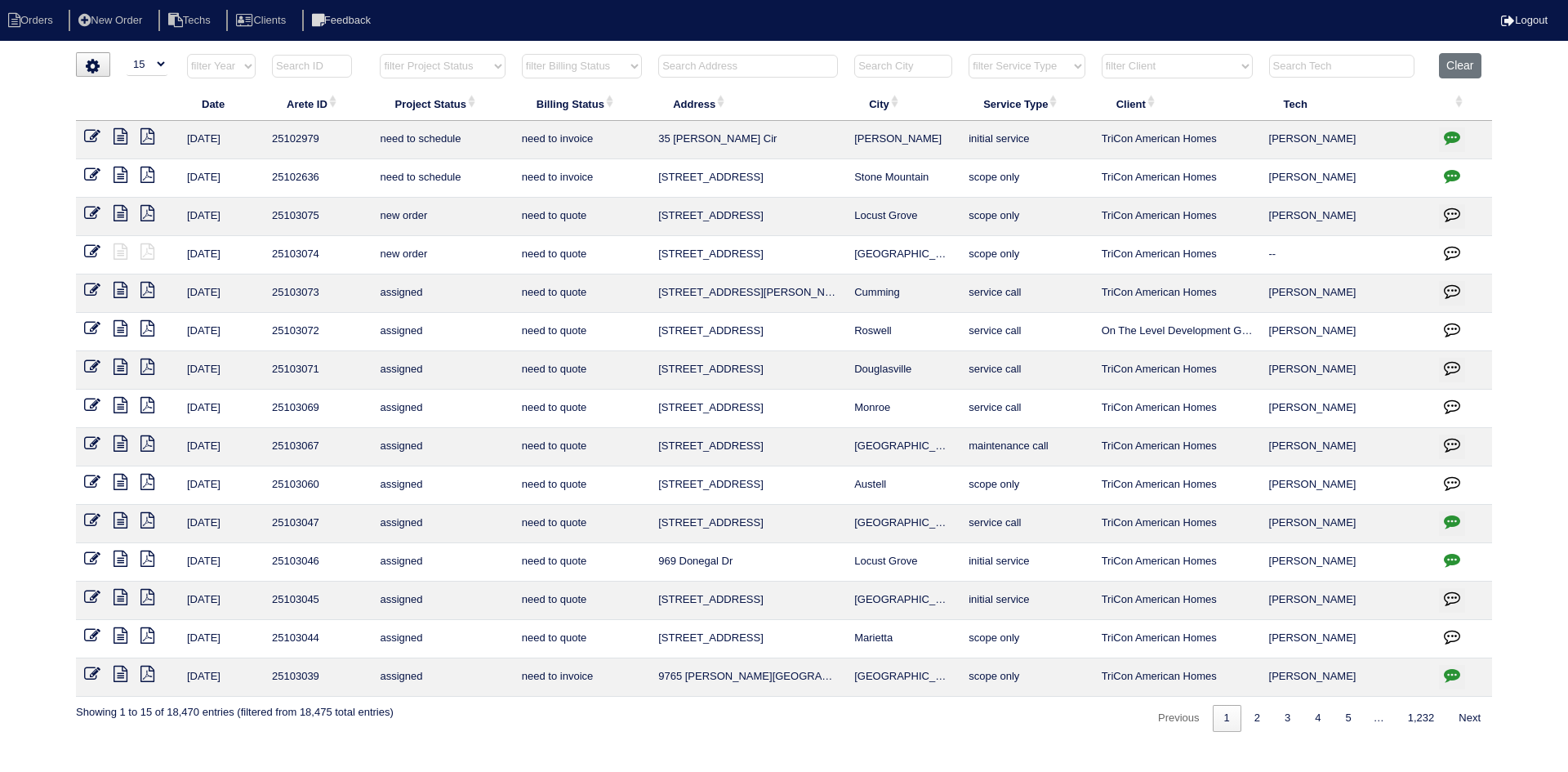
drag, startPoint x: 468, startPoint y: 67, endPoint x: 473, endPoint y: 76, distance: 10.3
click at [468, 67] on select "filter Project Status -- Any Project Status -- new order assigned in progress f…" at bounding box center [442, 67] width 125 height 25
click at [380, 54] on select "filter Project Status -- Any Project Status -- new order assigned in progress f…" at bounding box center [442, 67] width 125 height 25
select select "field complete"
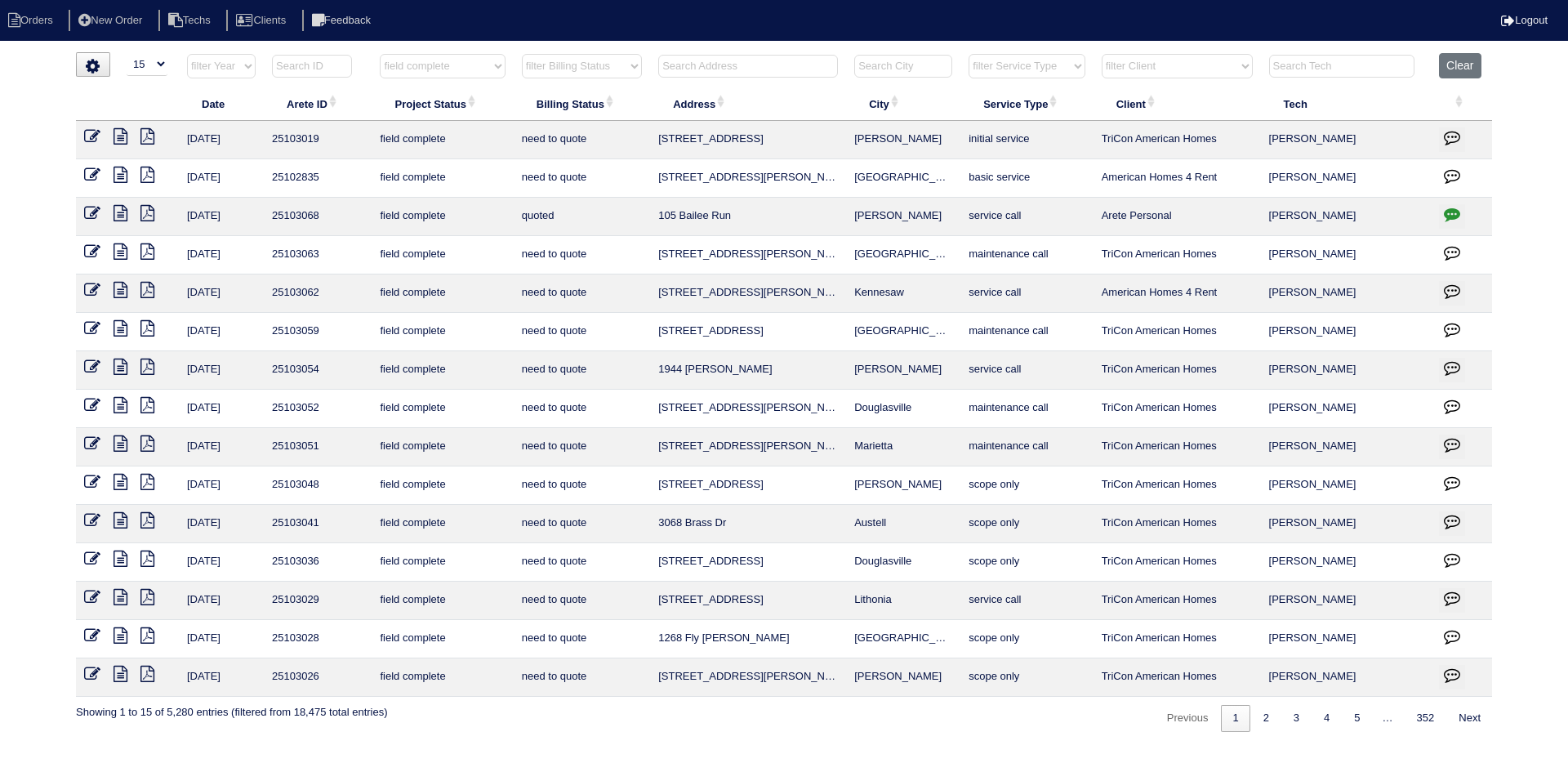
drag, startPoint x: 635, startPoint y: 66, endPoint x: 636, endPoint y: 77, distance: 11.0
click at [635, 66] on select "filter Billing Status -- Any Billing Status -- need to quote quoted need to inv…" at bounding box center [582, 67] width 120 height 25
select select "need to quote"
click at [522, 54] on select "filter Billing Status -- Any Billing Status -- need to quote quoted need to inv…" at bounding box center [582, 67] width 120 height 25
select select "field complete"
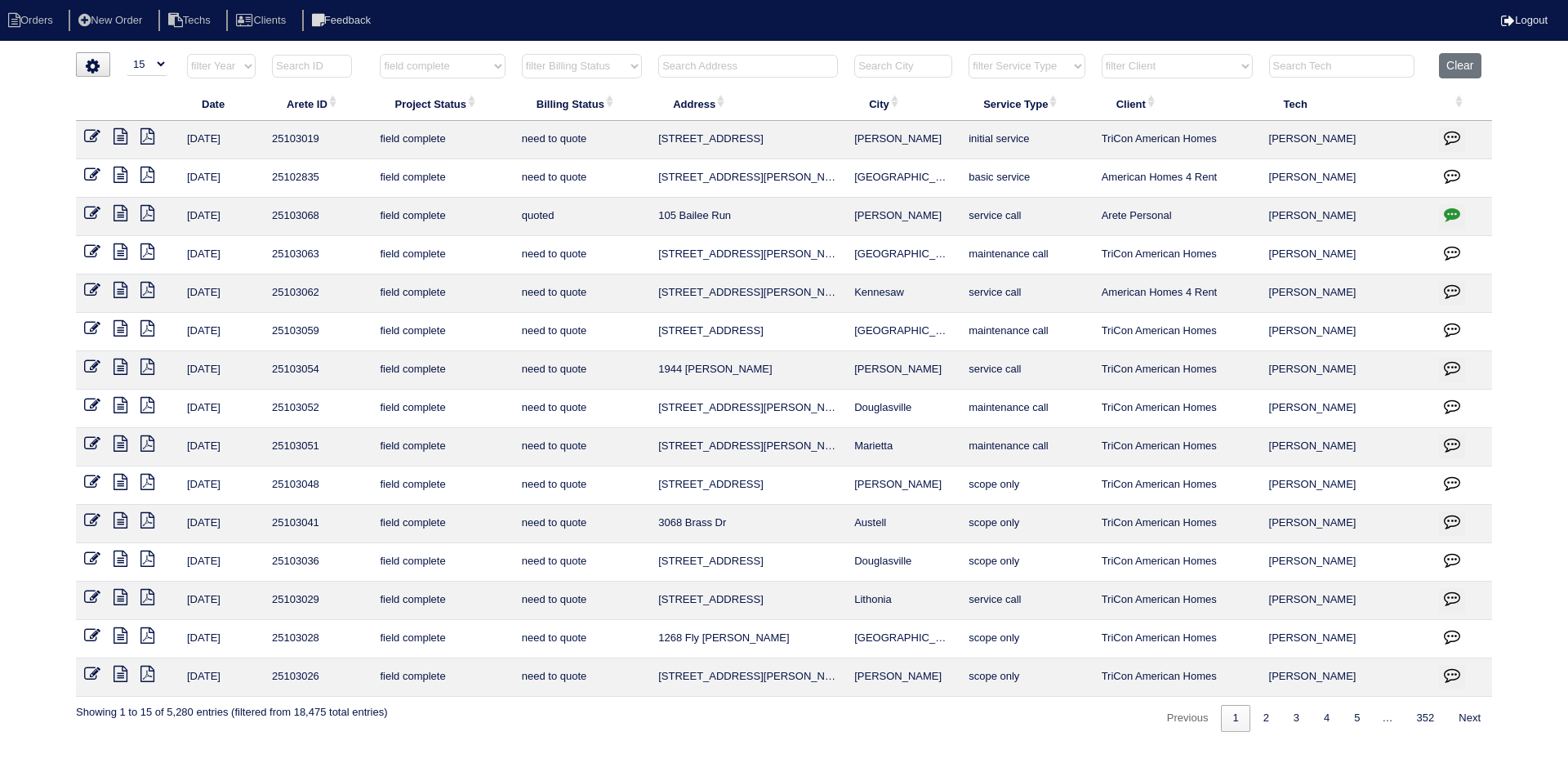
select select "need to quote"
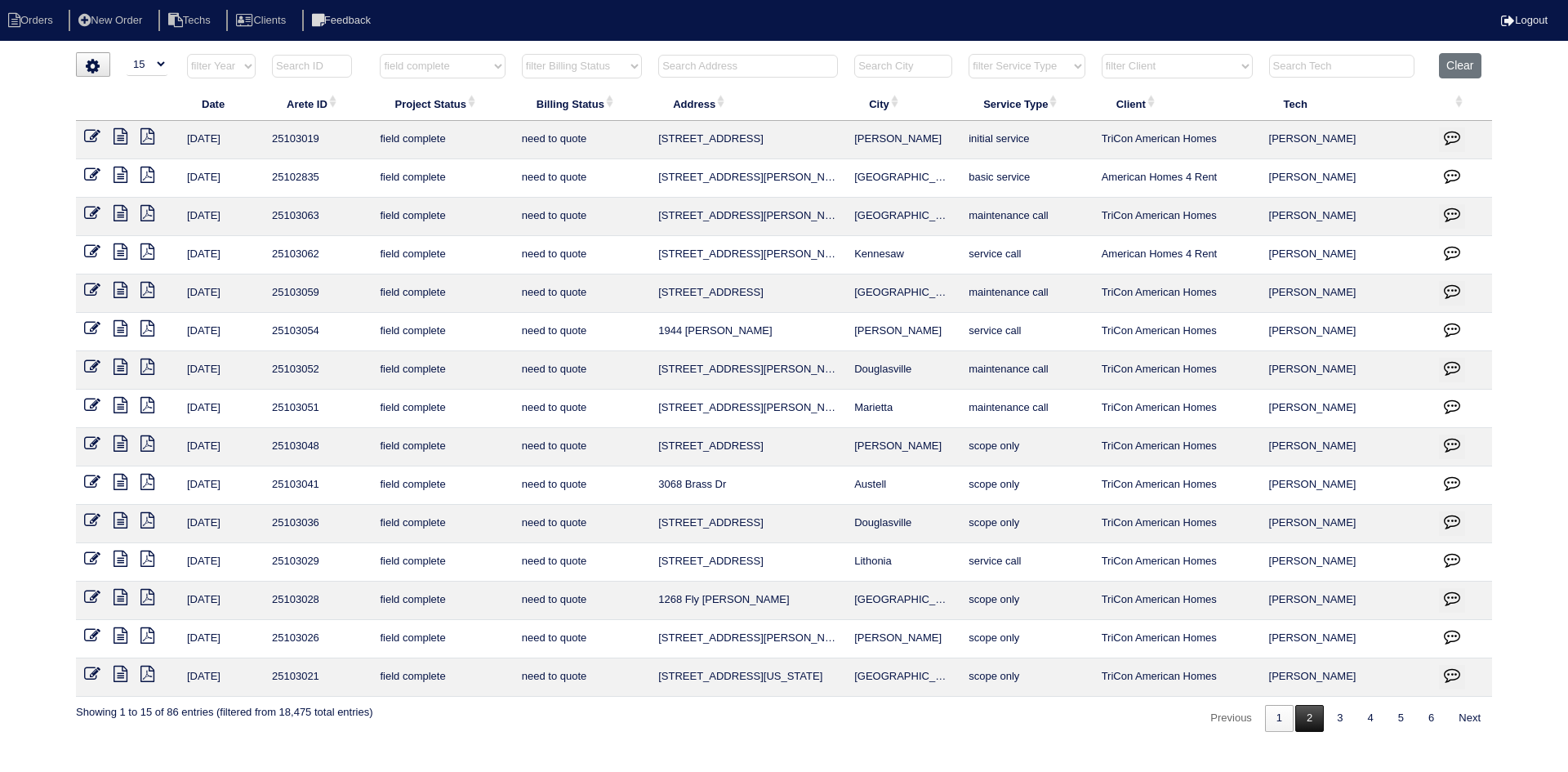
click at [1308, 720] on link "2" at bounding box center [1310, 719] width 28 height 27
select select "field complete"
select select "need to quote"
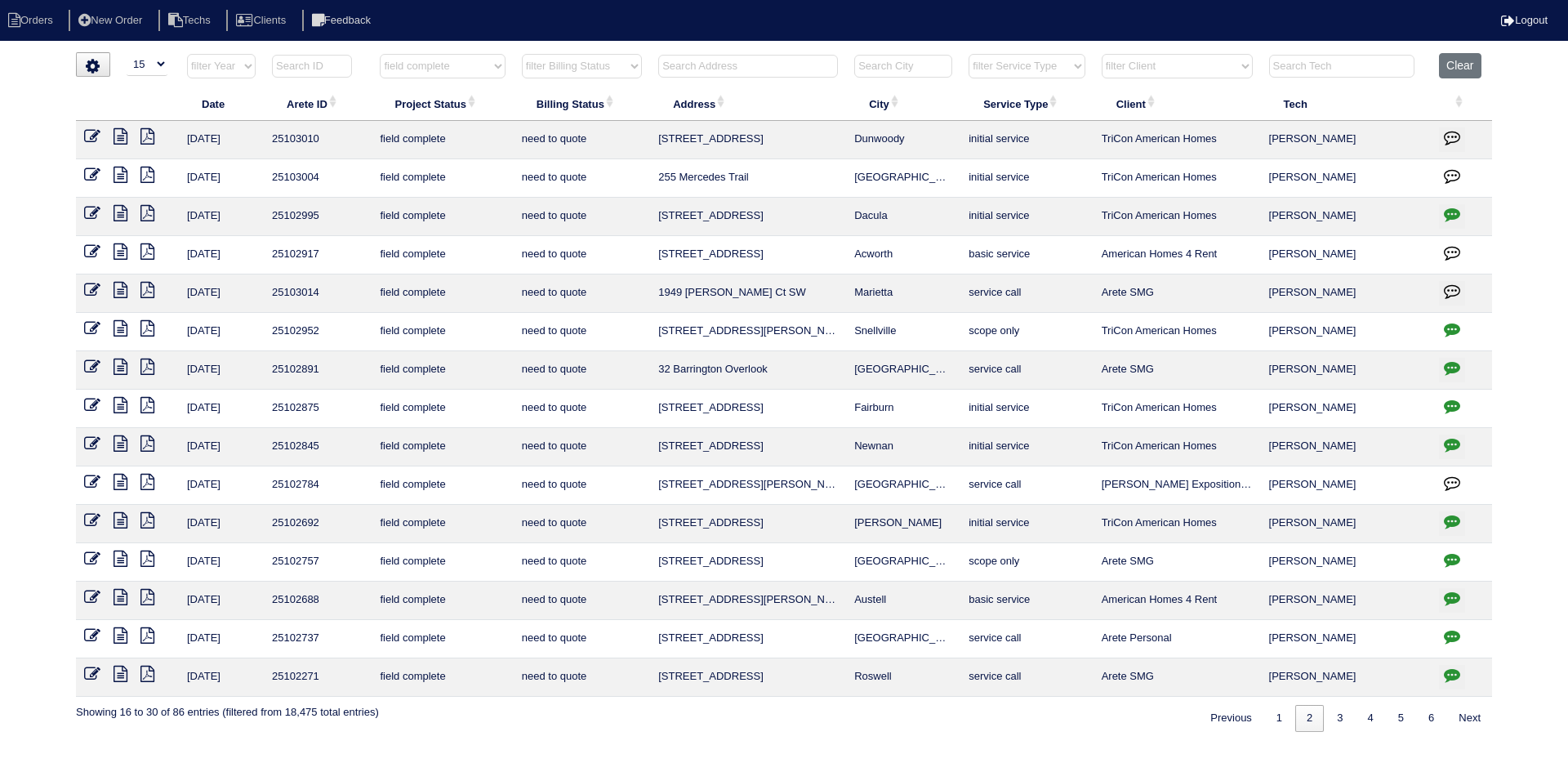
click at [117, 137] on icon at bounding box center [121, 136] width 14 height 16
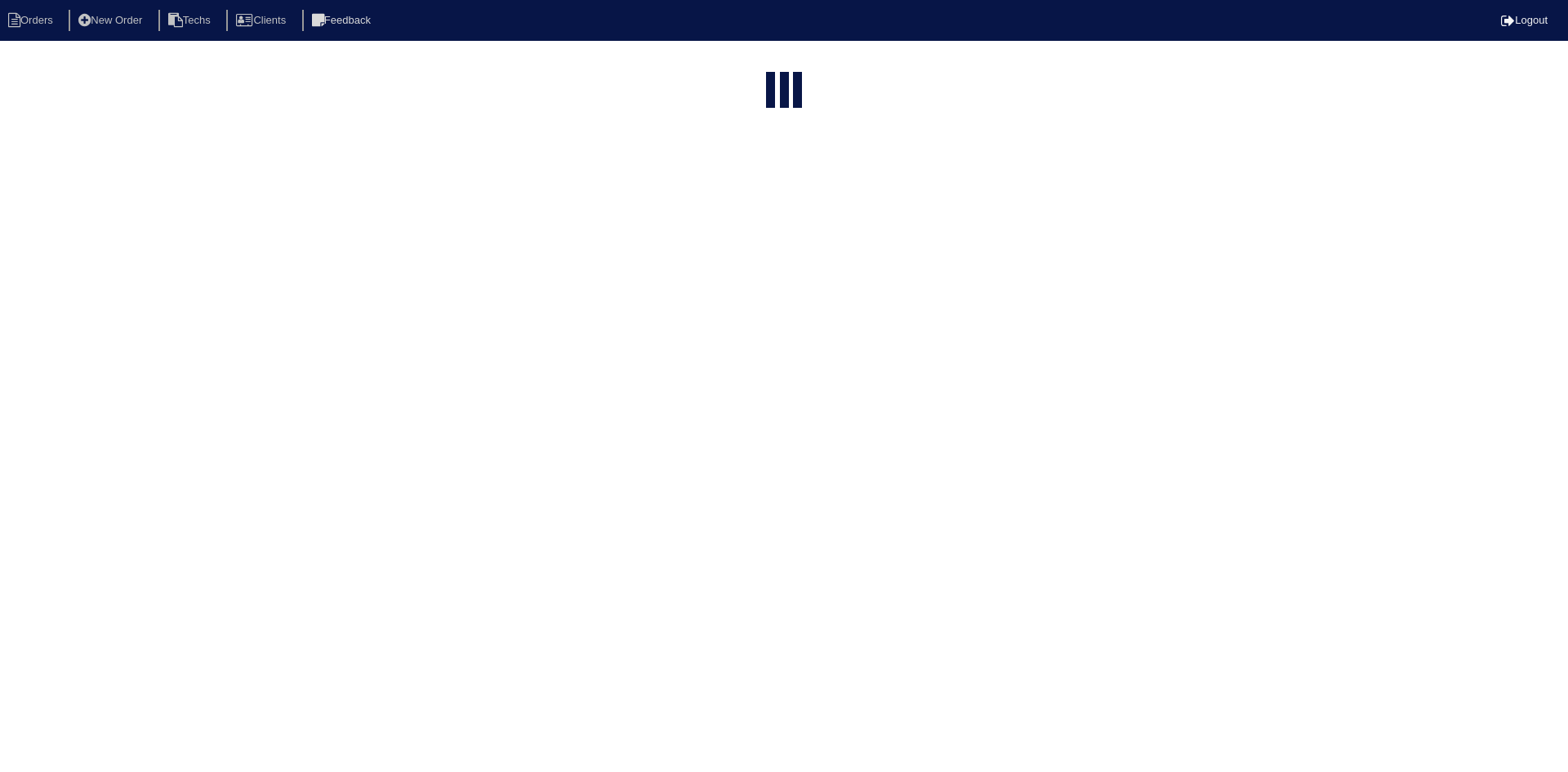
select select "15"
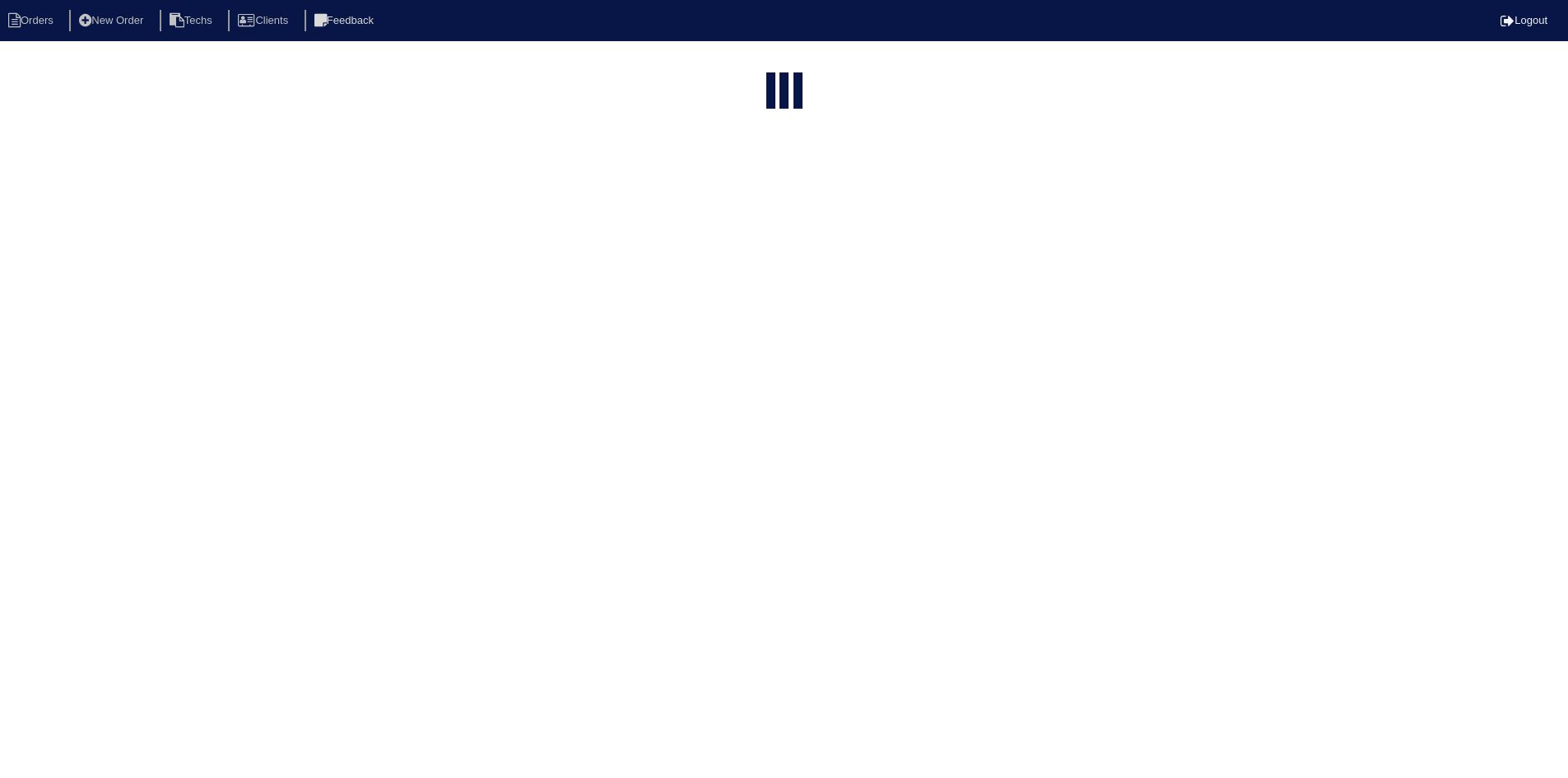
select select "field complete"
select select "need to quote"
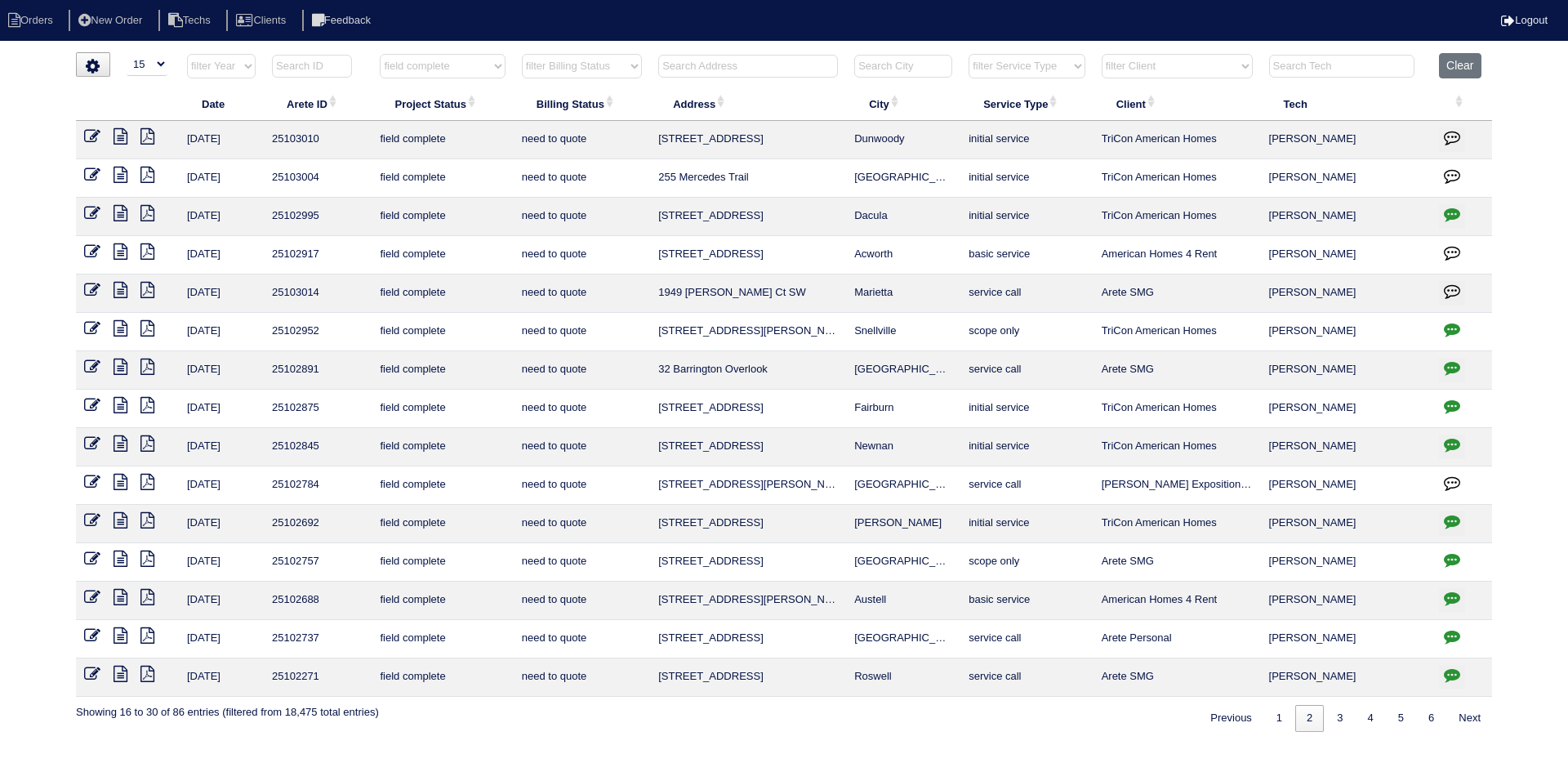
click at [150, 136] on icon at bounding box center [147, 136] width 14 height 16
click at [120, 134] on icon at bounding box center [121, 136] width 14 height 16
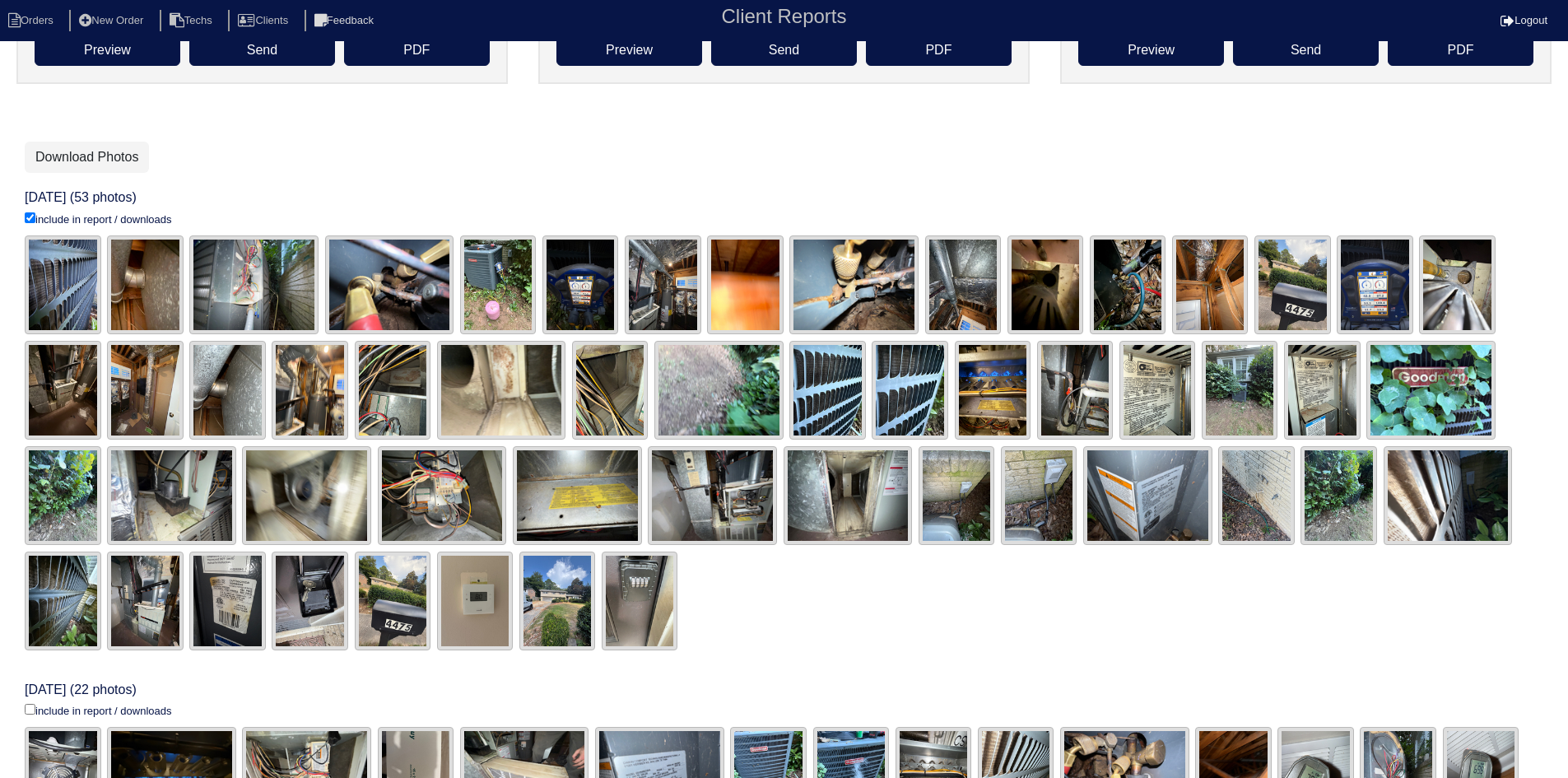
scroll to position [412, 0]
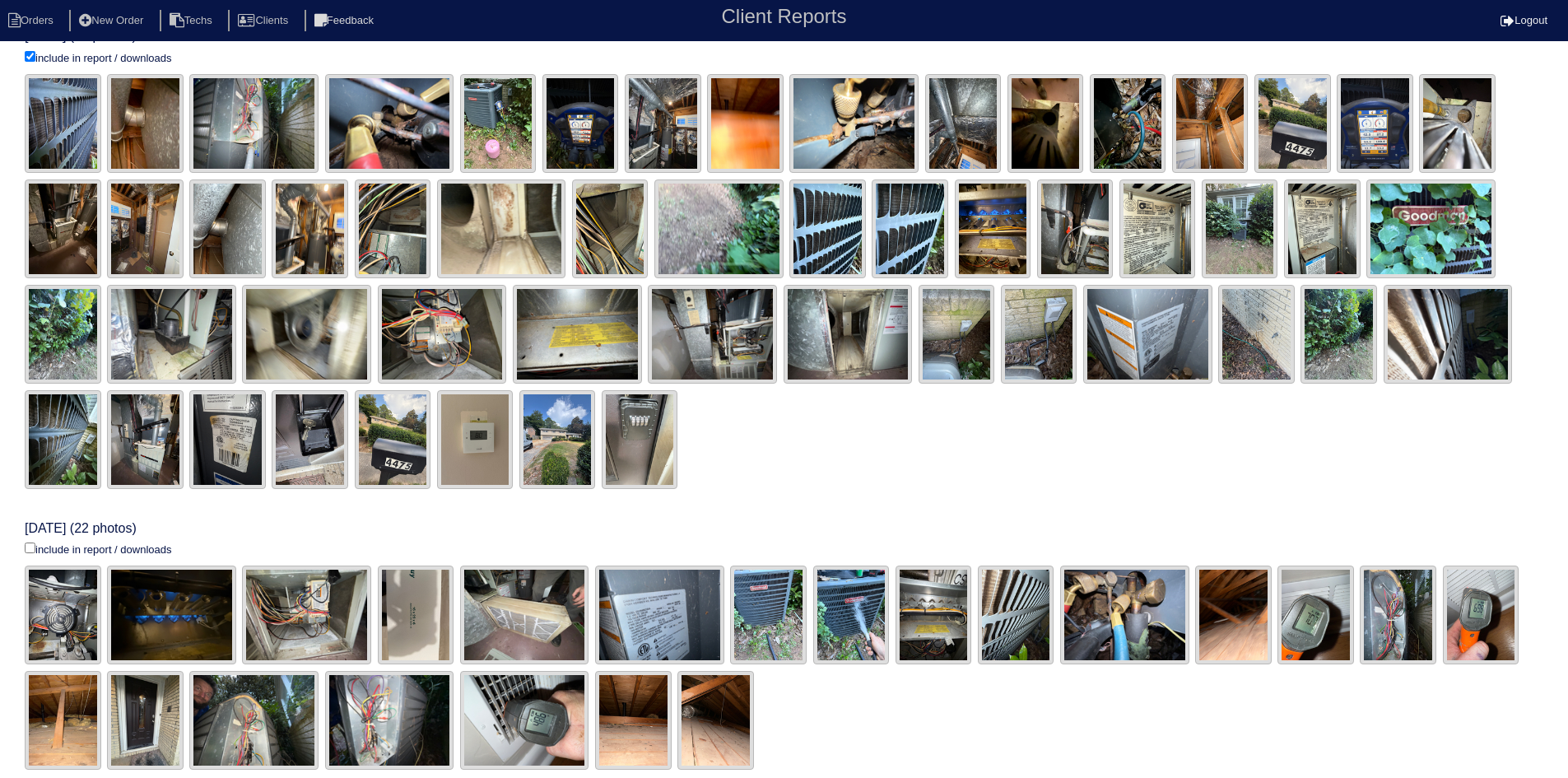
click at [30, 62] on input "include in report / downloads" at bounding box center [30, 56] width 11 height 11
checkbox input "true"
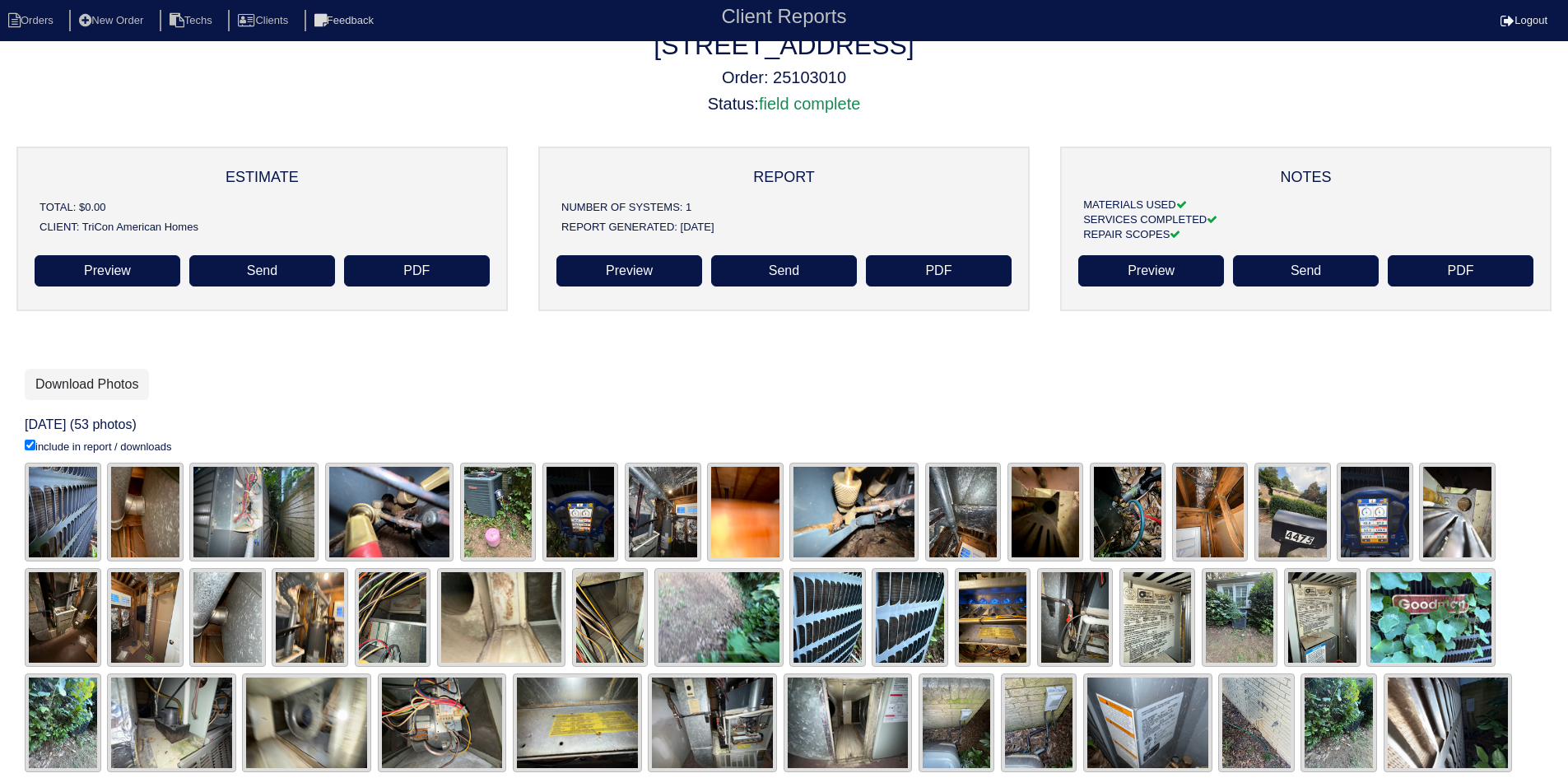
scroll to position [0, 0]
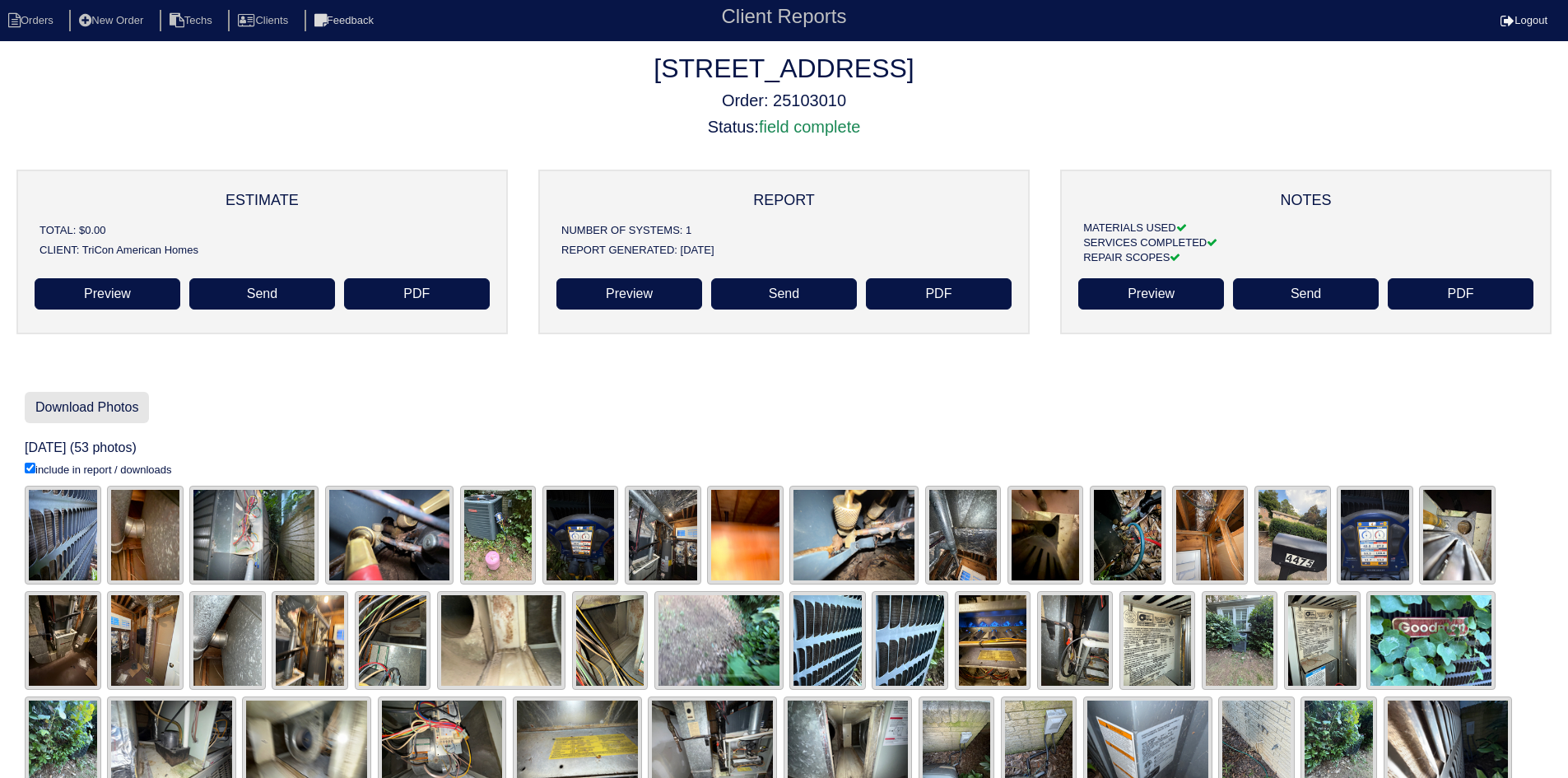
click at [78, 404] on link "Download Photos" at bounding box center [87, 407] width 124 height 31
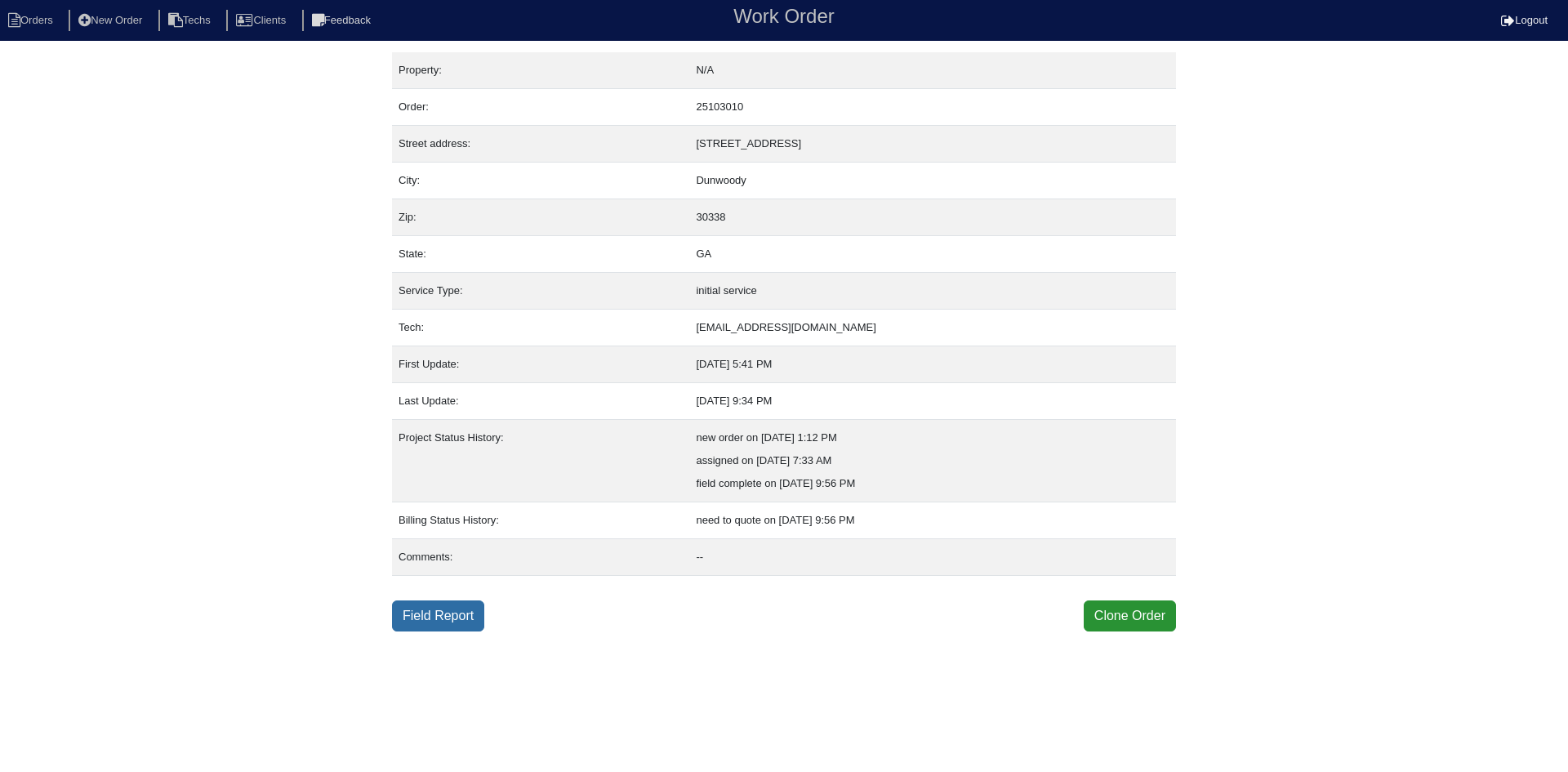
click at [426, 611] on link "Field Report" at bounding box center [438, 616] width 92 height 31
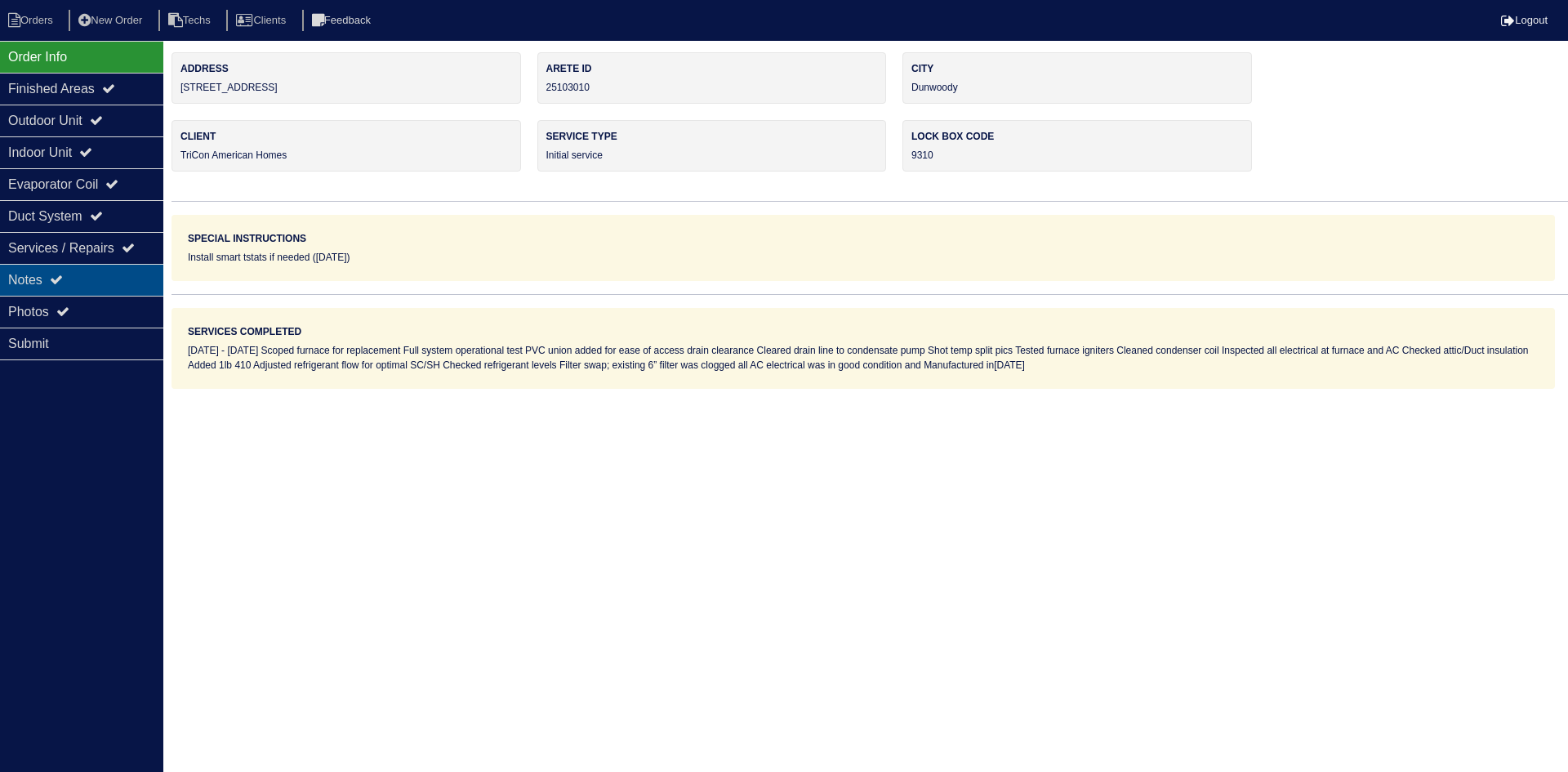
click at [99, 272] on div "Notes" at bounding box center [82, 280] width 163 height 32
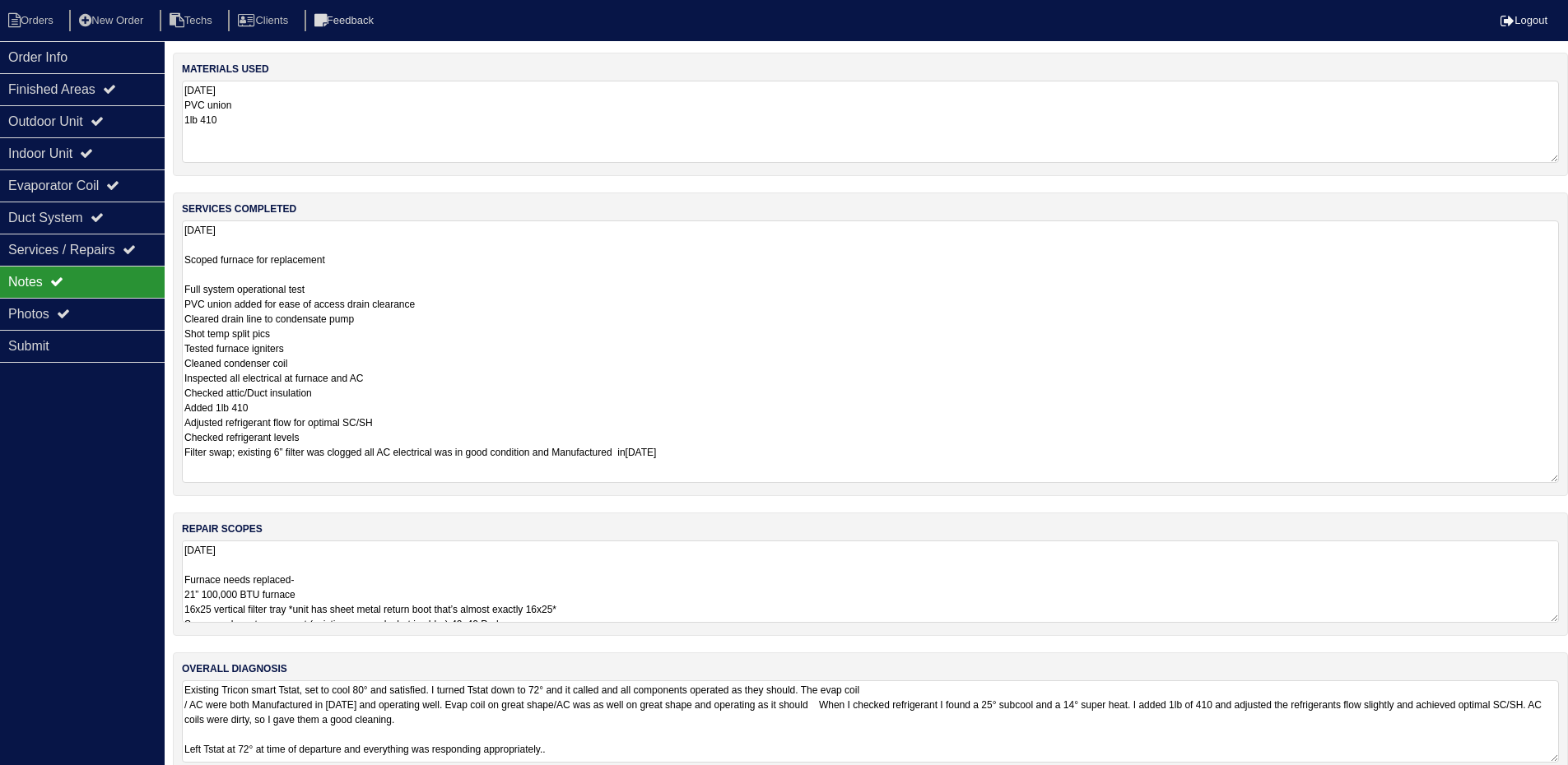
drag, startPoint x: 1564, startPoint y: 297, endPoint x: 1580, endPoint y: 477, distance: 180.7
click at [1568, 477] on html "Orders New Order Techs Clients Feedback Logout Orders New Order Users Clients M…" at bounding box center [784, 396] width 1568 height 793
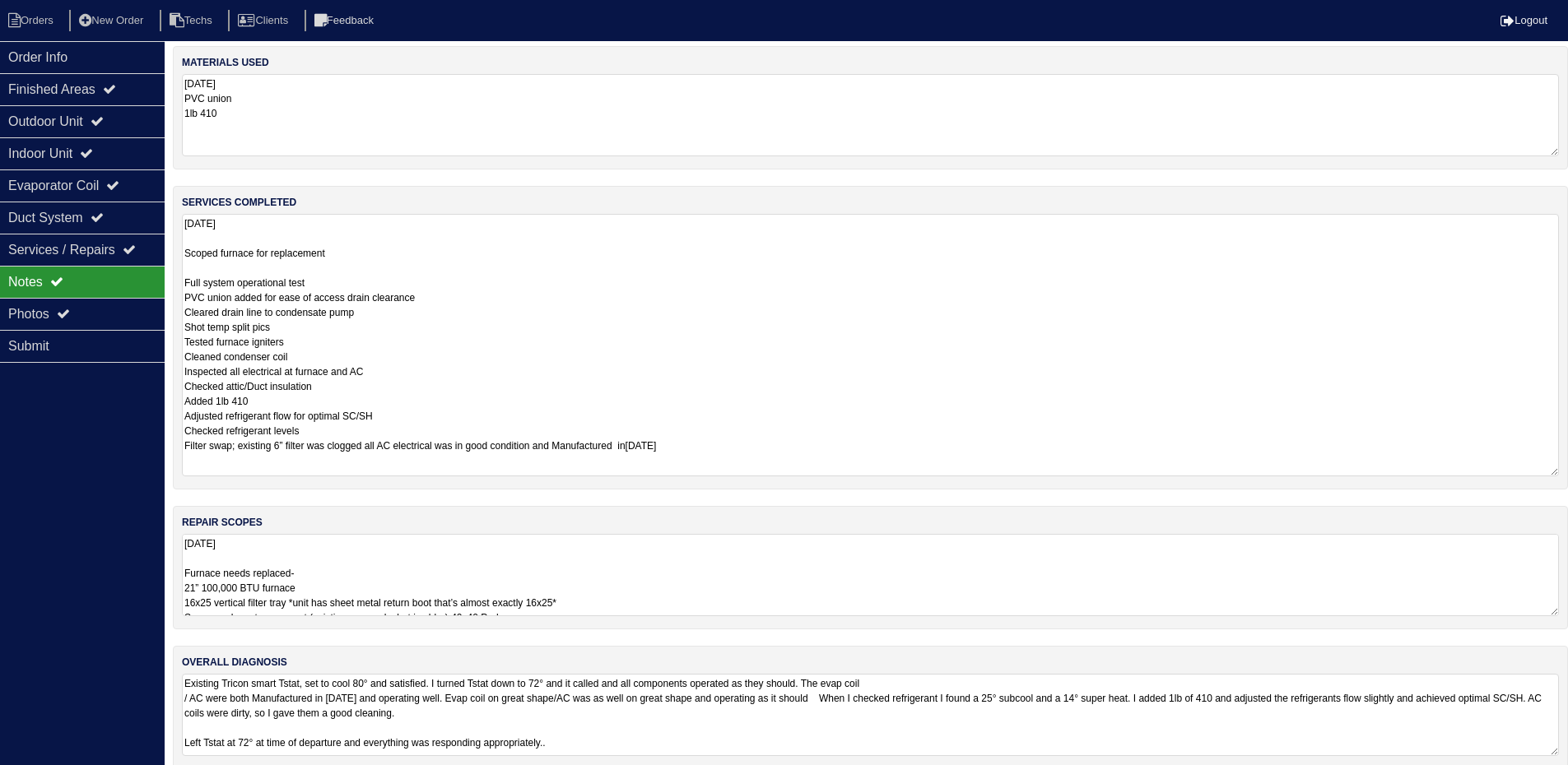
scroll to position [27, 0]
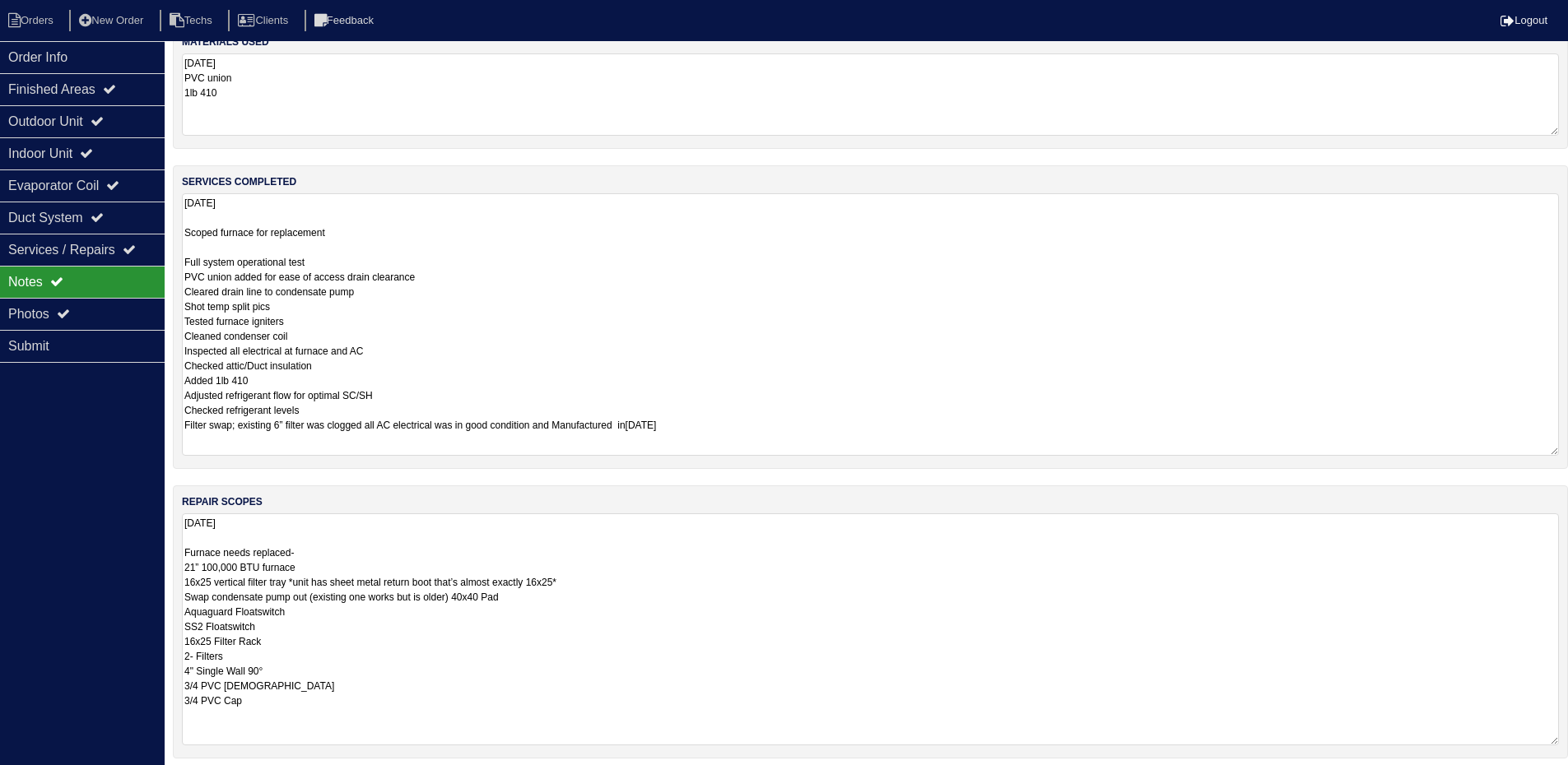
drag, startPoint x: 1554, startPoint y: 586, endPoint x: 1537, endPoint y: 744, distance: 158.9
click at [1537, 744] on textarea "[DATE] Furnace needs replaced- 21” 100,000 BTU furnace 16x25 vertical filter tr…" at bounding box center [870, 629] width 1377 height 232
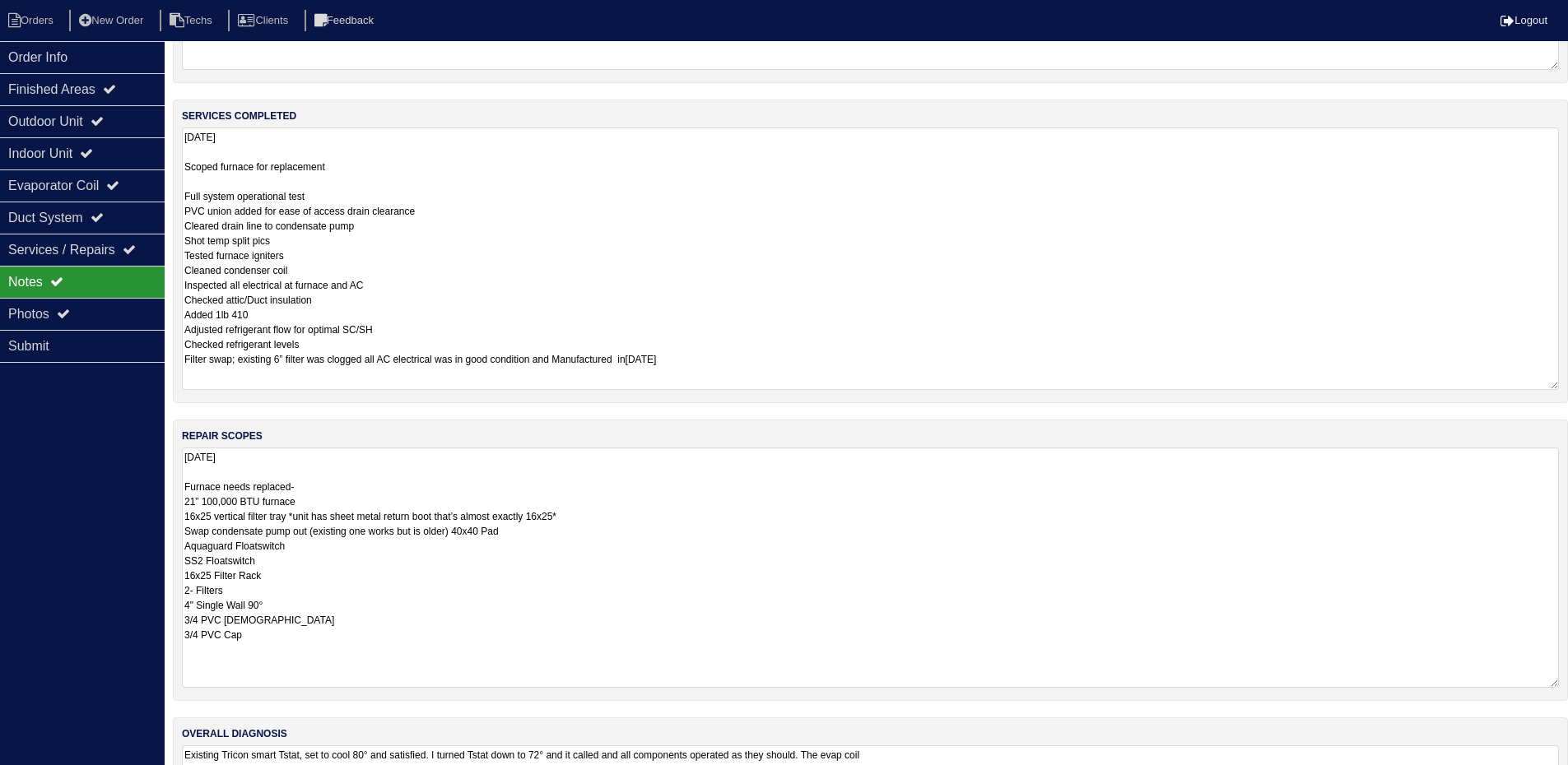
scroll to position [0, 0]
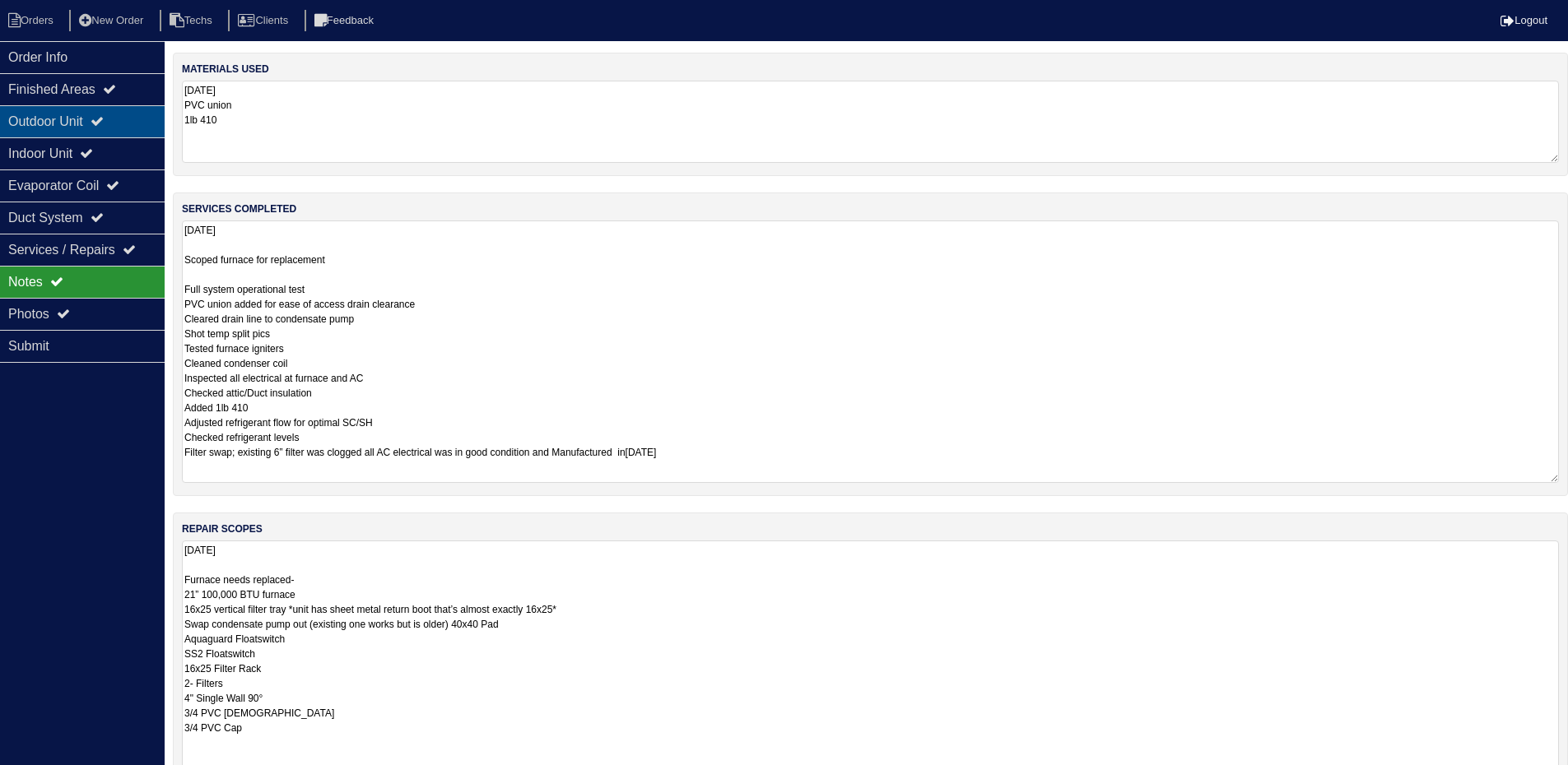
click at [97, 118] on div "Outdoor Unit" at bounding box center [82, 122] width 165 height 32
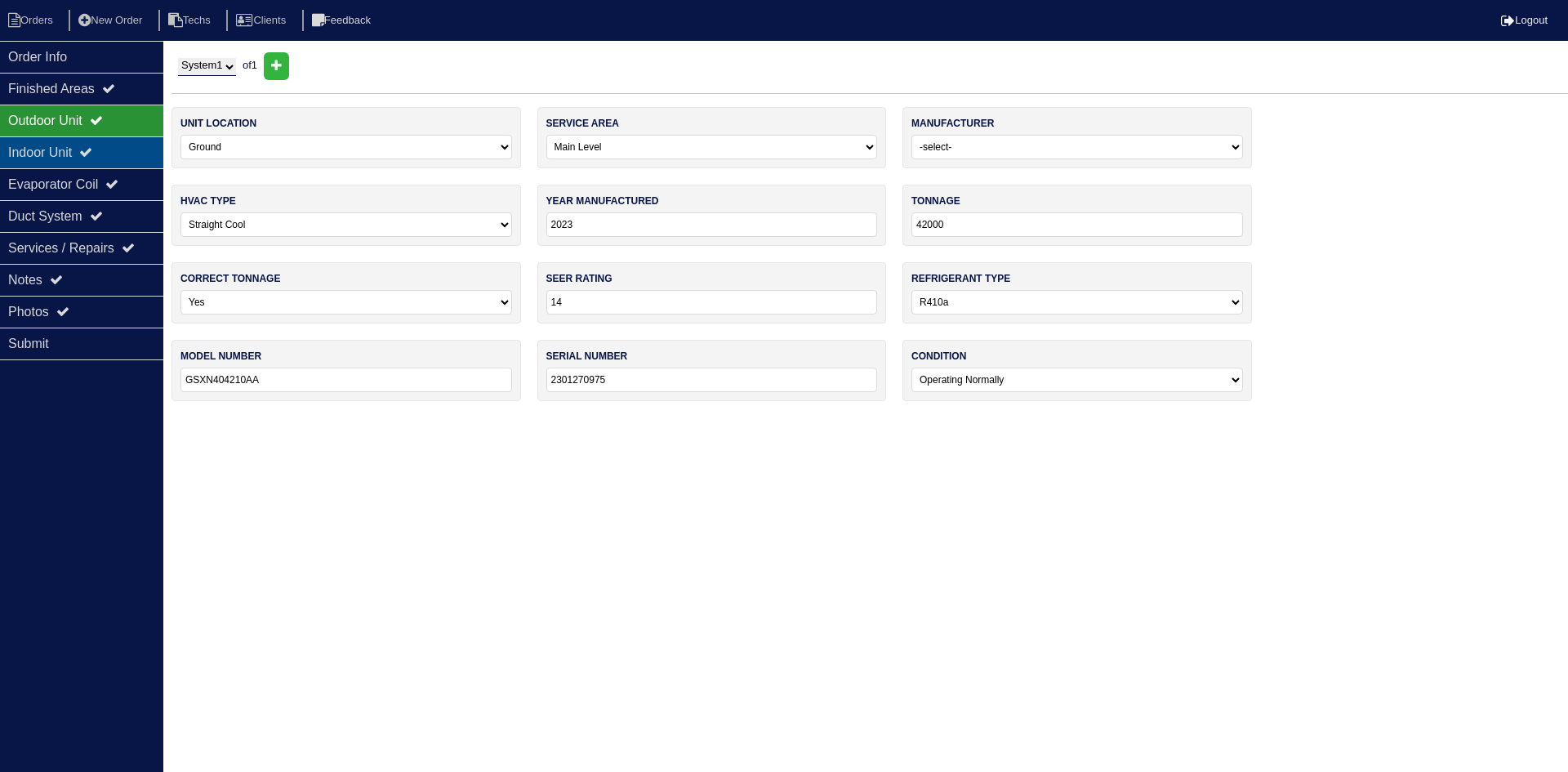
click at [121, 155] on div "Indoor Unit" at bounding box center [82, 153] width 163 height 32
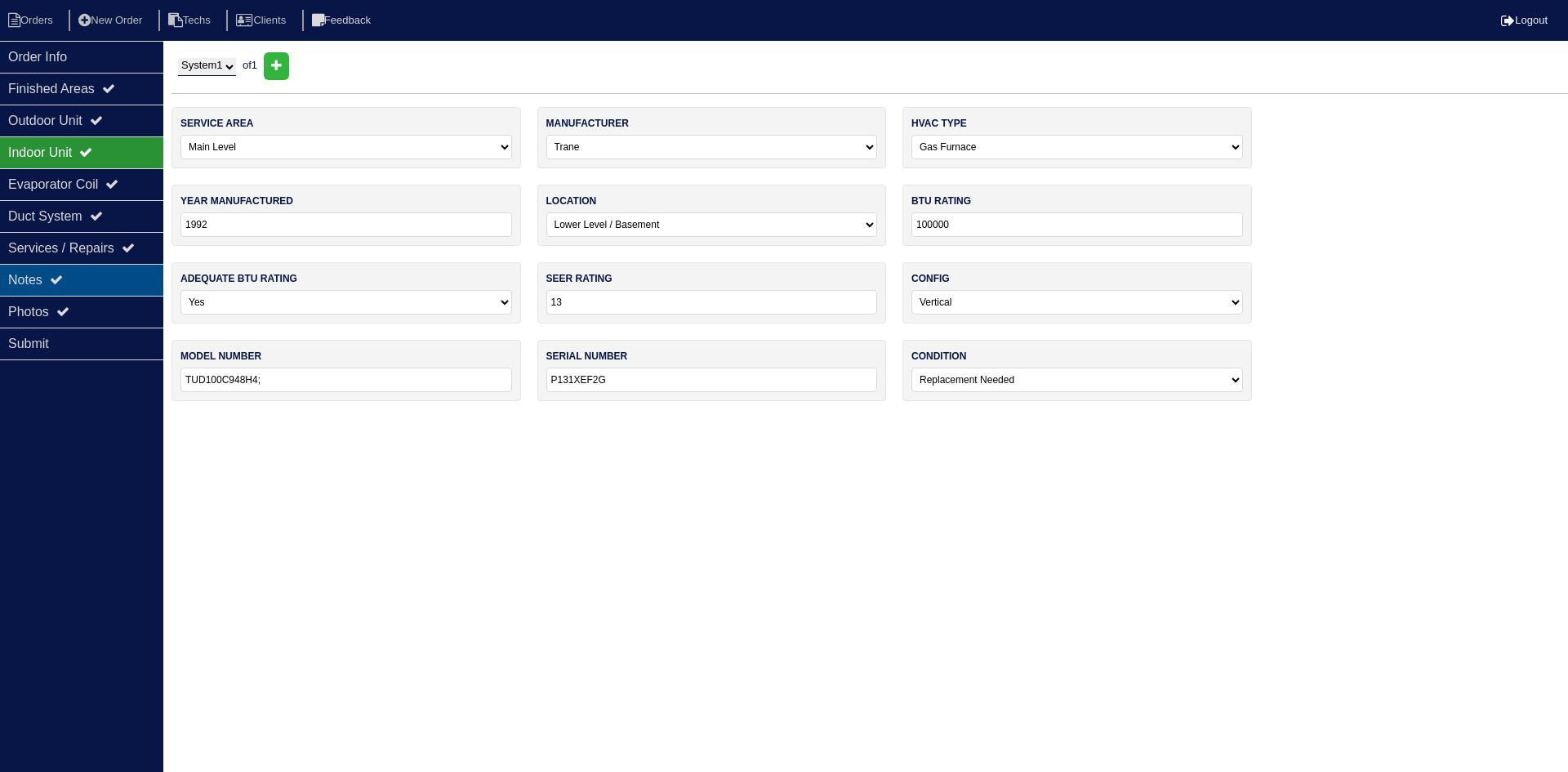
click at [107, 279] on div "Notes" at bounding box center [82, 280] width 163 height 32
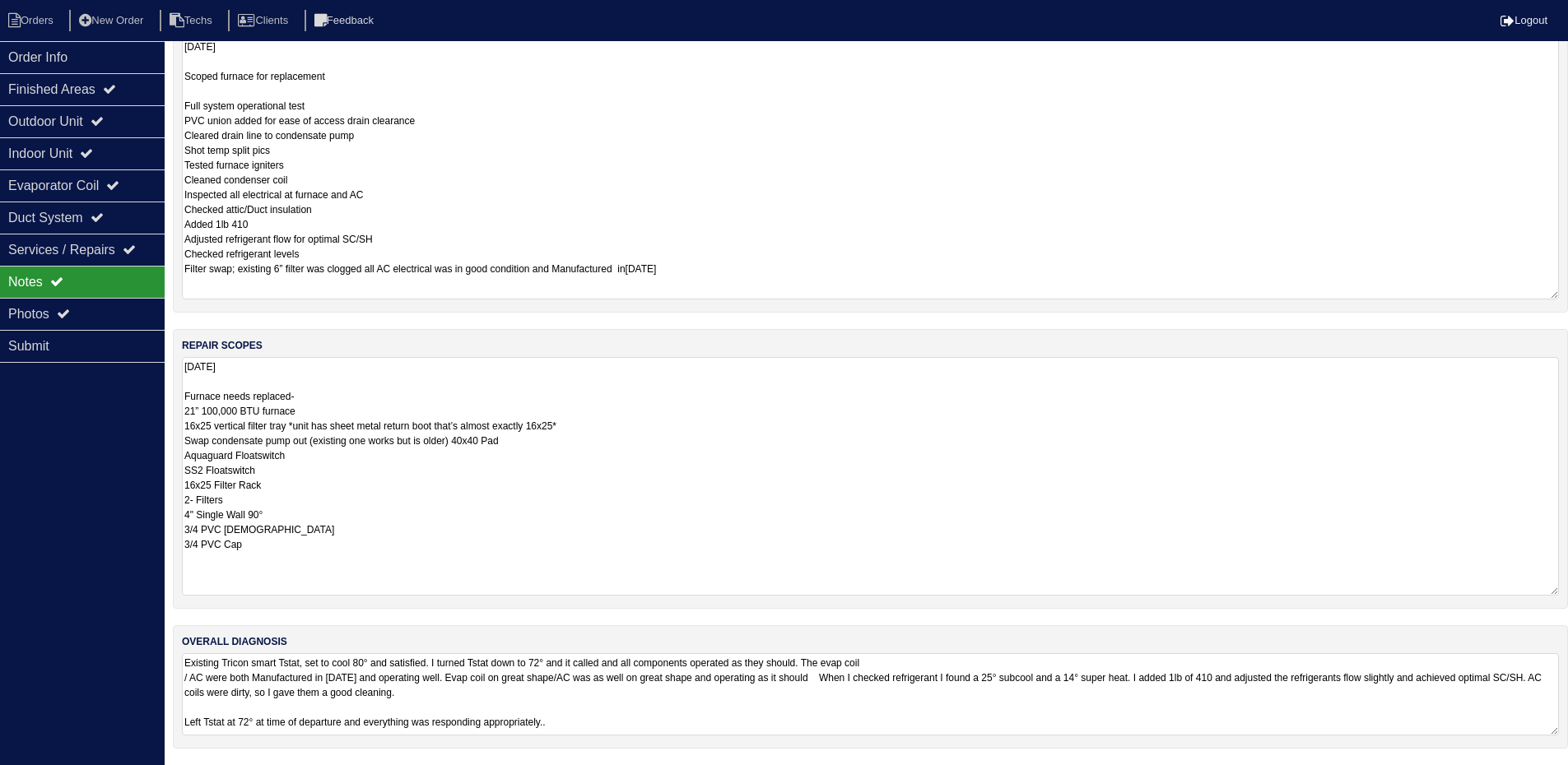
scroll to position [183, 0]
click at [490, 445] on textarea "8.18.25 Furnace needs replaced- 21” 100,000 BTU furnace 16x25 vertical filter t…" at bounding box center [870, 476] width 1377 height 239
type textarea "8.18.25 Furnace needs replaced- 21” 100,000 BTU furnace 16x25 vertical filter t…"
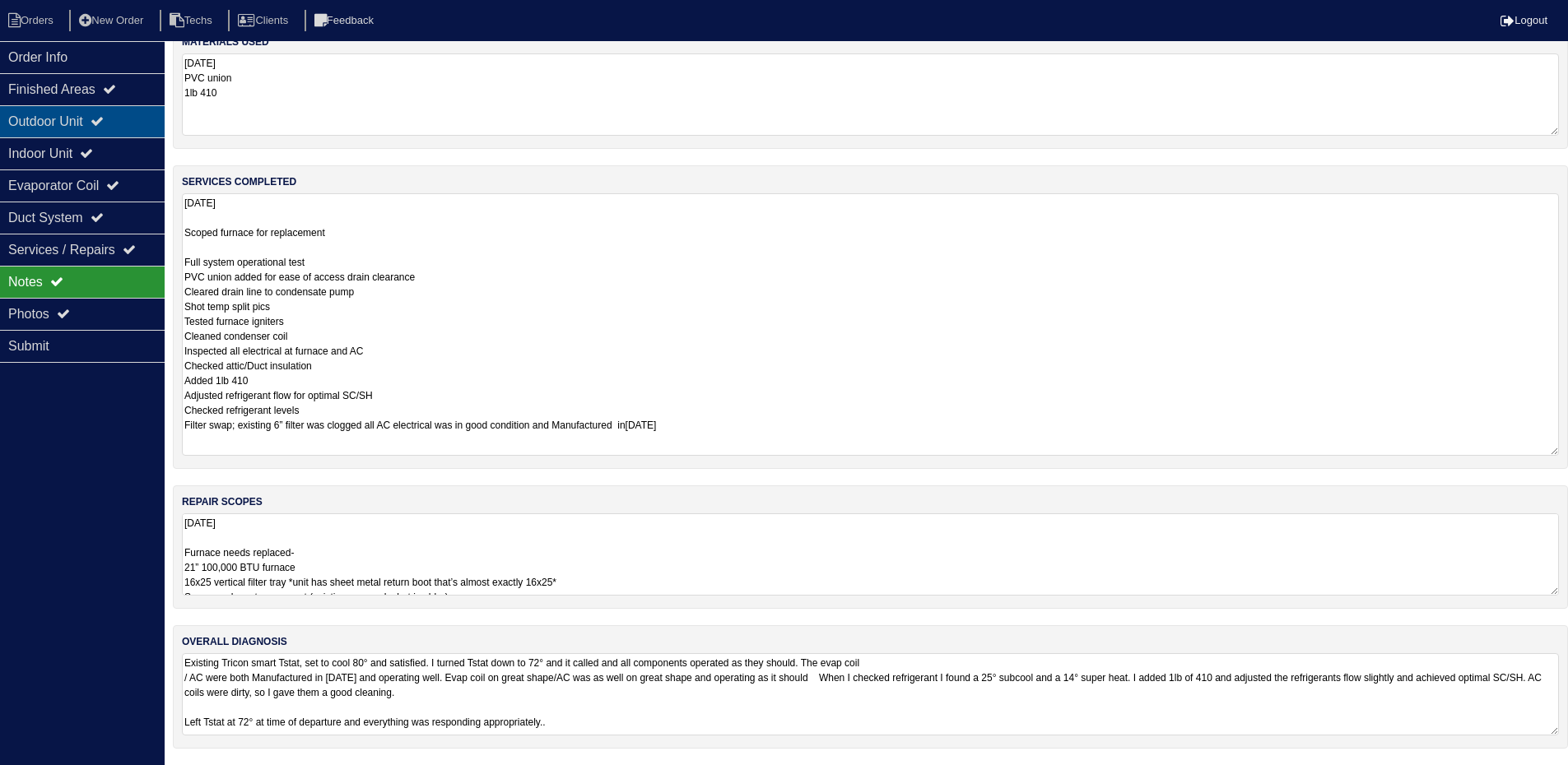
click at [102, 122] on icon at bounding box center [97, 121] width 13 height 13
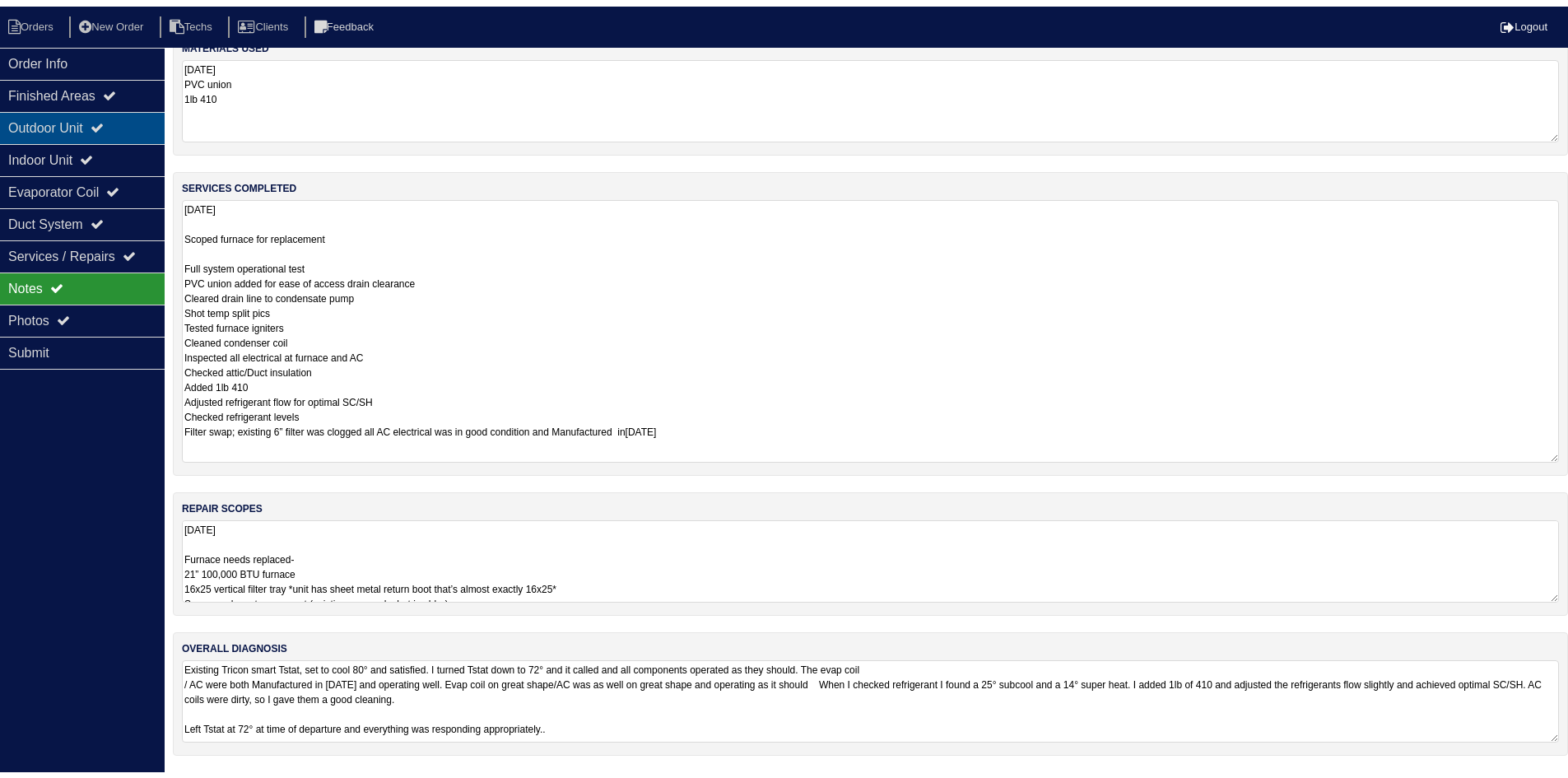
scroll to position [0, 0]
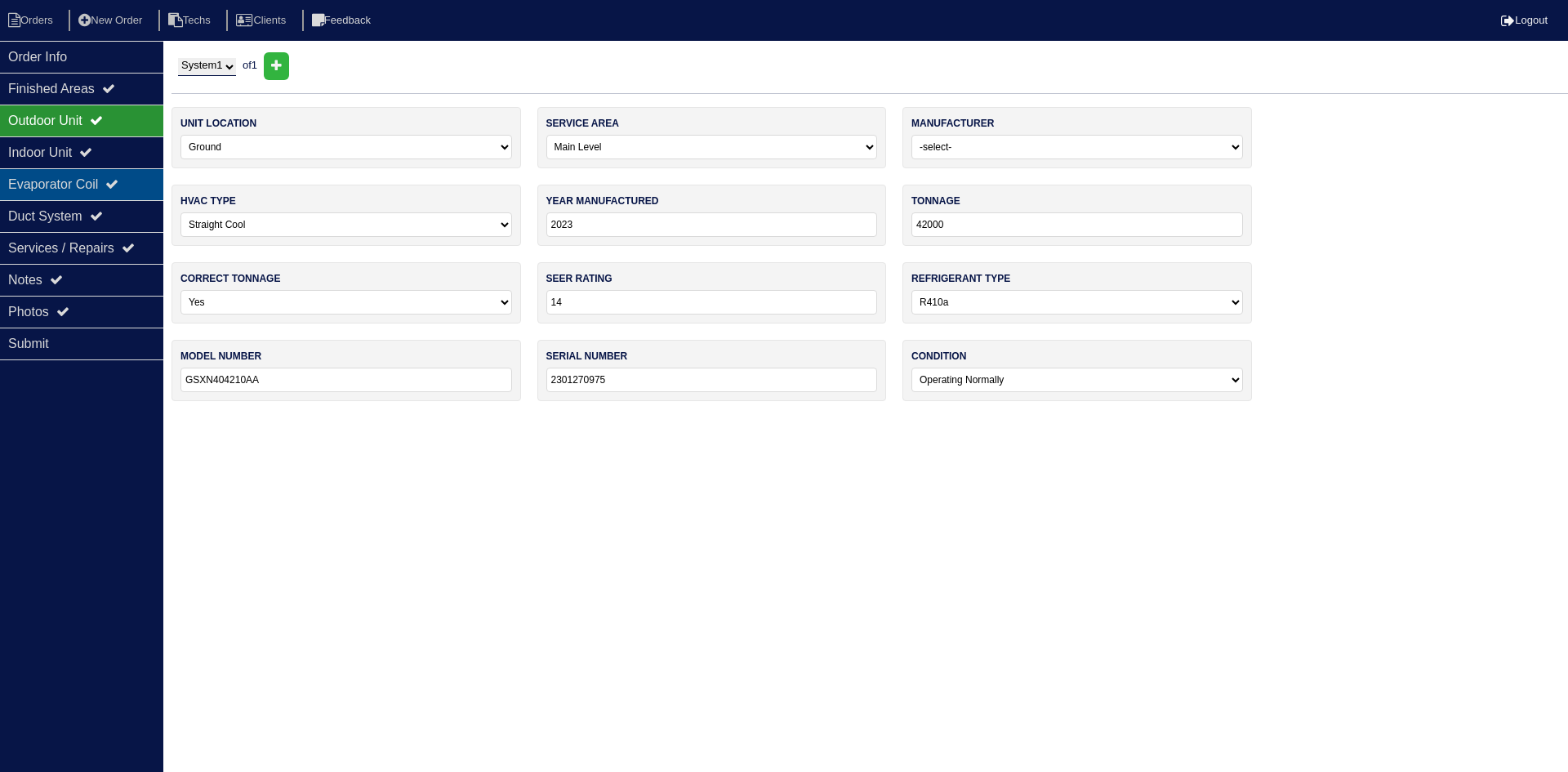
click at [90, 179] on div "Evaporator Coil" at bounding box center [82, 184] width 163 height 32
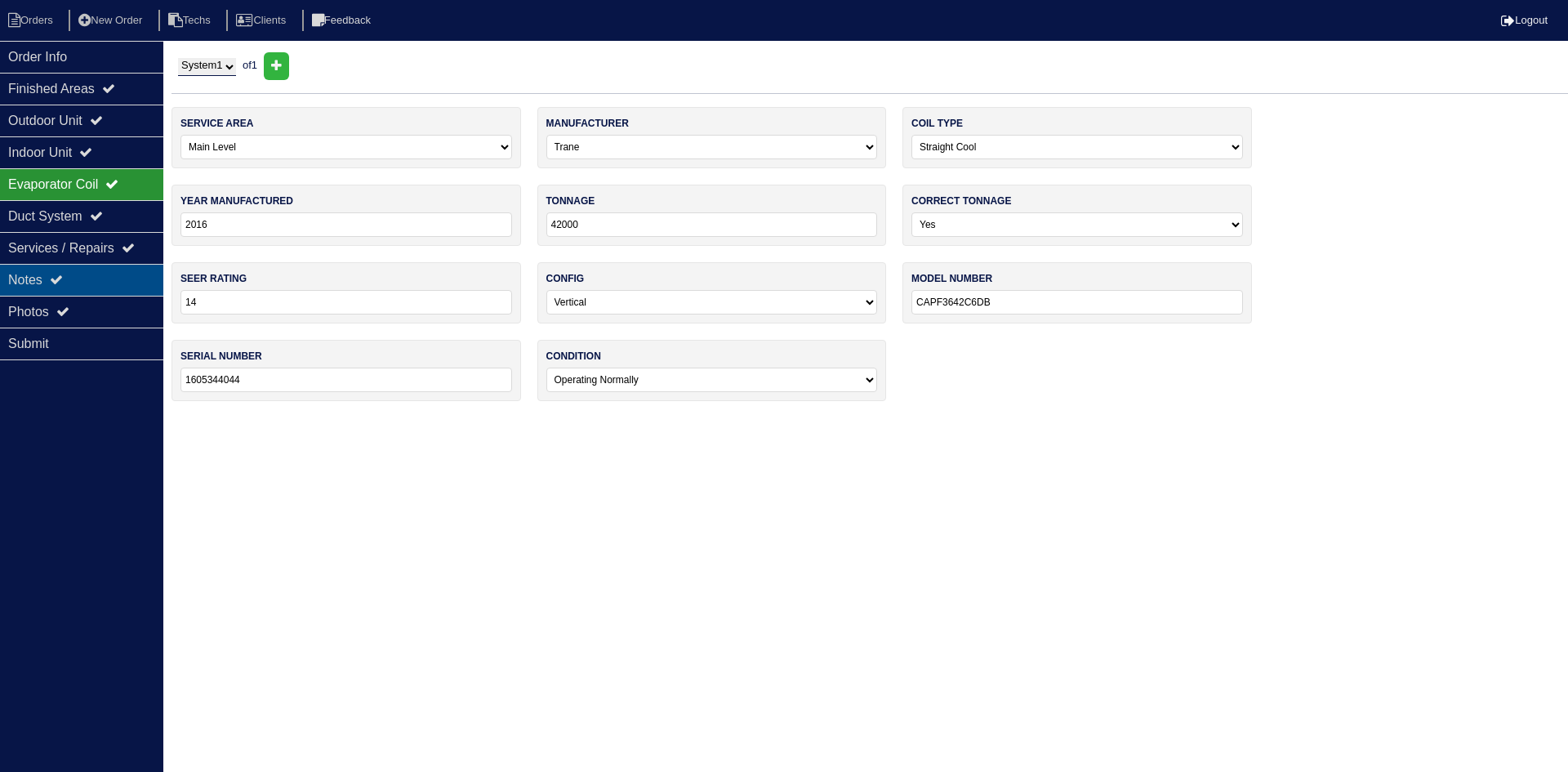
click at [138, 269] on div "Notes" at bounding box center [82, 280] width 163 height 32
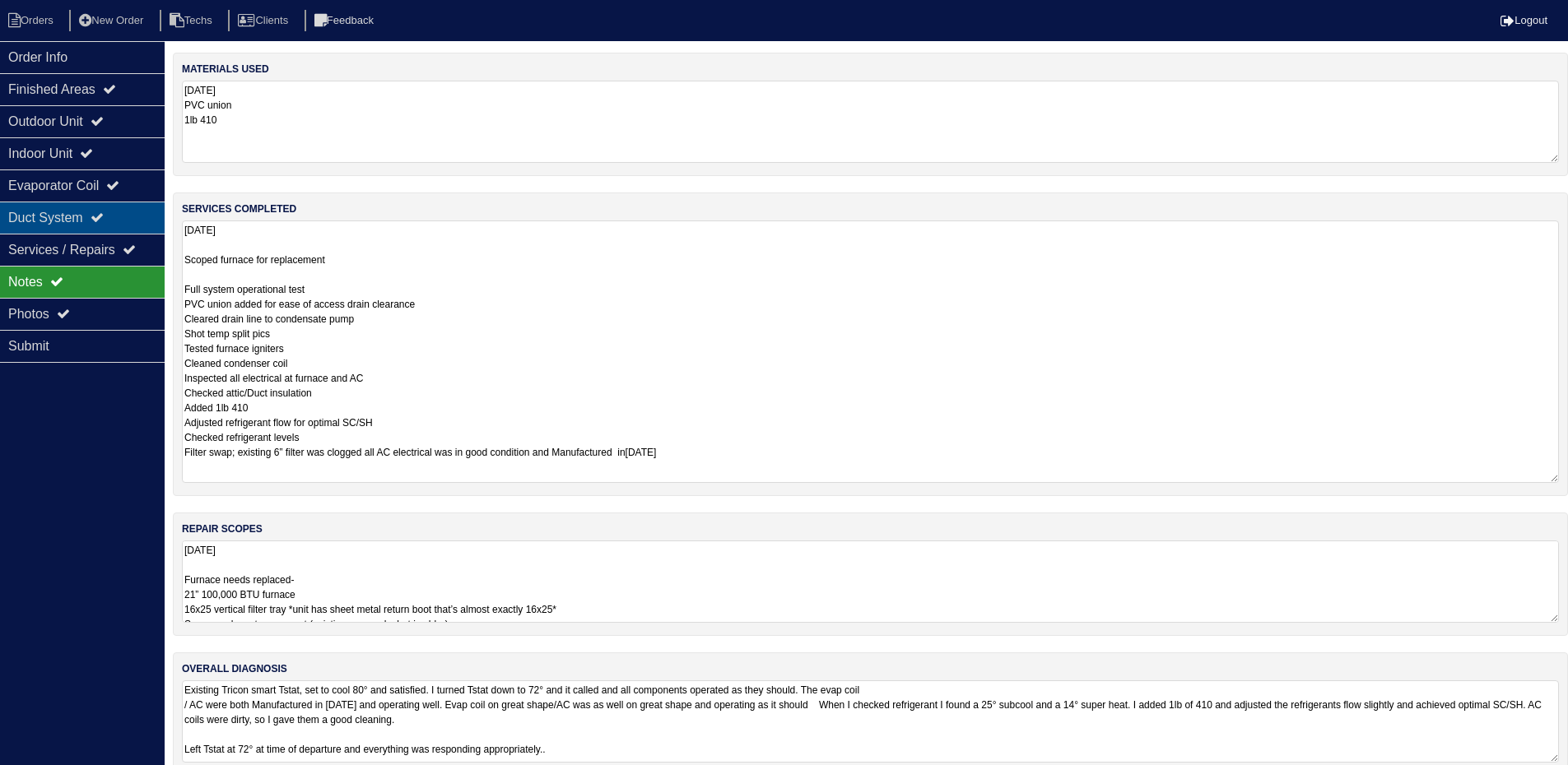
click at [105, 210] on div "Duct System" at bounding box center [82, 217] width 165 height 32
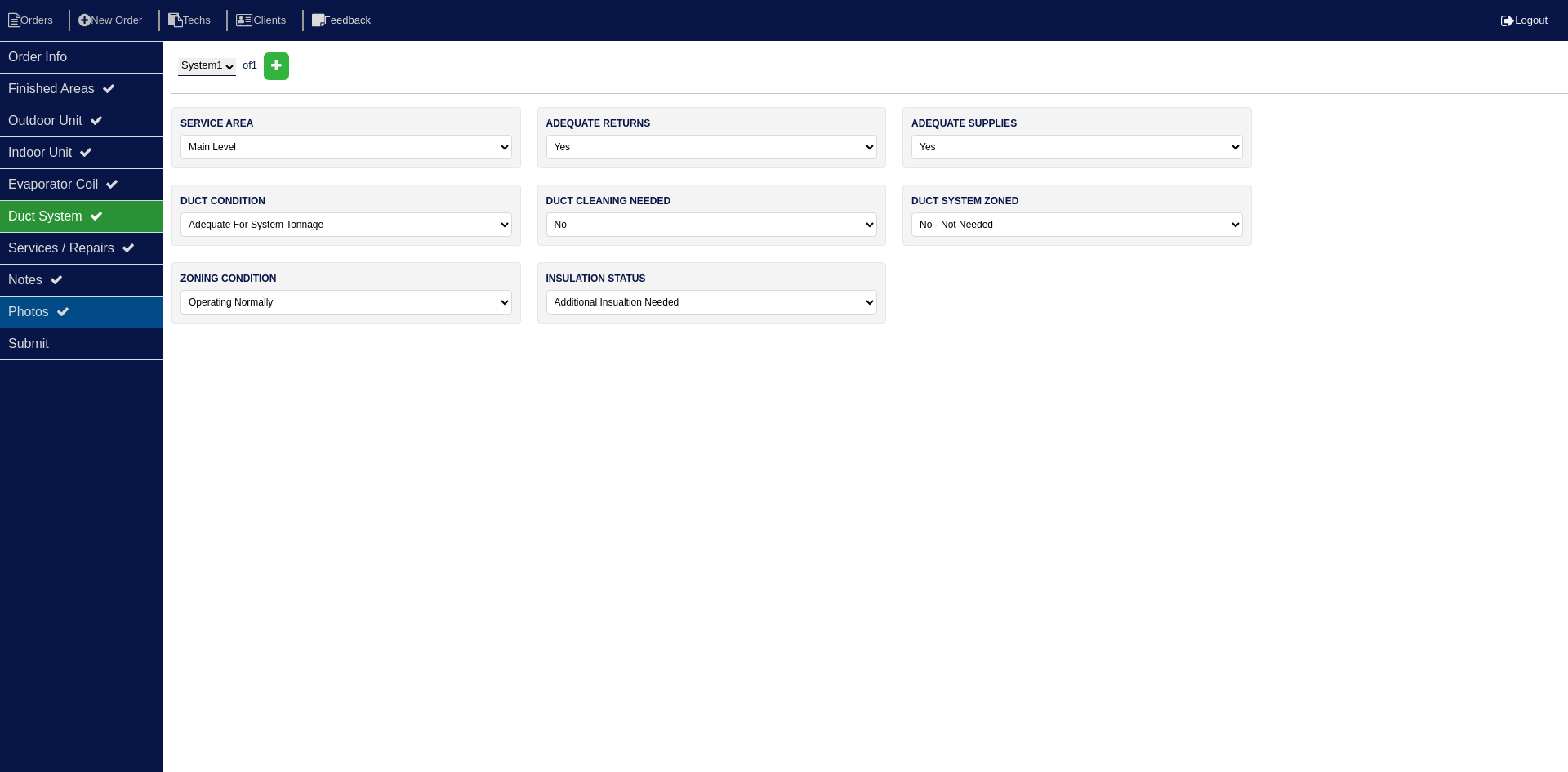
click at [85, 305] on div "Photos" at bounding box center [82, 312] width 163 height 32
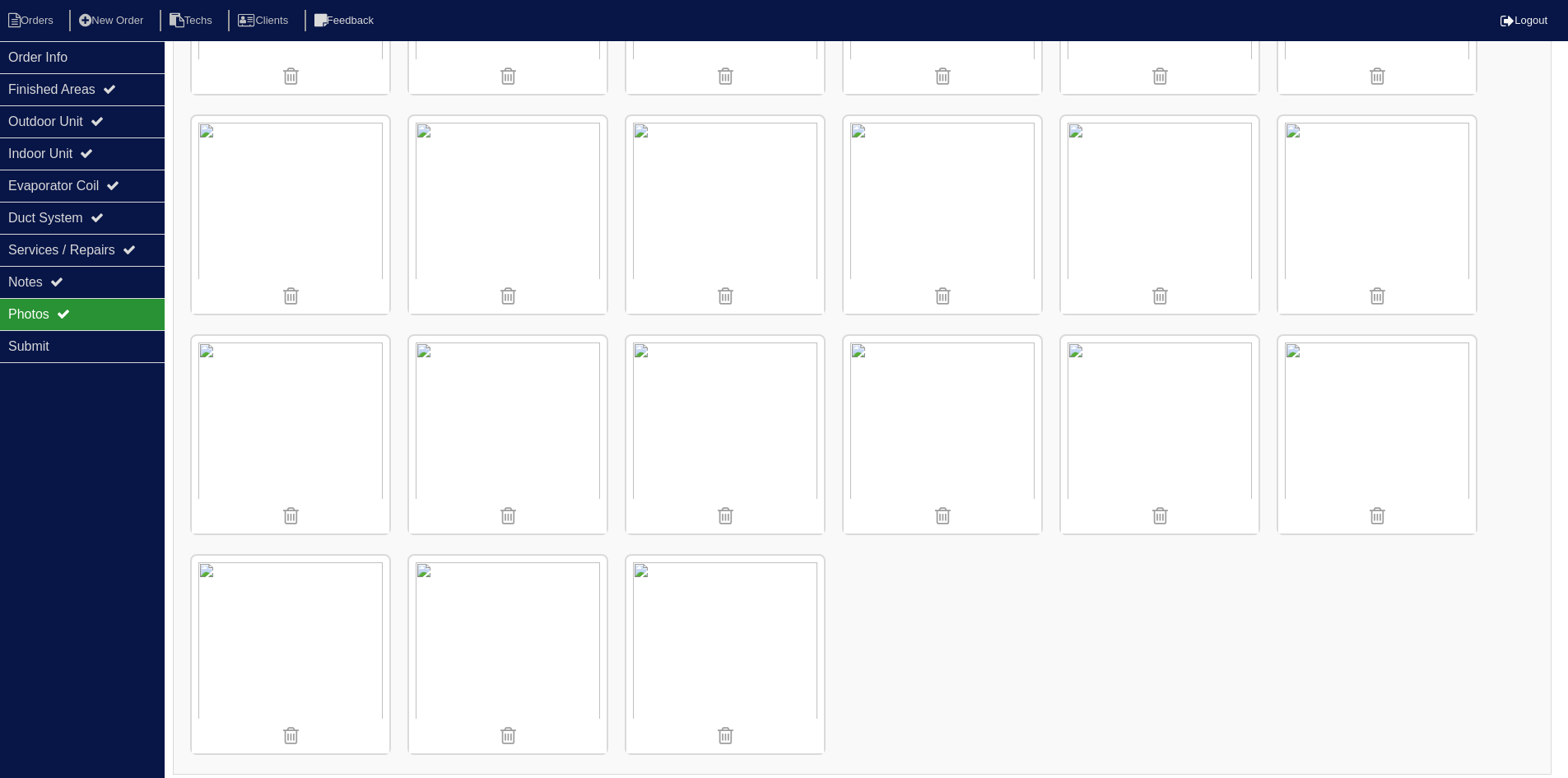
scroll to position [2389, 0]
click at [34, 13] on li "Orders" at bounding box center [33, 21] width 66 height 22
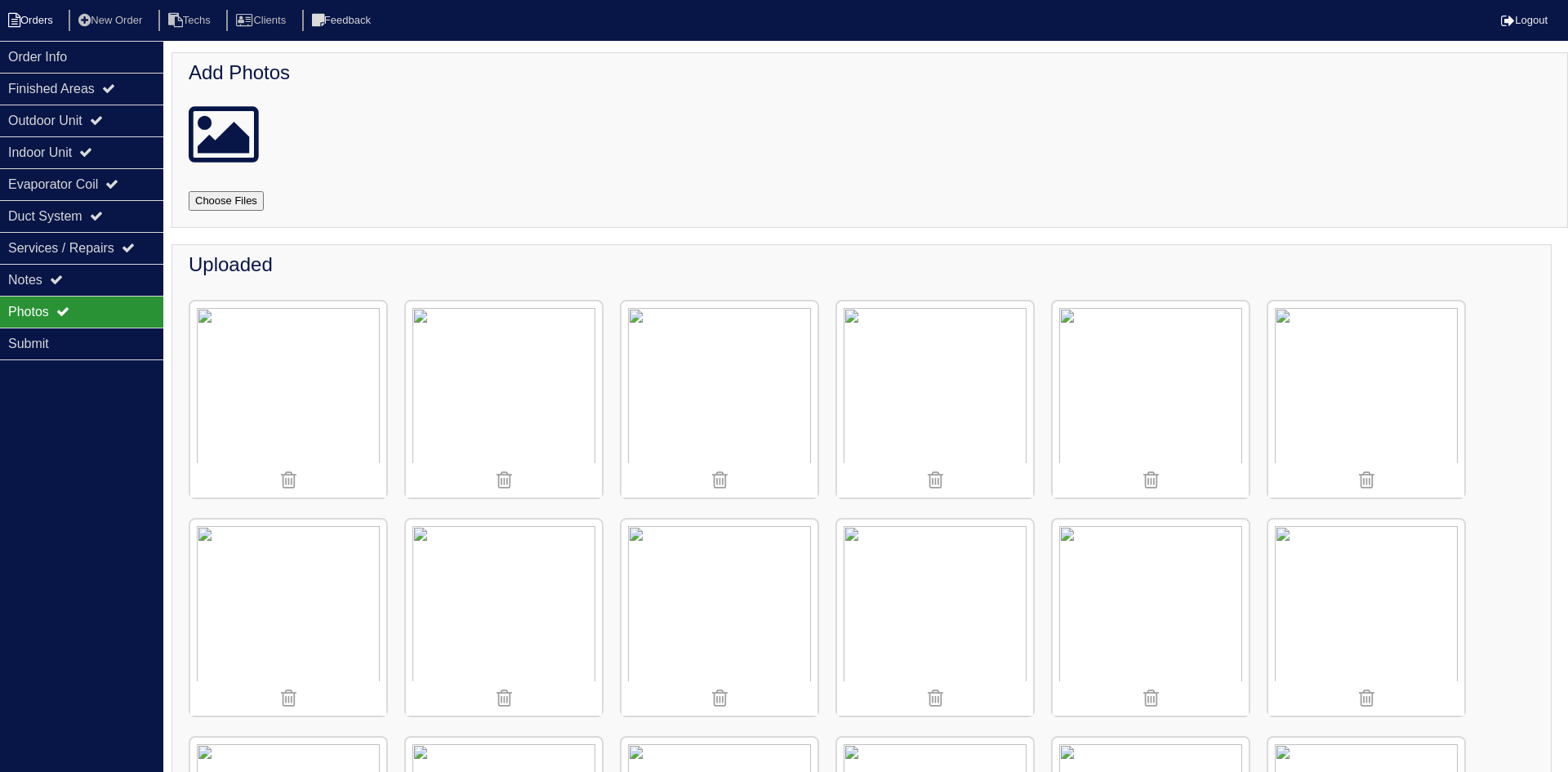
select select "15"
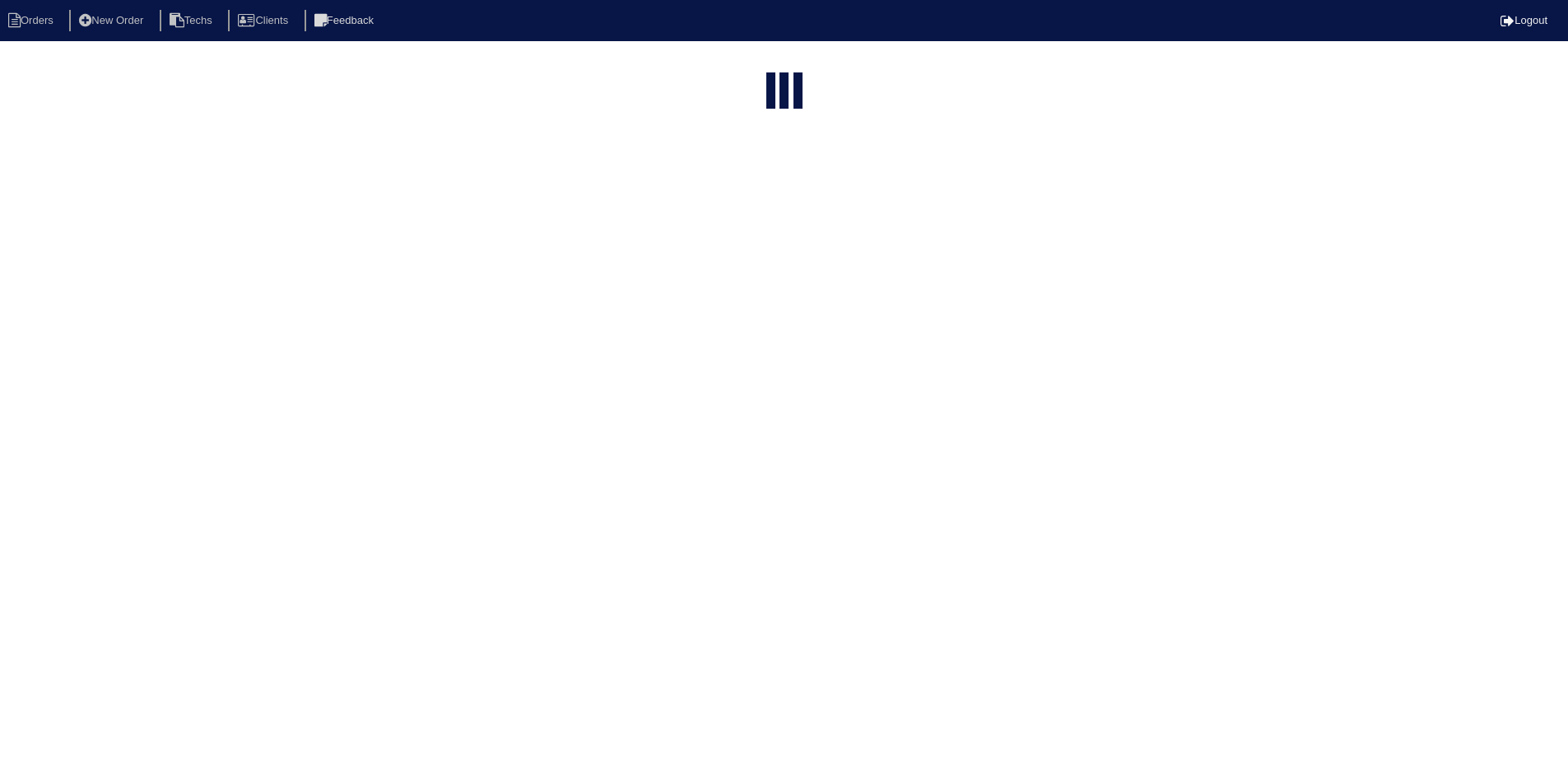
select select "field complete"
select select "need to quote"
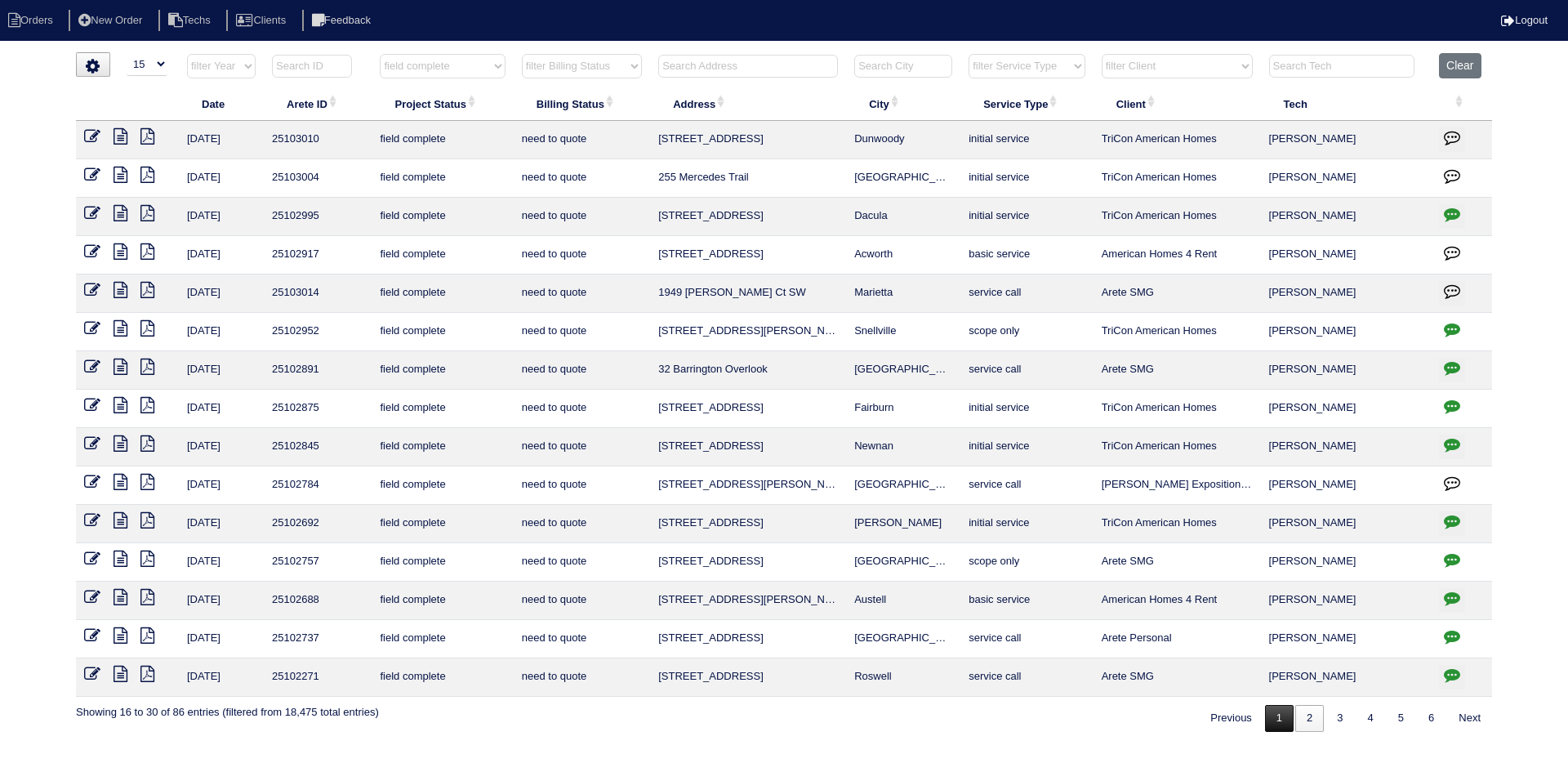
click at [1272, 723] on link "1" at bounding box center [1279, 719] width 28 height 27
select select "field complete"
select select "need to quote"
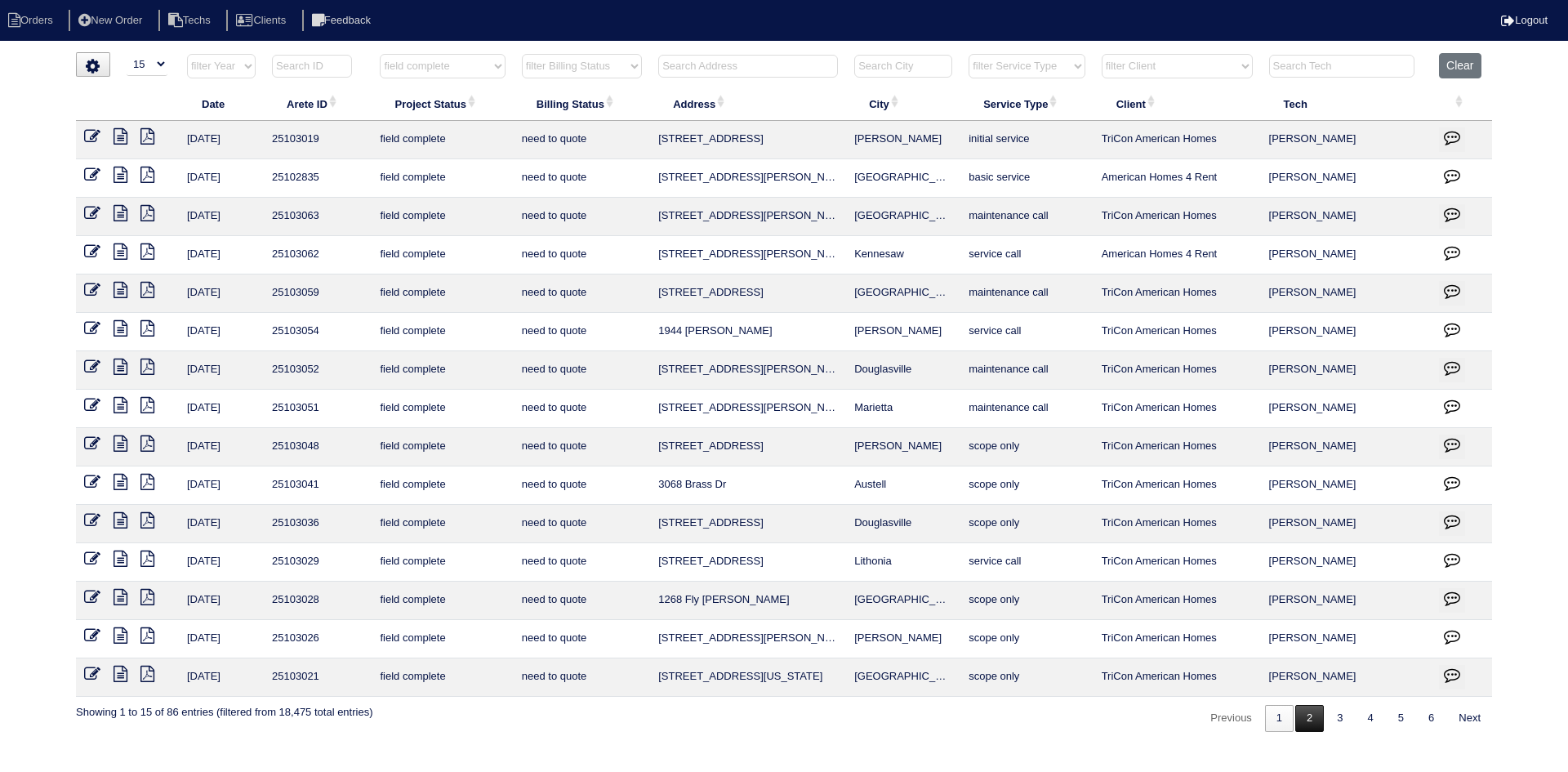
click at [1307, 724] on link "2" at bounding box center [1310, 719] width 28 height 27
select select "field complete"
select select "need to quote"
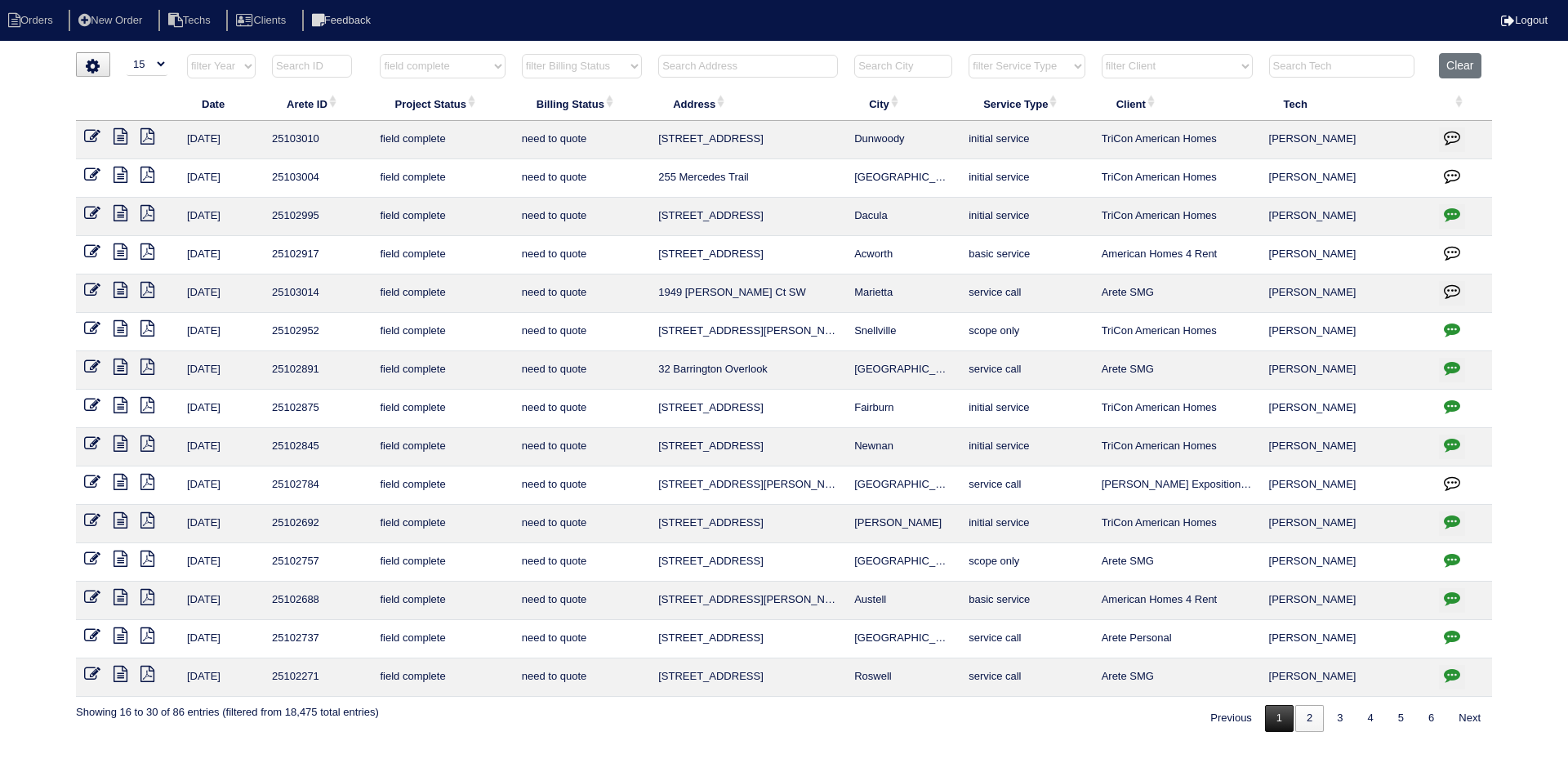
click at [1274, 724] on link "1" at bounding box center [1279, 719] width 28 height 27
select select "field complete"
select select "need to quote"
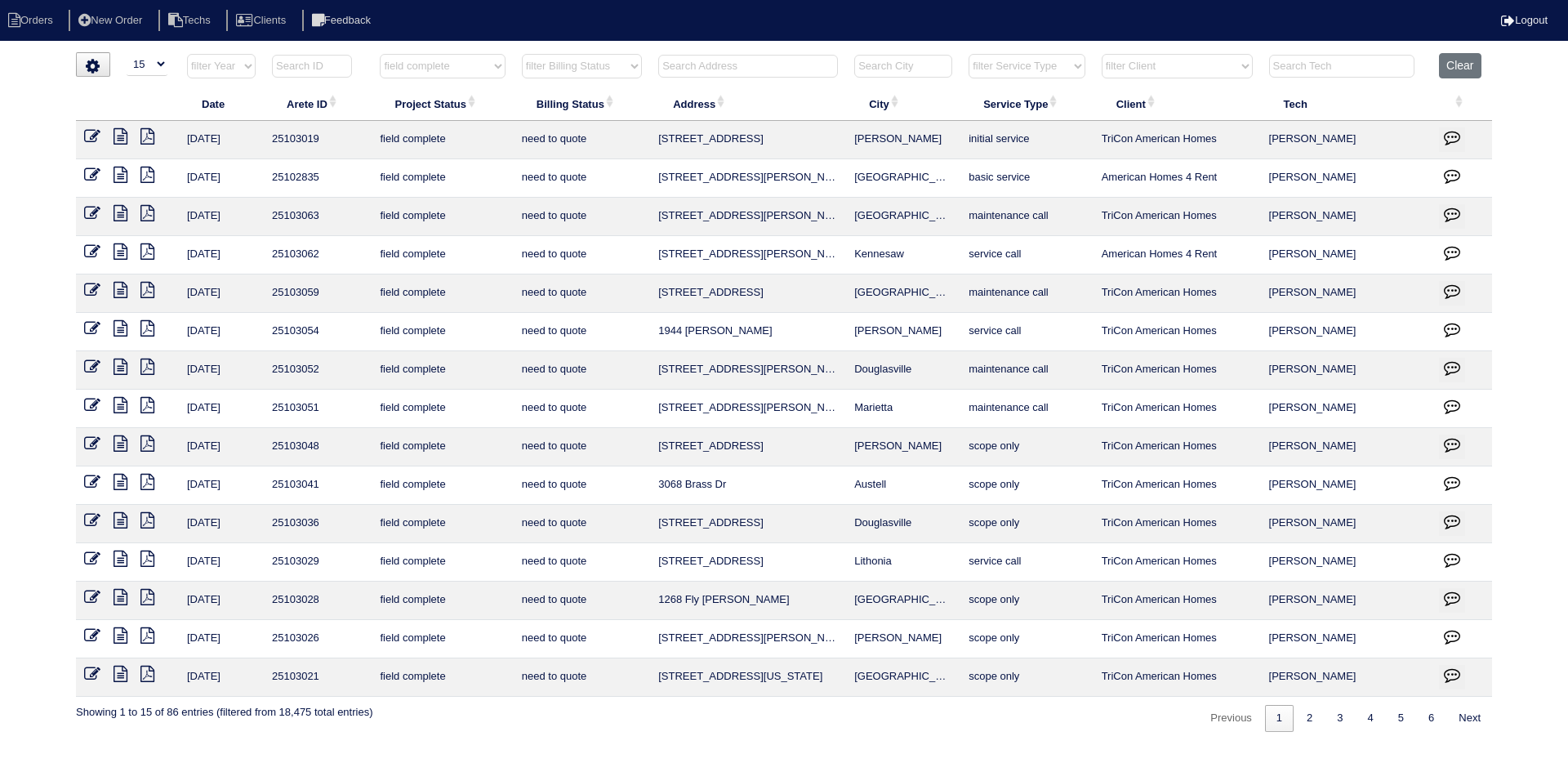
click at [118, 636] on icon at bounding box center [121, 635] width 14 height 16
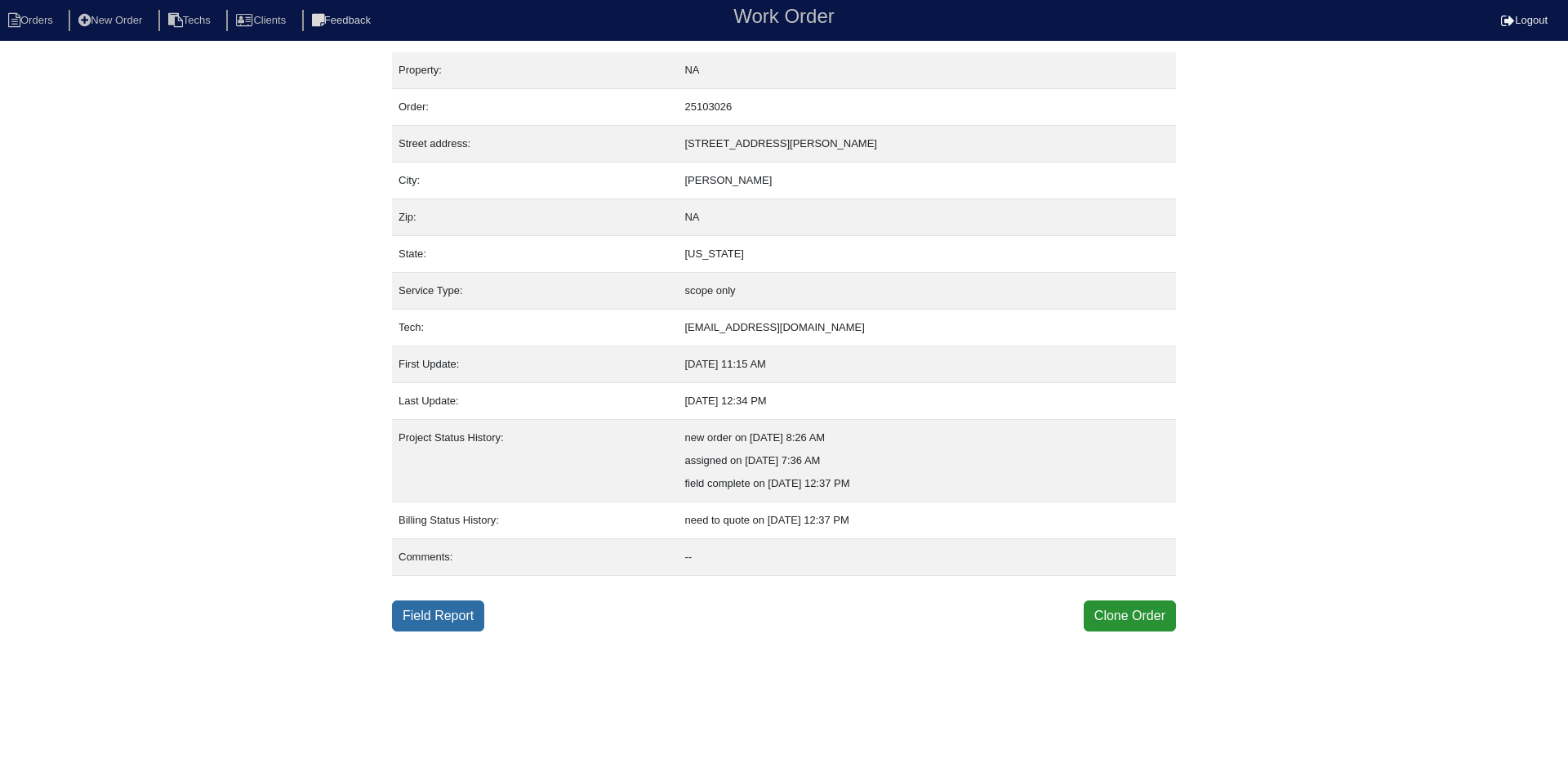
click at [443, 613] on link "Field Report" at bounding box center [438, 616] width 92 height 31
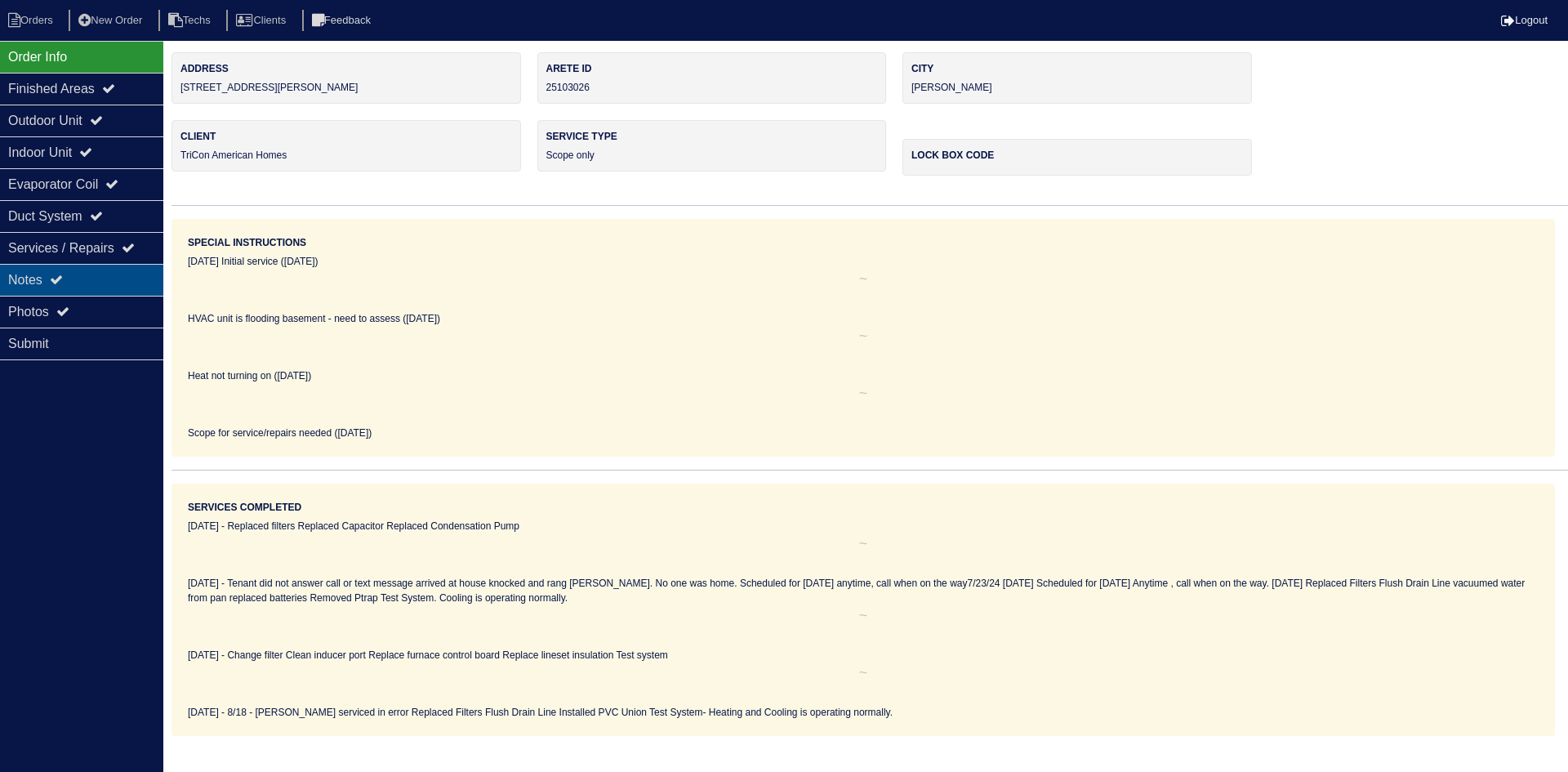
click at [68, 278] on div "Notes" at bounding box center [82, 280] width 163 height 32
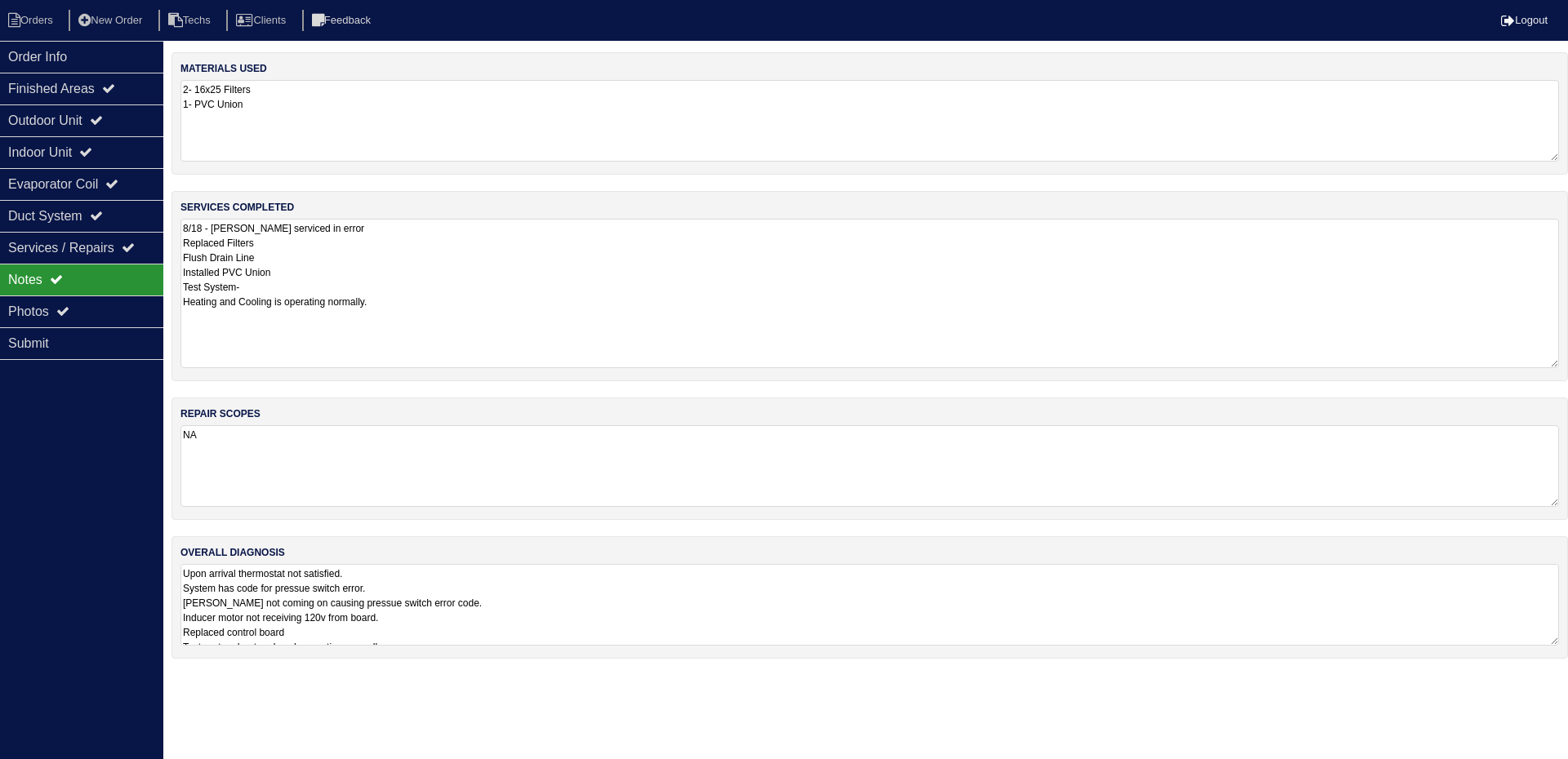
drag, startPoint x: 1550, startPoint y: 292, endPoint x: 1563, endPoint y: 360, distance: 69.2
click at [1563, 360] on div "services completed 8/18 - Justin serviced in error Replaced Filters Flush Drain…" at bounding box center [869, 286] width 1397 height 190
drag, startPoint x: 1556, startPoint y: 643, endPoint x: 1448, endPoint y: 579, distance: 125.5
click at [1550, 749] on div "overall diagnosis Upon arrival thermostat not satisfied. System has code for pr…" at bounding box center [863, 655] width 1384 height 238
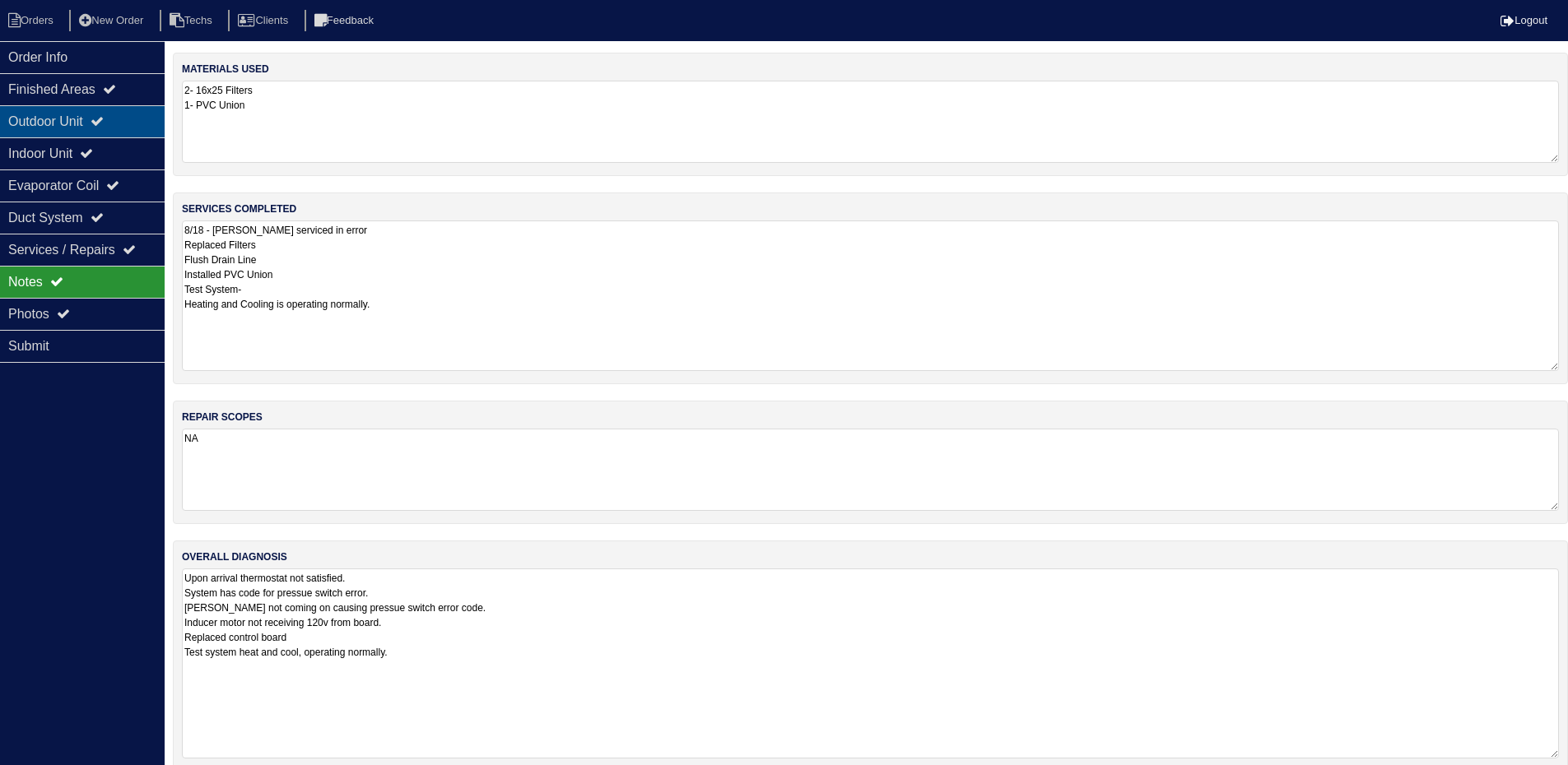
click at [74, 118] on div "Outdoor Unit" at bounding box center [82, 122] width 165 height 32
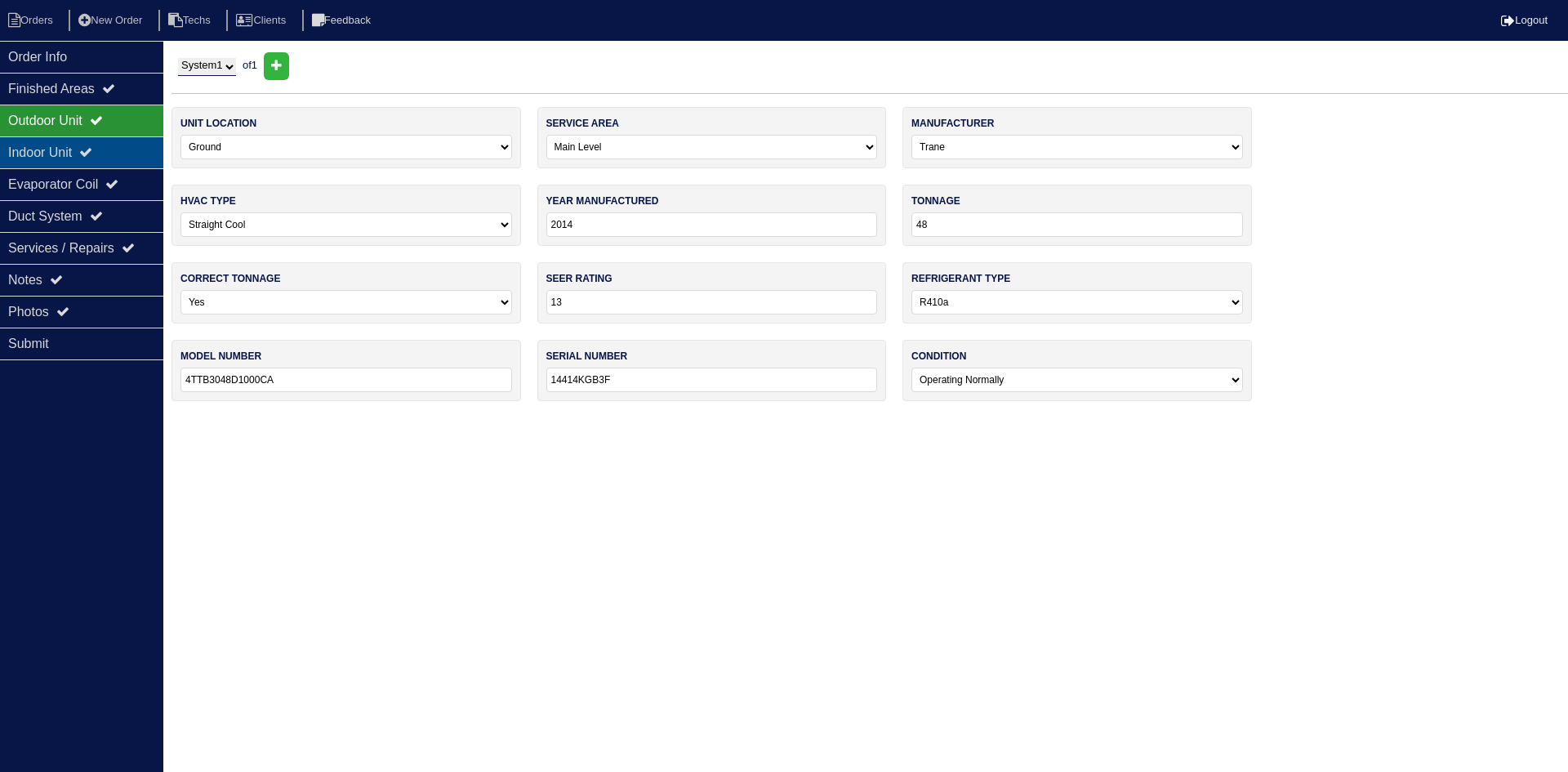
click at [75, 154] on div "Indoor Unit" at bounding box center [82, 153] width 163 height 32
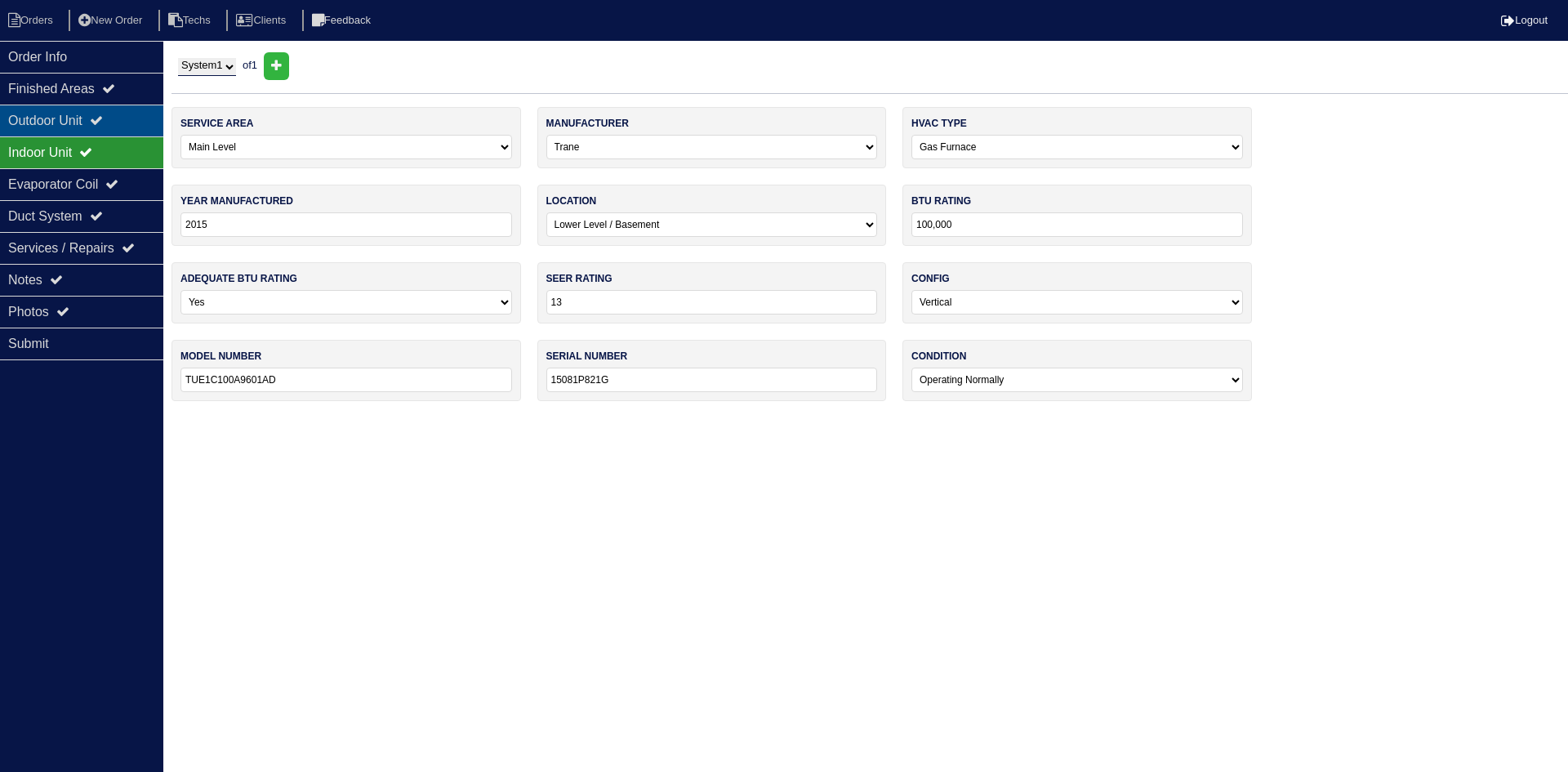
click at [85, 121] on div "Outdoor Unit" at bounding box center [82, 121] width 163 height 32
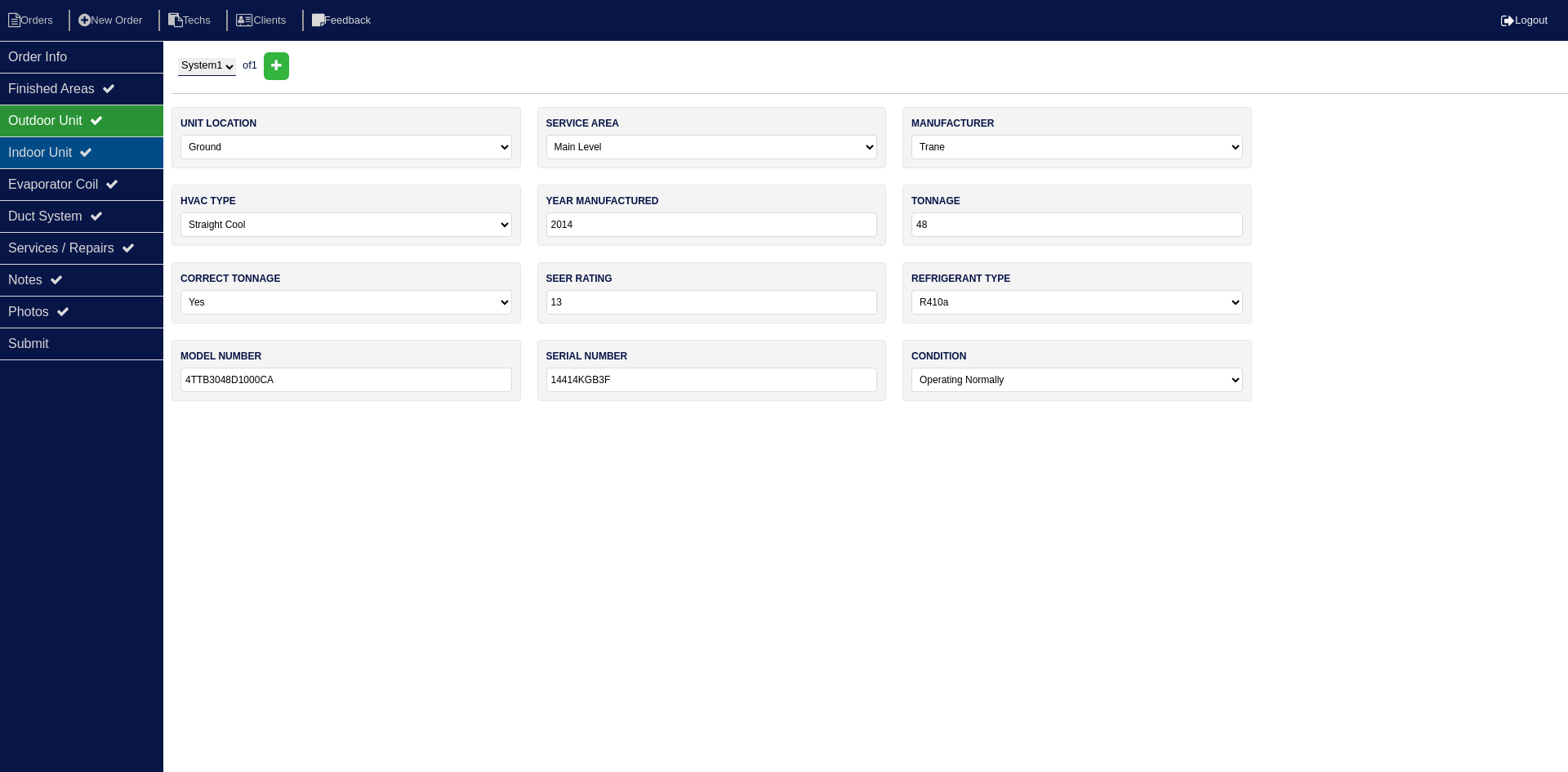
click at [107, 155] on div "Indoor Unit" at bounding box center [82, 153] width 163 height 32
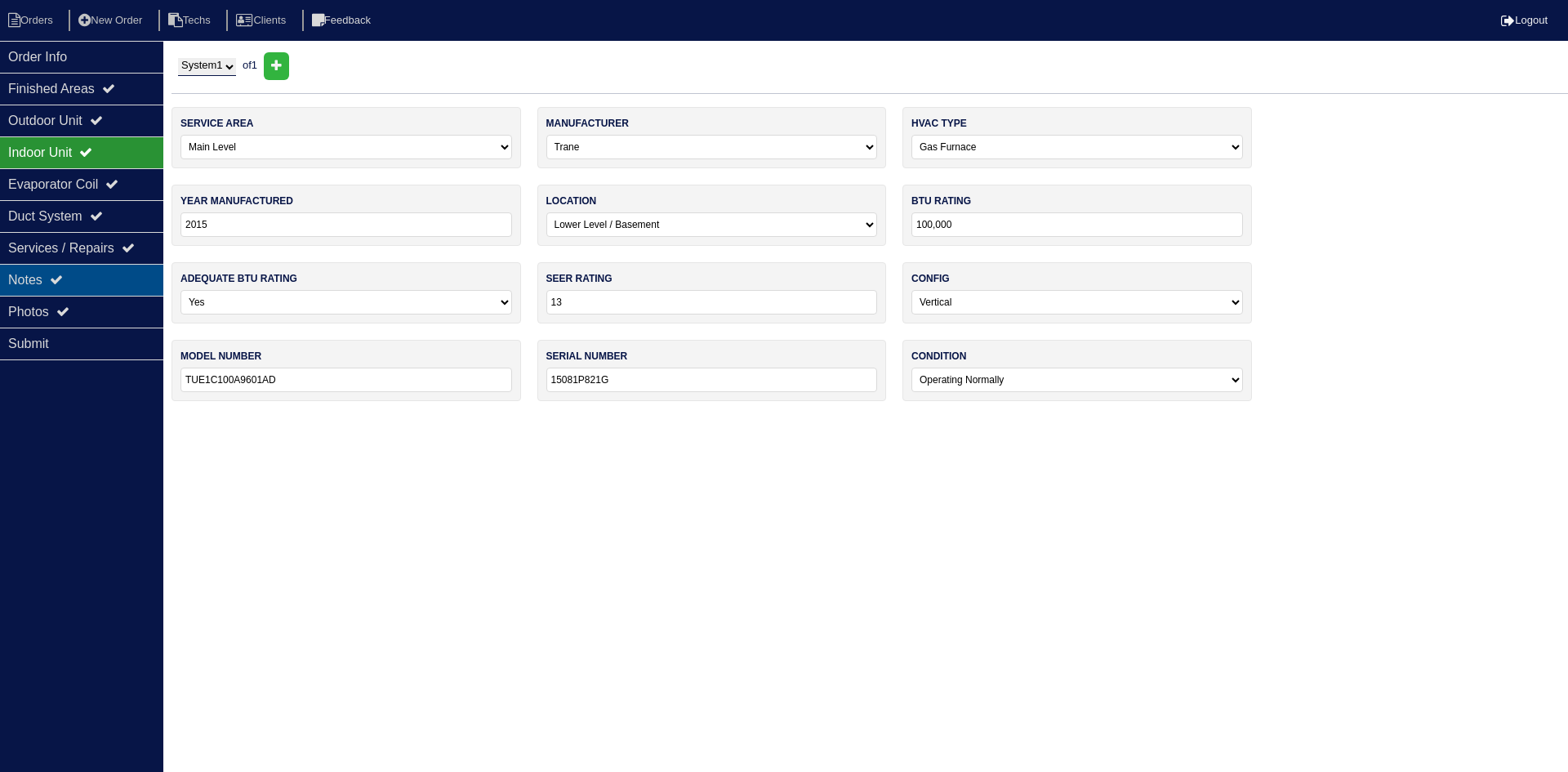
click at [115, 279] on div "Notes" at bounding box center [82, 280] width 163 height 32
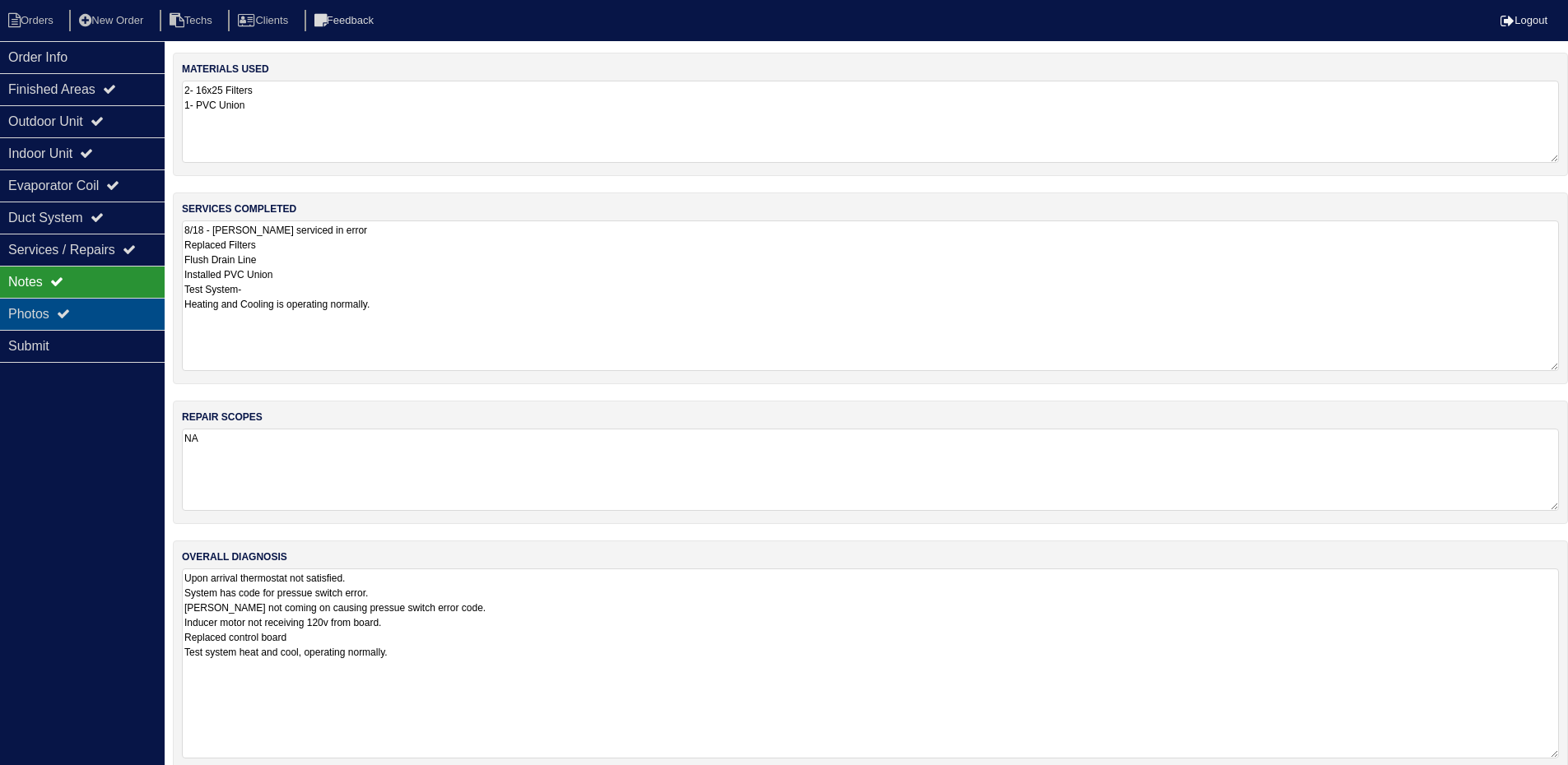
click at [56, 312] on div "Photos" at bounding box center [82, 314] width 165 height 32
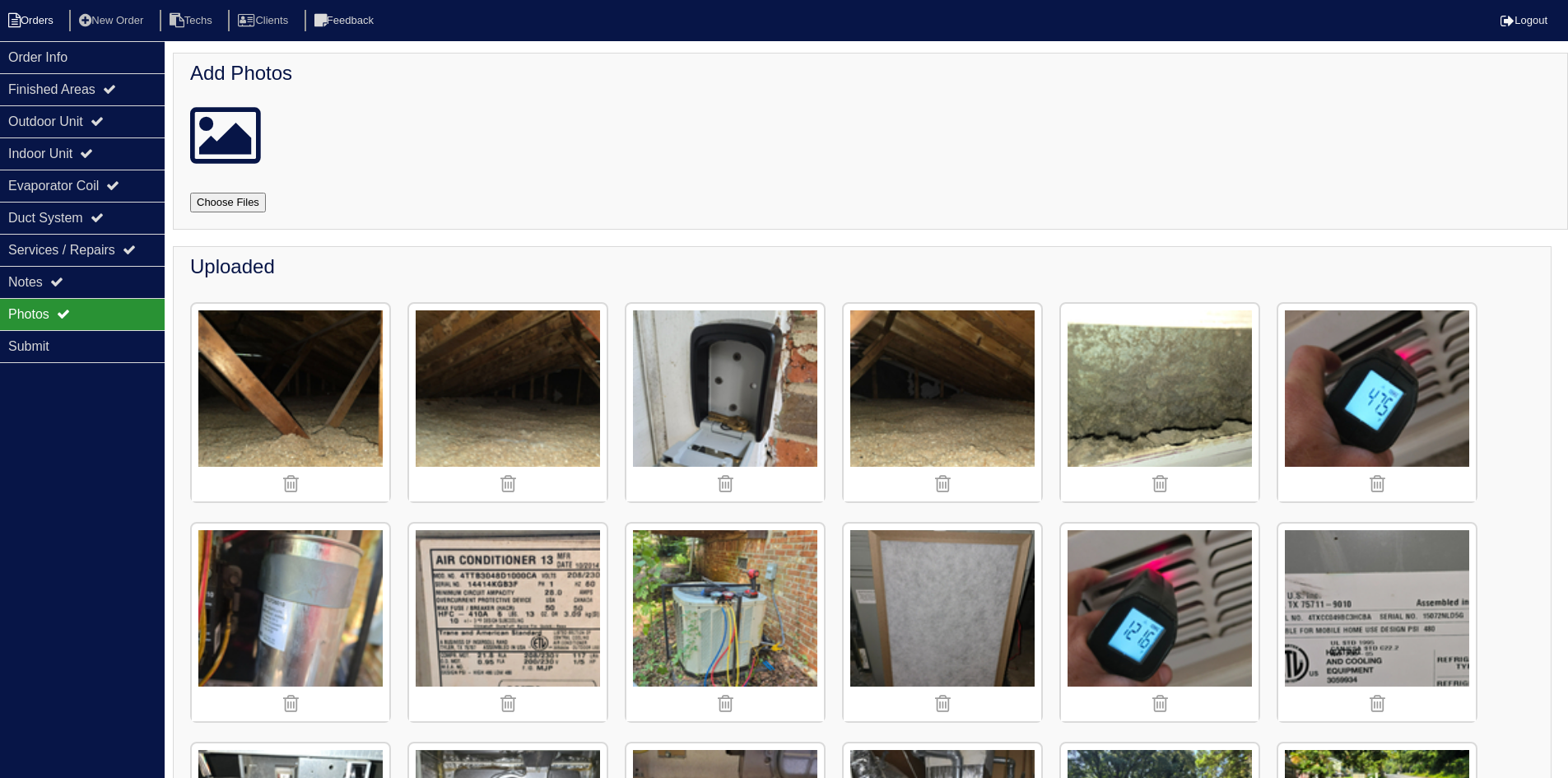
click at [20, 24] on icon at bounding box center [14, 21] width 13 height 15
select select "15"
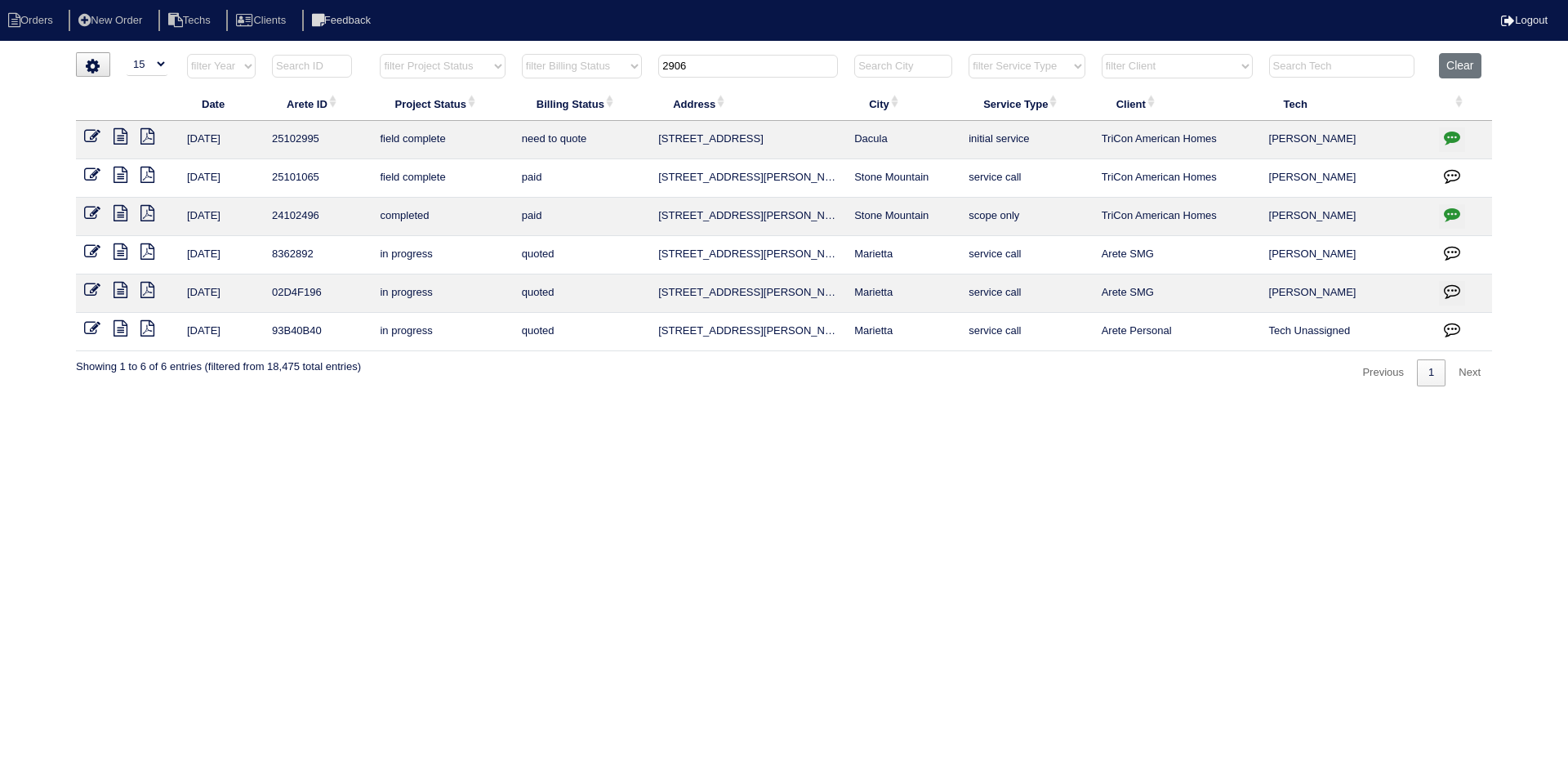
click at [697, 68] on input "2906" at bounding box center [748, 67] width 179 height 23
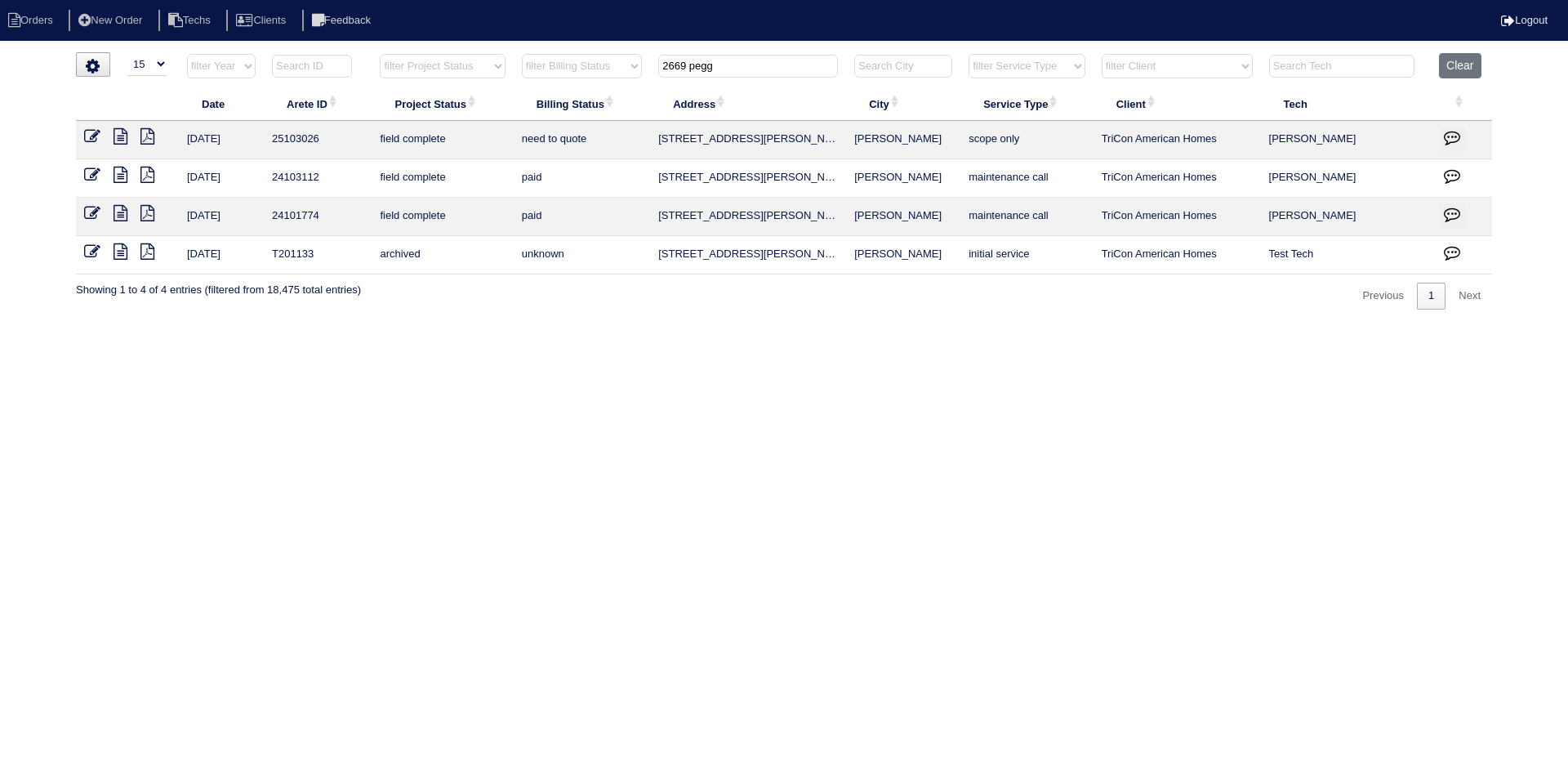
type input "2669 pegg"
click at [119, 136] on icon at bounding box center [121, 136] width 14 height 16
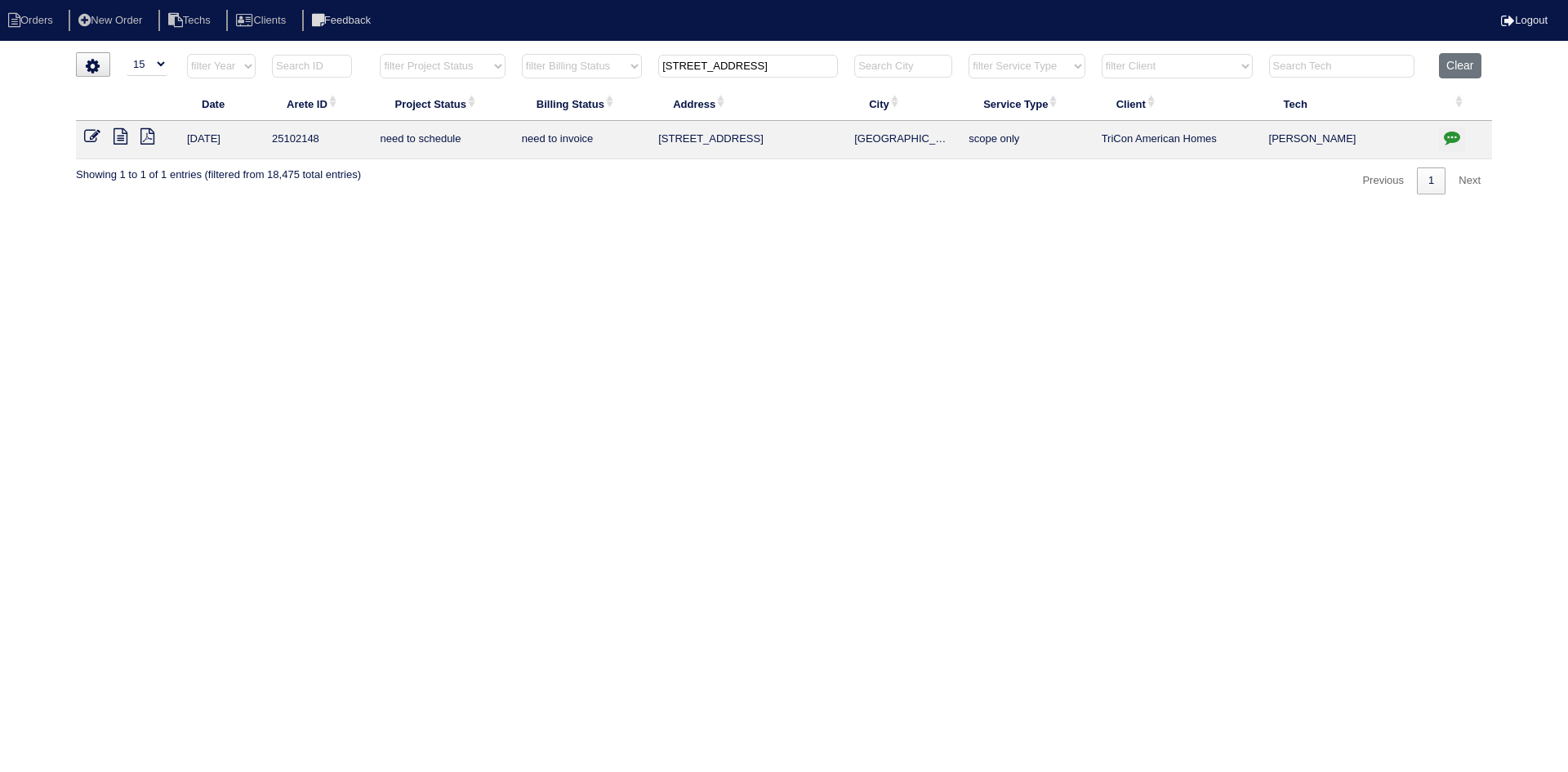
select select "15"
click at [743, 71] on input "[STREET_ADDRESS]" at bounding box center [748, 67] width 179 height 23
click at [744, 71] on input "[STREET_ADDRESS]" at bounding box center [748, 67] width 179 height 23
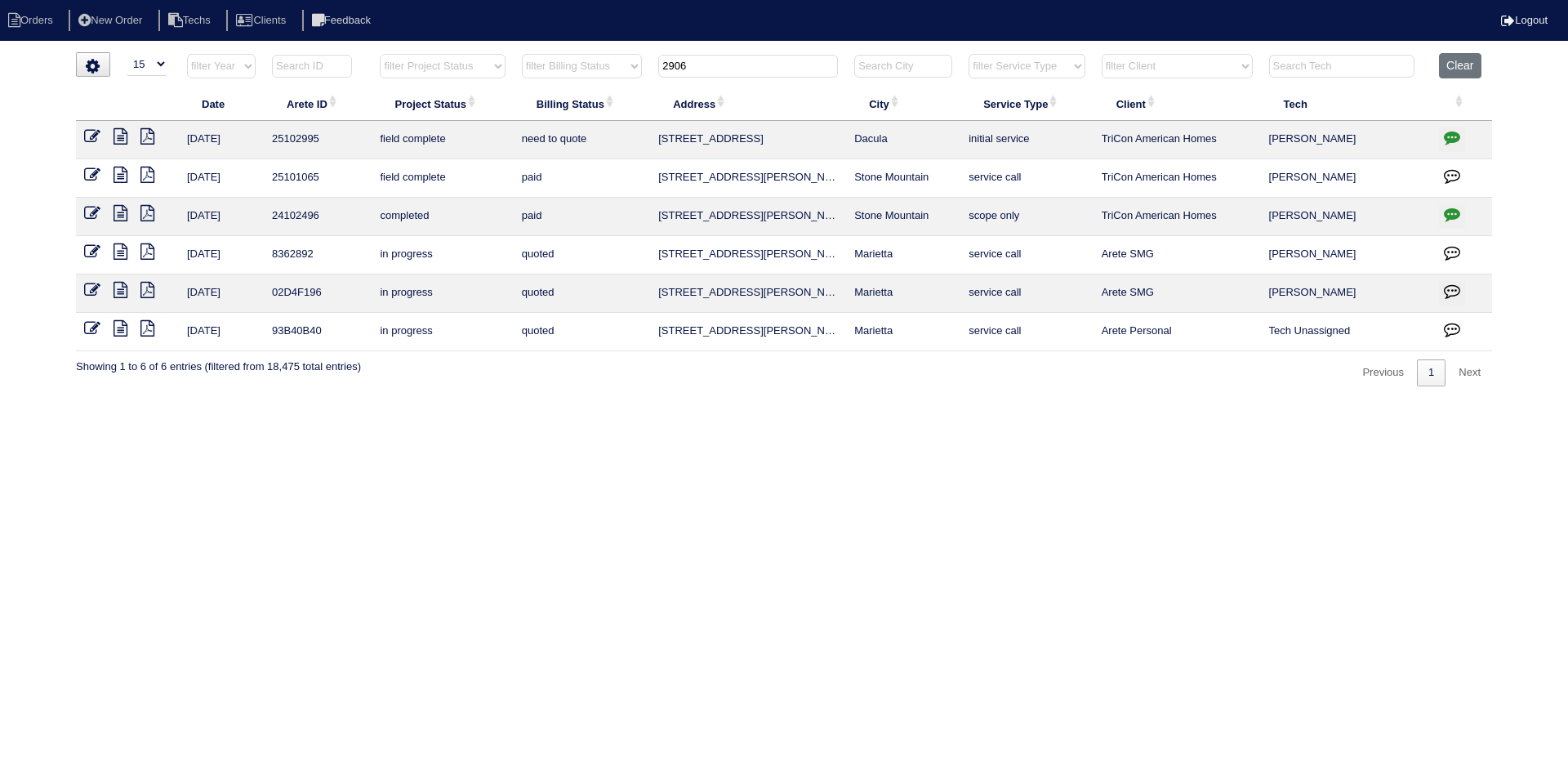
click at [119, 139] on icon at bounding box center [121, 136] width 14 height 16
click at [704, 65] on input "2906" at bounding box center [748, 67] width 179 height 23
click at [703, 64] on input "2906" at bounding box center [748, 67] width 179 height 23
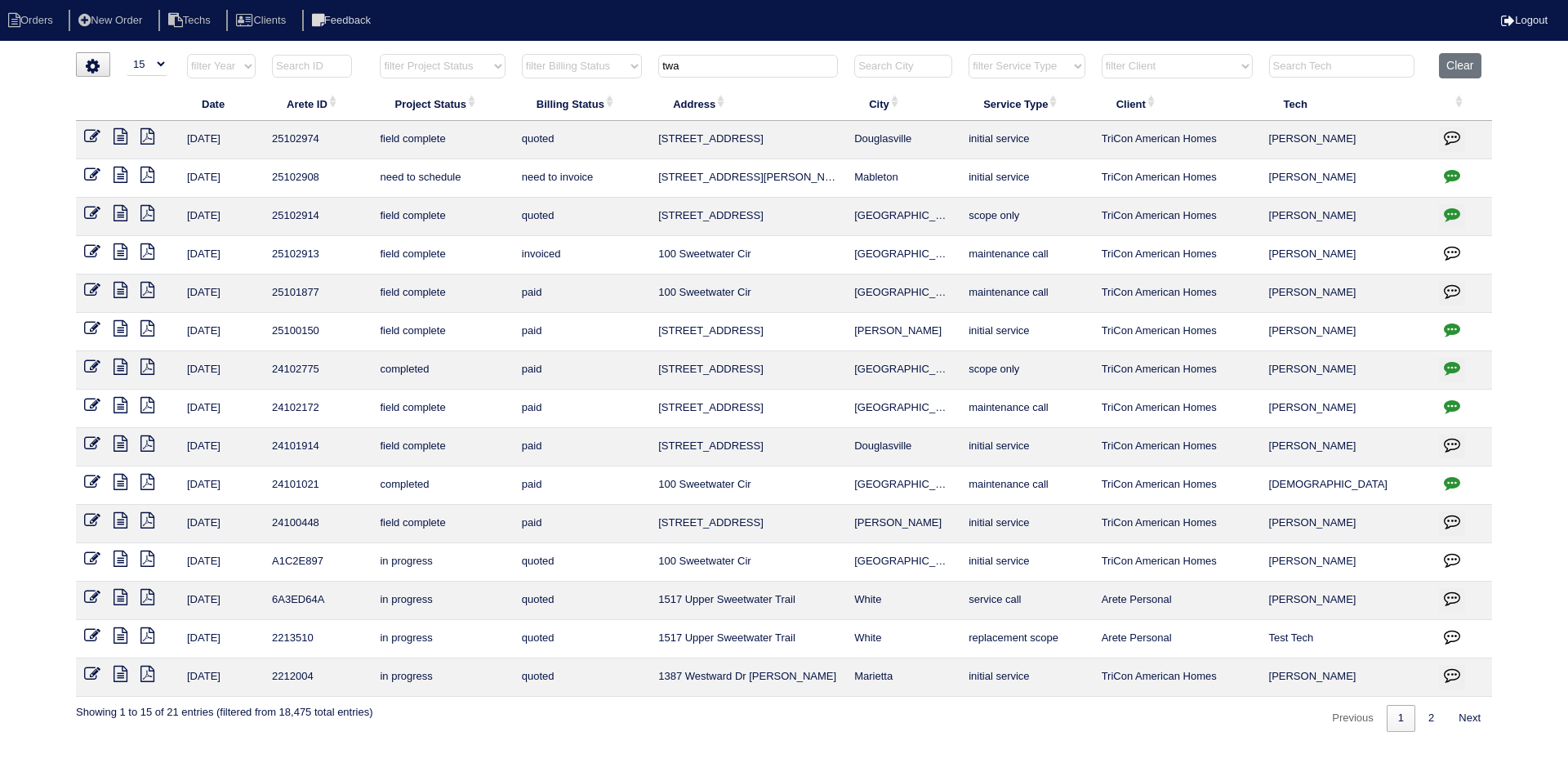
type input "twa"
click at [1453, 174] on icon "button" at bounding box center [1452, 176] width 16 height 16
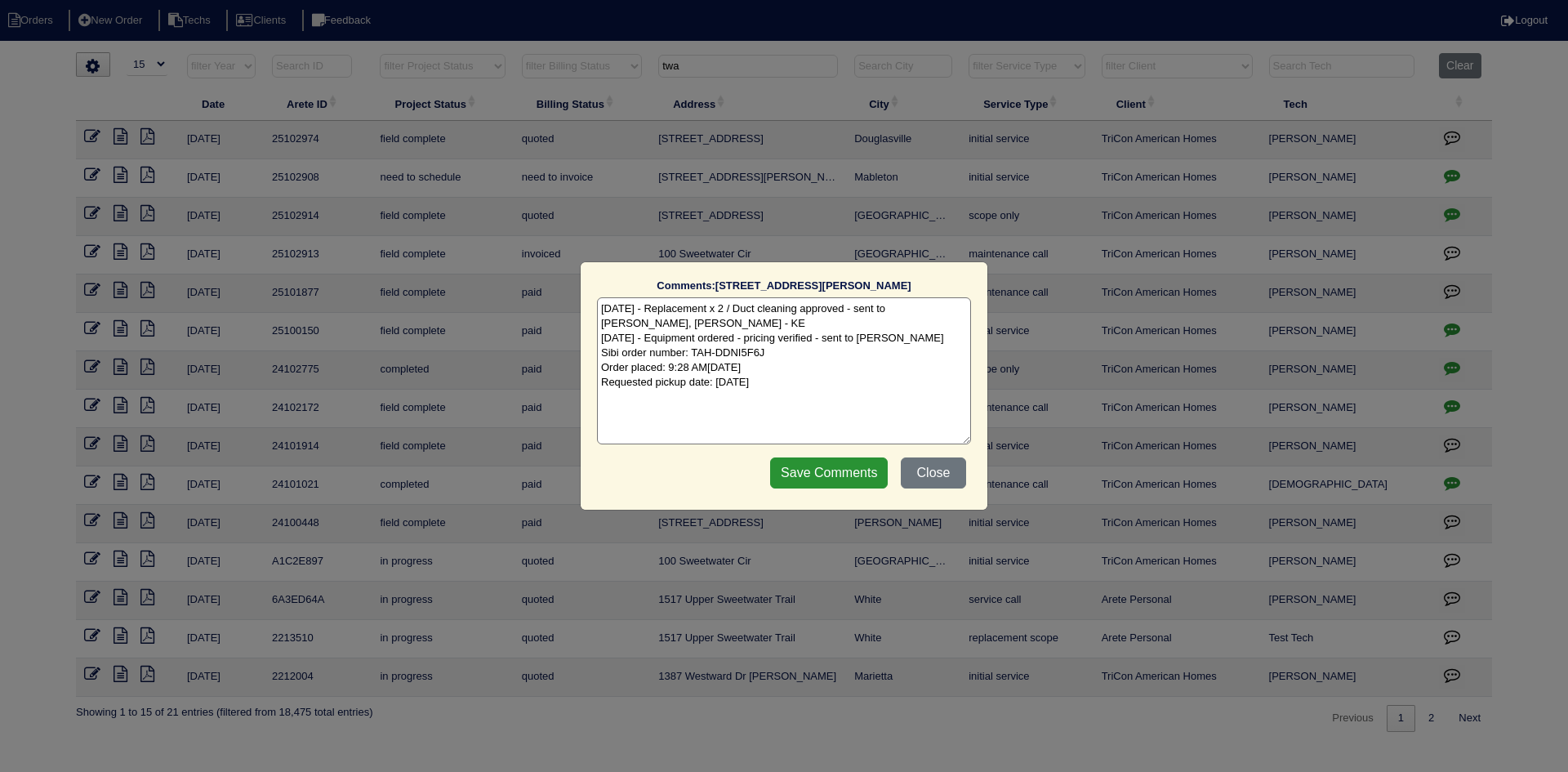
click at [807, 387] on textarea "[DATE] - Replacement x 2 / Duct cleaning approved - sent to [PERSON_NAME], [PER…" at bounding box center [783, 371] width 374 height 147
paste textarea "Sibi order number: TAH-FAIWQN2N Order placed: 11:50 AM[DATE] Requested pickup d…"
click at [801, 392] on textarea "[DATE] - Replacement x 2 / Duct cleaning approved - sent to [PERSON_NAME], [PER…" at bounding box center [783, 371] width 374 height 147
type textarea "[DATE] - Replacement x 2 / Duct cleaning approved - sent to [PERSON_NAME], [PER…"
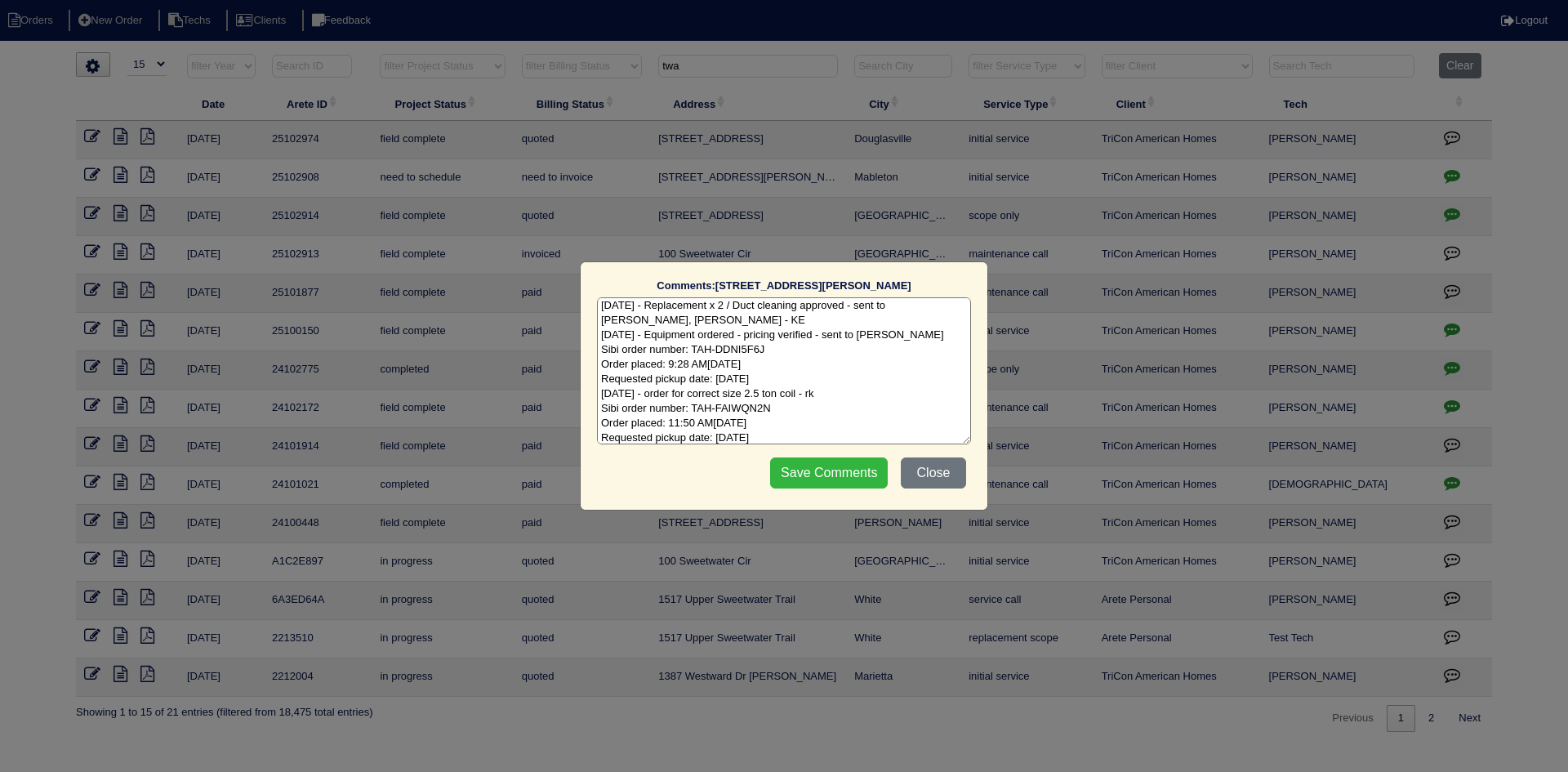
click at [812, 474] on input "Save Comments" at bounding box center [828, 473] width 117 height 31
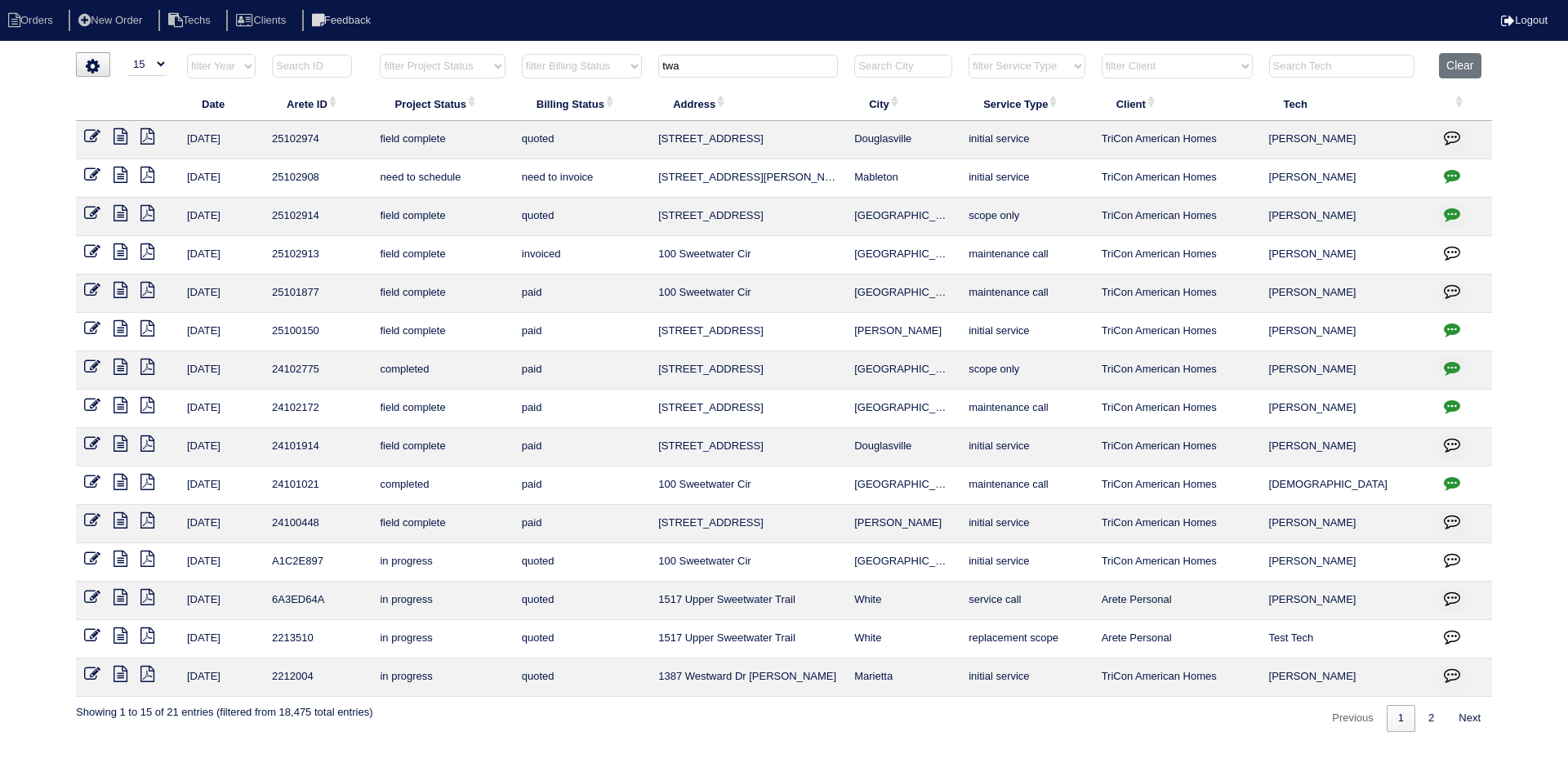
click at [709, 66] on input "twa" at bounding box center [748, 67] width 179 height 23
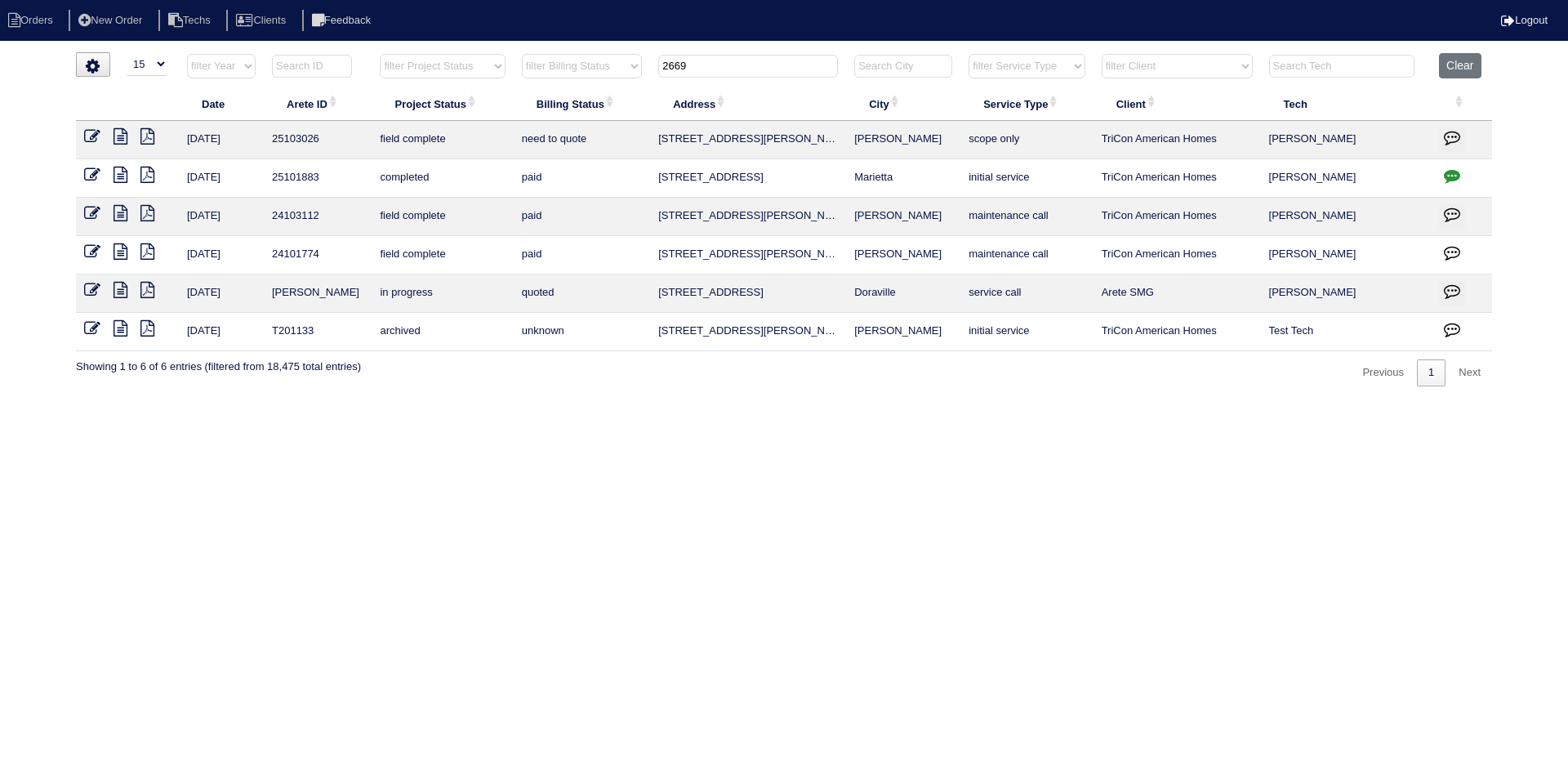
type input "2669"
click at [117, 210] on icon at bounding box center [121, 213] width 14 height 16
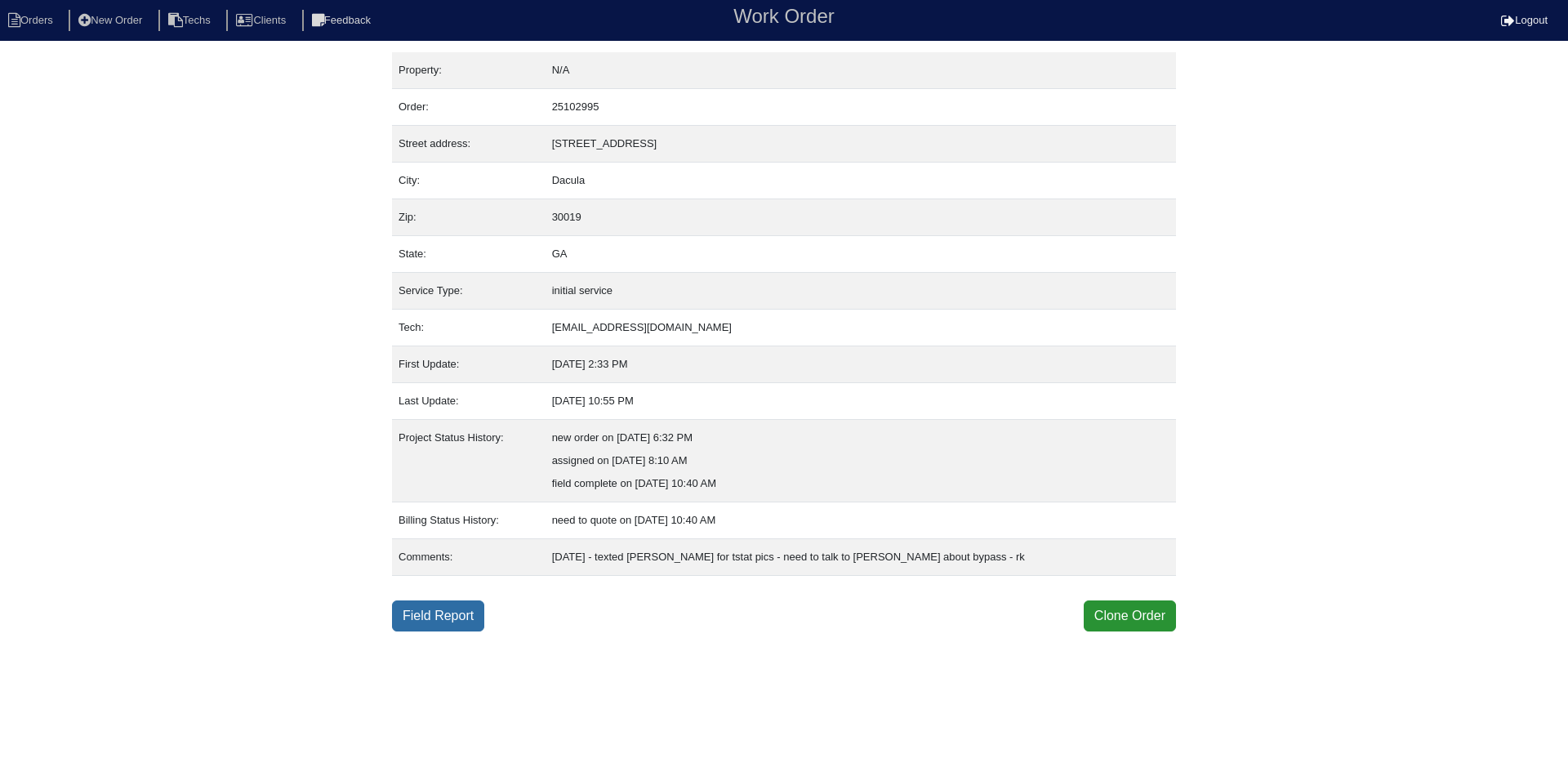
click at [434, 613] on link "Field Report" at bounding box center [438, 616] width 92 height 31
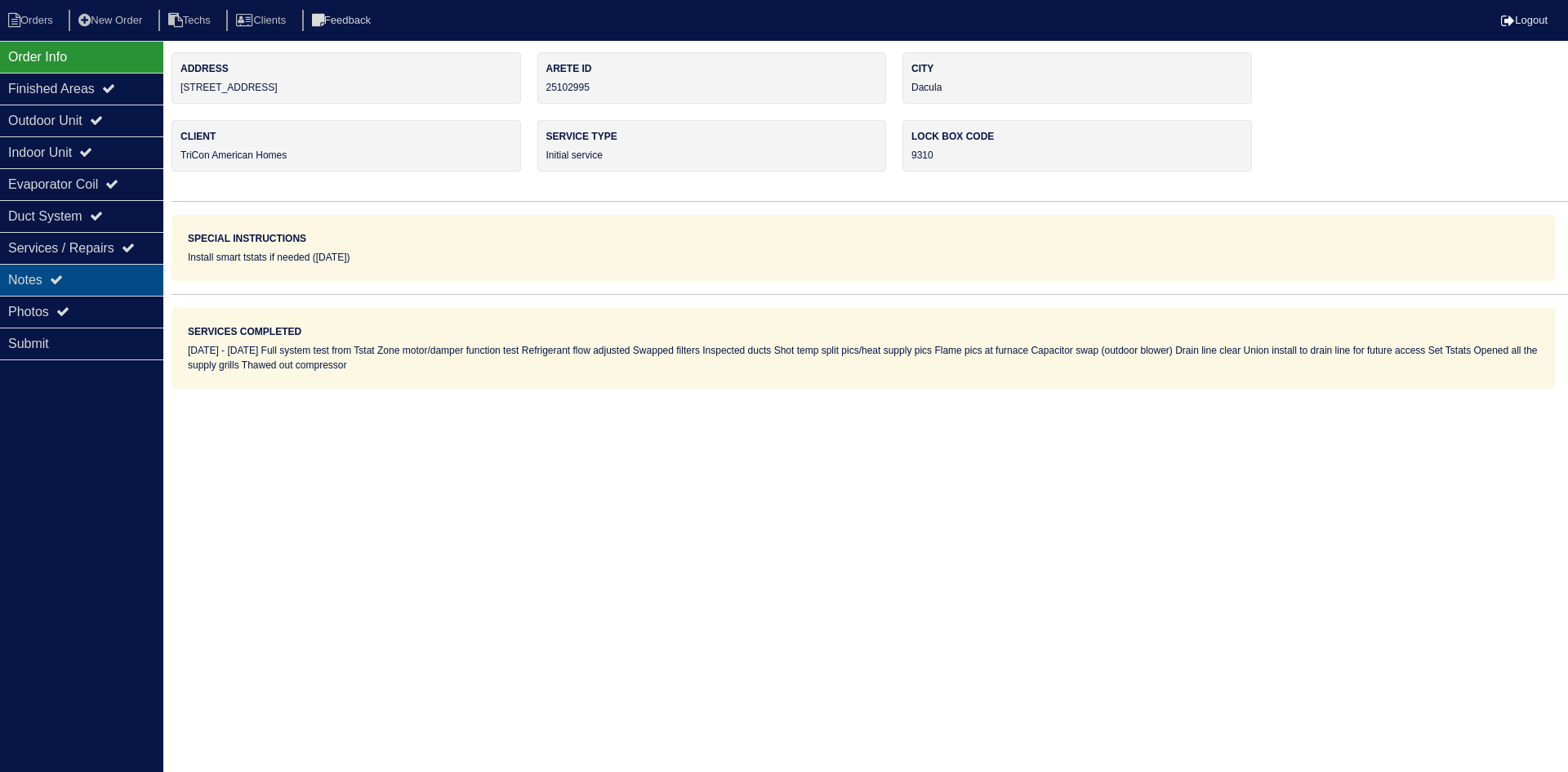
click at [70, 279] on div "Notes" at bounding box center [82, 280] width 163 height 32
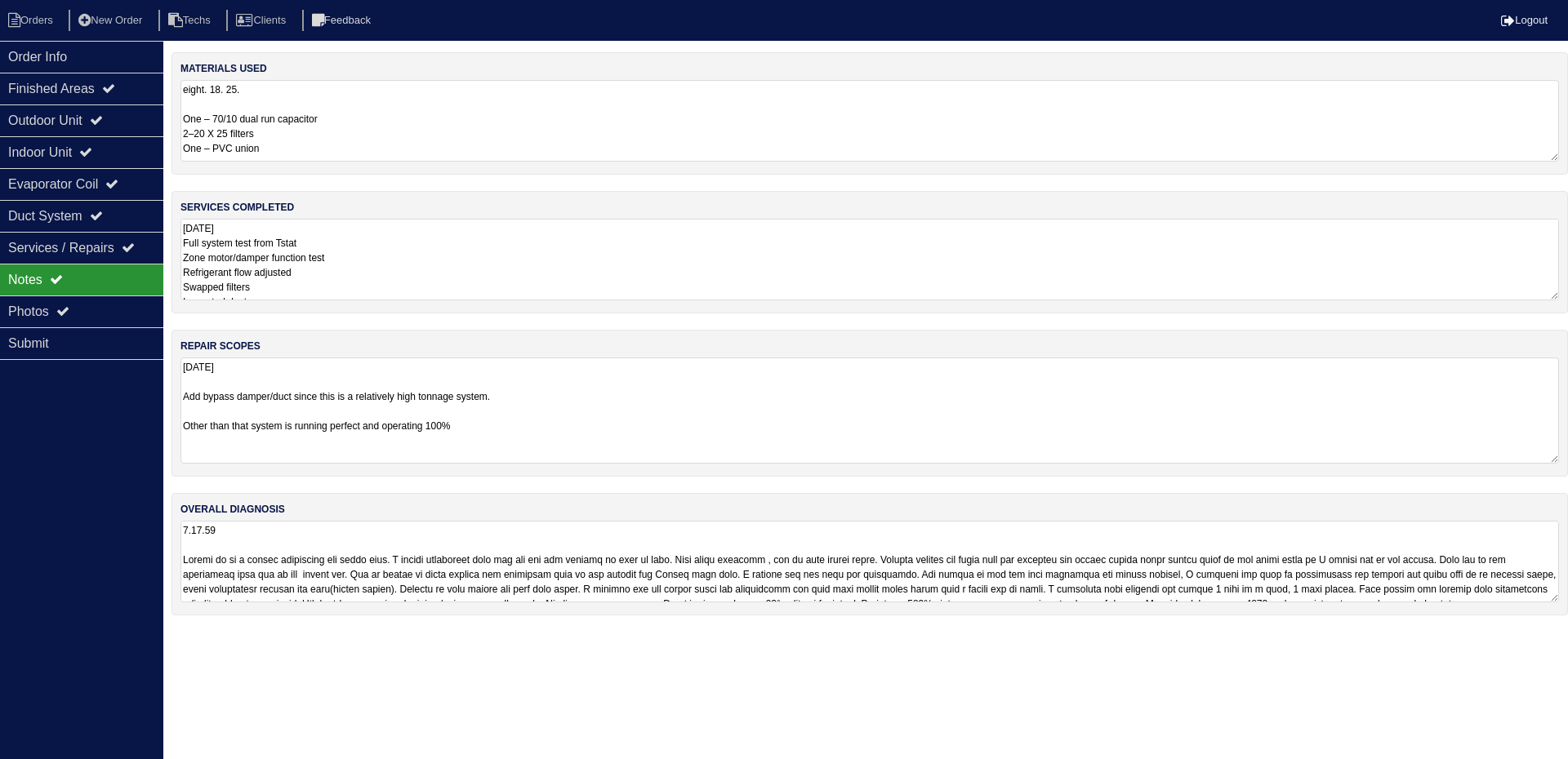
click at [651, 382] on textarea "8.18.25 Add bypass damper/duct since this is a relatively high tonnage system. …" at bounding box center [869, 411] width 1378 height 107
click at [384, 250] on textarea "8.18.25 Full system test from Tstat Zone motor/damper function test Refrigerant…" at bounding box center [869, 259] width 1378 height 82
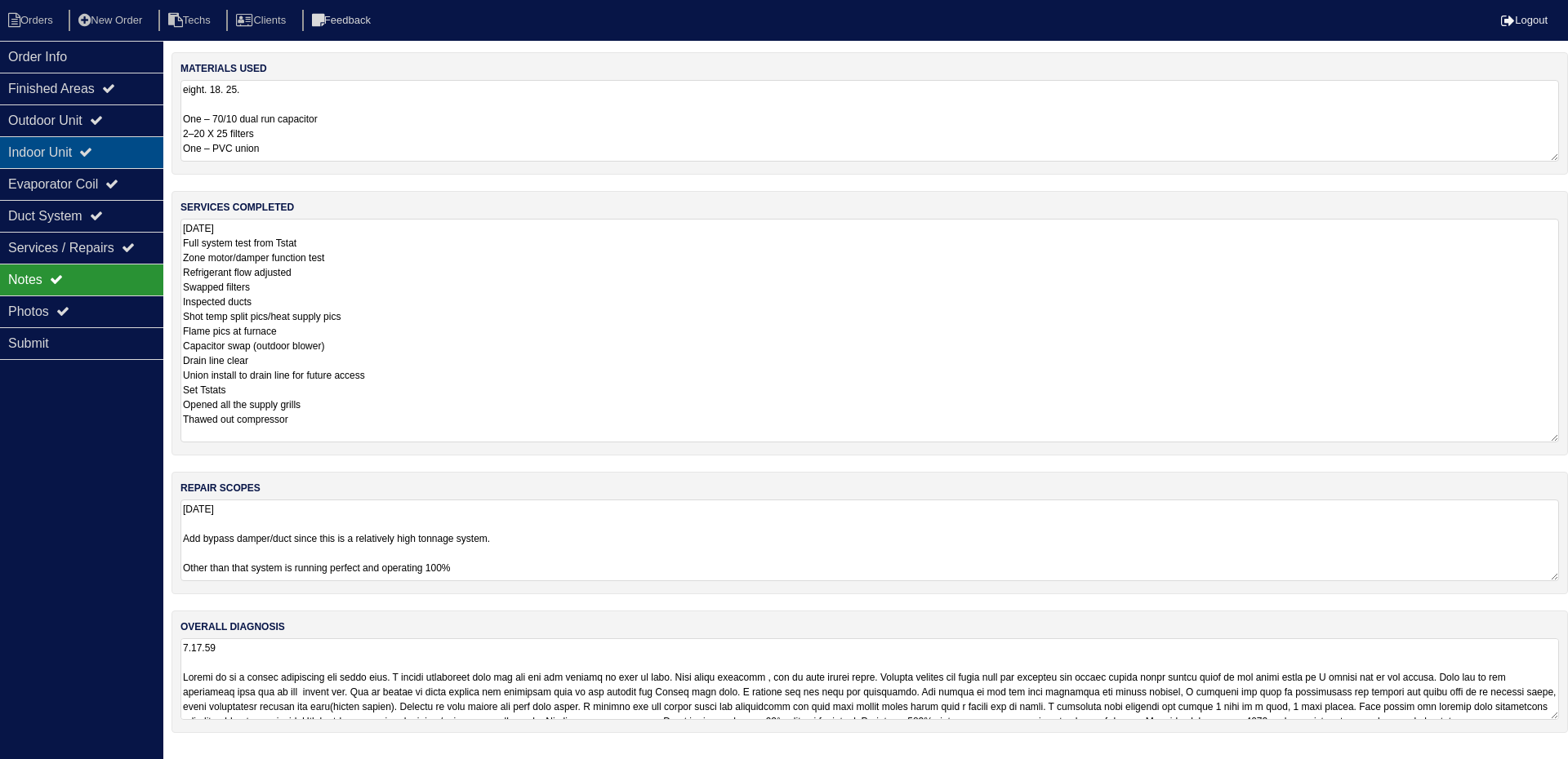
click at [108, 157] on div "Indoor Unit" at bounding box center [82, 153] width 163 height 32
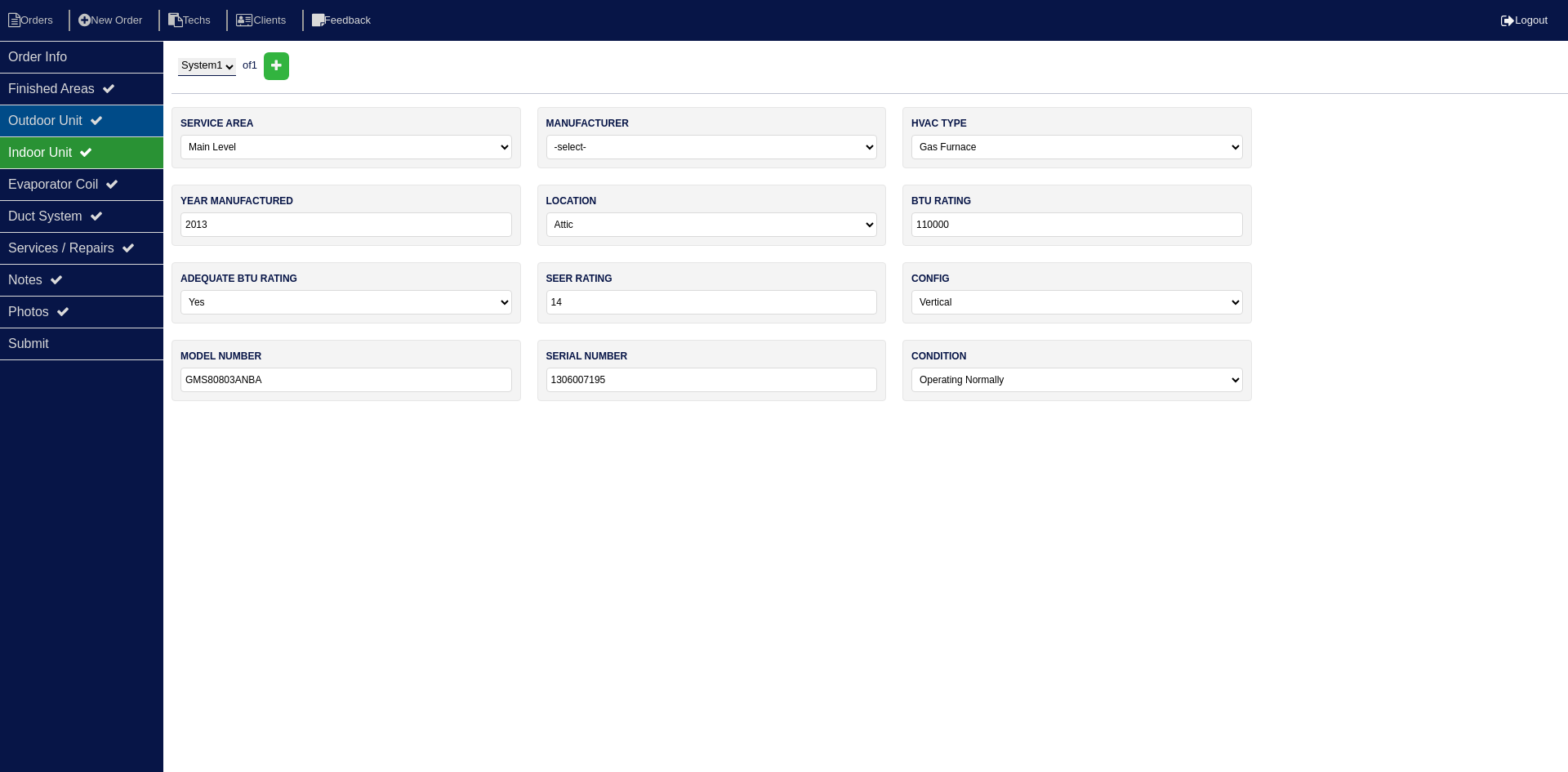
click at [91, 131] on div "Outdoor Unit" at bounding box center [82, 121] width 163 height 32
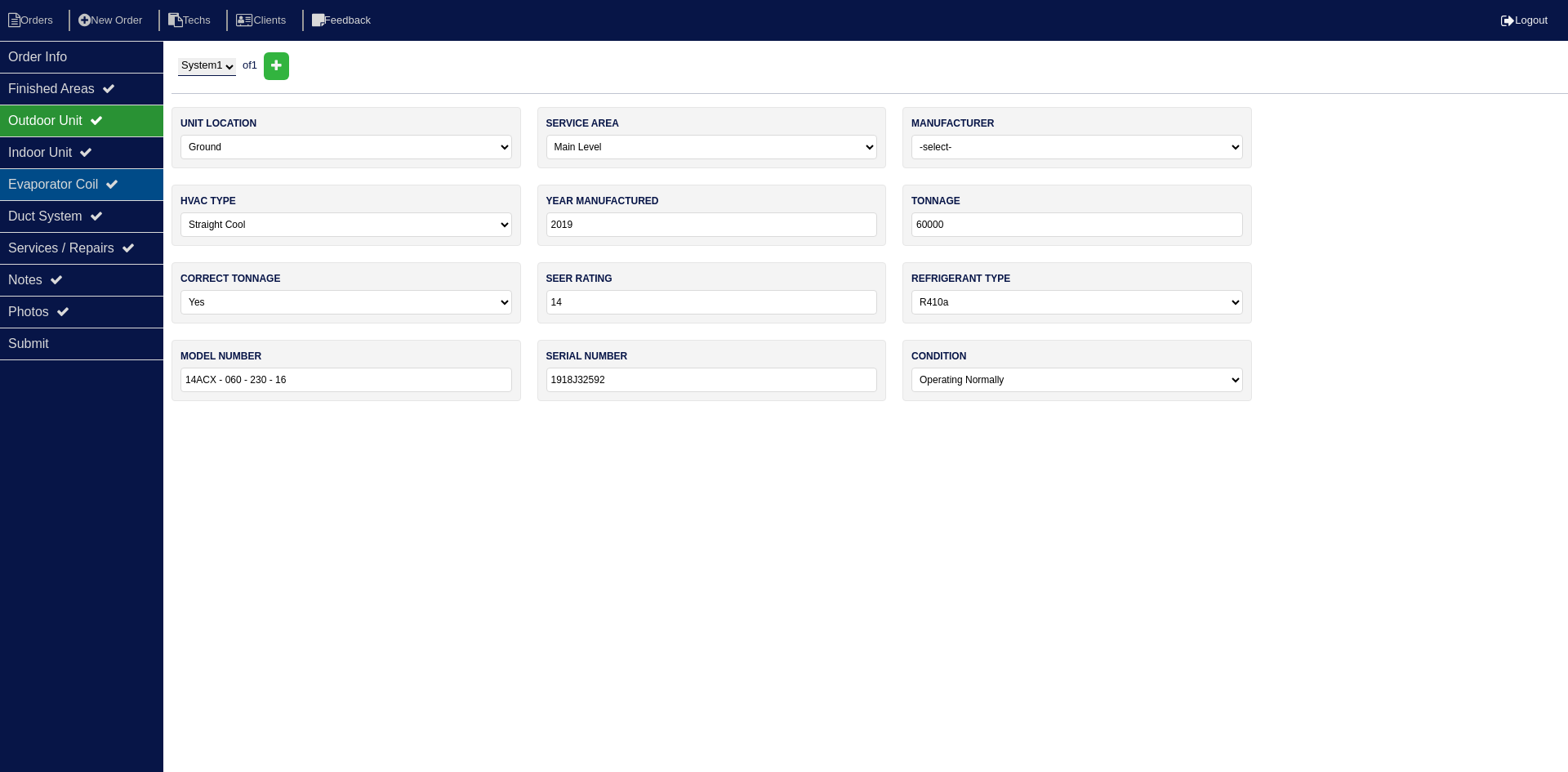
click at [102, 185] on div "Evaporator Coil" at bounding box center [82, 184] width 163 height 32
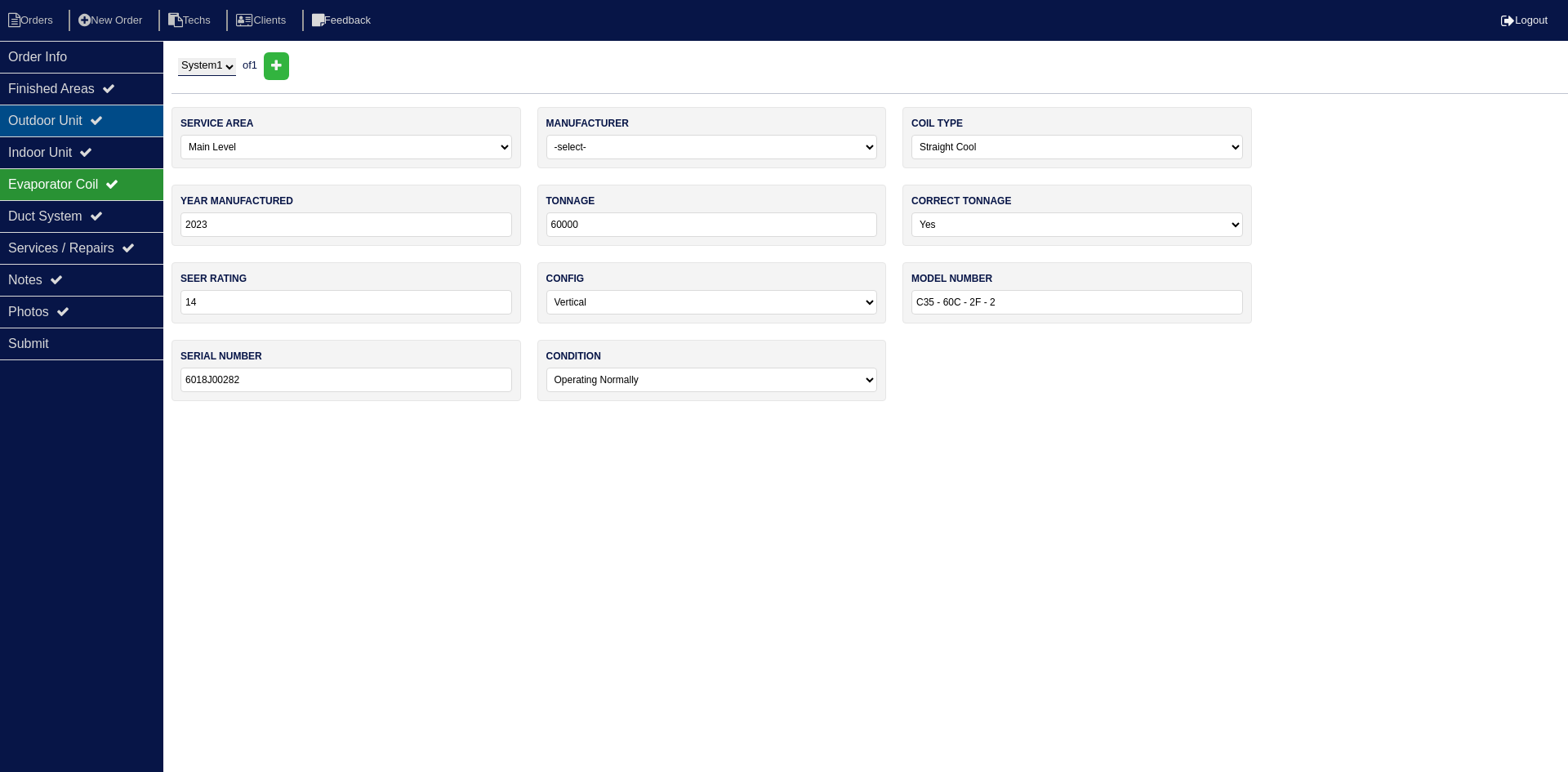
click at [103, 119] on icon at bounding box center [96, 120] width 13 height 13
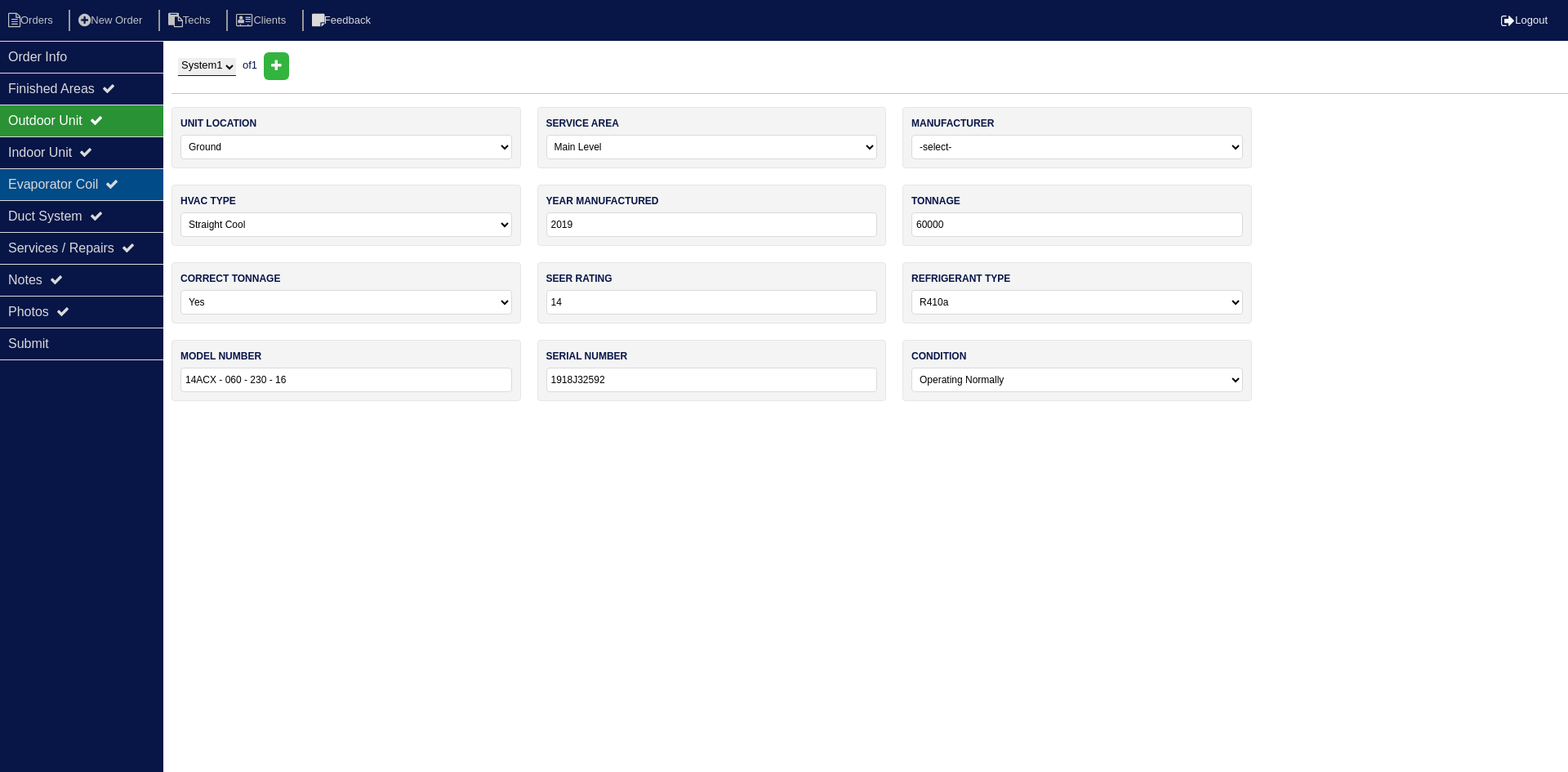
click at [99, 195] on div "Evaporator Coil" at bounding box center [82, 184] width 163 height 32
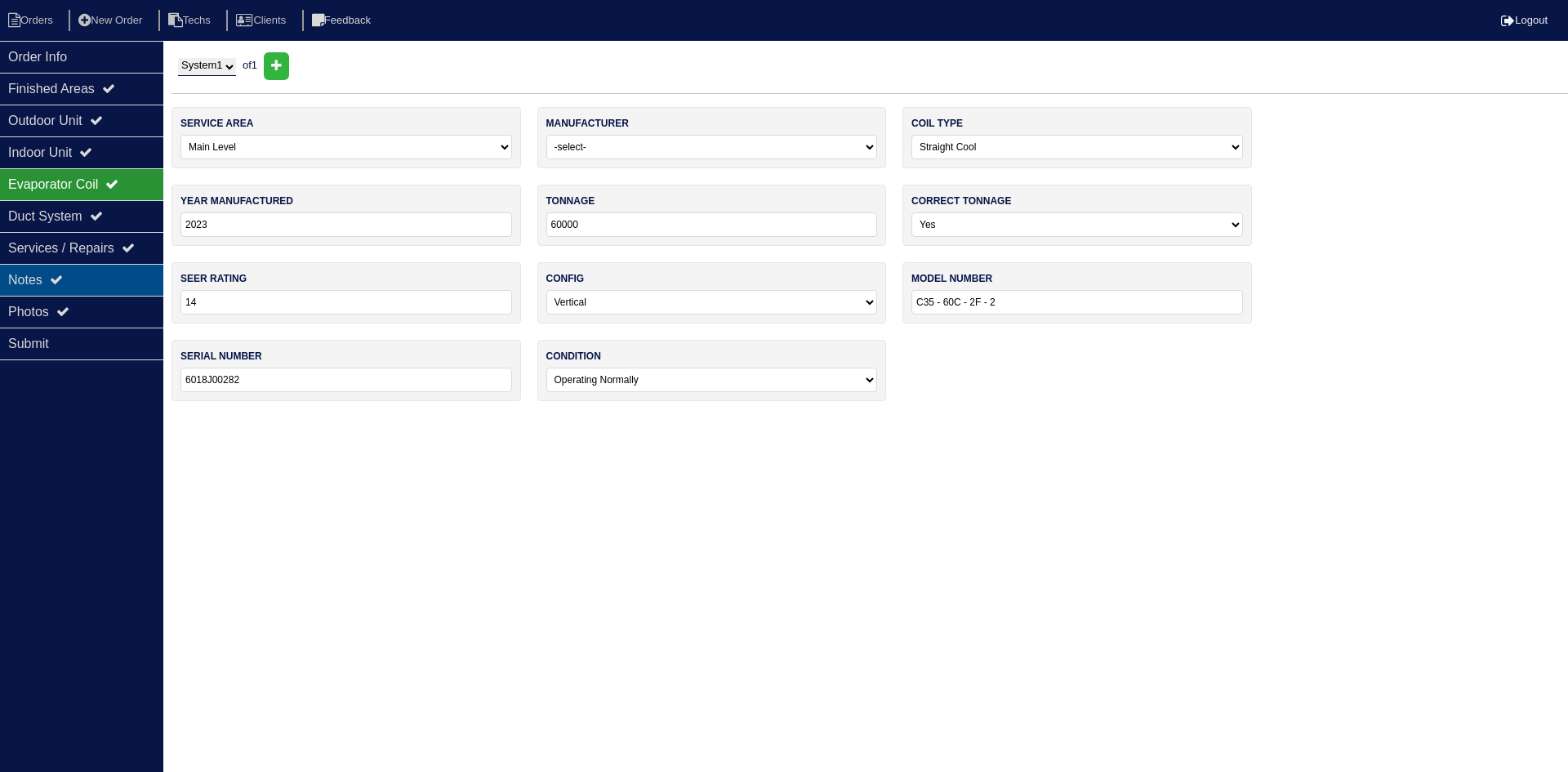
click at [97, 267] on div "Notes" at bounding box center [82, 280] width 163 height 32
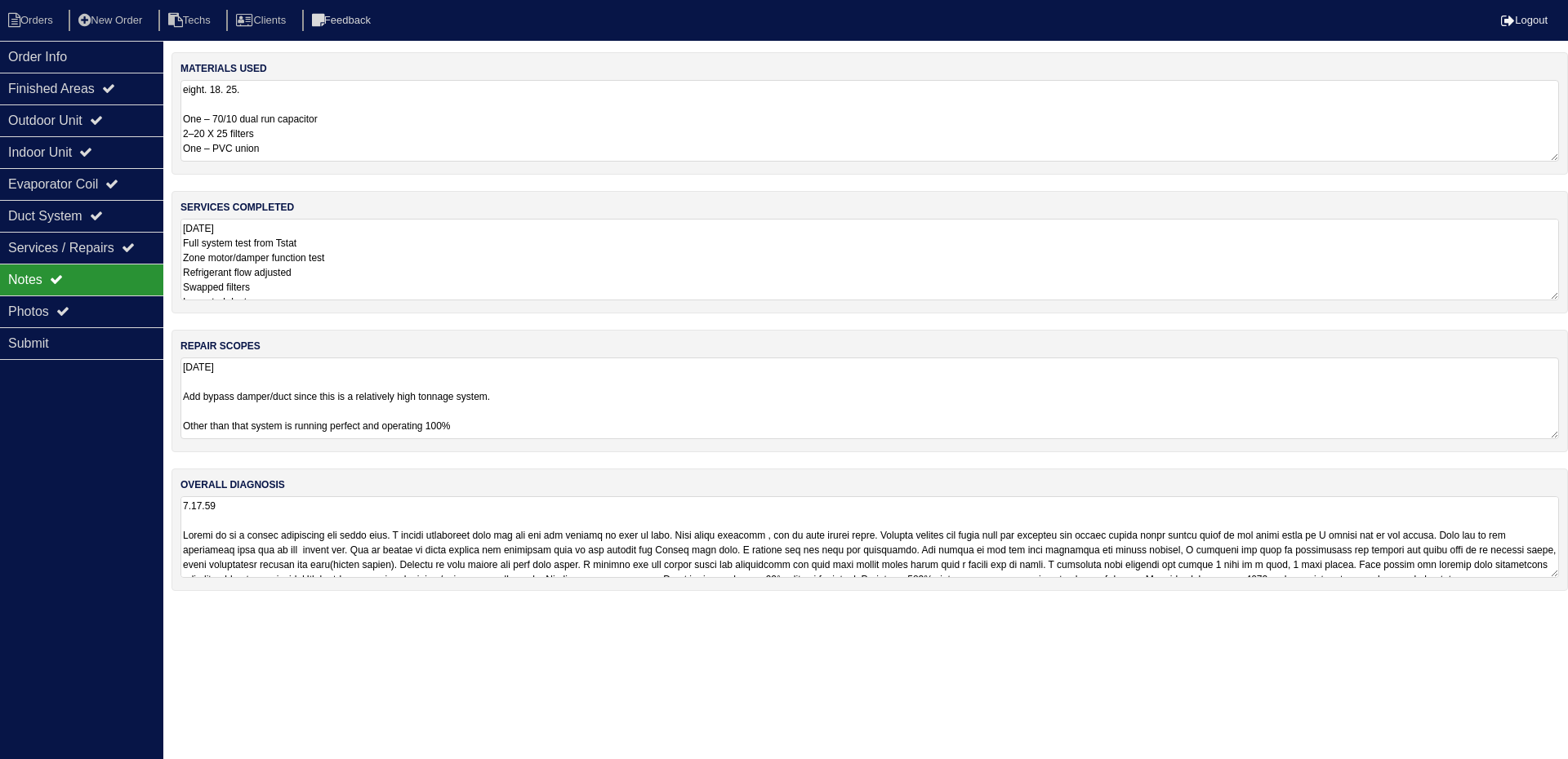
click at [564, 394] on textarea "8.18.25 Add bypass damper/duct since this is a relatively high tonnage system. …" at bounding box center [869, 399] width 1378 height 82
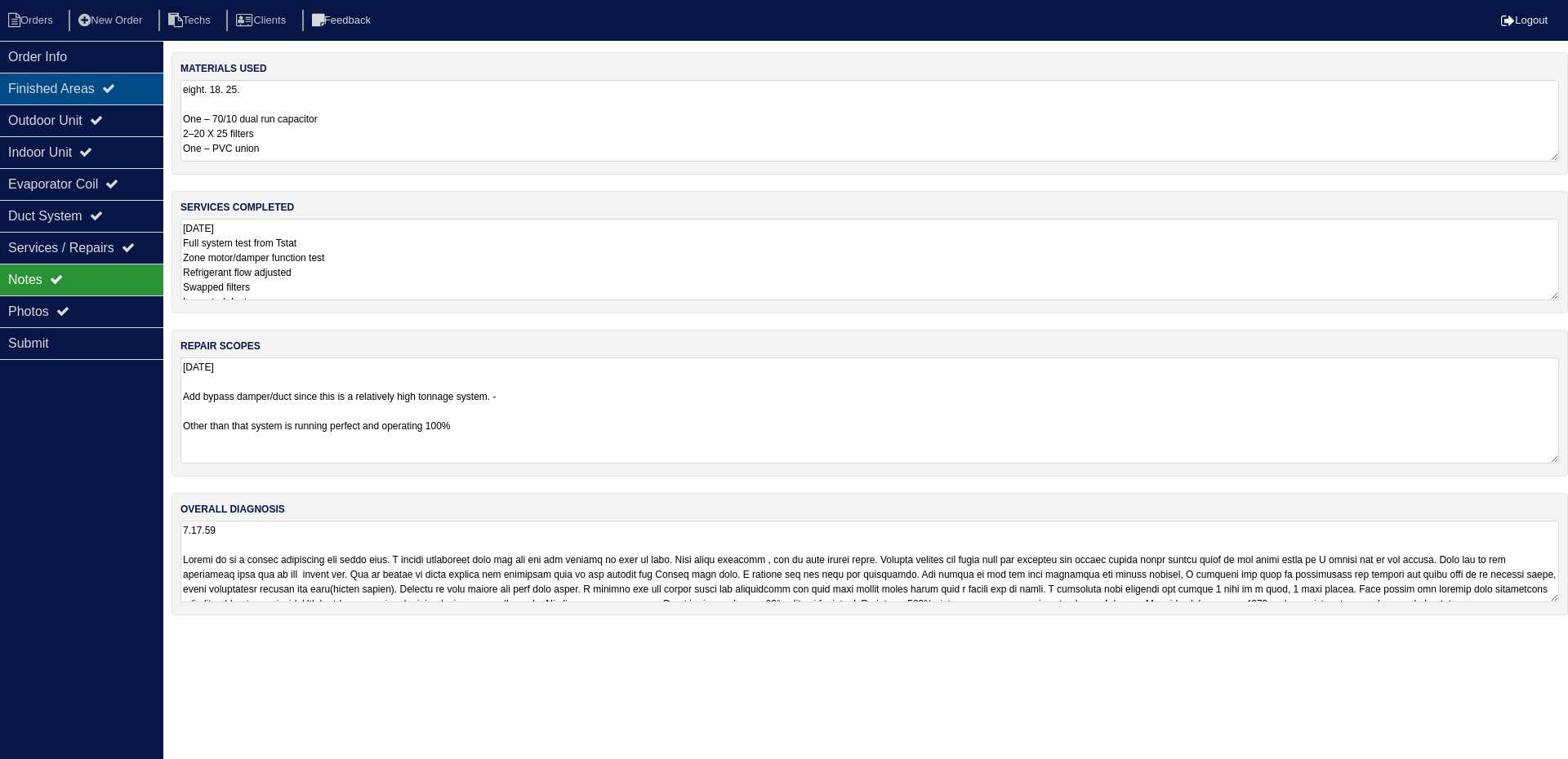
type textarea "8.18.25 Add bypass damper/duct since this is a relatively high tonnage system. …"
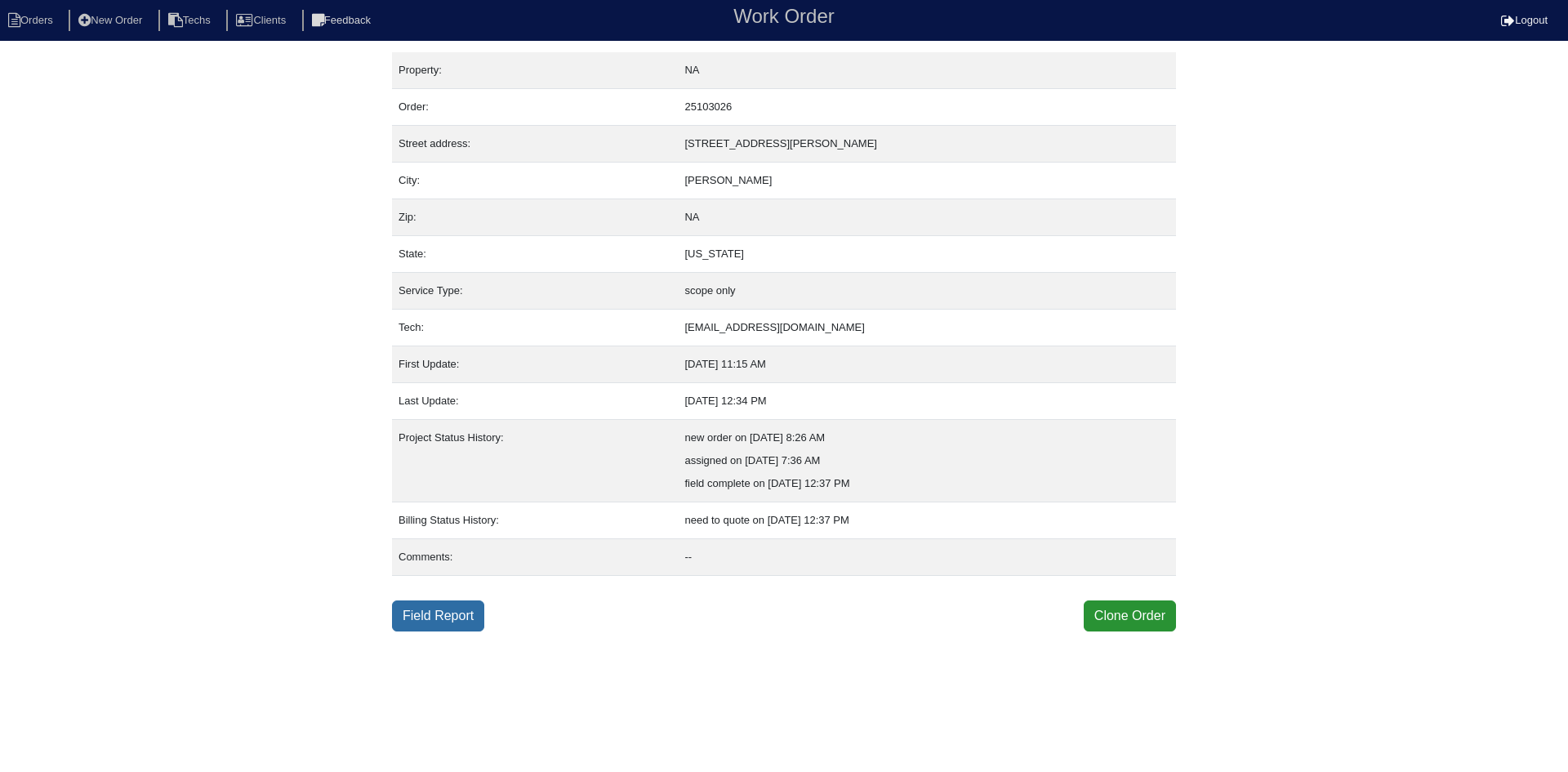
click at [444, 622] on link "Field Report" at bounding box center [438, 616] width 92 height 31
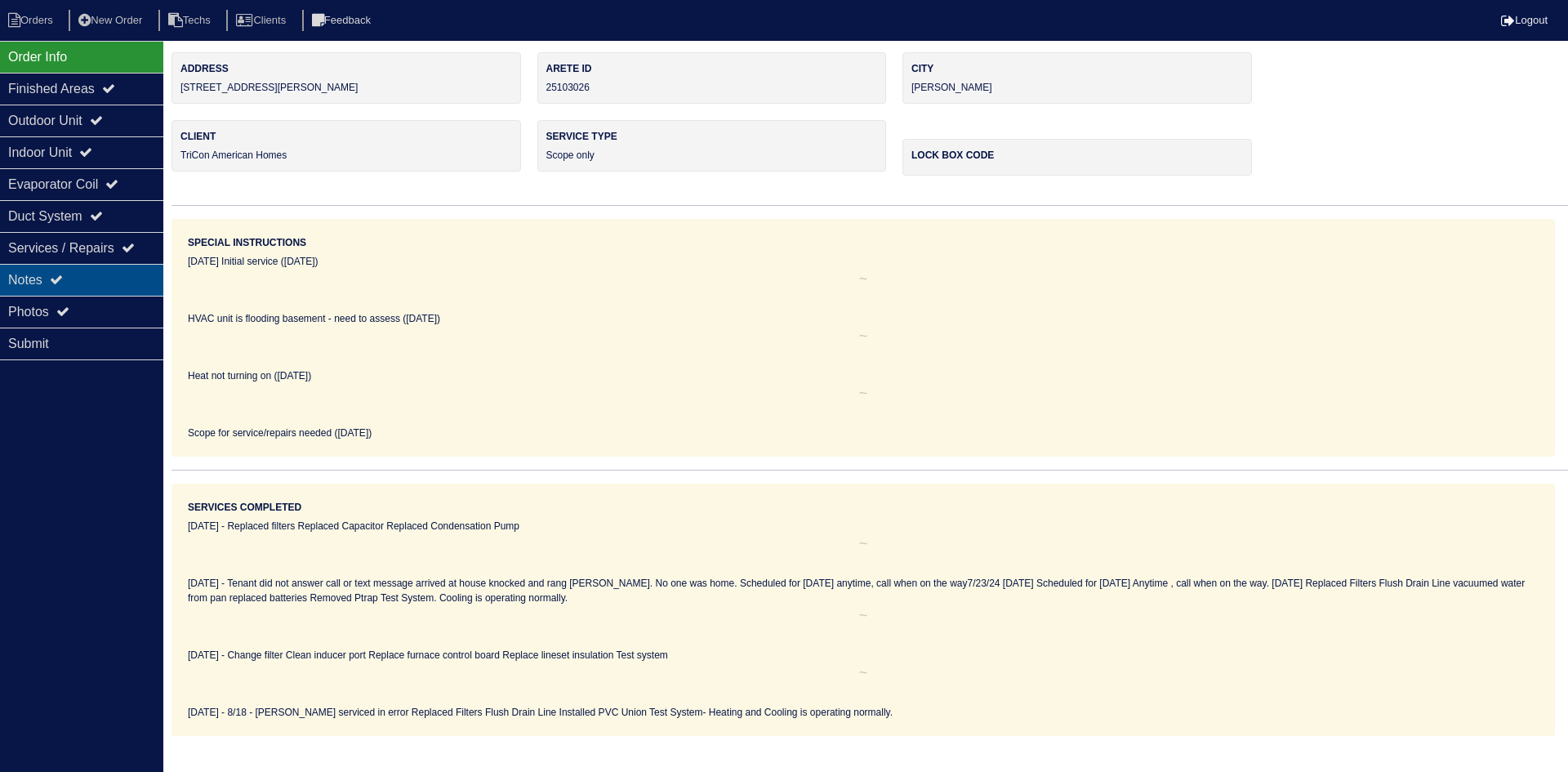
click at [91, 275] on div "Notes" at bounding box center [82, 280] width 163 height 32
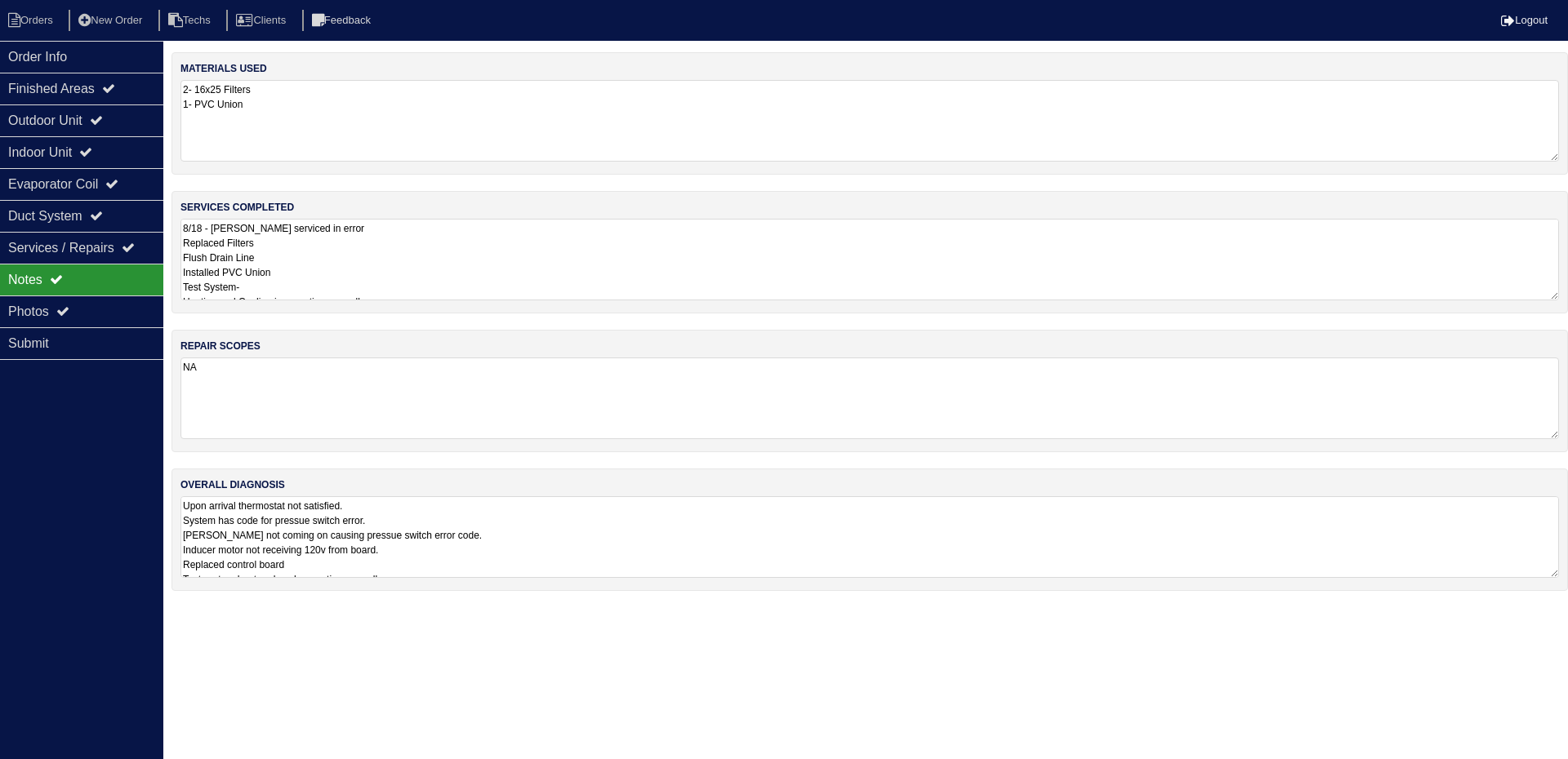
click at [793, 540] on textarea "Upon arrival thermostat not satisfied. System has code for pressue switch error…" at bounding box center [869, 537] width 1378 height 82
click at [180, 499] on textarea "Upon arrival thermostat not satisfied. System has code for pressue switch error…" at bounding box center [869, 542] width 1378 height 91
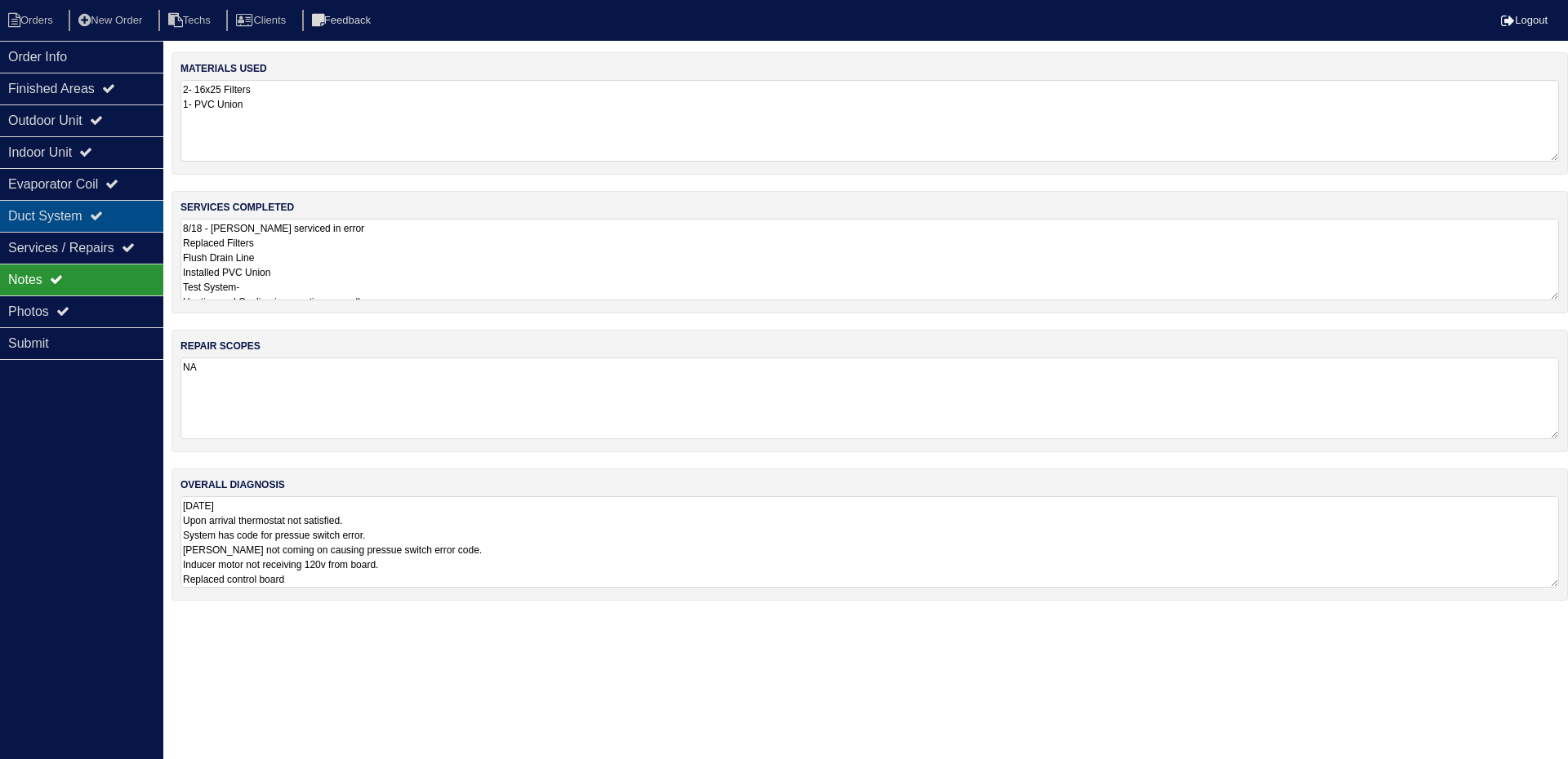
type textarea "[DATE] Upon arrival thermostat not satisfied. System has code for pressue switc…"
click at [74, 221] on div "Duct System" at bounding box center [82, 216] width 163 height 32
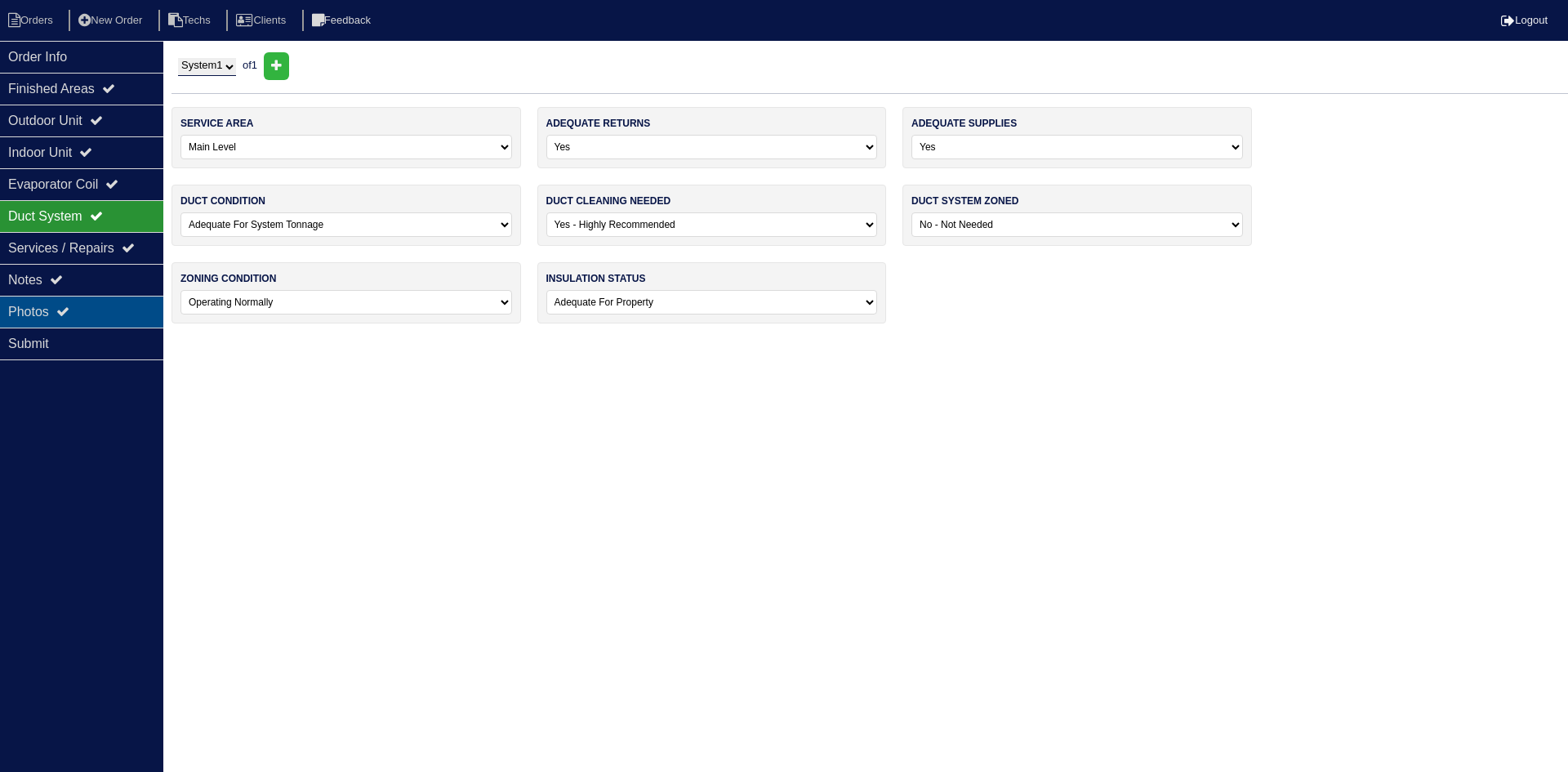
click at [75, 308] on div "Photos" at bounding box center [82, 312] width 163 height 32
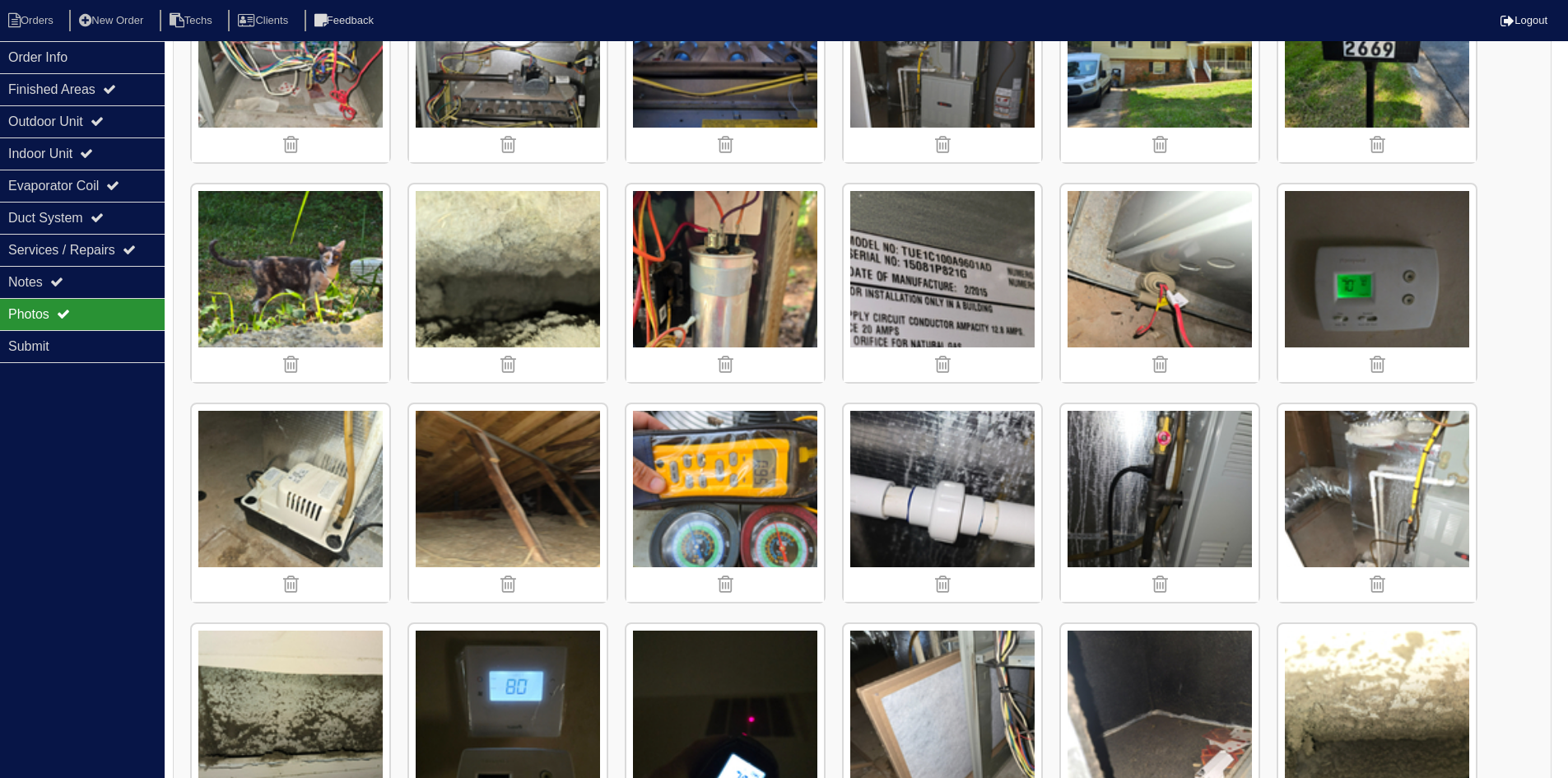
scroll to position [856, 0]
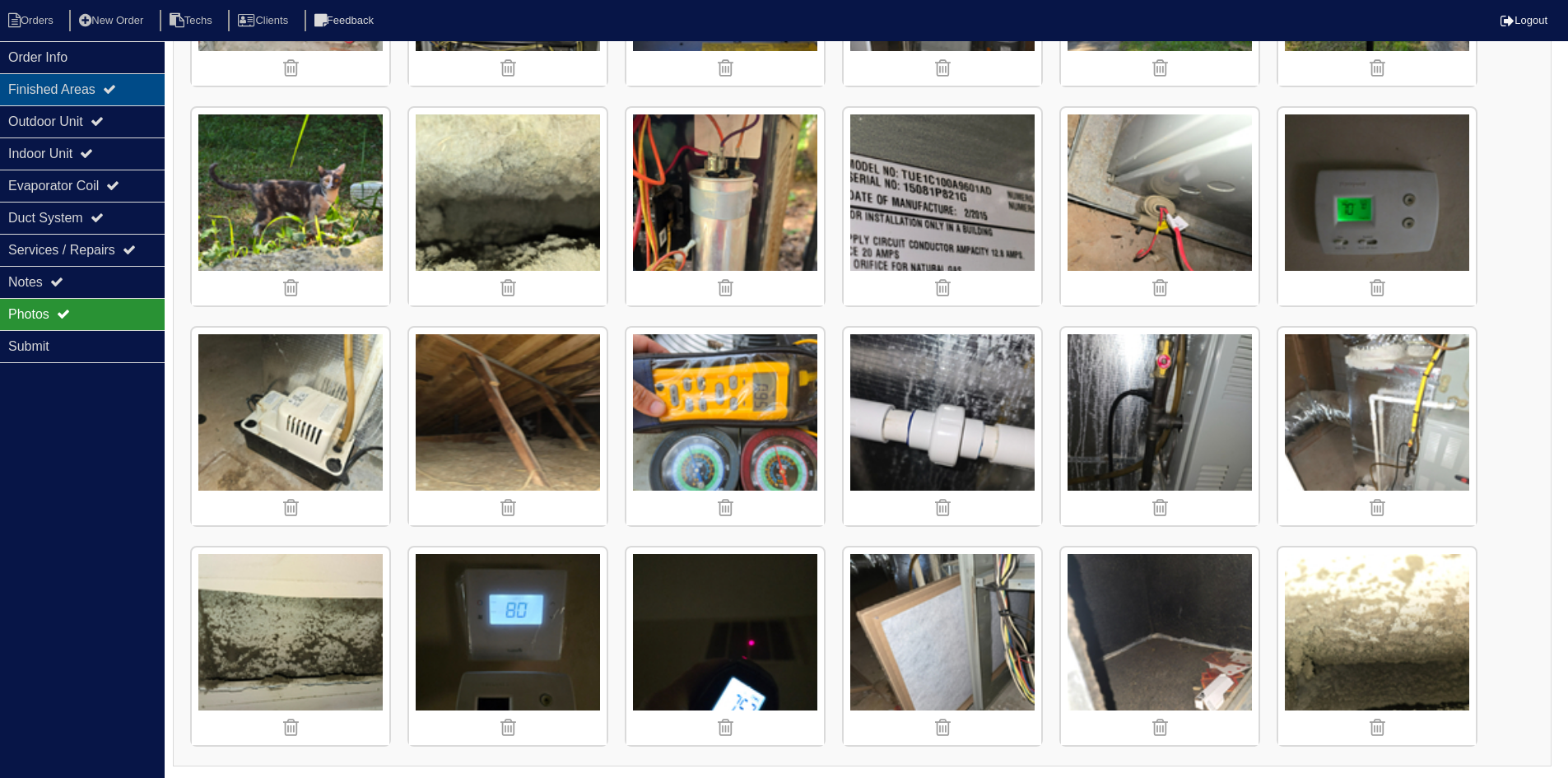
click at [109, 95] on div "Finished Areas" at bounding box center [82, 90] width 165 height 32
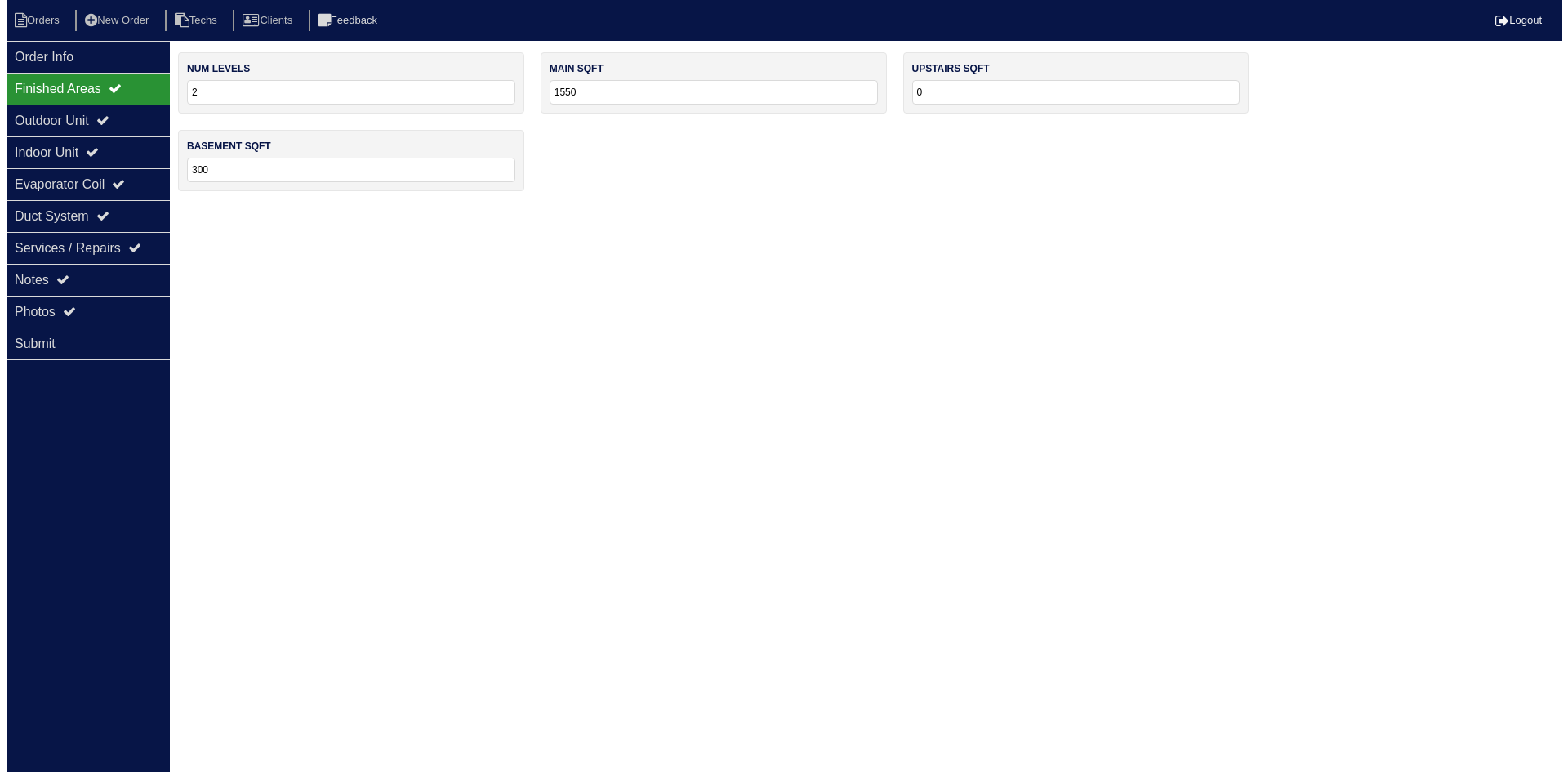
scroll to position [0, 0]
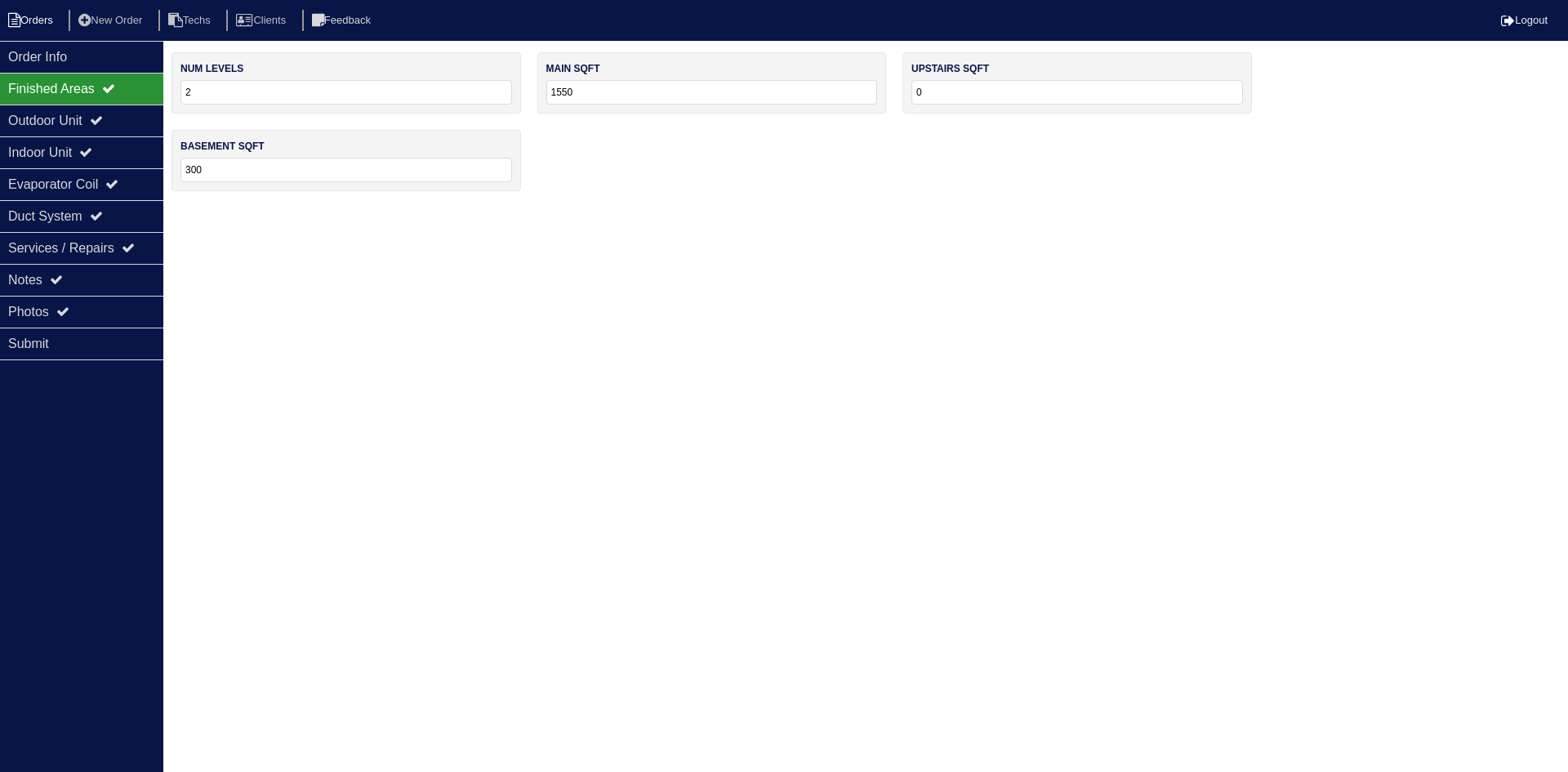
click at [30, 18] on li "Orders" at bounding box center [33, 20] width 66 height 22
select select "15"
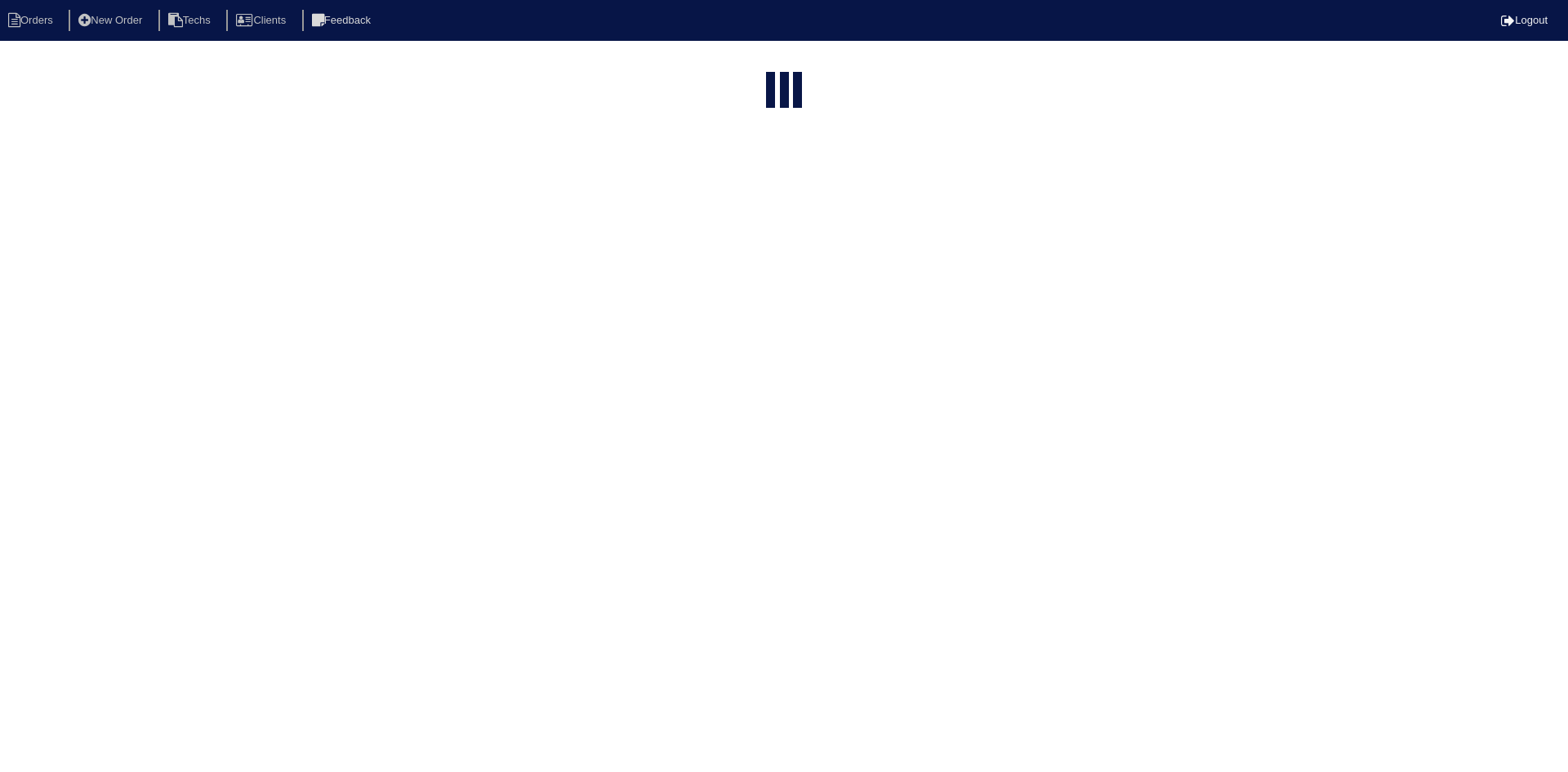
type input "2669"
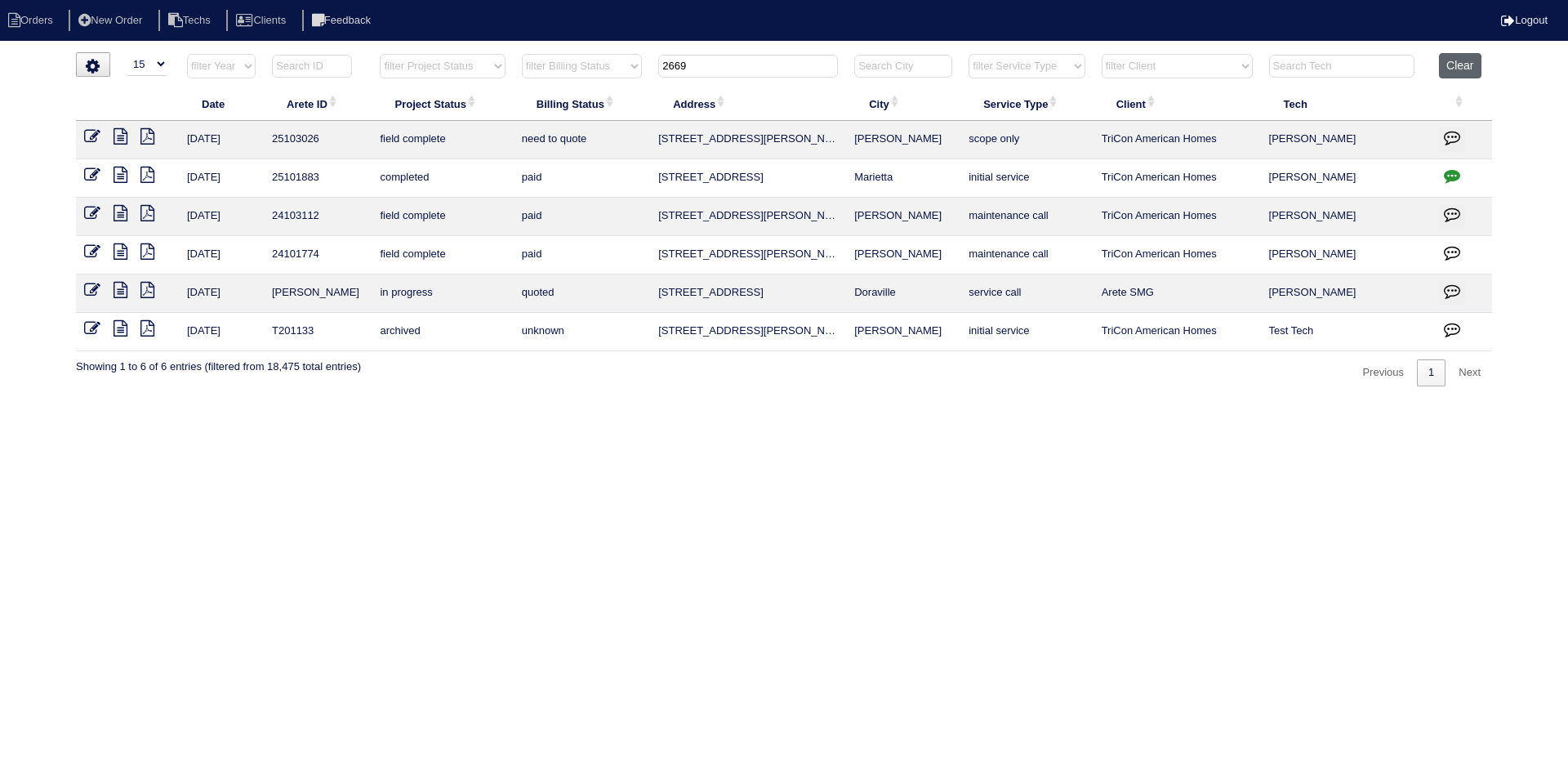
click at [1465, 65] on button "Clear" at bounding box center [1460, 66] width 42 height 26
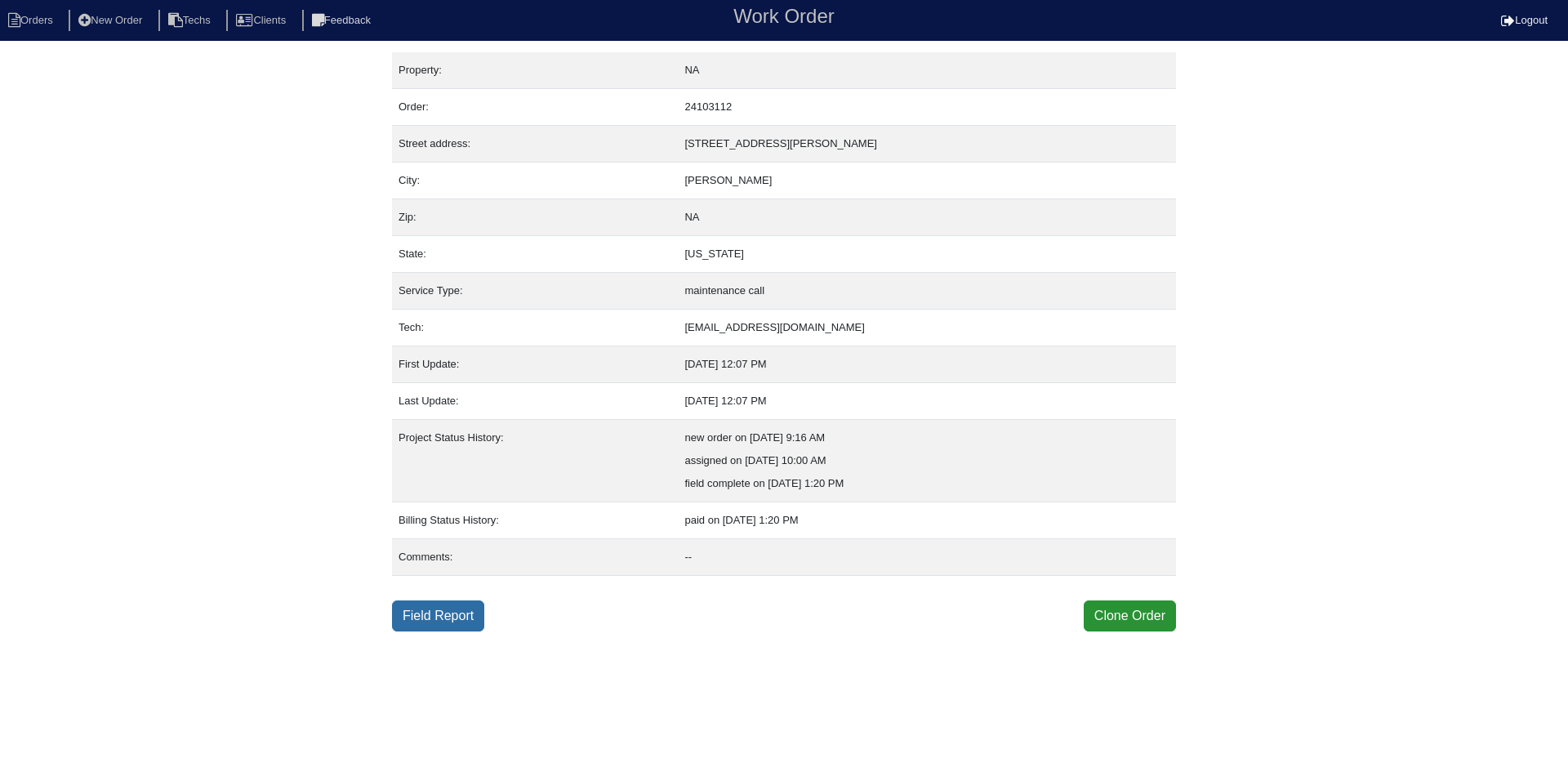
click at [448, 613] on link "Field Report" at bounding box center [438, 616] width 92 height 31
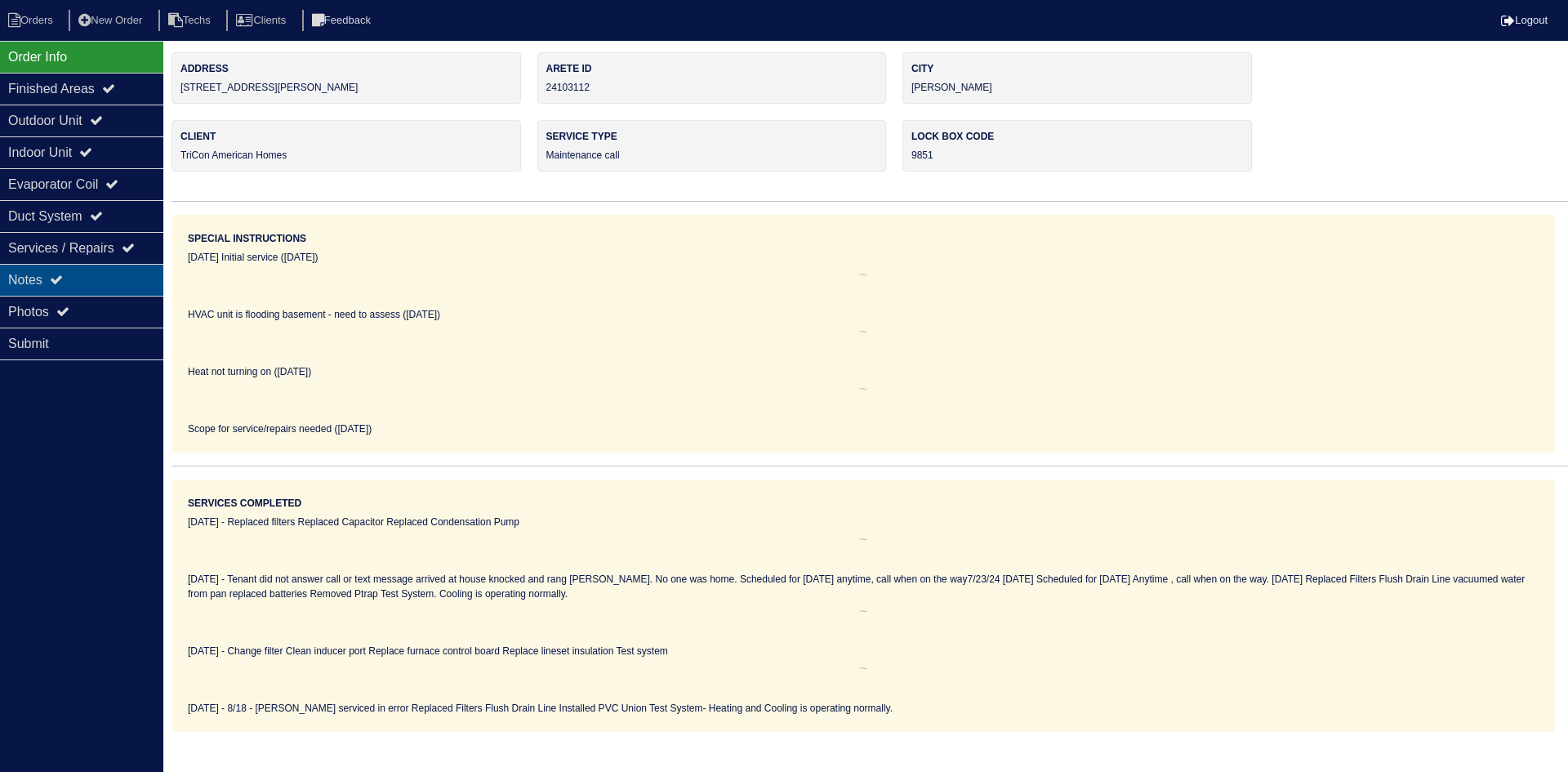
click at [60, 274] on icon at bounding box center [56, 279] width 13 height 13
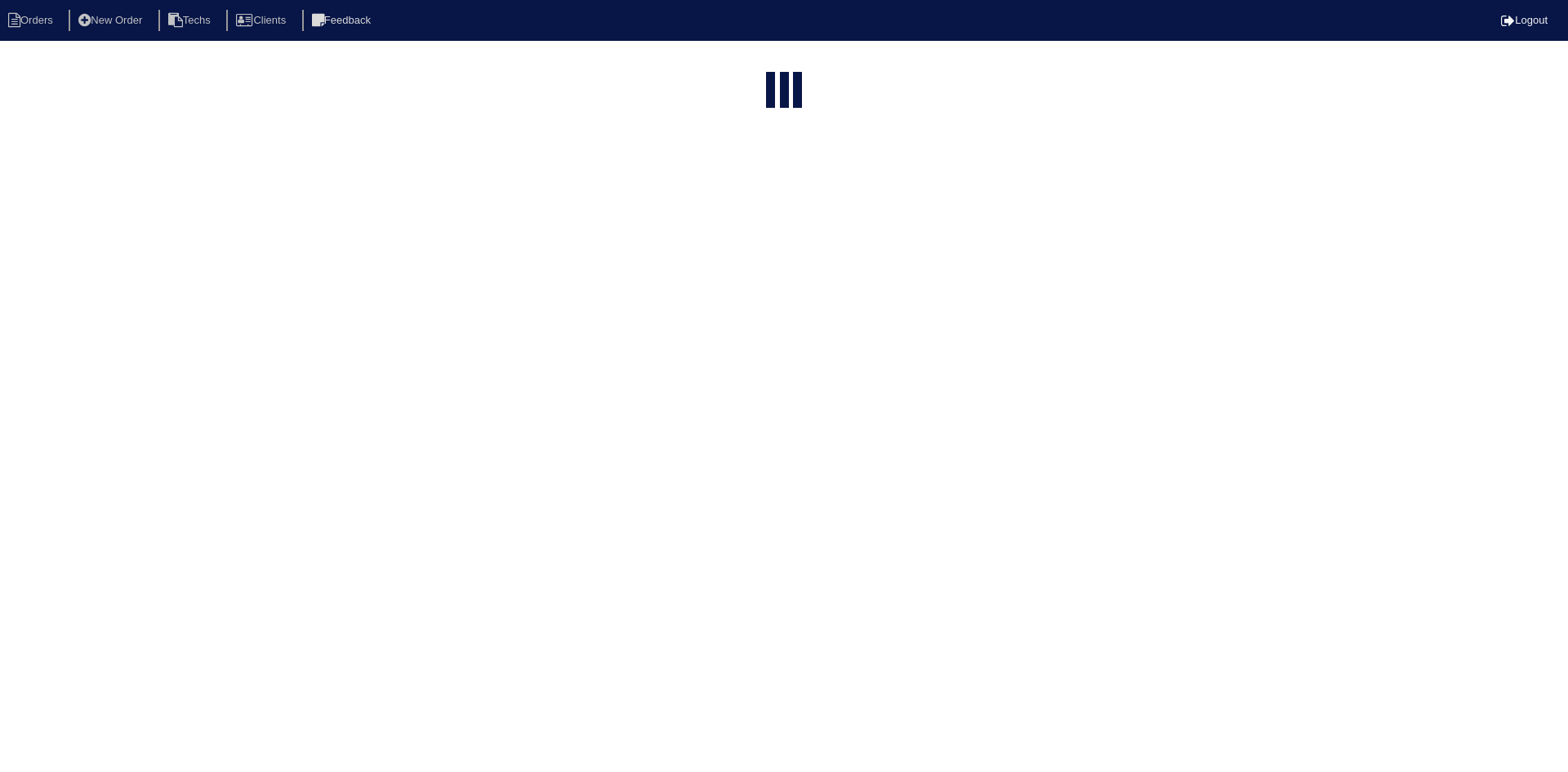
select select "15"
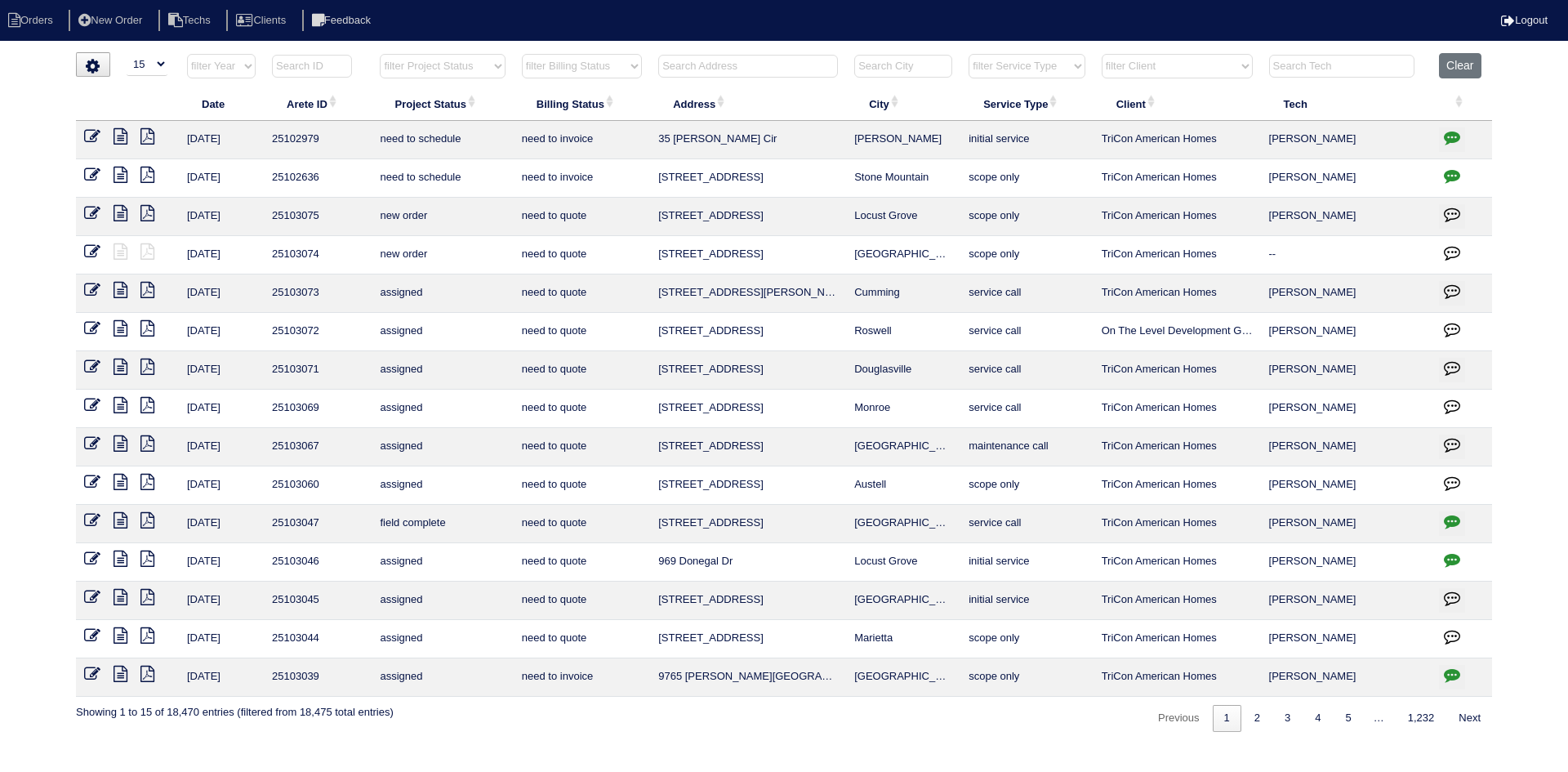
click at [478, 66] on select "filter Project Status -- Any Project Status -- new order assigned in progress f…" at bounding box center [442, 67] width 125 height 25
click at [380, 54] on select "filter Project Status -- Any Project Status -- new order assigned in progress f…" at bounding box center [442, 67] width 125 height 25
select select "field complete"
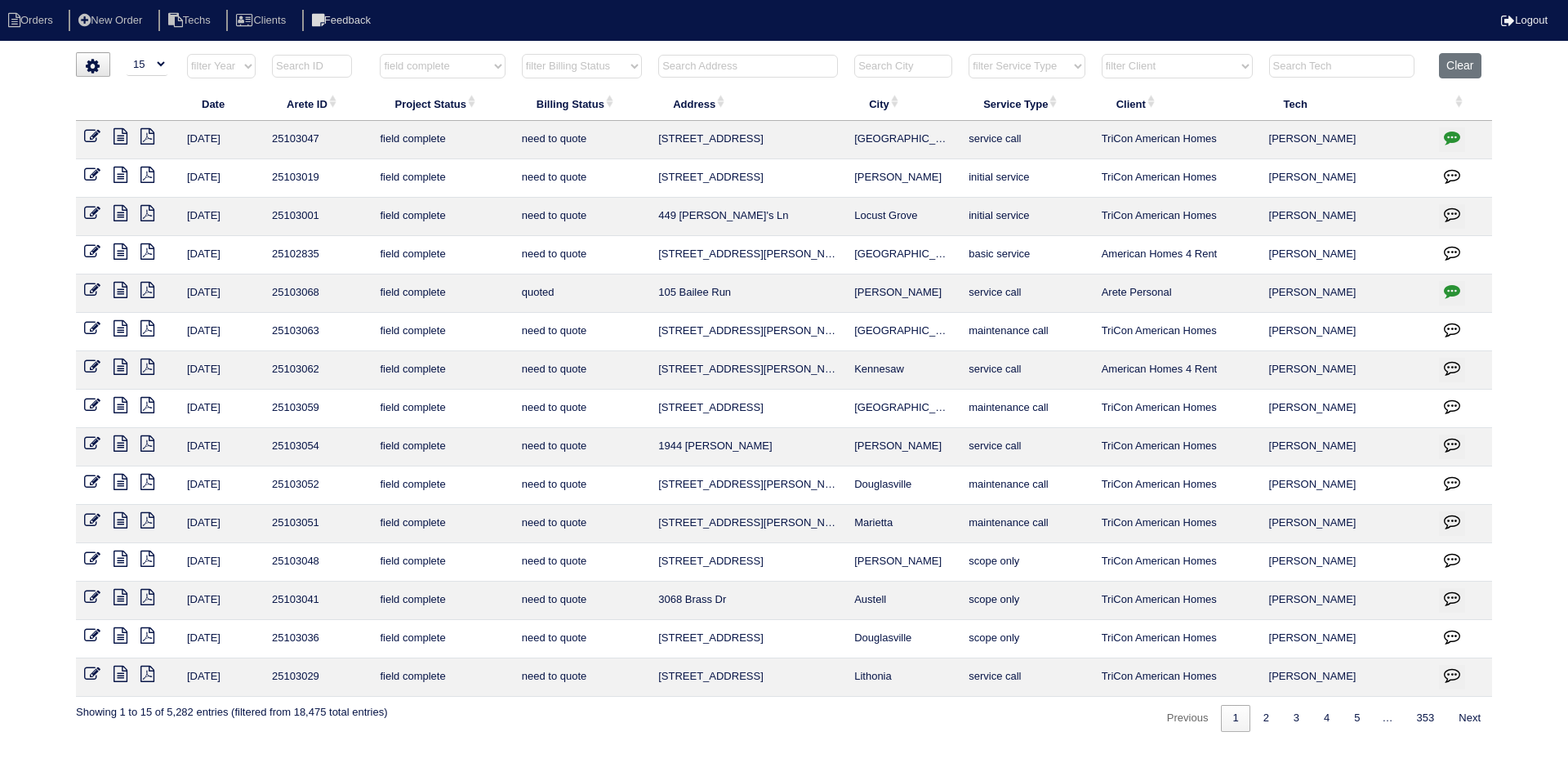
click at [618, 69] on select "filter Billing Status -- Any Billing Status -- need to quote quoted need to inv…" at bounding box center [582, 67] width 120 height 25
select select "need to quote"
click at [522, 54] on select "filter Billing Status -- Any Billing Status -- need to quote quoted need to inv…" at bounding box center [582, 67] width 120 height 25
select select "field complete"
select select "need to quote"
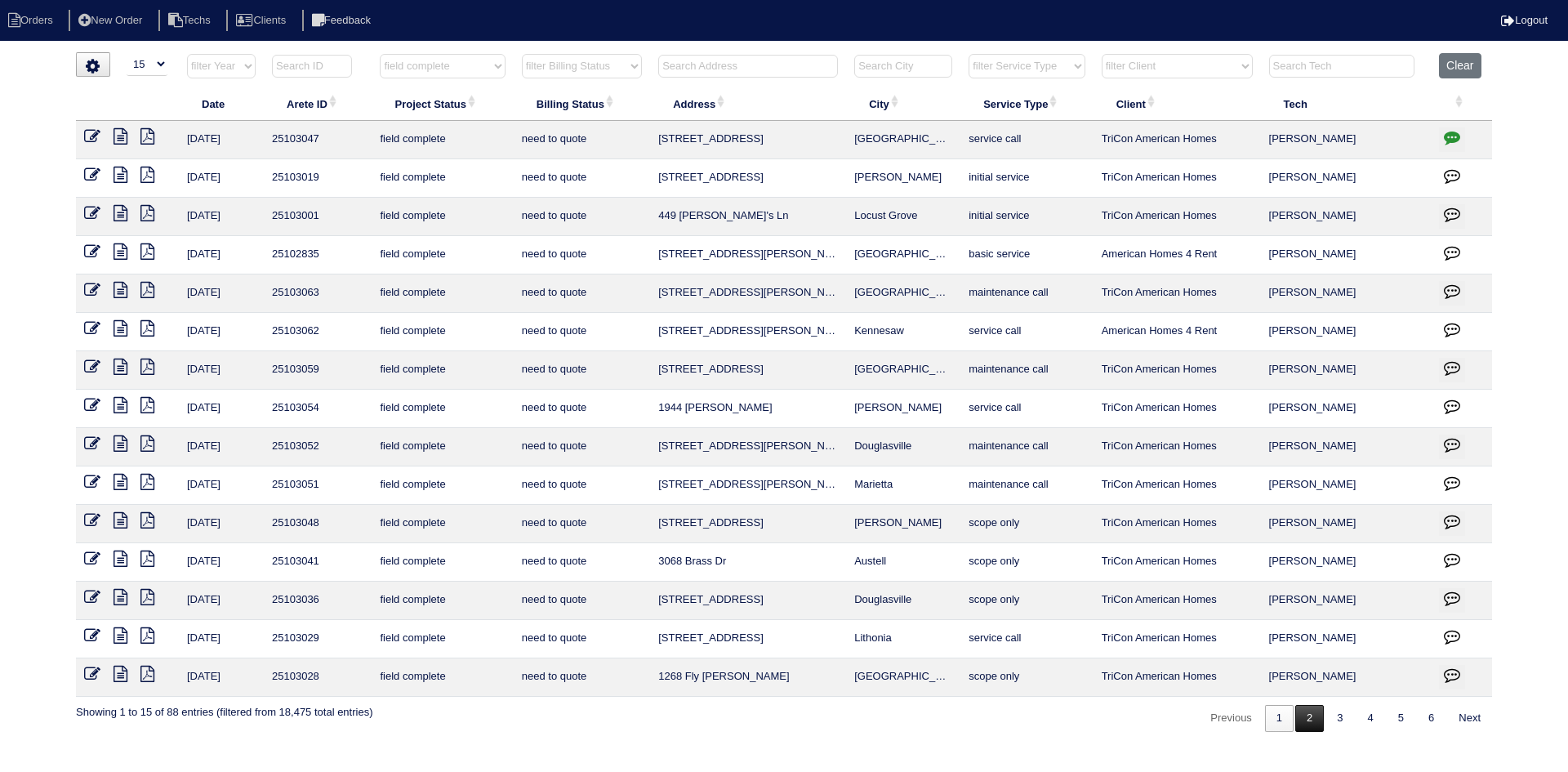
click at [1300, 705] on link "2" at bounding box center [1310, 719] width 28 height 27
select select "field complete"
select select "need to quote"
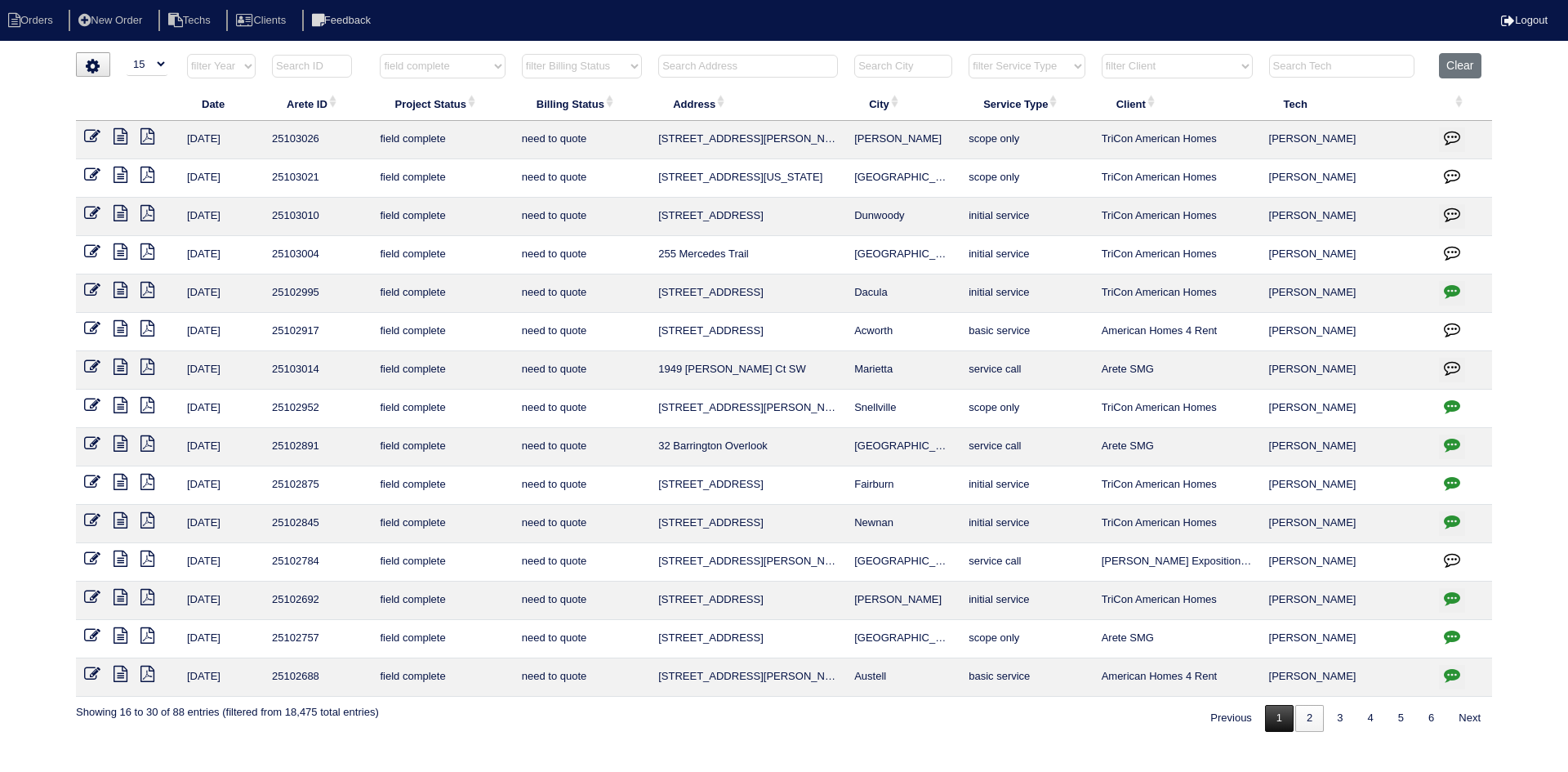
click at [1268, 720] on link "1" at bounding box center [1279, 719] width 28 height 27
select select "field complete"
select select "need to quote"
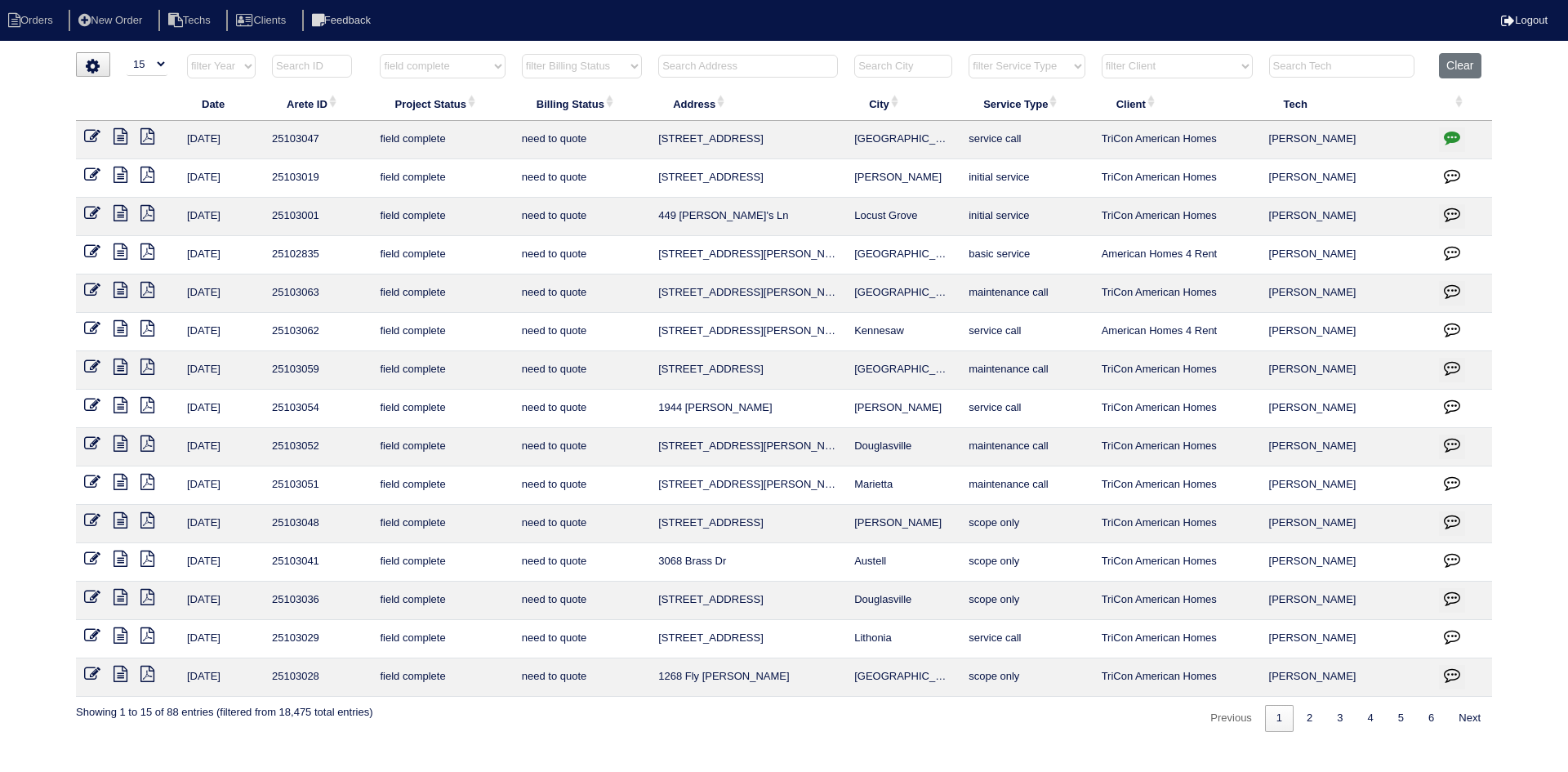
click at [121, 675] on icon at bounding box center [121, 674] width 14 height 16
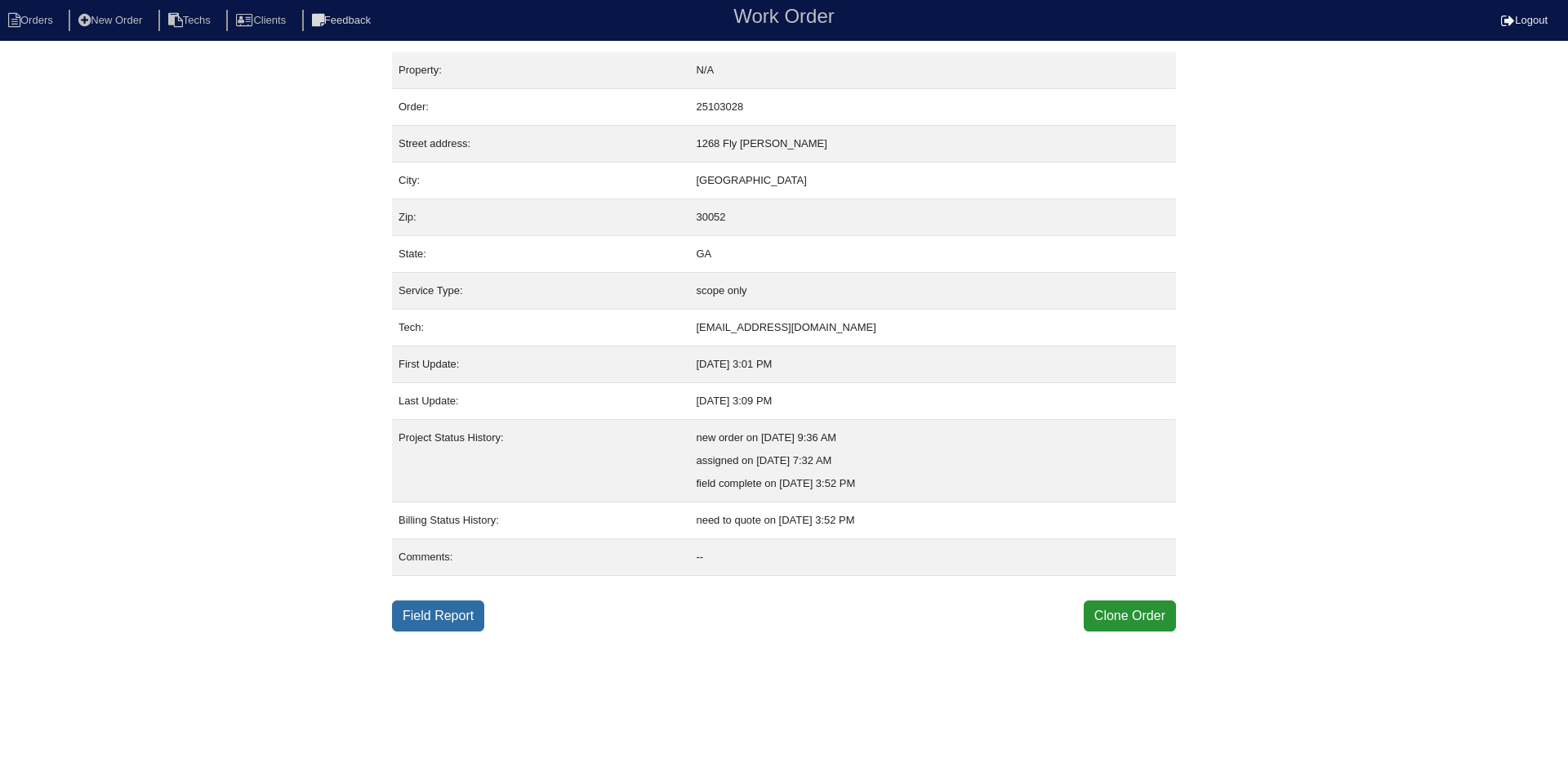
drag, startPoint x: 434, startPoint y: 615, endPoint x: 435, endPoint y: 624, distance: 9.1
click at [434, 615] on link "Field Report" at bounding box center [438, 616] width 92 height 31
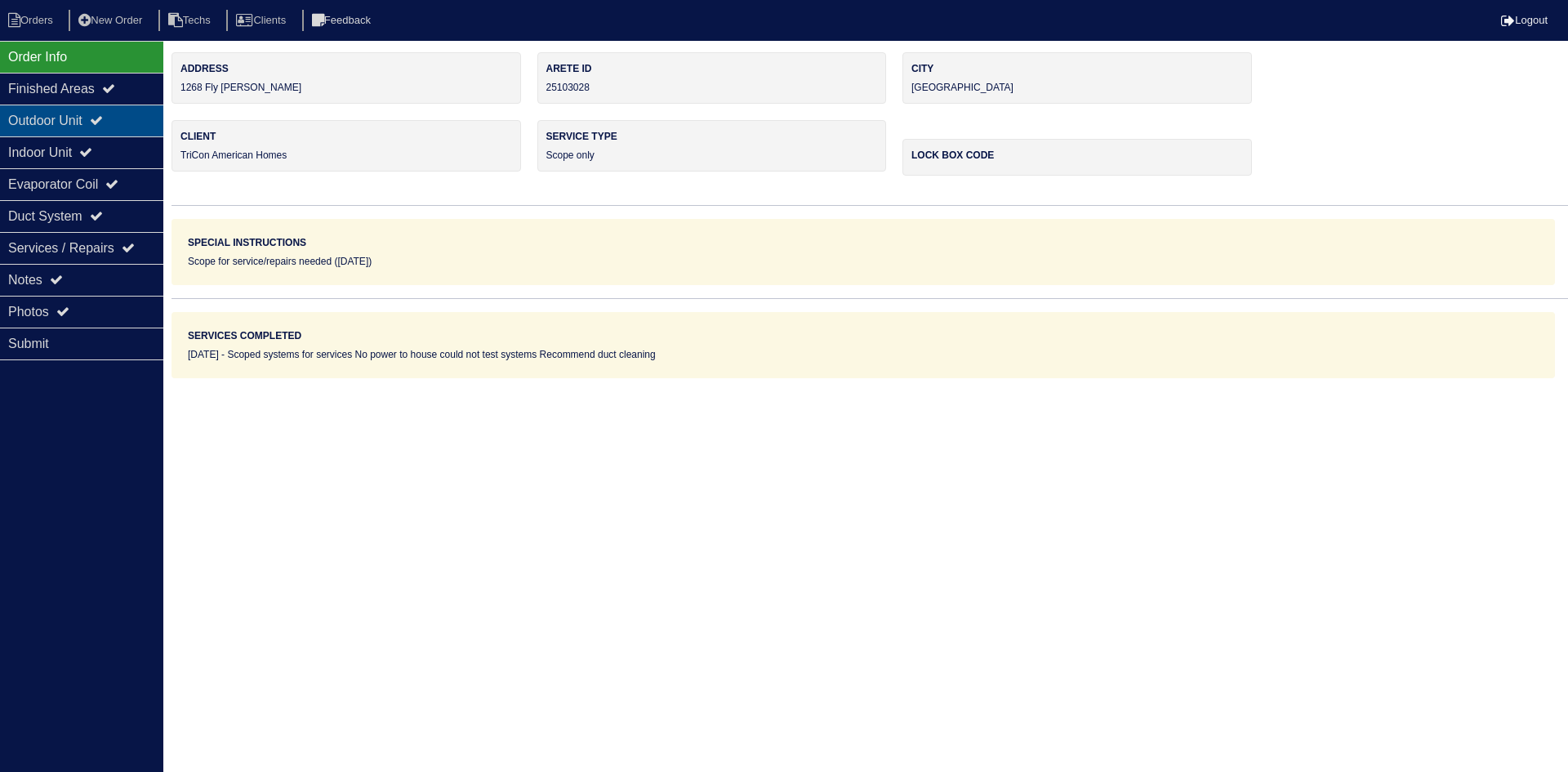
click at [80, 115] on div "Outdoor Unit" at bounding box center [82, 121] width 163 height 32
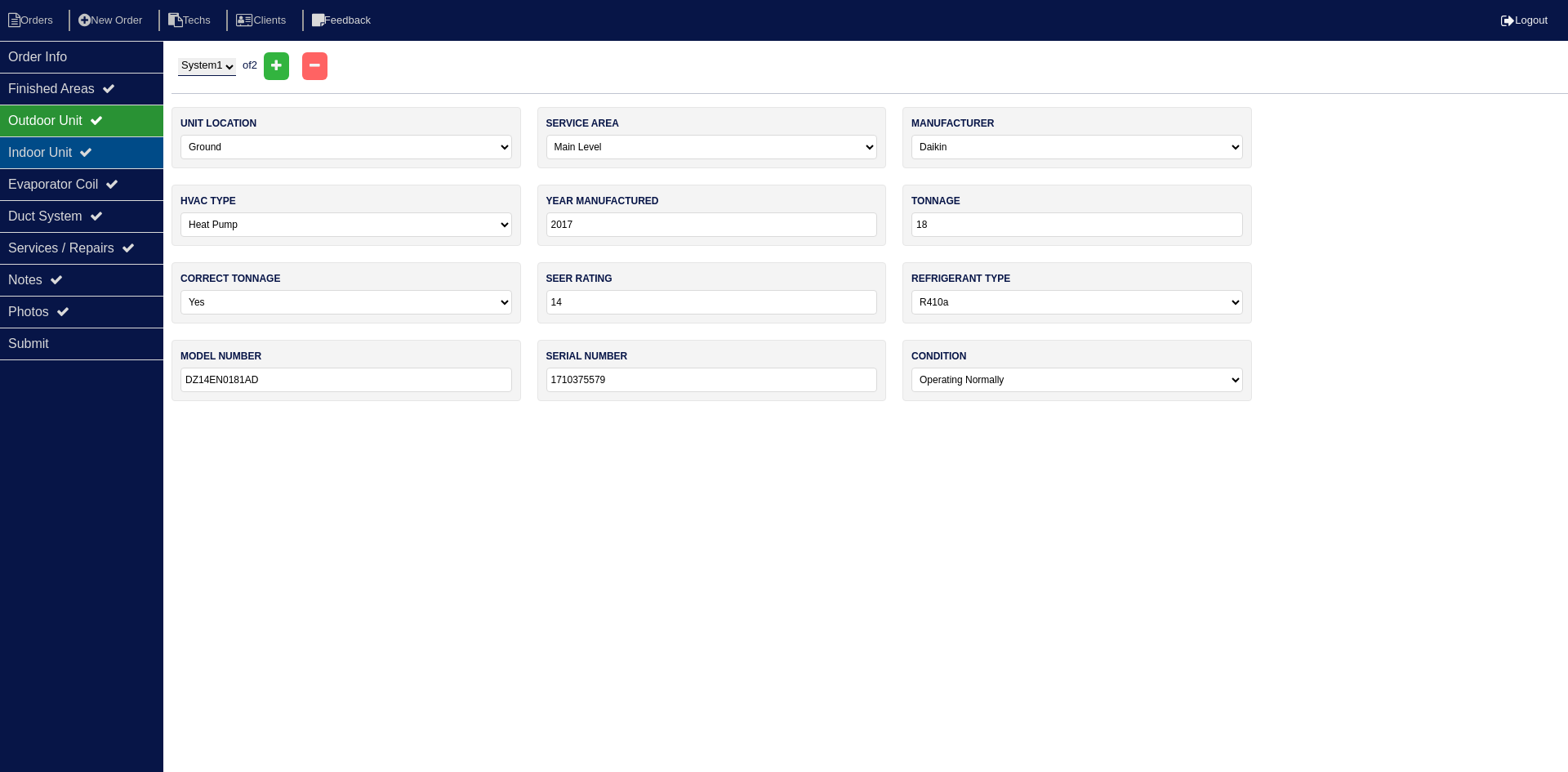
click at [88, 155] on div "Indoor Unit" at bounding box center [82, 153] width 163 height 32
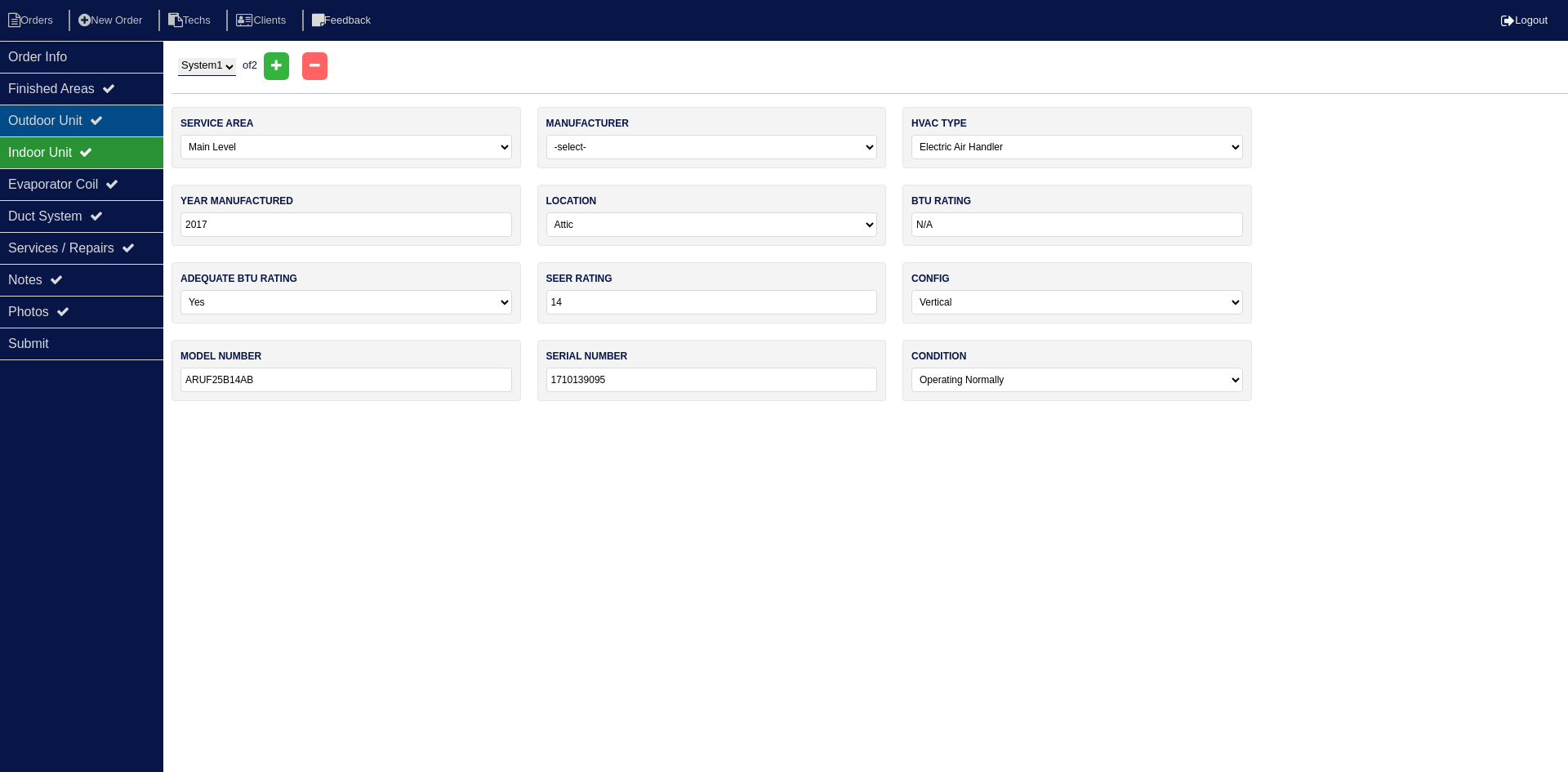
click at [86, 129] on div "Outdoor Unit" at bounding box center [82, 121] width 163 height 32
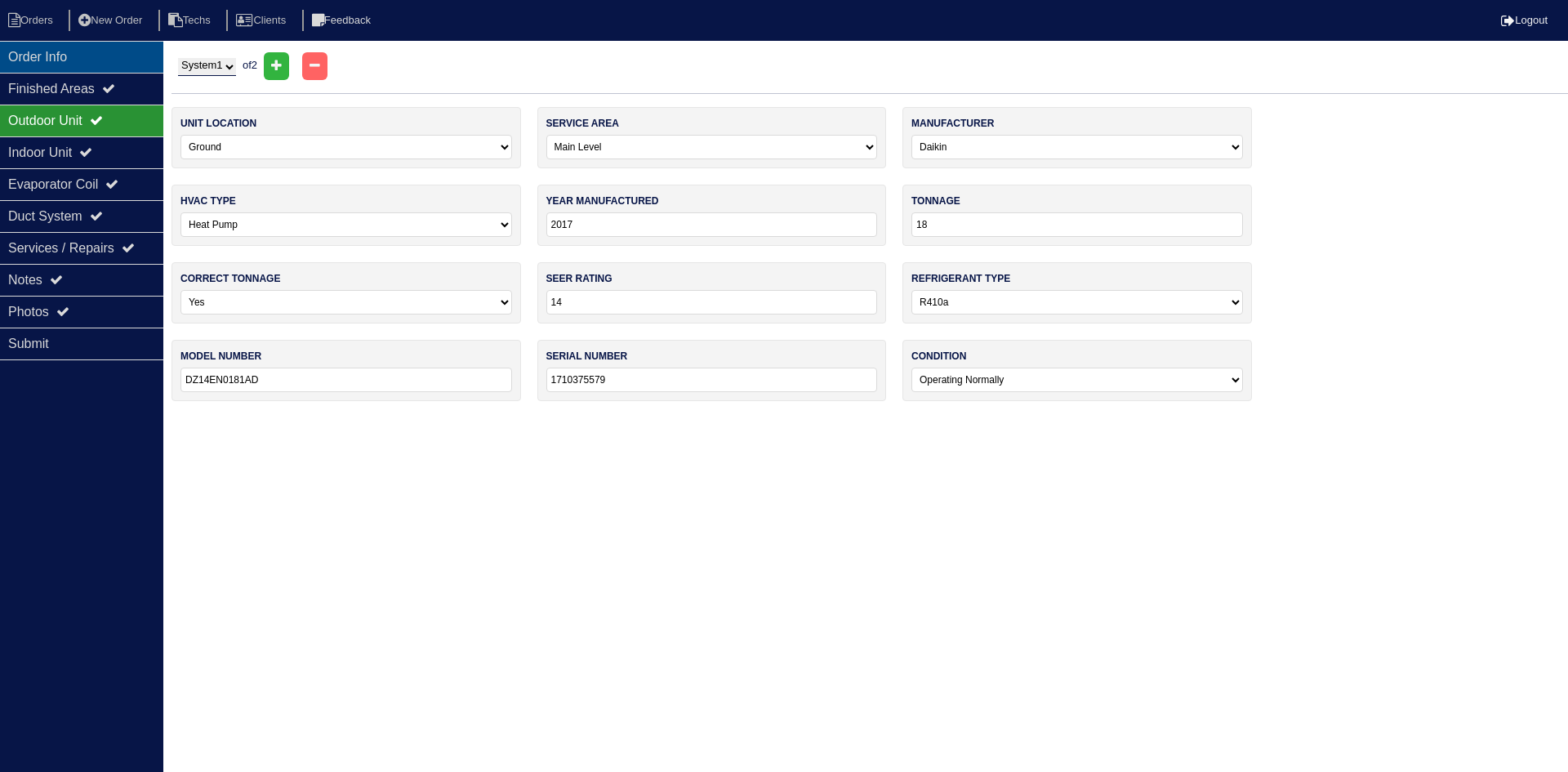
click at [54, 56] on div "Order Info" at bounding box center [82, 57] width 163 height 32
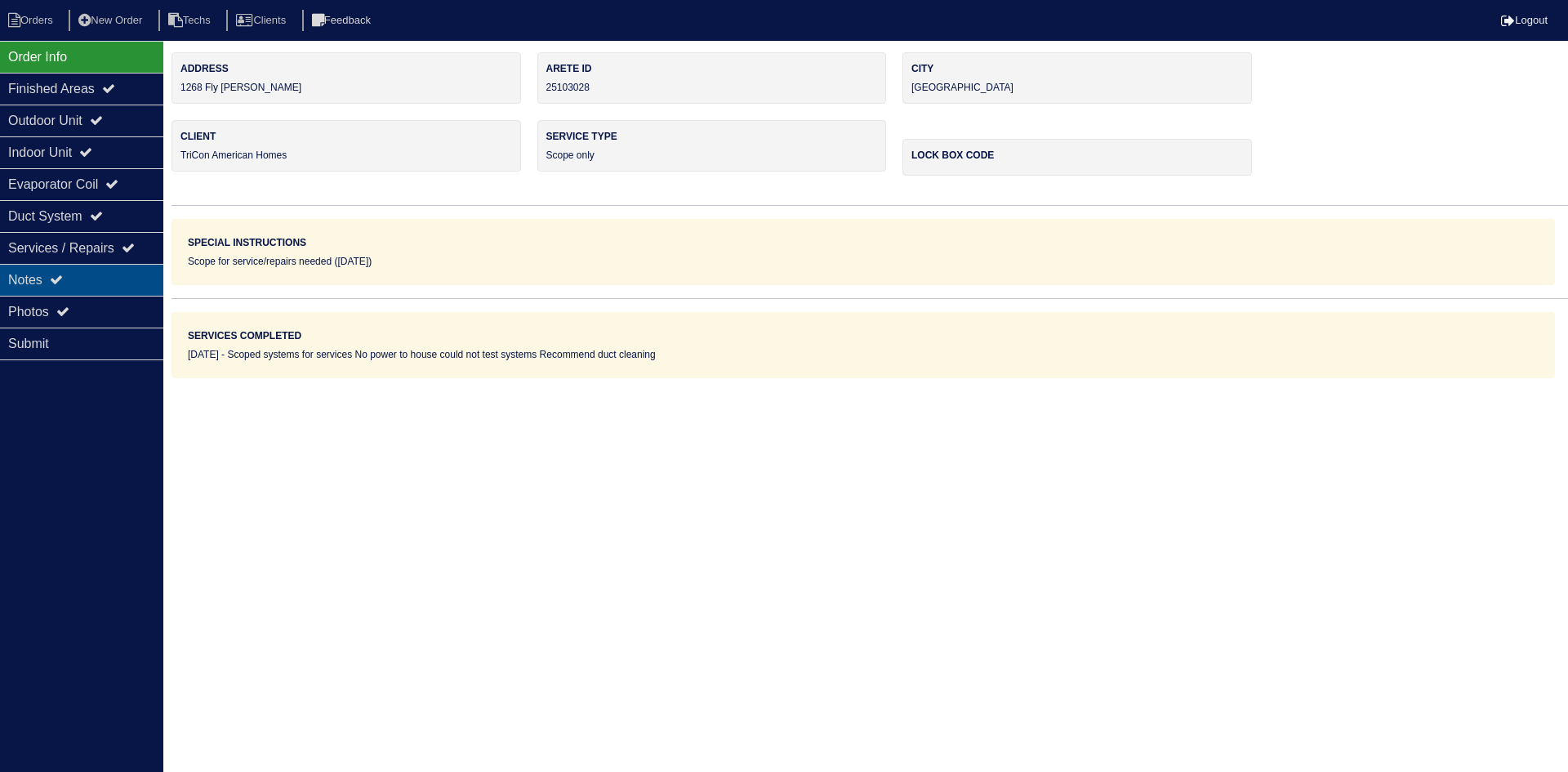
click at [62, 289] on div "Notes" at bounding box center [82, 280] width 163 height 32
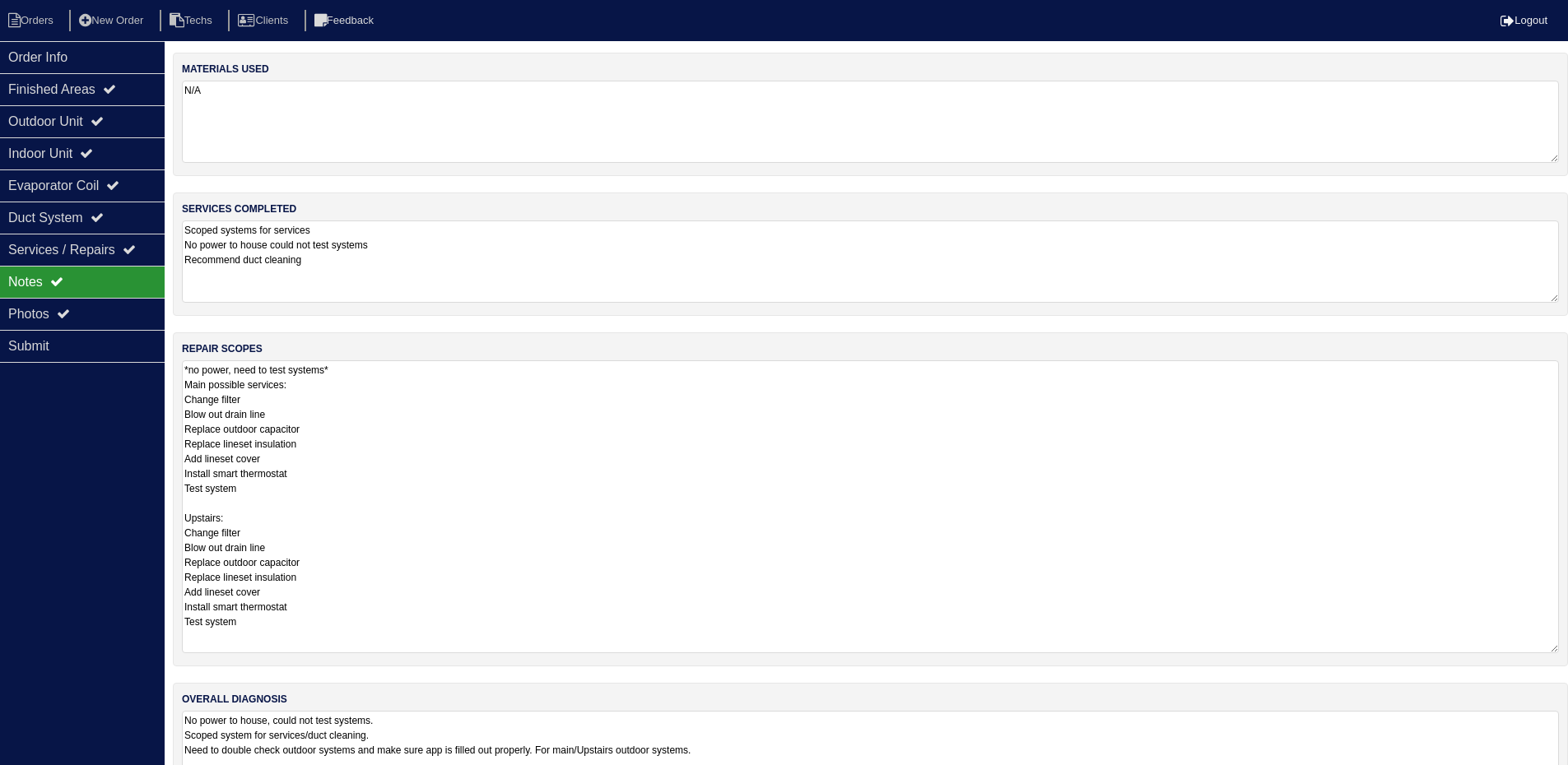
drag, startPoint x: 1564, startPoint y: 437, endPoint x: 1576, endPoint y: 648, distance: 211.3
click at [1568, 648] on html "Orders New Order Techs Clients Feedback Logout Orders New Order Users Clients M…" at bounding box center [784, 412] width 1568 height 823
click at [118, 121] on div "Outdoor Unit" at bounding box center [82, 122] width 165 height 32
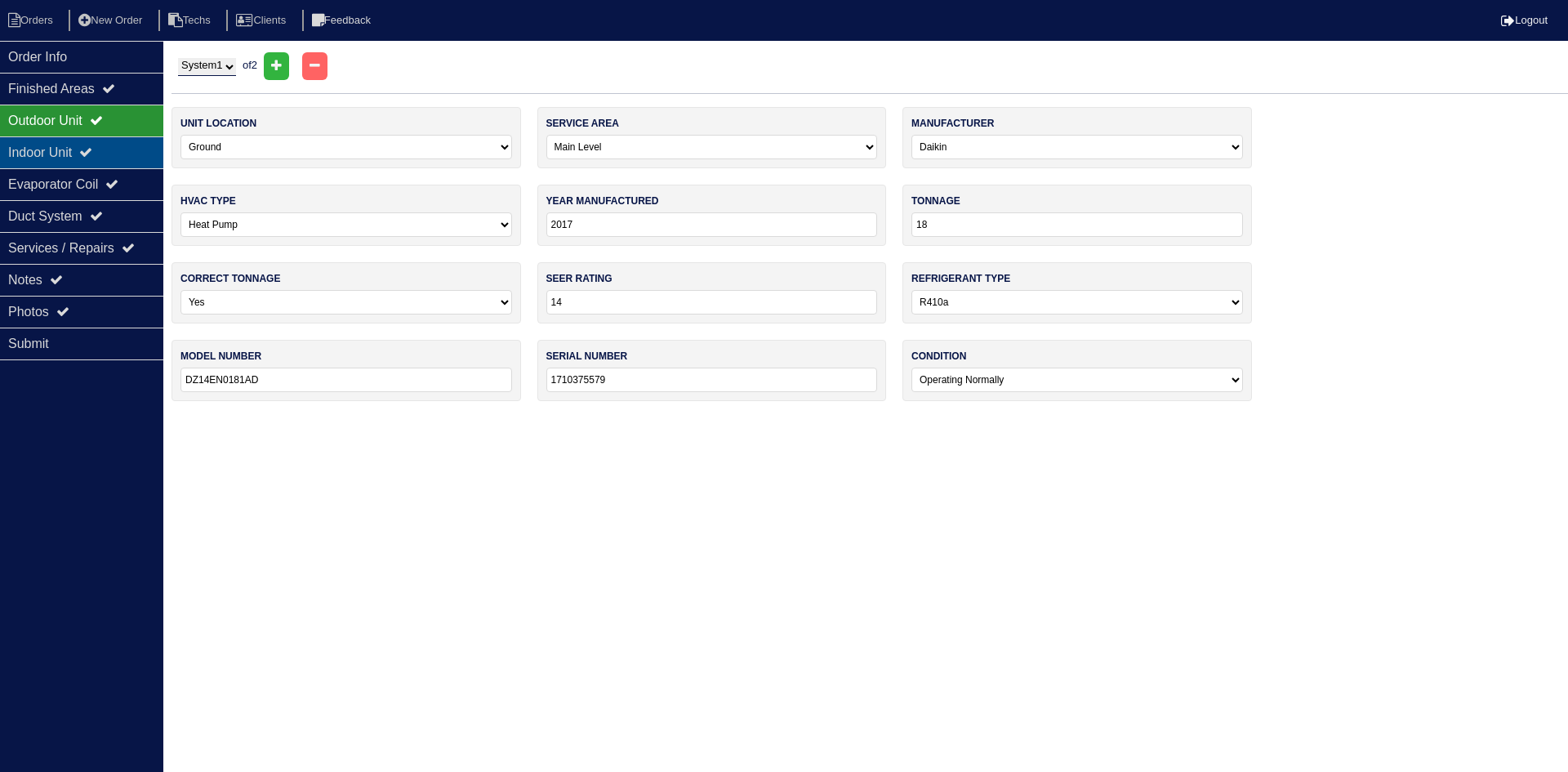
click at [117, 148] on div "Indoor Unit" at bounding box center [82, 153] width 163 height 32
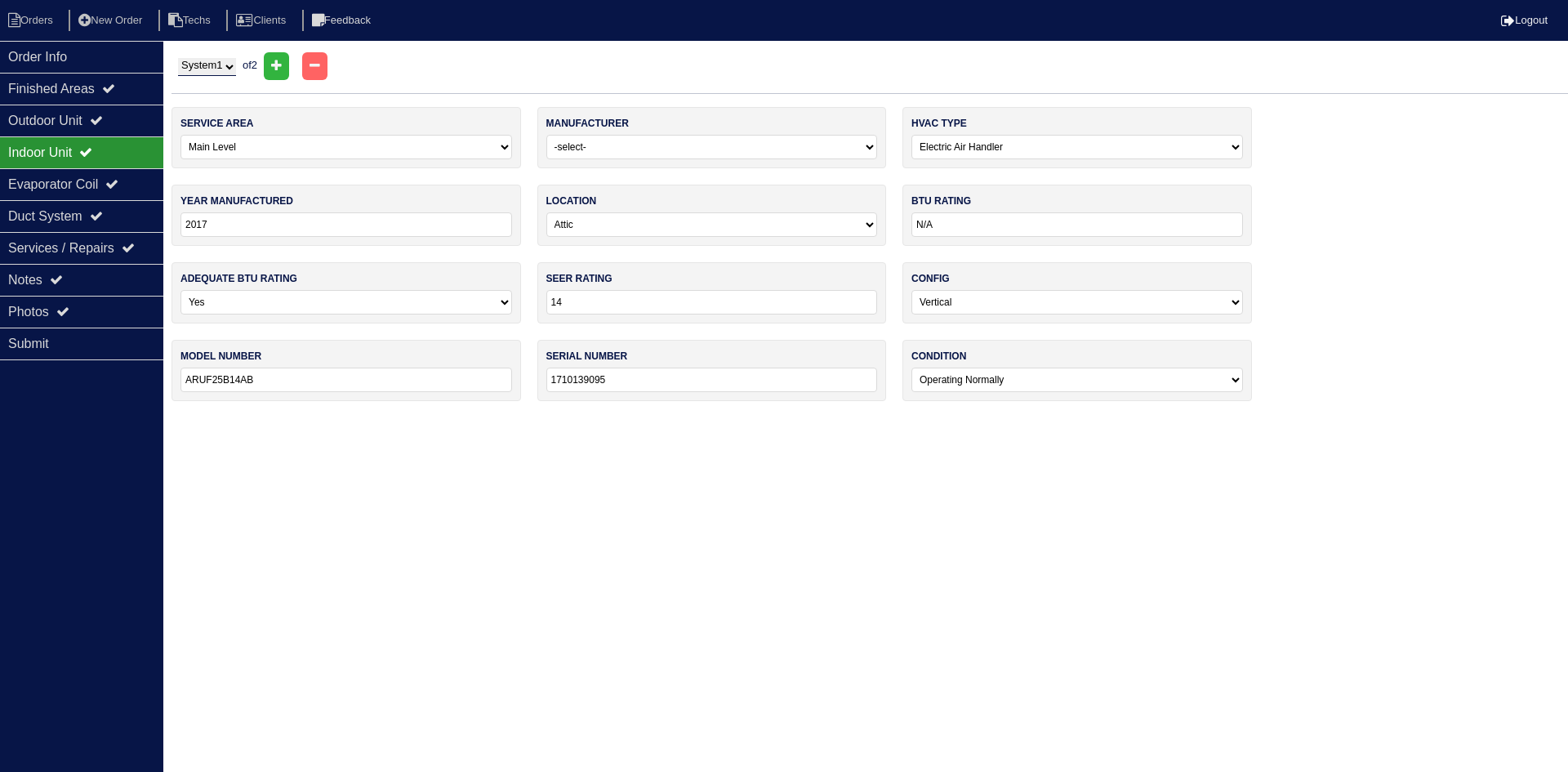
drag, startPoint x: 205, startPoint y: 67, endPoint x: 208, endPoint y: 76, distance: 9.5
click at [205, 67] on select "System 1 System 2" at bounding box center [206, 67] width 58 height 18
select select "2"
click at [178, 58] on select "System 1 System 2" at bounding box center [206, 67] width 58 height 18
select select "1"
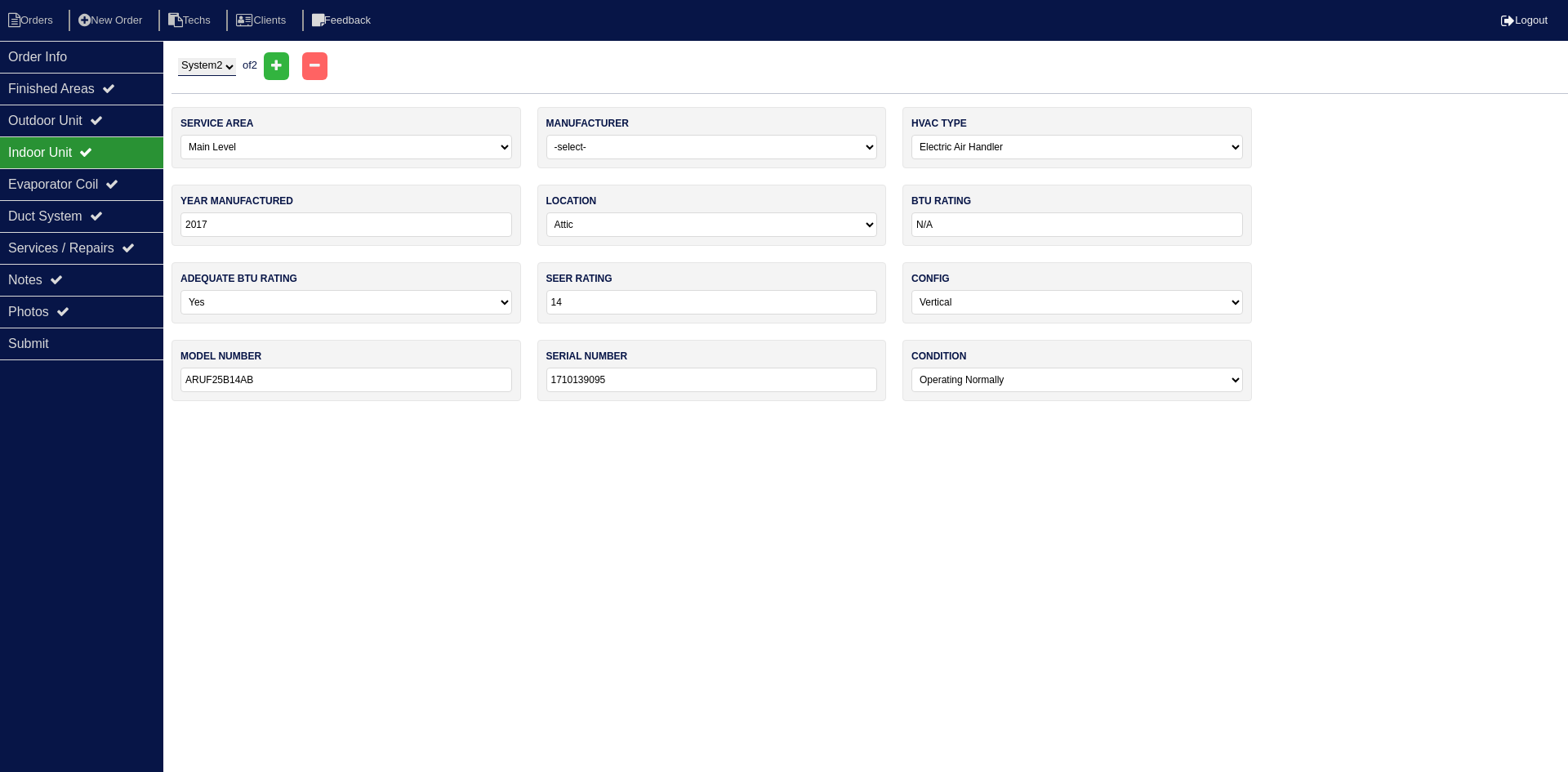
select select "Goodman"
type input "2018"
type input "24"
type input "GSZ140241KH"
type input "1806181993"
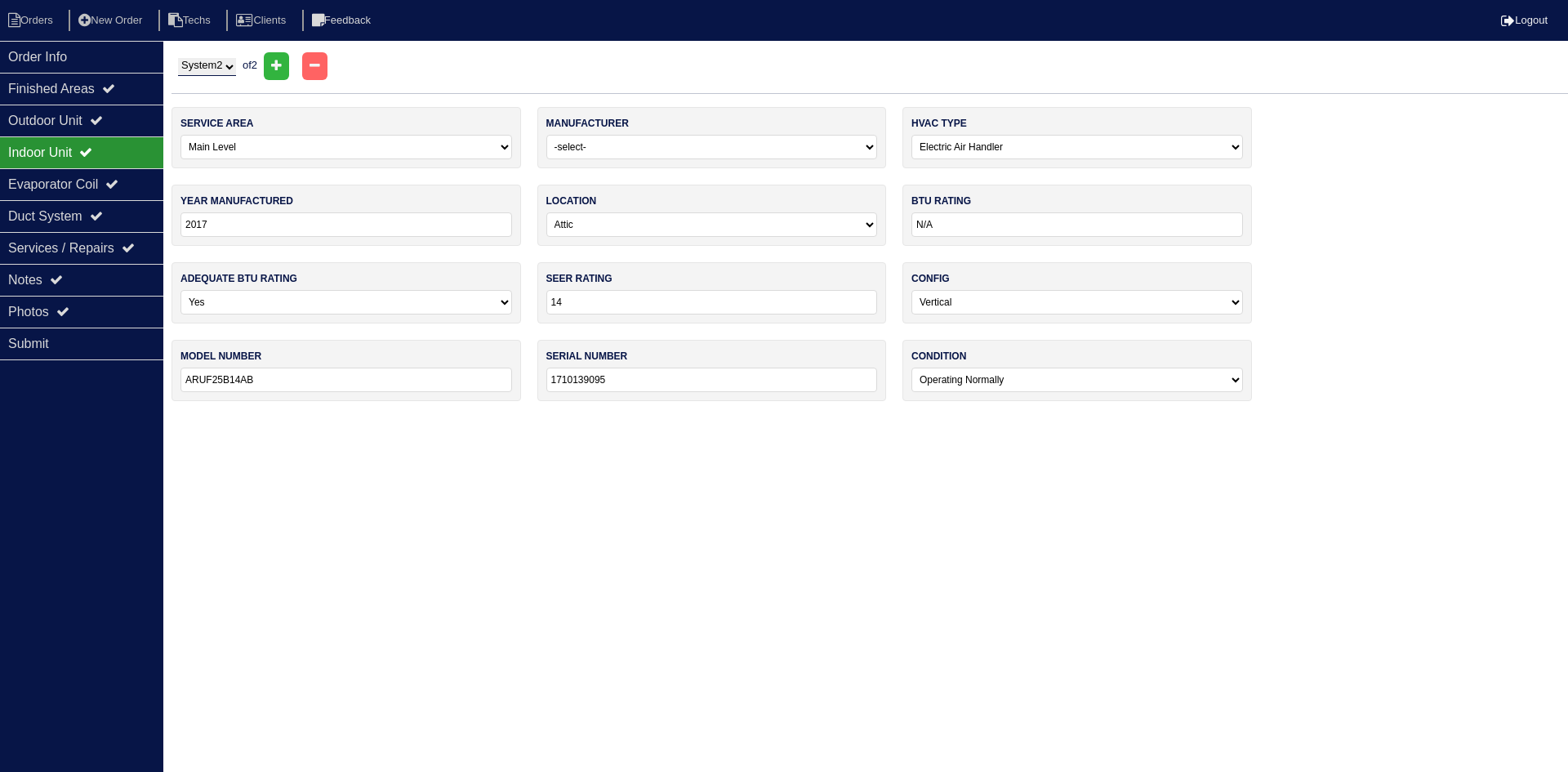
select select "1"
select select "Rheem"
type input "RH1T2417STANJA"
type input "W501707561"
click at [125, 115] on div "Outdoor Unit" at bounding box center [82, 121] width 163 height 32
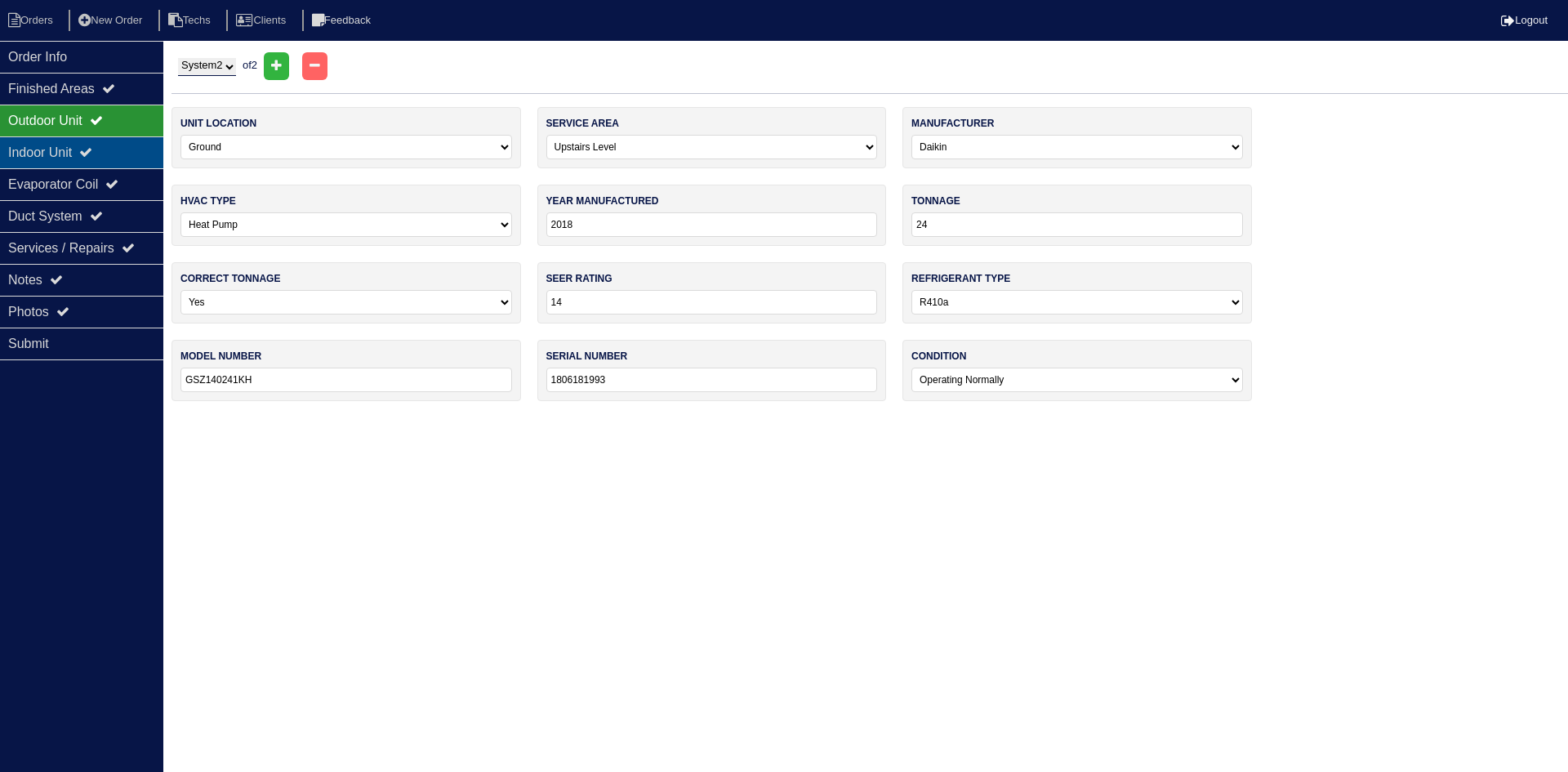
click at [113, 149] on div "Indoor Unit" at bounding box center [82, 153] width 163 height 32
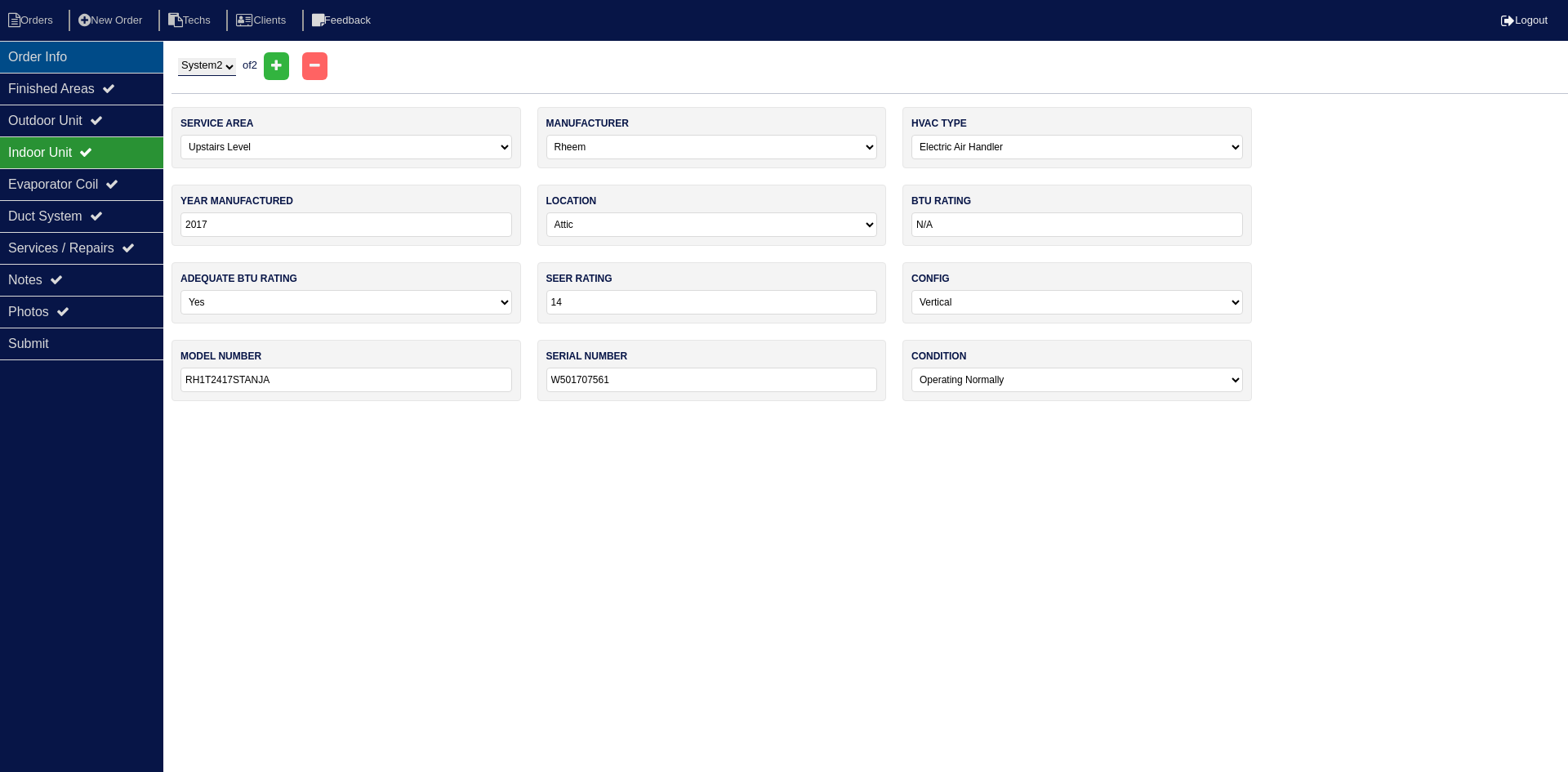
click at [99, 57] on div "Order Info" at bounding box center [82, 57] width 163 height 32
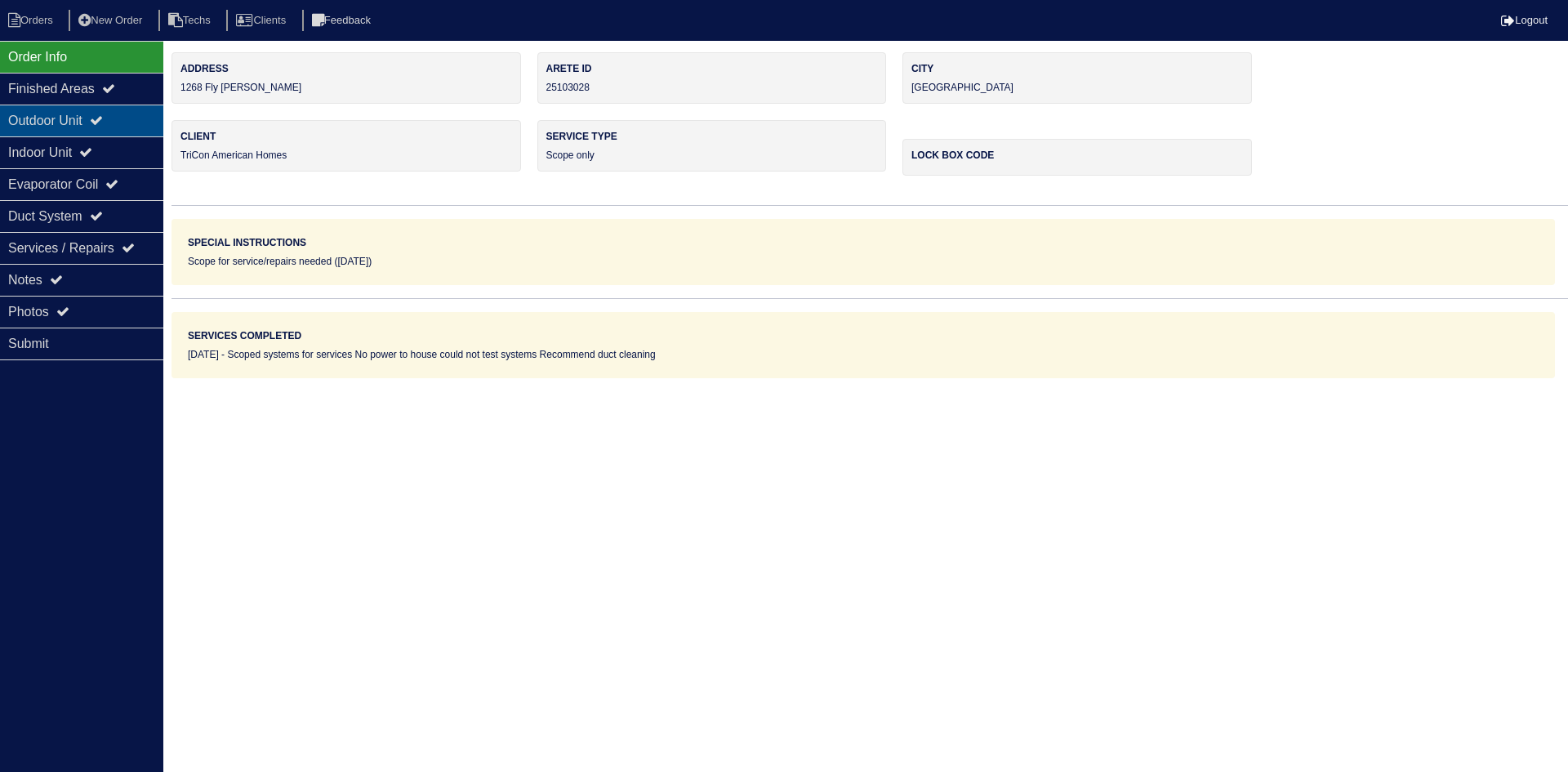
click at [103, 124] on icon at bounding box center [96, 120] width 13 height 13
select select "2"
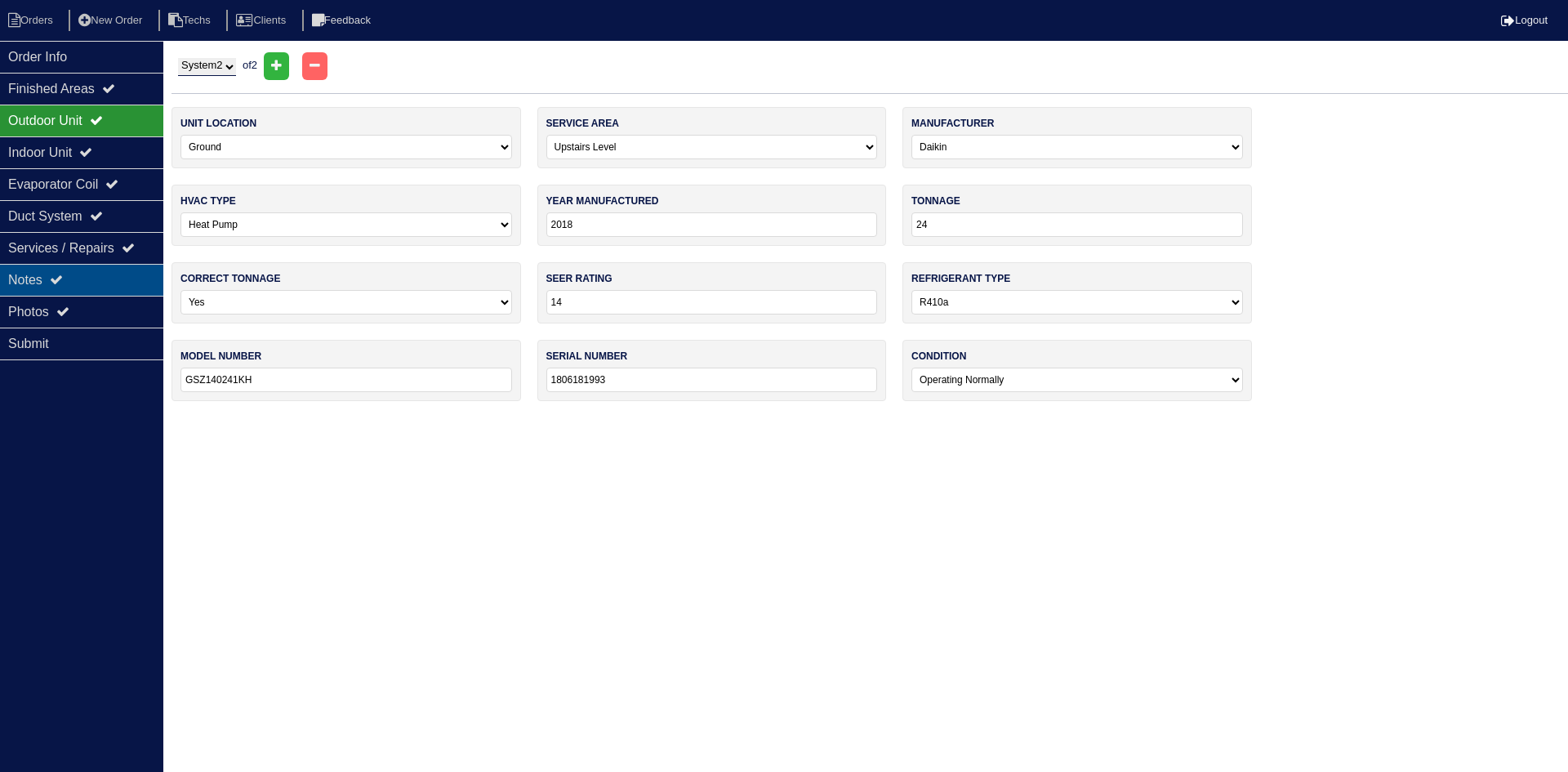
click at [107, 278] on div "Notes" at bounding box center [82, 280] width 163 height 32
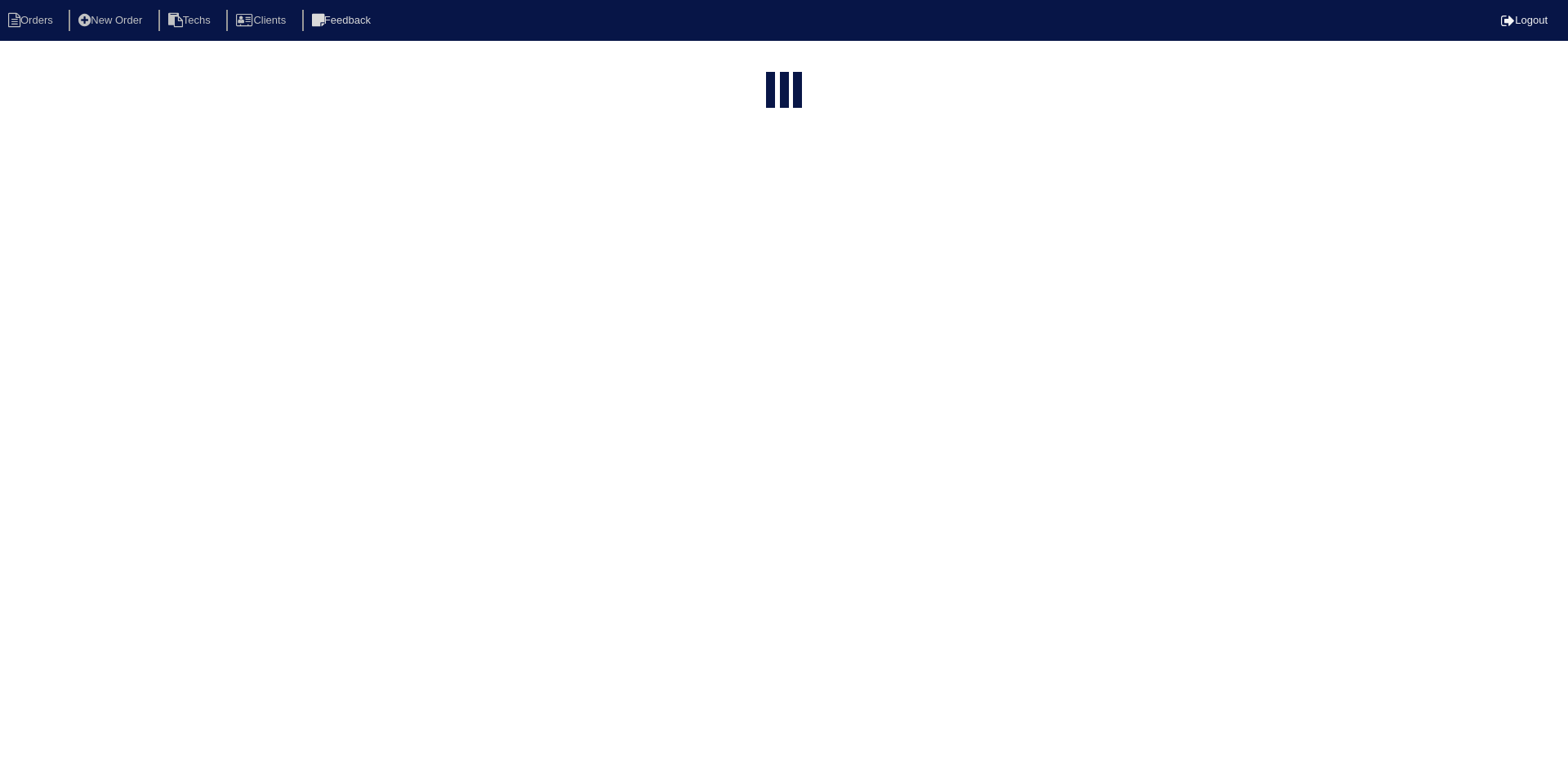
select select "15"
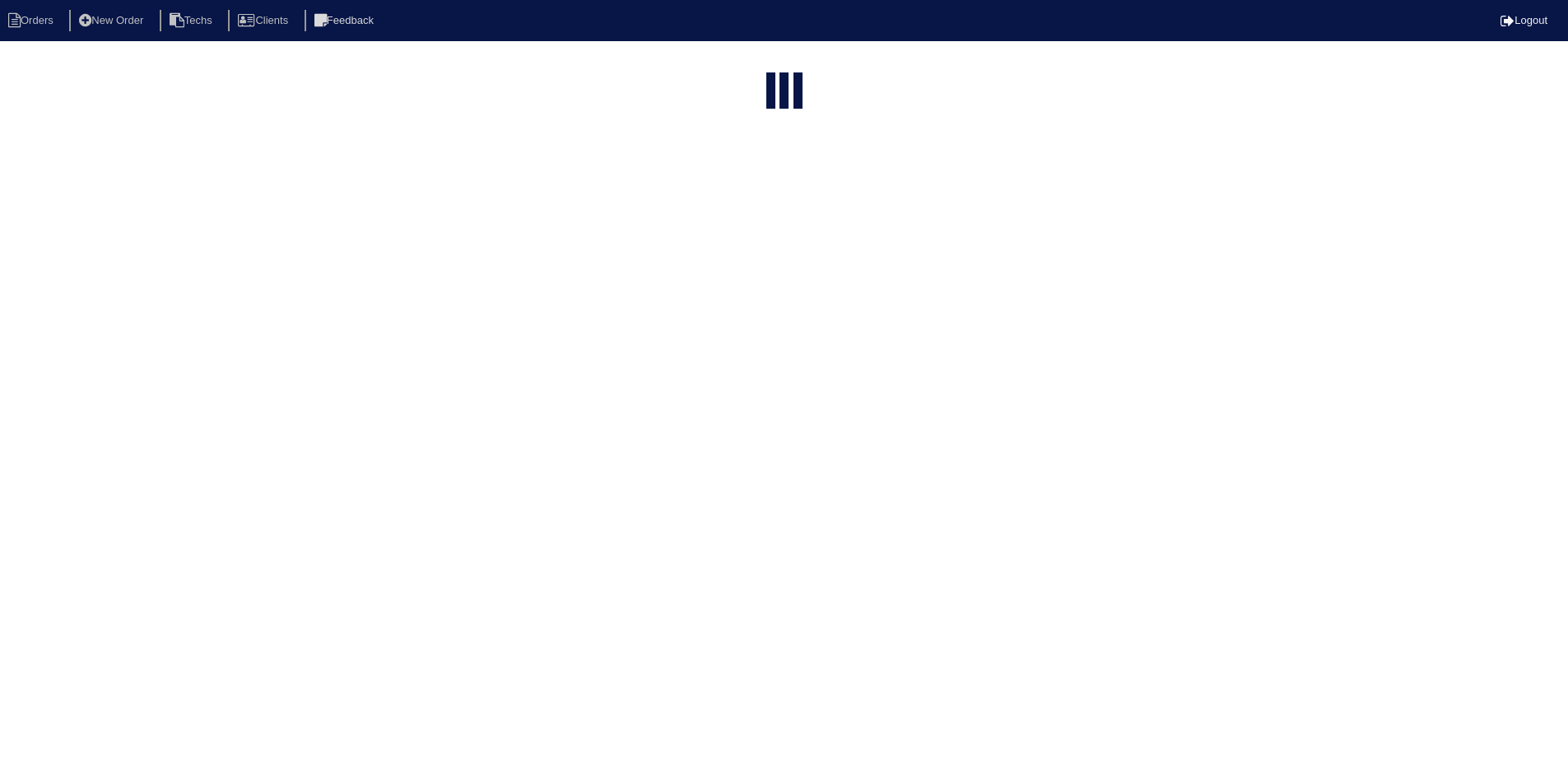
select select "field complete"
select select "need to quote"
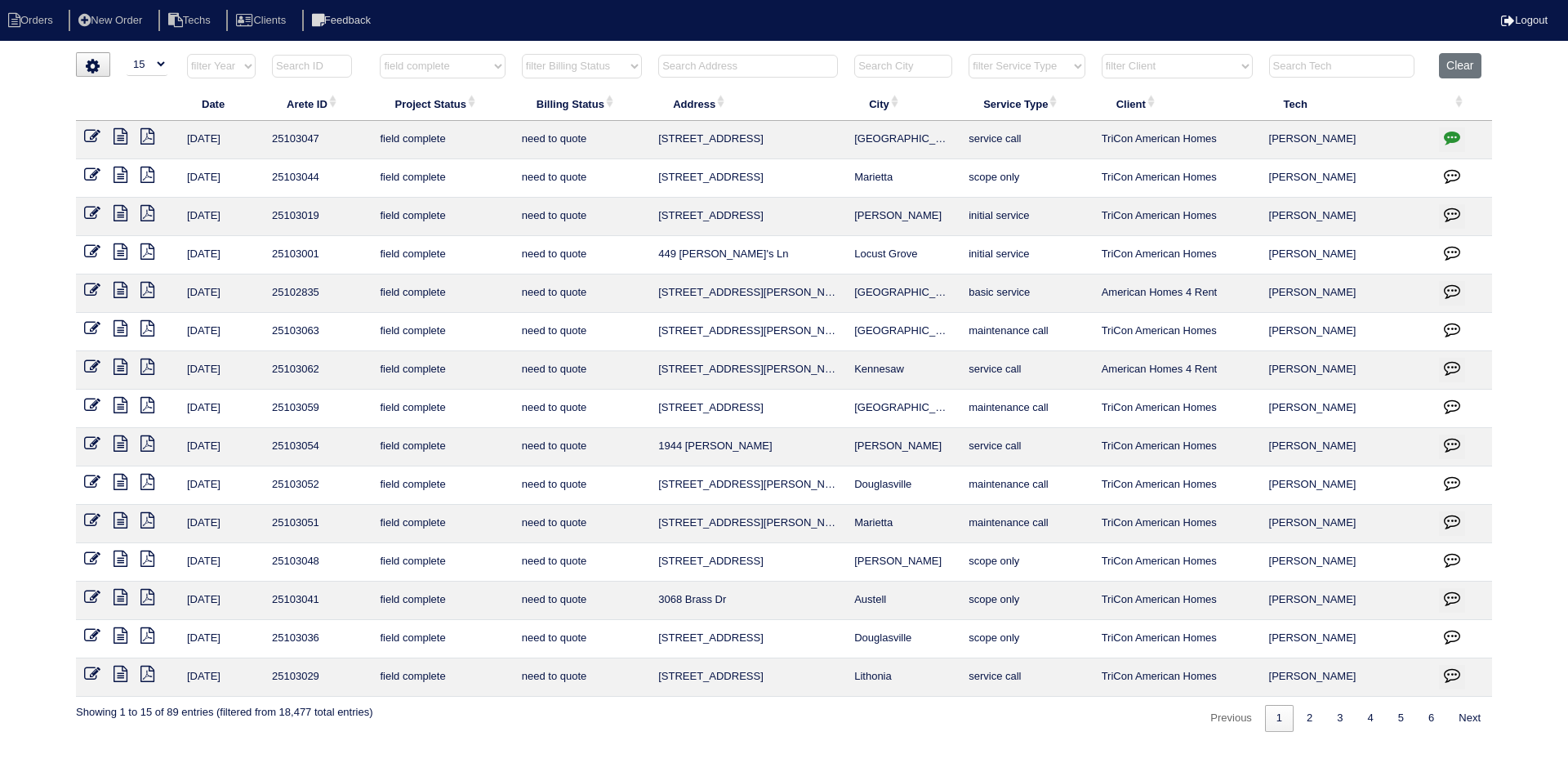
click at [694, 68] on input "text" at bounding box center [748, 67] width 179 height 23
click at [1304, 718] on link "2" at bounding box center [1310, 719] width 28 height 27
select select "field complete"
select select "need to quote"
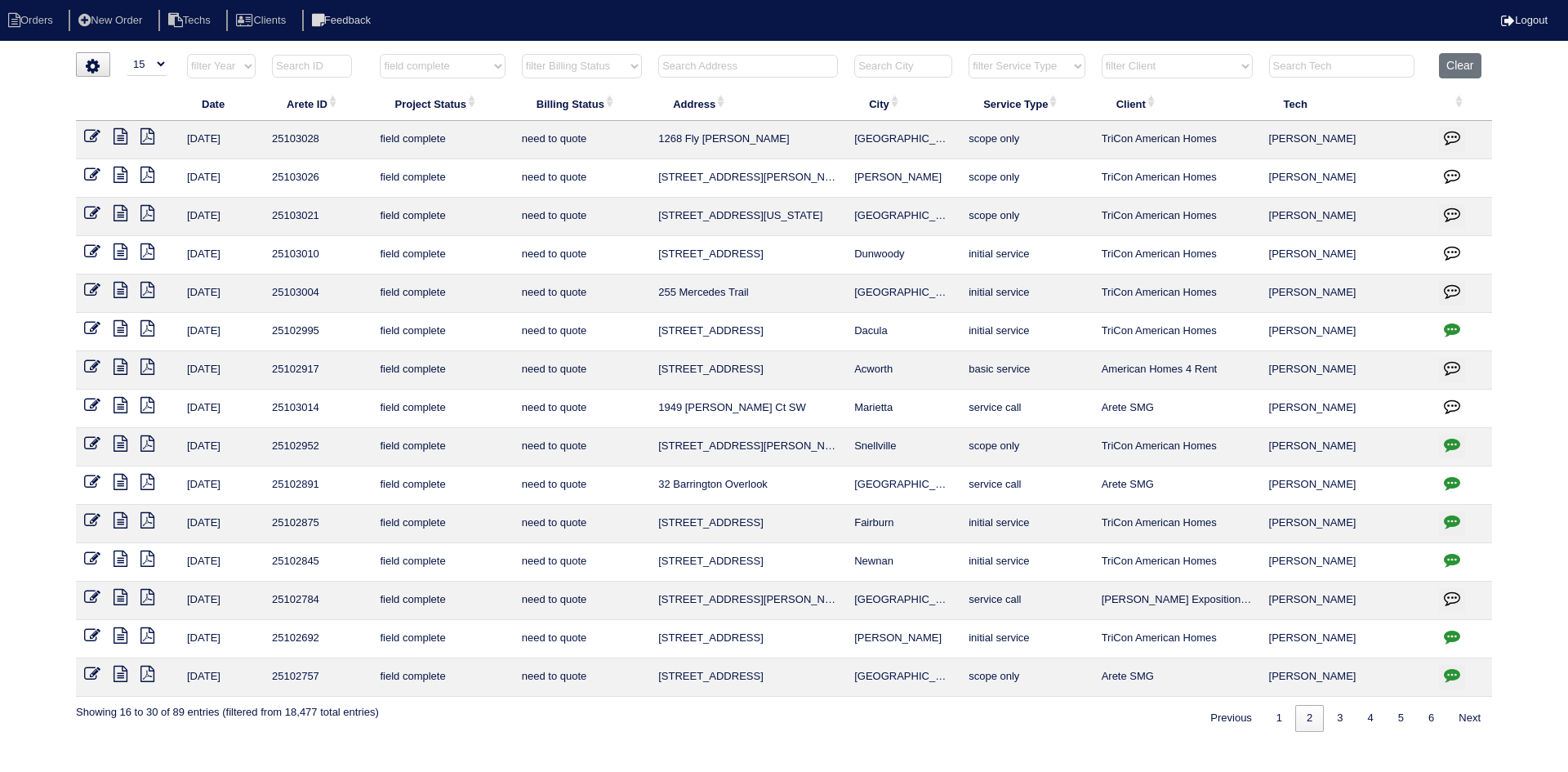
click at [1453, 134] on icon "button" at bounding box center [1452, 137] width 16 height 16
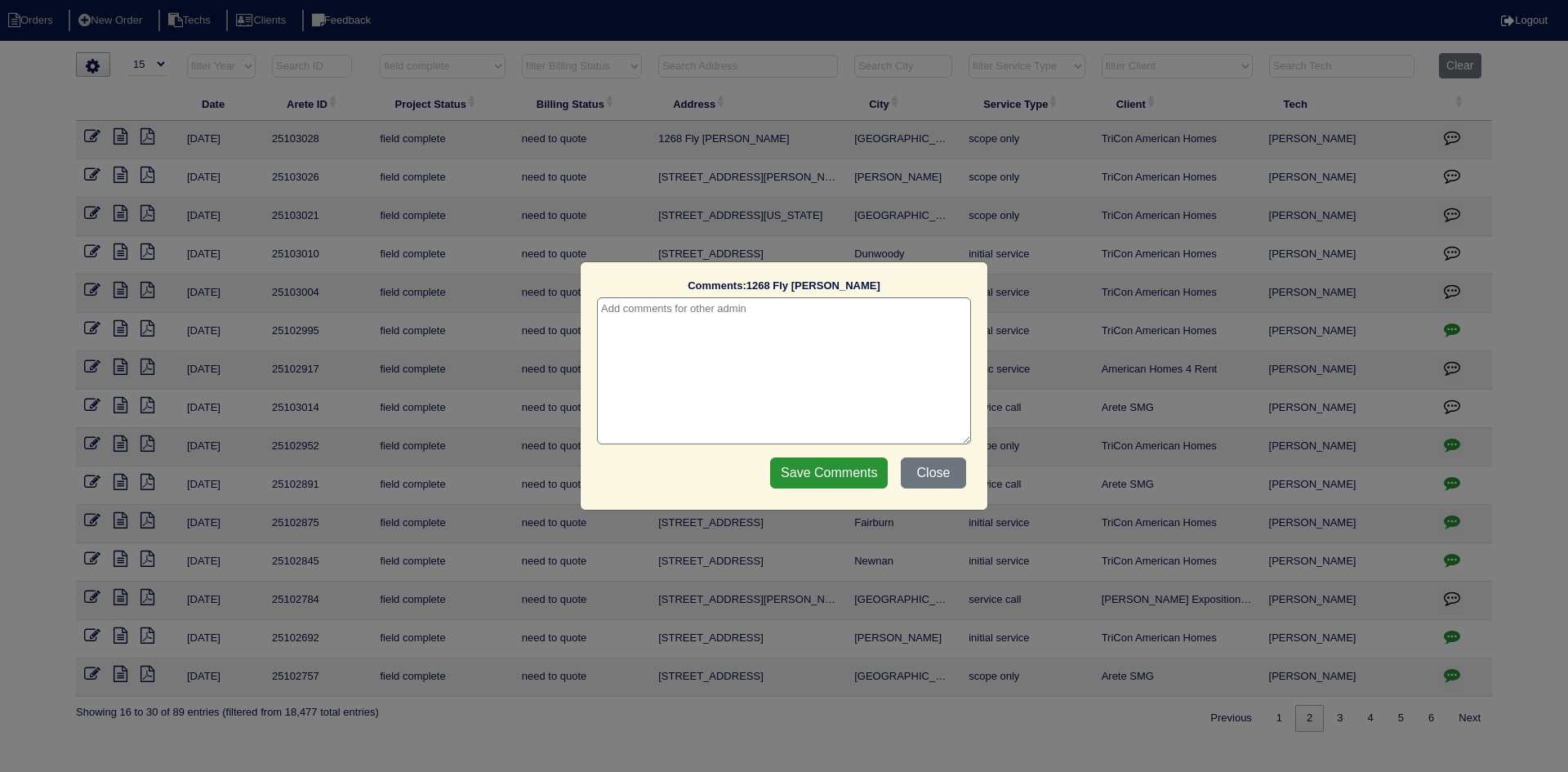
click at [775, 314] on textarea at bounding box center [783, 371] width 374 height 147
type textarea "[DATE] - Emailed site super - no electricity unable to test - rk"
click at [828, 474] on input "Save Comments" at bounding box center [828, 473] width 117 height 31
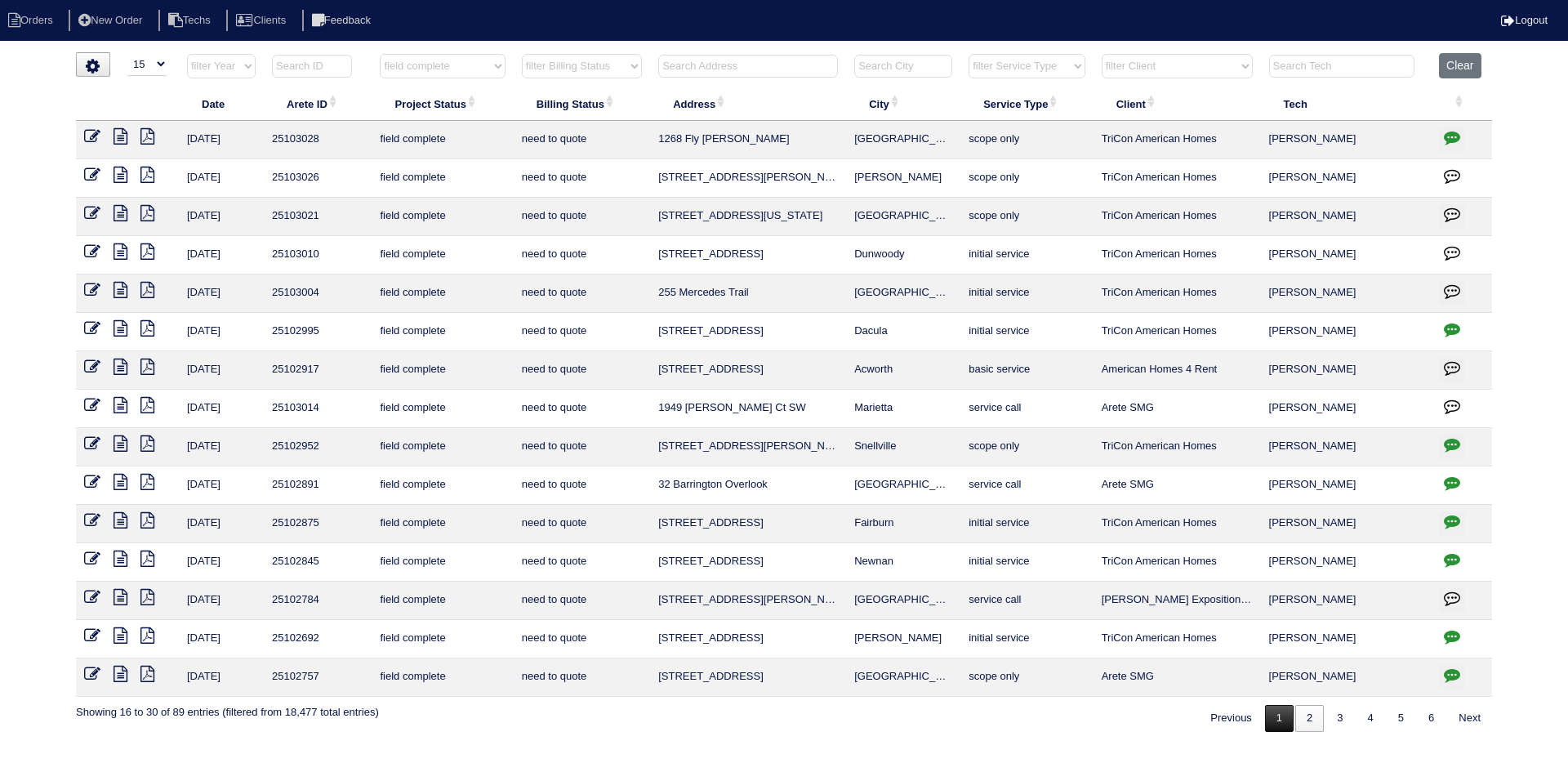
click at [1273, 722] on link "1" at bounding box center [1279, 719] width 28 height 27
select select "field complete"
select select "need to quote"
